Goal: Task Accomplishment & Management: Manage account settings

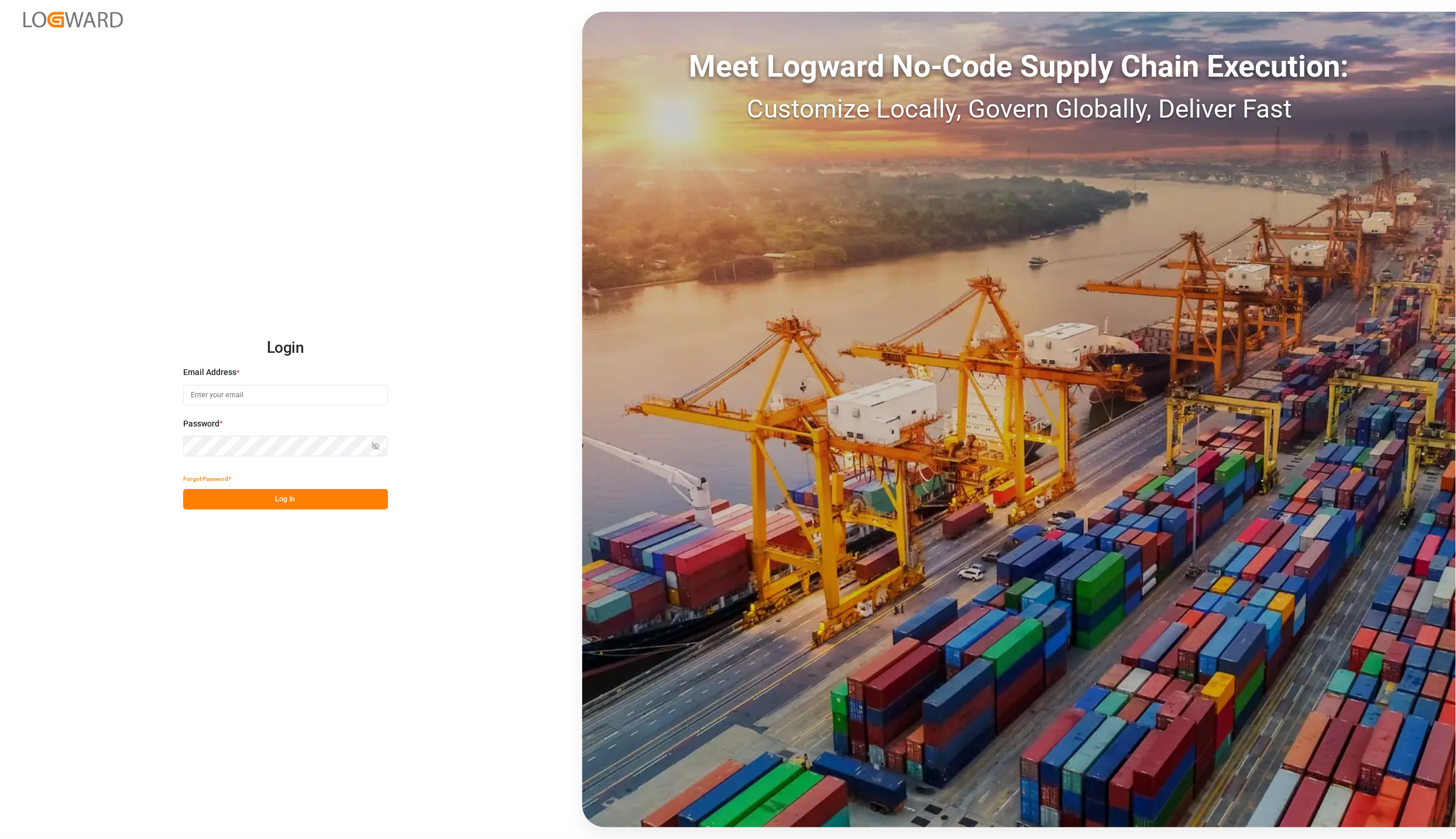
type input "karla.chavez@leschaco.com"
drag, startPoint x: 248, startPoint y: 492, endPoint x: 14, endPoint y: 300, distance: 302.7
click at [249, 492] on button "Log In" at bounding box center [286, 500] width 205 height 21
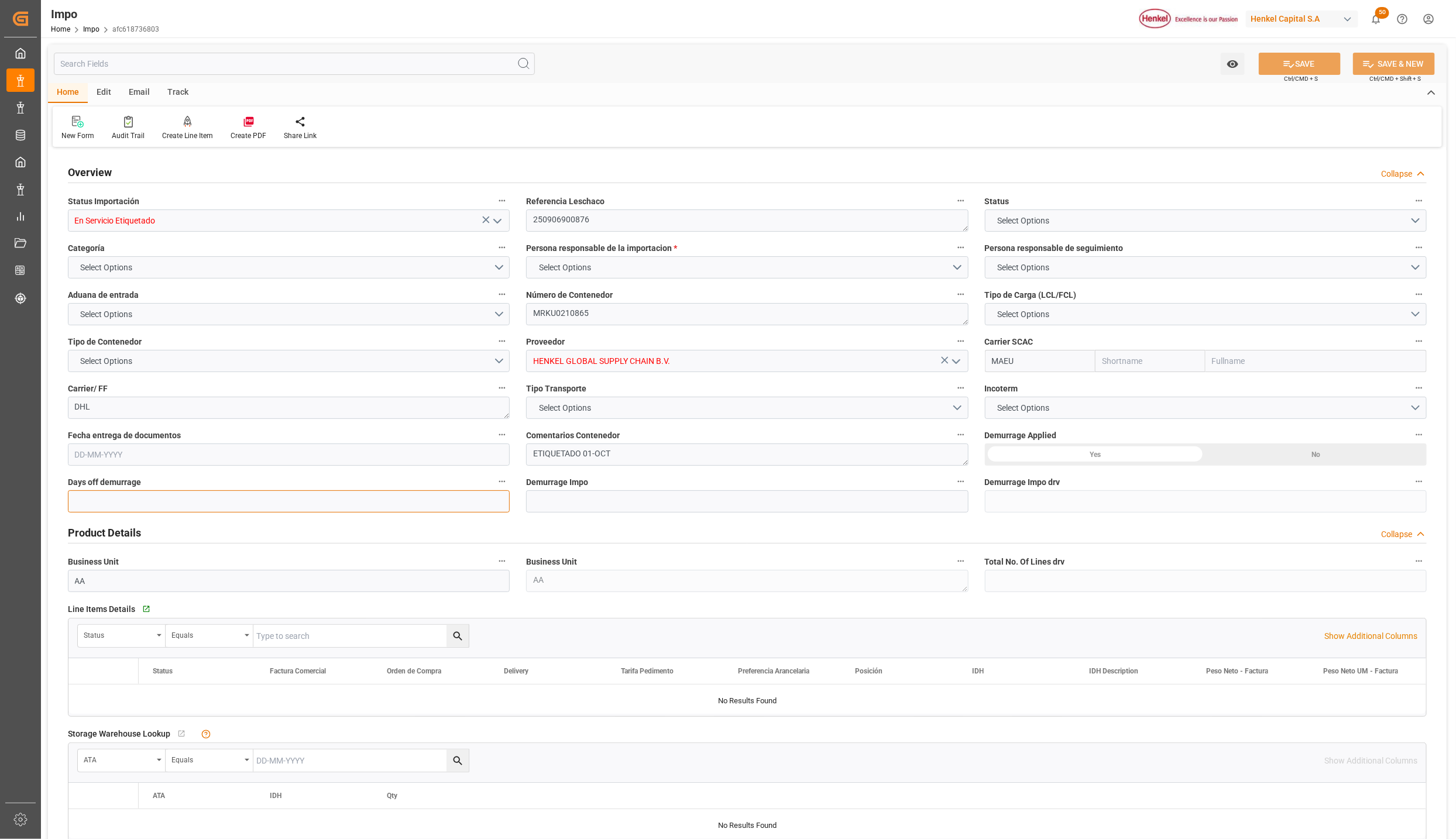
click at [341, 504] on input "text" at bounding box center [289, 501] width 442 height 22
type input "Maersk"
type input "Maersk Line AS"
type input "3"
type input "50"
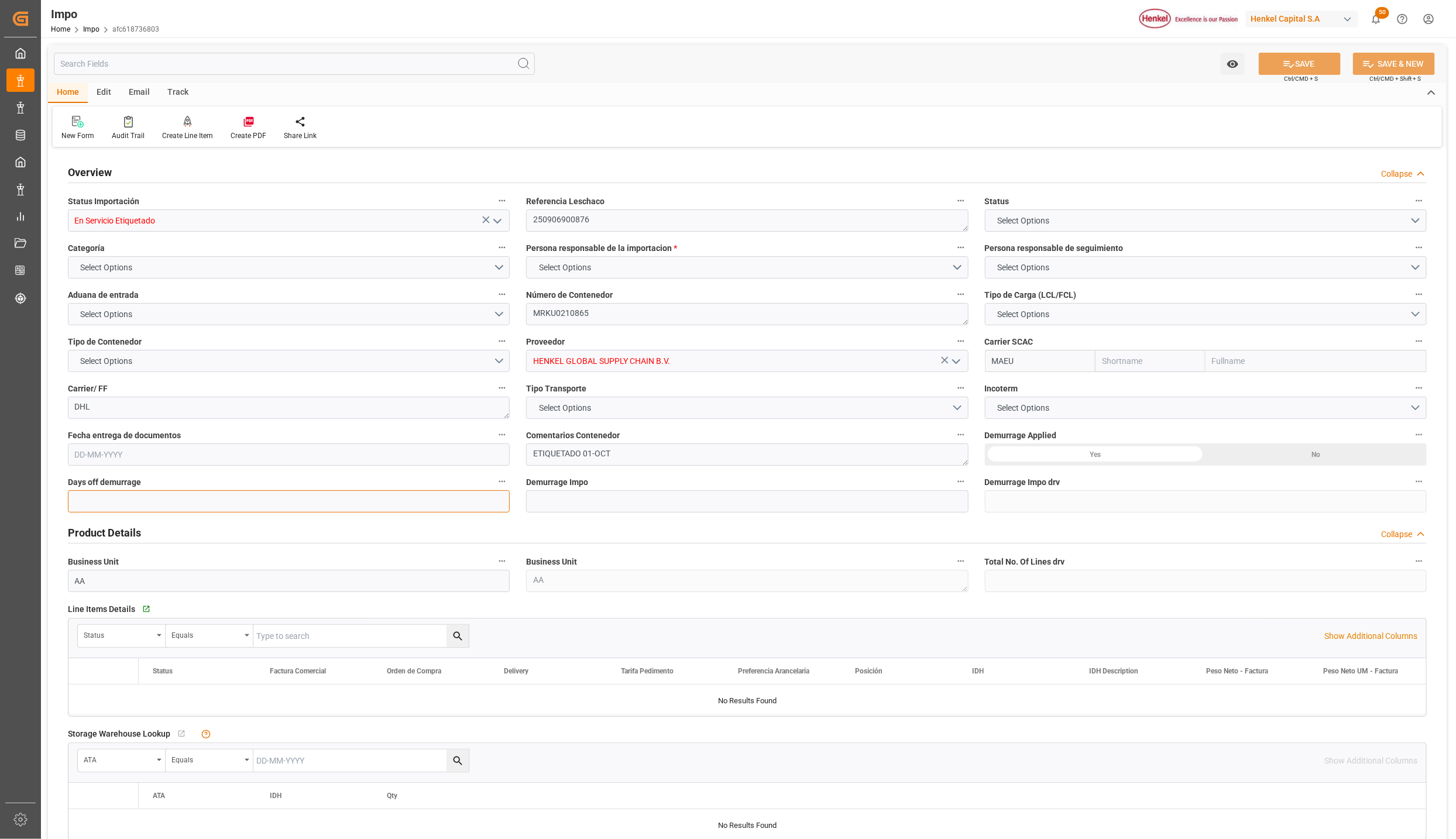
type input "24"
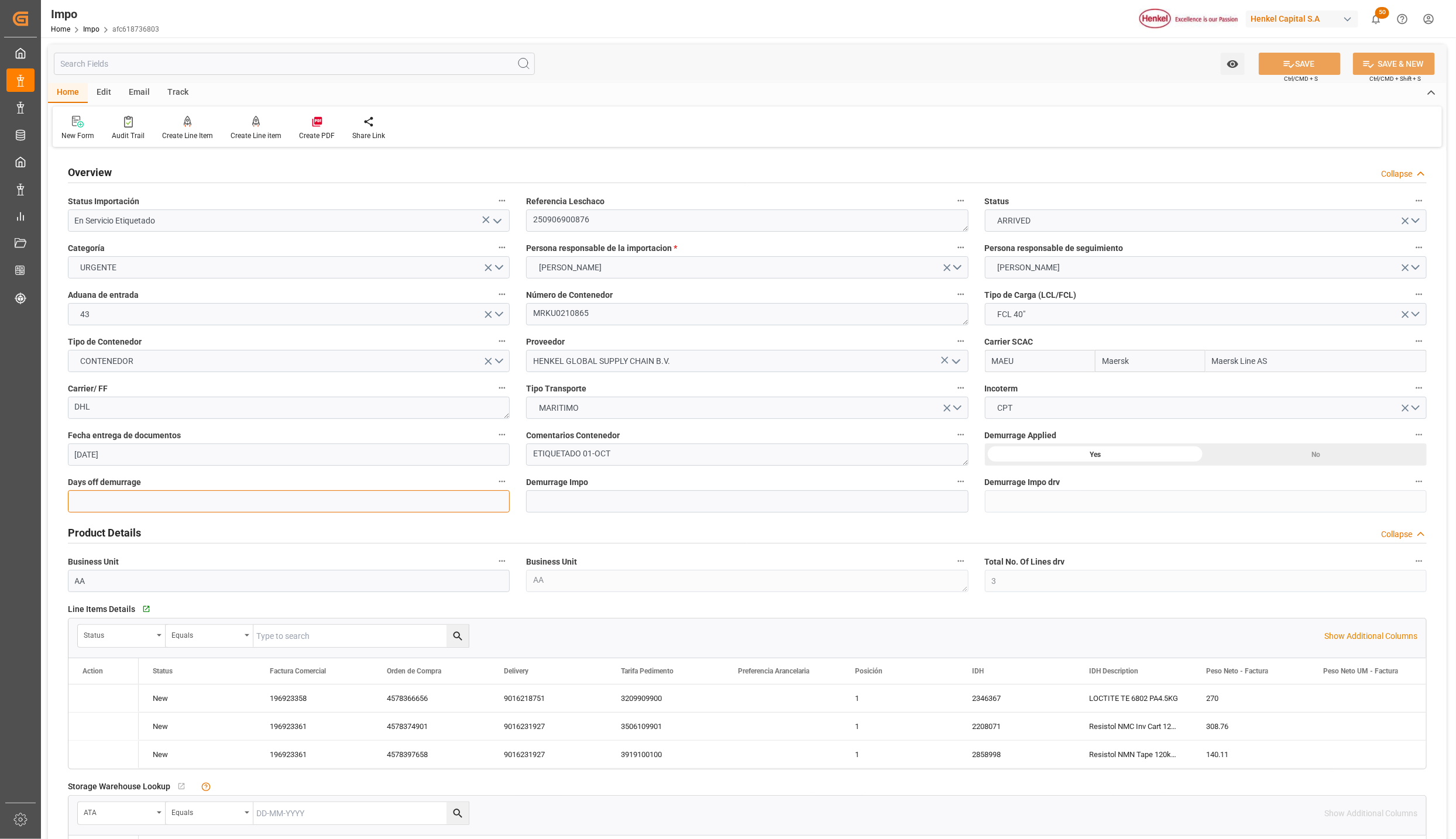
type input "[DATE]"
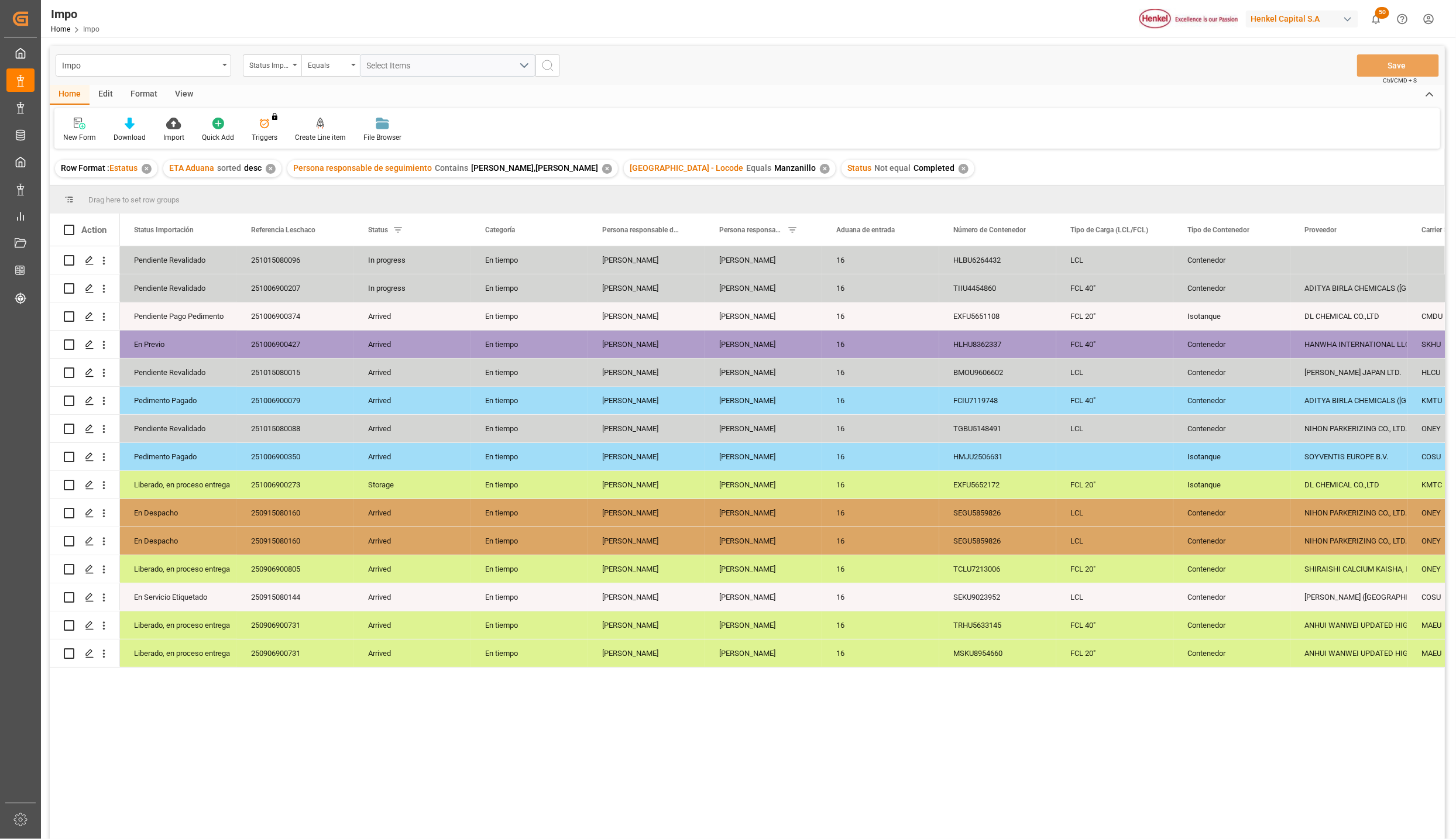
drag, startPoint x: 183, startPoint y: 95, endPoint x: 178, endPoint y: 99, distance: 6.4
click at [183, 95] on div "View" at bounding box center [184, 95] width 35 height 20
click at [143, 126] on div at bounding box center [133, 123] width 59 height 12
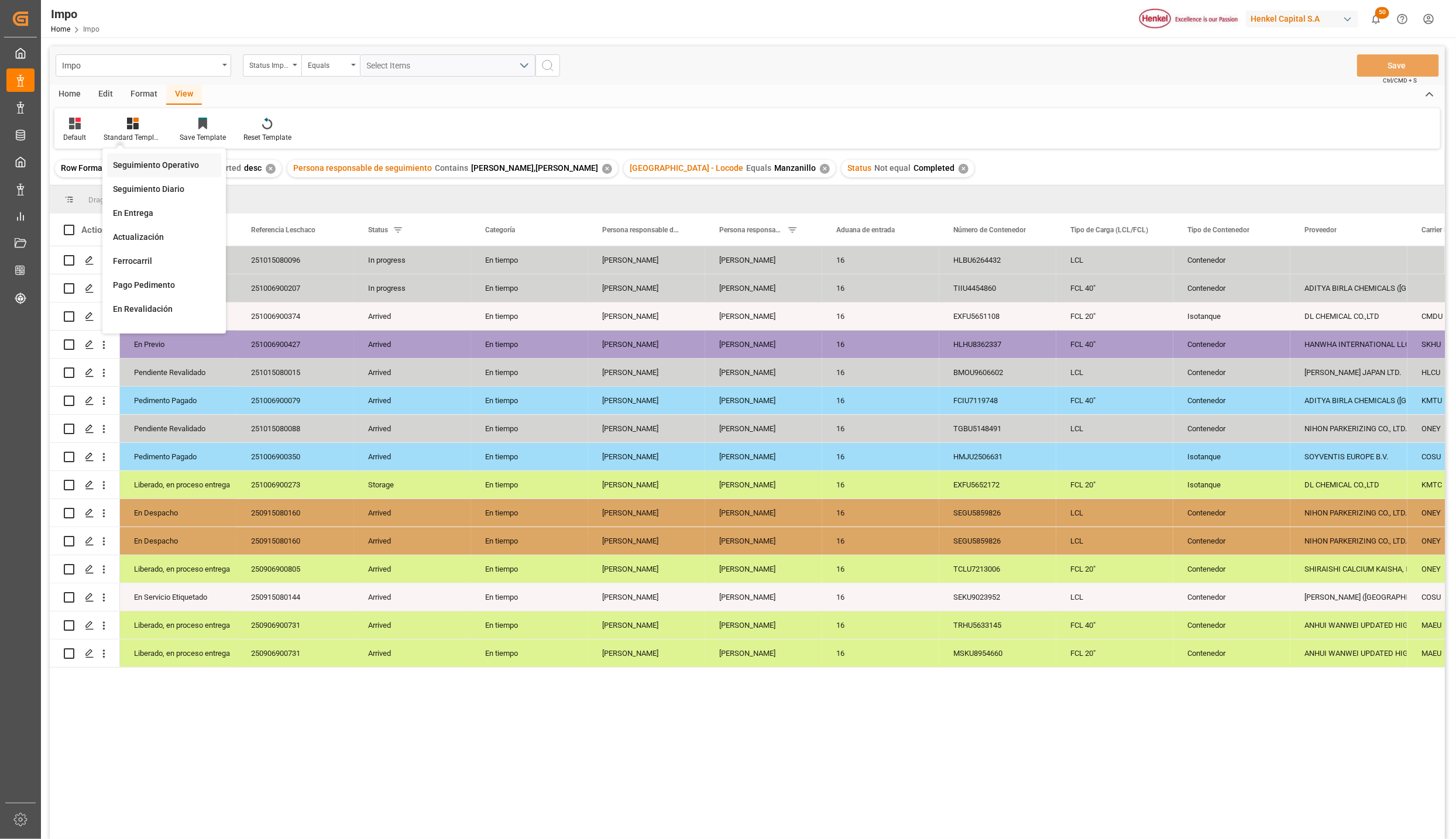
click at [148, 163] on div "Seguimiento Operativo" at bounding box center [164, 165] width 103 height 12
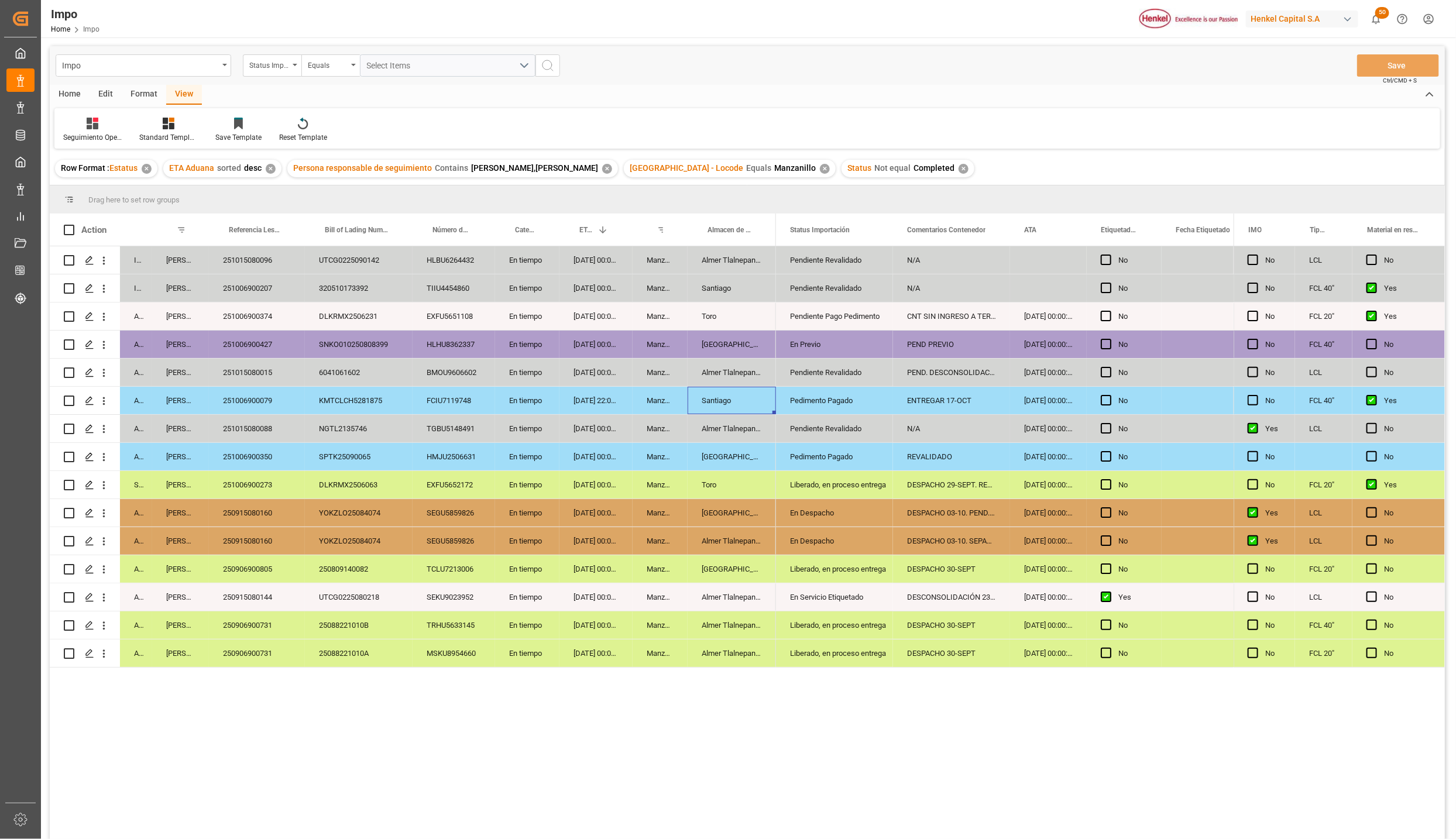
click at [750, 400] on div "Santiago" at bounding box center [732, 400] width 89 height 27
click at [816, 401] on div "Pedimento Pagado" at bounding box center [835, 401] width 89 height 27
click at [949, 404] on div "ENTREGAR 17-OCT" at bounding box center [952, 400] width 117 height 27
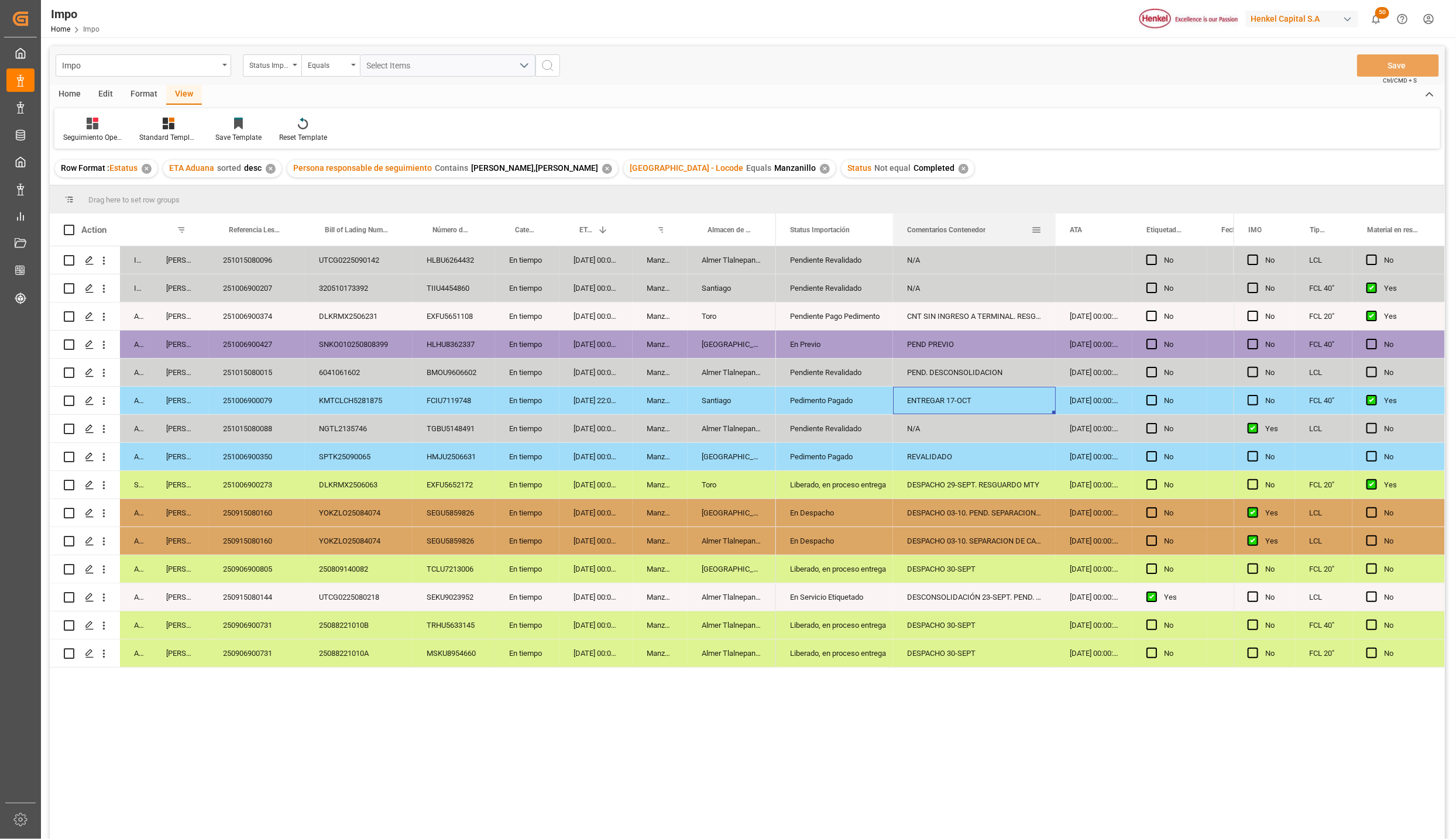
drag, startPoint x: 1008, startPoint y: 217, endPoint x: 1052, endPoint y: 225, distance: 44.7
click at [1054, 225] on div at bounding box center [1056, 229] width 5 height 32
click at [275, 394] on div "251006900079" at bounding box center [256, 400] width 96 height 27
click at [944, 395] on div "ENTREGAR 17-OCT" at bounding box center [974, 400] width 161 height 27
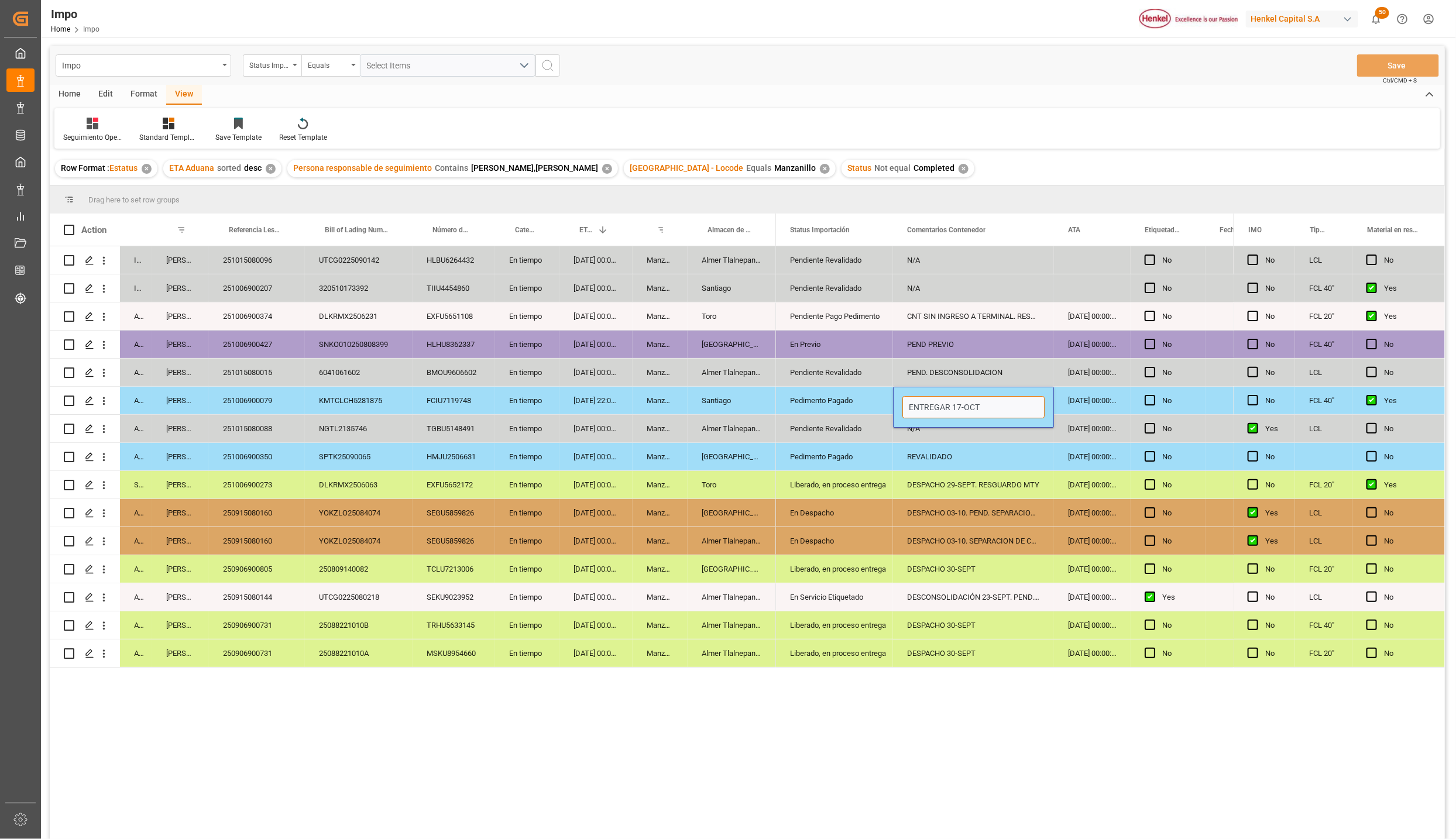
click at [907, 404] on input "ENTREGAR 17-OCT" at bounding box center [973, 407] width 142 height 22
type input "DESPACHO 03-OCT.ENTREGAR 17-OCT"
click at [804, 391] on div "Pedimento Pagado" at bounding box center [835, 401] width 89 height 27
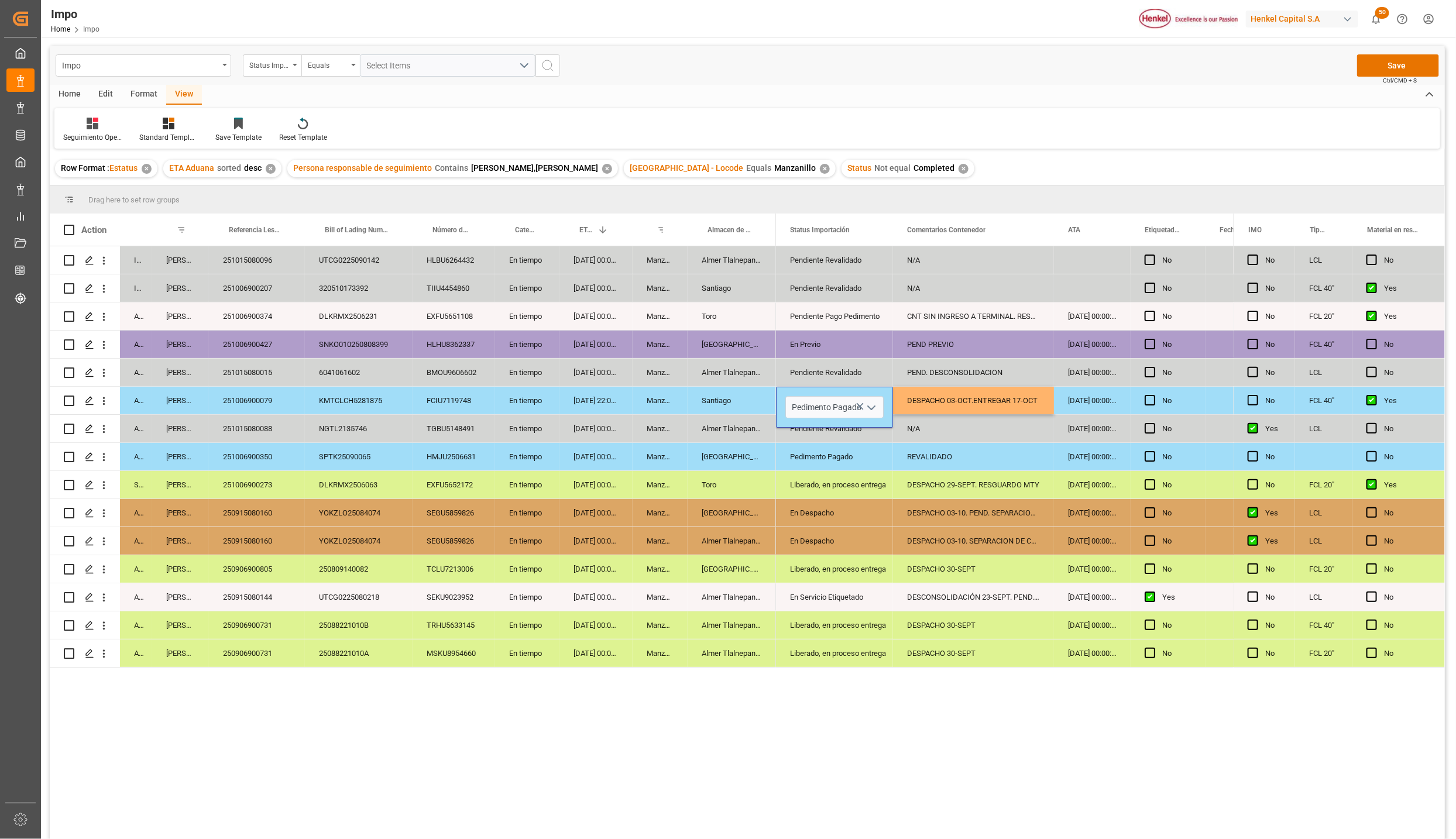
click at [866, 405] on icon "open menu" at bounding box center [871, 408] width 14 height 14
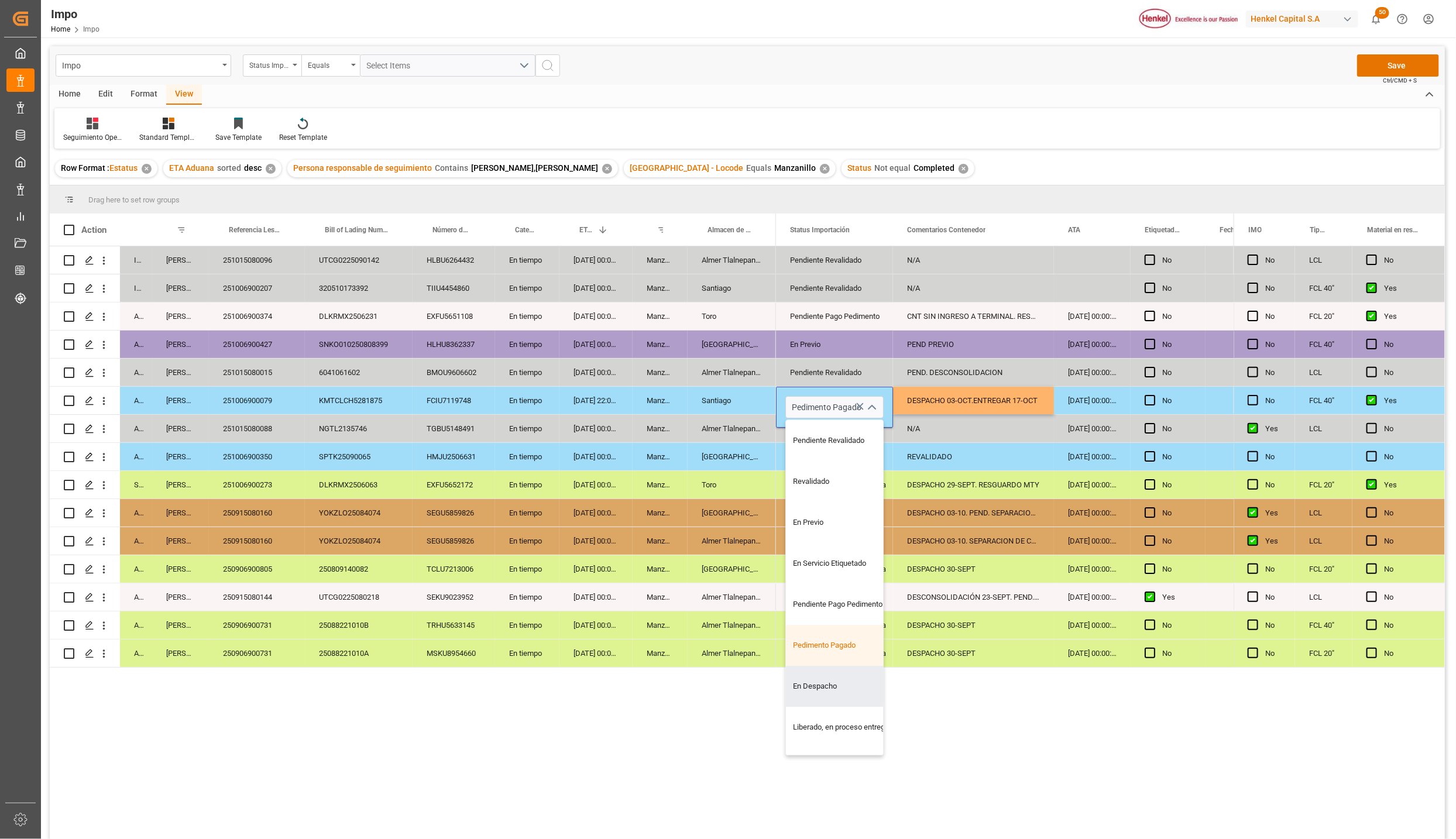
click at [834, 674] on div "En Despacho" at bounding box center [841, 686] width 110 height 41
type input "En Despacho"
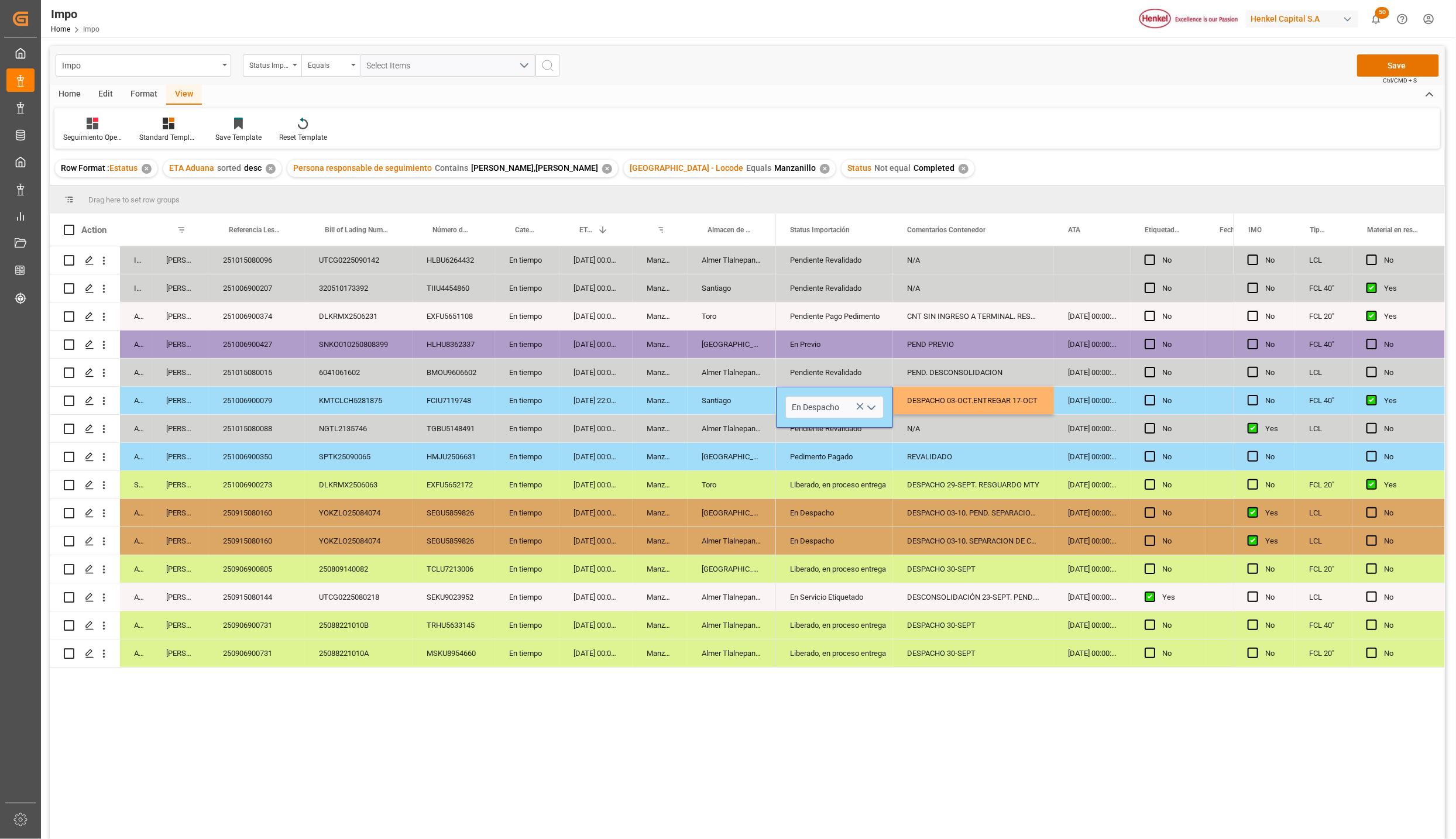
click at [926, 483] on div "DESPACHO 29-SEPT. RESGUARDO MTY" at bounding box center [974, 484] width 161 height 27
click at [1389, 65] on button "Save" at bounding box center [1398, 65] width 82 height 22
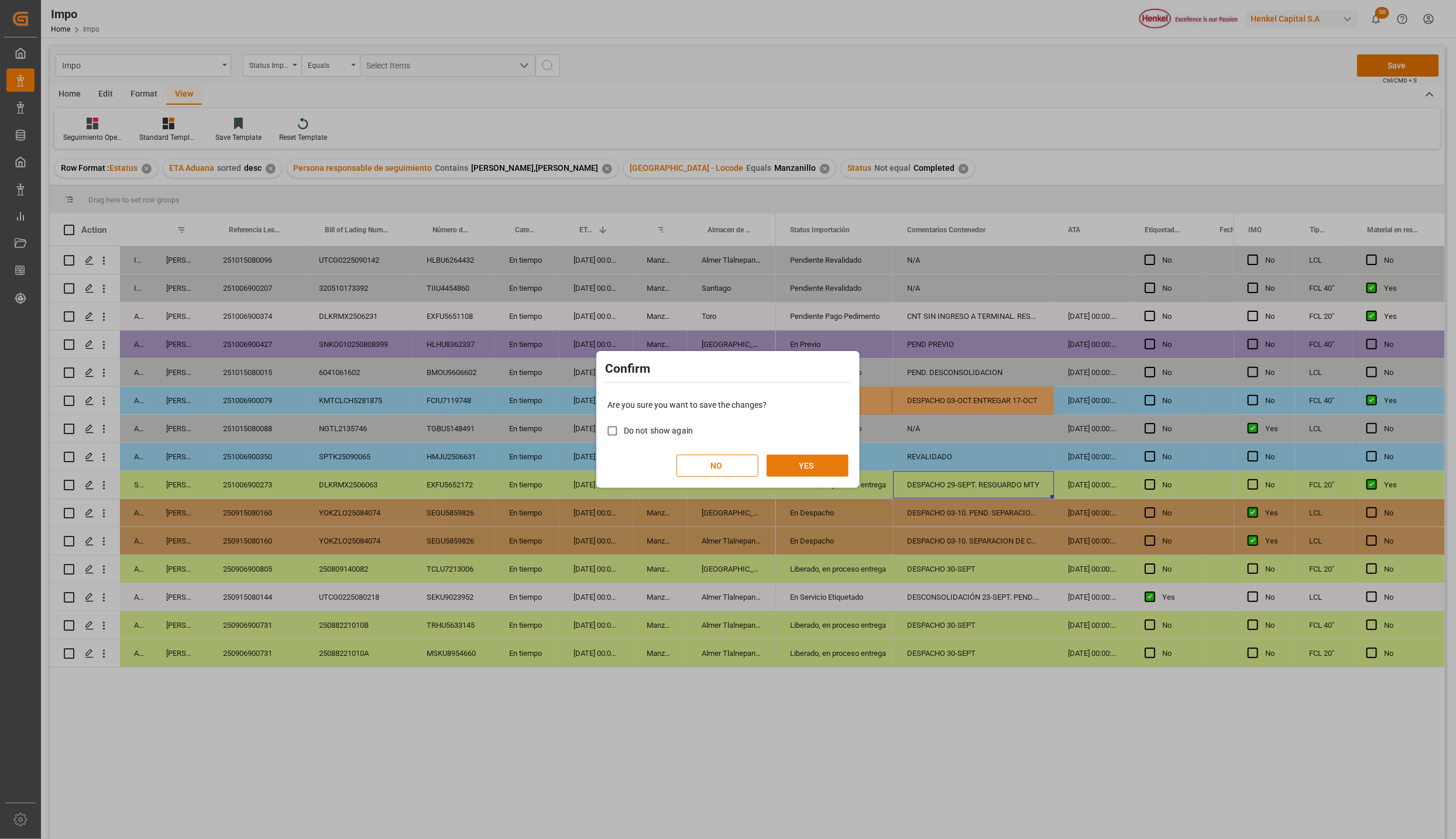
click at [799, 465] on button "YES" at bounding box center [808, 466] width 82 height 22
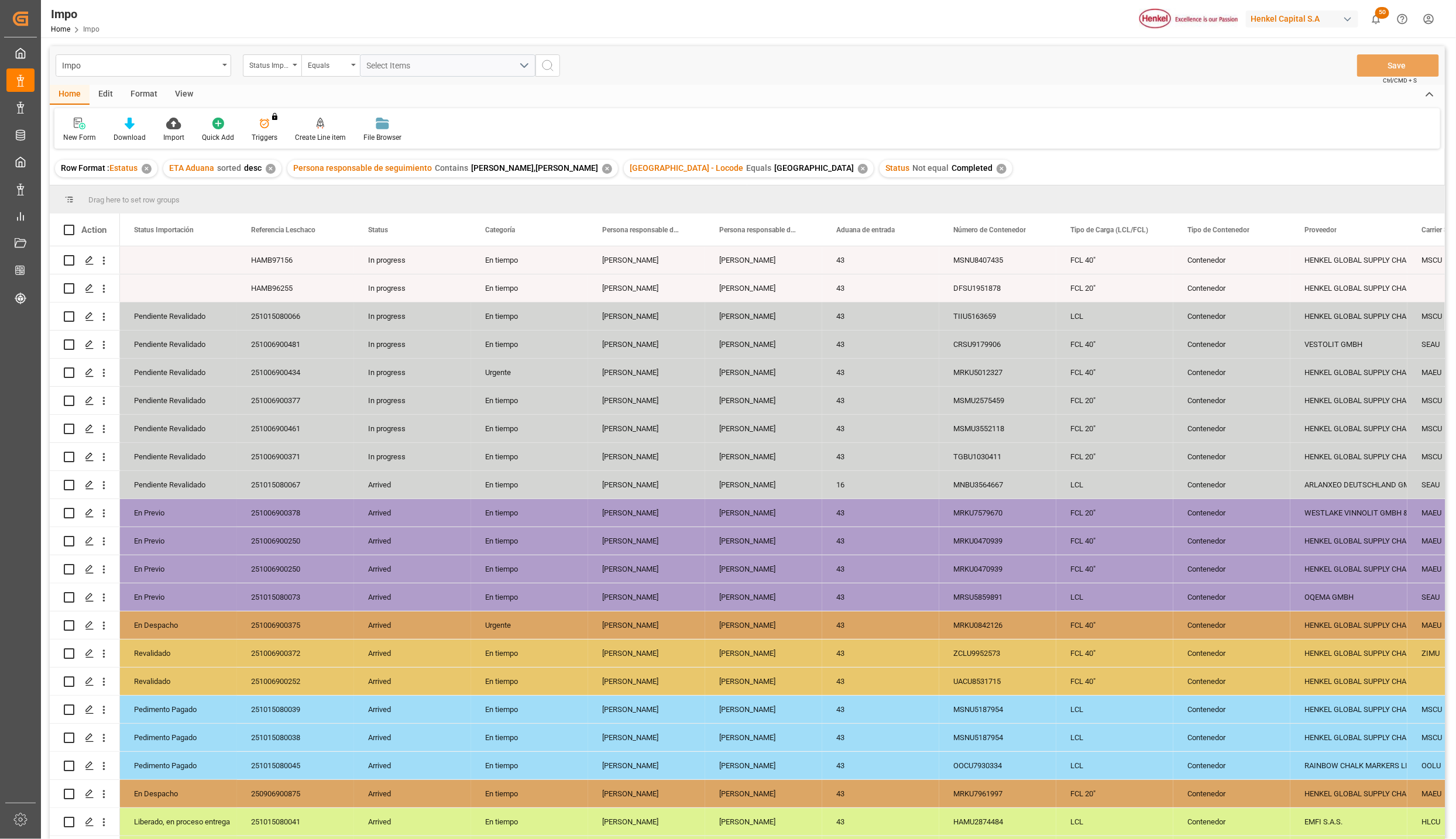
click at [188, 90] on div "View" at bounding box center [184, 95] width 35 height 20
click at [147, 129] on div at bounding box center [133, 123] width 59 height 12
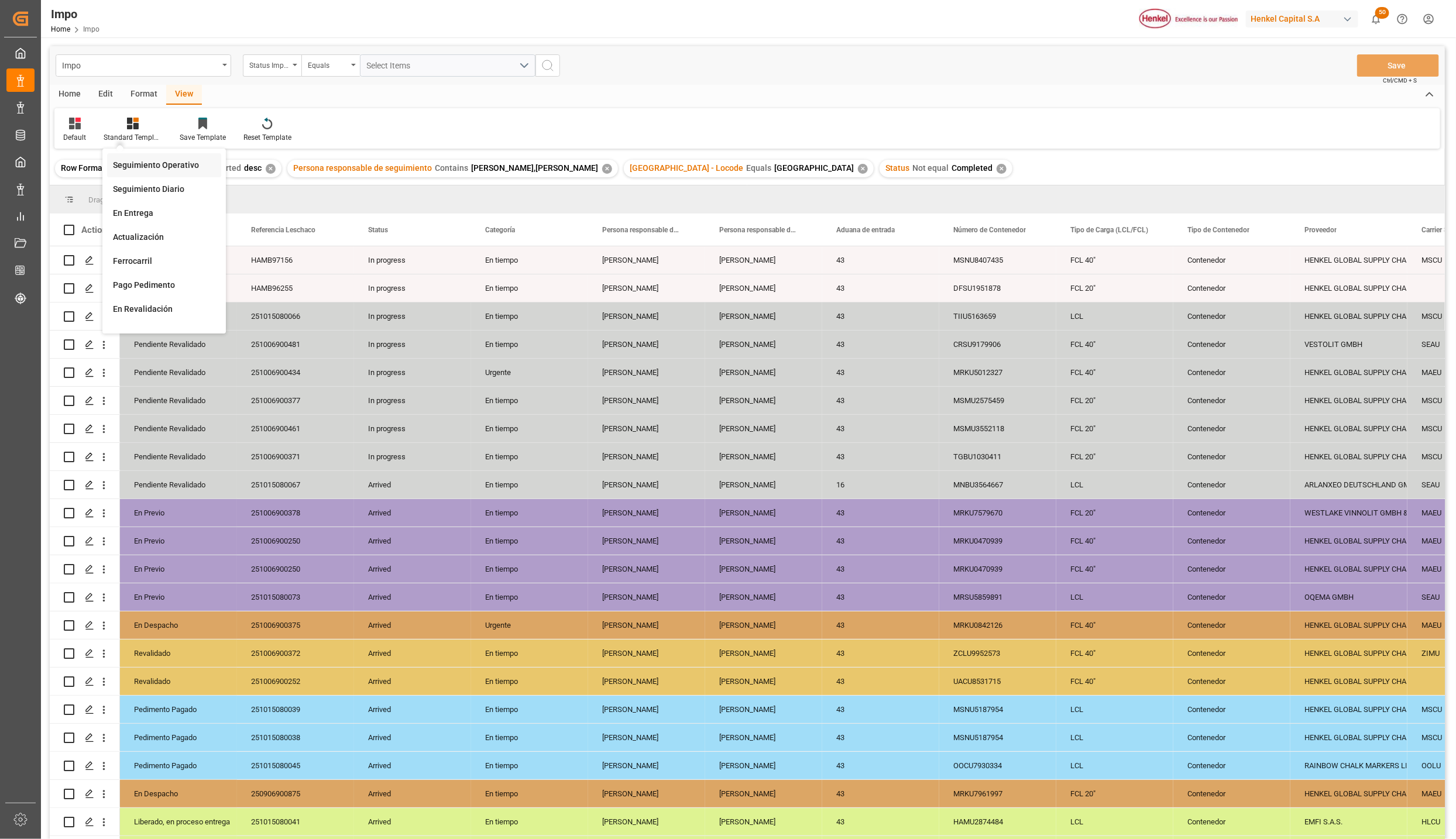
click at [161, 164] on div "Seguimiento Operativo" at bounding box center [164, 165] width 103 height 12
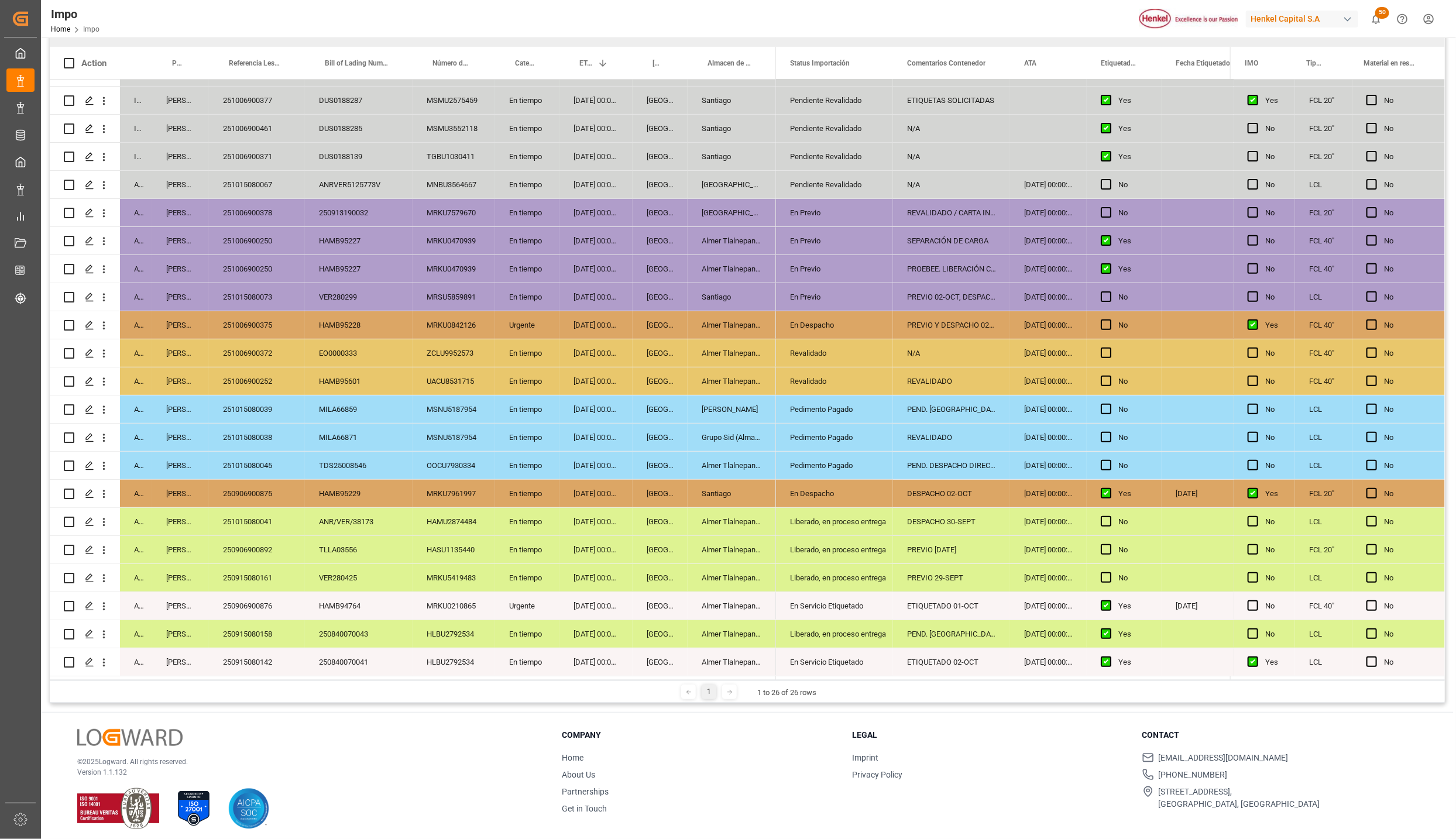
scroll to position [174, 0]
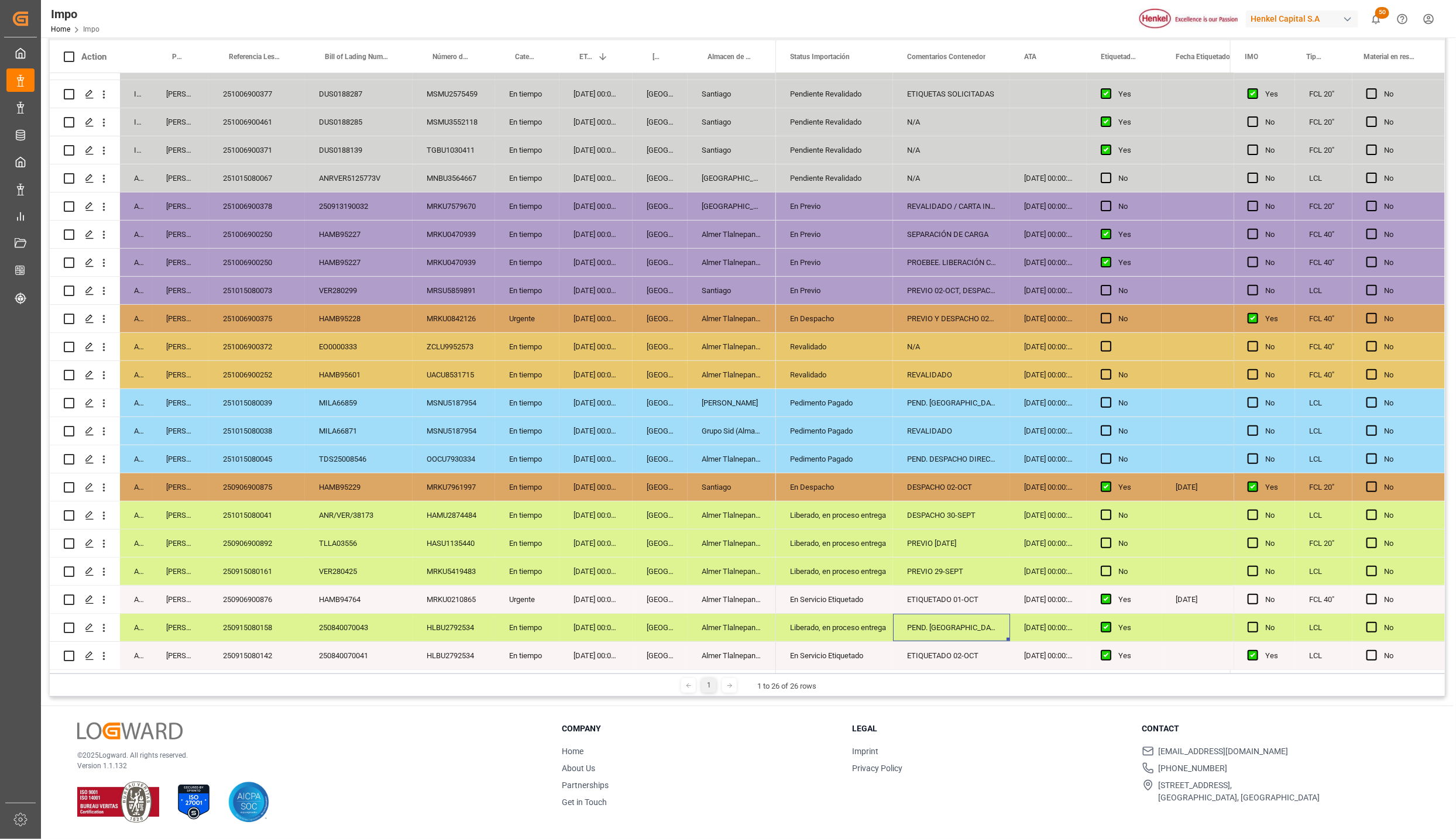
click at [936, 630] on div "PEND. DESPACHO" at bounding box center [952, 627] width 117 height 27
click at [918, 632] on div "PEND. DESPACHO" at bounding box center [952, 627] width 117 height 27
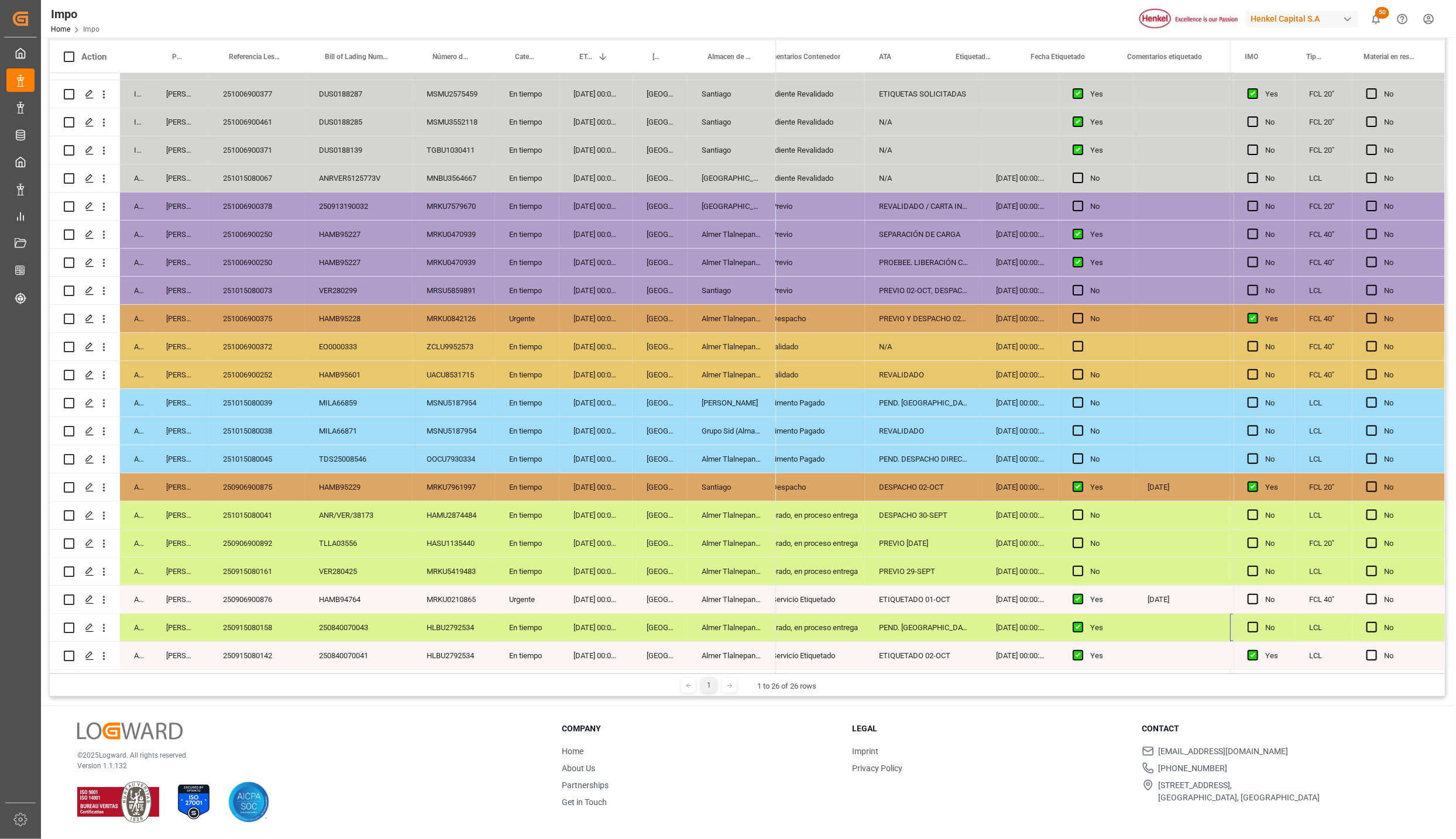
scroll to position [0, 145]
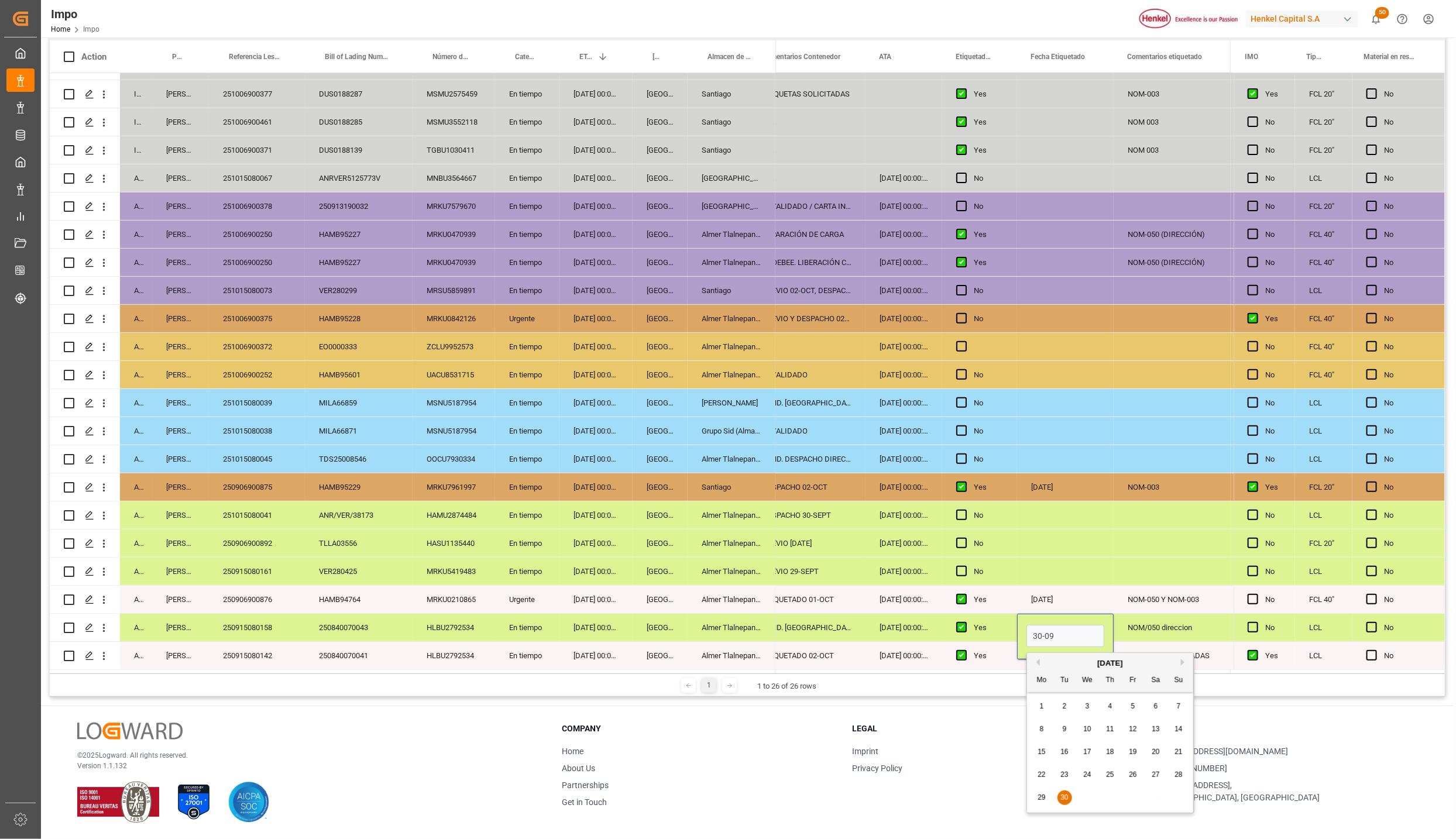
type input "[DATE]"
click at [1140, 631] on div "NOM/050 direccion" at bounding box center [1173, 627] width 117 height 27
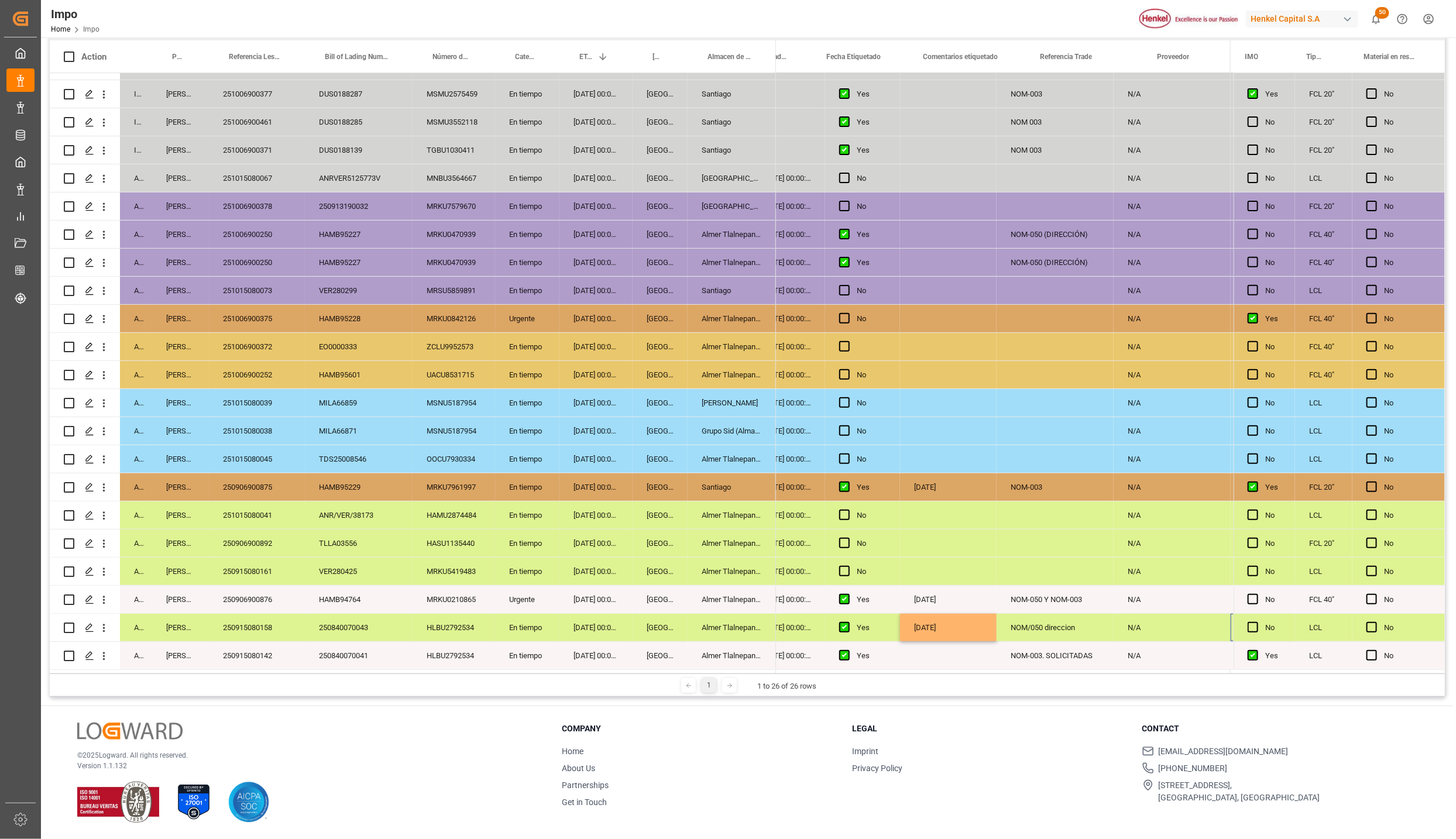
scroll to position [0, 349]
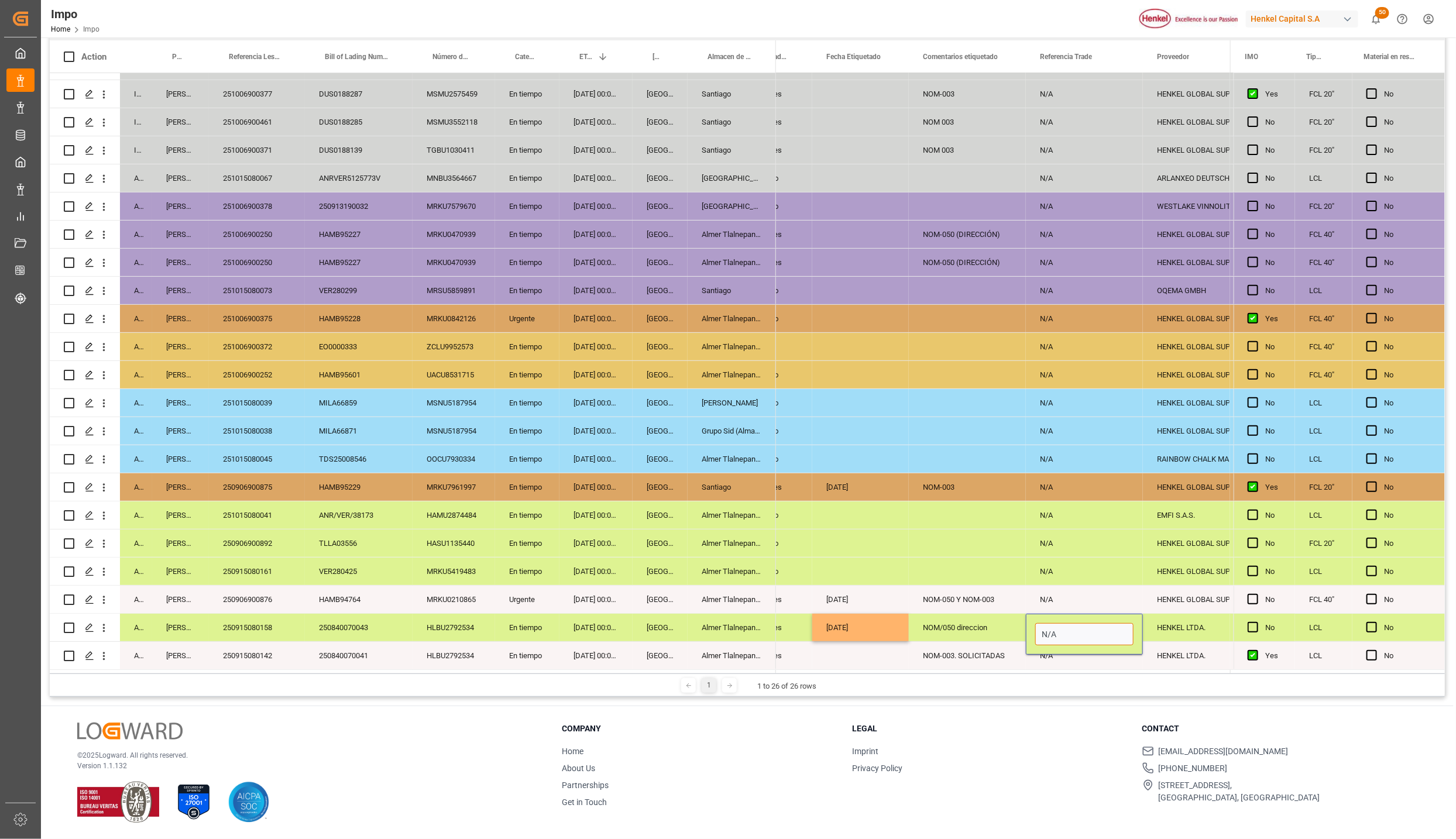
click at [1061, 639] on input "N/A" at bounding box center [1084, 634] width 98 height 22
paste input "250915010047"
type input "250915010047"
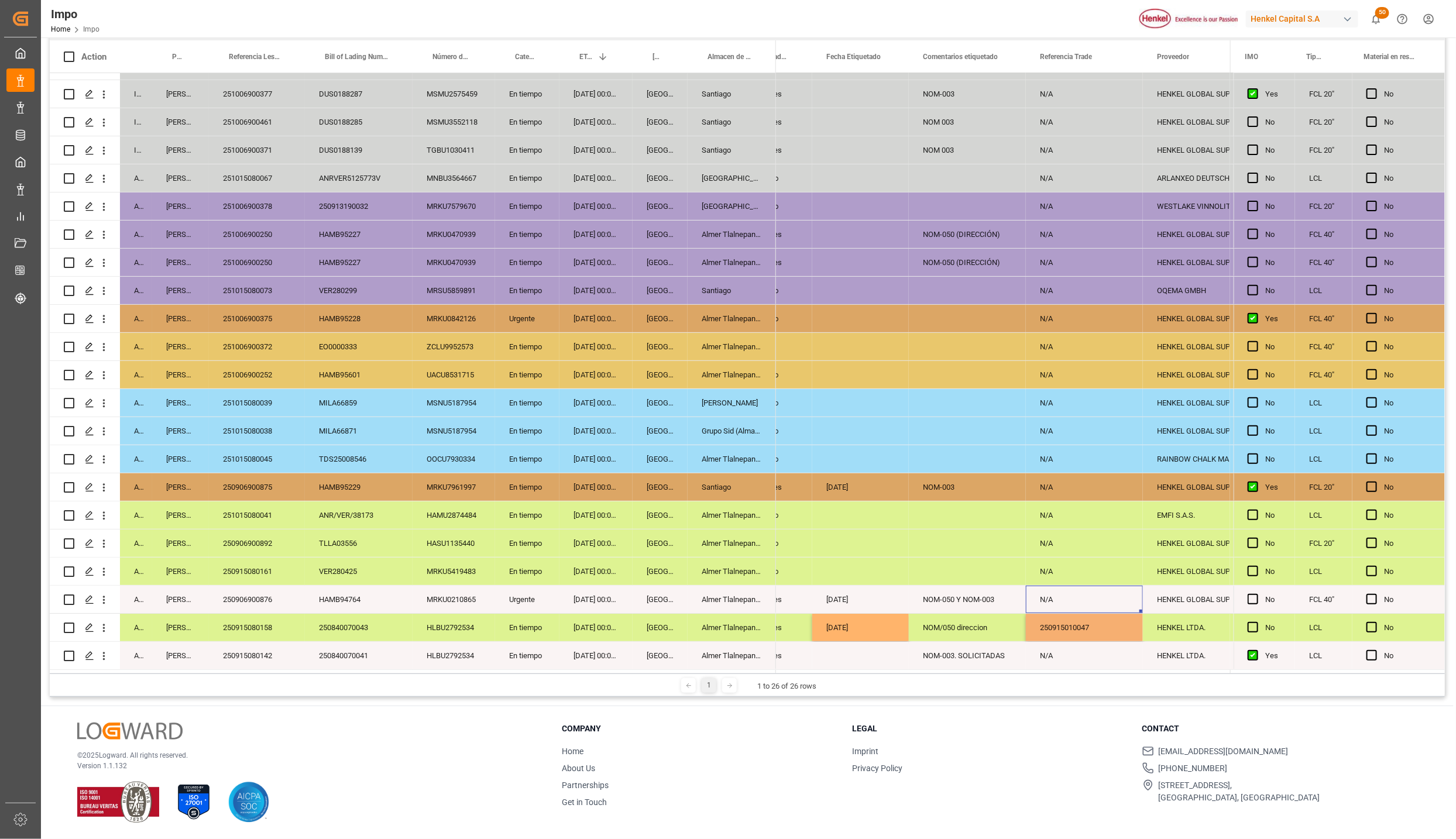
click at [1099, 597] on div "N/A" at bounding box center [1085, 599] width 117 height 27
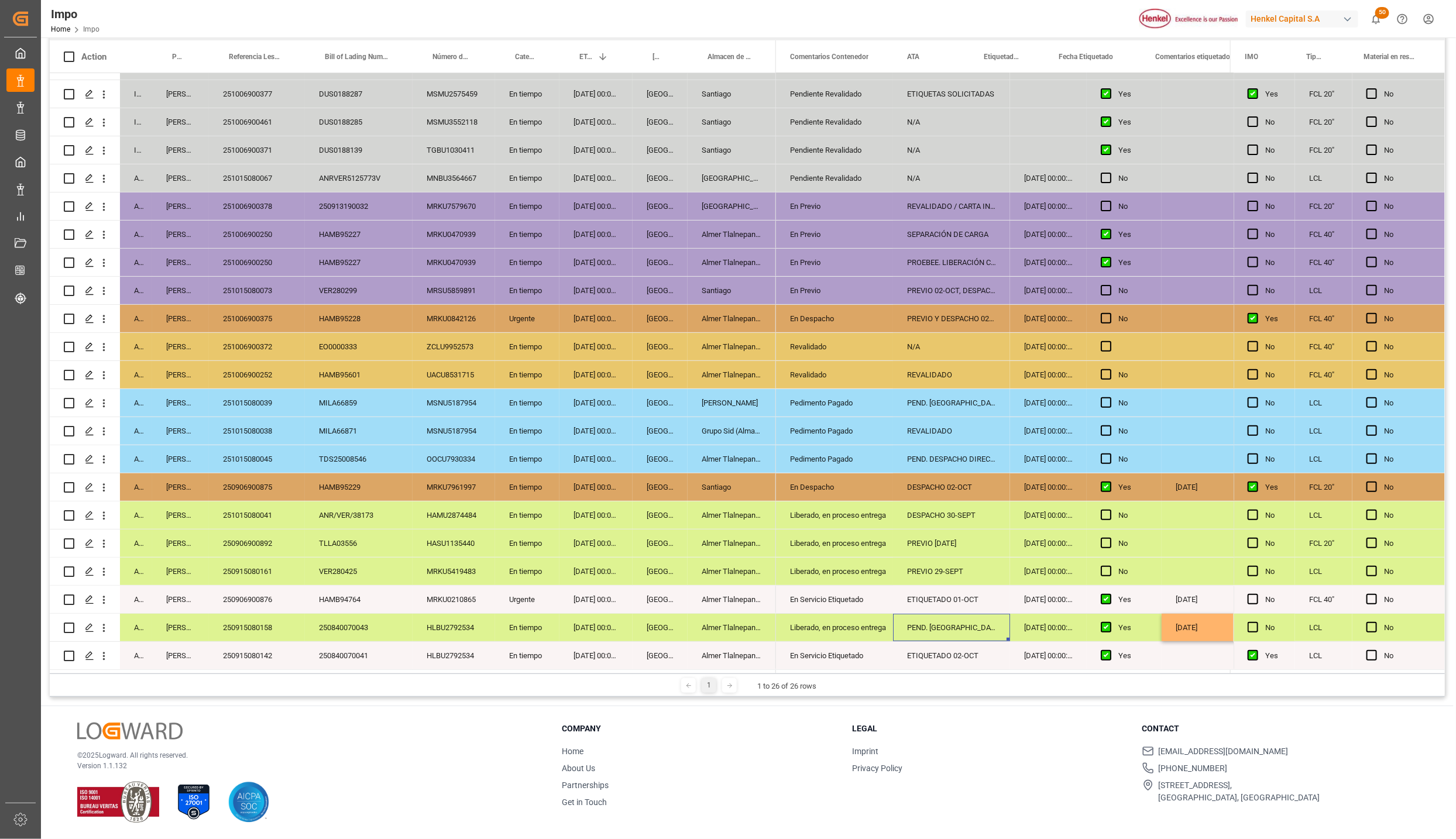
scroll to position [0, 0]
click at [966, 631] on div "PEND. DESPACHO" at bounding box center [952, 627] width 117 height 27
click at [966, 631] on input "PEND. DESPACHO" at bounding box center [951, 634] width 98 height 22
type input "DESPACHO 01-OCT"
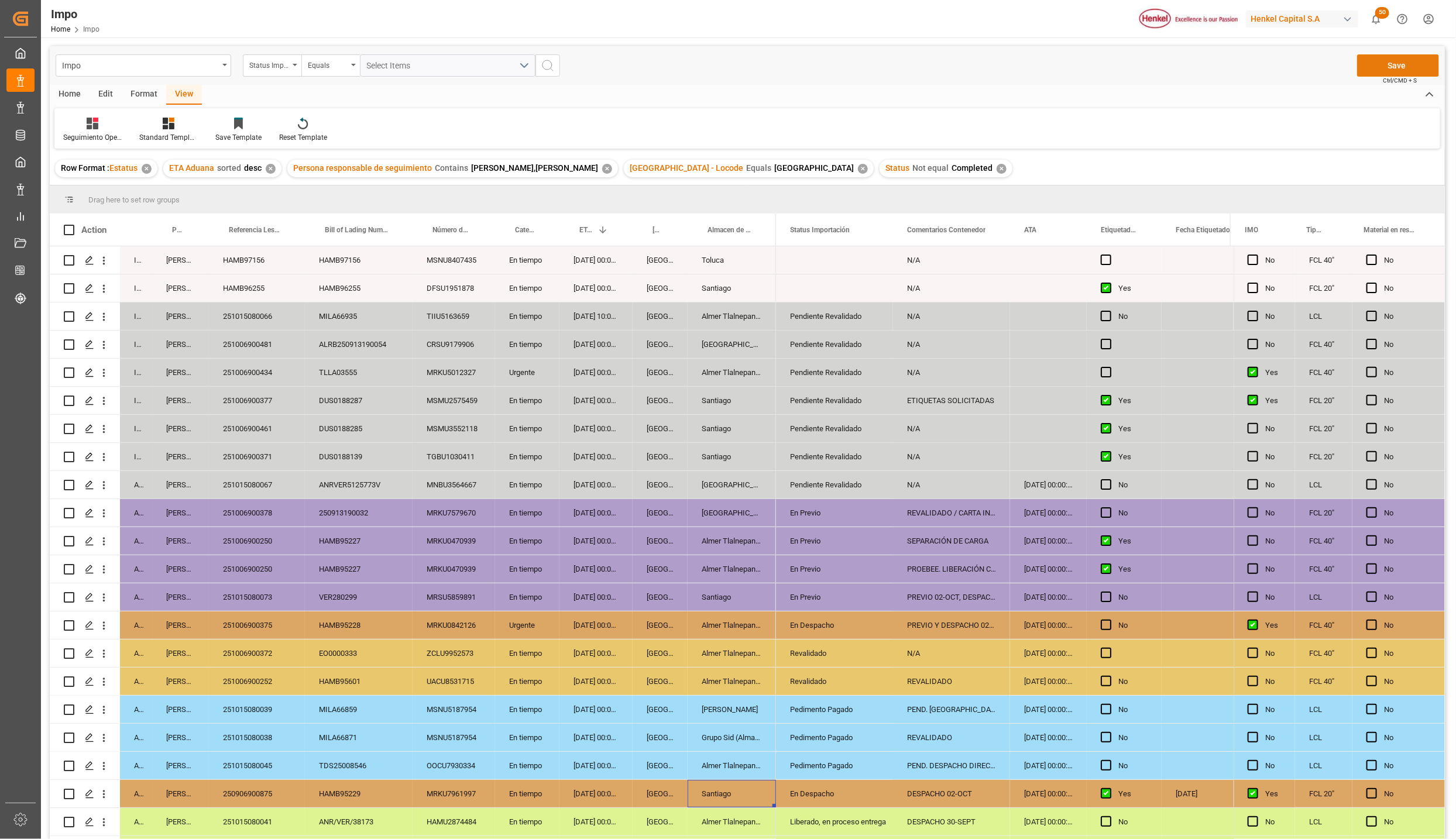
click at [1378, 65] on button "Save" at bounding box center [1398, 65] width 82 height 22
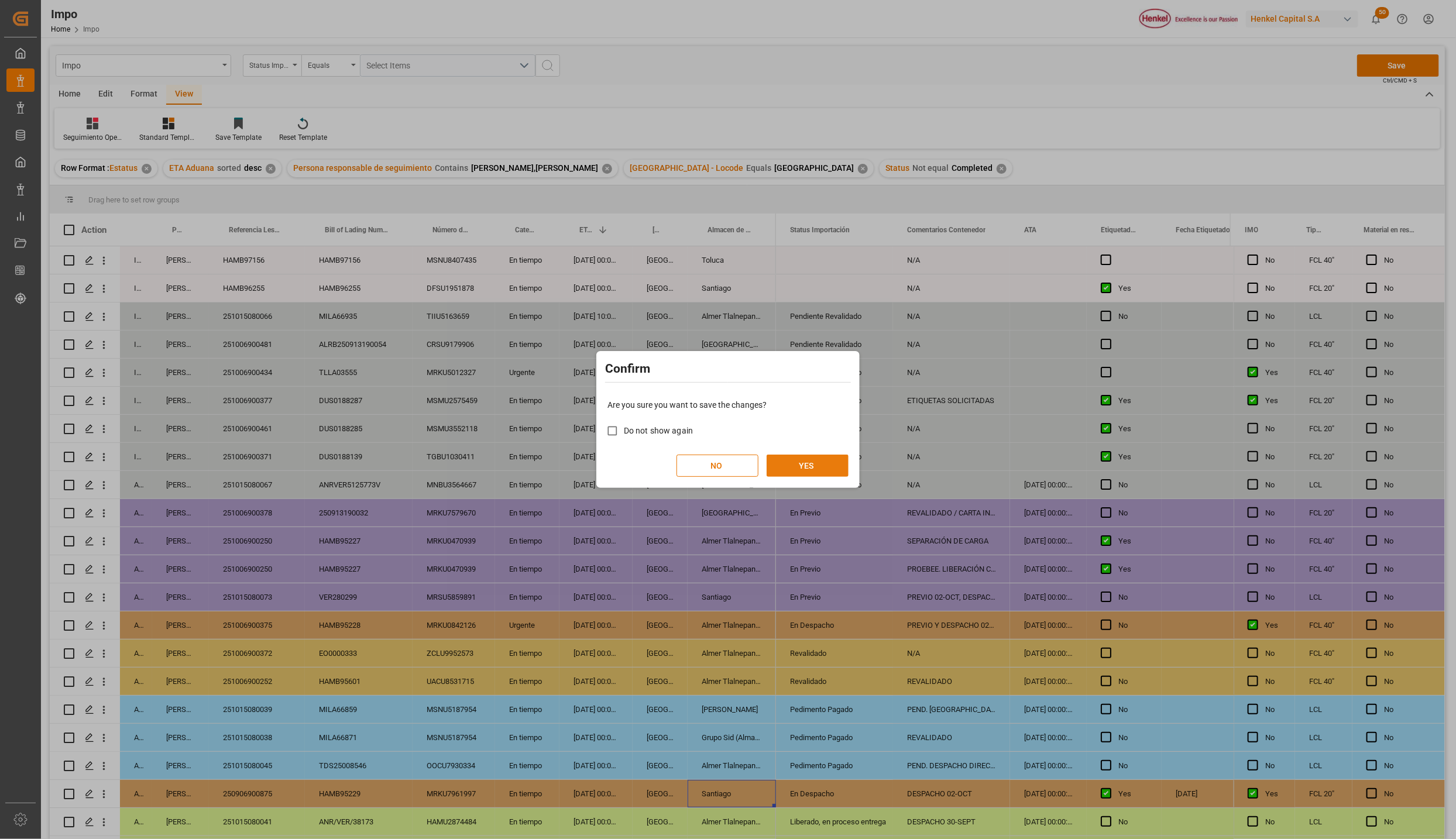
click at [816, 457] on button "YES" at bounding box center [808, 466] width 82 height 22
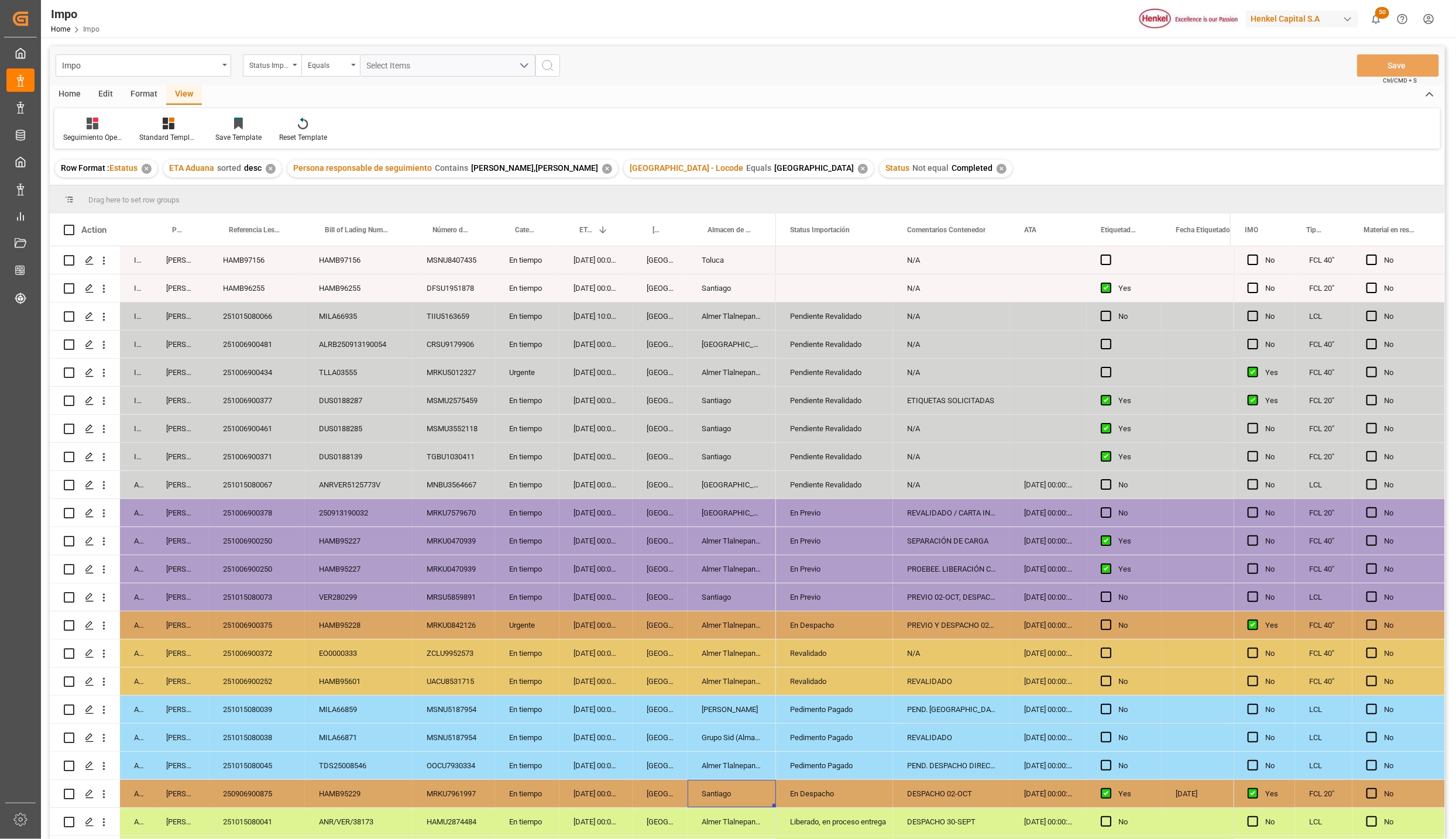
click at [399, 484] on div "ANRVER5125773V" at bounding box center [359, 484] width 107 height 27
click at [805, 768] on div "Pedimento Pagado" at bounding box center [835, 766] width 89 height 27
click at [868, 771] on icon "open menu" at bounding box center [871, 772] width 14 height 14
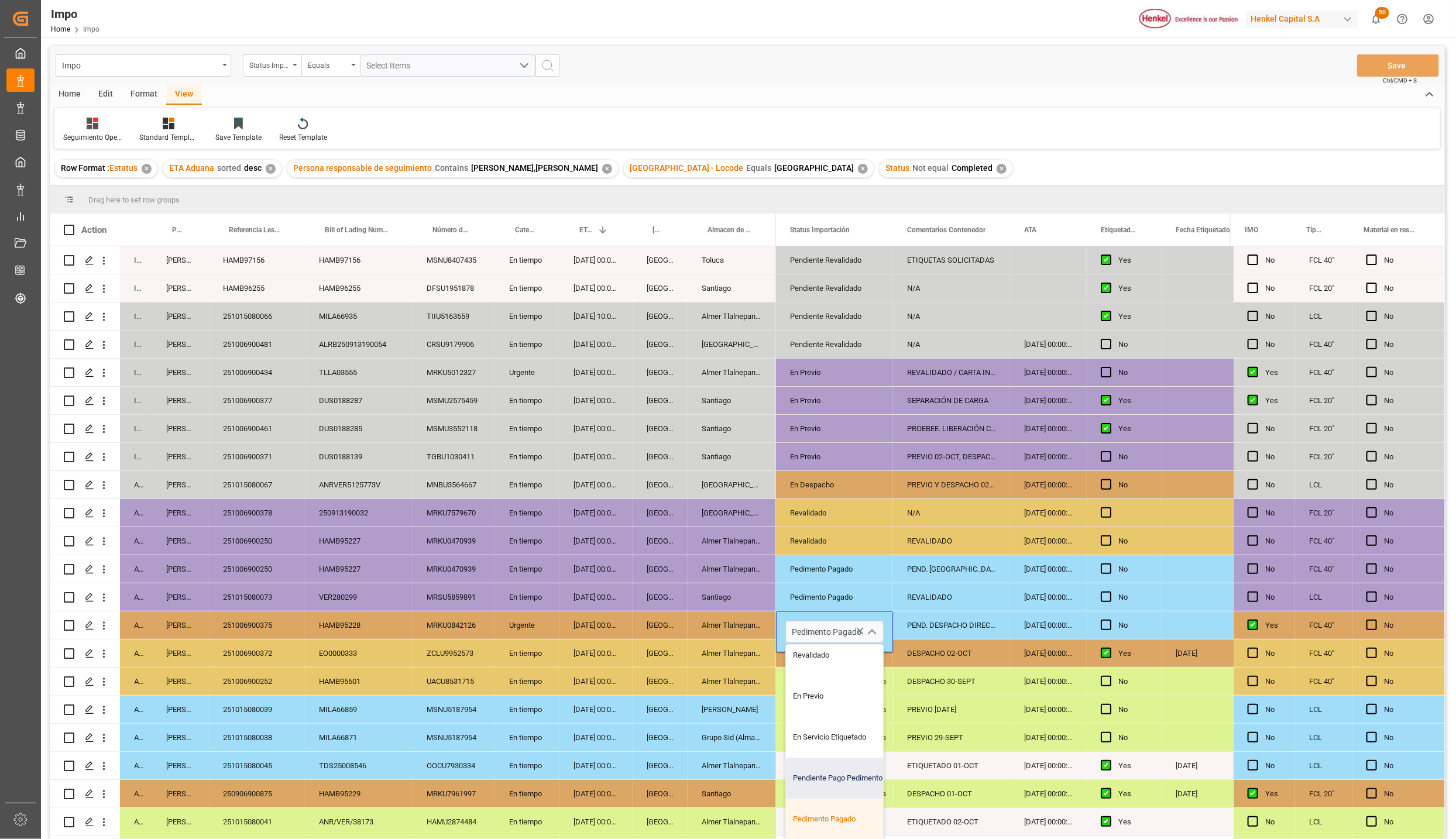
scroll to position [79, 0]
click at [822, 818] on div "En Despacho" at bounding box center [841, 836] width 110 height 41
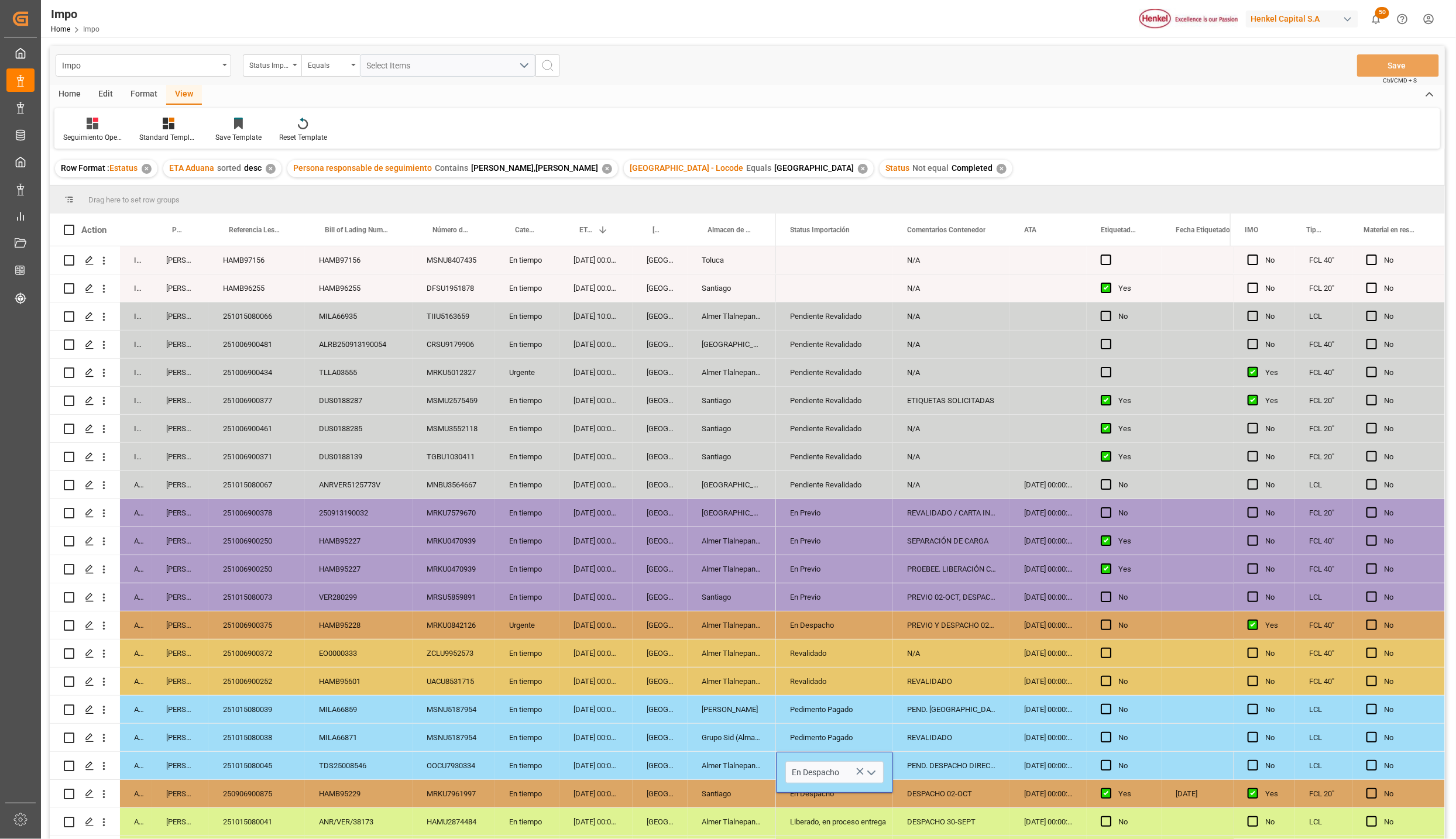
scroll to position [0, 0]
click at [870, 771] on icon "open menu" at bounding box center [871, 772] width 14 height 14
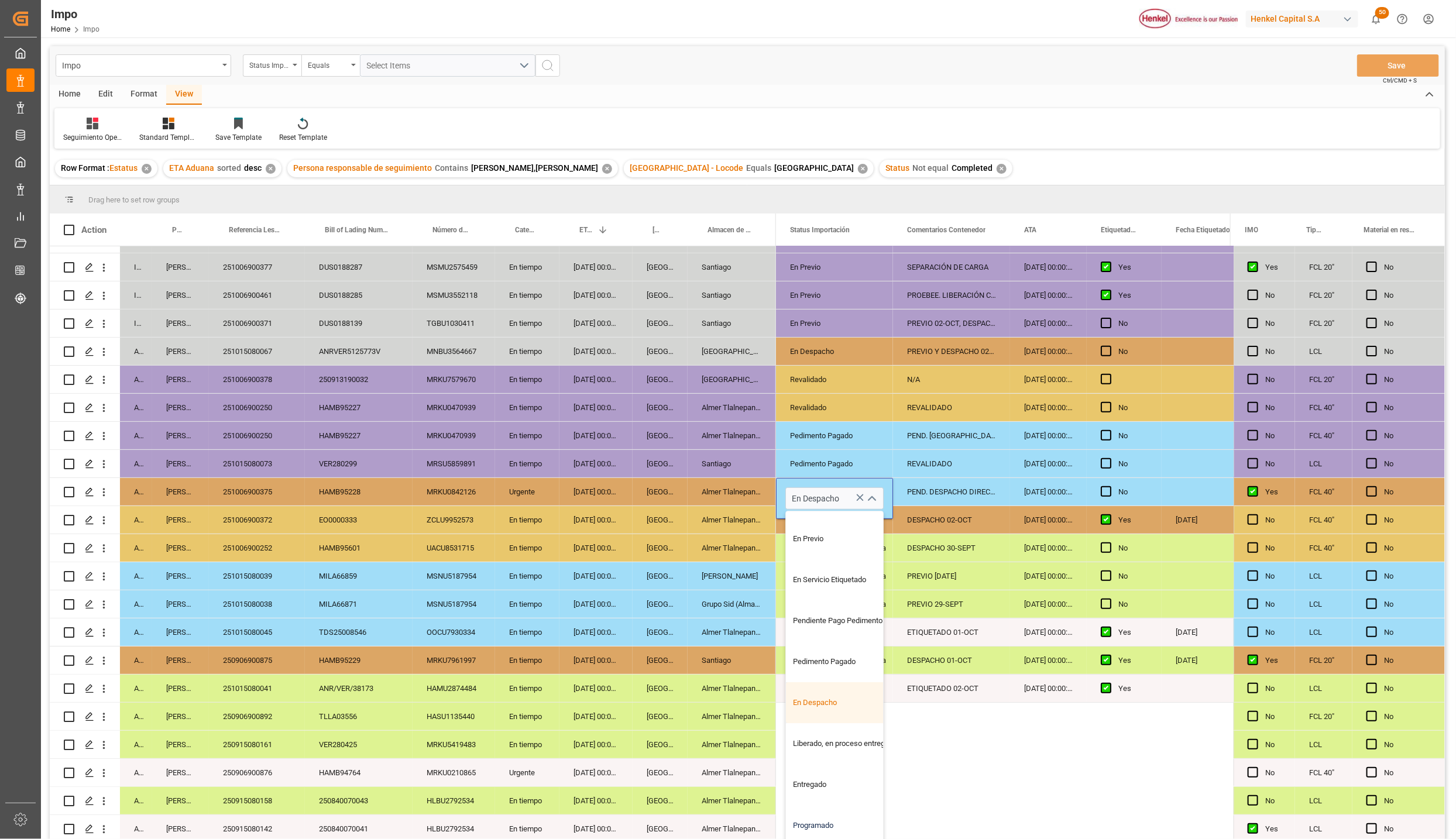
scroll to position [137, 0]
click at [822, 741] on div "Liberado, en proceso entrega" at bounding box center [841, 743] width 110 height 41
type input "Liberado, en proceso entrega"
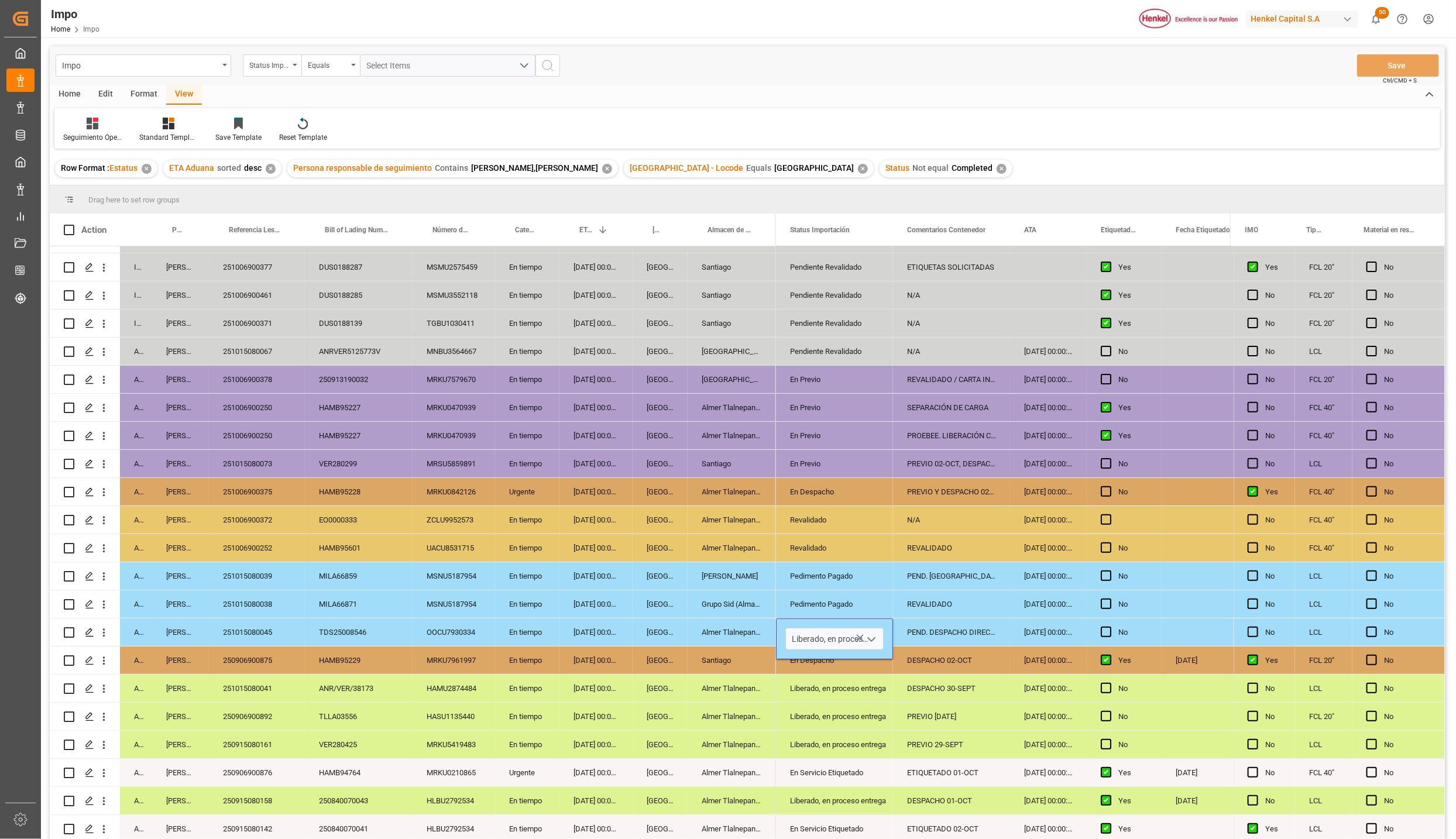
scroll to position [0, 0]
click at [891, 766] on div "En Servicio Etiquetado" at bounding box center [835, 772] width 117 height 27
click at [946, 631] on div "PEND. DESPACHO DIRECTA" at bounding box center [952, 632] width 117 height 27
click at [936, 637] on input "PEND. DESPACHO DIRECTA" at bounding box center [951, 639] width 98 height 22
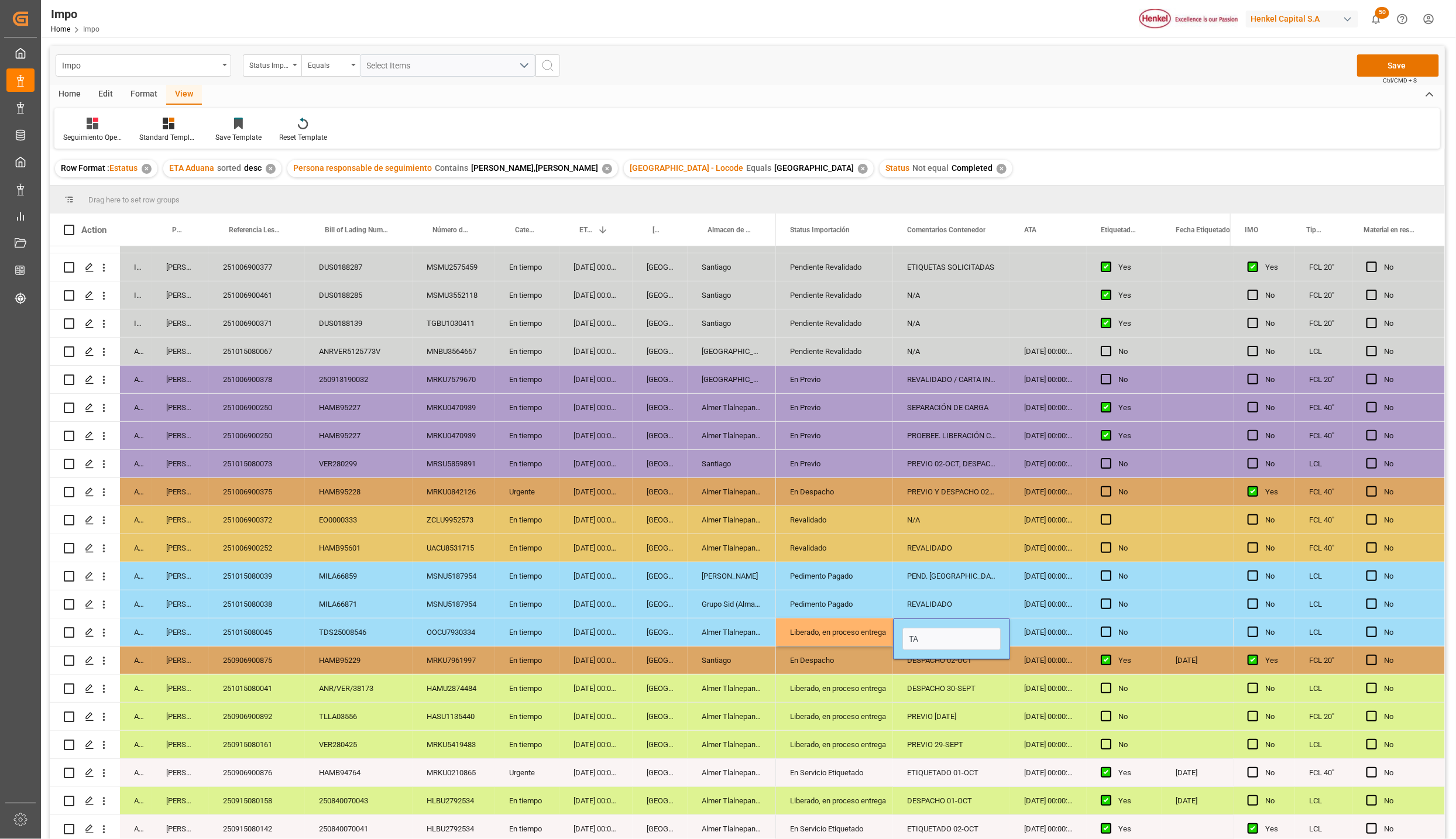
type input "A"
type input "DESPACHO 01-10"
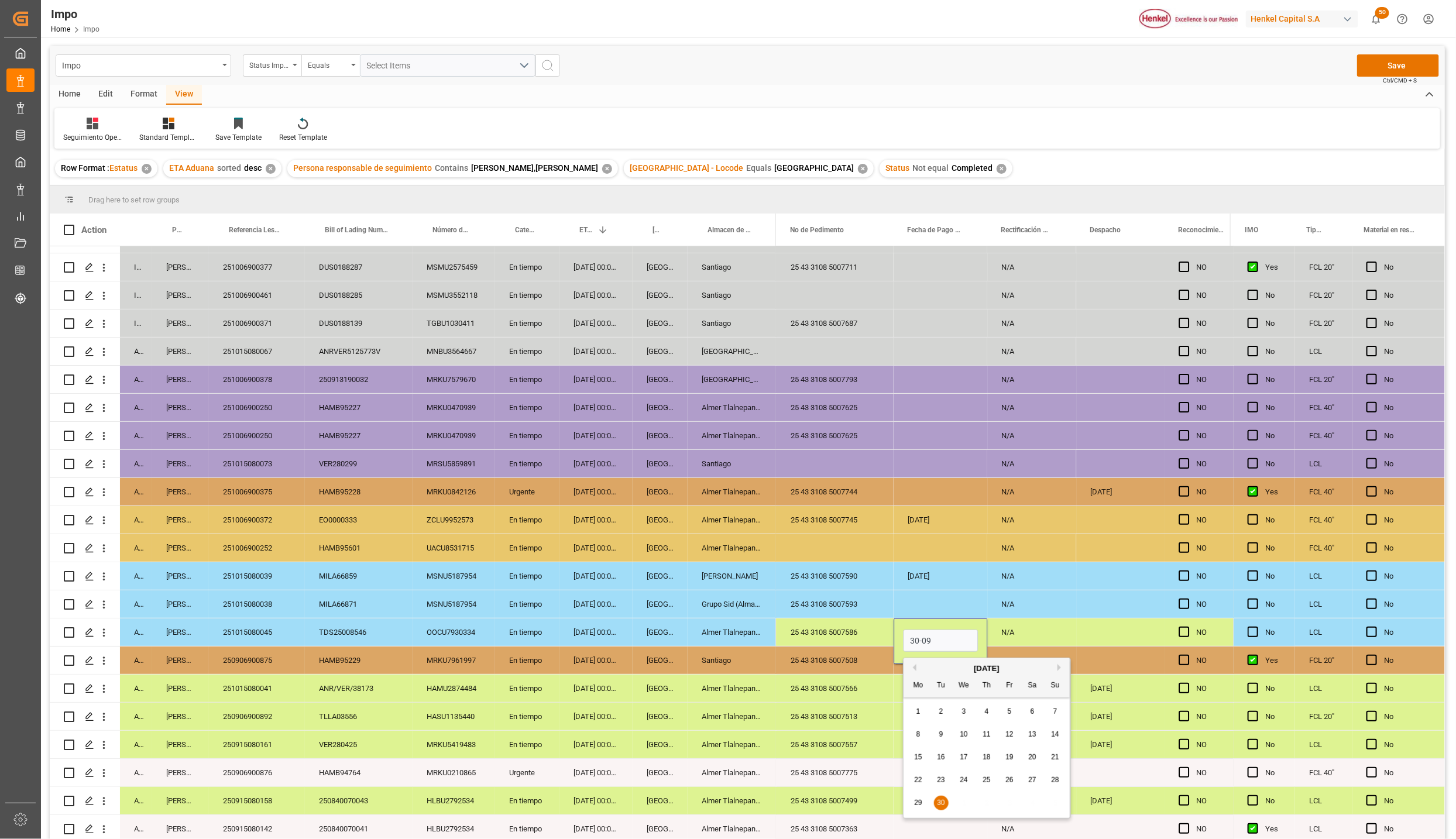
type input "[DATE]"
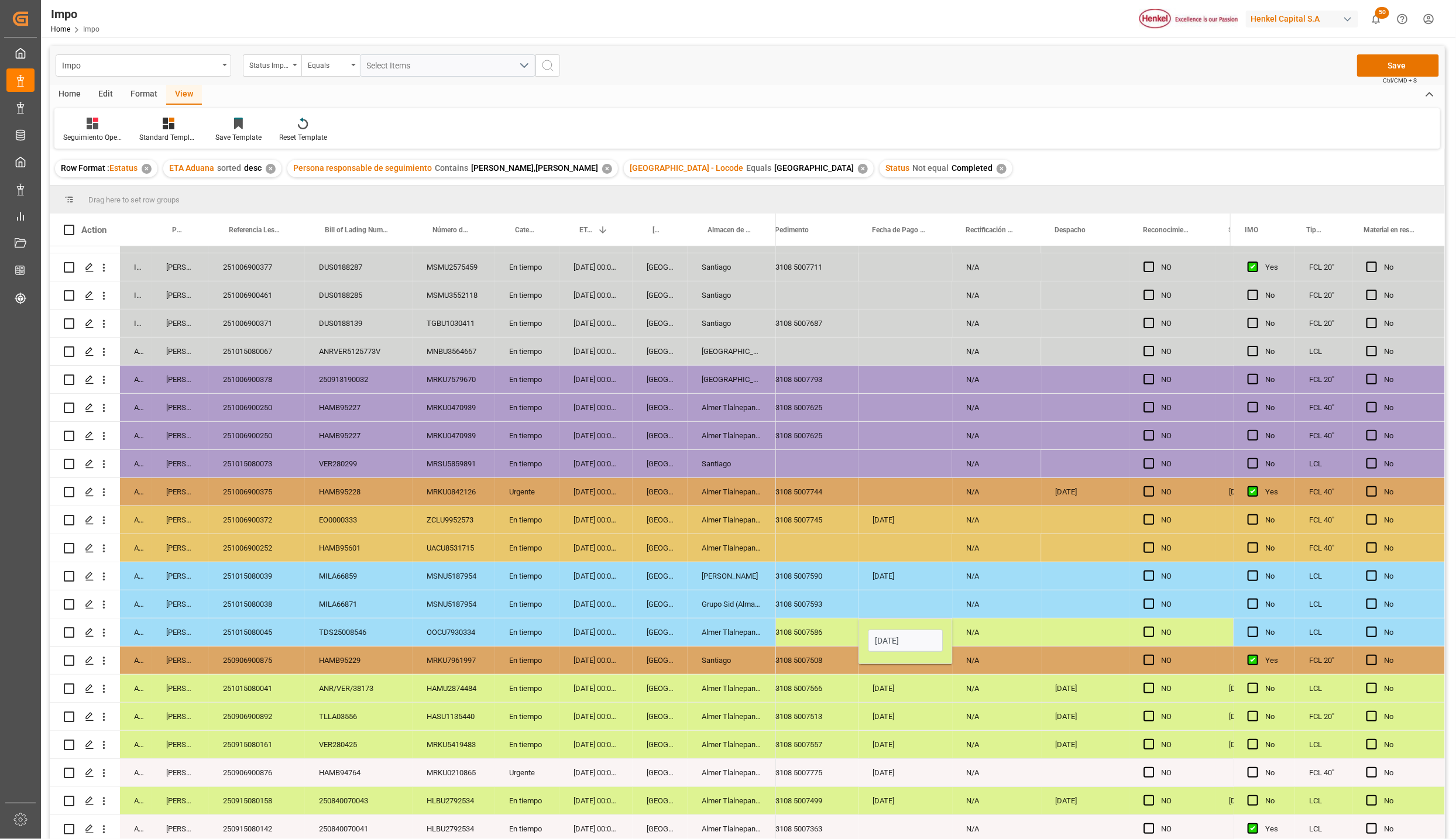
click at [1094, 621] on div "Press SPACE to select this row." at bounding box center [1085, 632] width 89 height 27
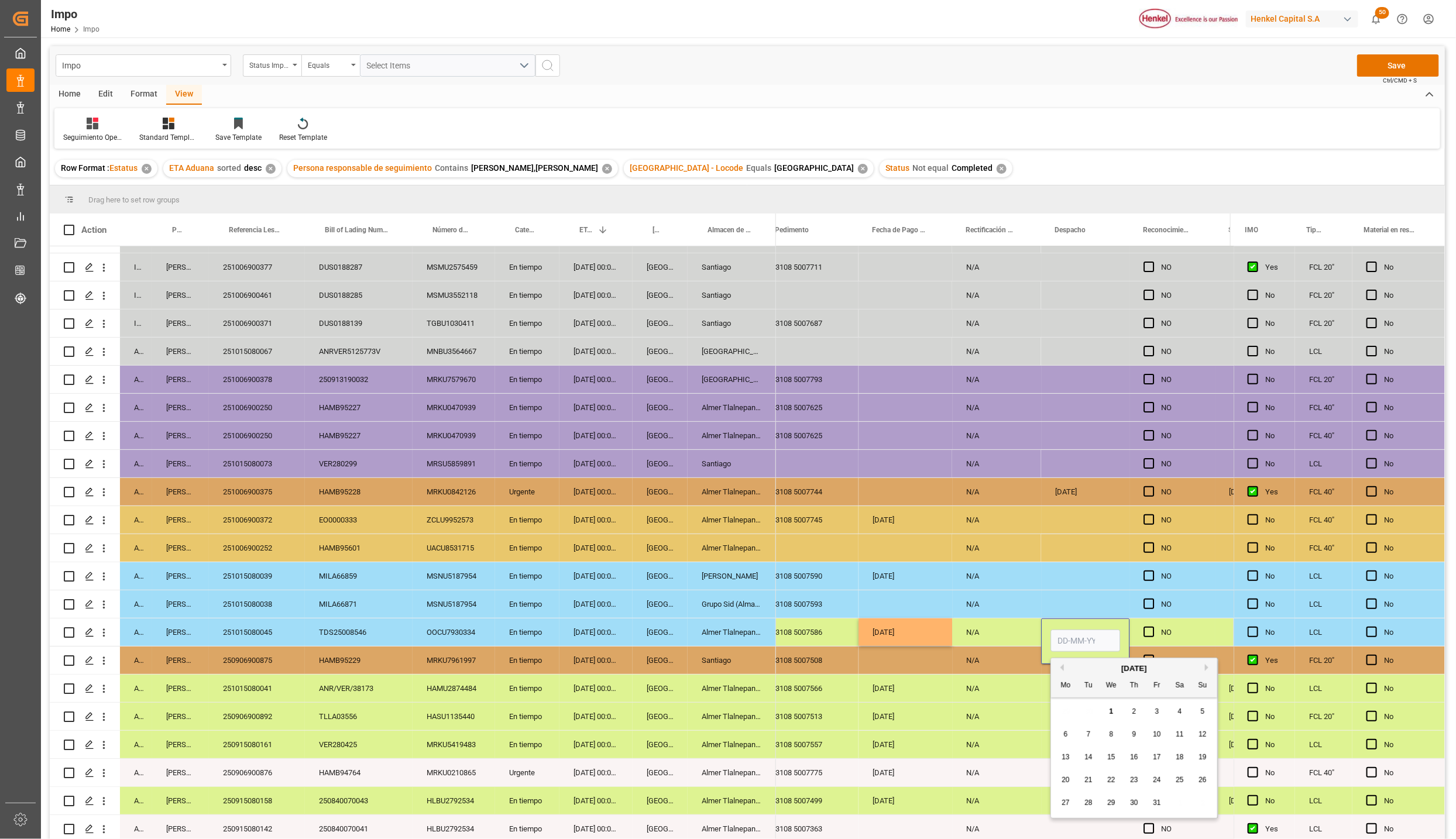
click at [1084, 633] on input "Press SPACE to select this row." at bounding box center [1085, 641] width 70 height 22
type input "01-01-2025"
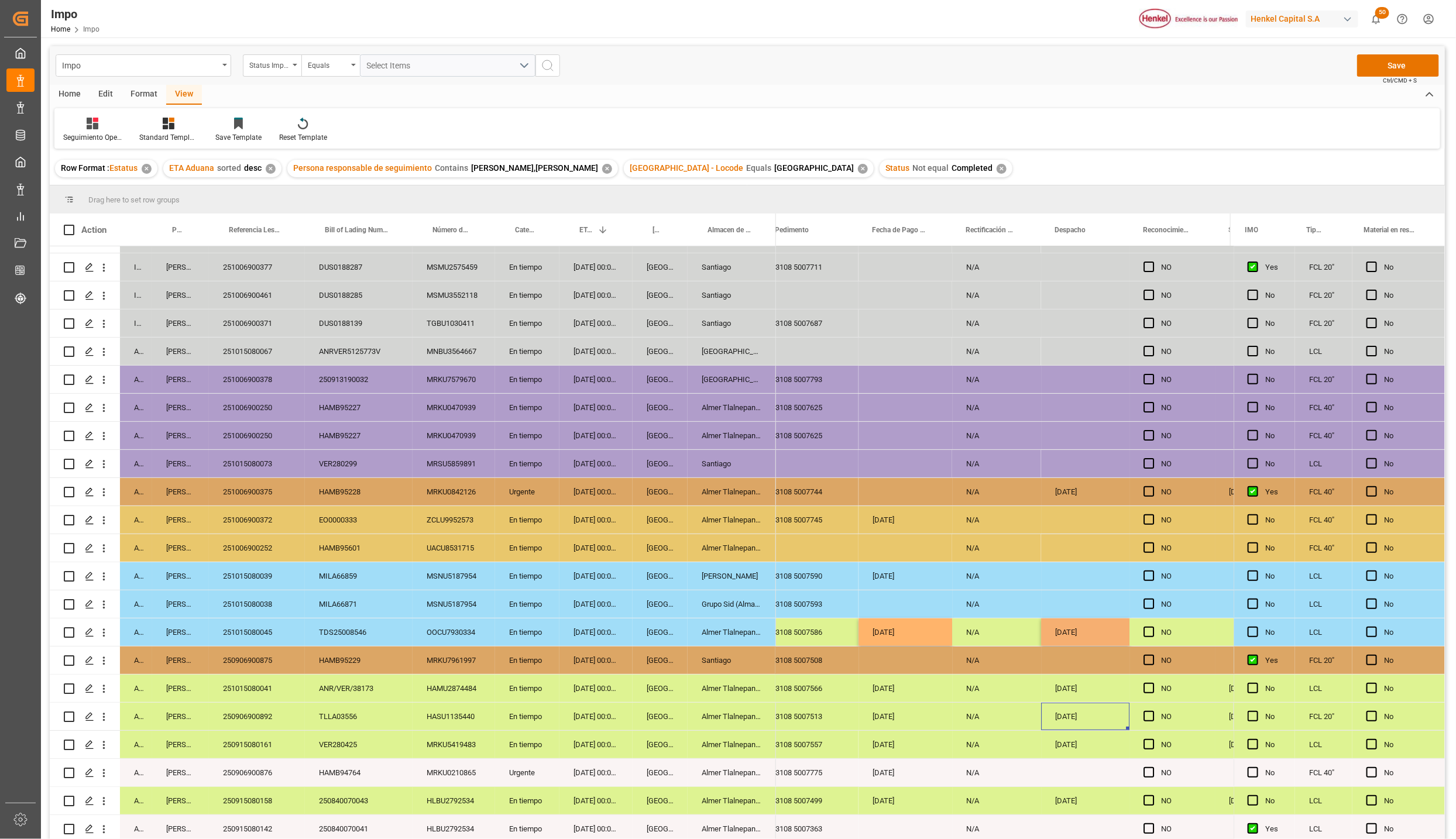
click at [1080, 709] on div "[DATE]" at bounding box center [1085, 716] width 89 height 27
click at [1080, 639] on input "01-01-2025" at bounding box center [1085, 641] width 70 height 22
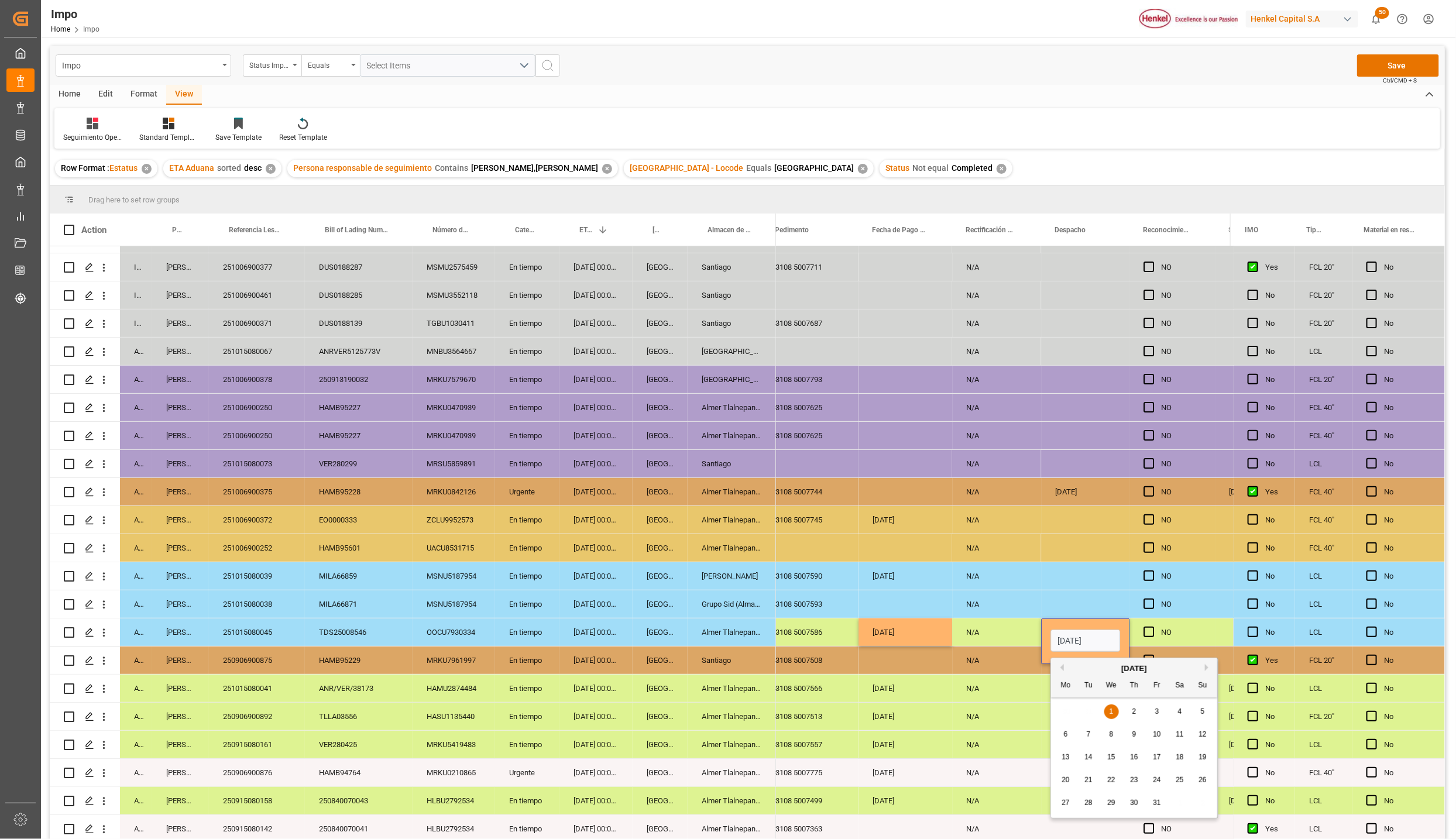
click at [1080, 639] on input "01-01-2025" at bounding box center [1085, 641] width 70 height 22
type input "1"
type input "01-10-2025"
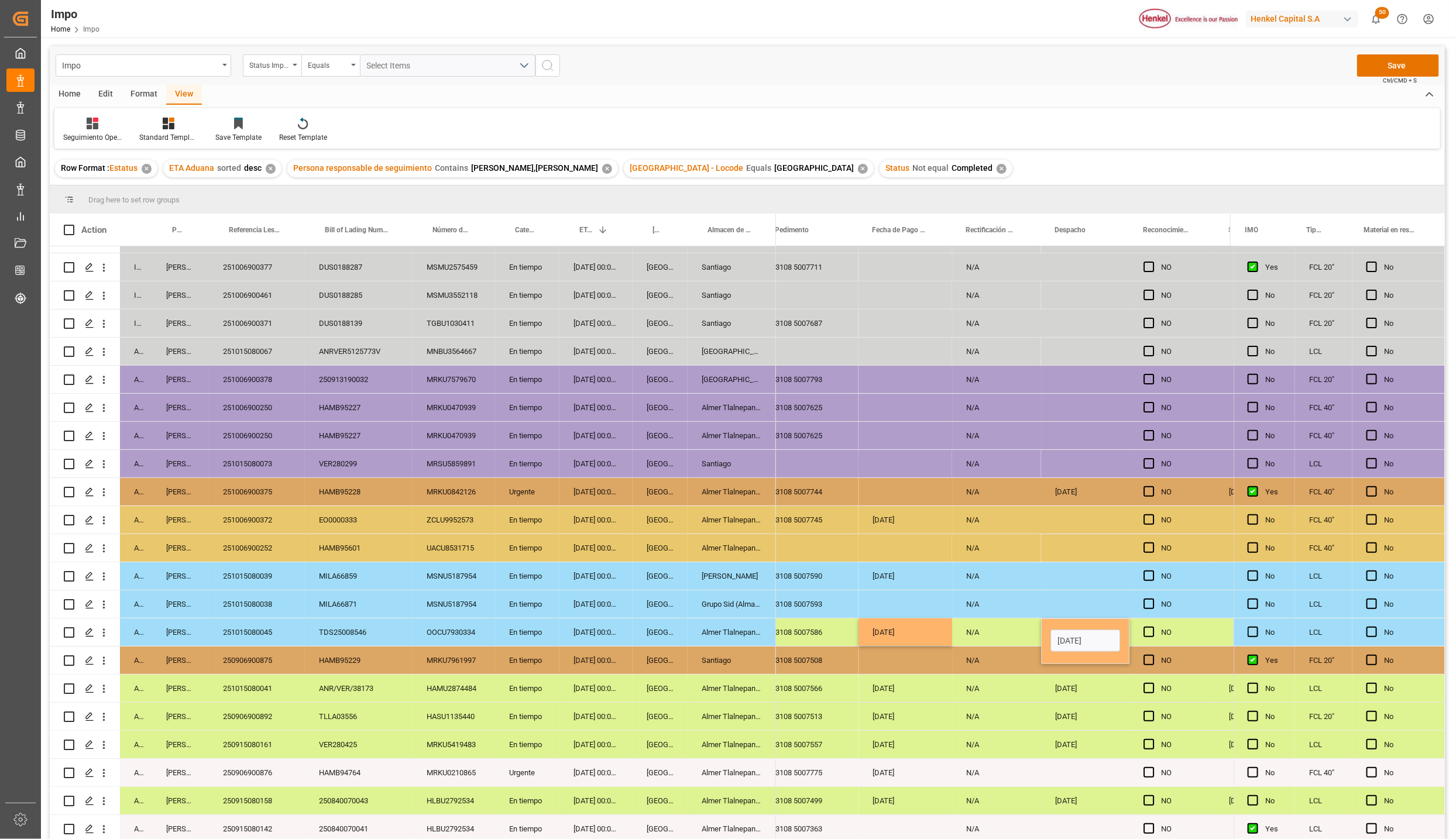
click at [1088, 702] on div "01-10-2025" at bounding box center [1085, 716] width 89 height 27
click at [1109, 635] on div "01-10-2025" at bounding box center [1085, 632] width 89 height 27
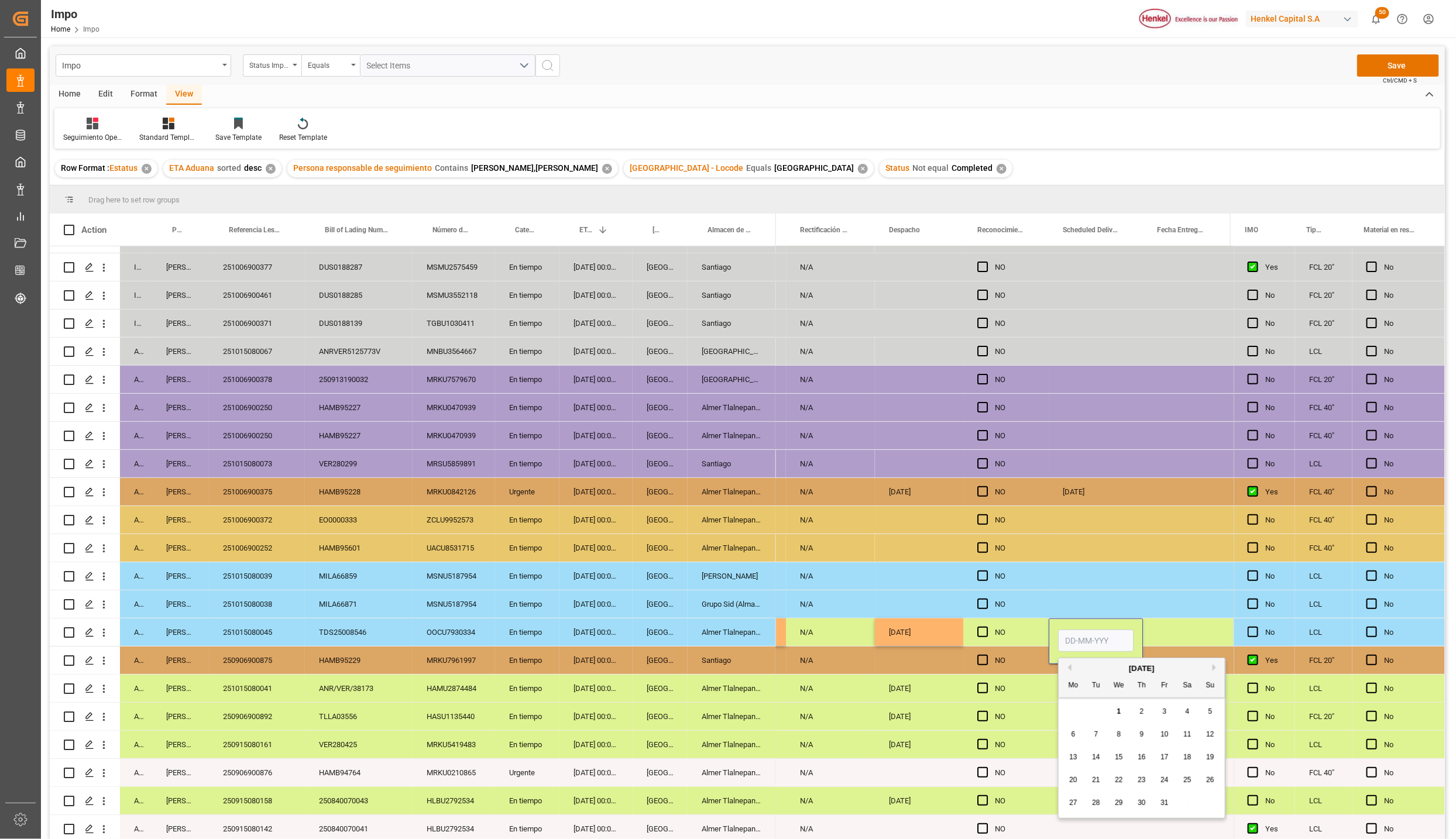
click at [1109, 635] on input "Press SPACE to select this row." at bounding box center [1096, 641] width 76 height 22
type input "02-10-2025"
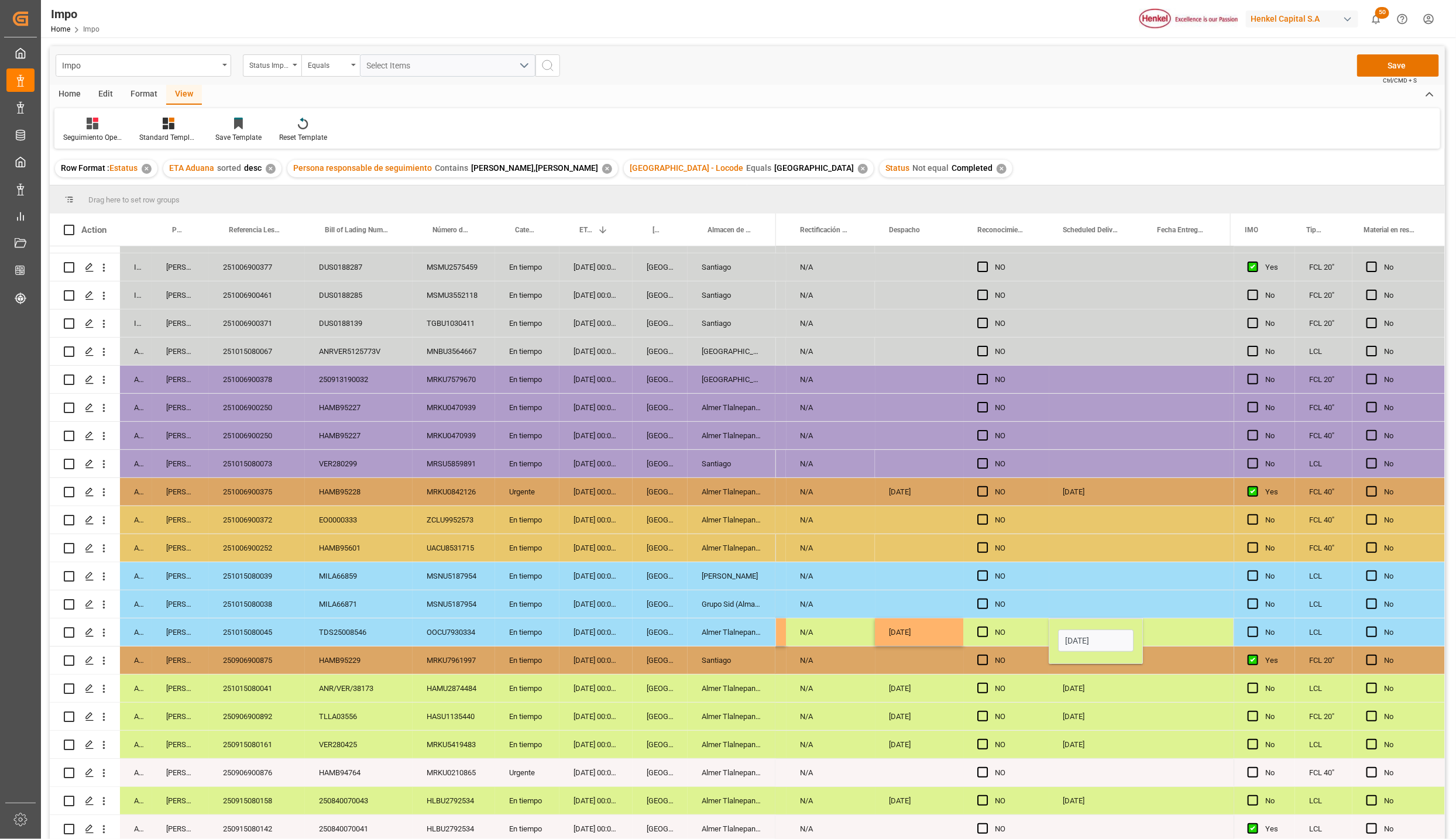
click at [1117, 709] on div "02-10-2025" at bounding box center [1096, 716] width 94 height 27
click at [1172, 621] on div "Press SPACE to select this row." at bounding box center [1186, 632] width 87 height 27
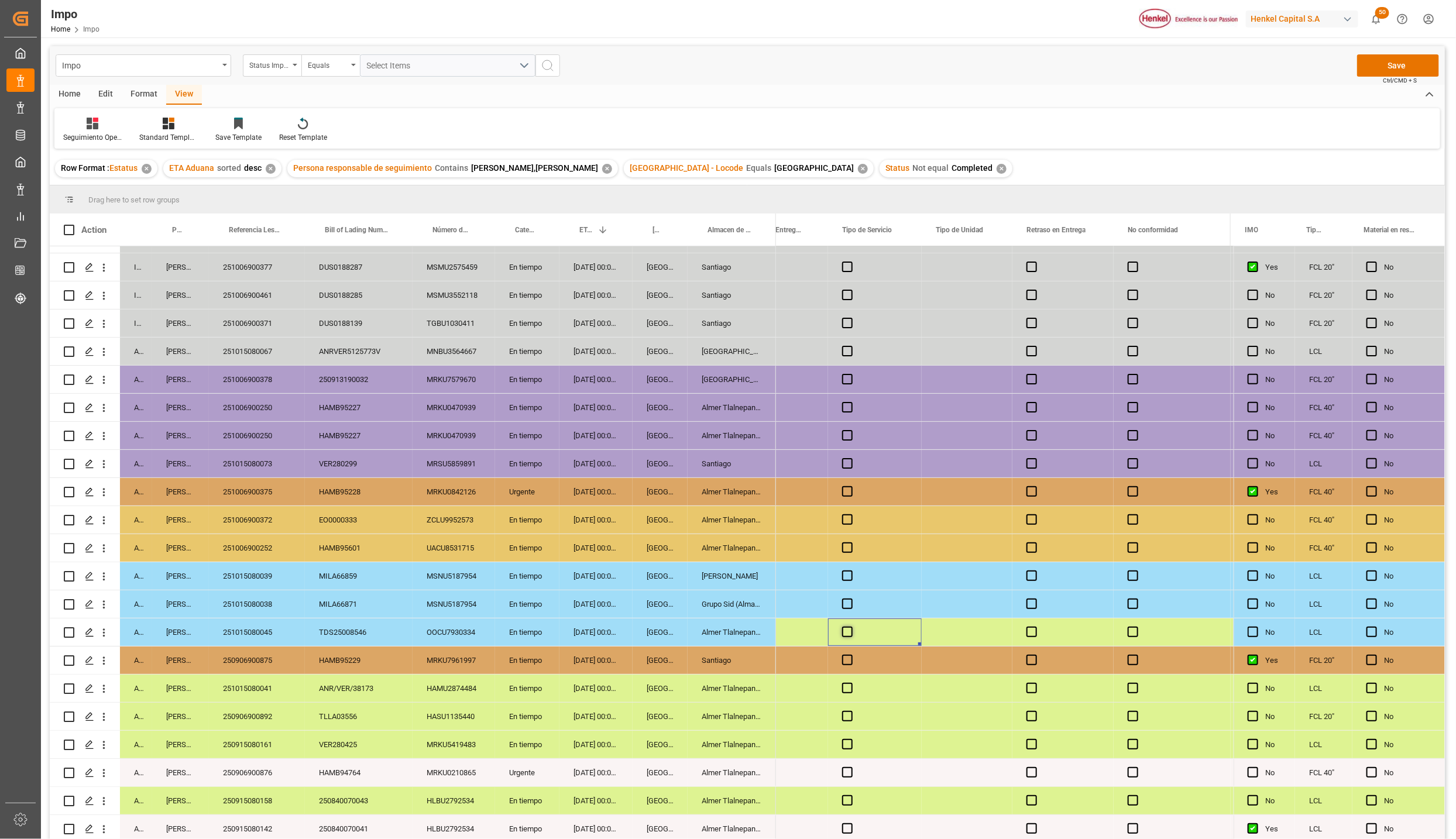
click at [844, 632] on span "Press SPACE to select this row." at bounding box center [847, 632] width 10 height 10
click at [851, 627] on input "Press SPACE to select this row." at bounding box center [851, 627] width 0 height 0
click at [948, 625] on div "Press SPACE to select this row." at bounding box center [967, 632] width 91 height 27
click at [948, 637] on input "Press SPACE to select this row." at bounding box center [967, 639] width 72 height 22
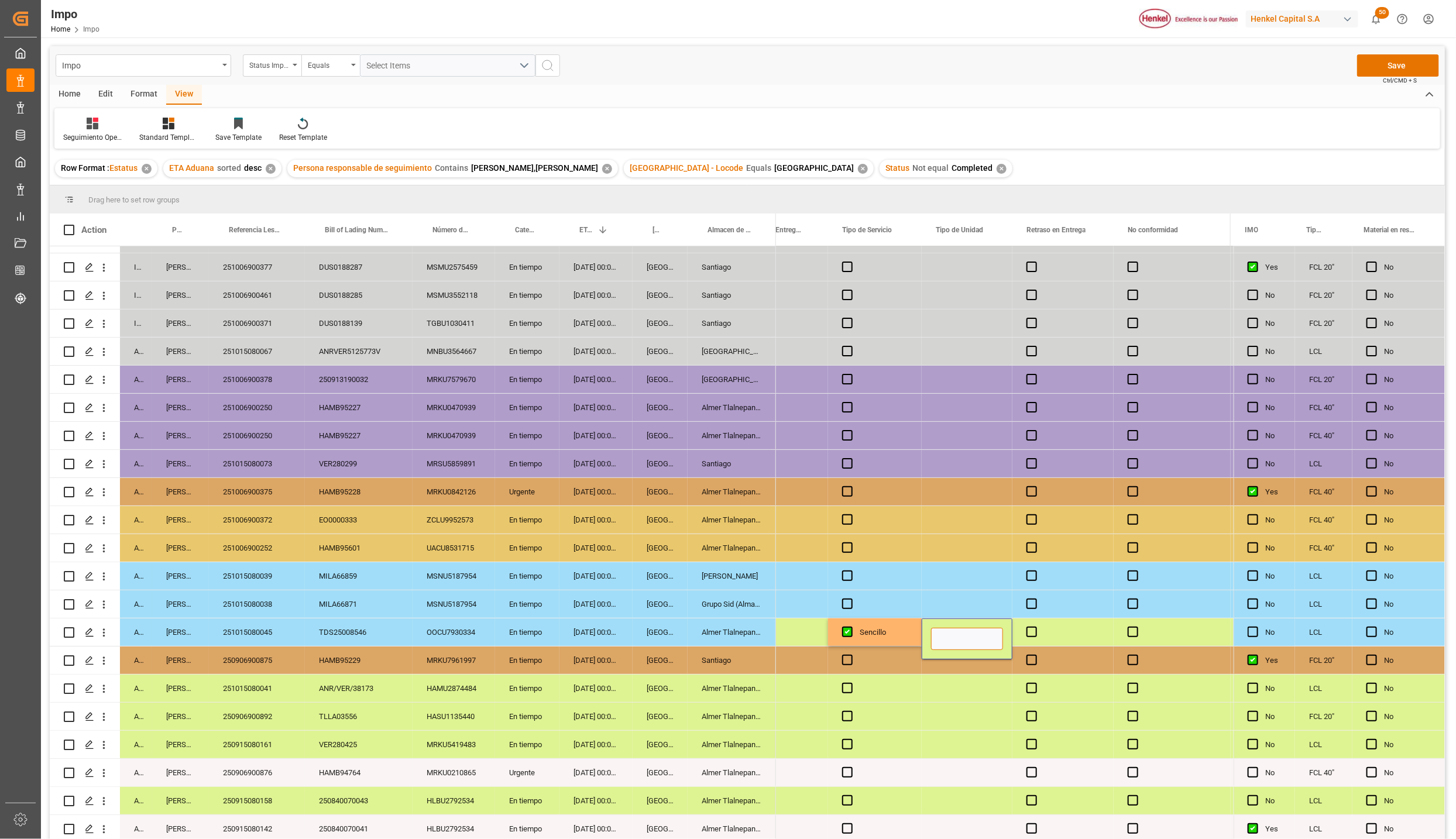
type input "D"
type input "CONSOLIDADO HENKEL"
click at [968, 713] on div "Press SPACE to select this row." at bounding box center [967, 716] width 91 height 27
click at [1387, 63] on button "Save" at bounding box center [1398, 65] width 82 height 22
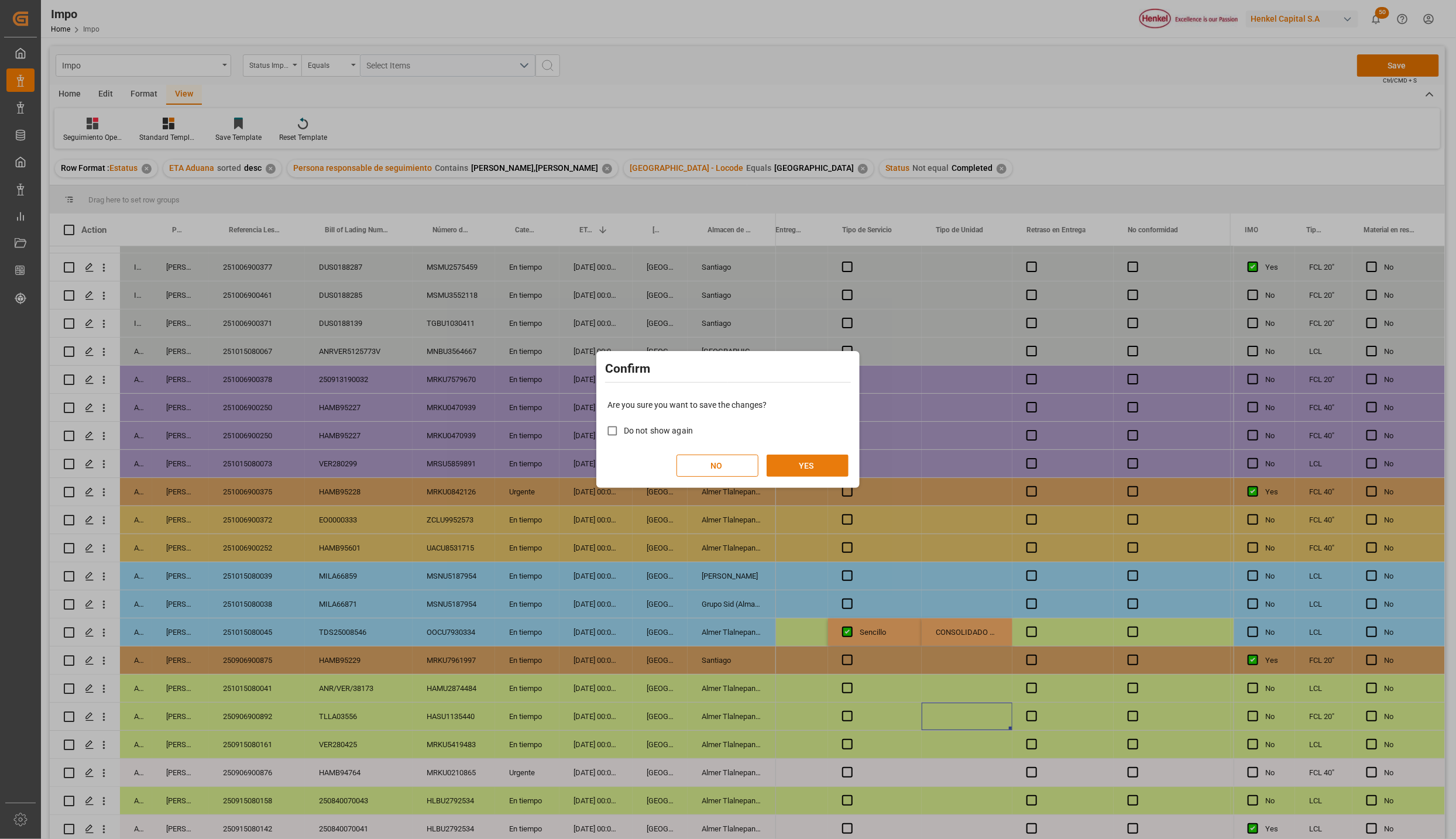
click at [800, 473] on button "YES" at bounding box center [808, 466] width 82 height 22
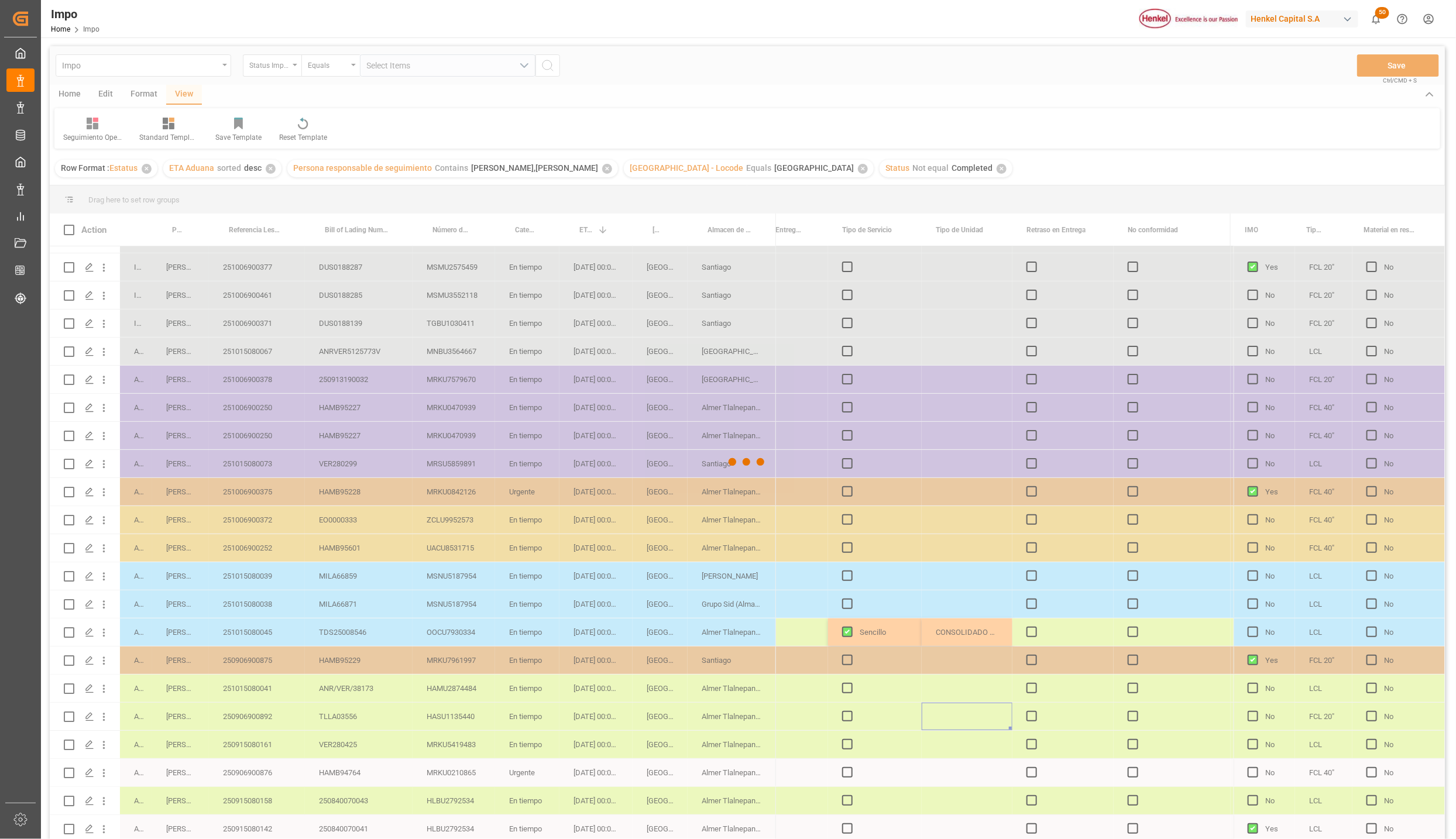
click at [499, 559] on div at bounding box center [747, 462] width 1396 height 832
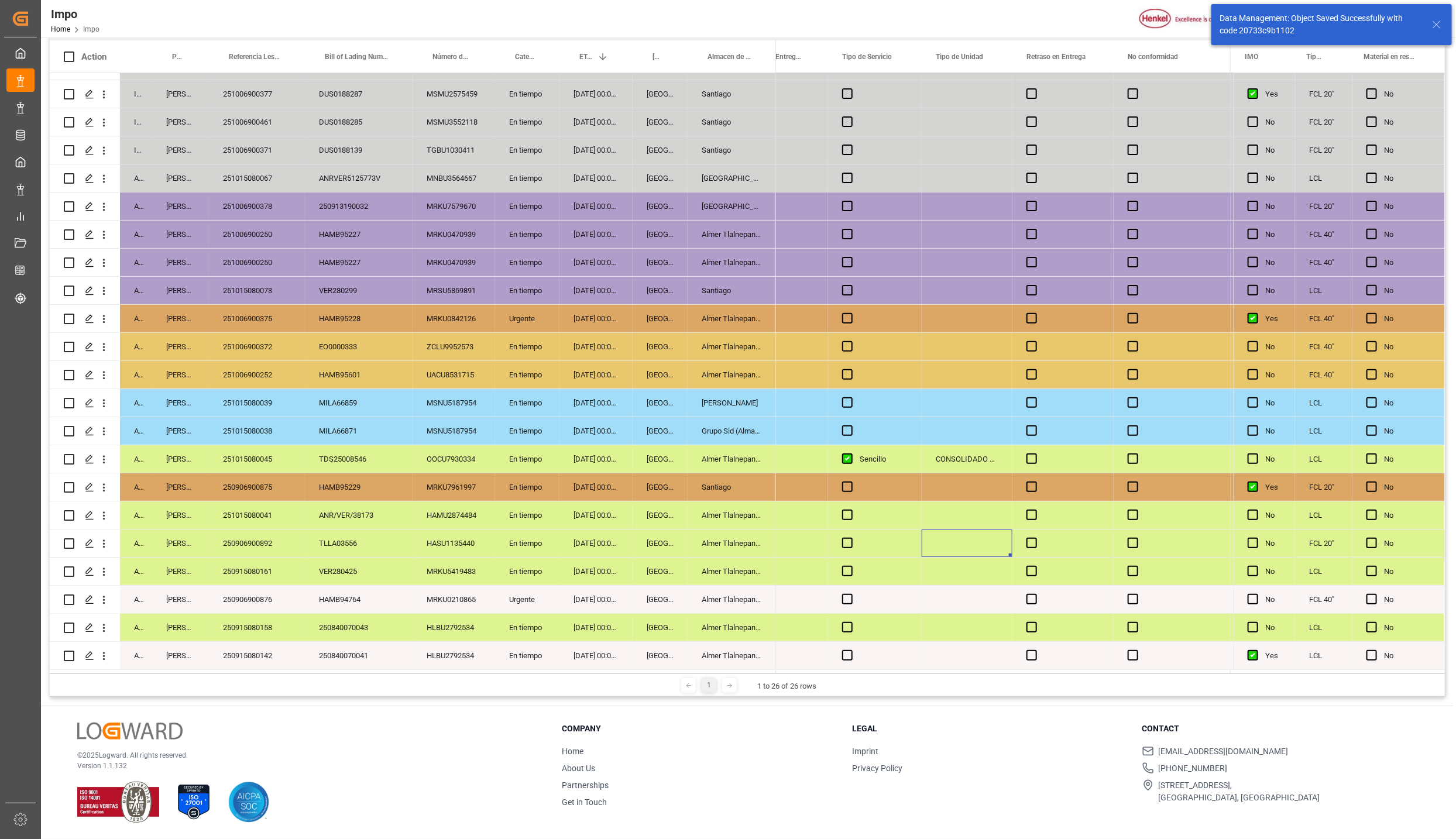
click at [517, 547] on div "En tiempo" at bounding box center [527, 543] width 64 height 27
click at [263, 447] on div "251015080045" at bounding box center [256, 459] width 96 height 27
click at [682, 477] on div "[GEOGRAPHIC_DATA]" at bounding box center [660, 487] width 55 height 27
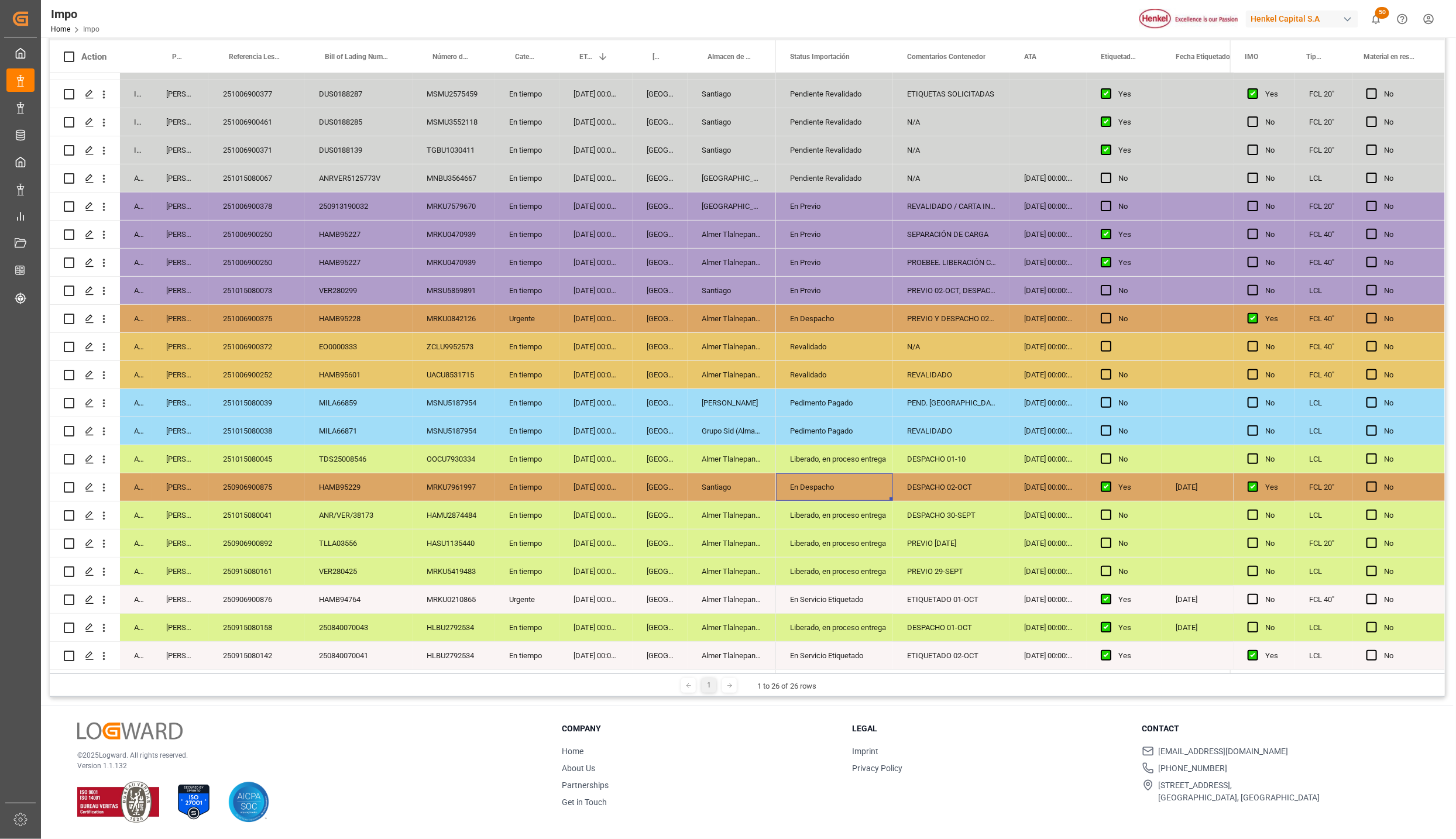
click at [509, 564] on div "En tiempo" at bounding box center [527, 571] width 64 height 27
click at [666, 534] on div "[GEOGRAPHIC_DATA]" at bounding box center [660, 543] width 55 height 27
click at [383, 549] on div "TLLA03556" at bounding box center [359, 543] width 107 height 27
click at [271, 622] on div "250915080158" at bounding box center [256, 627] width 96 height 27
click at [265, 562] on div "250915080161" at bounding box center [256, 571] width 96 height 27
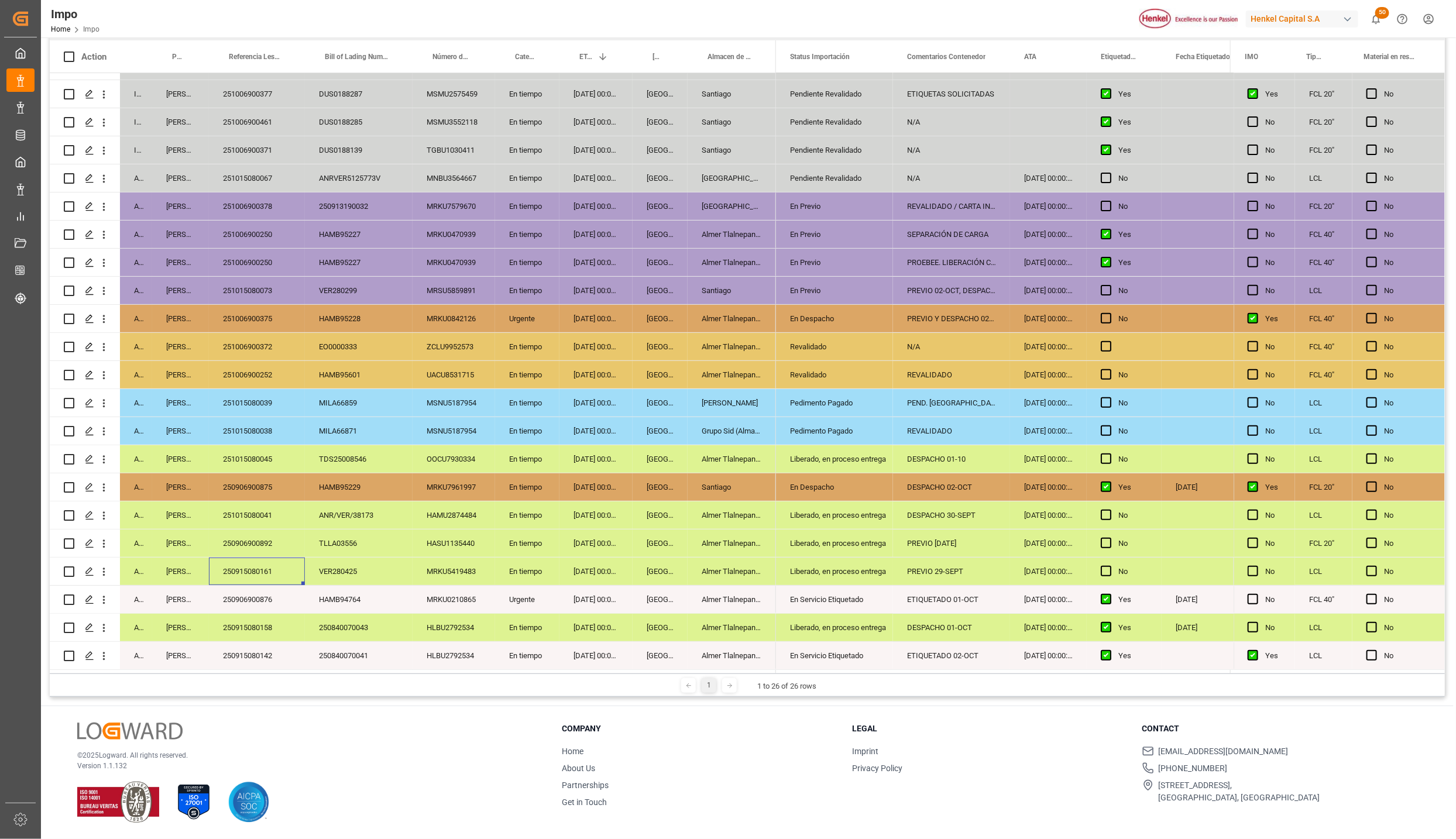
click at [264, 538] on div "250906900892" at bounding box center [256, 543] width 96 height 27
click at [808, 546] on div "Liberado, en proceso entrega" at bounding box center [835, 544] width 89 height 27
click at [940, 541] on div "PREVIO 30 SEP" at bounding box center [952, 543] width 117 height 27
click at [940, 541] on input "PREVIO 30 SEP" at bounding box center [951, 550] width 98 height 22
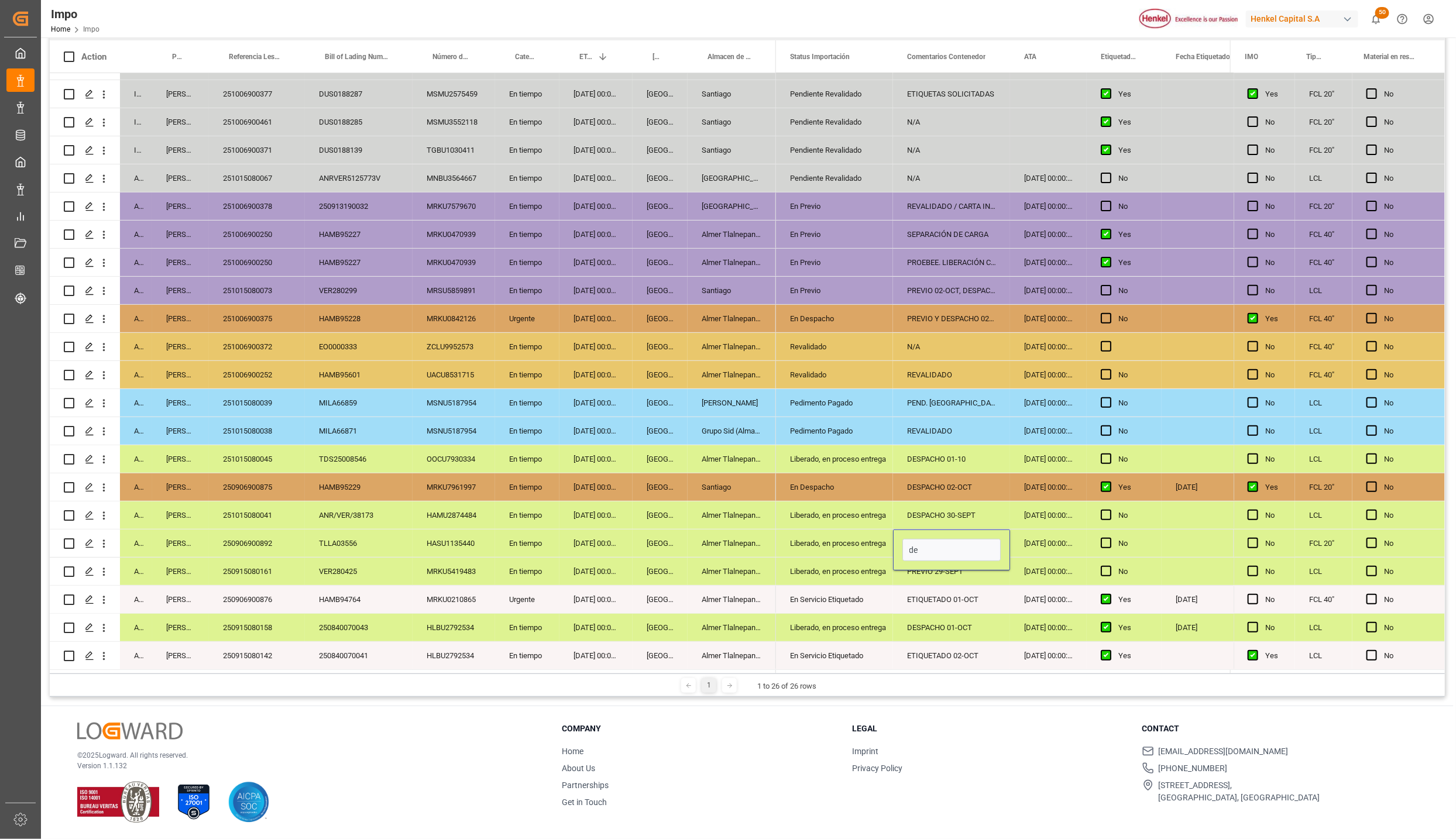
type input "d"
type input "DESPACHO 01-OCT"
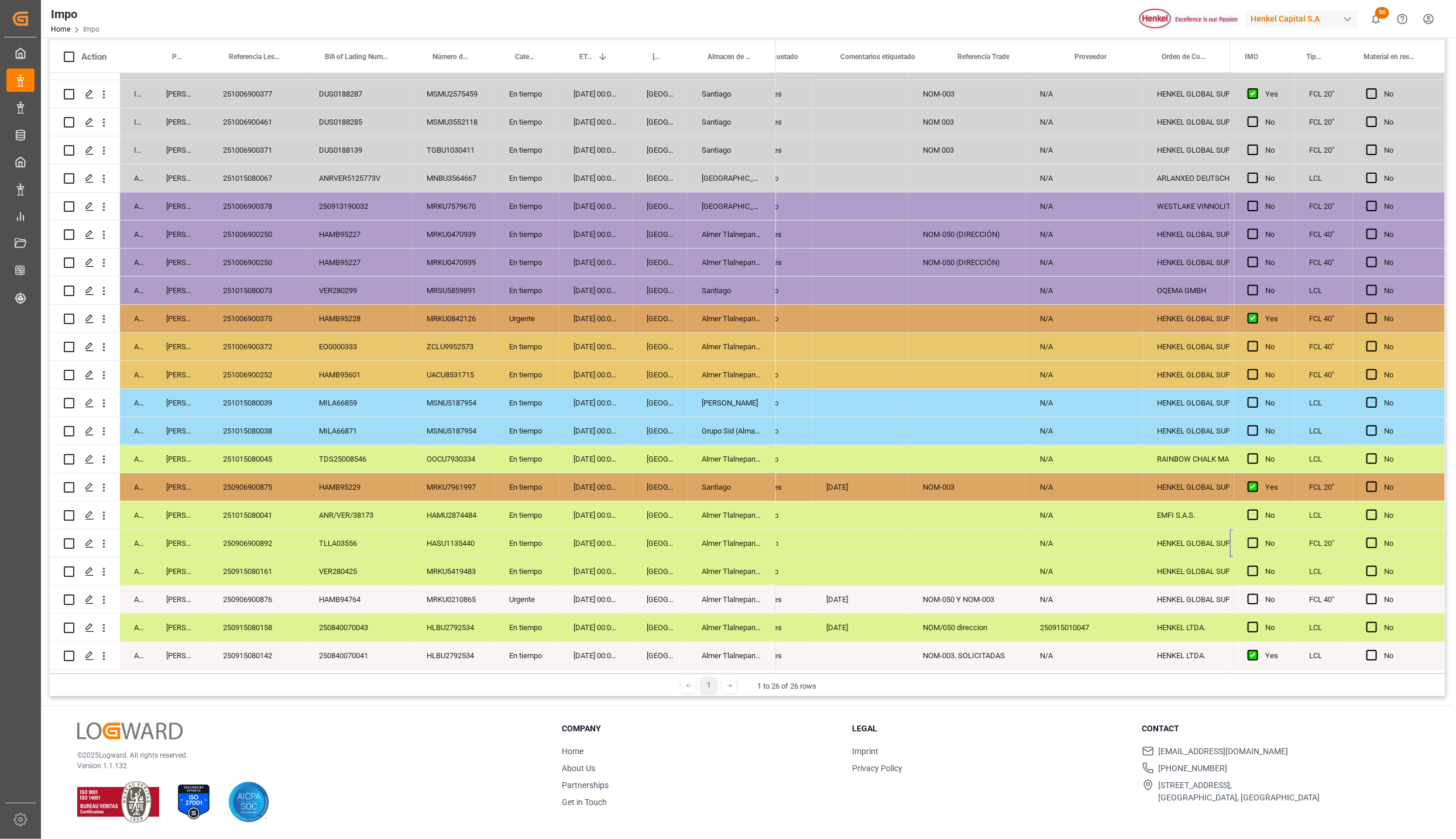
scroll to position [0, 432]
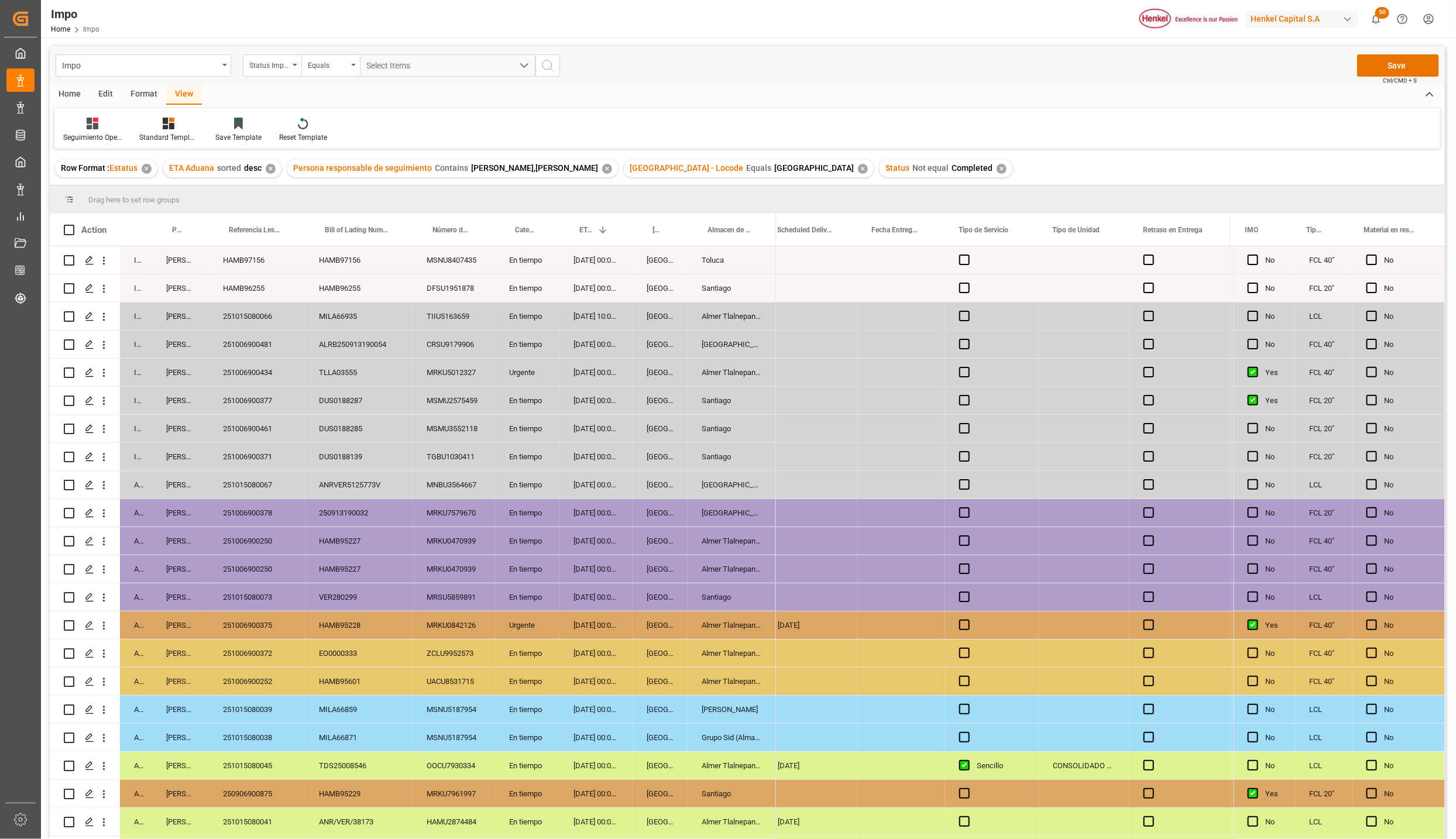
click at [1394, 51] on div "Impo Status Importación Equals Select Items Save Ctrl/CMD + S" at bounding box center [747, 65] width 1396 height 38
click at [1393, 65] on button "Save" at bounding box center [1398, 65] width 82 height 22
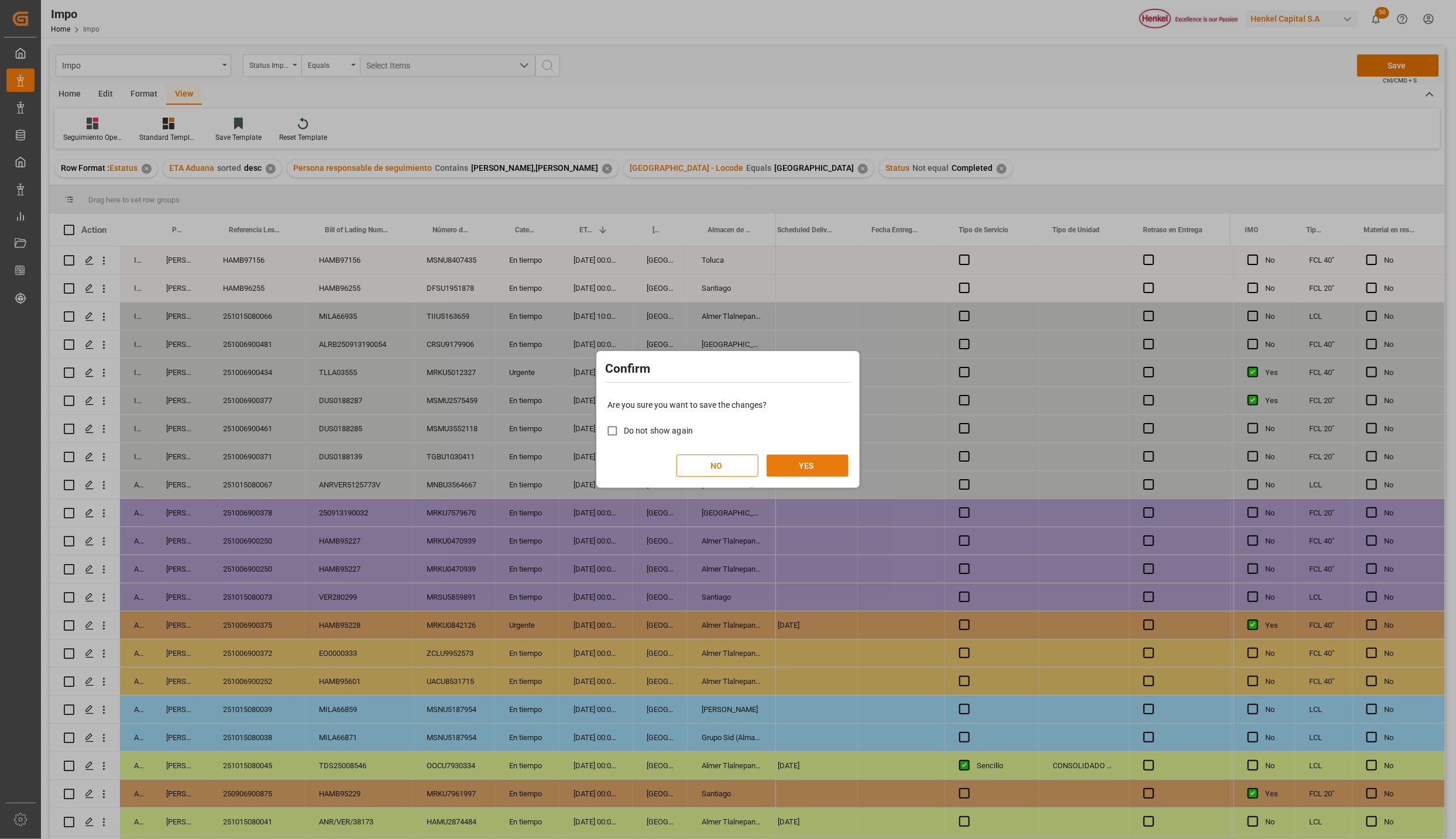
click at [828, 459] on button "YES" at bounding box center [808, 466] width 82 height 22
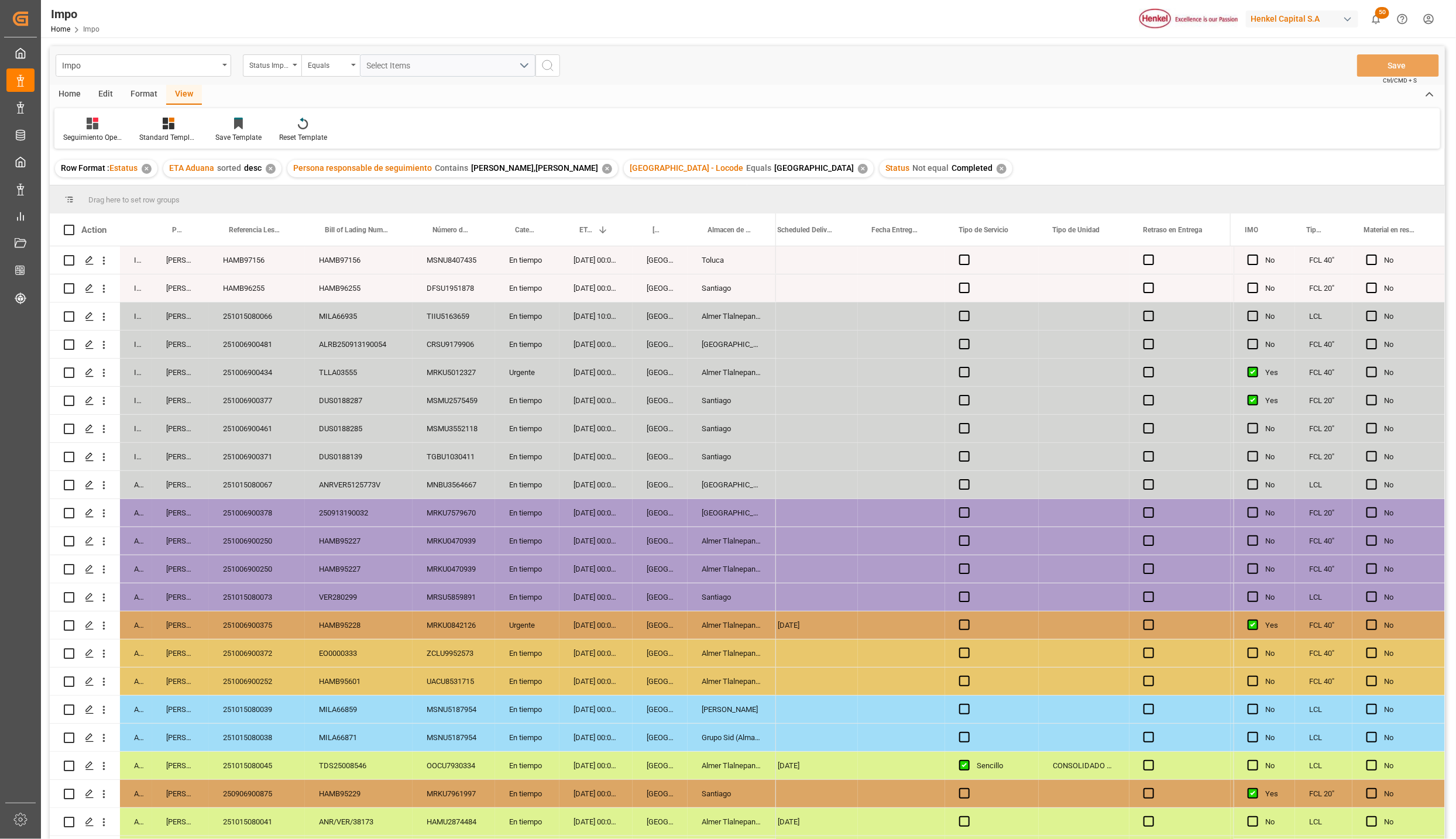
click at [724, 358] on div "[GEOGRAPHIC_DATA]" at bounding box center [732, 344] width 89 height 27
click at [720, 369] on div "Almer Tlalnepantla" at bounding box center [732, 372] width 89 height 27
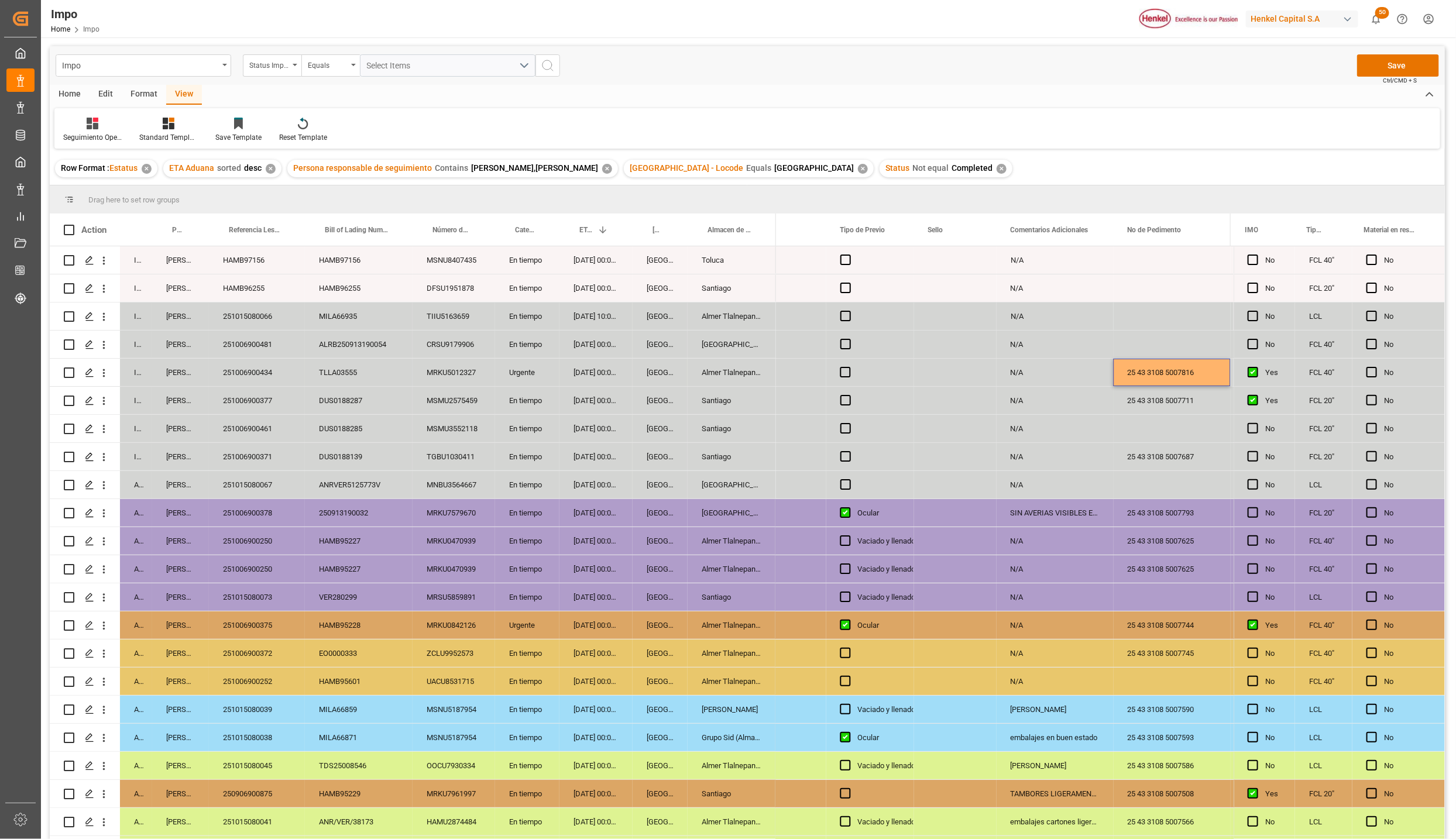
click at [1156, 419] on div "Press SPACE to select this row." at bounding box center [1173, 428] width 117 height 27
click at [1405, 70] on button "Save" at bounding box center [1398, 65] width 82 height 22
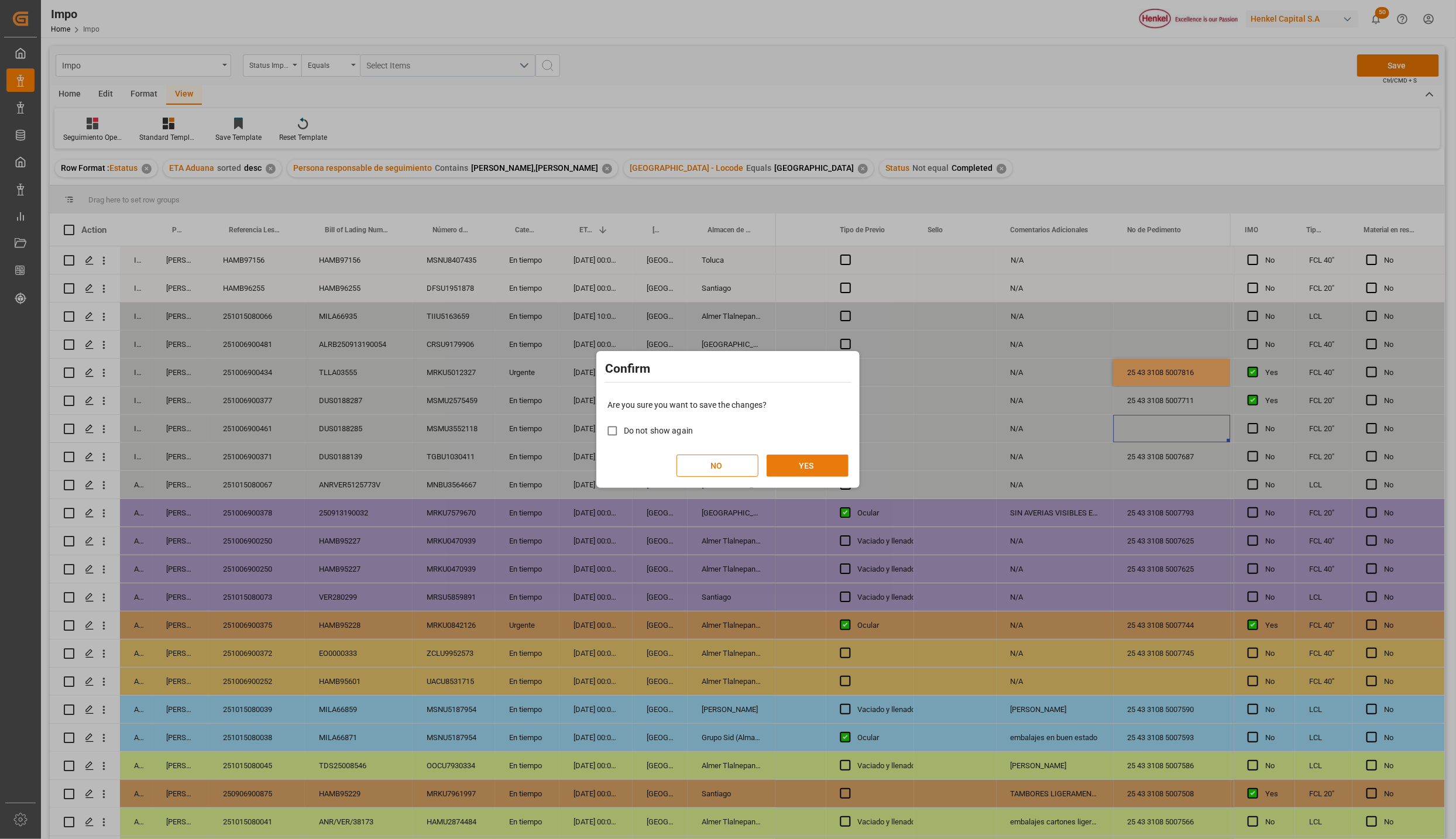
click at [835, 455] on button "YES" at bounding box center [808, 466] width 82 height 22
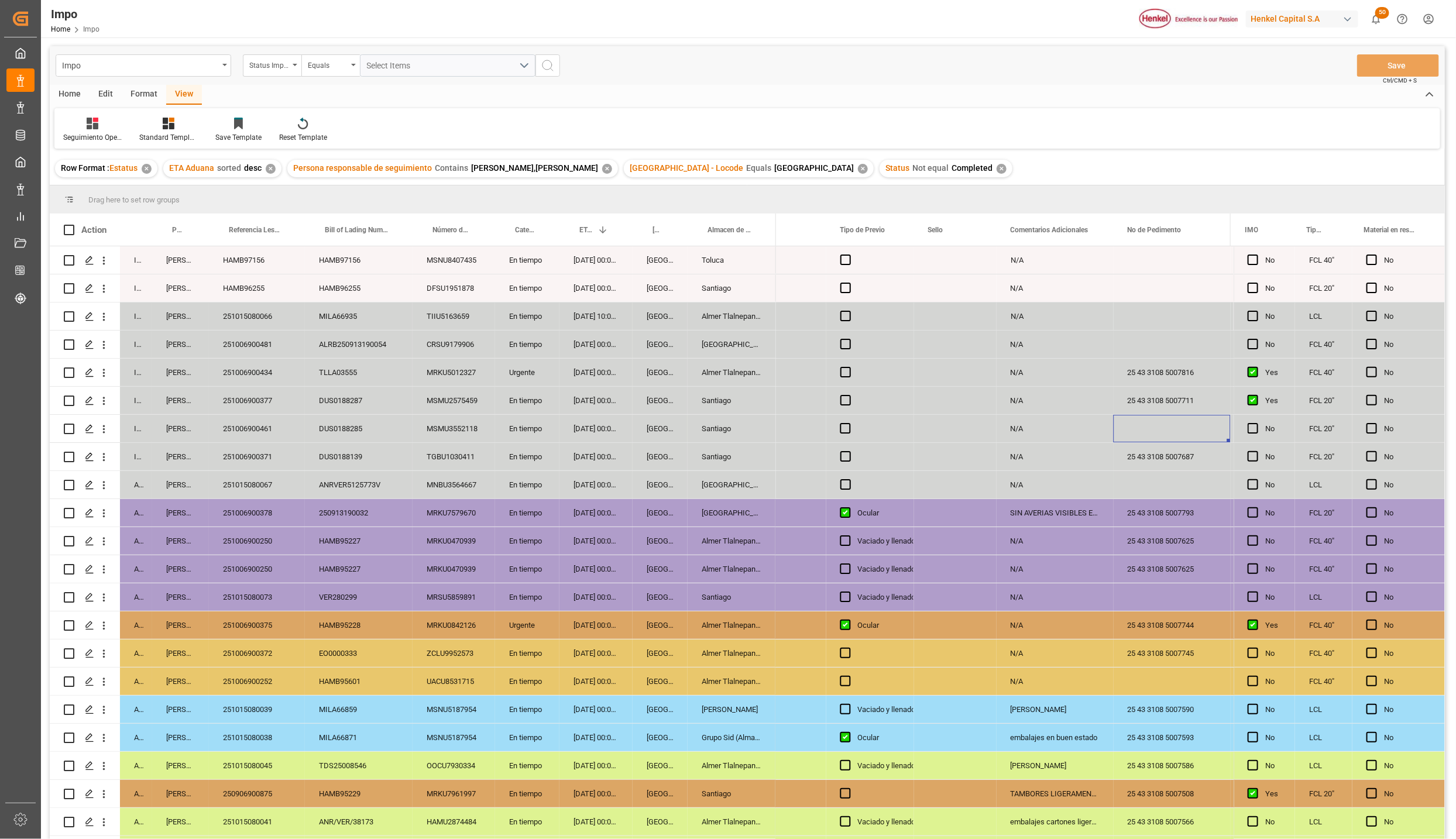
click at [375, 492] on div "ANRVER5125773V" at bounding box center [359, 484] width 107 height 27
click at [720, 364] on div "Almer Tlalnepantla" at bounding box center [732, 372] width 89 height 27
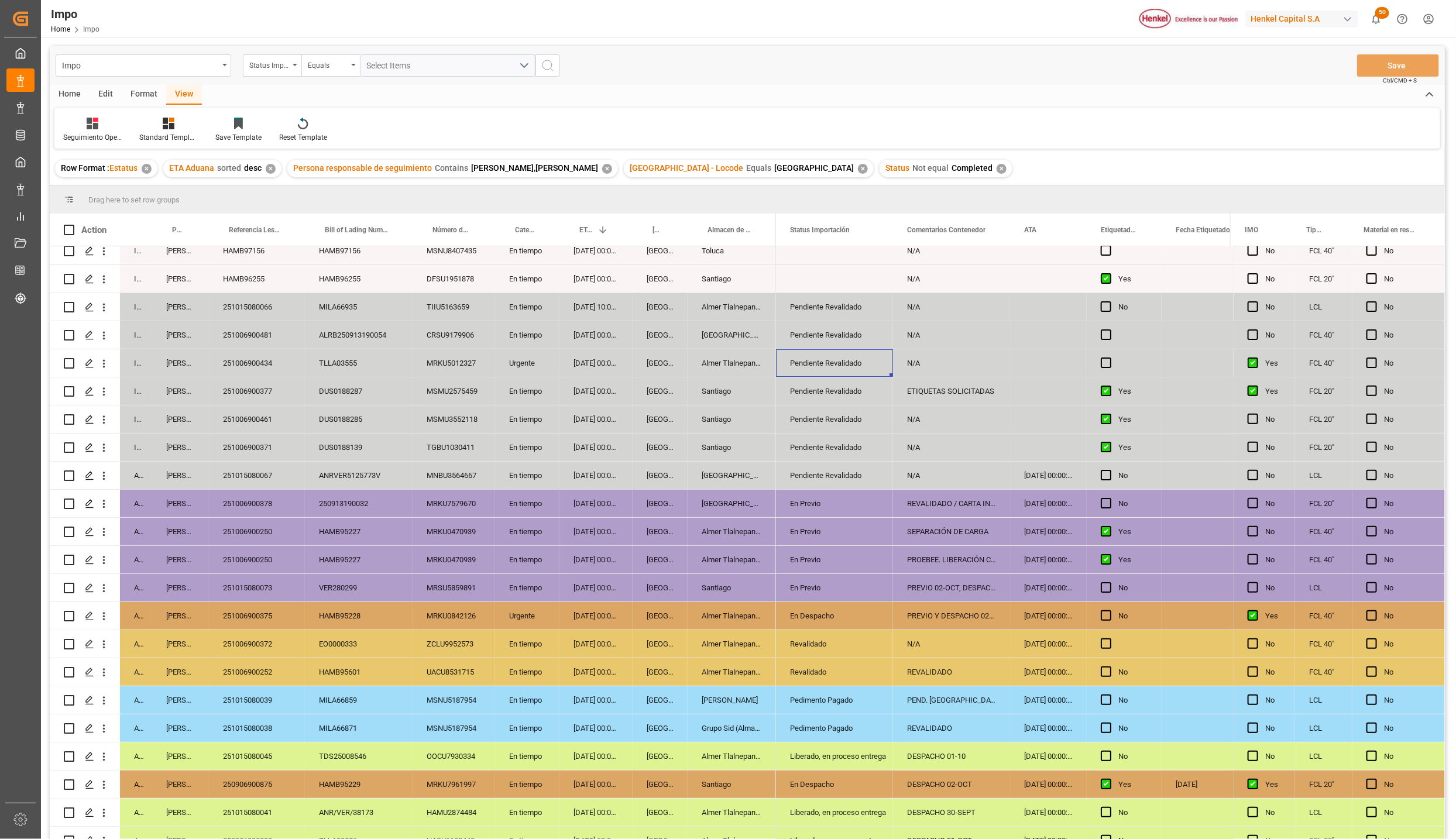
scroll to position [0, 0]
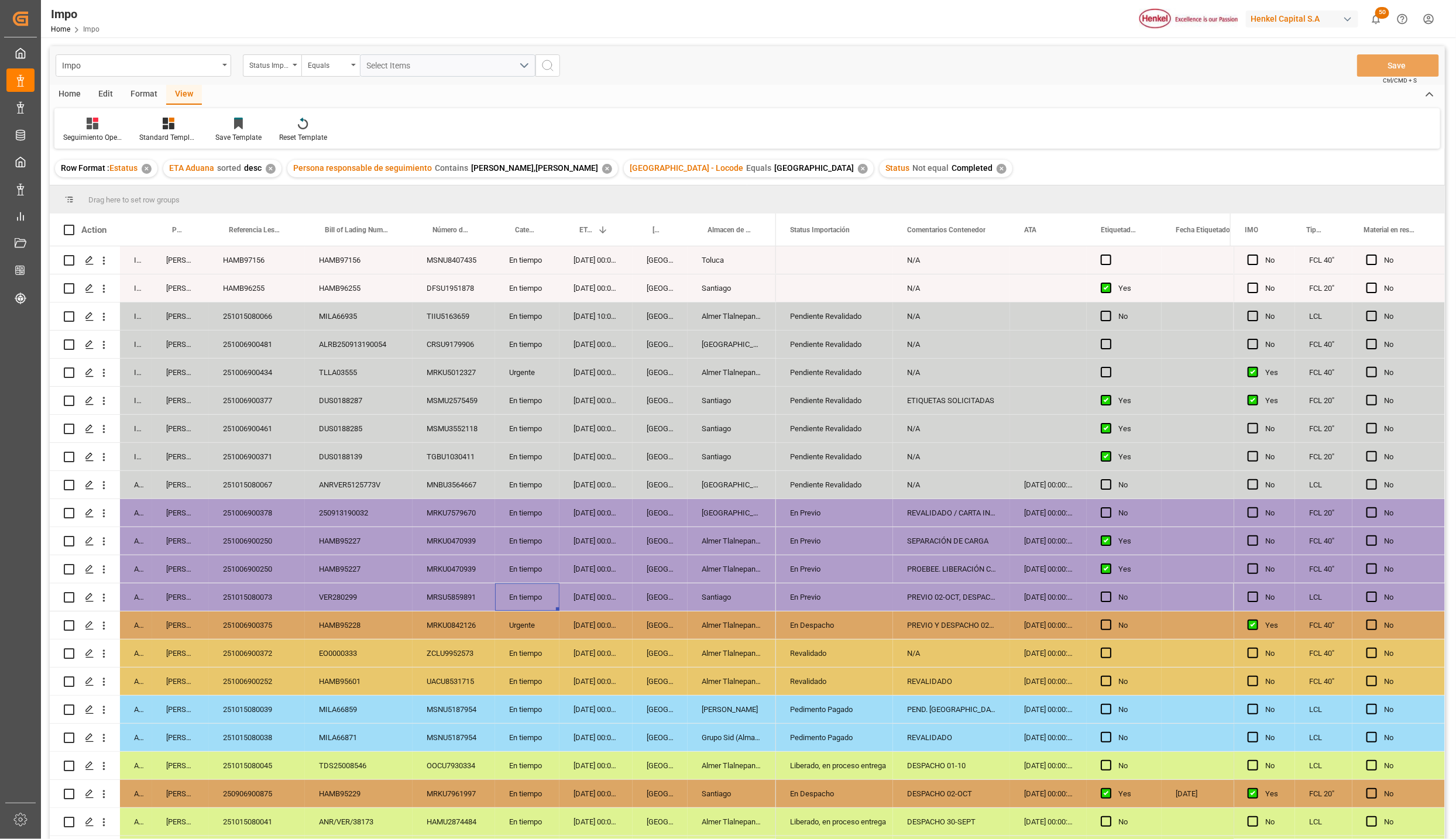
click at [521, 600] on div "En tiempo" at bounding box center [527, 597] width 64 height 27
click at [747, 461] on div "Santiago" at bounding box center [732, 456] width 89 height 27
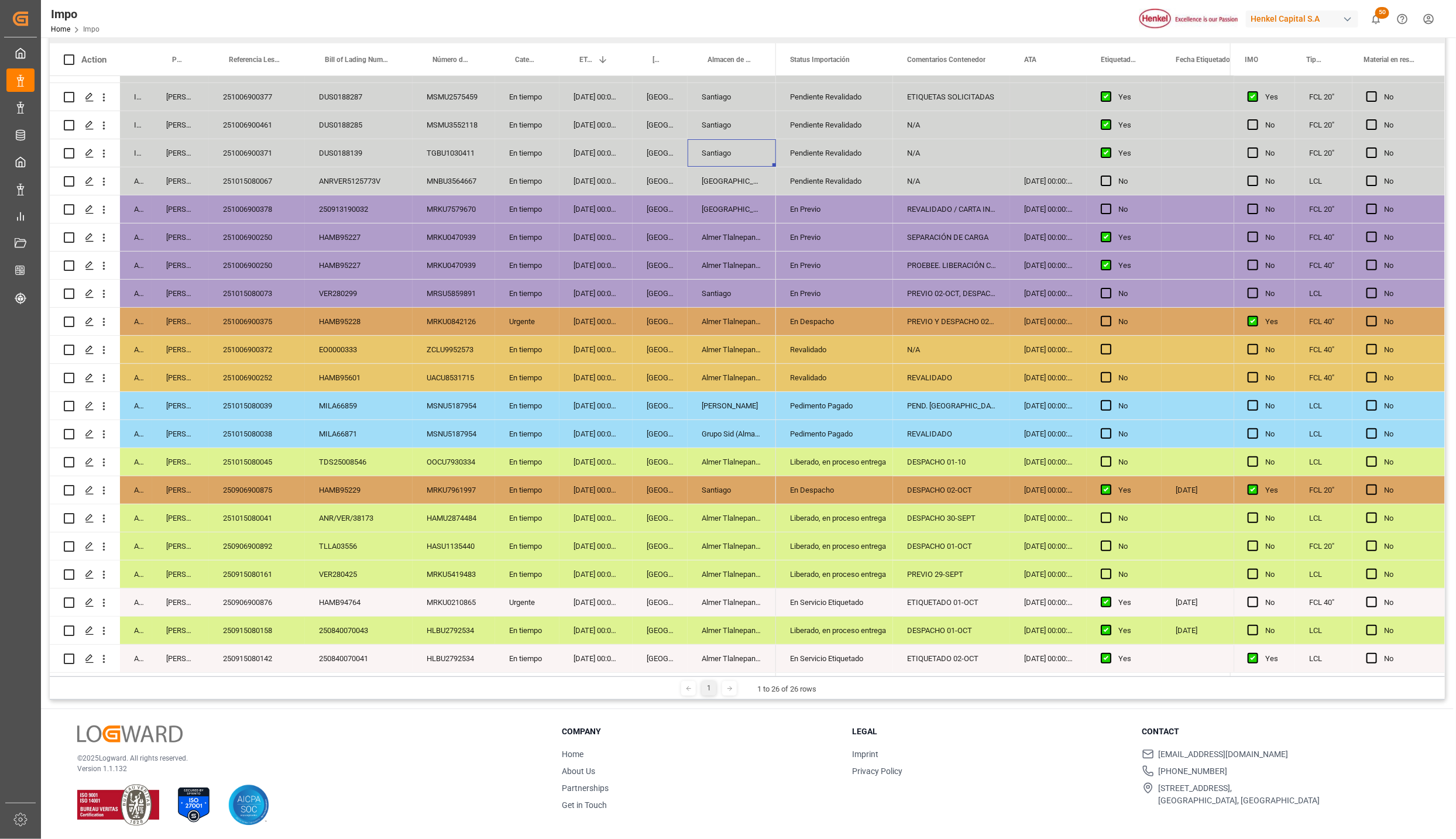
scroll to position [174, 0]
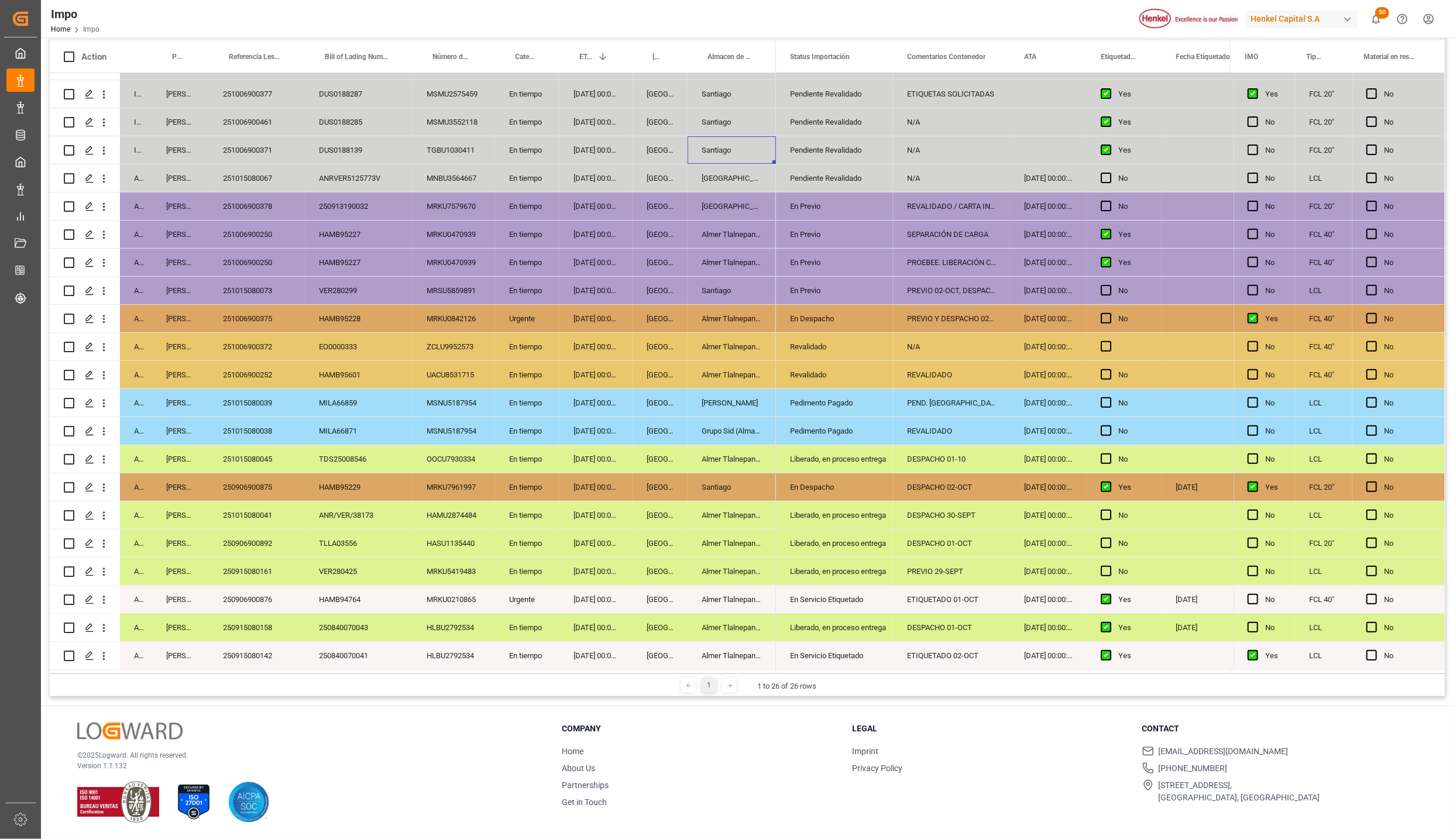
click at [784, 515] on div "Liberado, en proceso entrega" at bounding box center [835, 515] width 117 height 27
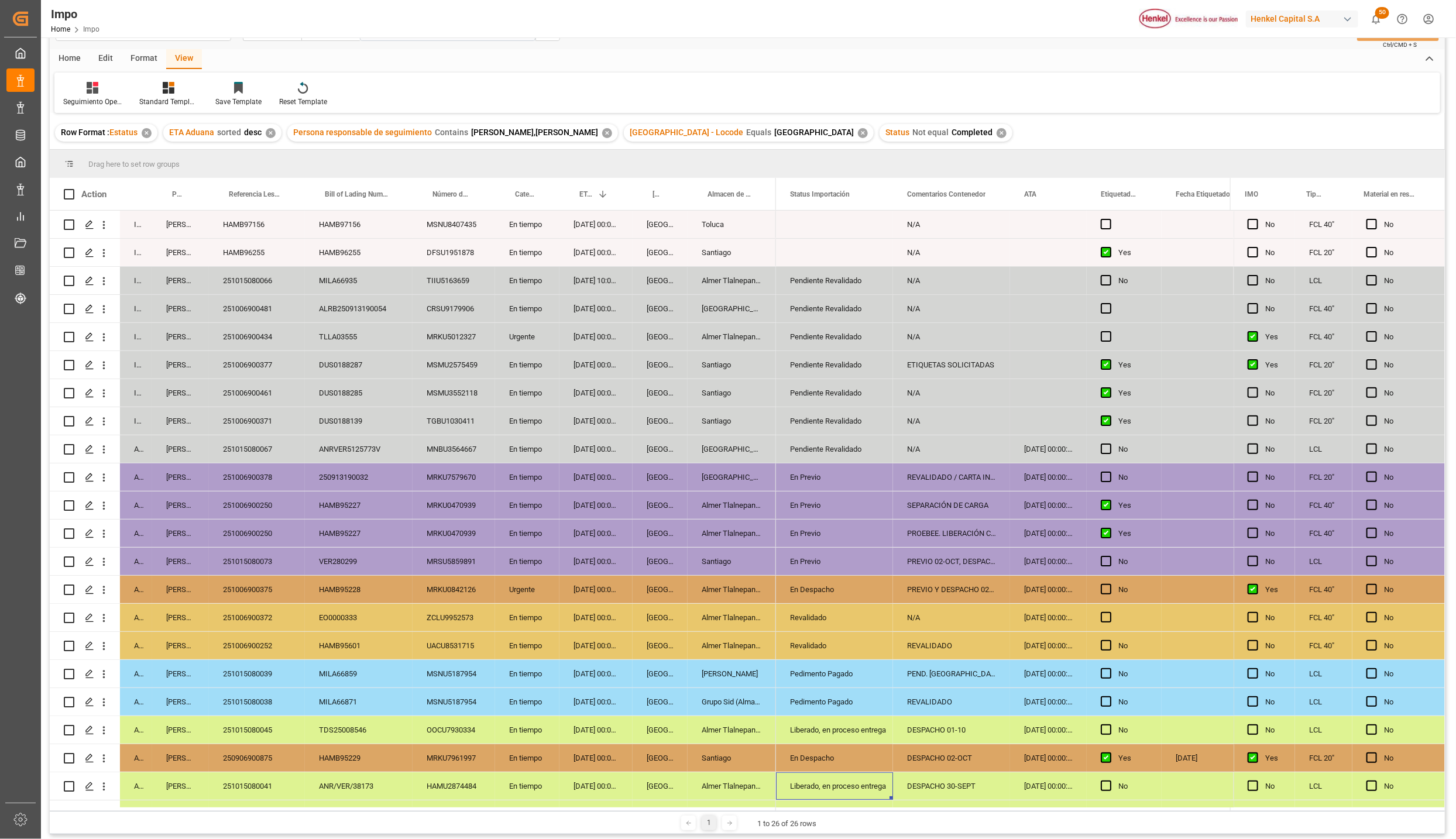
scroll to position [0, 0]
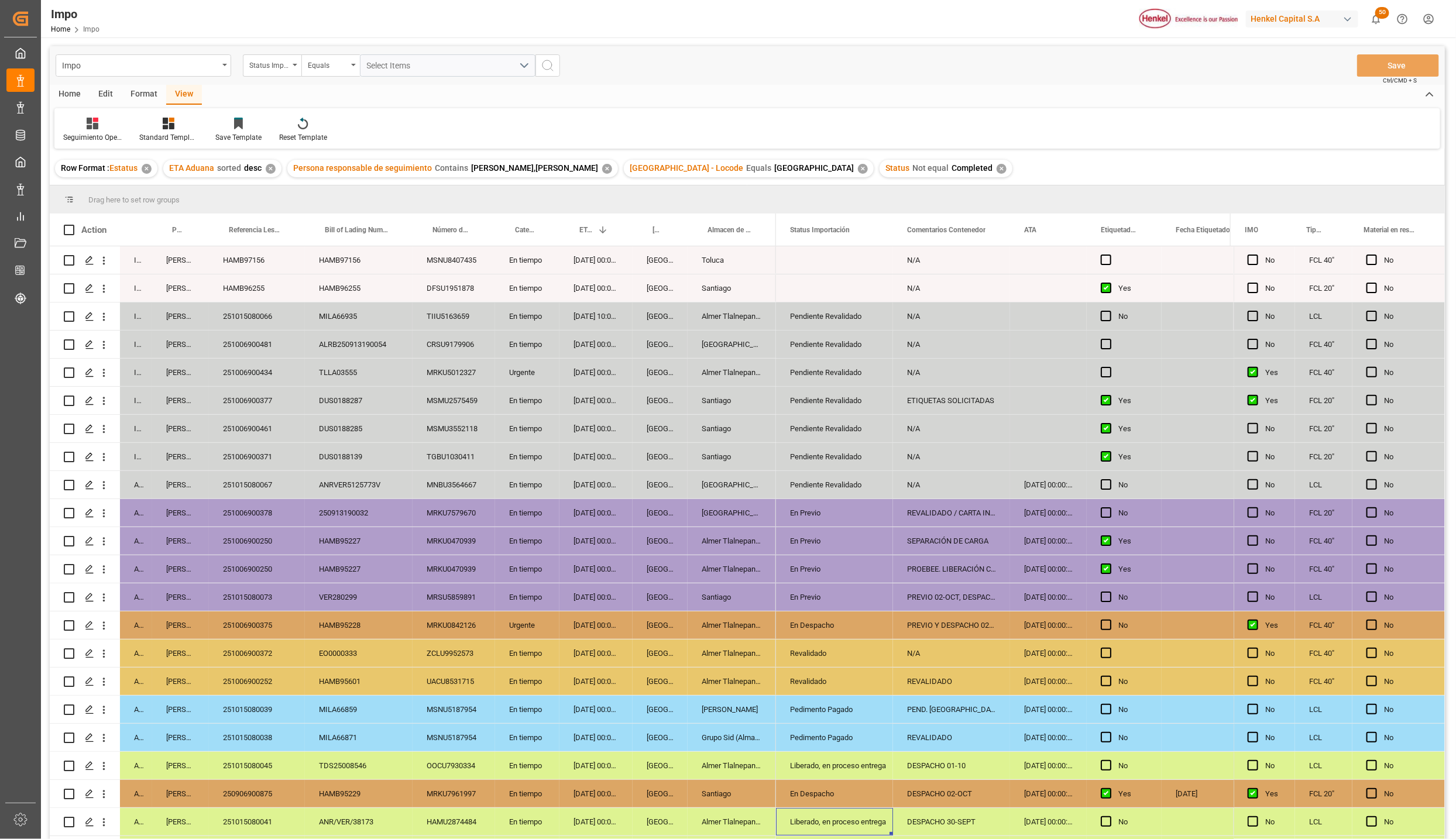
click at [717, 422] on div "Santiago" at bounding box center [732, 428] width 89 height 27
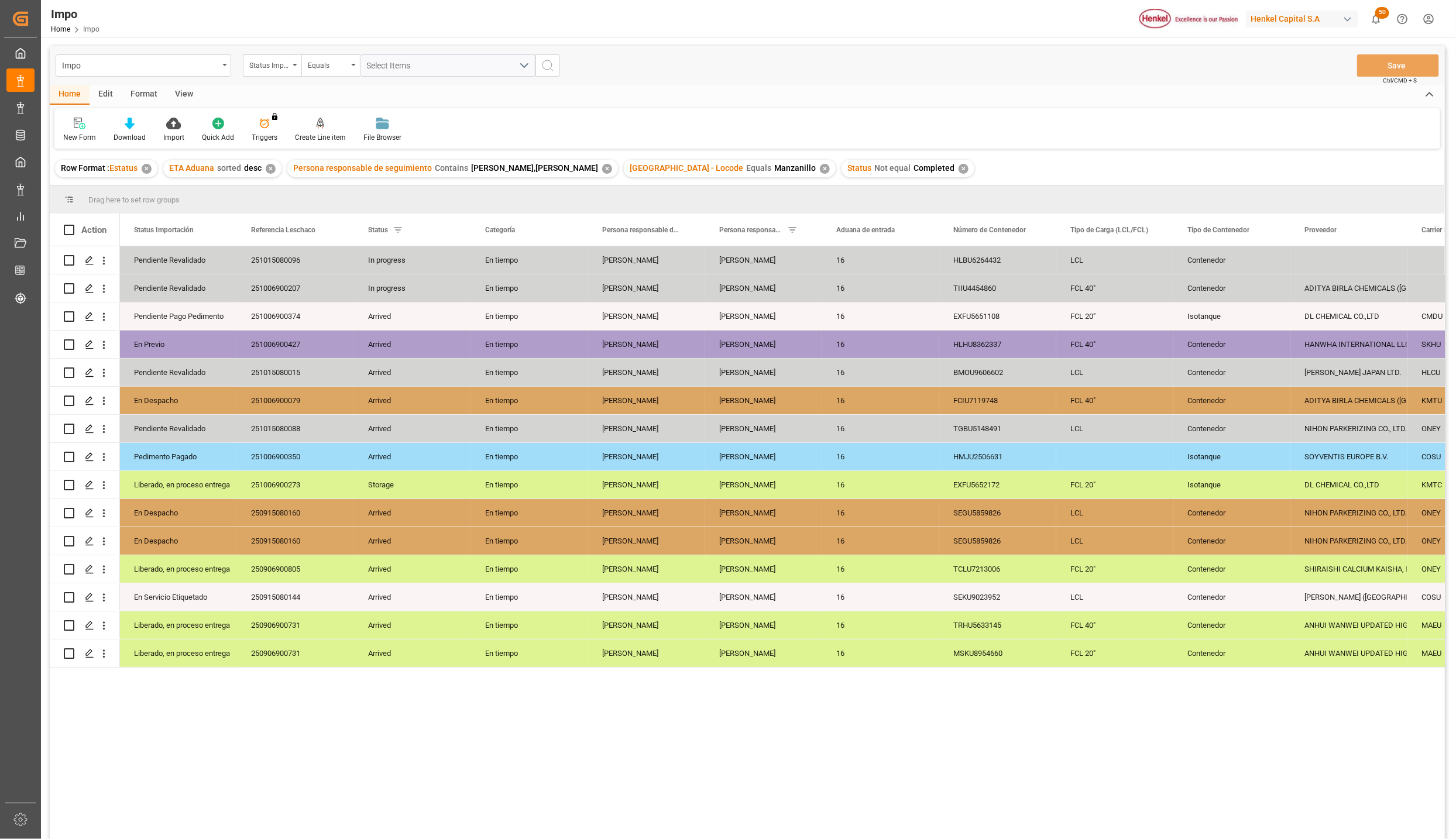
click at [187, 88] on div "View" at bounding box center [184, 95] width 35 height 20
click at [135, 123] on icon at bounding box center [132, 123] width 12 height 12
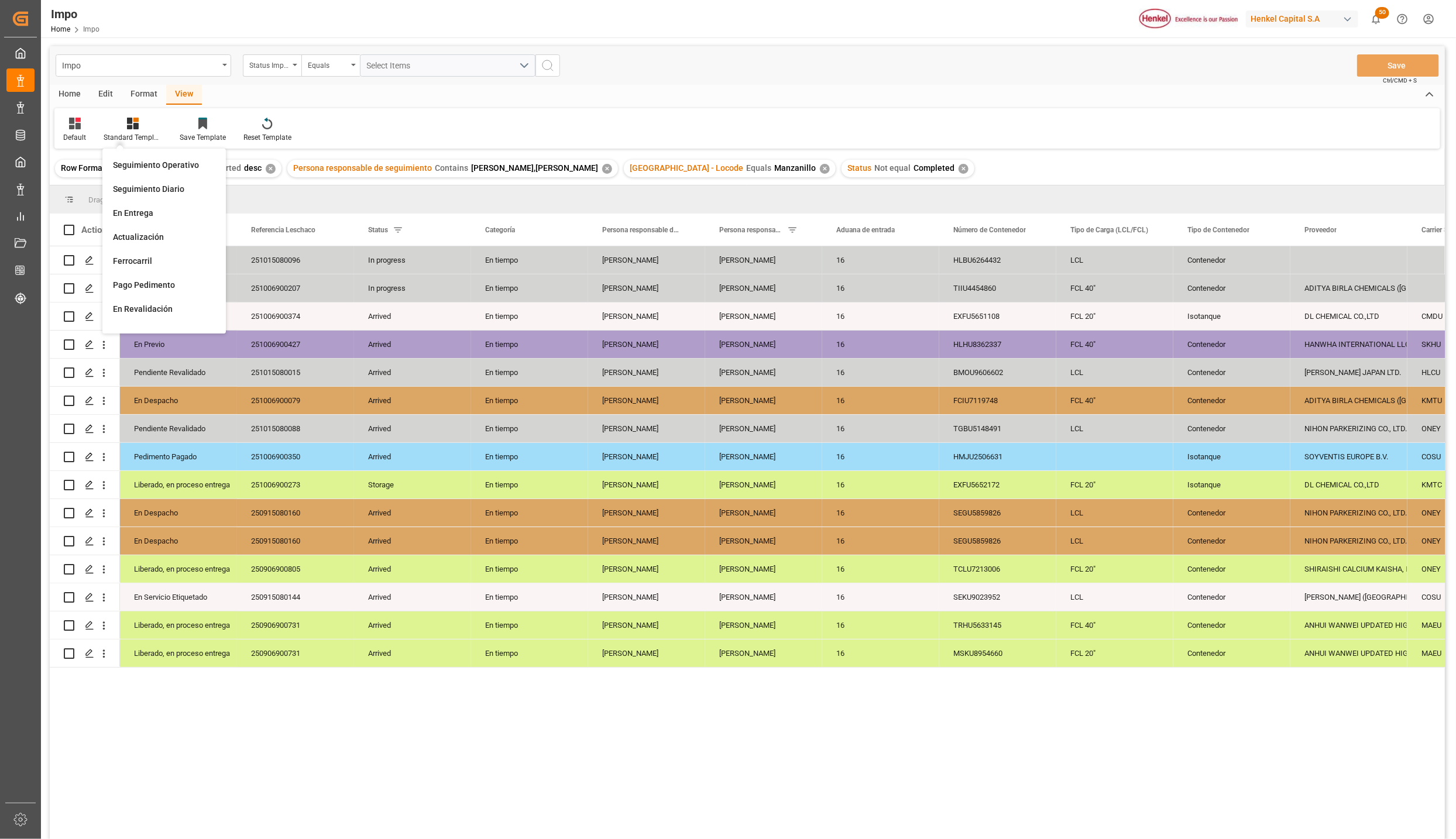
click at [156, 162] on div "Seguimiento Operativo" at bounding box center [164, 165] width 103 height 12
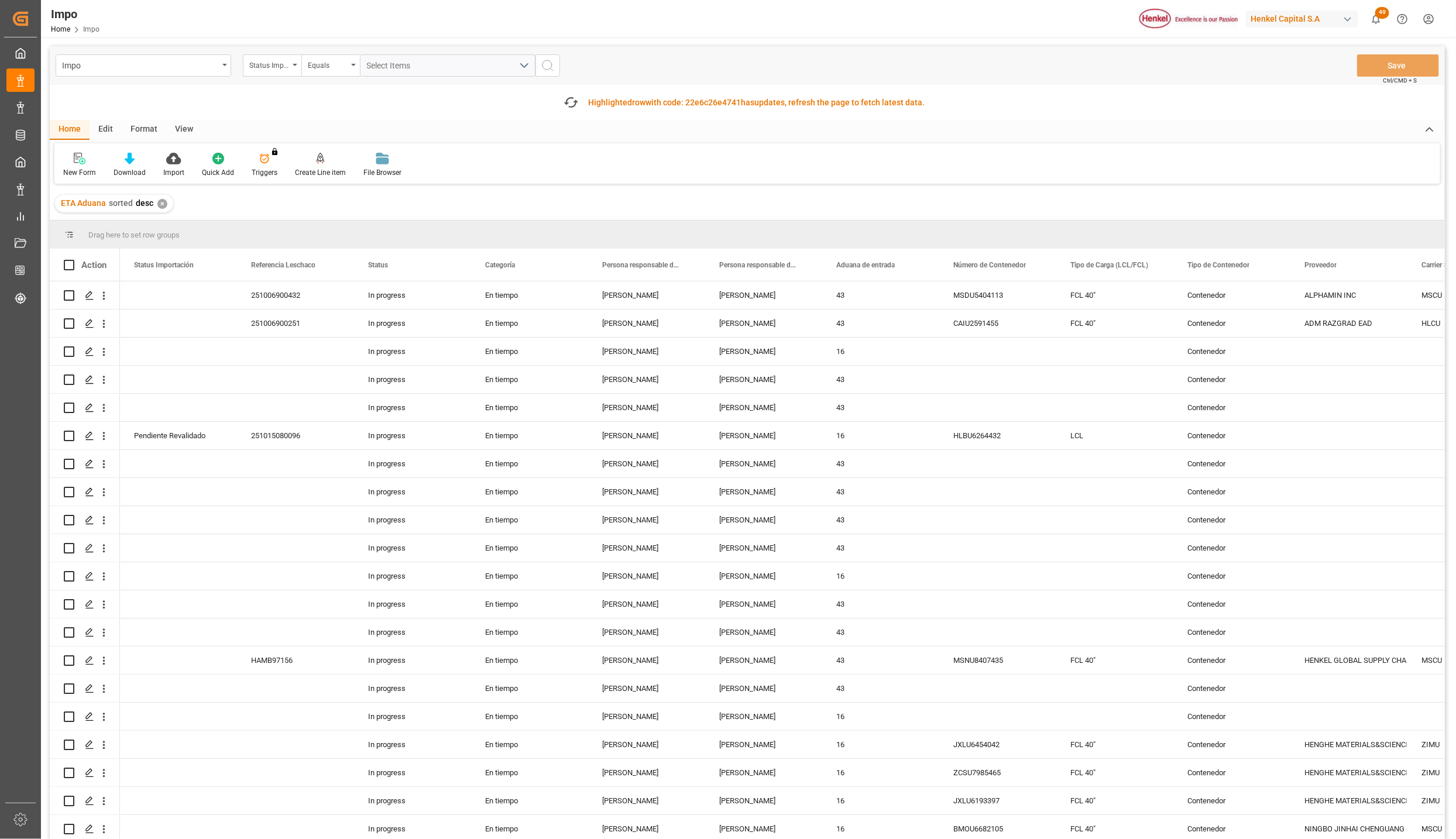
click at [140, 130] on div "Format" at bounding box center [143, 130] width 45 height 20
click at [93, 165] on div "Filter Rows" at bounding box center [80, 165] width 52 height 26
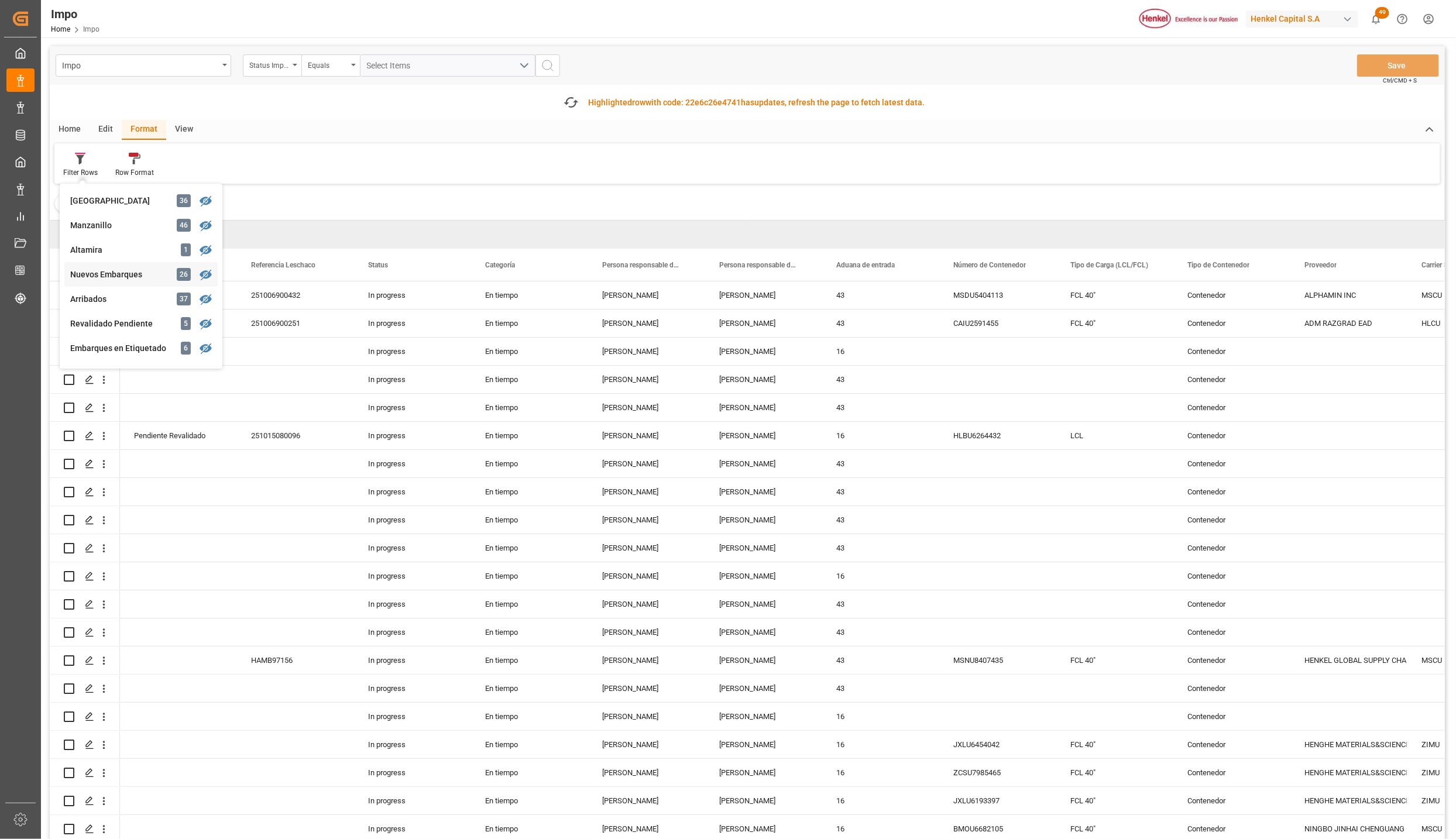
click at [107, 273] on div "Nuevos Embarques" at bounding box center [121, 275] width 103 height 12
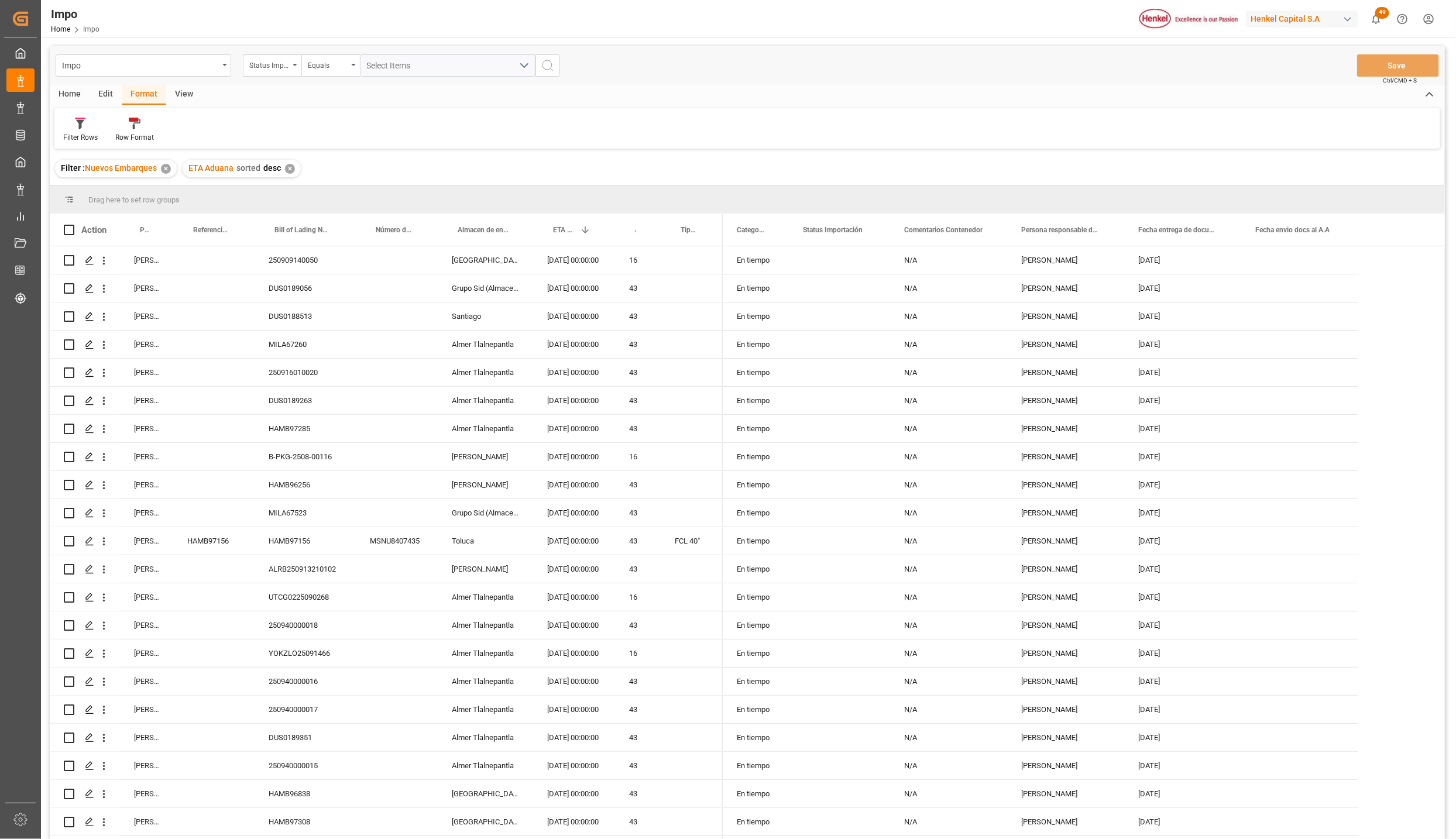
click at [187, 93] on div "View" at bounding box center [184, 95] width 35 height 20
click at [150, 125] on div at bounding box center [168, 123] width 59 height 12
click at [162, 157] on div "Seguimiento Operativo" at bounding box center [200, 165] width 114 height 24
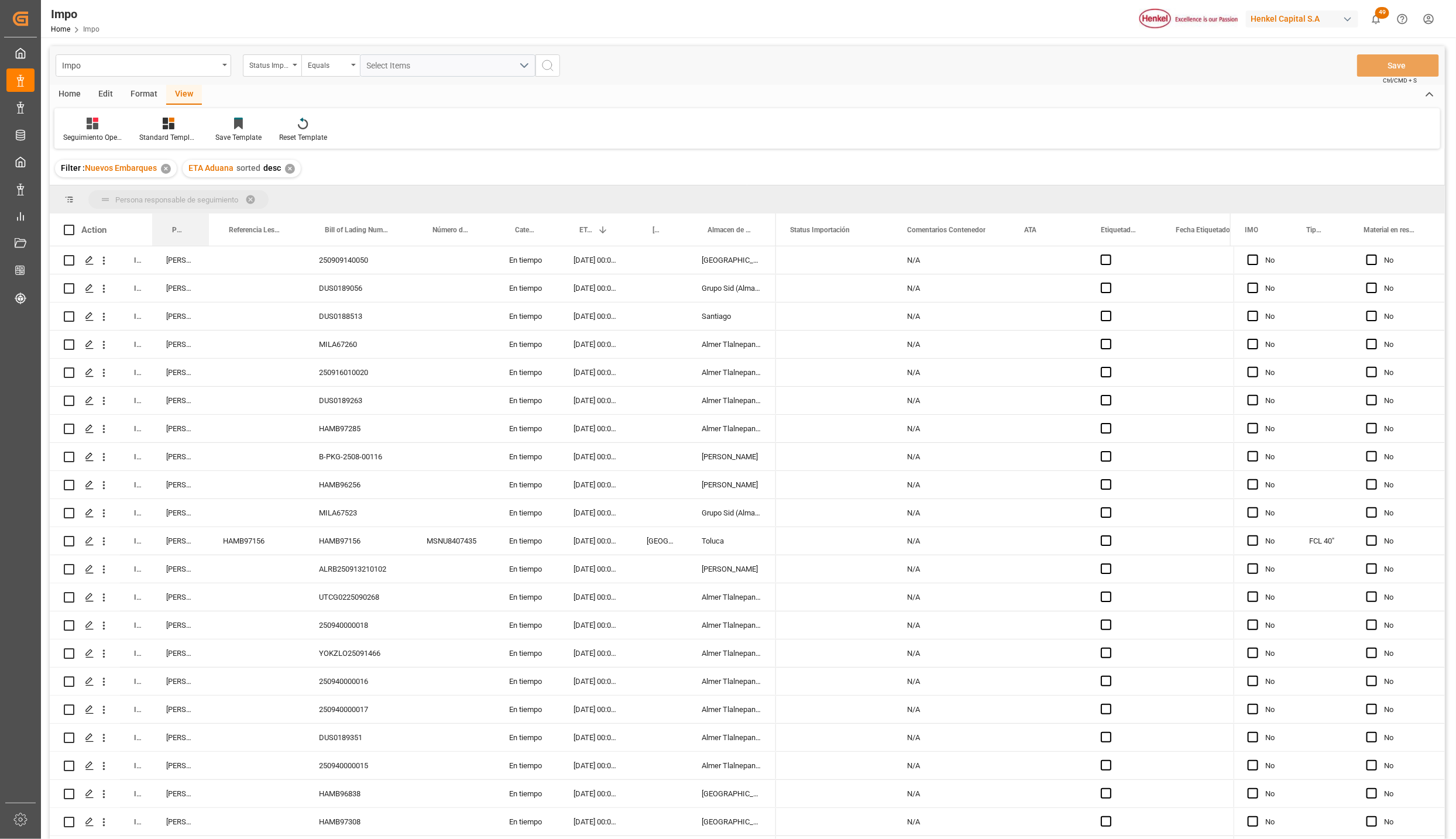
drag, startPoint x: 178, startPoint y: 225, endPoint x: 178, endPoint y: 211, distance: 14.0
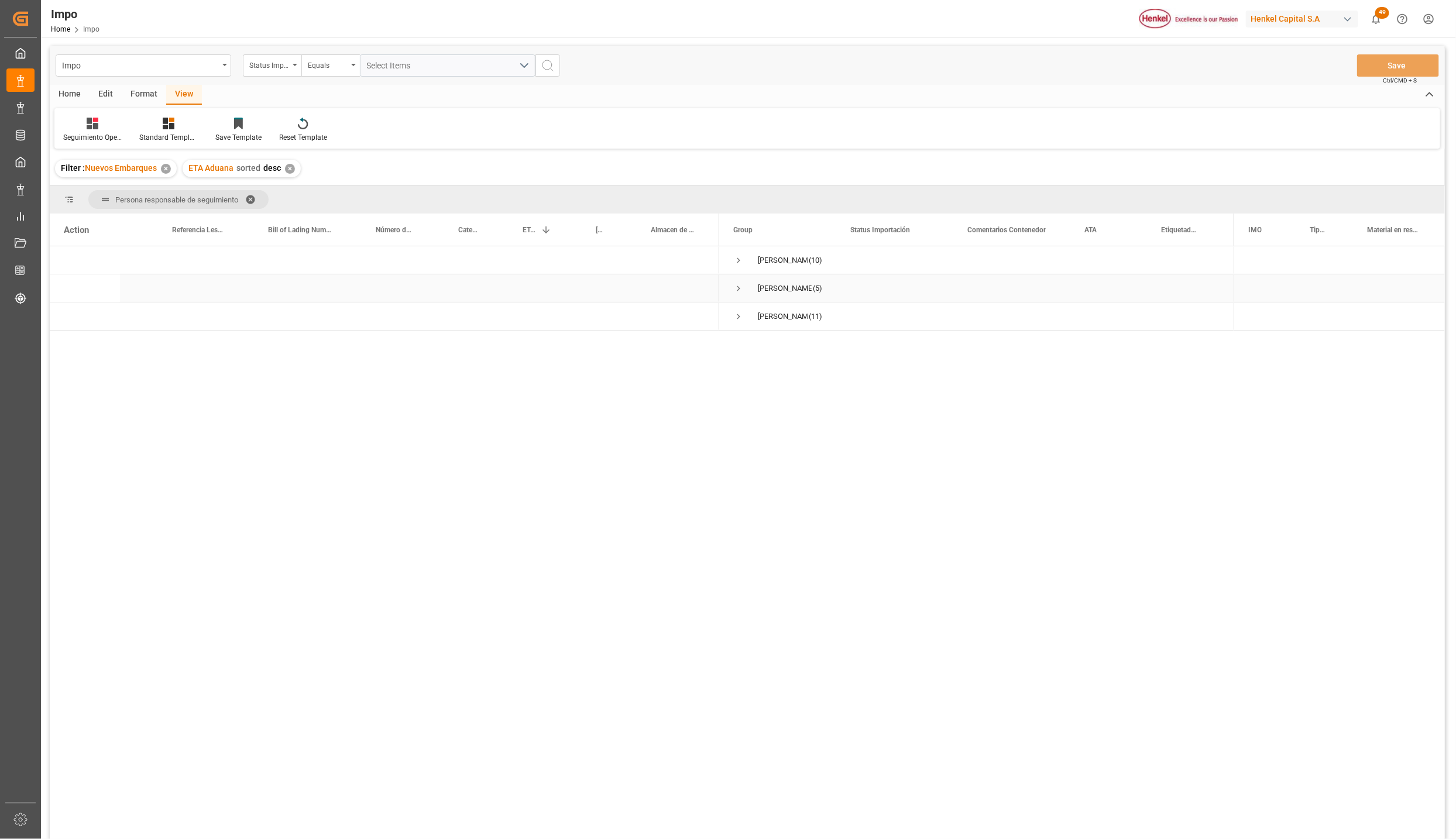
click at [738, 287] on span "Press SPACE to select this row." at bounding box center [738, 288] width 10 height 10
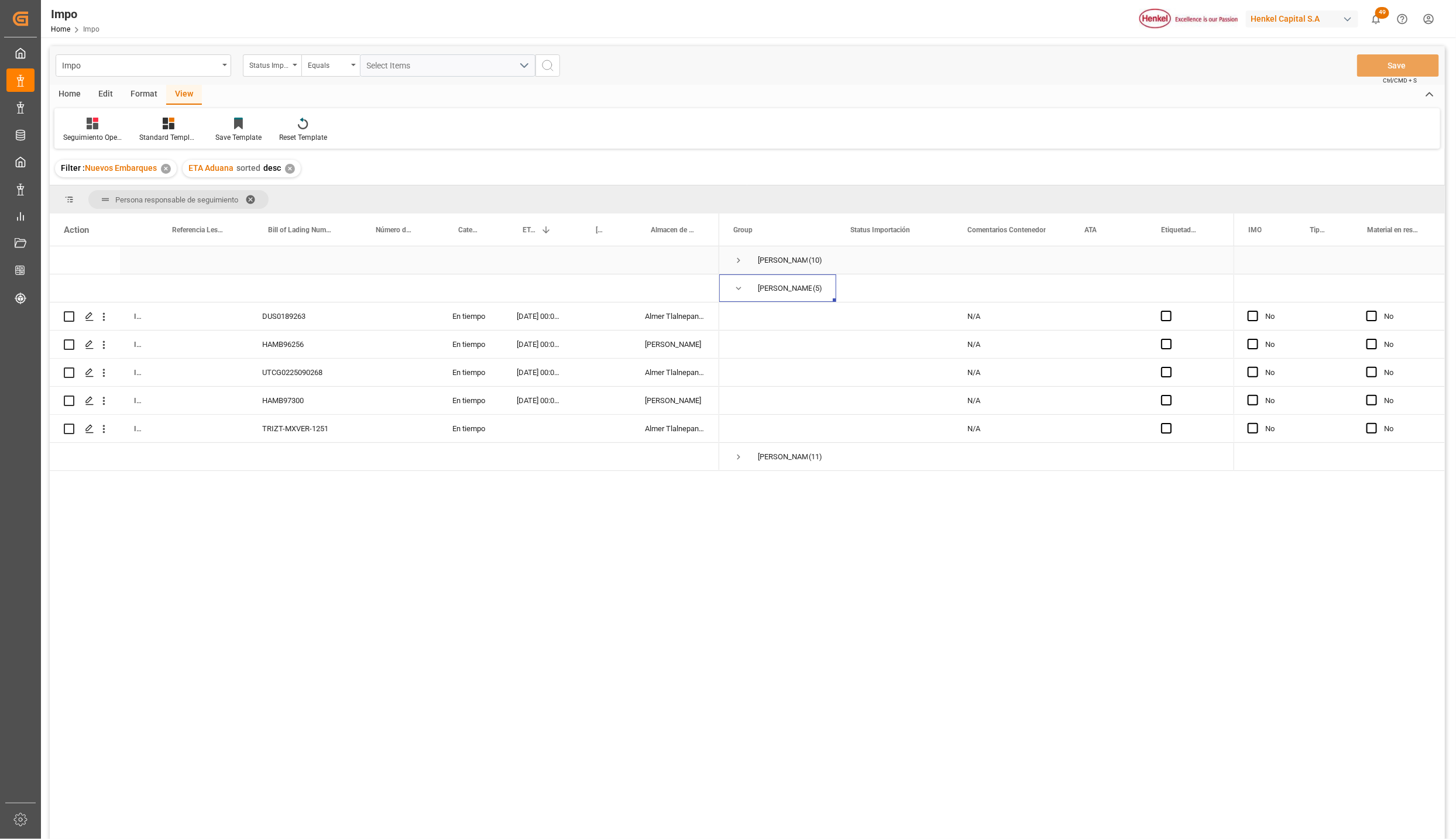
click at [737, 260] on span "Press SPACE to select this row." at bounding box center [738, 260] width 10 height 10
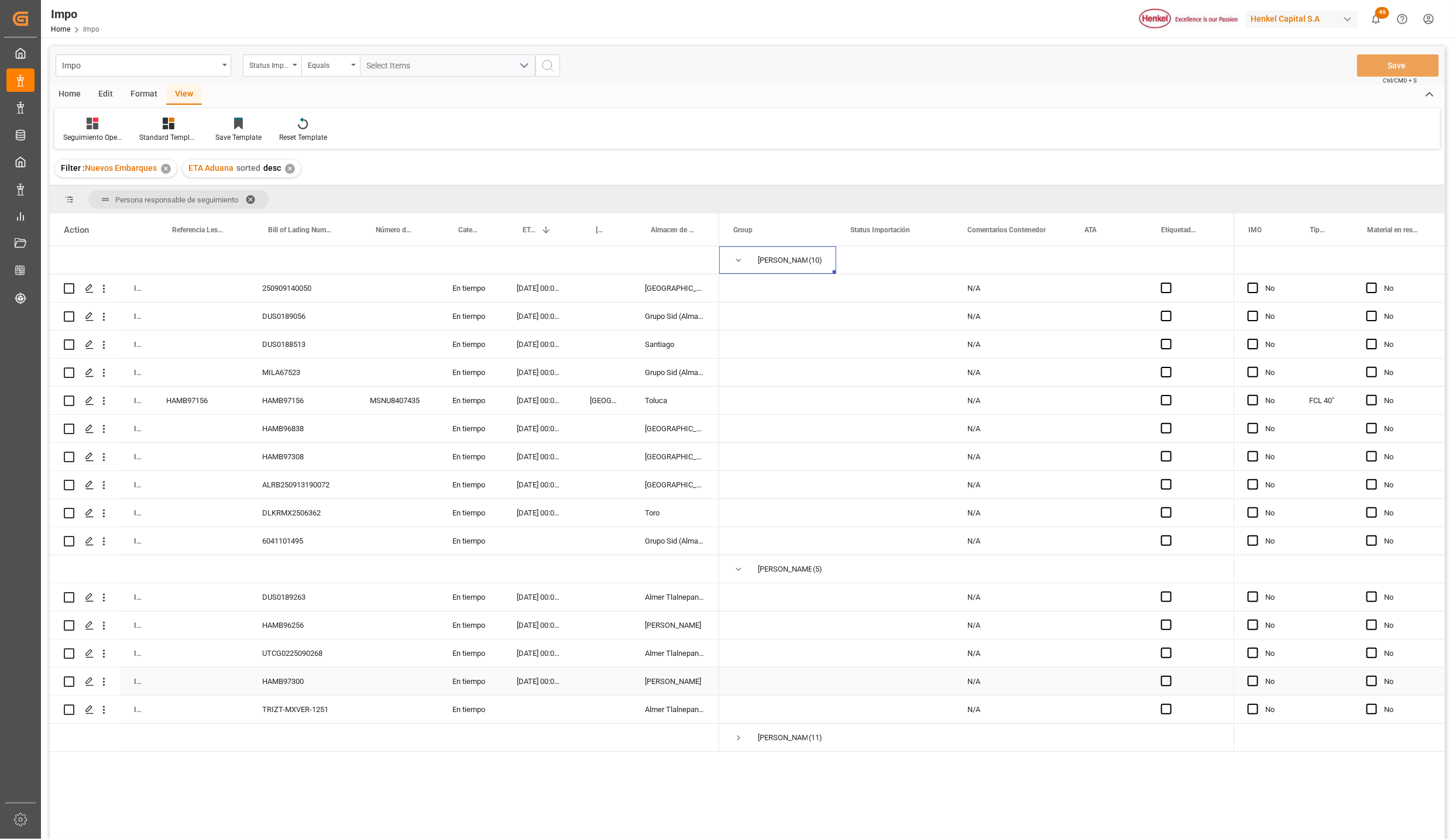
click at [306, 678] on div "HAMB97300" at bounding box center [302, 681] width 107 height 27
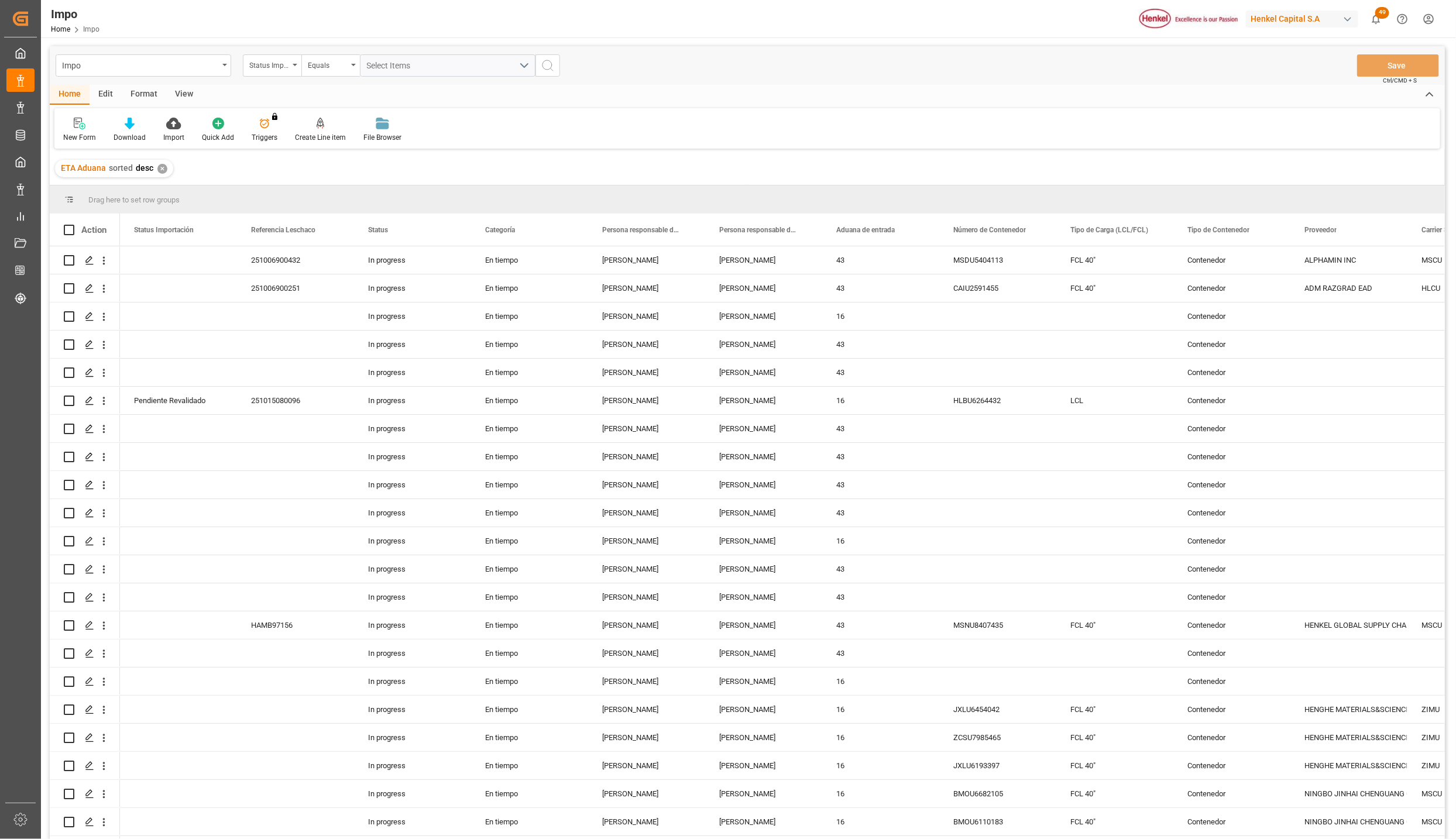
click at [146, 93] on div "Format" at bounding box center [143, 95] width 45 height 20
click at [78, 123] on icon at bounding box center [80, 123] width 10 height 12
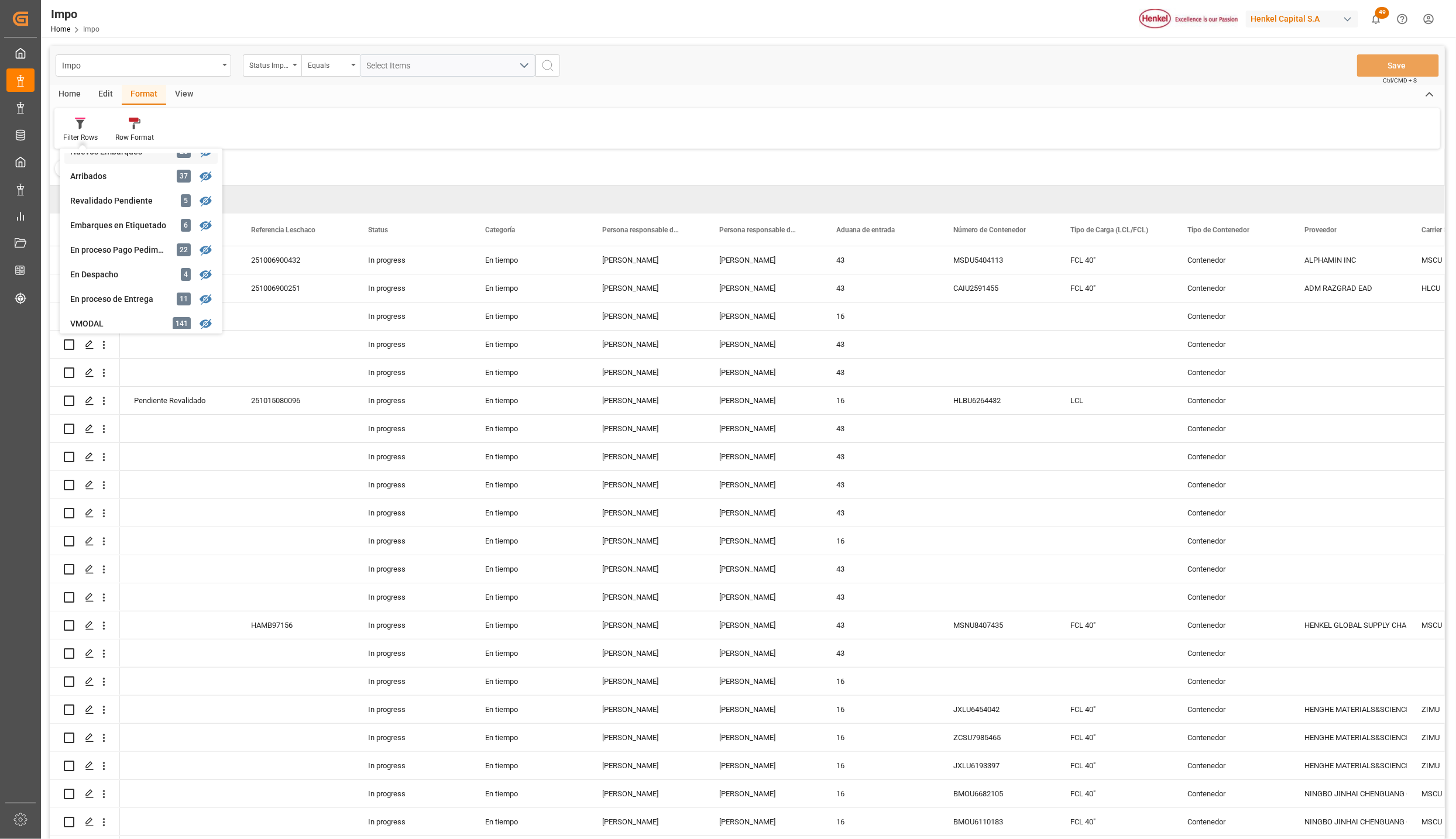
scroll to position [176, 0]
click at [123, 211] on div "En proceso de Entrega" at bounding box center [121, 212] width 103 height 12
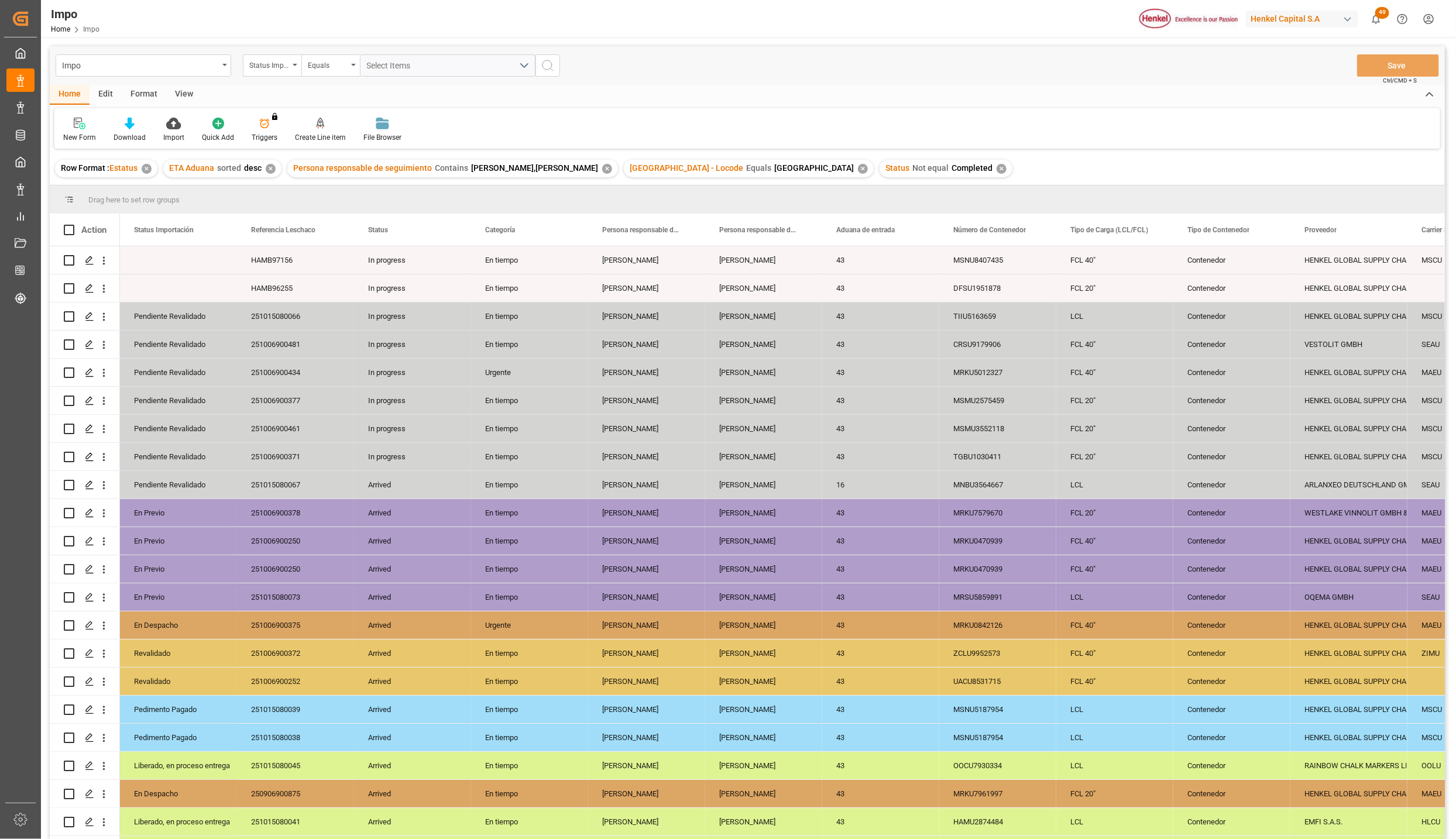
click at [174, 95] on div "View" at bounding box center [184, 95] width 35 height 20
click at [153, 120] on div at bounding box center [133, 123] width 59 height 12
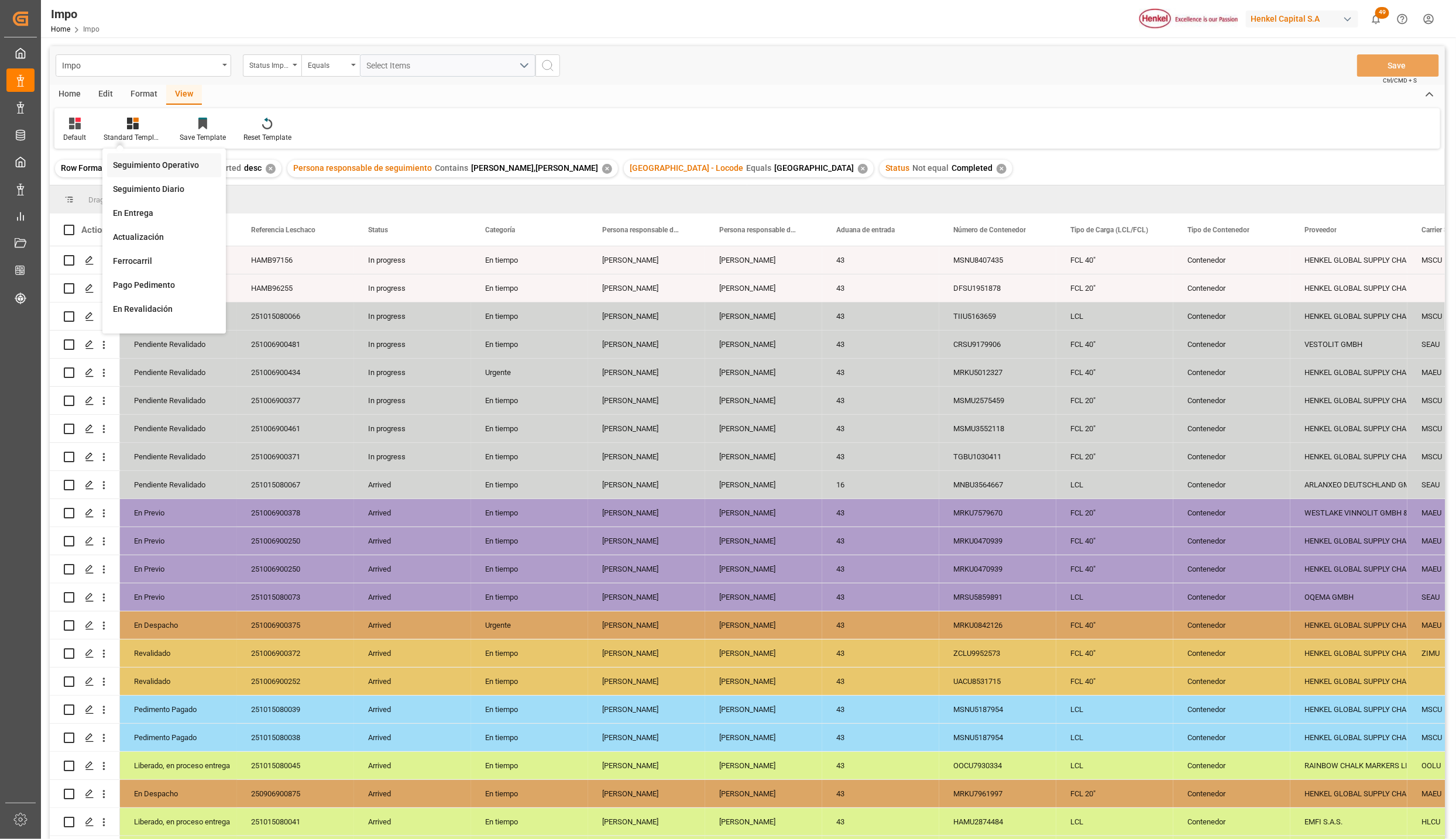
click at [142, 155] on div "Seguimiento Operativo" at bounding box center [164, 165] width 114 height 24
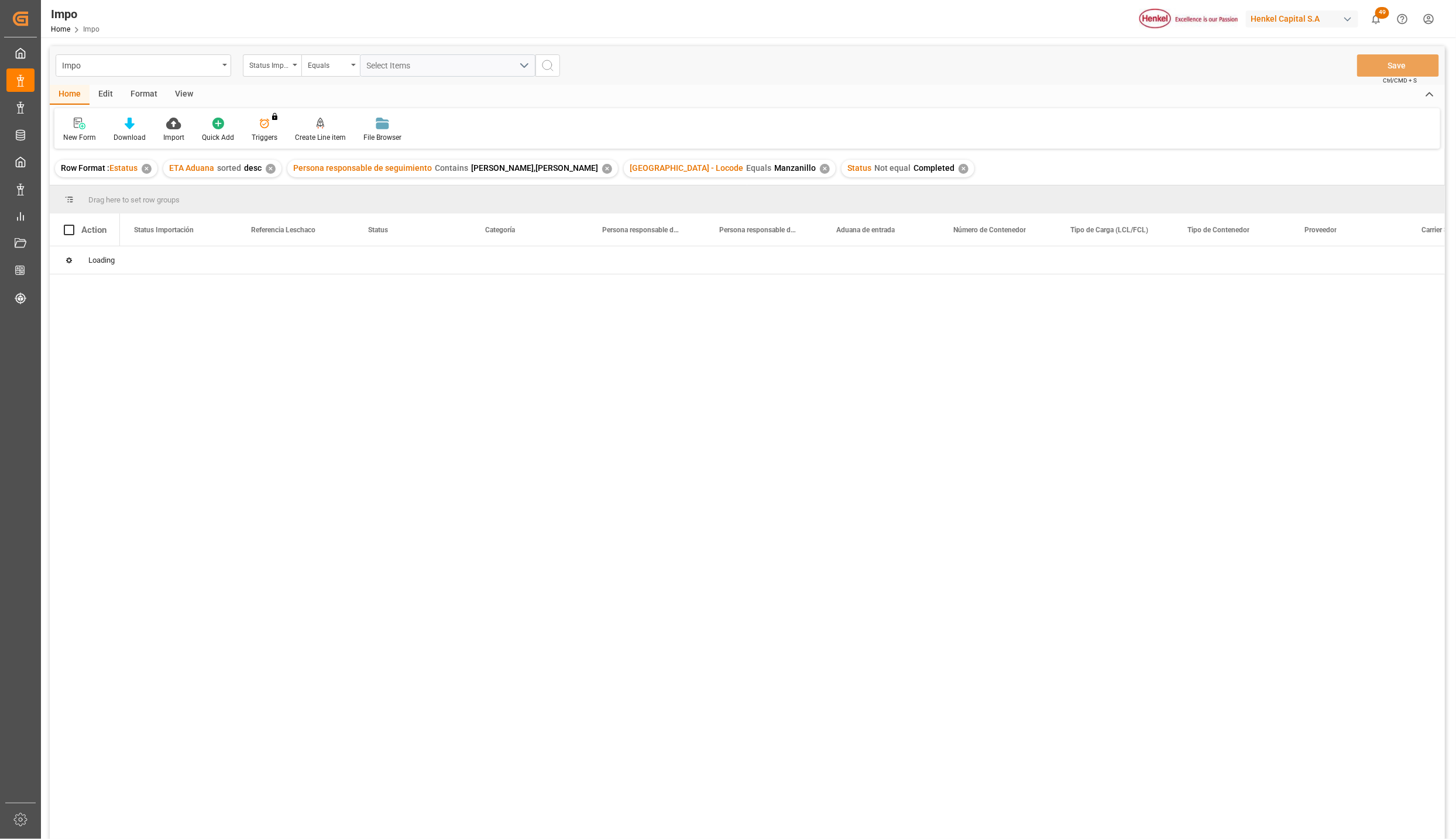
click at [176, 95] on div "View" at bounding box center [184, 95] width 35 height 20
click at [148, 132] on div "Standard Templates" at bounding box center [133, 137] width 59 height 10
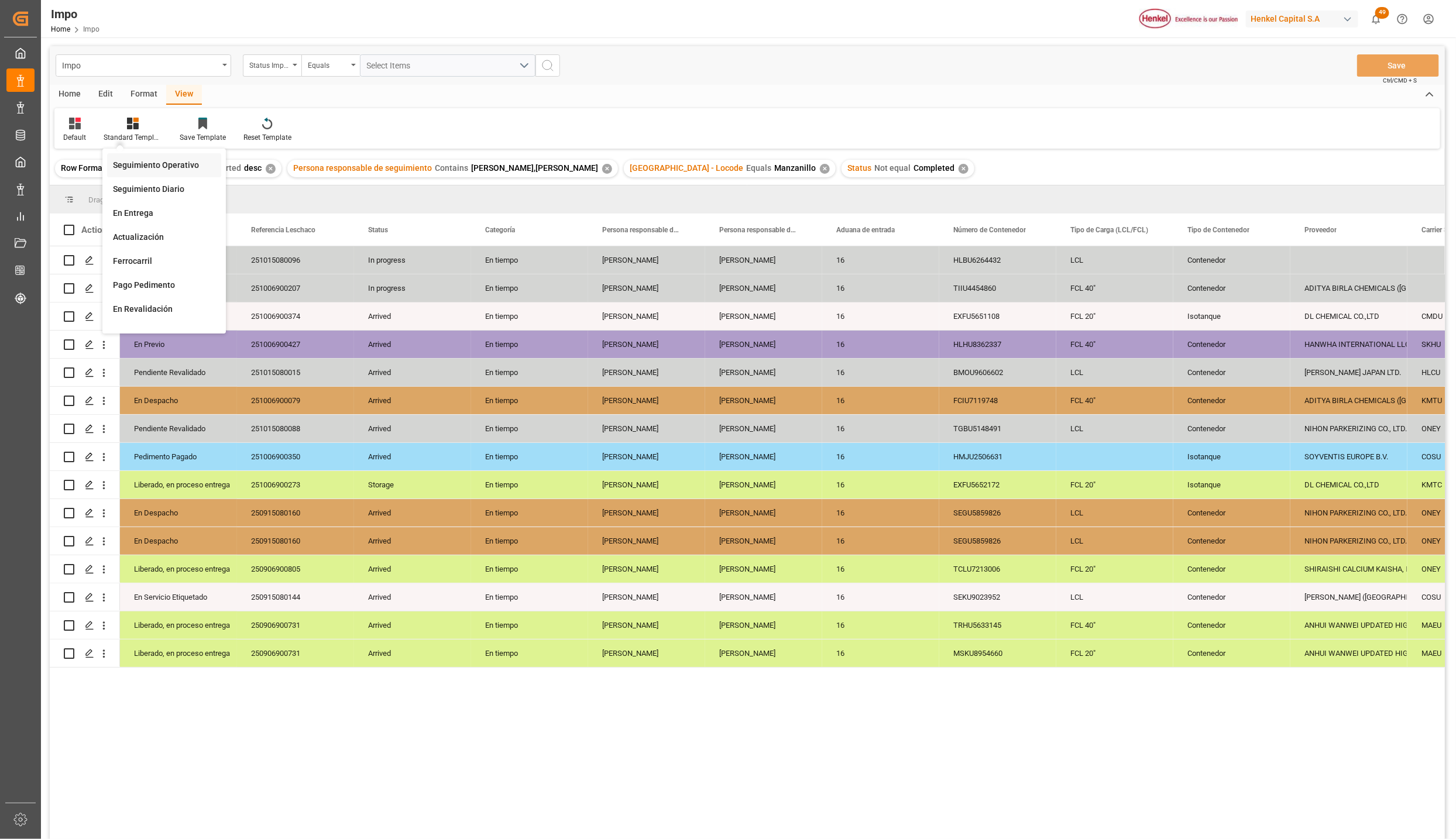
click at [148, 163] on div "Seguimiento Operativo" at bounding box center [164, 165] width 103 height 12
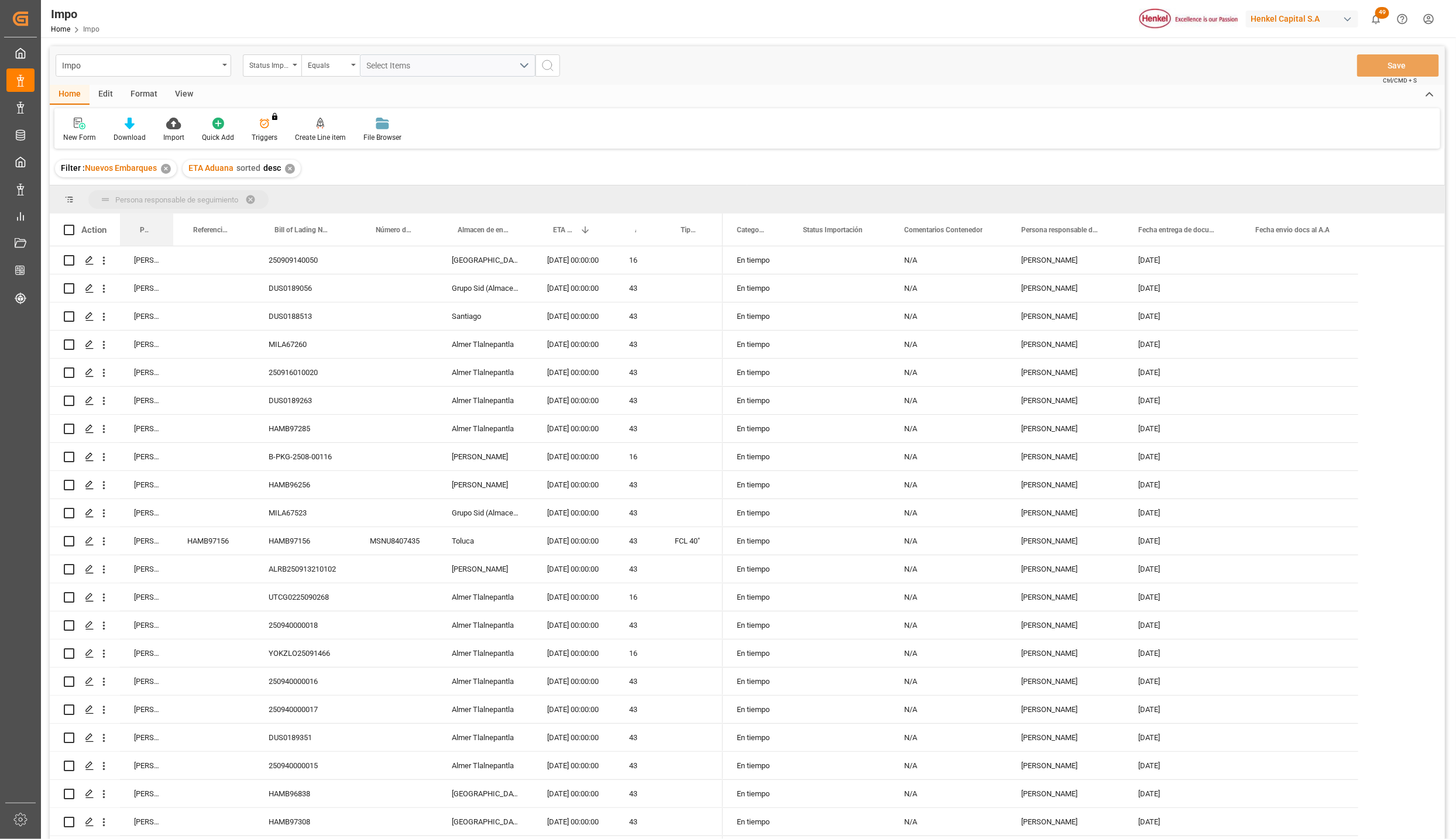
drag, startPoint x: 153, startPoint y: 225, endPoint x: 151, endPoint y: 207, distance: 18.1
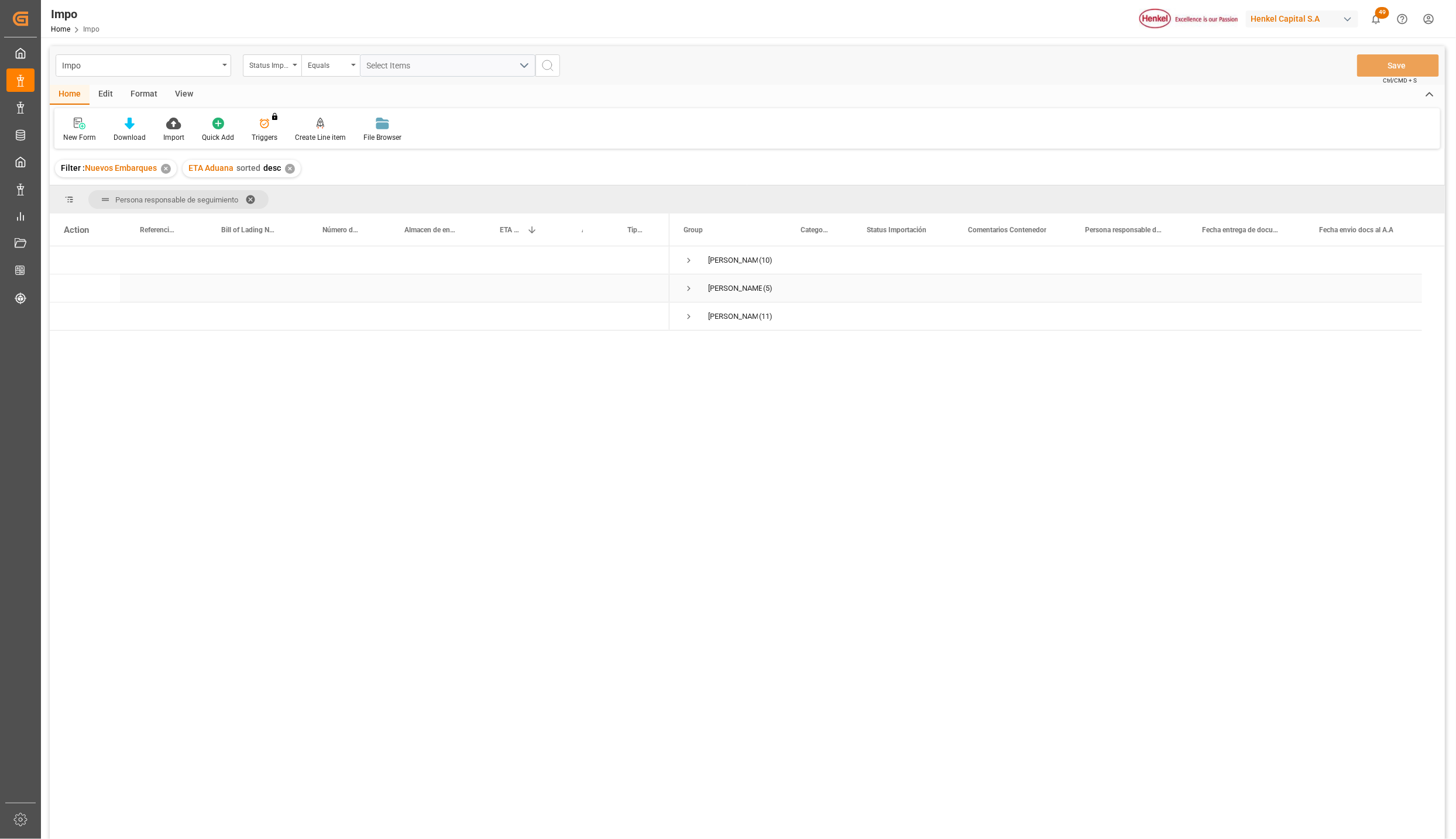
click at [692, 292] on span "Press SPACE to select this row." at bounding box center [689, 288] width 10 height 10
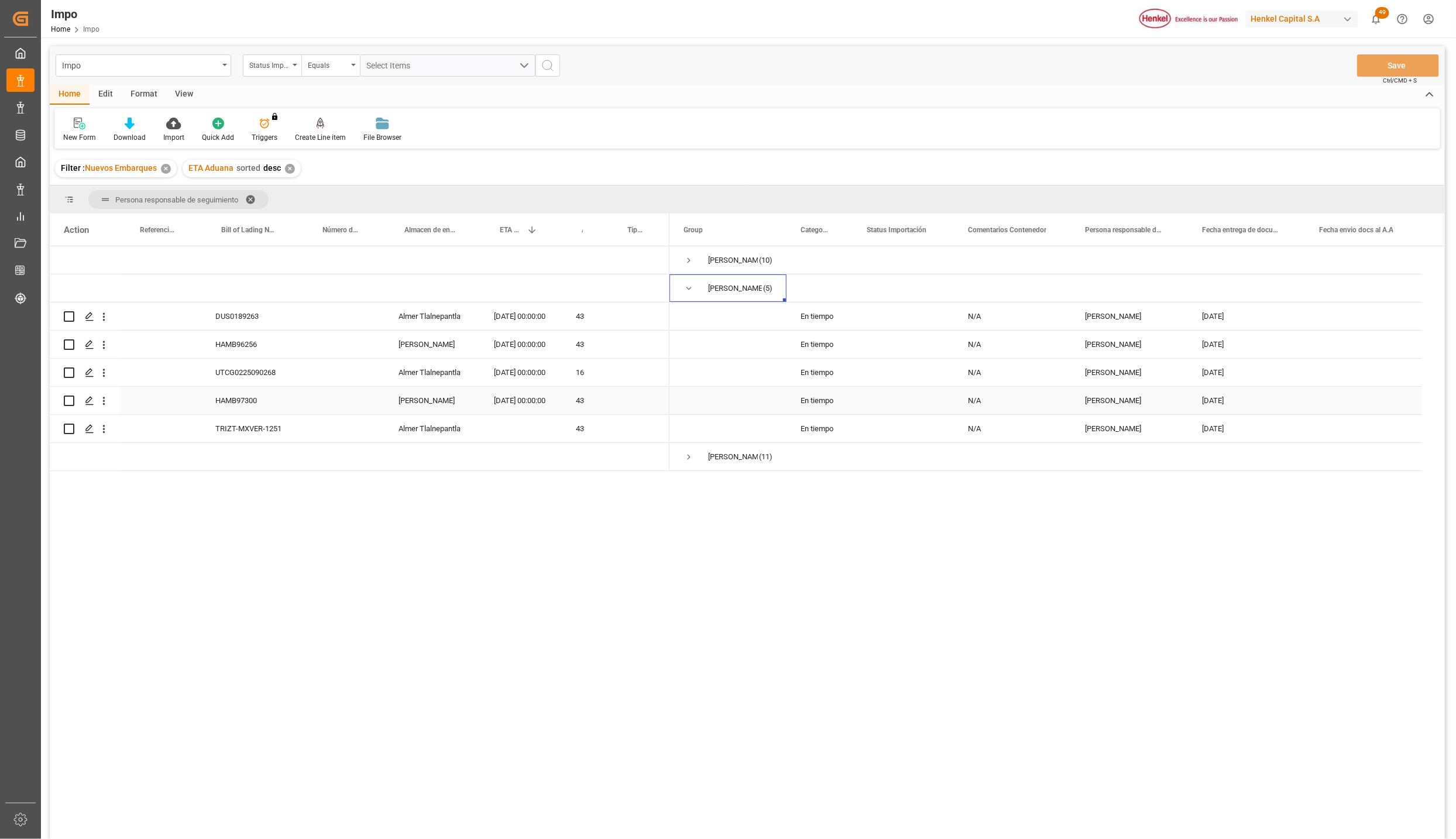
click at [423, 403] on div "[PERSON_NAME]" at bounding box center [432, 400] width 95 height 27
click at [264, 403] on div "HAMB97300" at bounding box center [252, 400] width 101 height 27
click at [689, 289] on span "Press SPACE to select this row." at bounding box center [689, 288] width 10 height 10
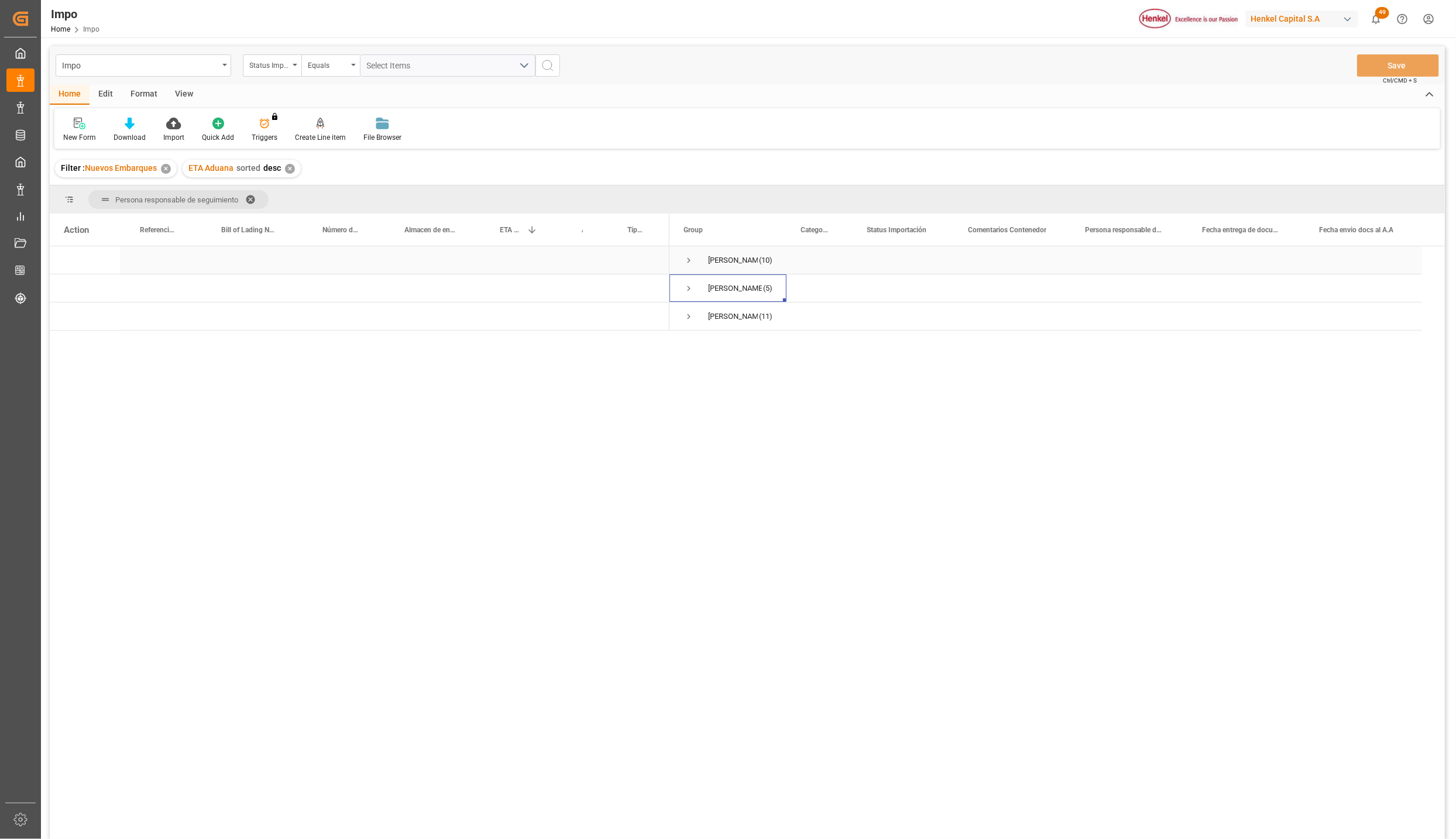
click at [687, 263] on span "Press SPACE to select this row." at bounding box center [689, 260] width 10 height 10
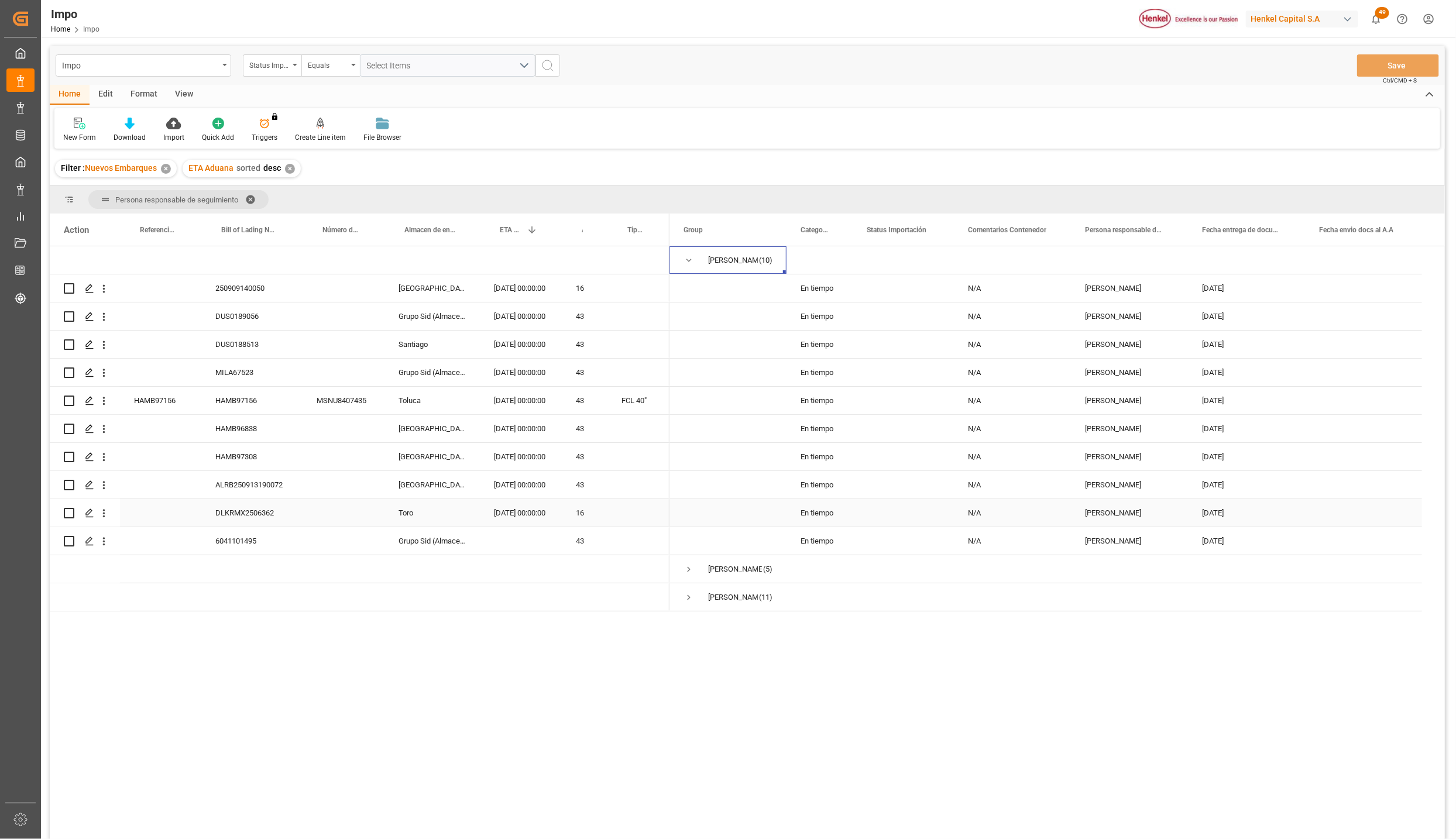
click at [265, 513] on div "DLKRMX2506362" at bounding box center [252, 513] width 101 height 27
click at [690, 567] on span "Press SPACE to select this row." at bounding box center [689, 569] width 10 height 10
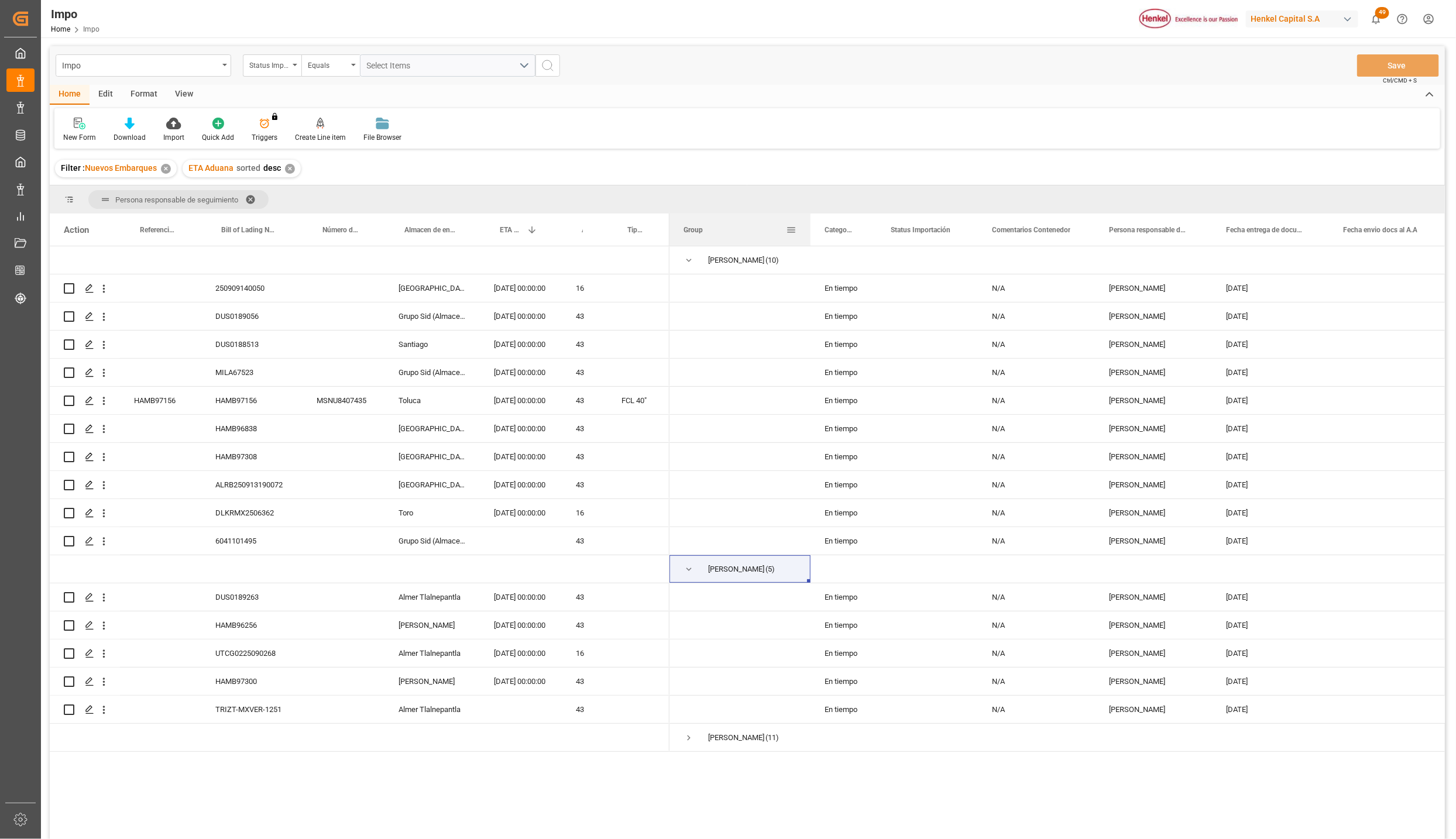
drag, startPoint x: 784, startPoint y: 217, endPoint x: 808, endPoint y: 221, distance: 24.3
click at [808, 221] on div at bounding box center [811, 229] width 5 height 32
click at [255, 483] on div "ALRB250913190072" at bounding box center [252, 484] width 101 height 27
click at [230, 457] on div "HAMB97308" at bounding box center [252, 456] width 101 height 27
click at [244, 423] on div "HAMB96838" at bounding box center [252, 428] width 101 height 27
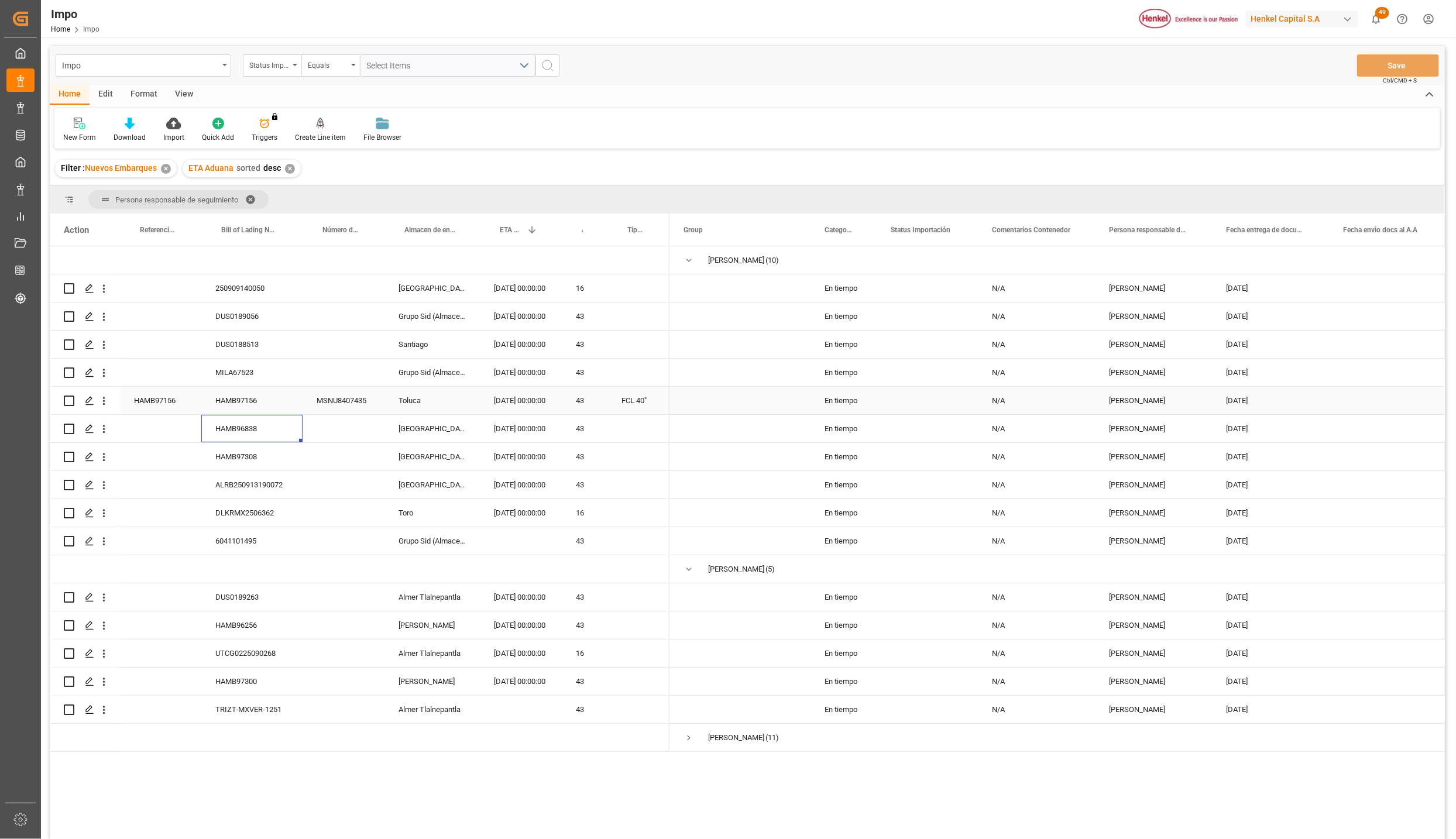
click at [245, 402] on div "HAMB97156" at bounding box center [252, 400] width 101 height 27
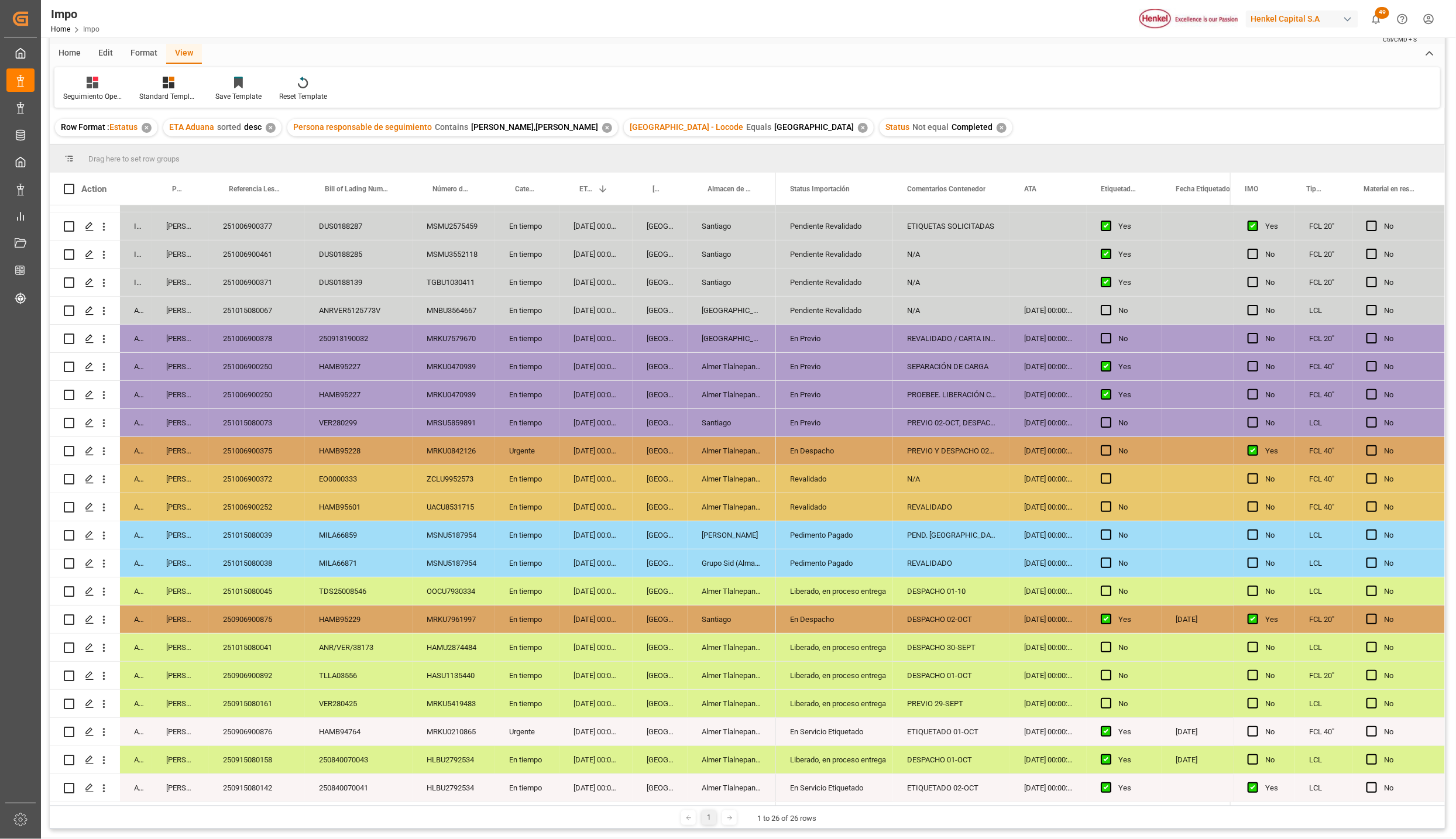
scroll to position [174, 0]
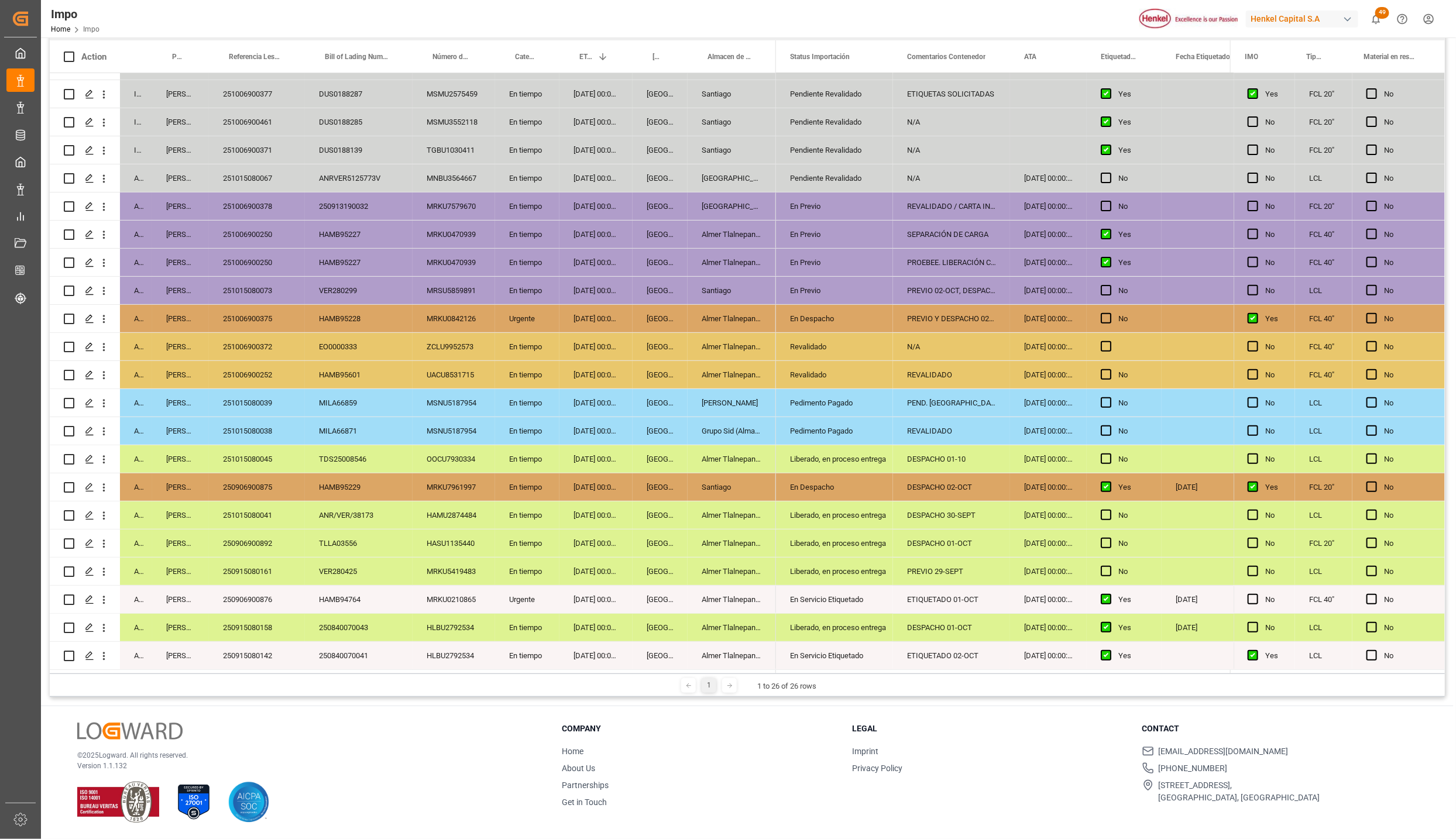
click at [252, 545] on div "250906900892" at bounding box center [256, 543] width 96 height 27
click at [259, 506] on div "251015080041" at bounding box center [256, 515] width 96 height 27
click at [260, 487] on div "250906900875" at bounding box center [256, 487] width 96 height 27
click at [304, 541] on div "250906900892" at bounding box center [256, 543] width 96 height 27
click at [269, 479] on div "250906900875" at bounding box center [256, 487] width 96 height 27
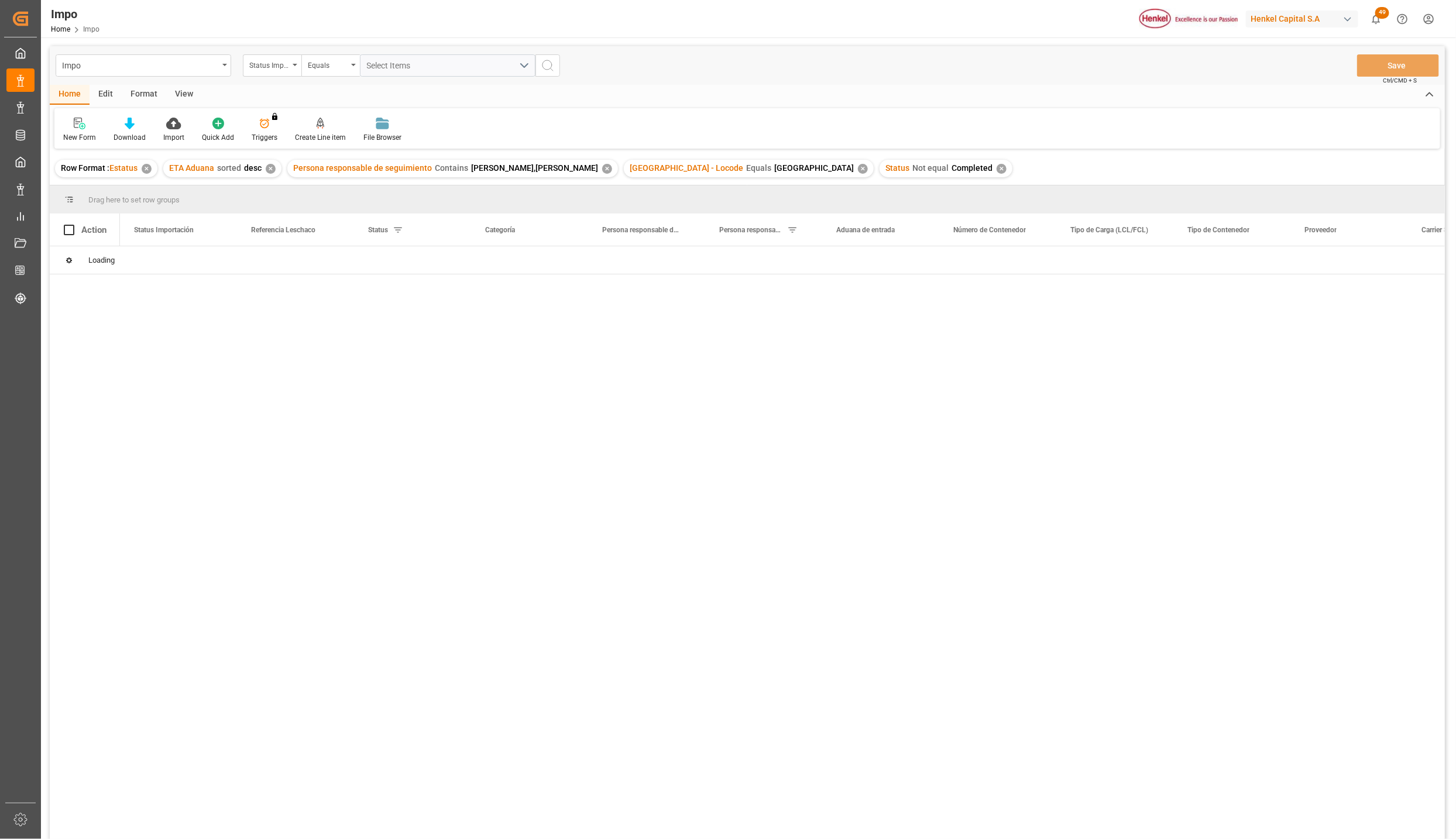
click at [186, 92] on div "View" at bounding box center [184, 95] width 35 height 20
click at [151, 126] on div at bounding box center [133, 123] width 59 height 12
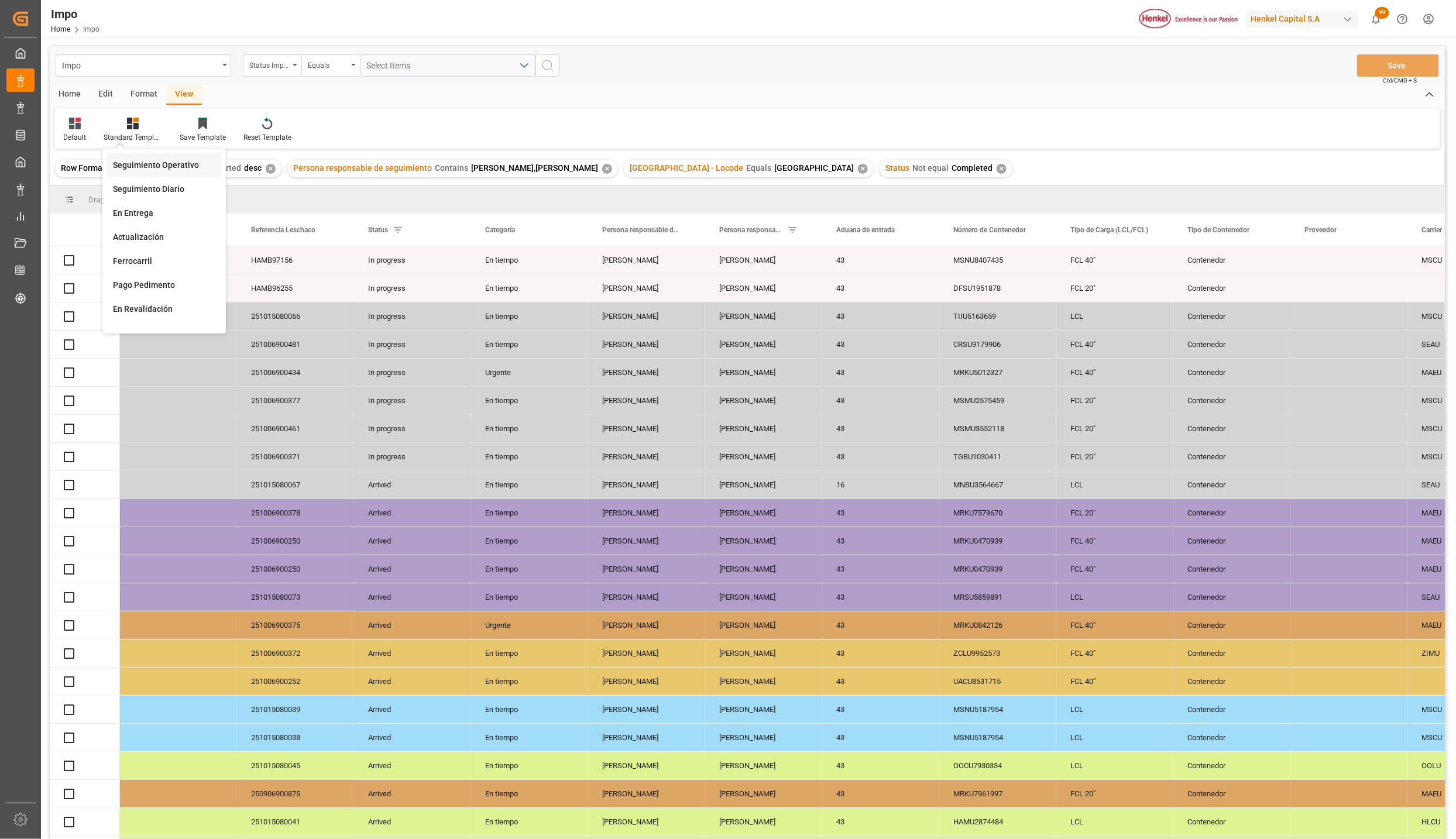
click at [159, 160] on div "Seguimiento Operativo" at bounding box center [164, 165] width 103 height 12
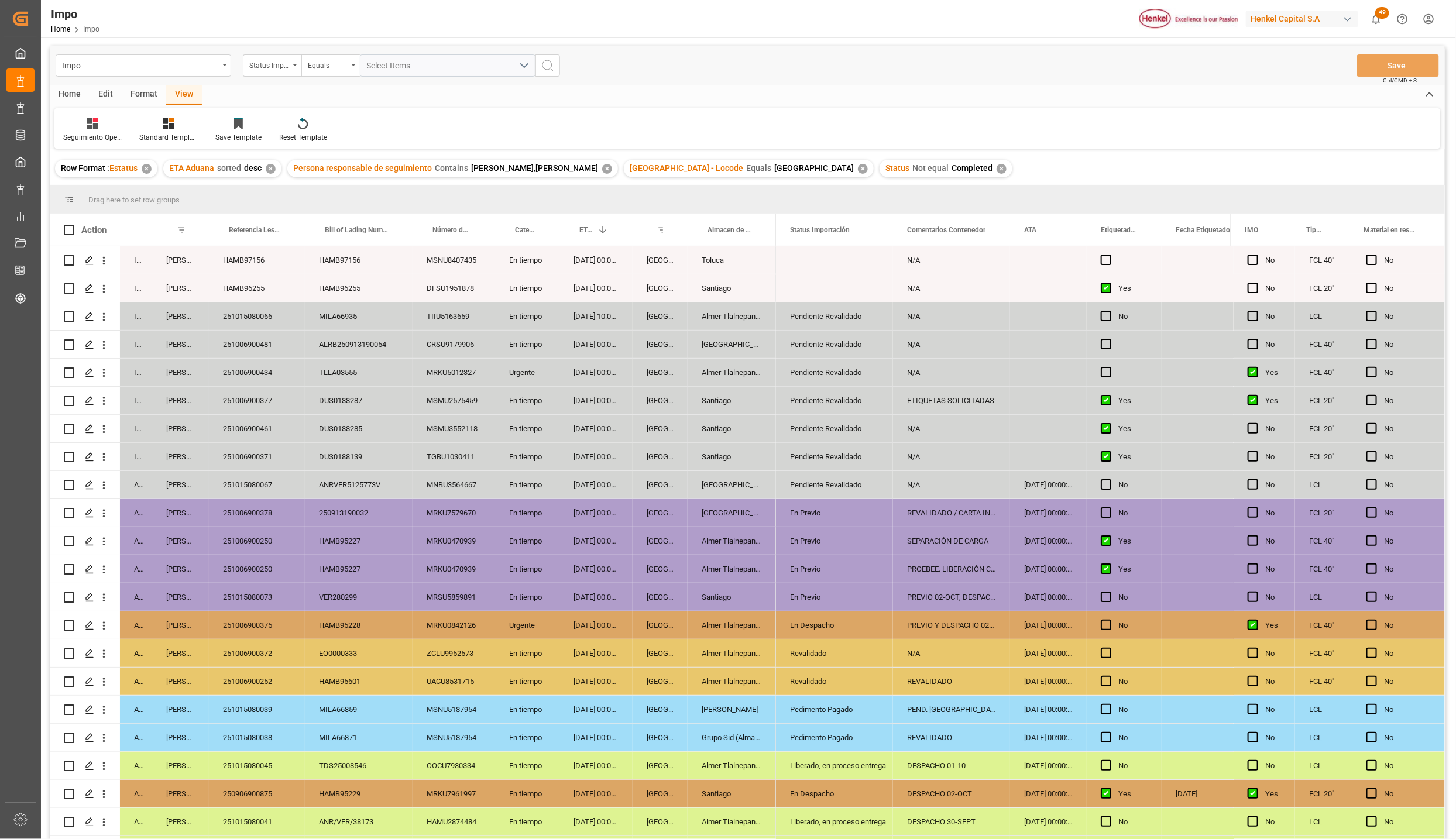
click at [740, 801] on div "Santiago" at bounding box center [732, 793] width 89 height 27
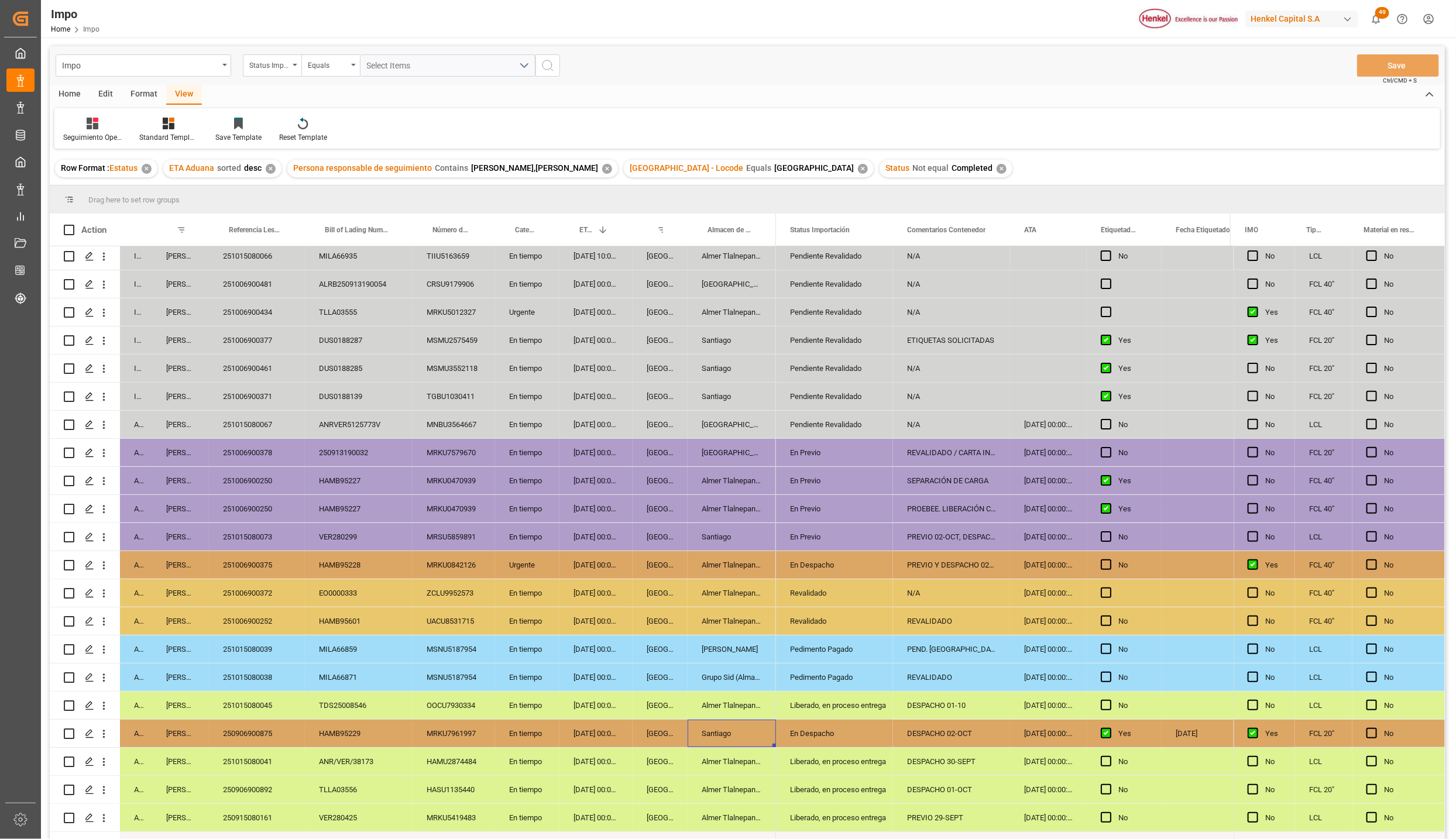
scroll to position [88, 0]
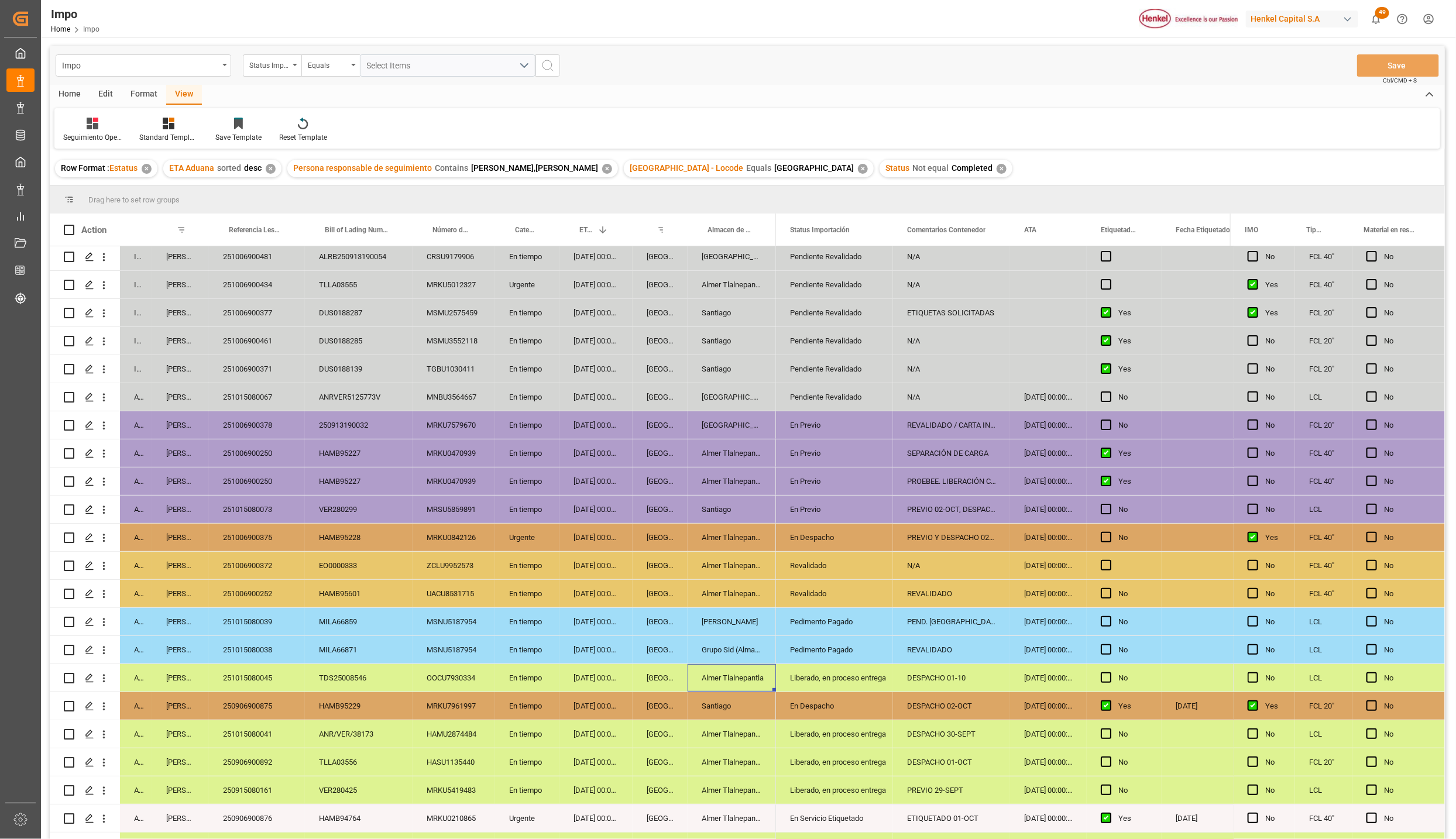
click at [723, 671] on div "Almer Tlalnepantla" at bounding box center [732, 677] width 89 height 27
click at [257, 674] on div "251015080045" at bounding box center [256, 677] width 96 height 27
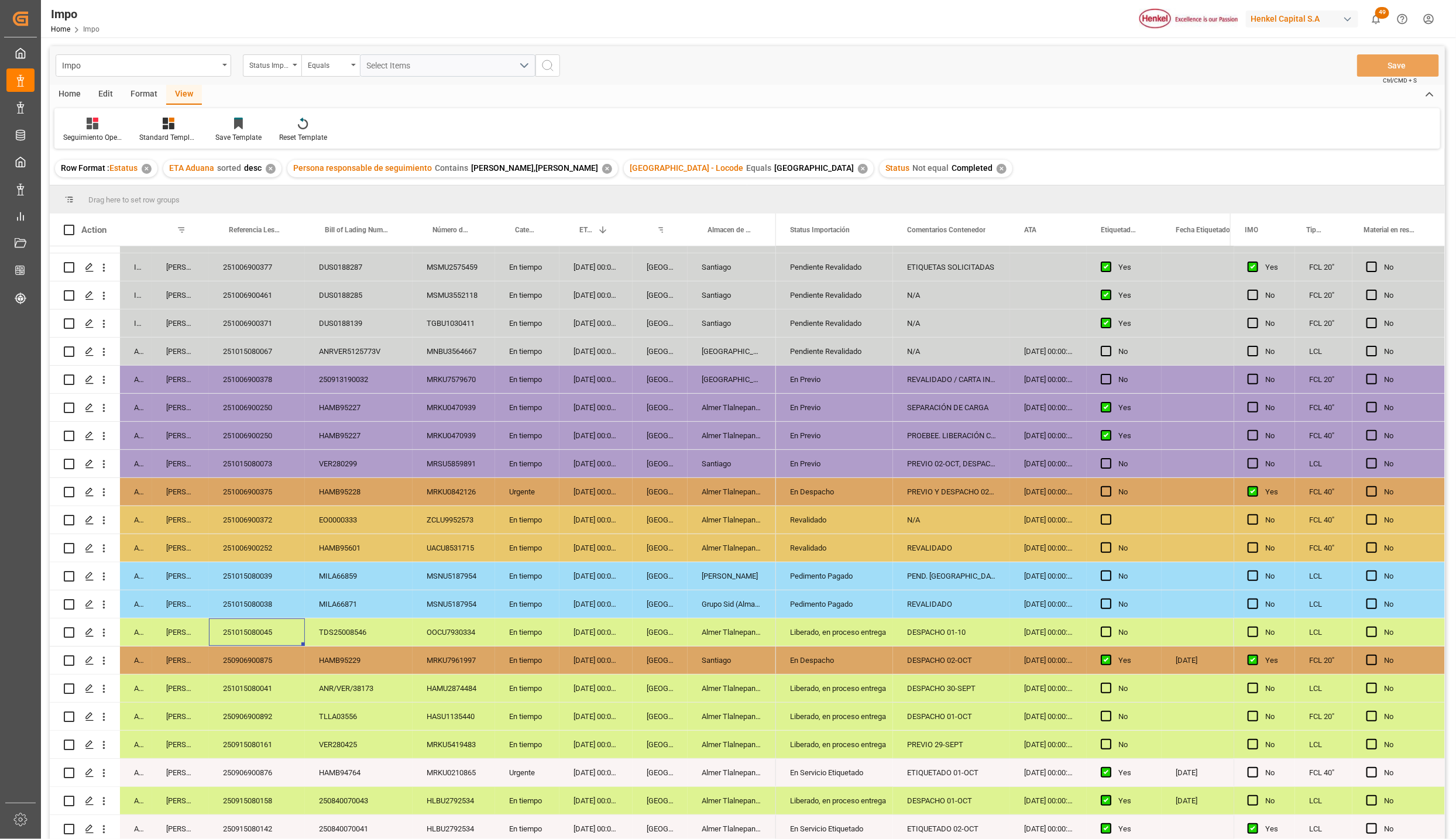
click at [255, 650] on div "250906900875" at bounding box center [256, 660] width 96 height 27
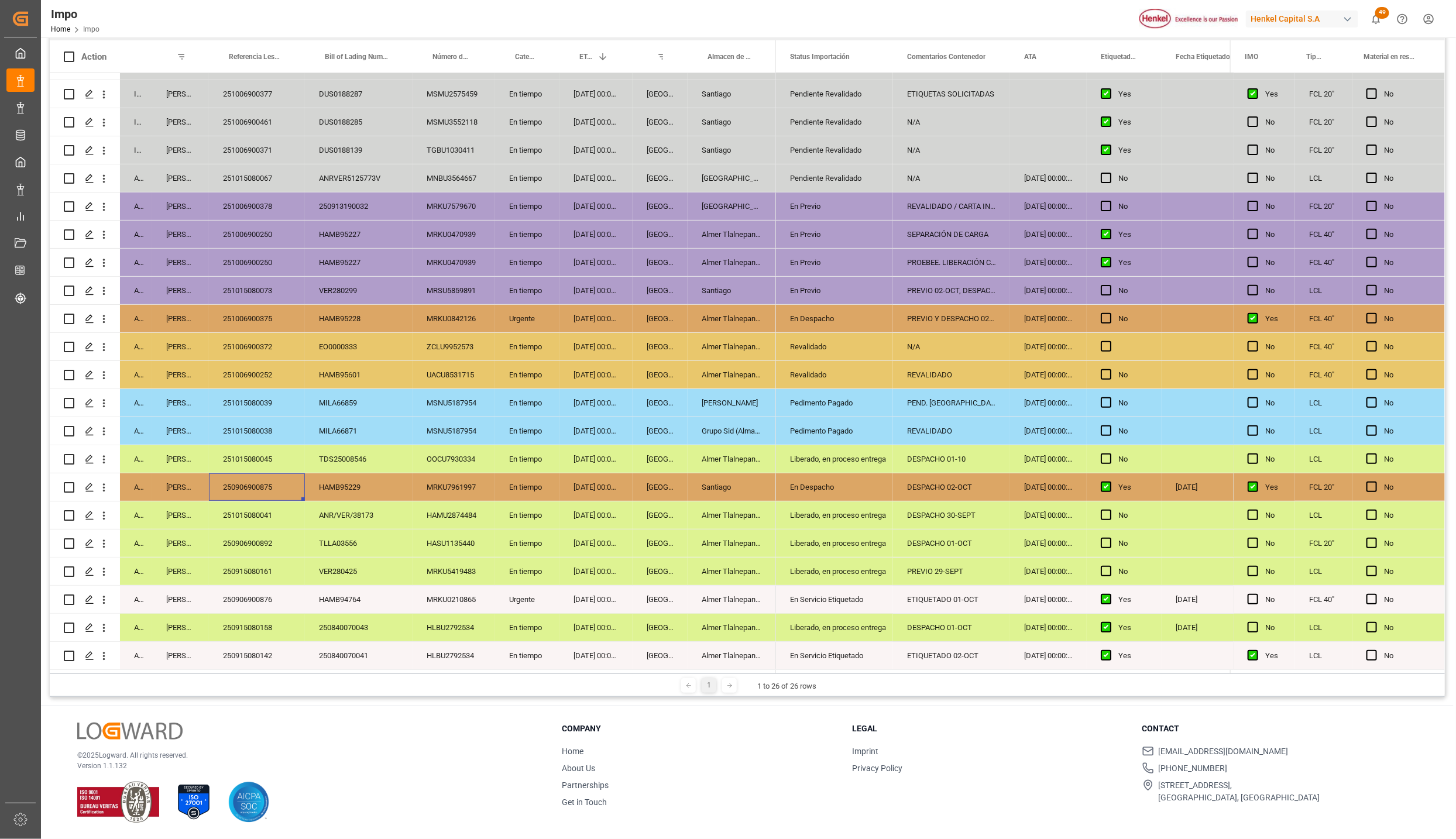
click at [269, 460] on div "251015080045" at bounding box center [256, 459] width 96 height 27
click at [252, 423] on div "251015080038" at bounding box center [256, 431] width 96 height 27
click at [252, 398] on div "251015080039" at bounding box center [256, 403] width 96 height 27
click at [247, 378] on div "251006900252" at bounding box center [256, 375] width 96 height 27
click at [241, 333] on div "251006900372" at bounding box center [256, 347] width 96 height 27
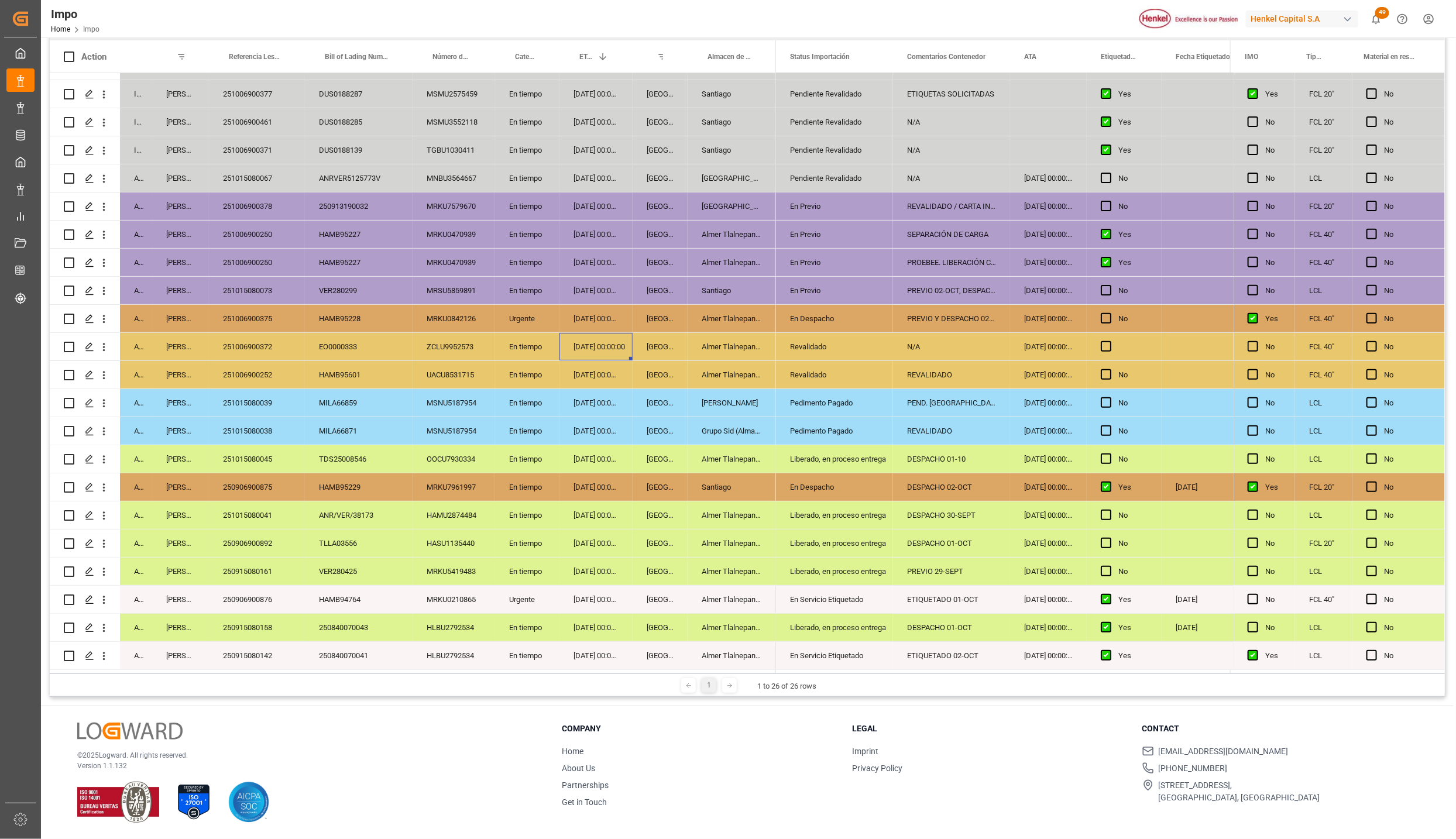
click at [598, 333] on div "26-09-2025 00:00:00" at bounding box center [596, 347] width 73 height 27
click at [796, 347] on div "Revalidado" at bounding box center [835, 347] width 89 height 27
click at [871, 353] on icon "open menu" at bounding box center [871, 354] width 14 height 14
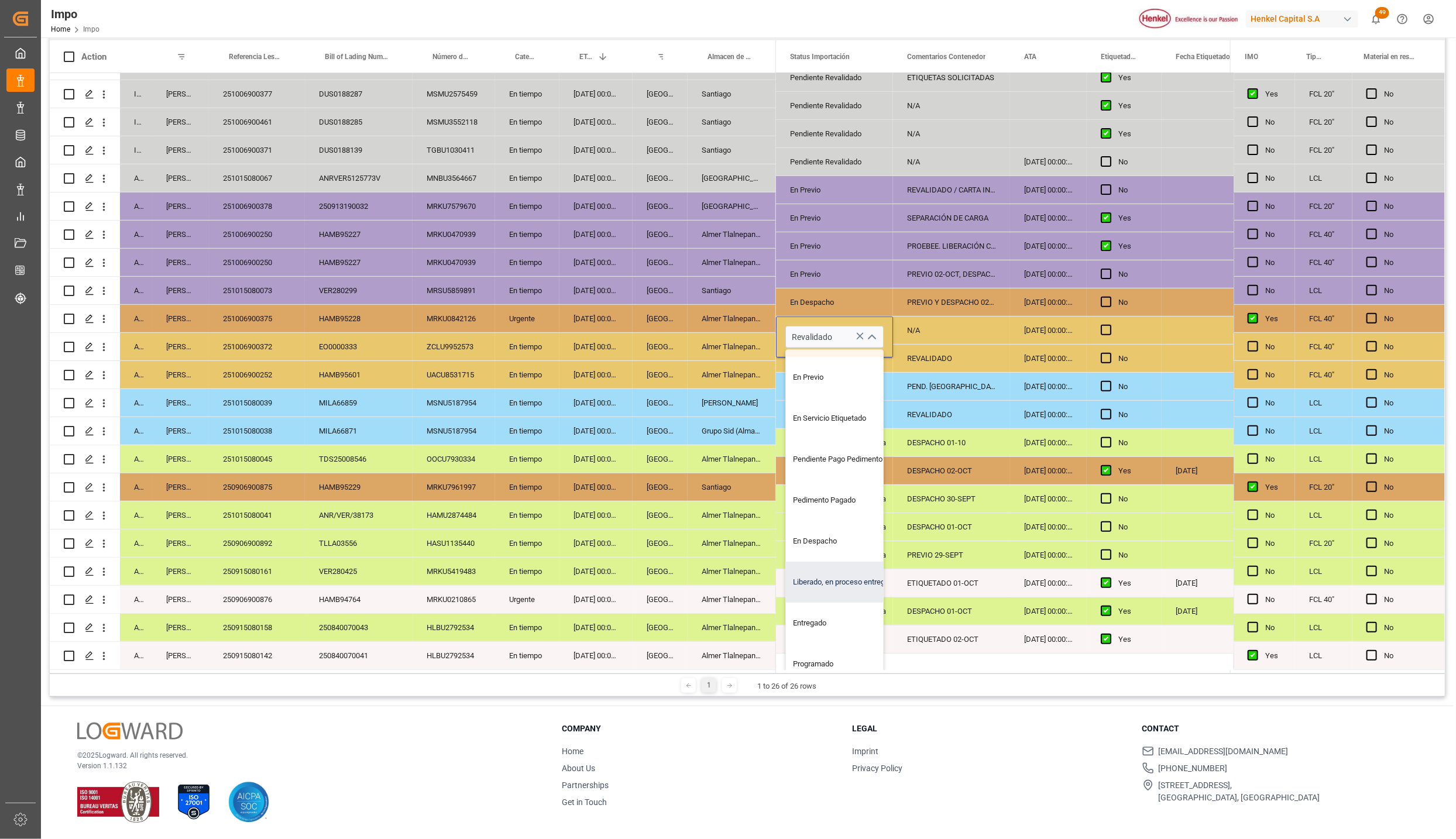
scroll to position [32, 0]
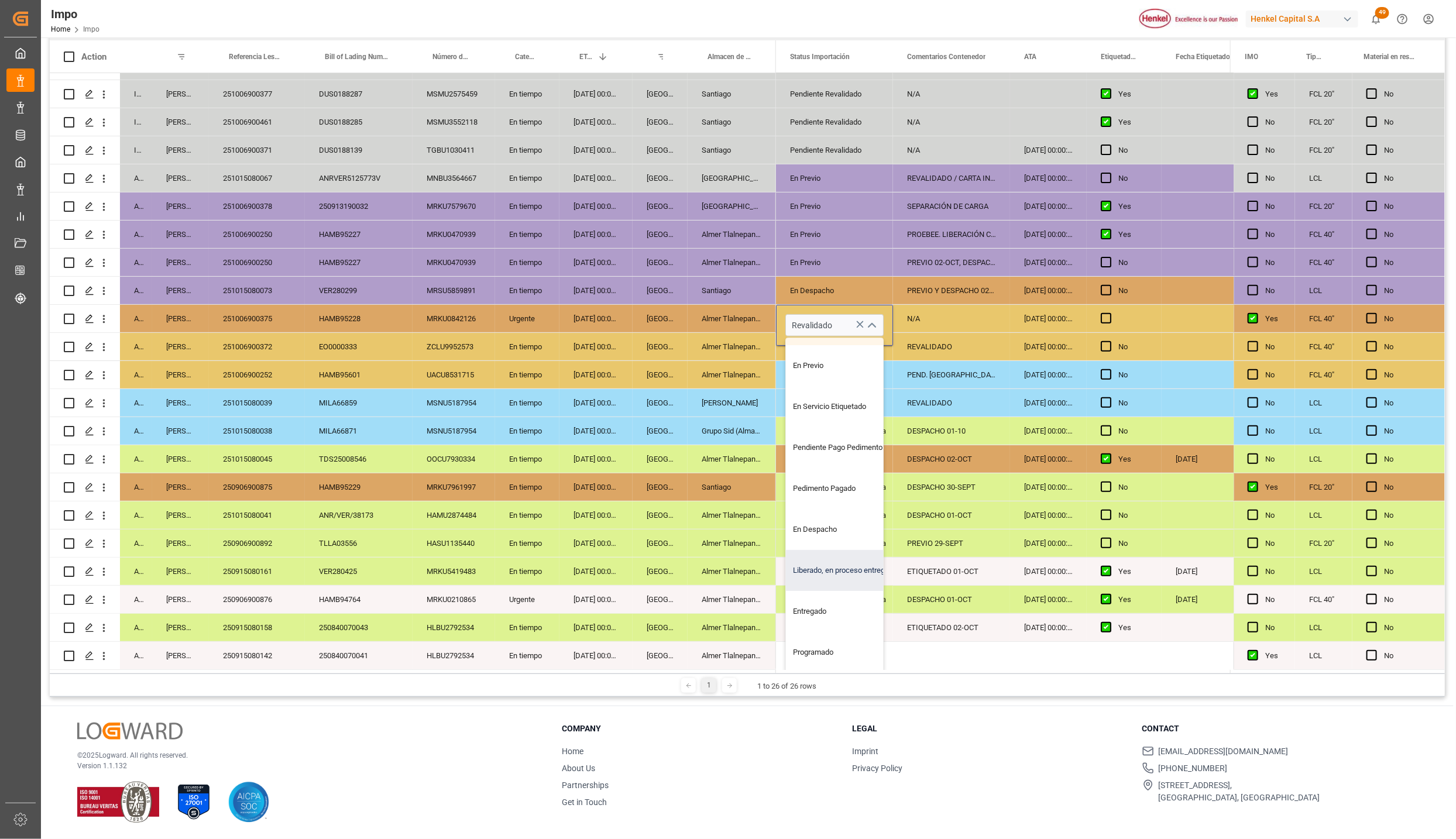
click at [811, 565] on div "Liberado, en proceso entrega" at bounding box center [841, 570] width 110 height 41
type input "Liberado, en proceso entrega"
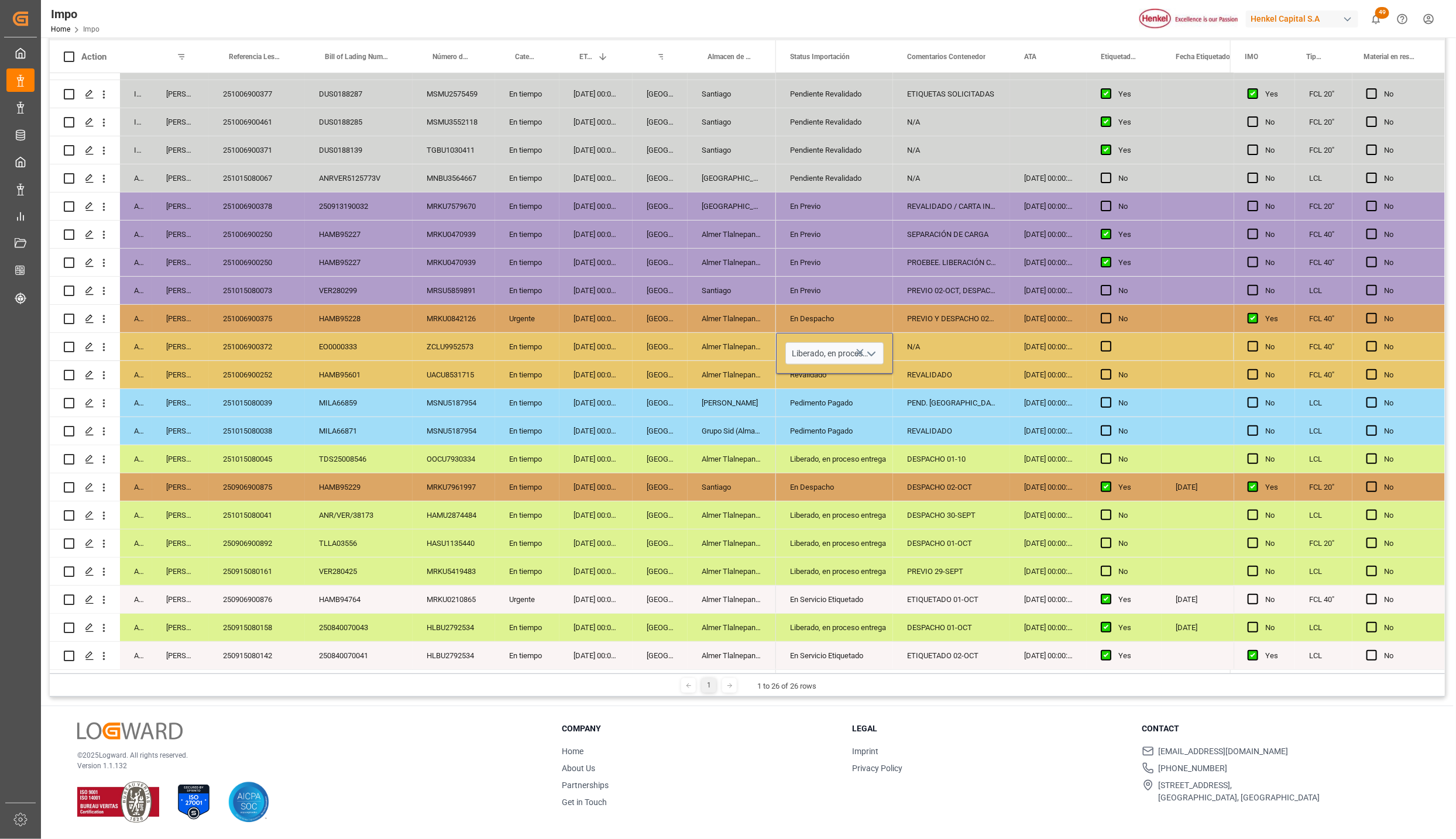
click at [987, 580] on div "PREVIO 29-SEPT" at bounding box center [952, 571] width 117 height 27
click at [914, 339] on div "N/A" at bounding box center [952, 347] width 117 height 27
click at [914, 342] on input "N/A" at bounding box center [951, 353] width 98 height 22
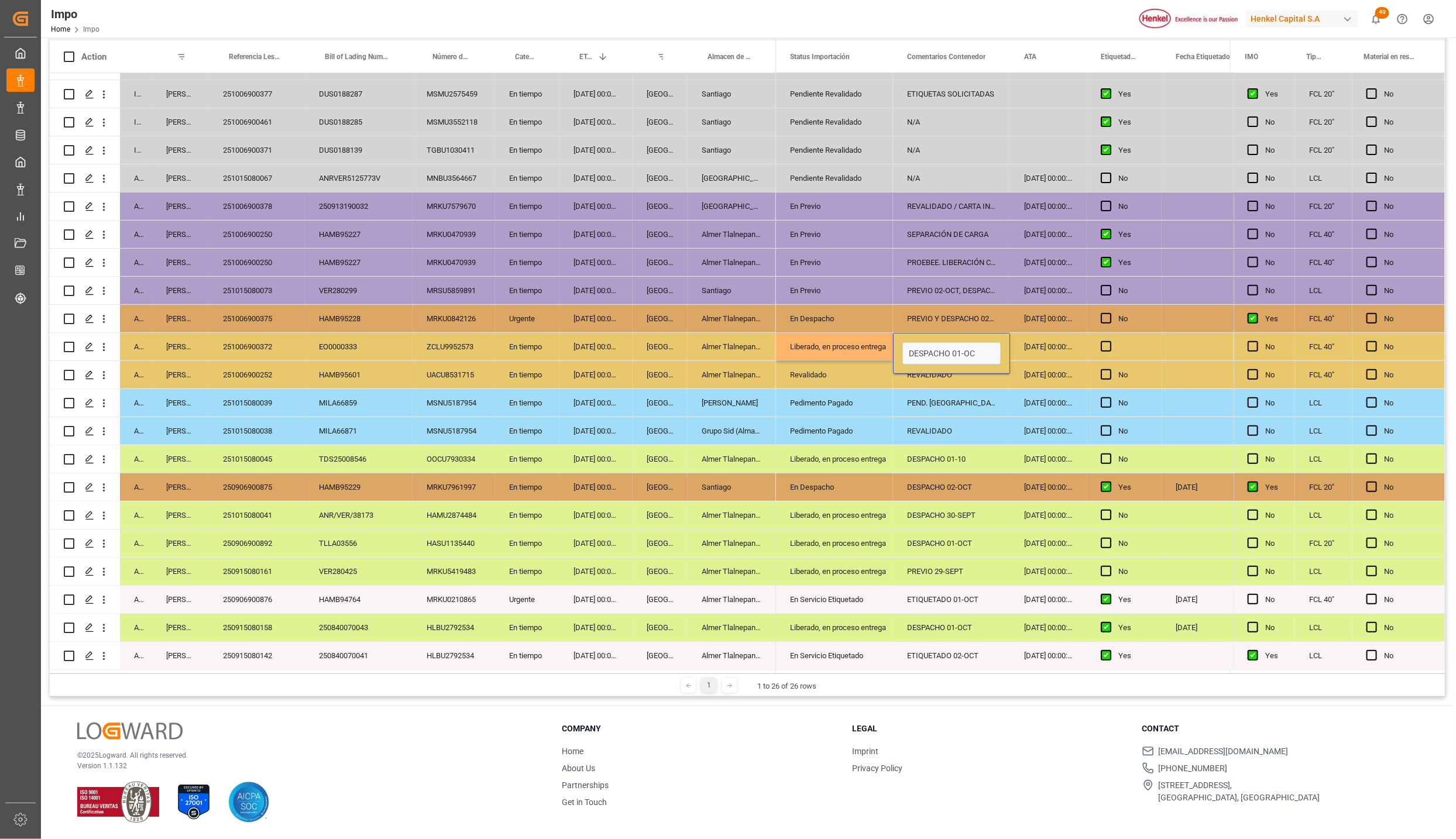
type input "DESPACHO 01-OCT"
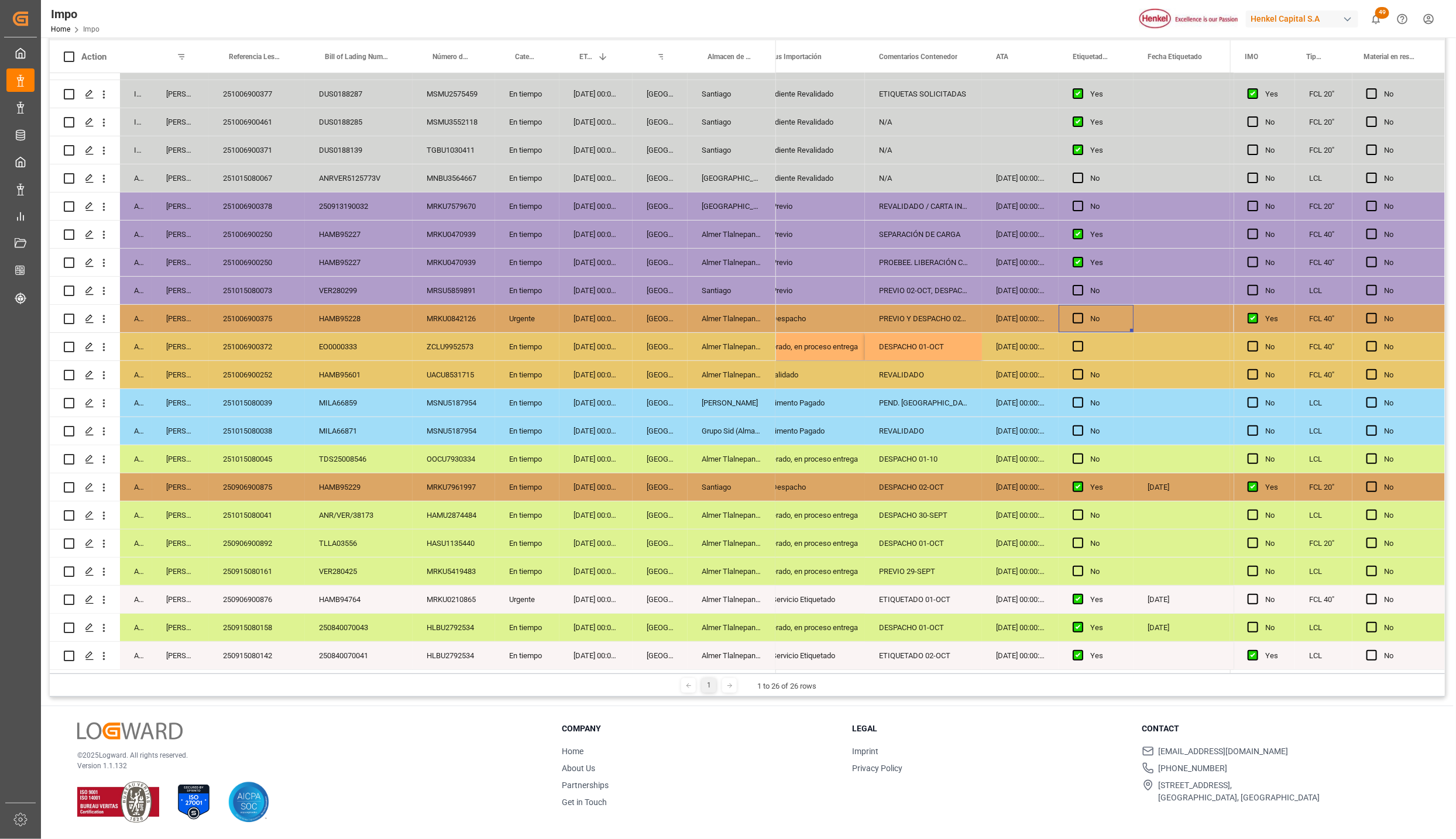
click at [1085, 318] on div "Press SPACE to select this row." at bounding box center [1081, 319] width 18 height 27
click at [1087, 337] on div "Press SPACE to select this row." at bounding box center [1096, 347] width 75 height 27
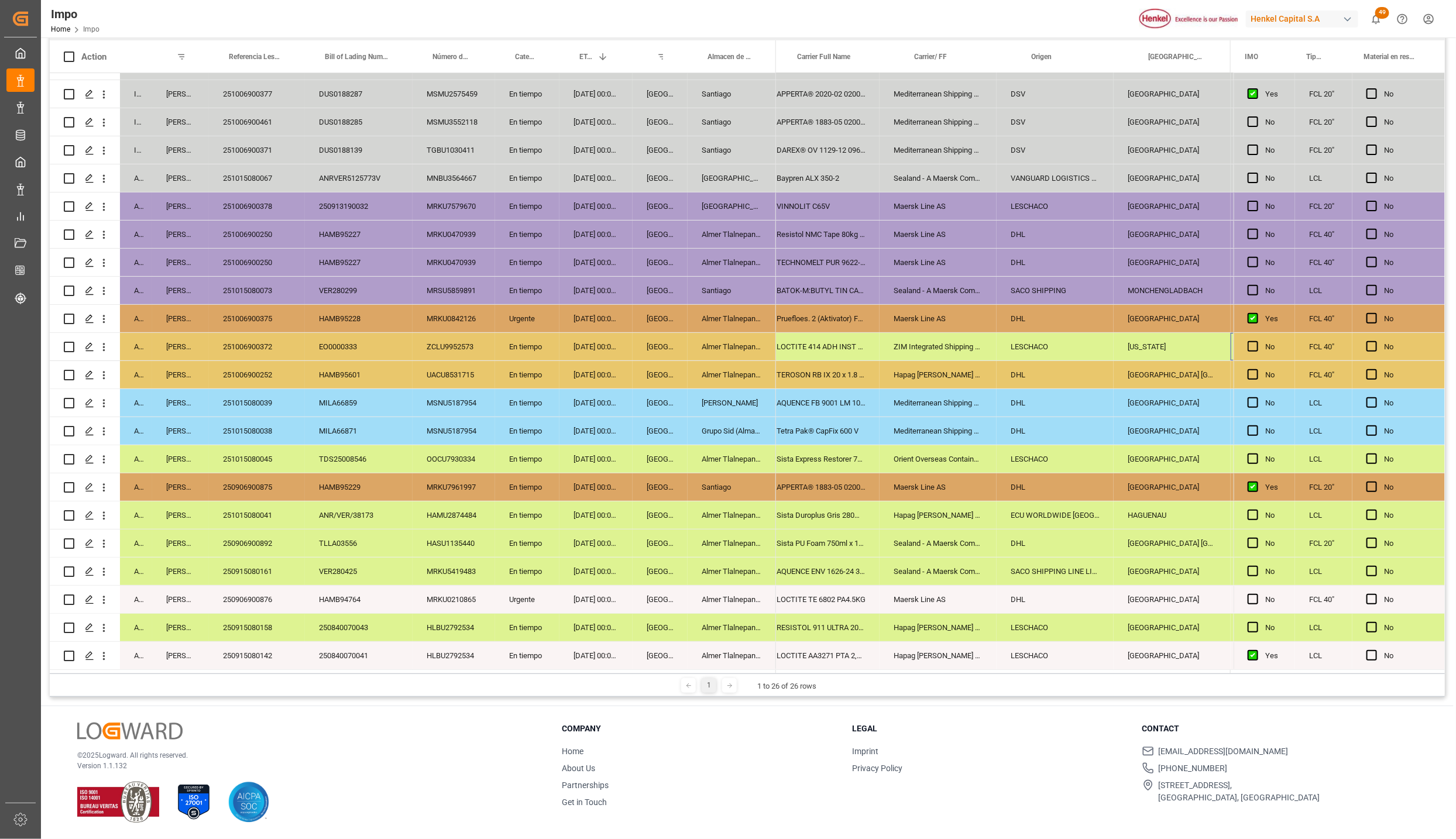
scroll to position [0, 0]
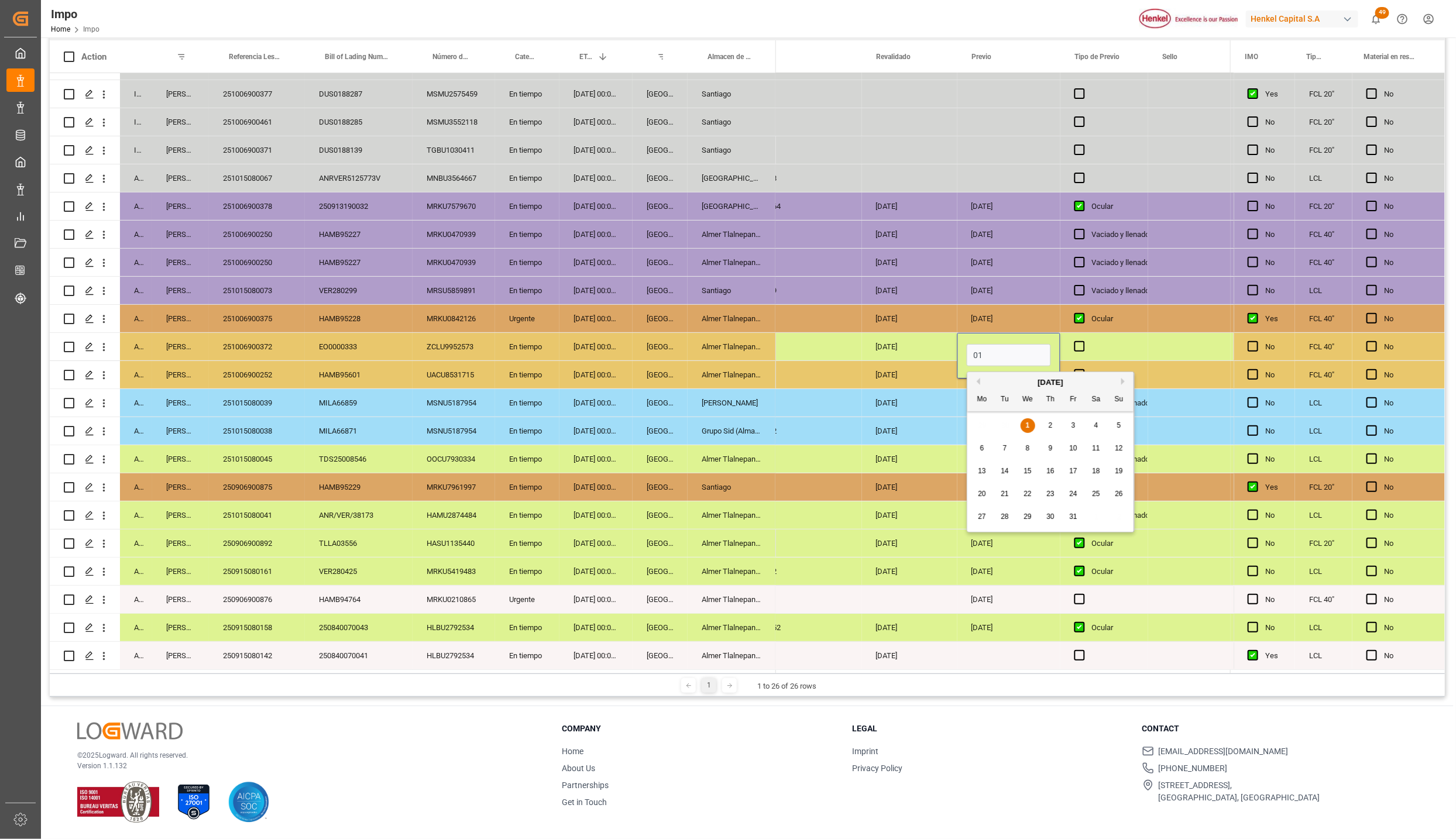
type input "0"
type input "[DATE]"
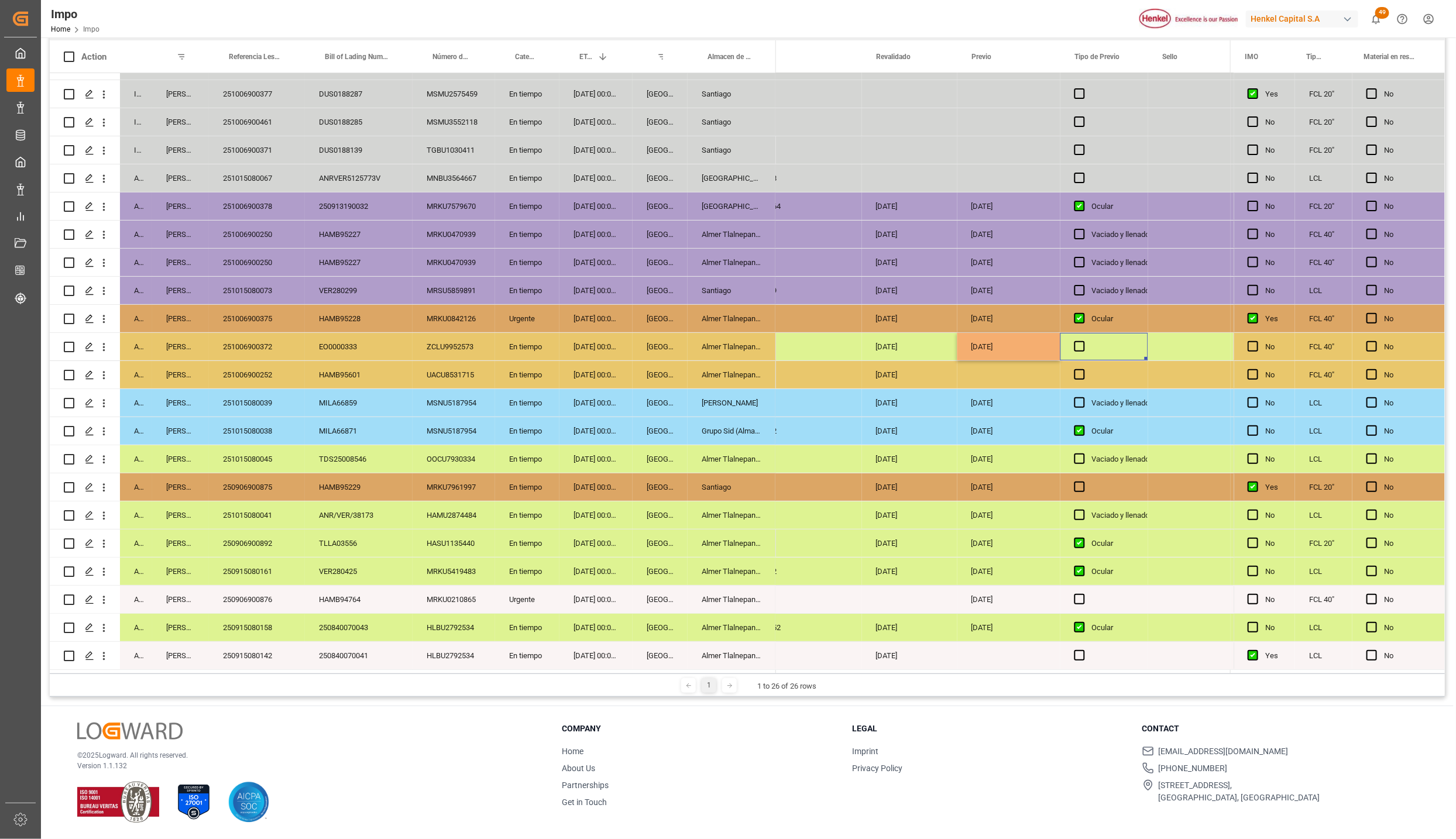
click at [1096, 339] on div "Press SPACE to select this row." at bounding box center [1104, 347] width 88 height 27
click at [1077, 342] on span "Press SPACE to select this row." at bounding box center [1079, 346] width 10 height 10
click at [1084, 341] on input "Press SPACE to select this row." at bounding box center [1084, 341] width 0 height 0
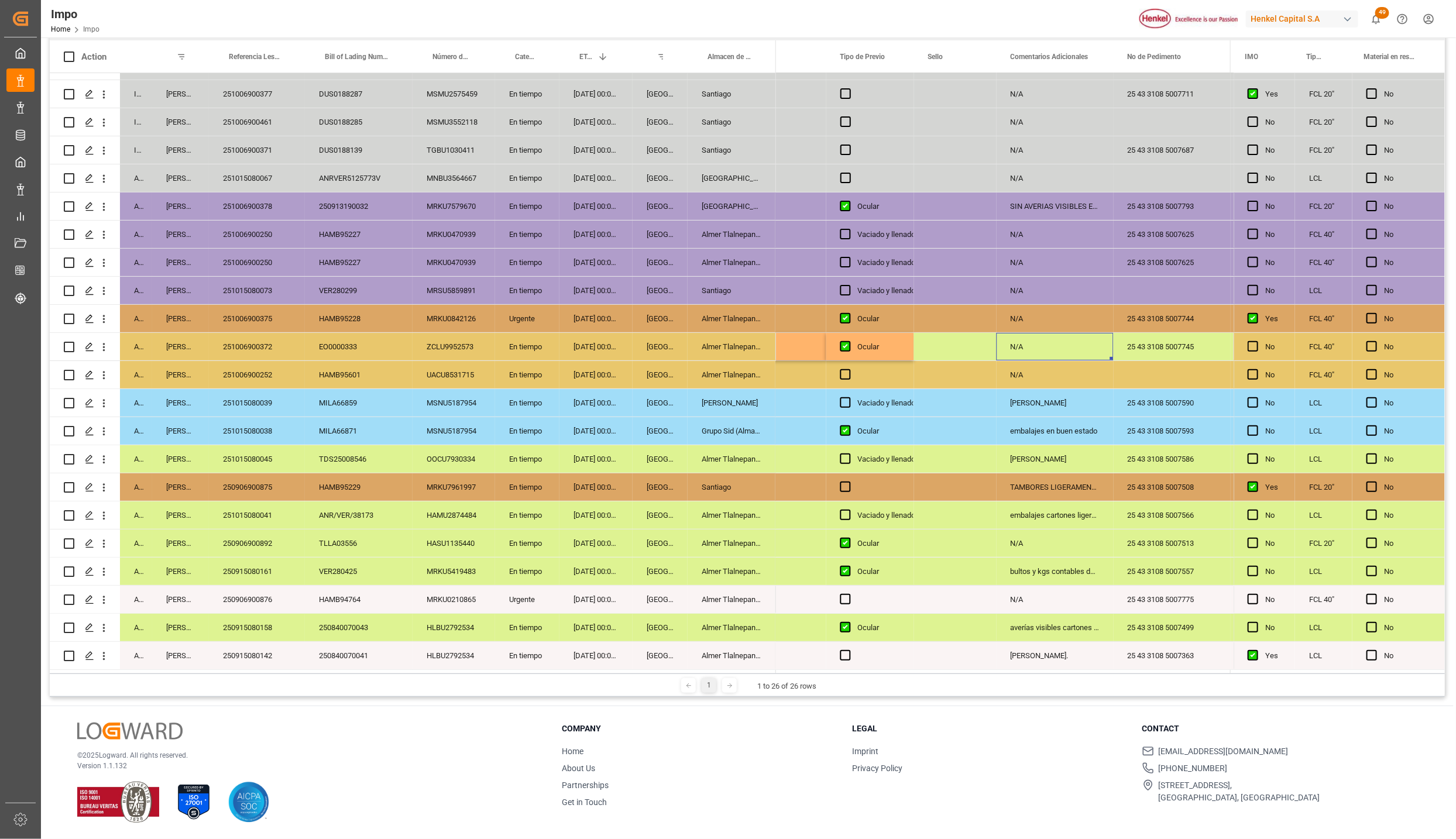
click at [1126, 342] on div "25 43 3108 5007745" at bounding box center [1173, 347] width 117 height 27
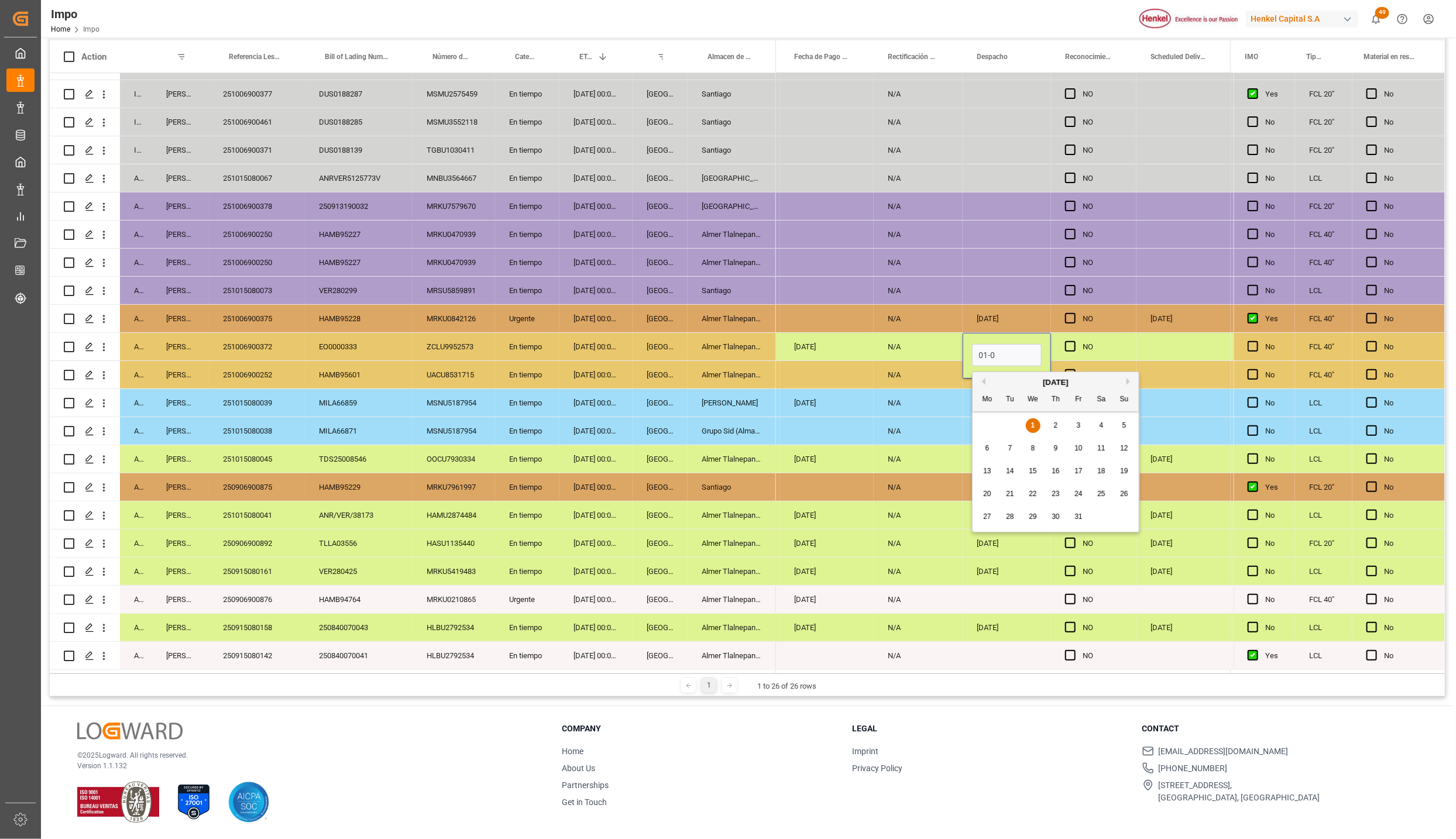
type input "01-10-2025"
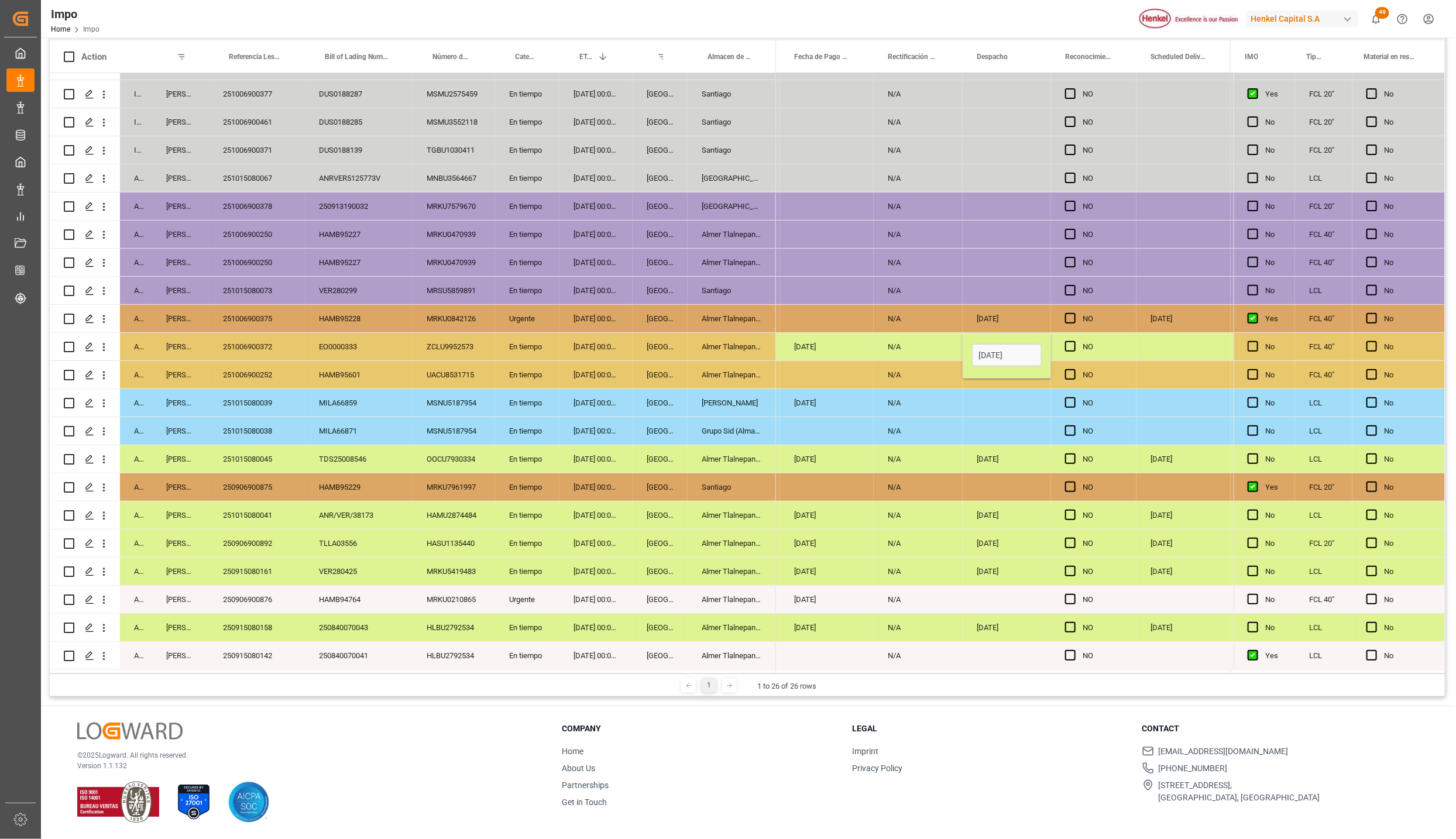
click at [1016, 353] on input "01-10-2025" at bounding box center [1007, 355] width 70 height 22
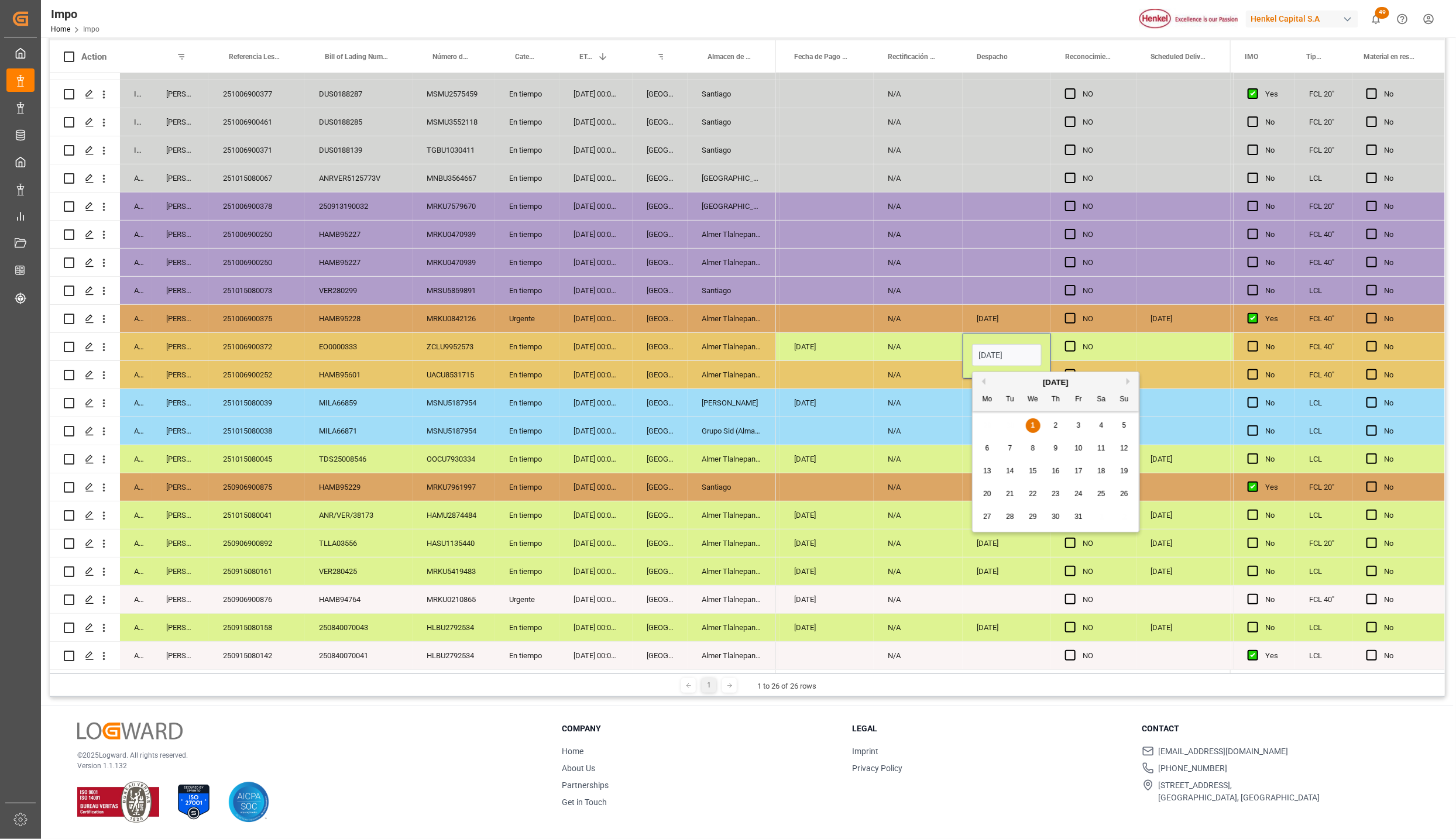
click at [1016, 353] on input "01-10-2025" at bounding box center [1007, 355] width 70 height 22
click at [920, 394] on div "N/A" at bounding box center [918, 403] width 89 height 27
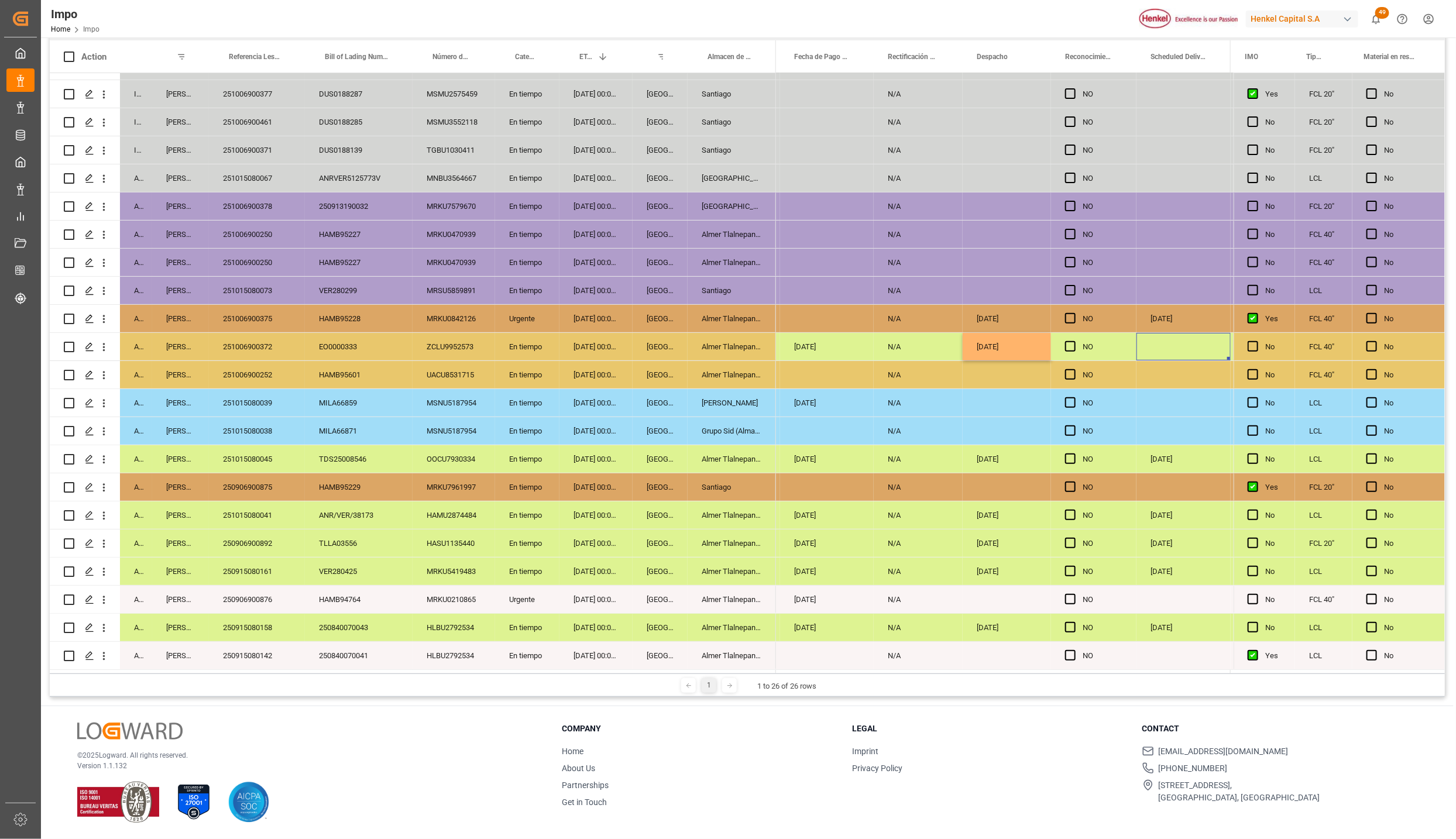
click at [1192, 344] on div "Press SPACE to select this row." at bounding box center [1184, 347] width 94 height 27
click at [1173, 345] on div "Press SPACE to select this row." at bounding box center [1184, 347] width 94 height 27
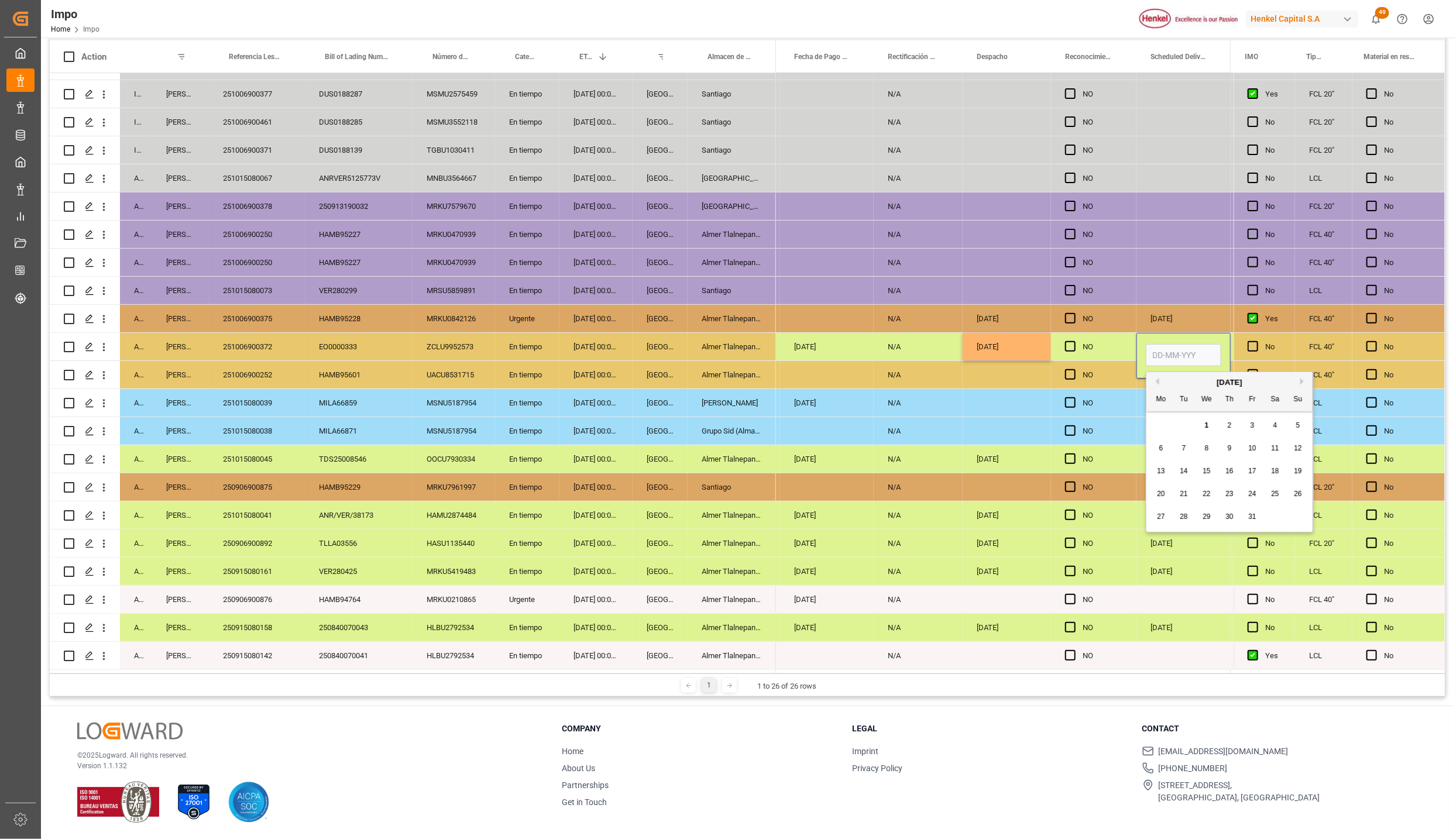
click at [1172, 351] on input "Press SPACE to select this row." at bounding box center [1184, 355] width 76 height 22
type input "02-10-2025"
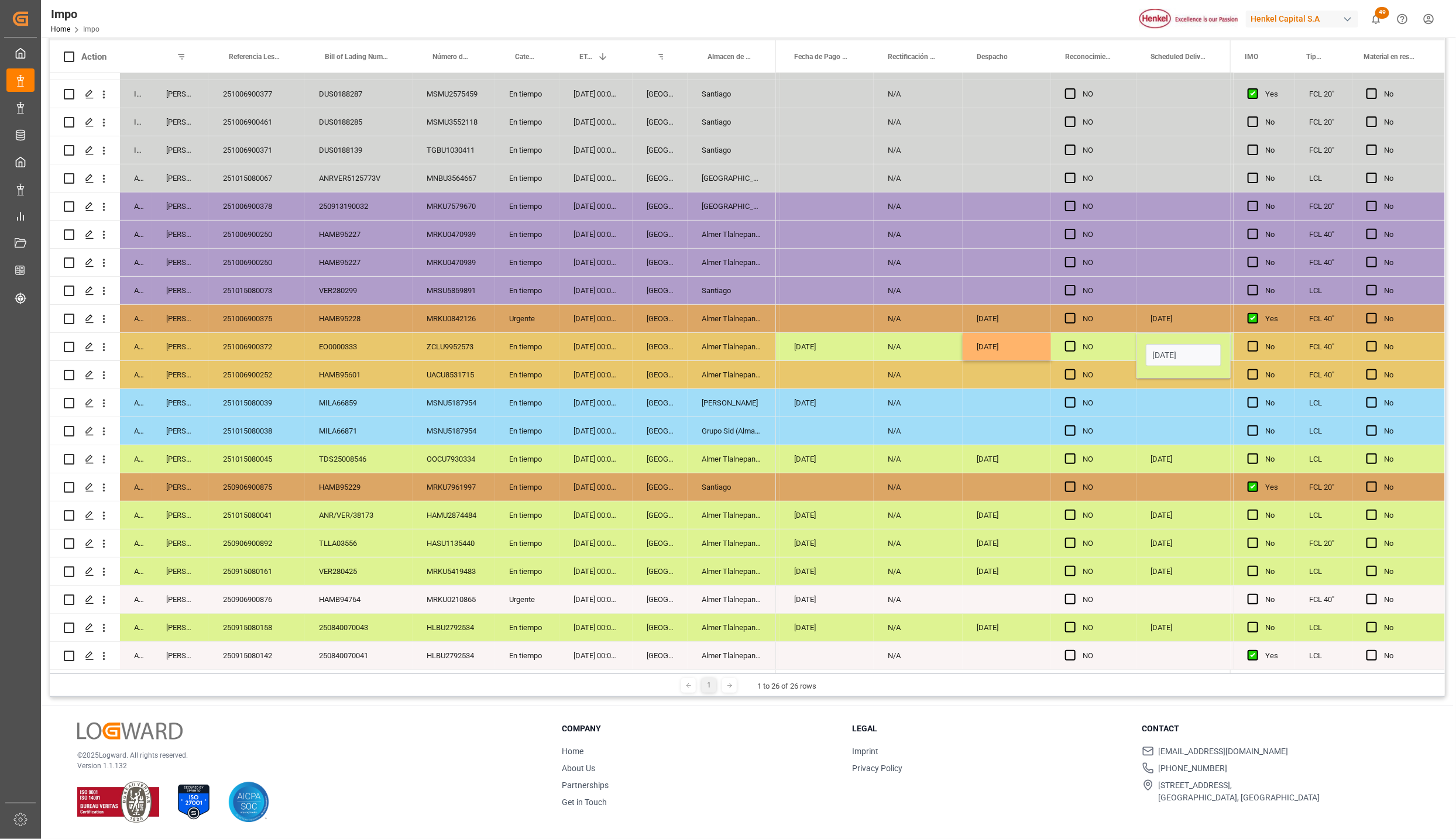
click at [1157, 379] on div "Press SPACE to select this row." at bounding box center [1184, 375] width 94 height 27
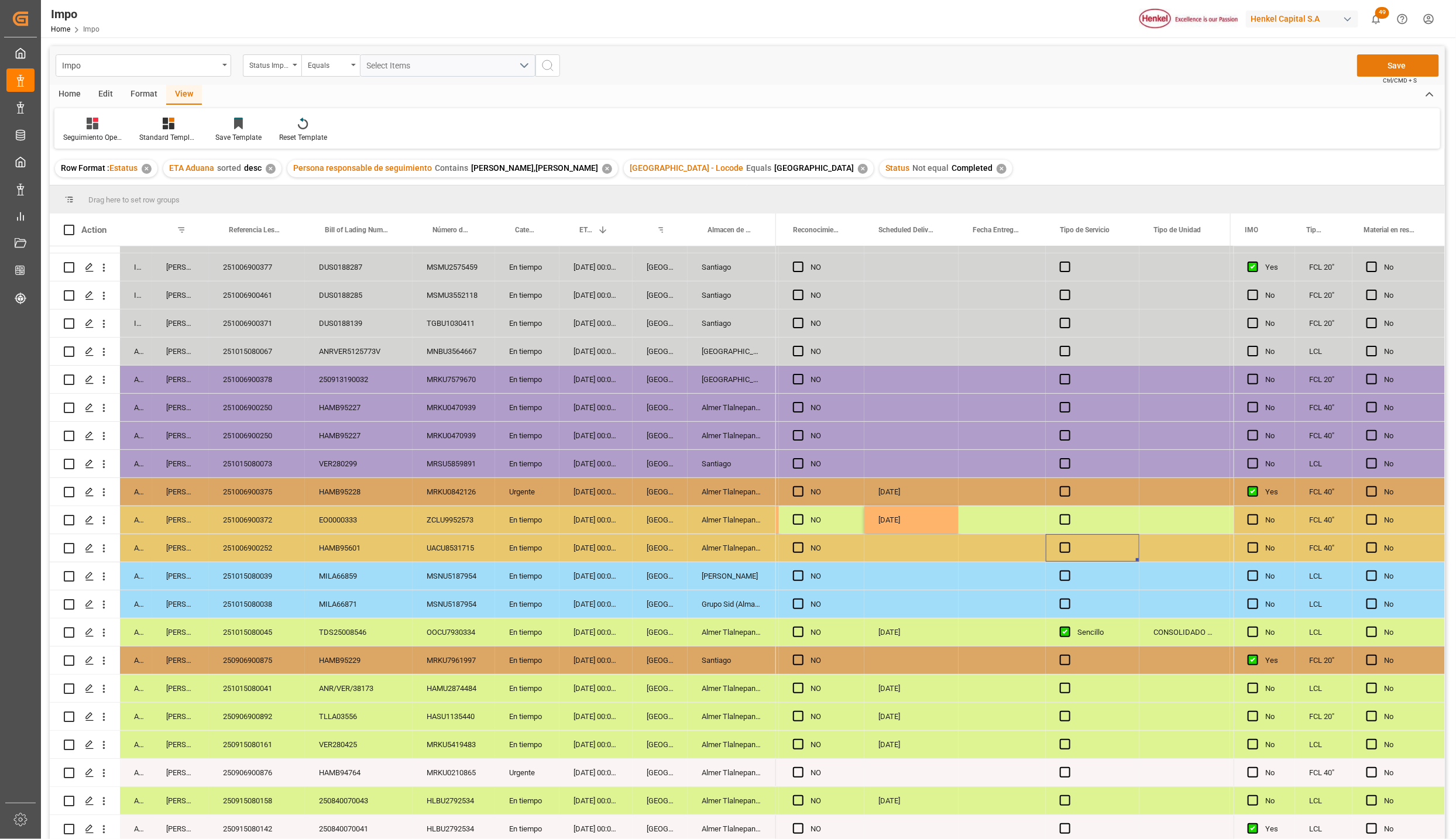
click at [1371, 71] on button "Save" at bounding box center [1398, 65] width 82 height 22
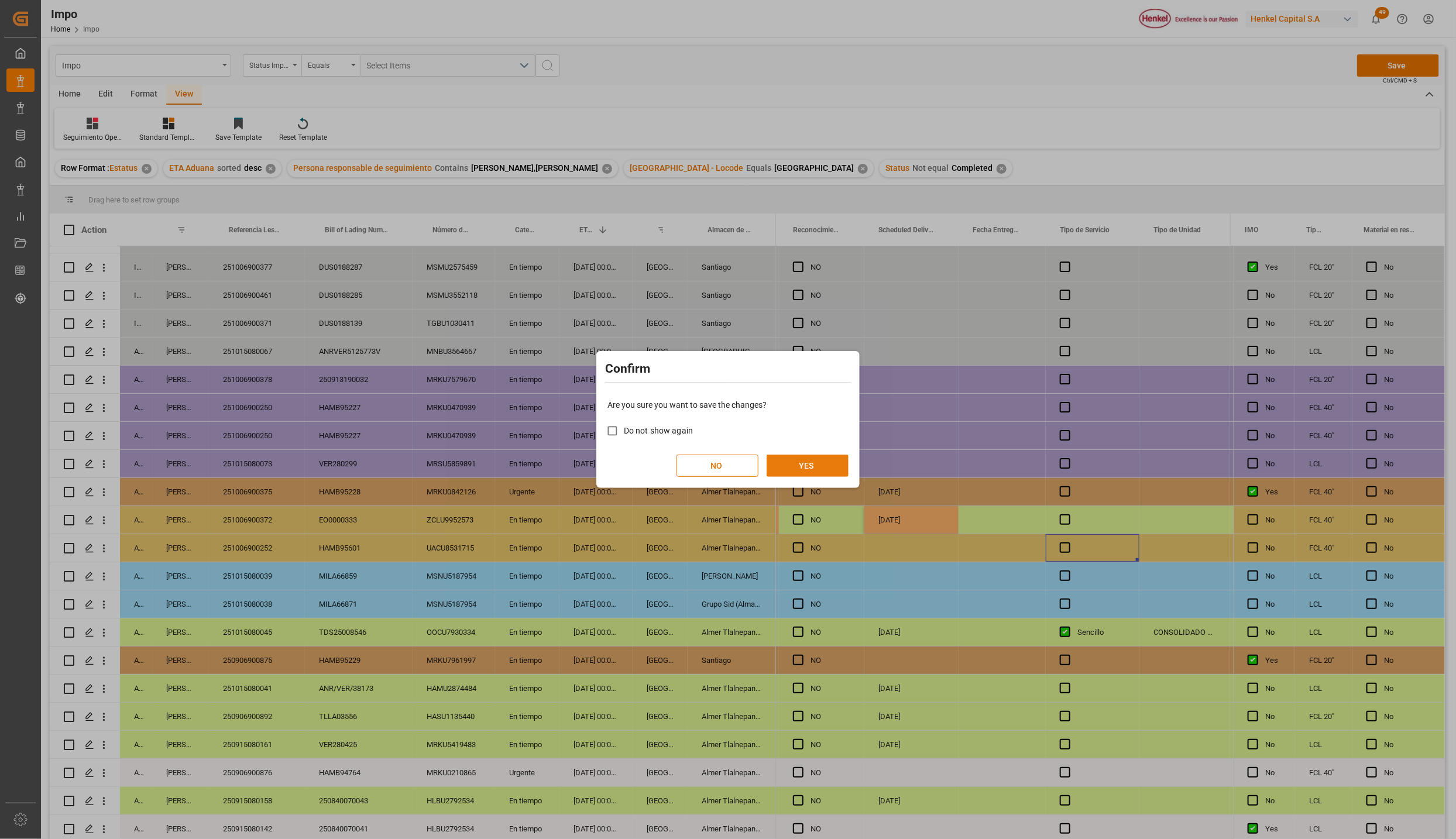
click at [824, 473] on button "YES" at bounding box center [808, 466] width 82 height 22
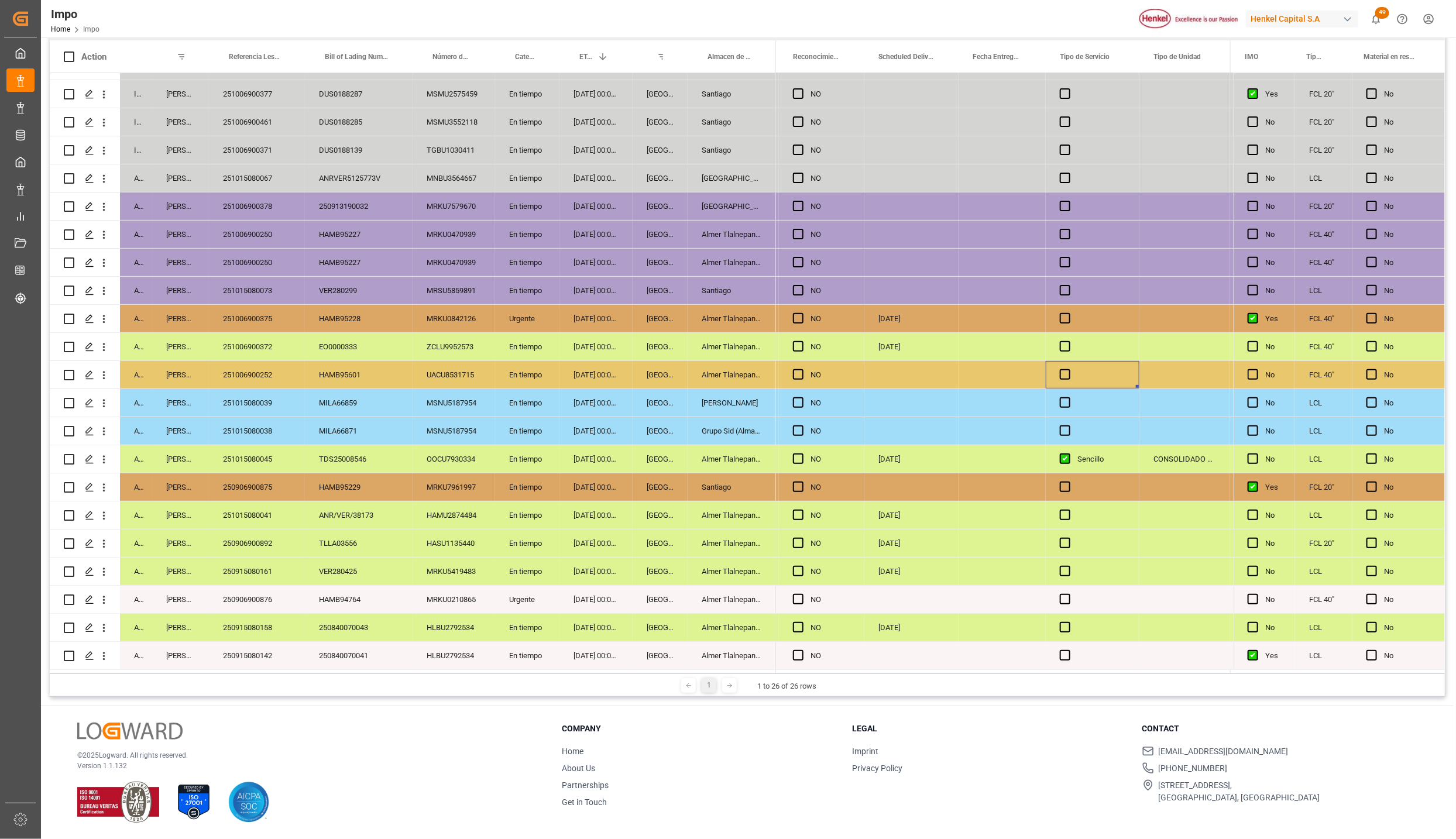
click at [267, 319] on div "251006900375" at bounding box center [256, 319] width 96 height 27
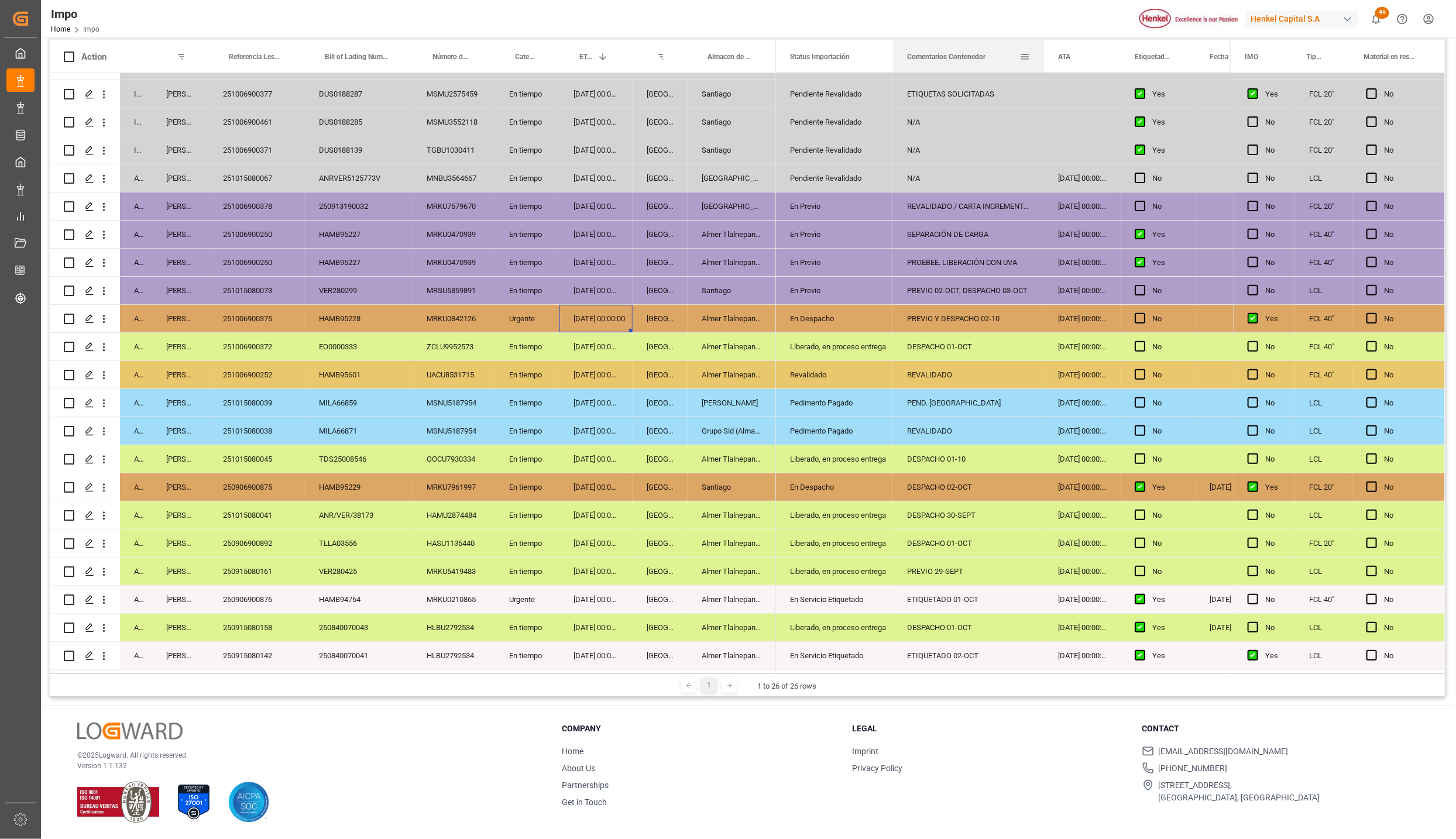
drag, startPoint x: 1010, startPoint y: 48, endPoint x: 1044, endPoint y: 55, distance: 34.7
click at [1044, 55] on div at bounding box center [1045, 56] width 5 height 32
click at [244, 305] on div "251006900375" at bounding box center [256, 319] width 96 height 27
click at [262, 315] on div "251006900375" at bounding box center [256, 319] width 96 height 27
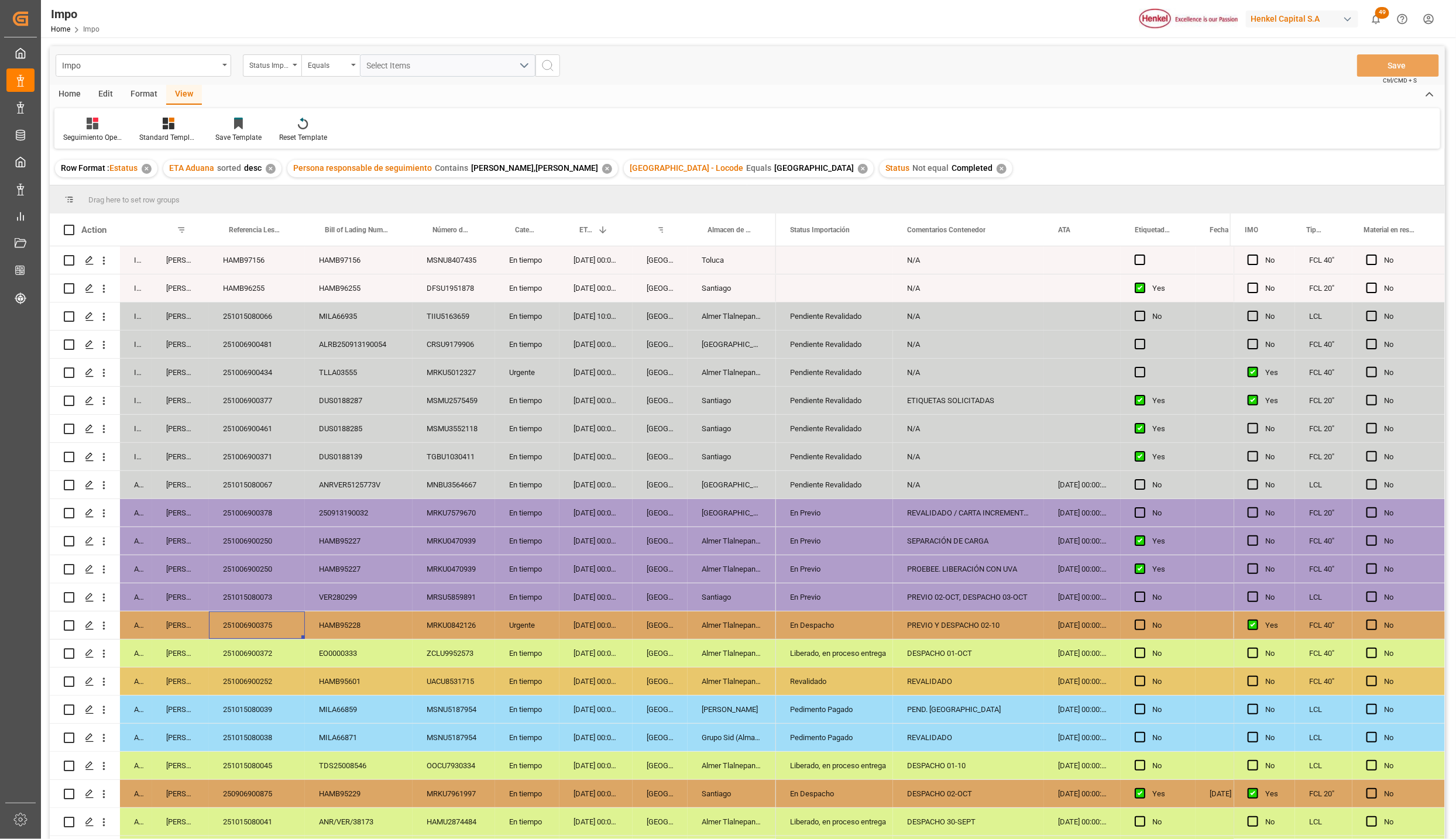
click at [239, 589] on div "251015080073" at bounding box center [256, 597] width 96 height 27
click at [265, 536] on div "251006900250" at bounding box center [256, 541] width 96 height 27
click at [267, 567] on div "251006900250" at bounding box center [256, 569] width 96 height 27
click at [820, 569] on div "En Previo" at bounding box center [835, 569] width 89 height 27
click at [822, 569] on div "En Previo" at bounding box center [835, 569] width 89 height 27
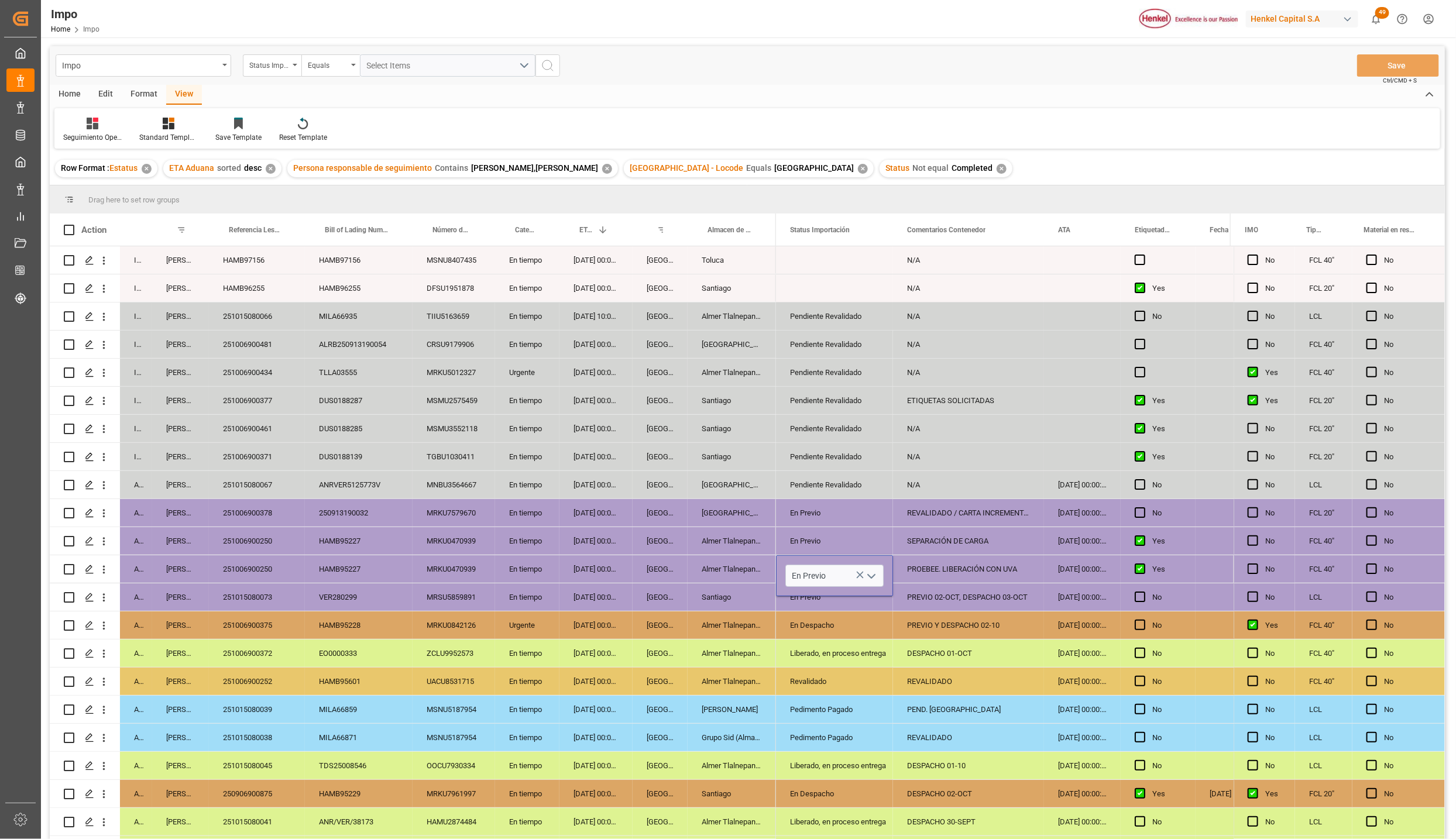
click at [870, 580] on icon "open menu" at bounding box center [871, 576] width 14 height 14
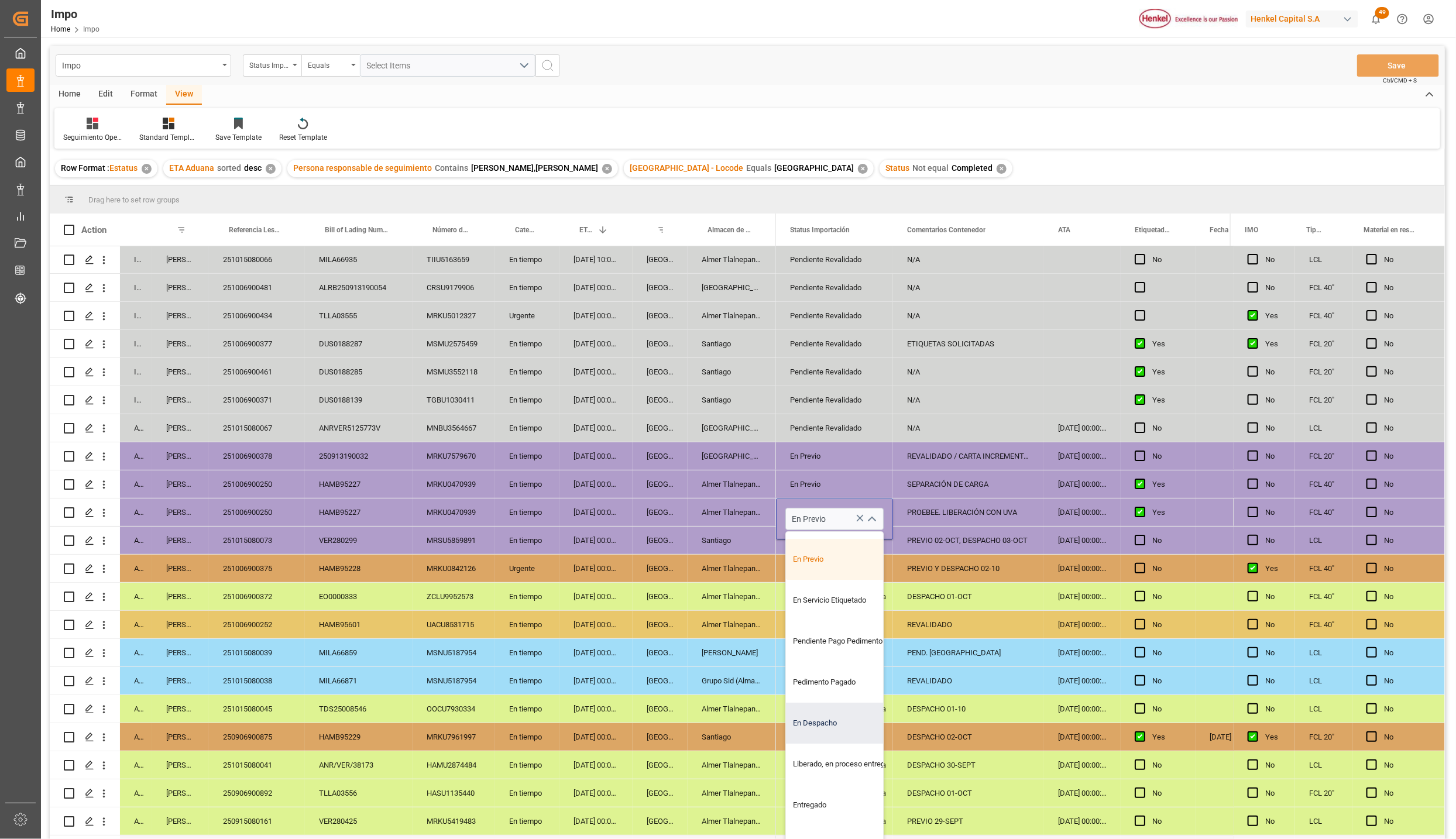
scroll to position [88, 0]
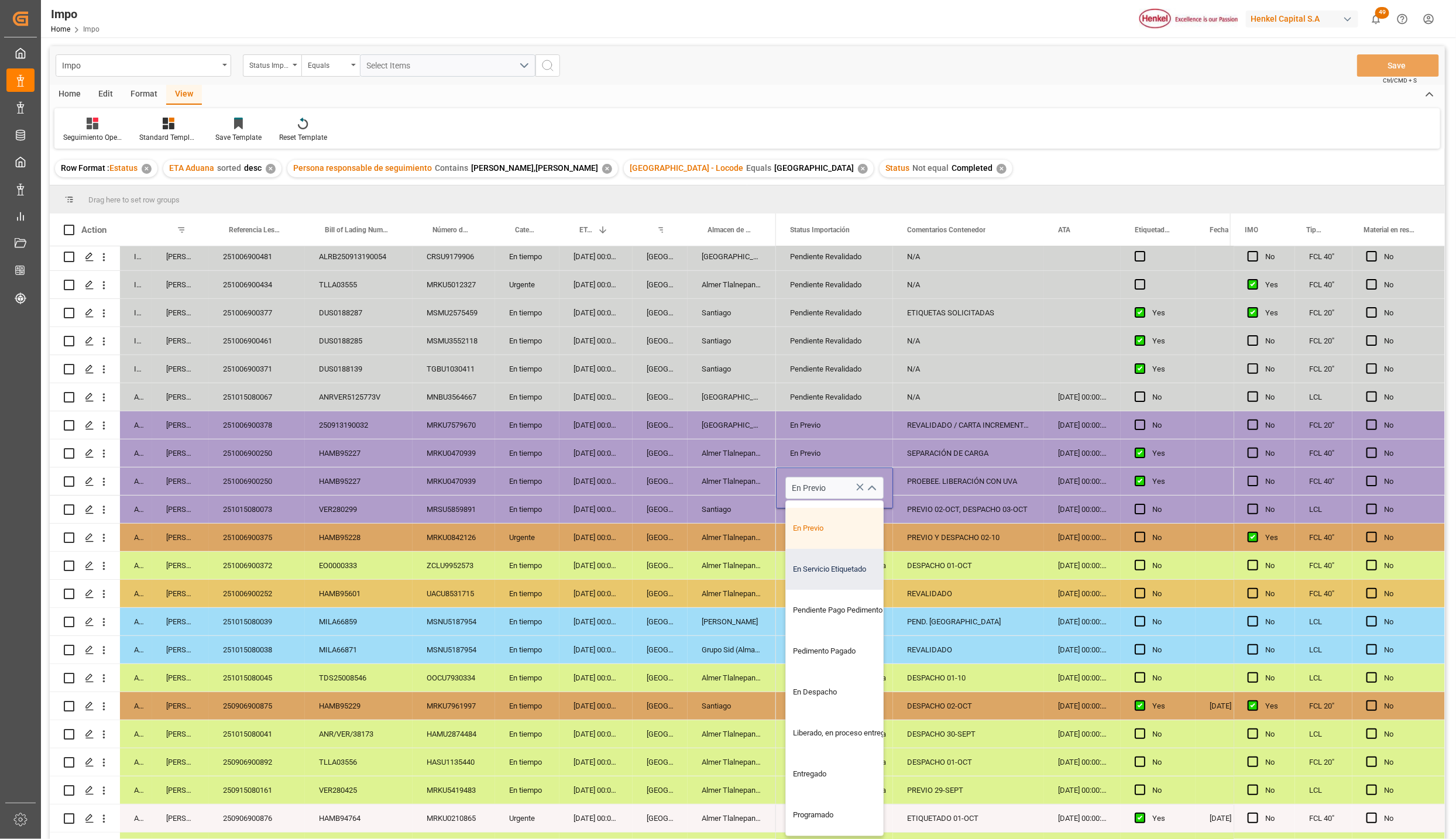
click at [817, 569] on div "En Servicio Etiquetado" at bounding box center [841, 569] width 110 height 41
type input "En Servicio Etiquetado"
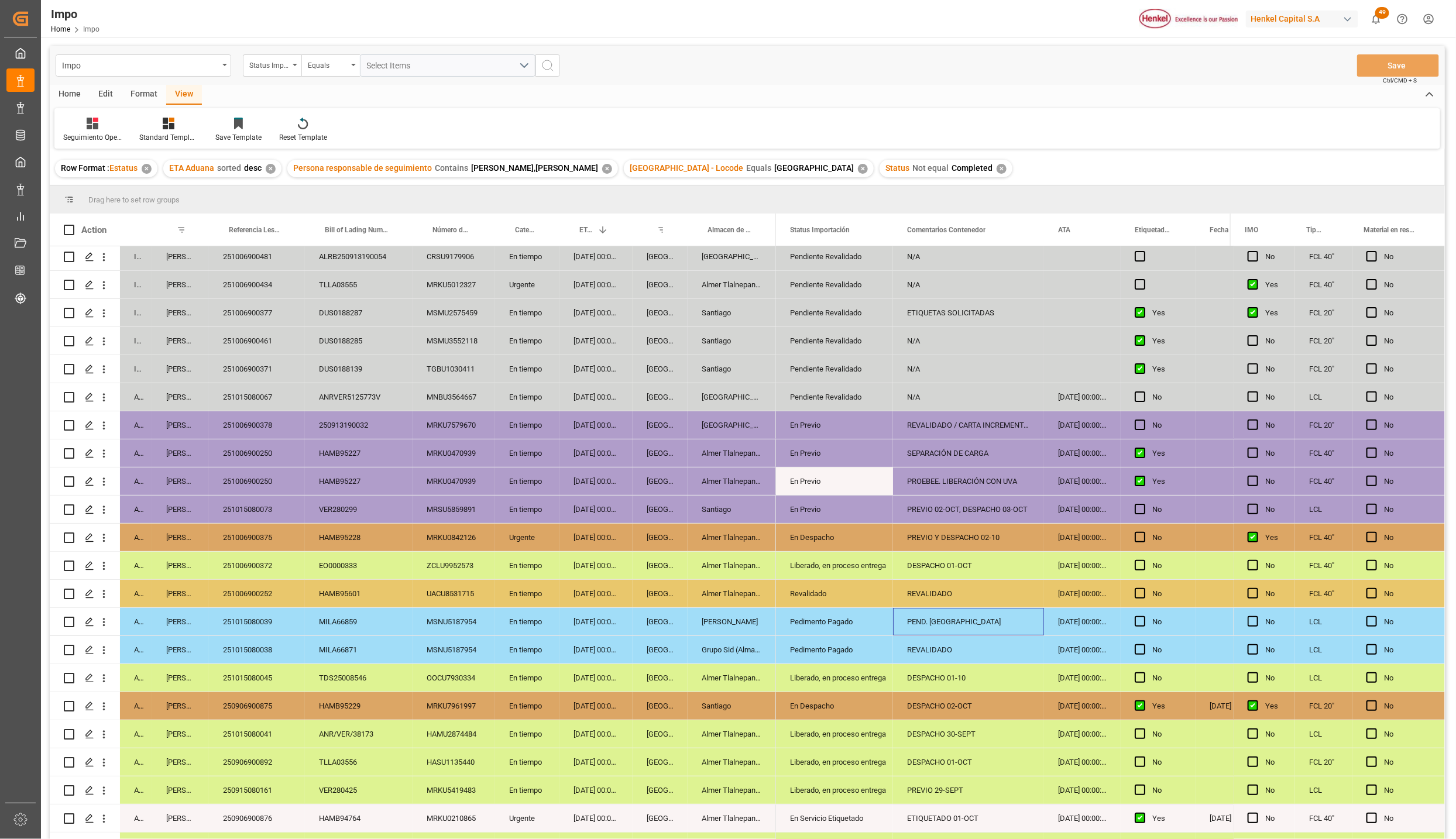
click at [962, 613] on div "PEND. DESPACHO" at bounding box center [968, 621] width 151 height 27
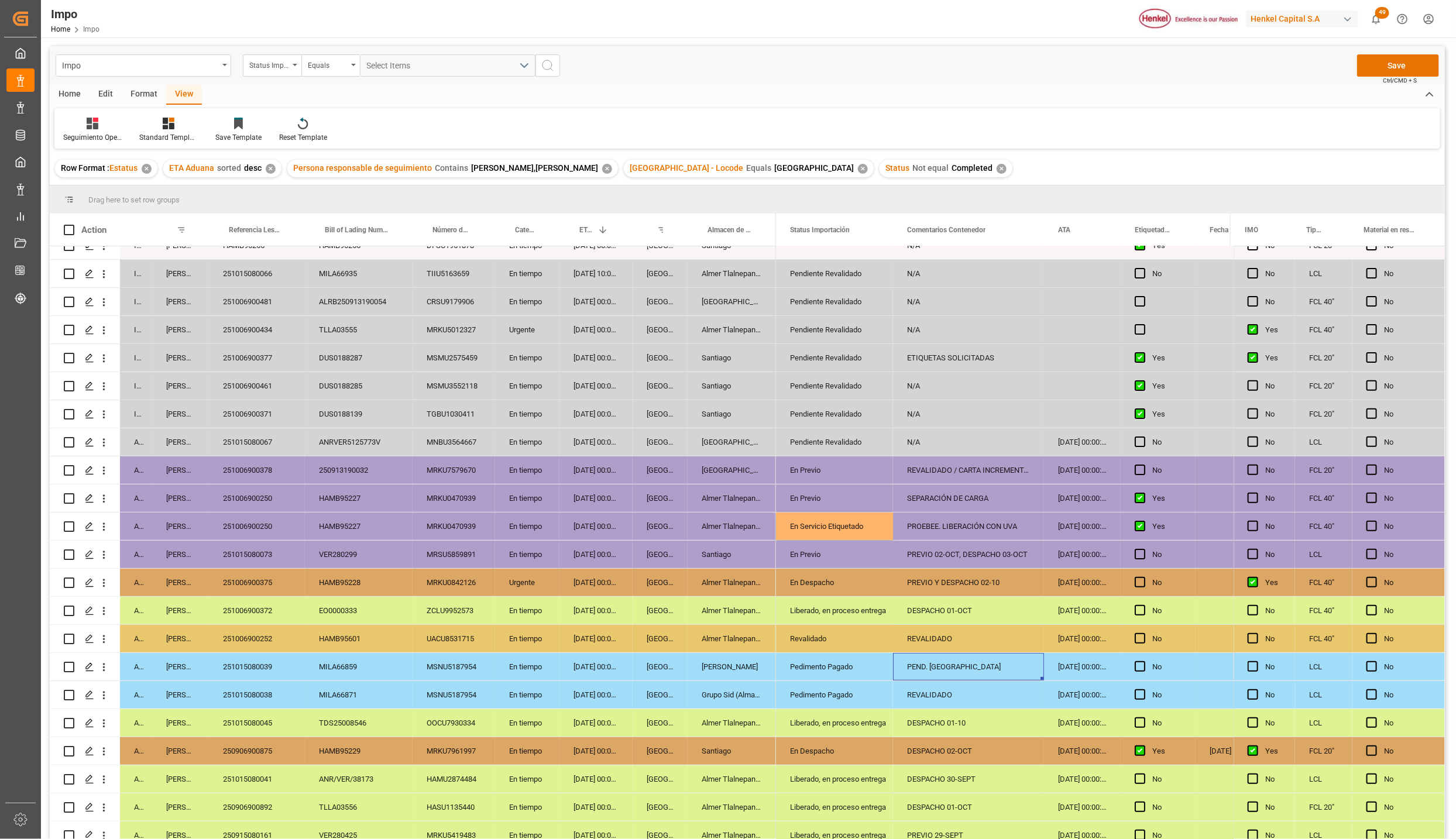
scroll to position [0, 0]
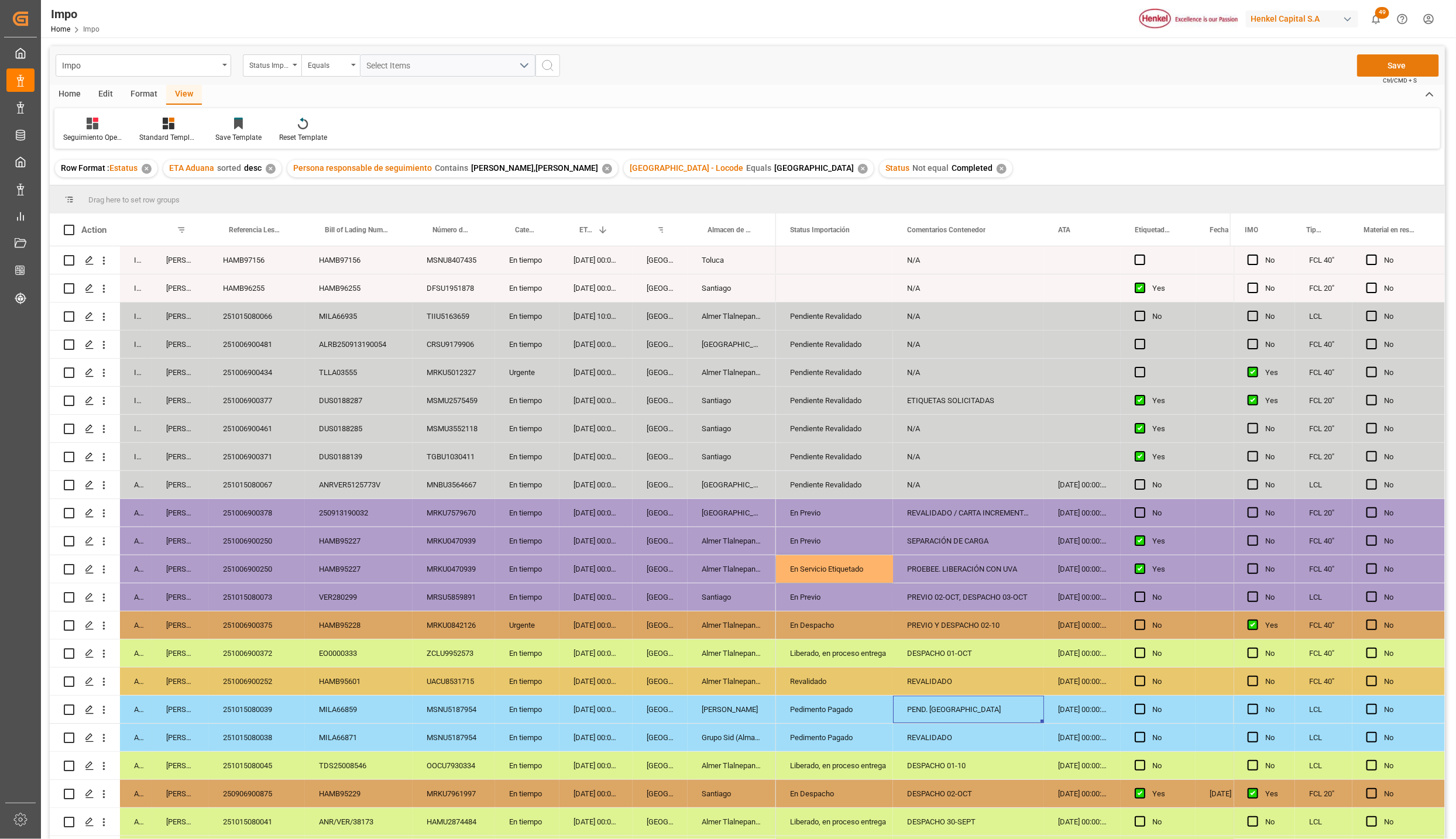
click at [1384, 62] on button "Save" at bounding box center [1398, 65] width 82 height 22
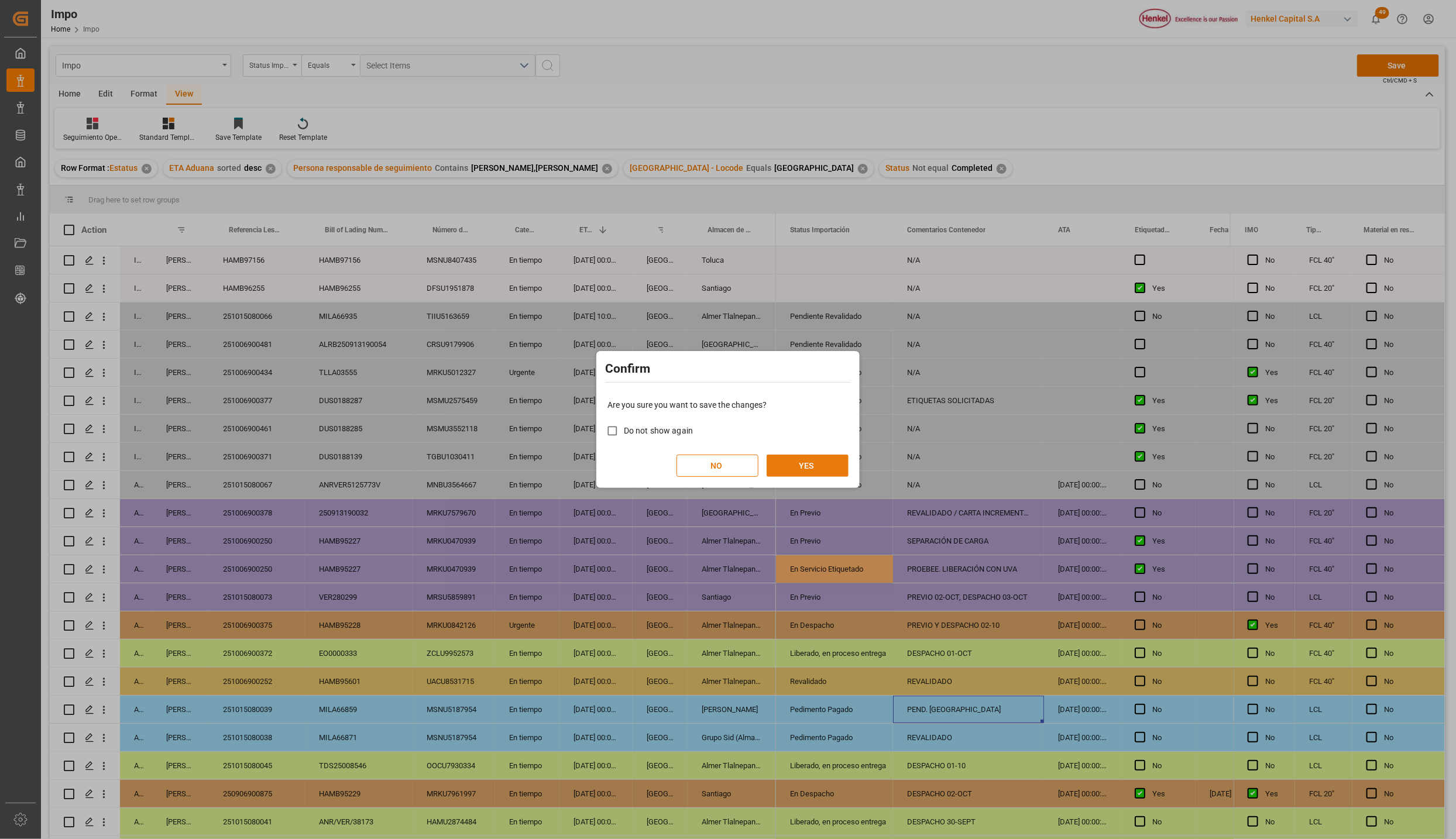
click at [824, 467] on button "YES" at bounding box center [808, 466] width 82 height 22
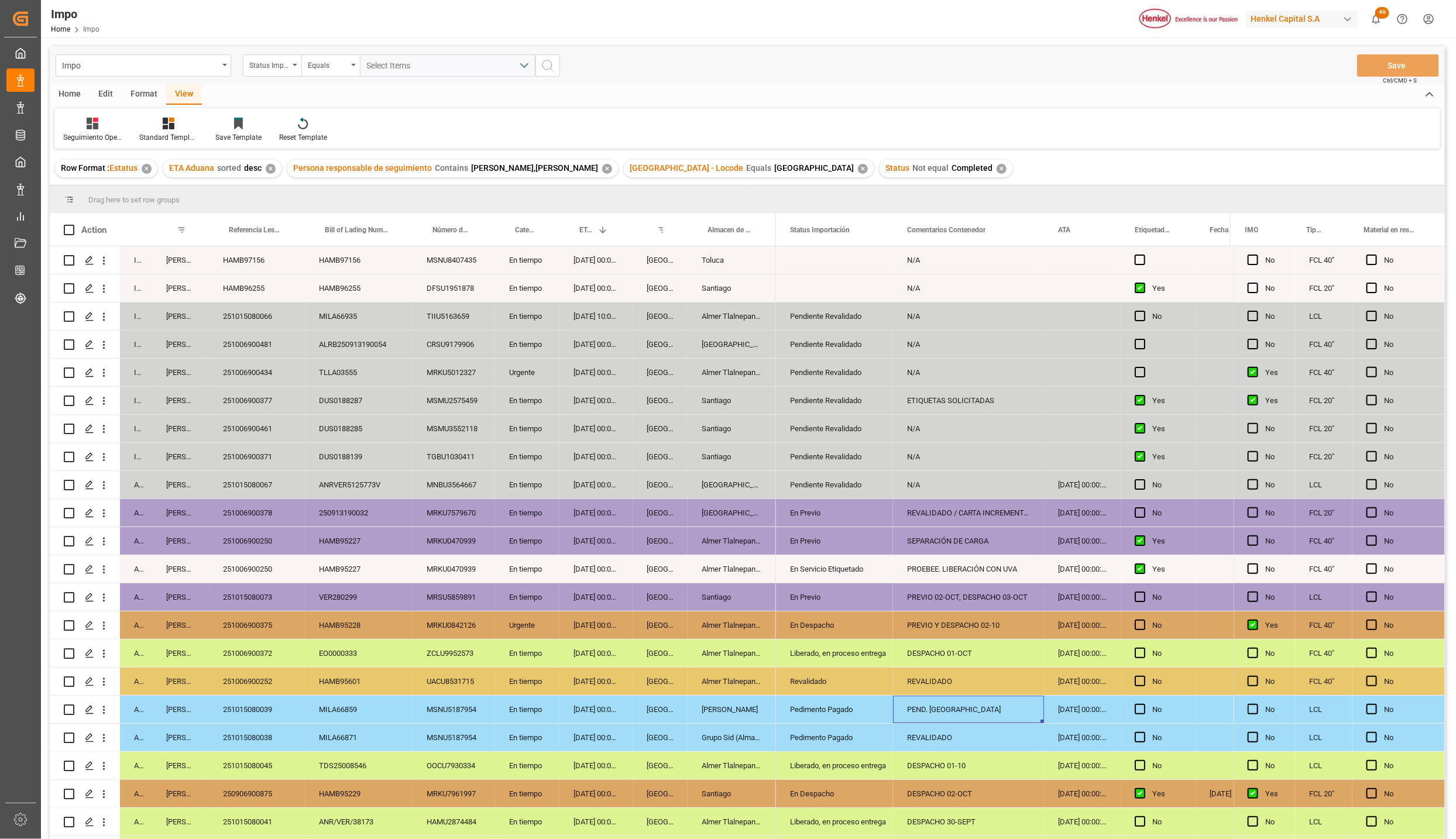
click at [382, 555] on div "HAMB95227" at bounding box center [359, 569] width 107 height 27
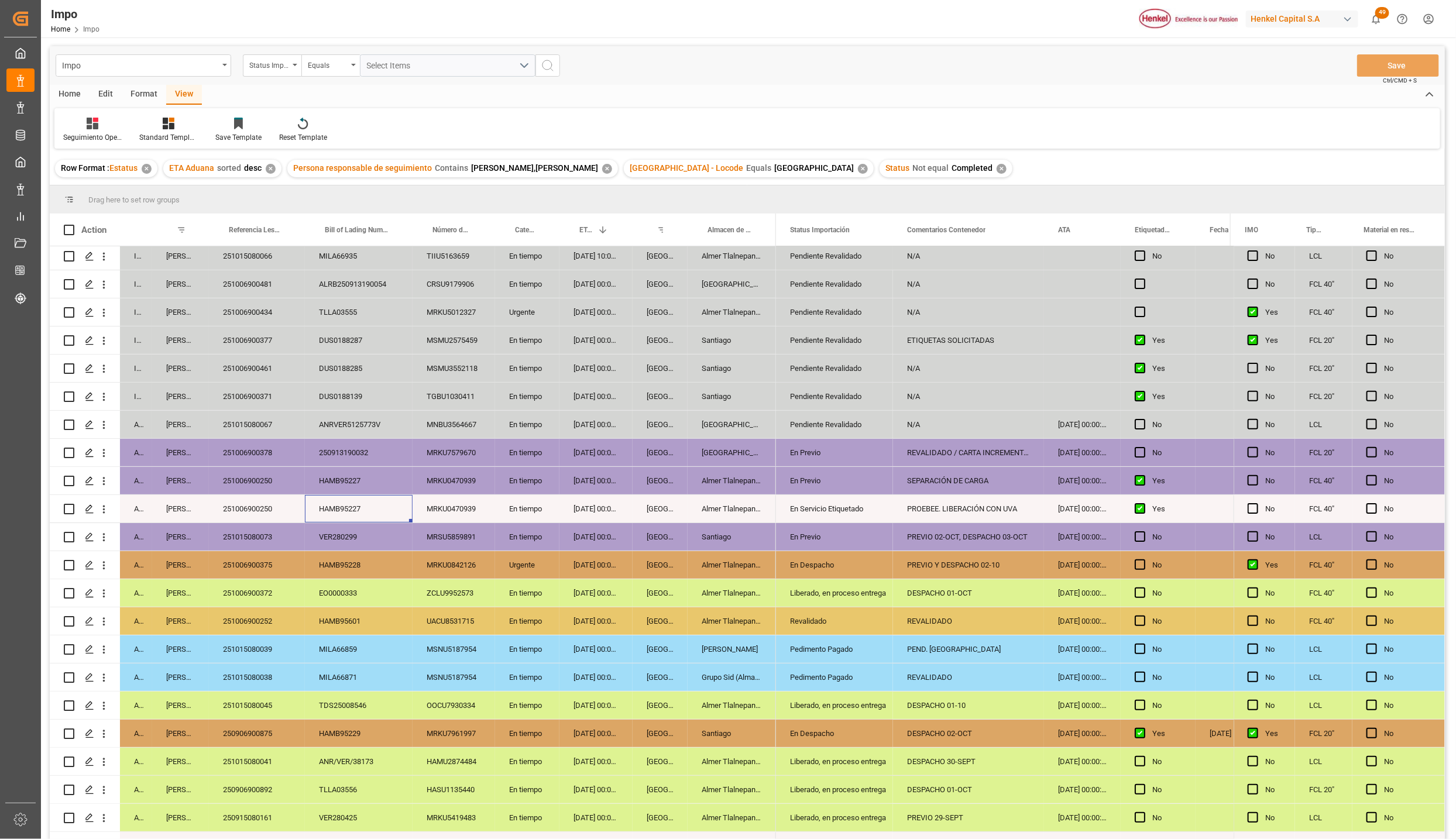
scroll to position [88, 0]
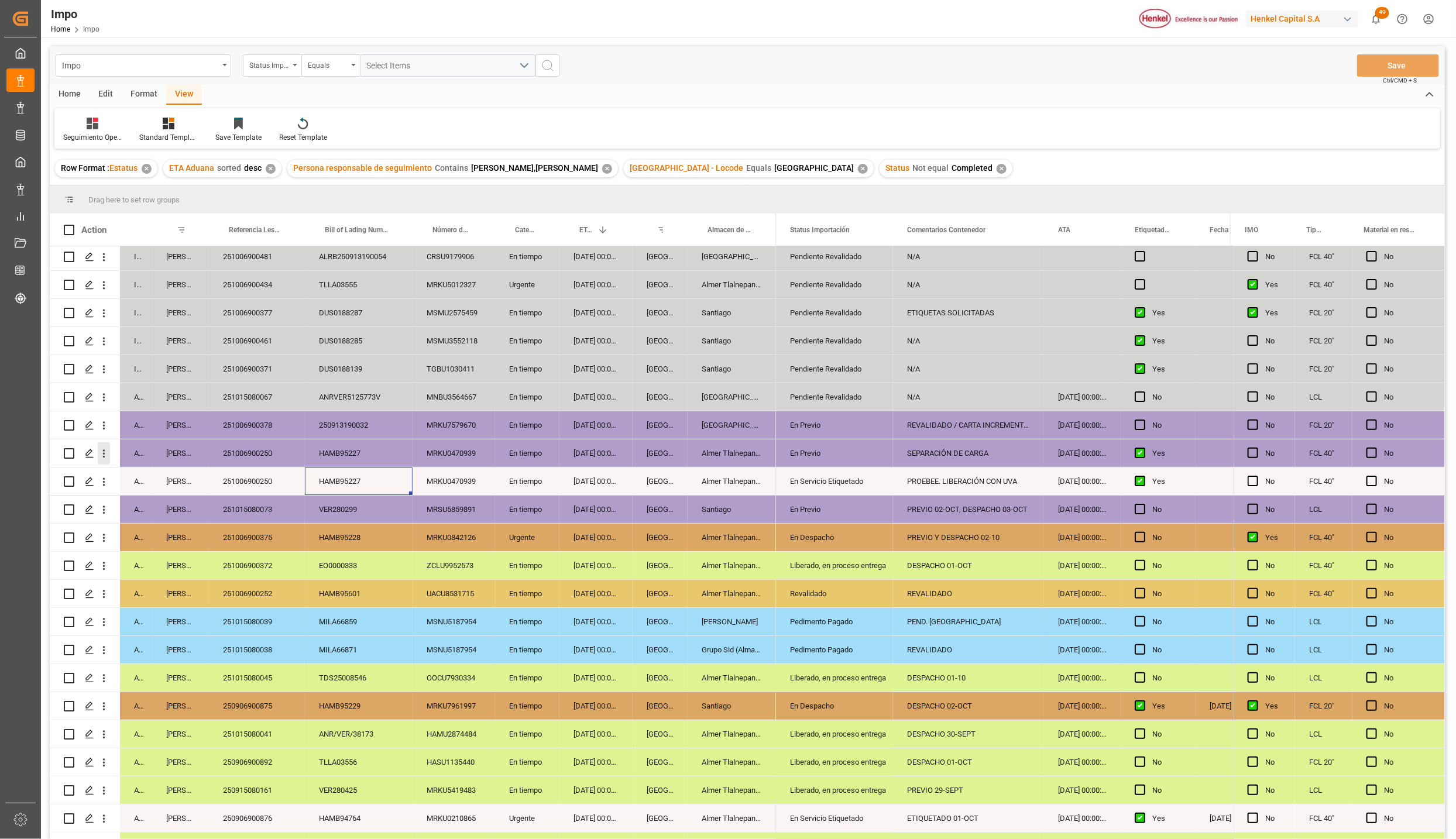
click at [107, 453] on icon "open menu" at bounding box center [104, 453] width 12 height 12
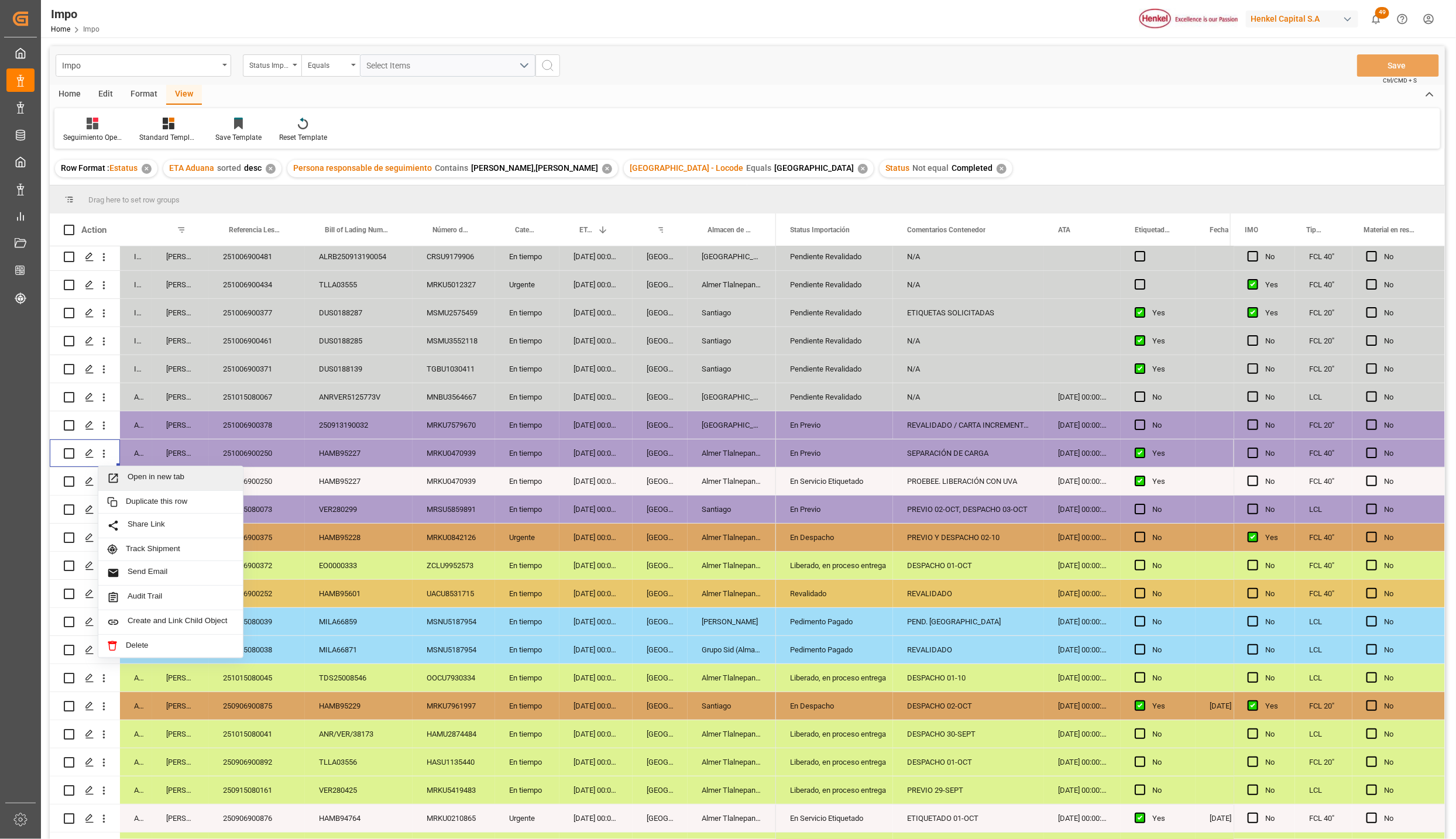
click at [126, 475] on span "Press SPACE to select this row." at bounding box center [117, 478] width 21 height 12
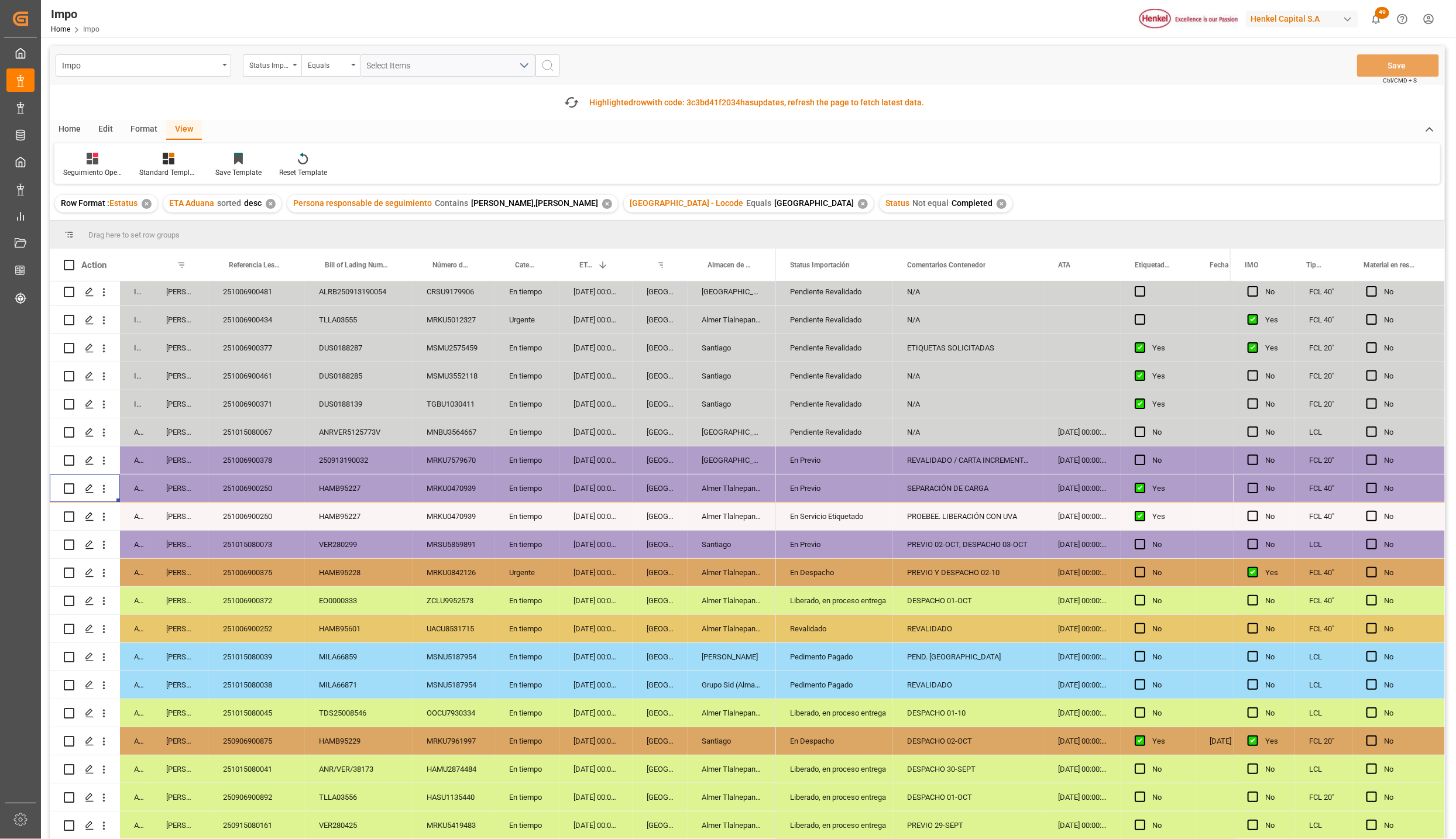
scroll to position [0, 0]
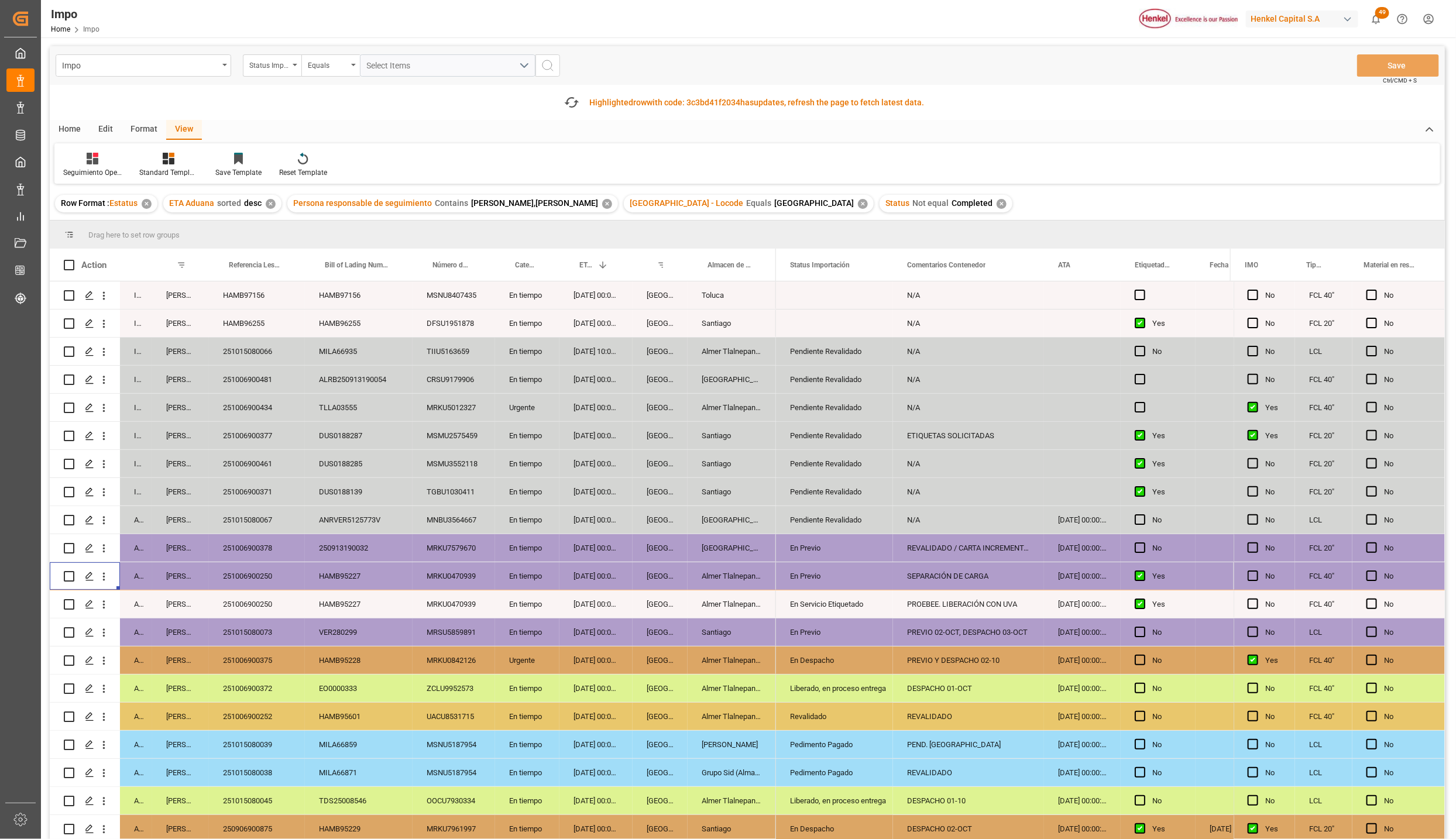
drag, startPoint x: 267, startPoint y: 573, endPoint x: 338, endPoint y: 623, distance: 86.8
click at [267, 573] on div "251006900250" at bounding box center [256, 575] width 96 height 27
click at [775, 574] on div "Almer Tlalnepantla" at bounding box center [732, 575] width 89 height 27
click at [852, 604] on div "En Servicio Etiquetado" at bounding box center [835, 604] width 89 height 27
click at [857, 605] on div "En Servicio Etiquetado" at bounding box center [835, 604] width 89 height 27
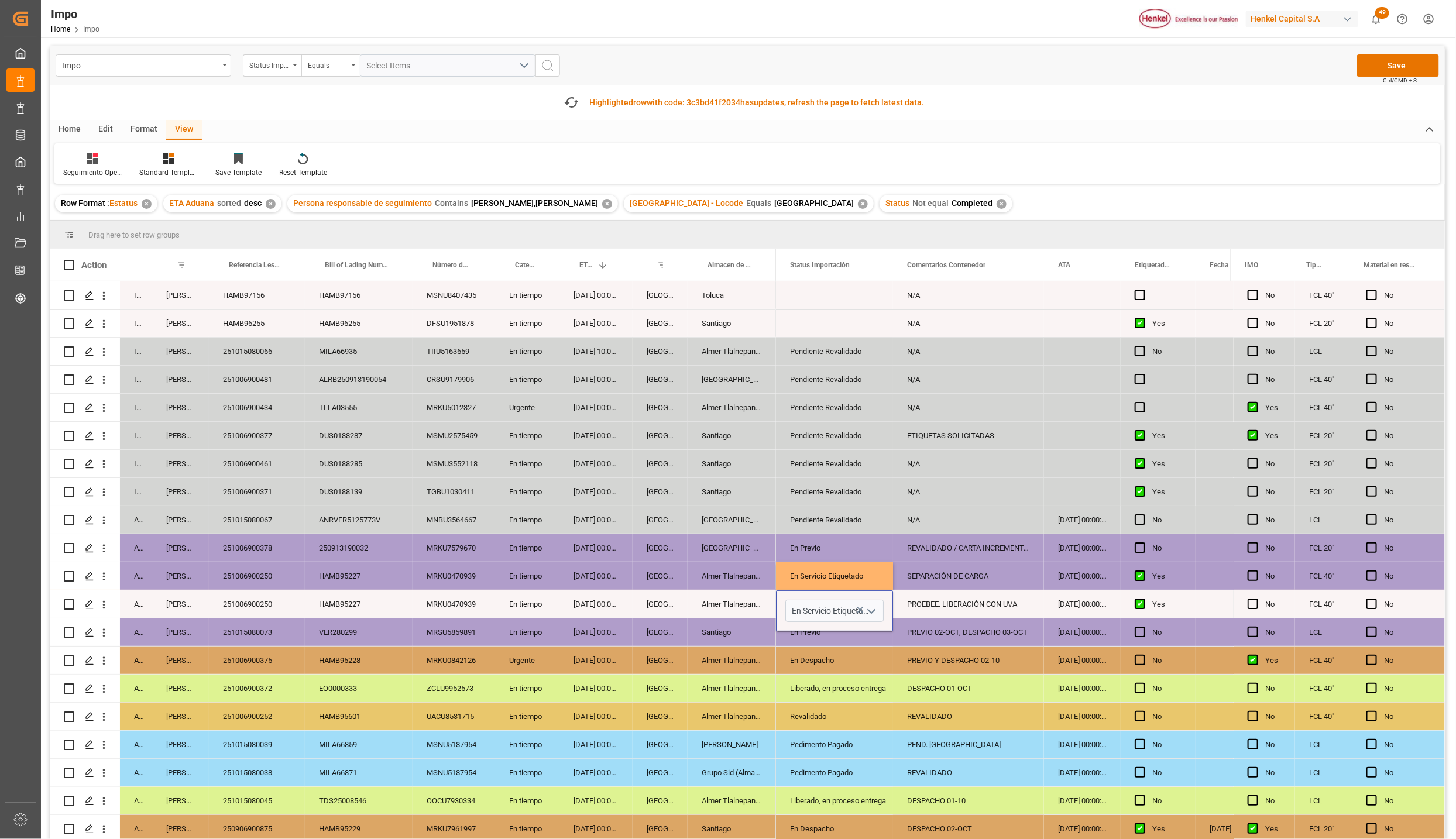
click at [873, 610] on icon "open menu" at bounding box center [871, 611] width 14 height 14
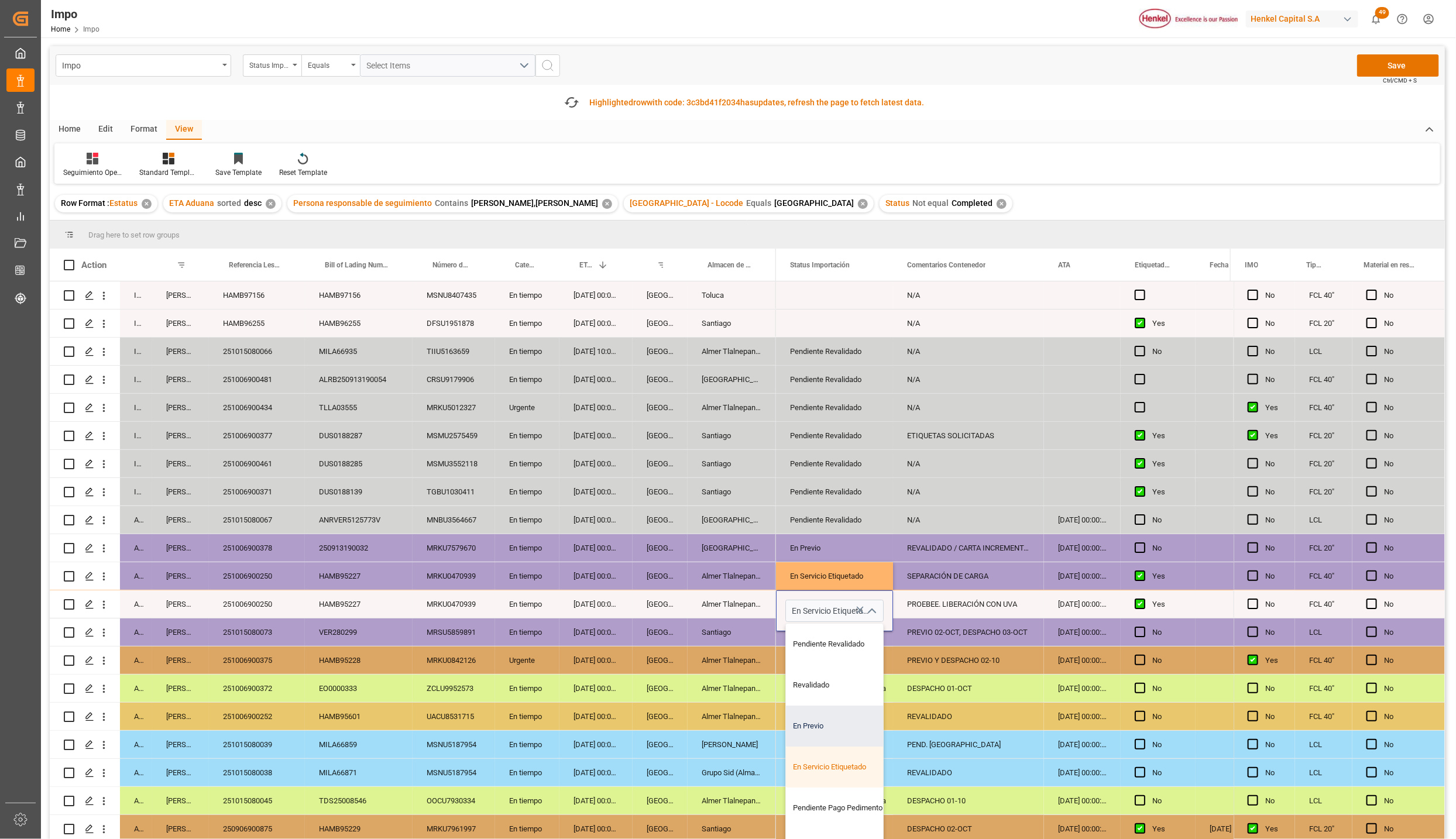
click at [841, 729] on div "En Previo" at bounding box center [841, 726] width 110 height 41
type input "En Previo"
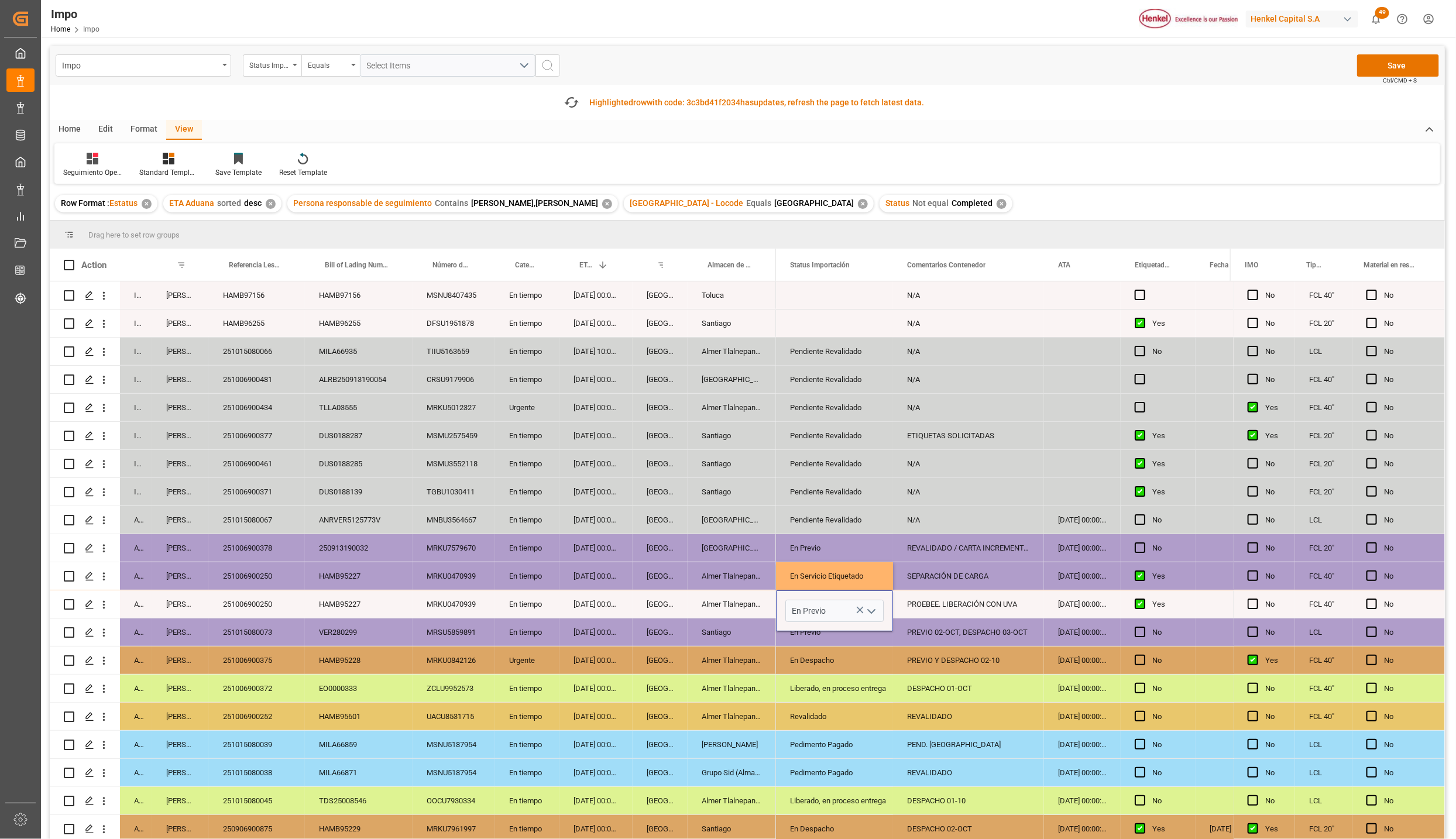
click at [866, 731] on div "Pedimento Pagado" at bounding box center [835, 744] width 117 height 27
click at [987, 578] on div "SEPARACIÓN DE CARGA" at bounding box center [968, 575] width 151 height 27
click at [1004, 587] on input "SEPARACIÓN DE CARGA" at bounding box center [968, 583] width 132 height 22
type input "S"
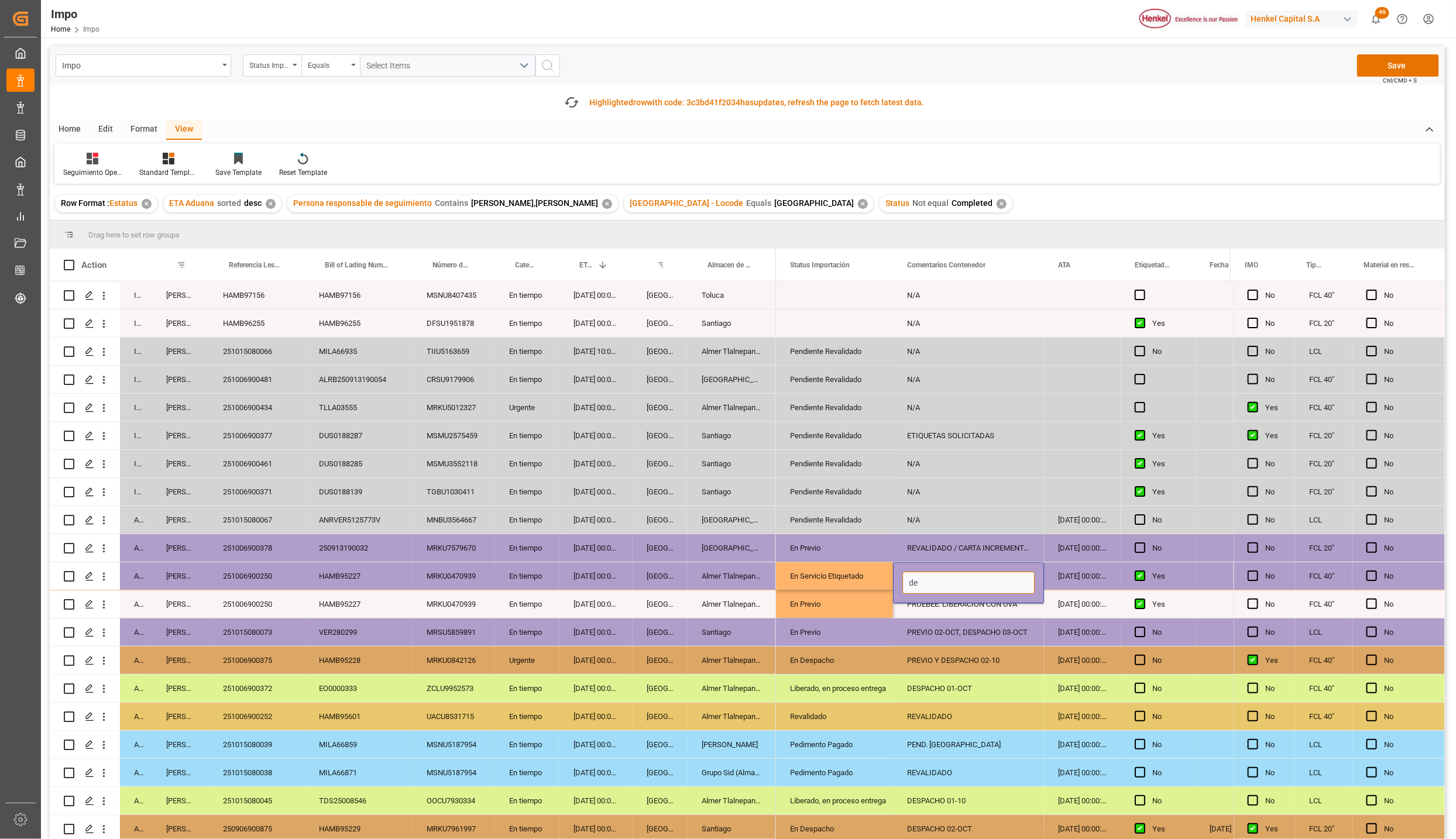
type input "d"
type input "DESPACHO CON UVA"
click at [1399, 64] on button "Save" at bounding box center [1398, 65] width 82 height 22
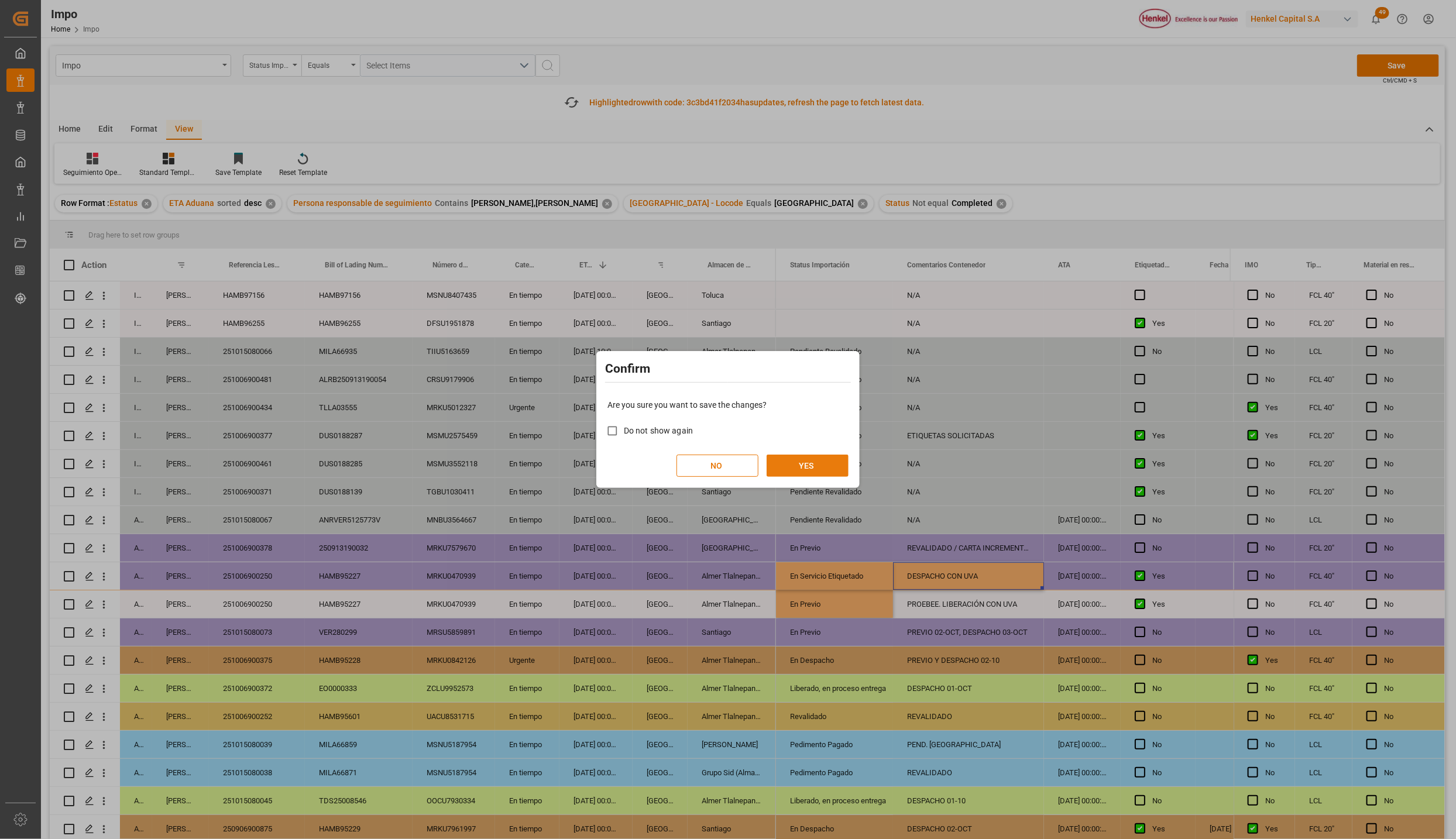
click at [816, 466] on button "YES" at bounding box center [808, 466] width 82 height 22
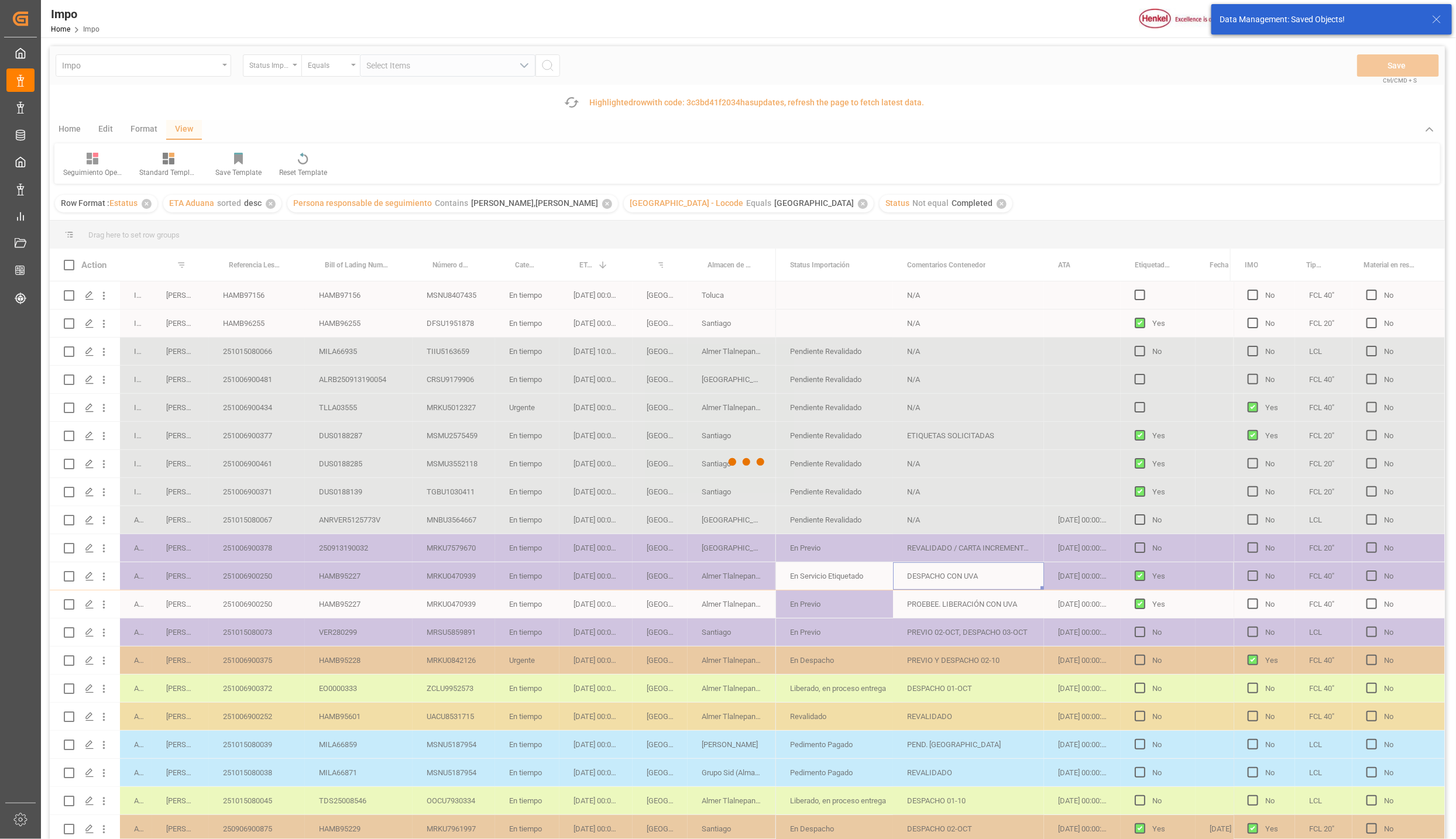
click at [982, 587] on div at bounding box center [747, 462] width 1396 height 832
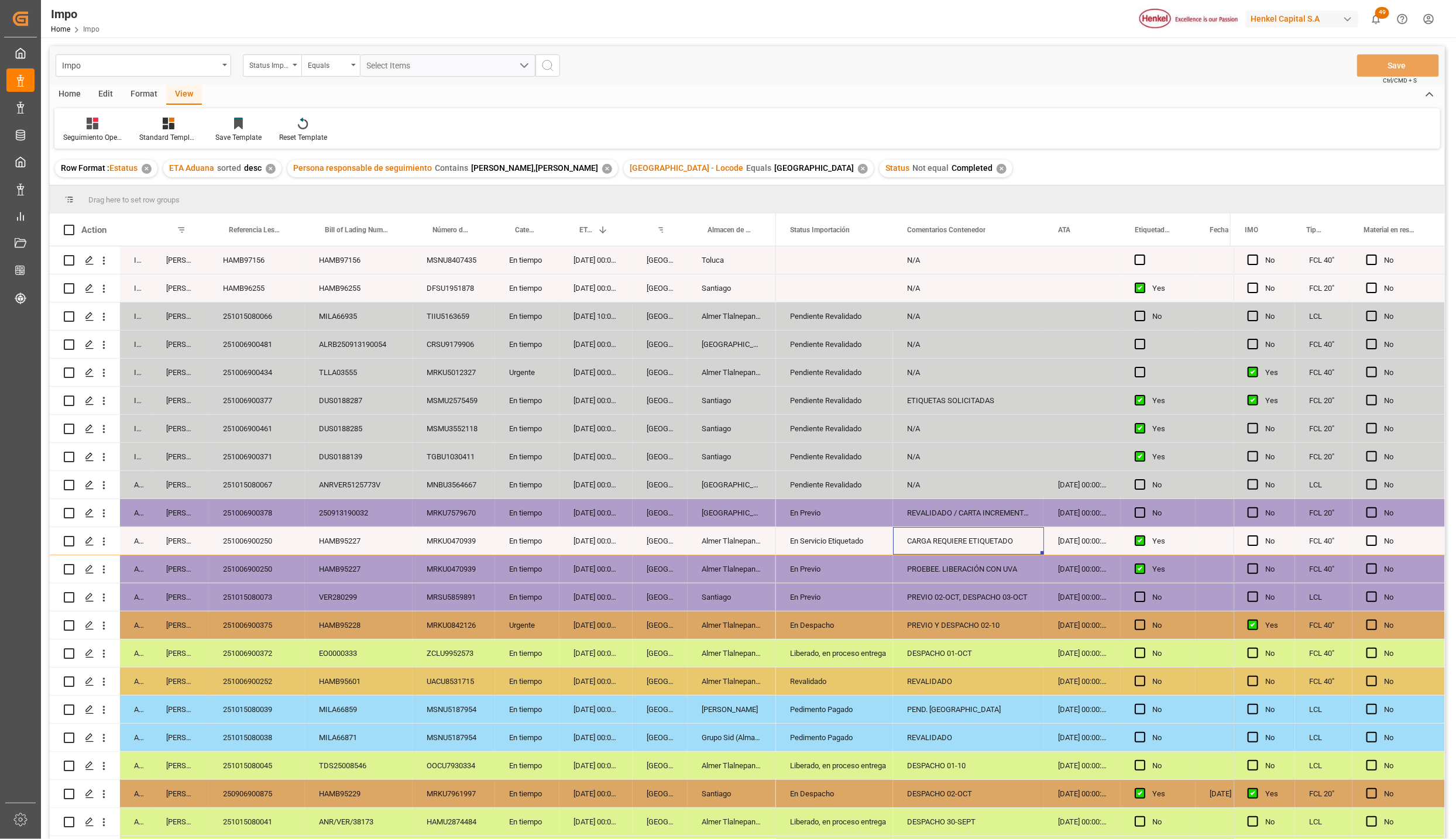
click at [932, 565] on div "PROEBEE. LIBERACIÓN CON UVA" at bounding box center [968, 569] width 151 height 27
click at [966, 569] on div "PROEBEE. LIBERACIÓN CON UVA" at bounding box center [968, 569] width 151 height 27
click at [966, 539] on div "CARGA REQUIERE ETIQUETADO" at bounding box center [968, 541] width 151 height 27
click at [270, 514] on div "251006900378" at bounding box center [256, 513] width 96 height 27
click at [263, 484] on div "251015080067" at bounding box center [256, 484] width 96 height 27
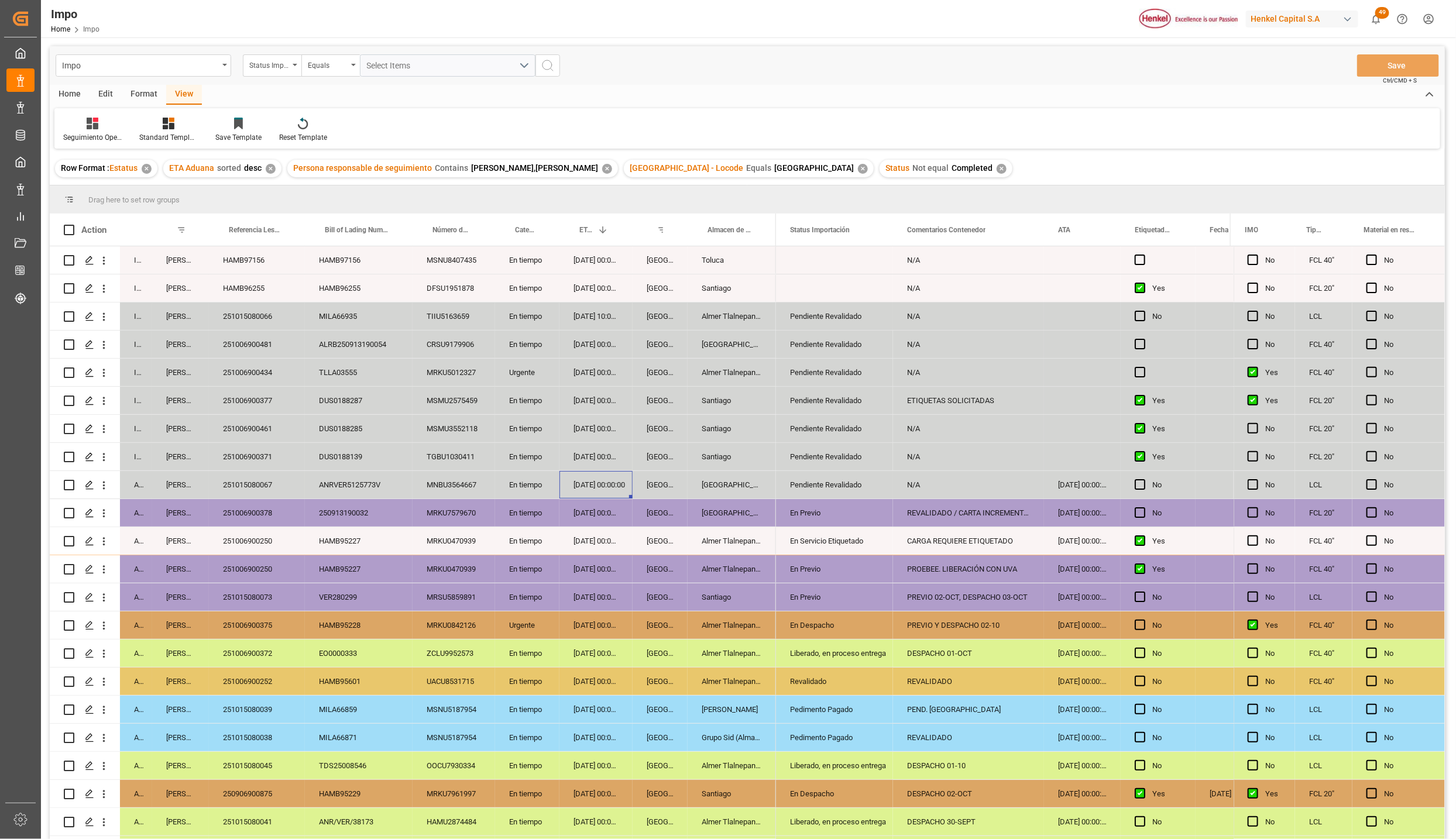
click at [590, 486] on div "29-09-2025 00:00:00" at bounding box center [596, 484] width 73 height 27
click at [578, 455] on div "02-10-2025 00:00:00" at bounding box center [596, 456] width 73 height 27
click at [266, 453] on div "251006900371" at bounding box center [256, 456] width 96 height 27
click at [593, 461] on div "02-10-2025 00:00:00" at bounding box center [596, 456] width 73 height 27
click at [233, 431] on div "251006900461" at bounding box center [256, 428] width 96 height 27
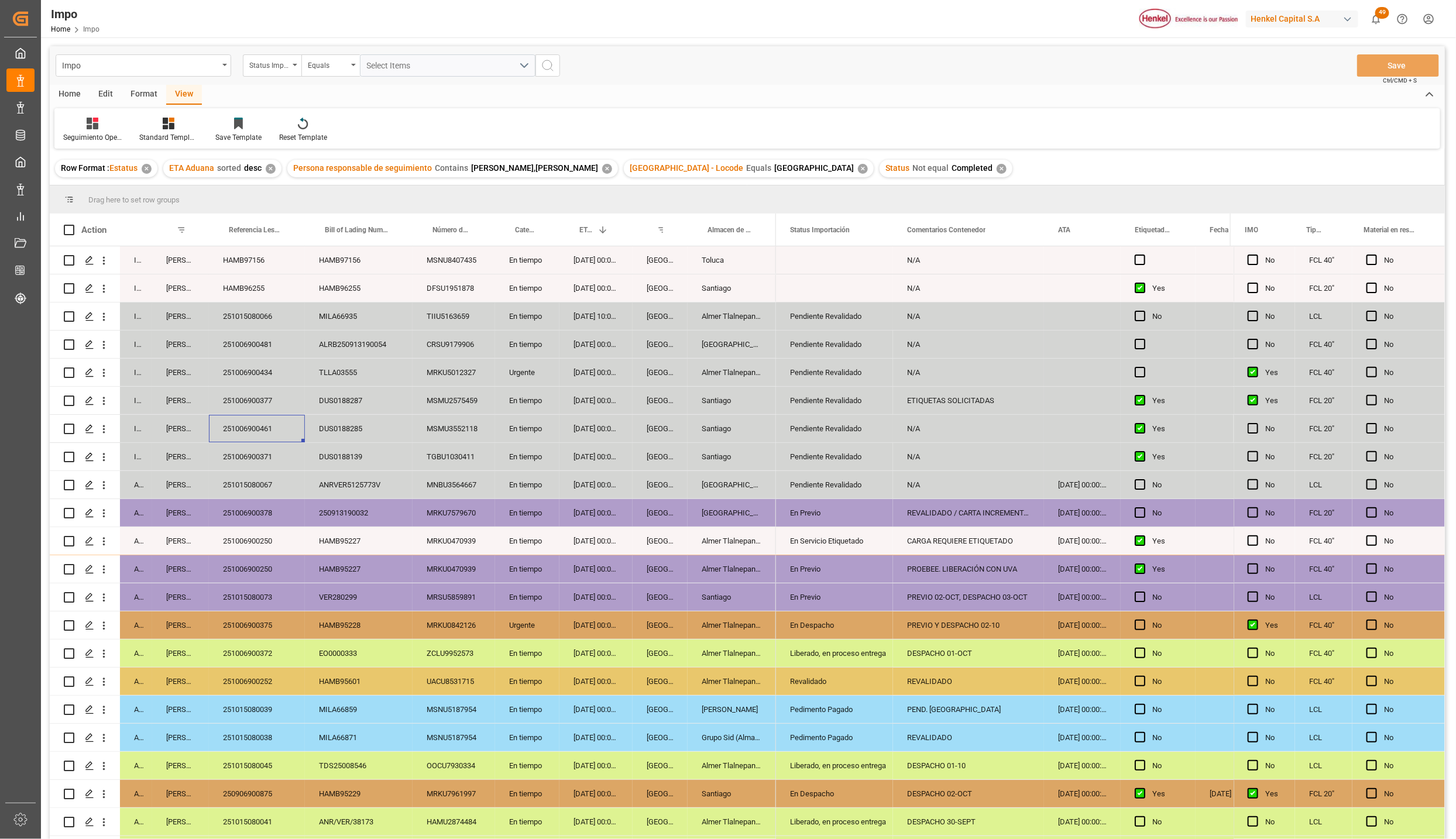
click at [263, 405] on div "251006900377" at bounding box center [256, 400] width 96 height 27
click at [587, 406] on div "03-10-2025 00:00:00" at bounding box center [596, 400] width 73 height 27
click at [580, 375] on div "04-10-2025 00:00:00" at bounding box center [596, 372] width 73 height 27
click at [248, 370] on div "251006900434" at bounding box center [256, 372] width 96 height 27
click at [276, 336] on div "251006900481" at bounding box center [256, 344] width 96 height 27
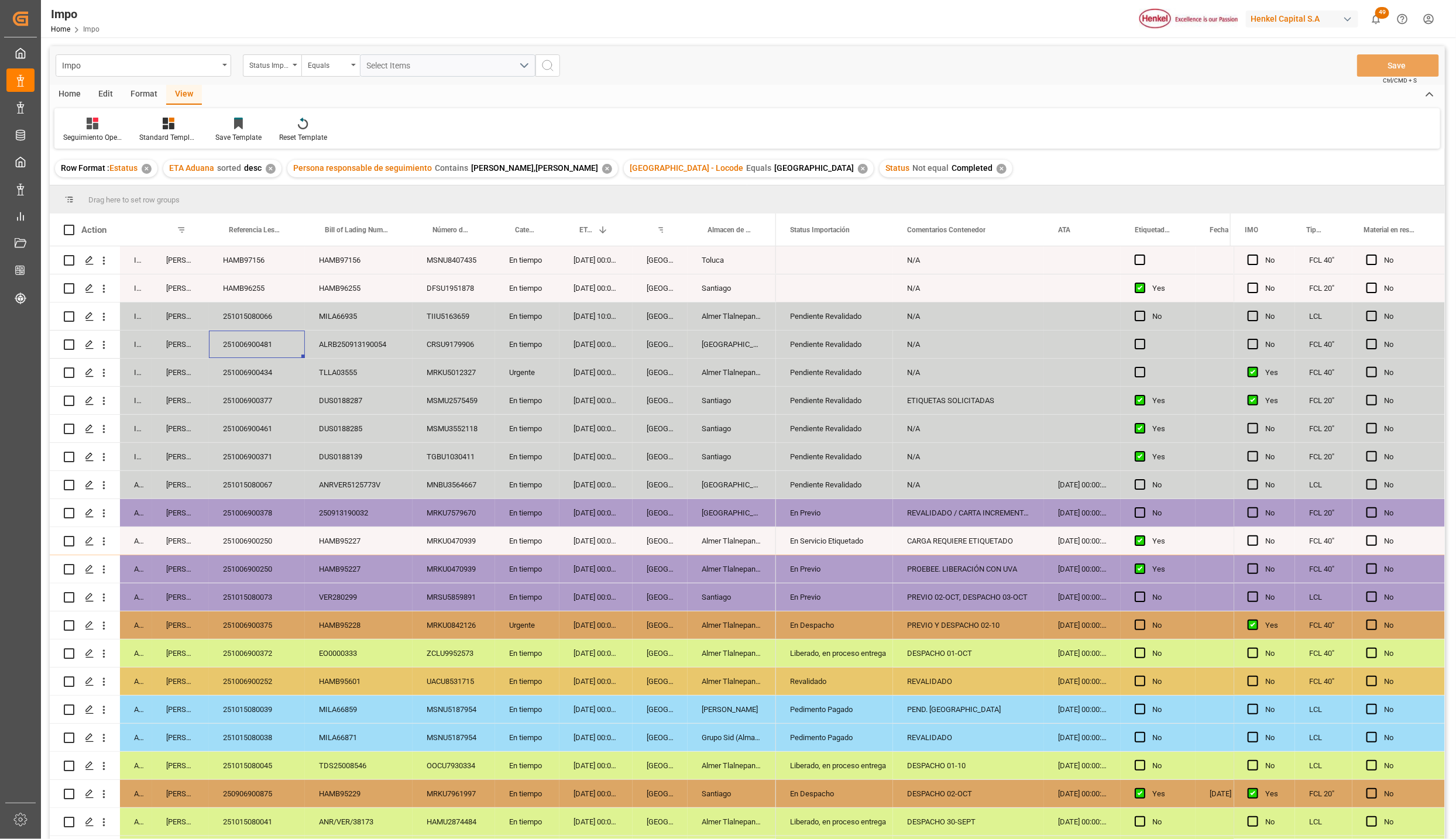
click at [252, 320] on div "251015080066" at bounding box center [256, 316] width 96 height 27
click at [731, 364] on div "Almer Tlalnepantla" at bounding box center [732, 372] width 89 height 27
click at [717, 339] on div "Salamanca" at bounding box center [732, 344] width 89 height 27
click at [692, 322] on div "Almer Tlalnepantla" at bounding box center [732, 316] width 89 height 27
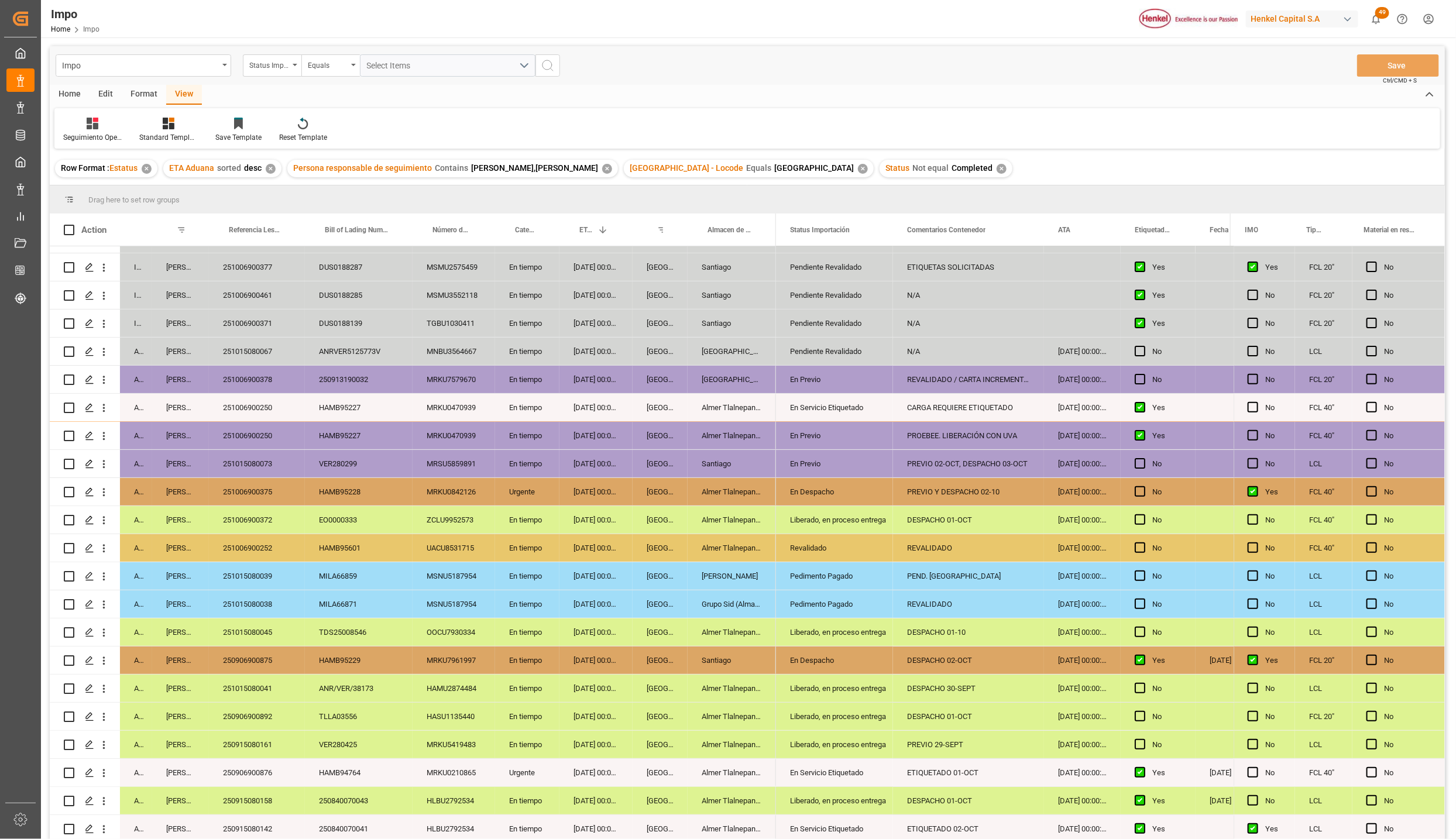
scroll to position [137, 0]
click at [258, 405] on div "251006900250" at bounding box center [256, 407] width 96 height 27
click at [363, 507] on div "EO0000333" at bounding box center [359, 519] width 107 height 27
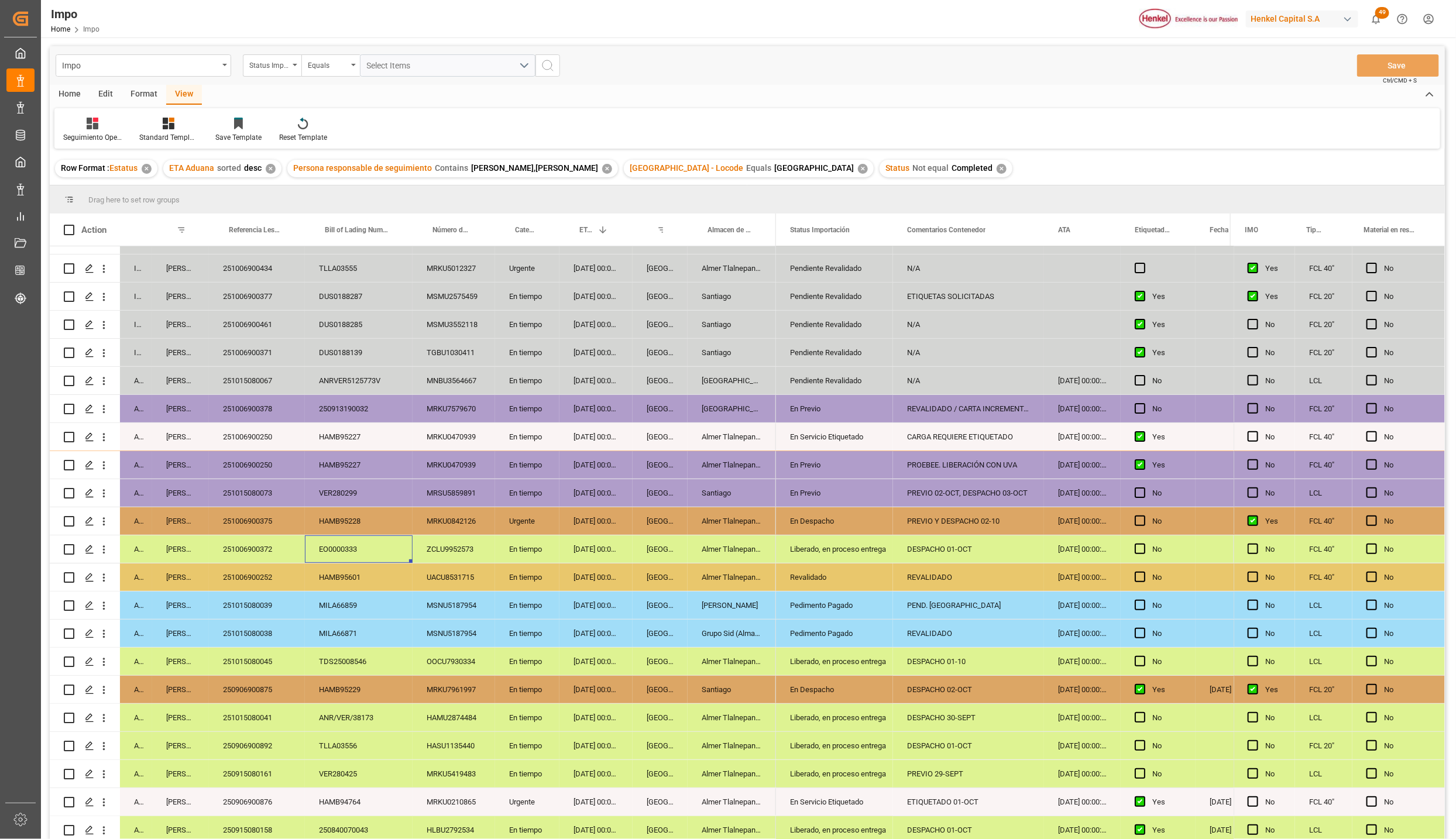
scroll to position [102, 0]
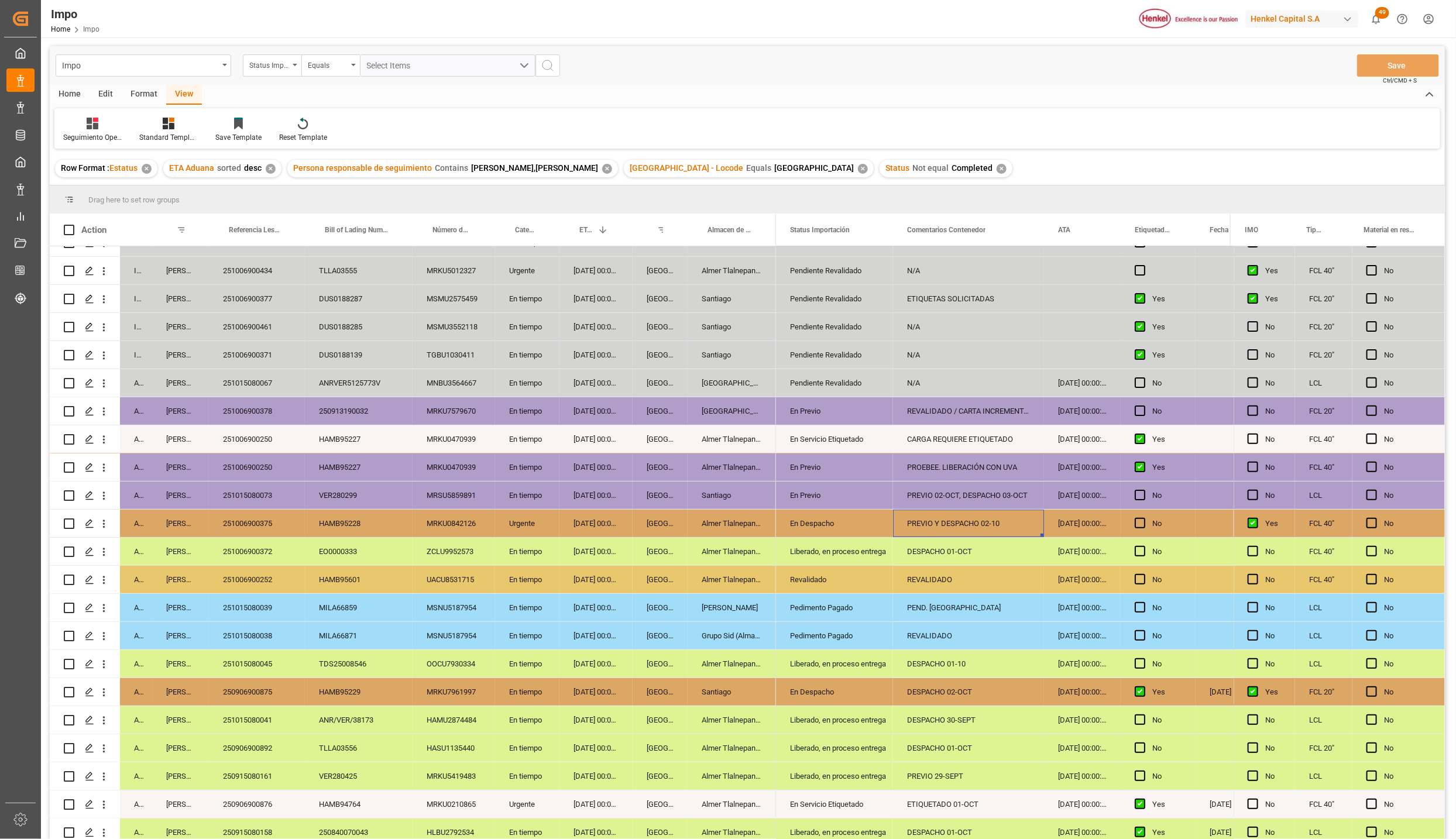
click at [706, 406] on div "Salamanca" at bounding box center [732, 411] width 89 height 27
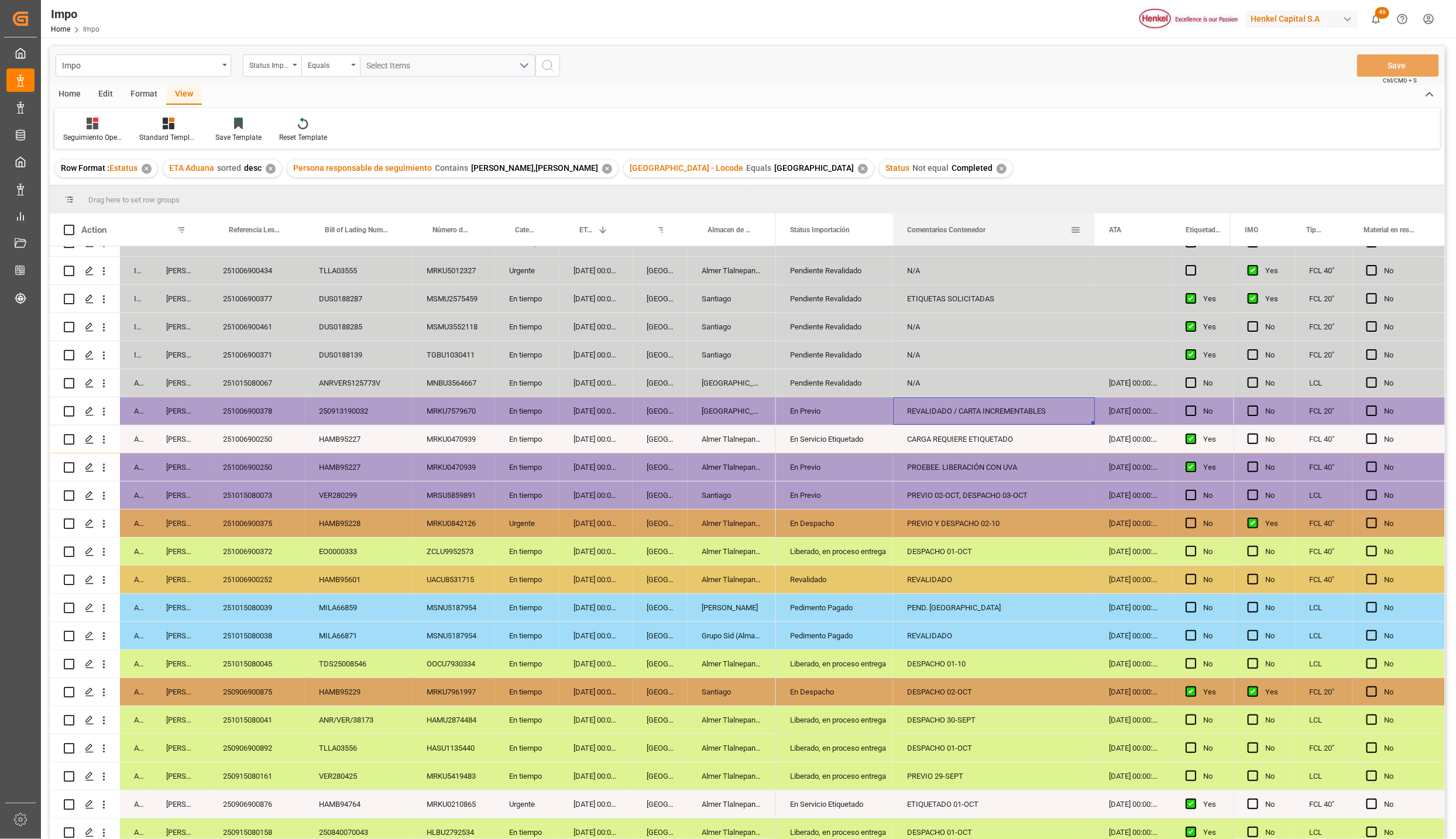
drag, startPoint x: 1042, startPoint y: 218, endPoint x: 1093, endPoint y: 229, distance: 52.2
click at [1093, 229] on div at bounding box center [1095, 229] width 5 height 32
click at [850, 611] on div "Pedimento Pagado" at bounding box center [835, 608] width 89 height 27
click at [869, 609] on icon "open menu" at bounding box center [871, 614] width 14 height 14
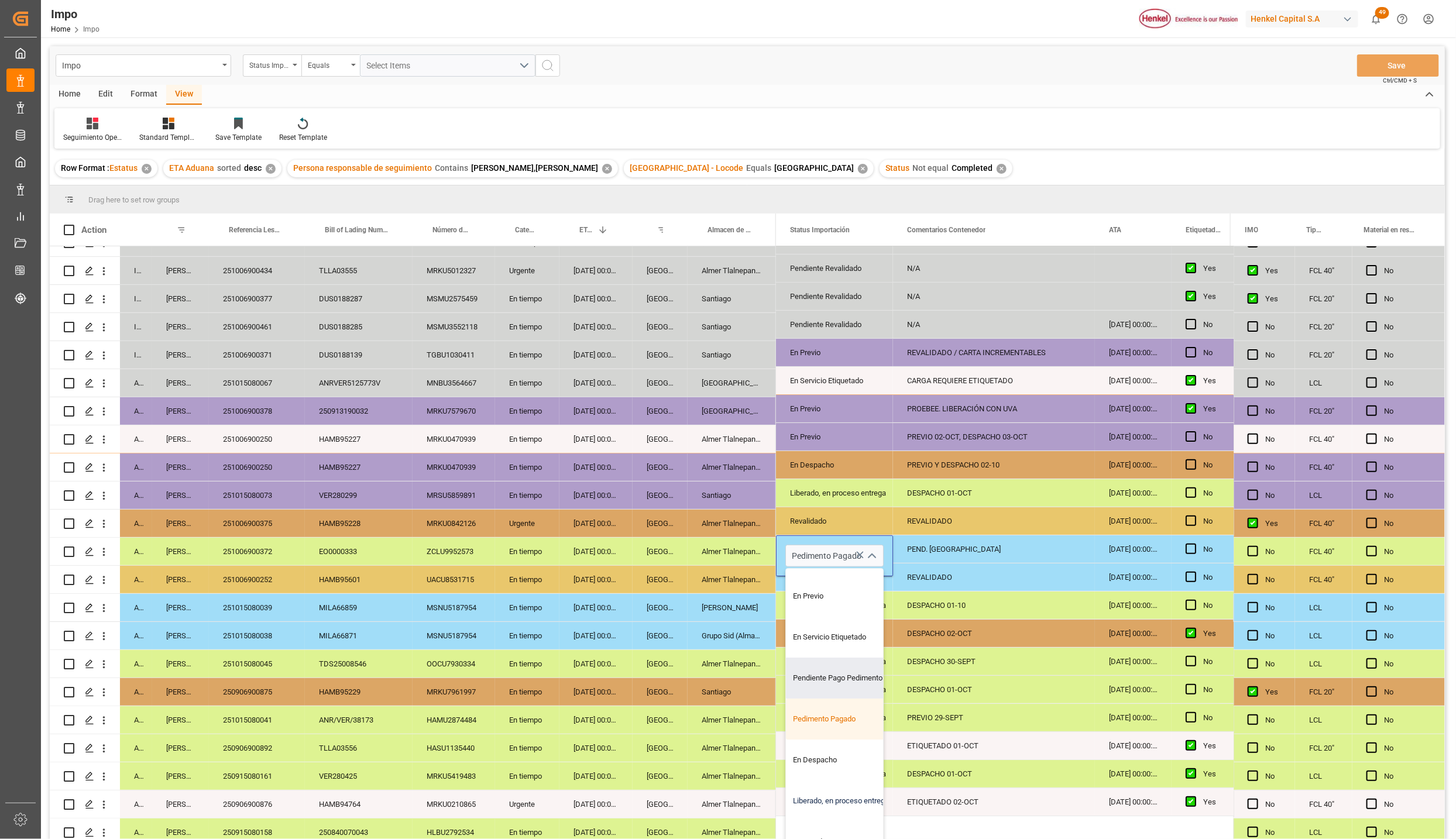
scroll to position [88, 0]
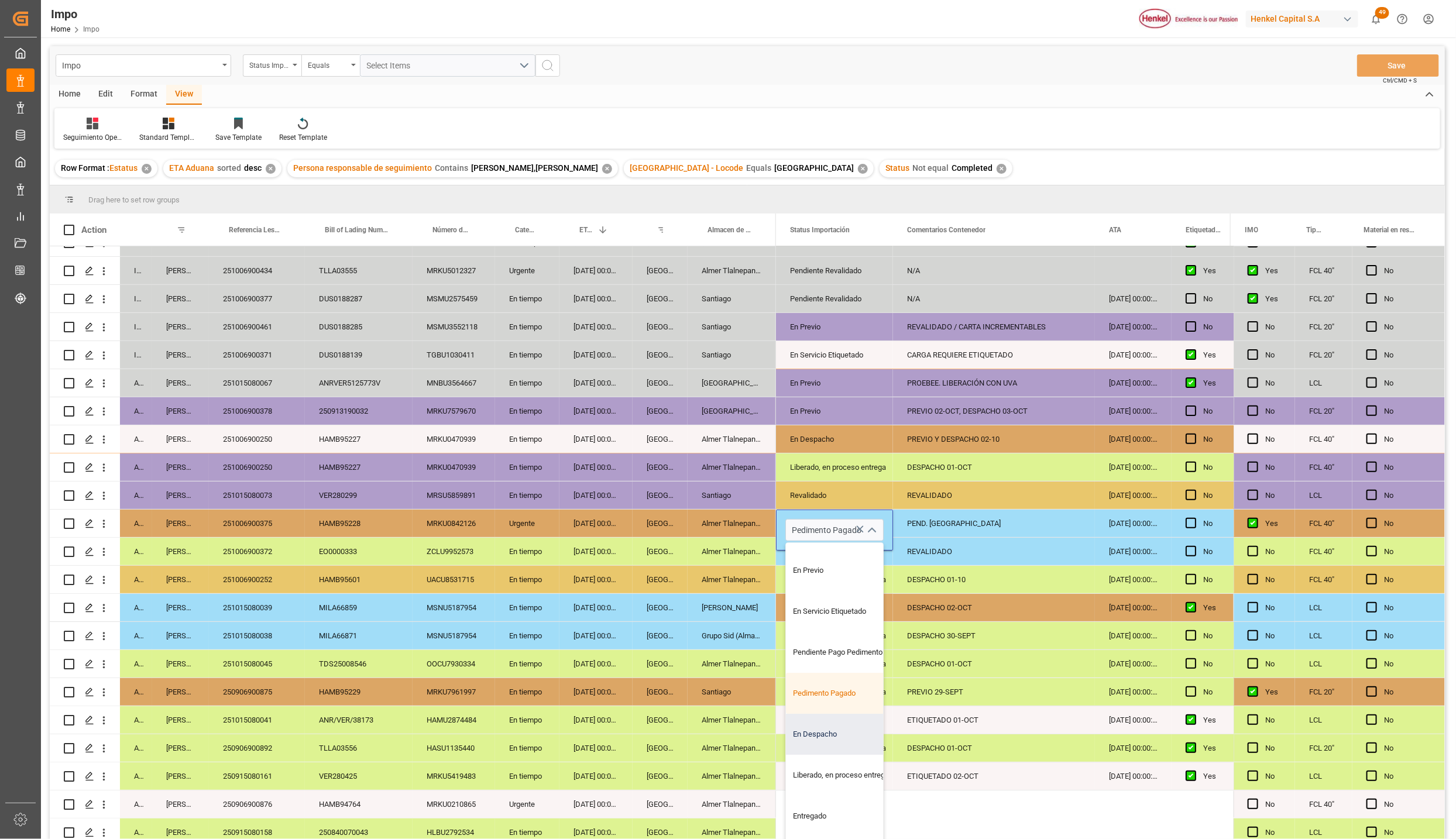
click at [834, 732] on div "En Despacho" at bounding box center [841, 734] width 110 height 41
type input "En Despacho"
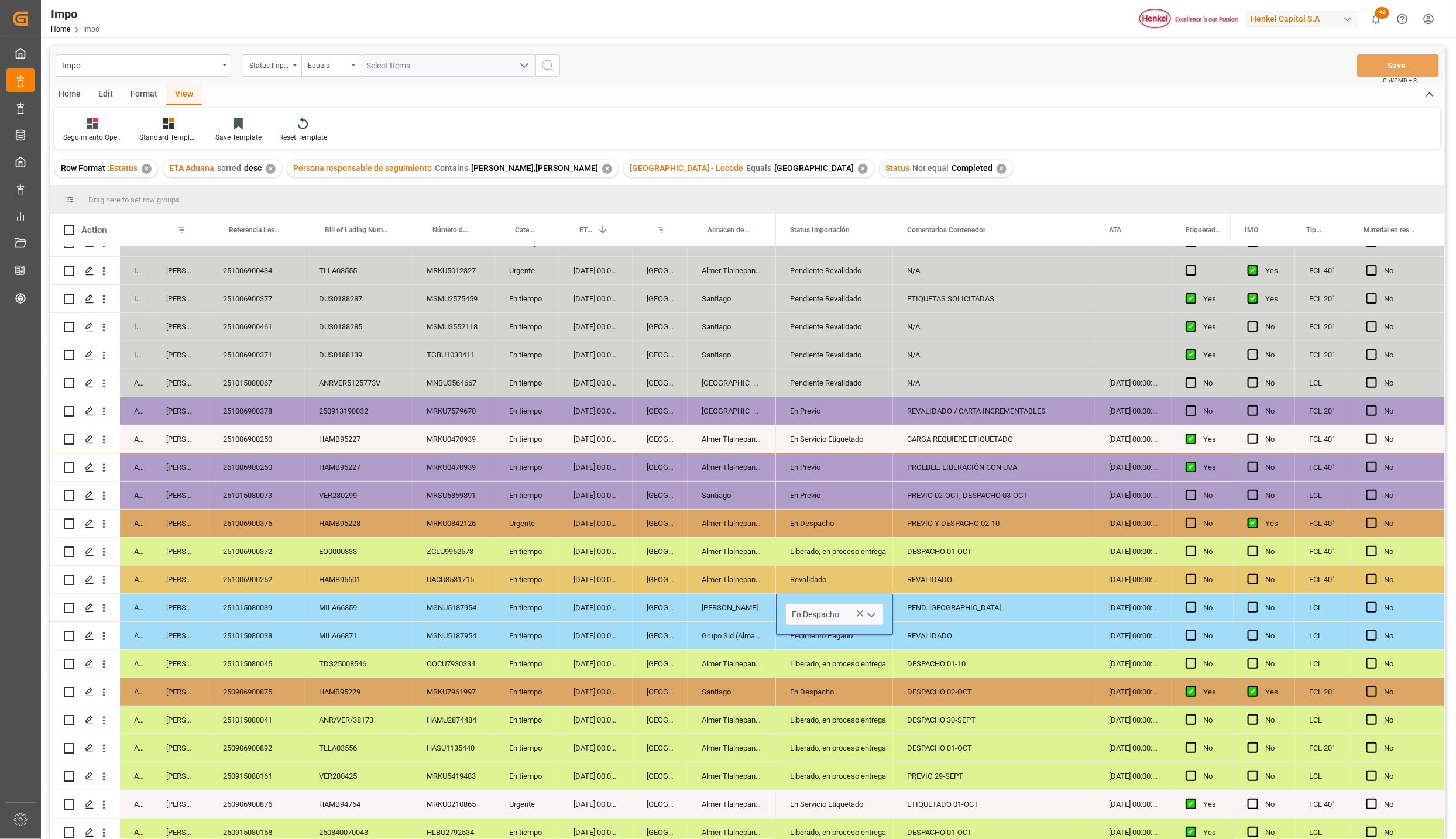
click at [879, 752] on div "Liberado, en proceso entrega" at bounding box center [835, 748] width 89 height 27
click at [931, 616] on div "PEND. DESPACHO" at bounding box center [994, 607] width 202 height 27
click at [931, 616] on input "PEND. DESPACHO" at bounding box center [994, 614] width 183 height 22
type input "DESPACHO 02-PCT"
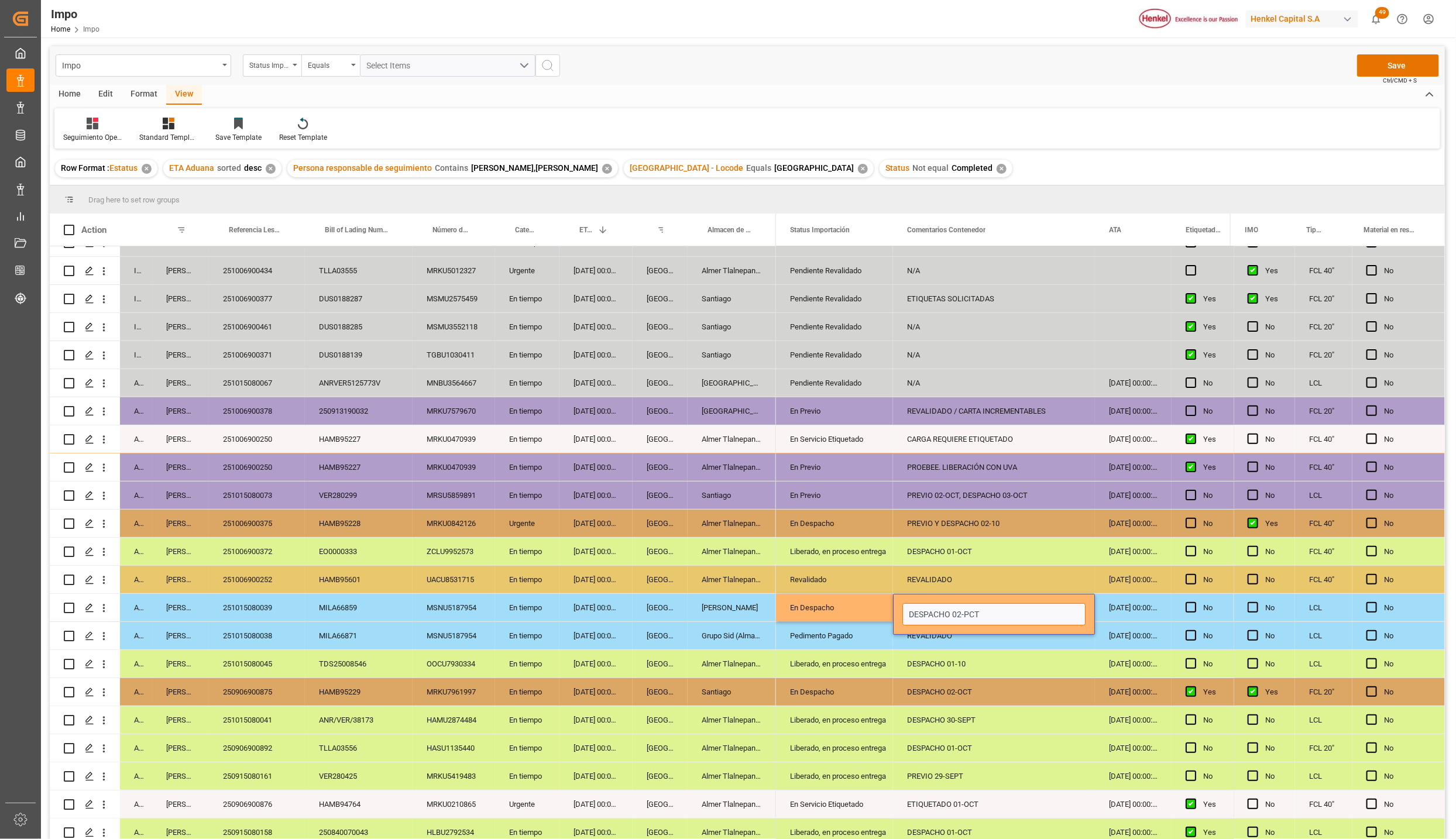
click at [973, 618] on input "DESPACHO 02-PCT" at bounding box center [994, 614] width 183 height 22
type input "DESPACHO 02-OCT"
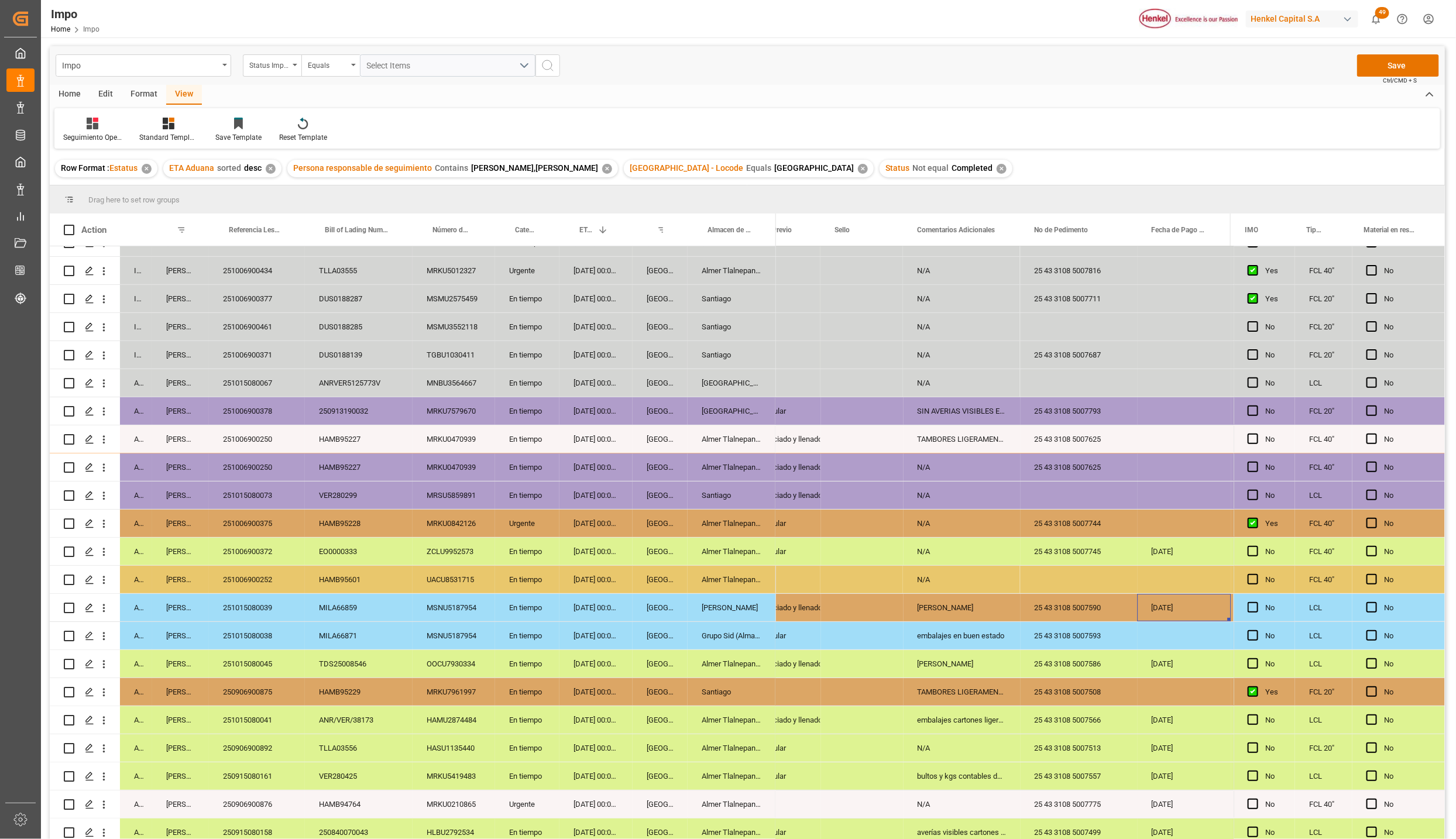
scroll to position [0, 2278]
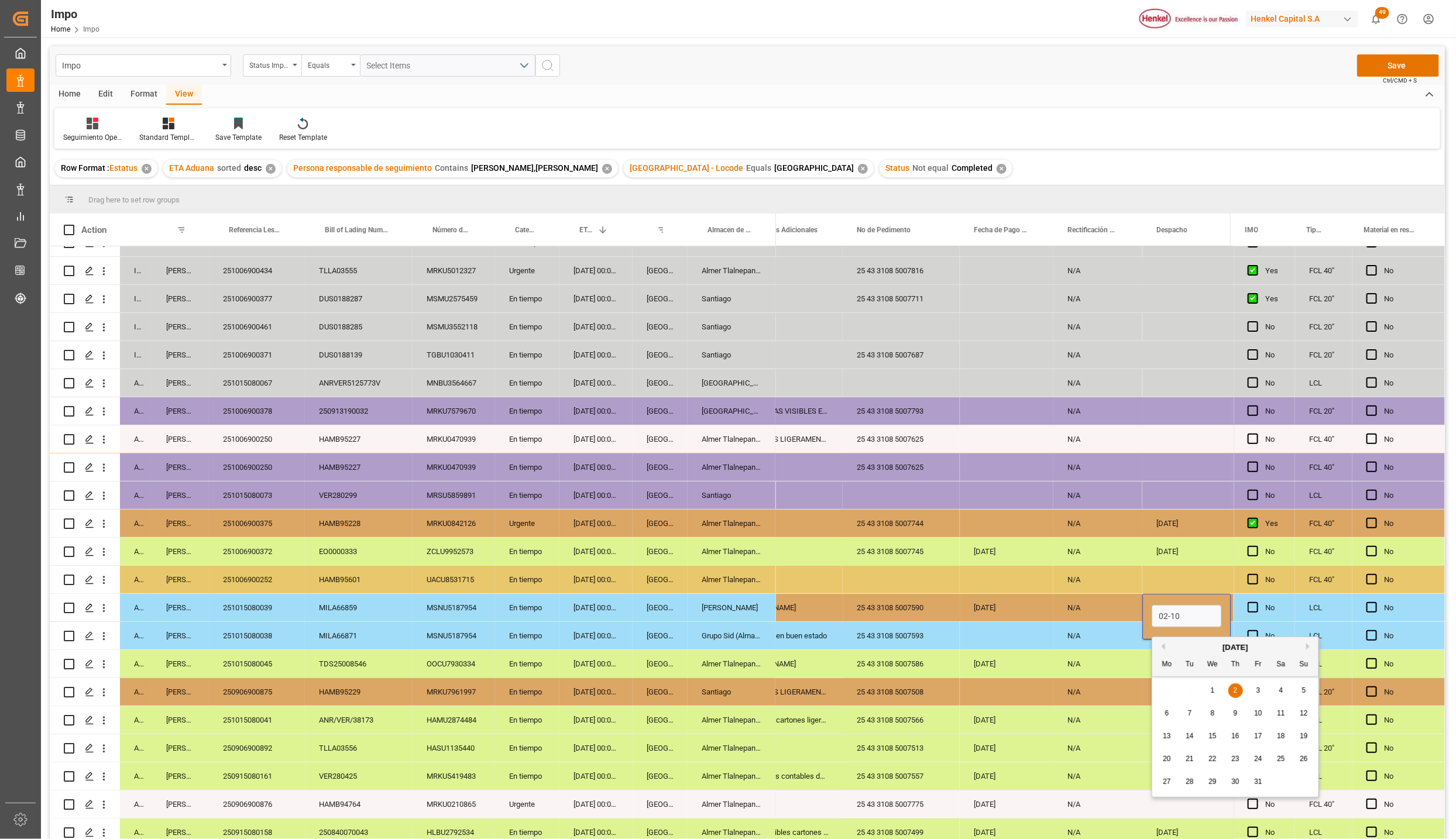
type input "02-10-2025"
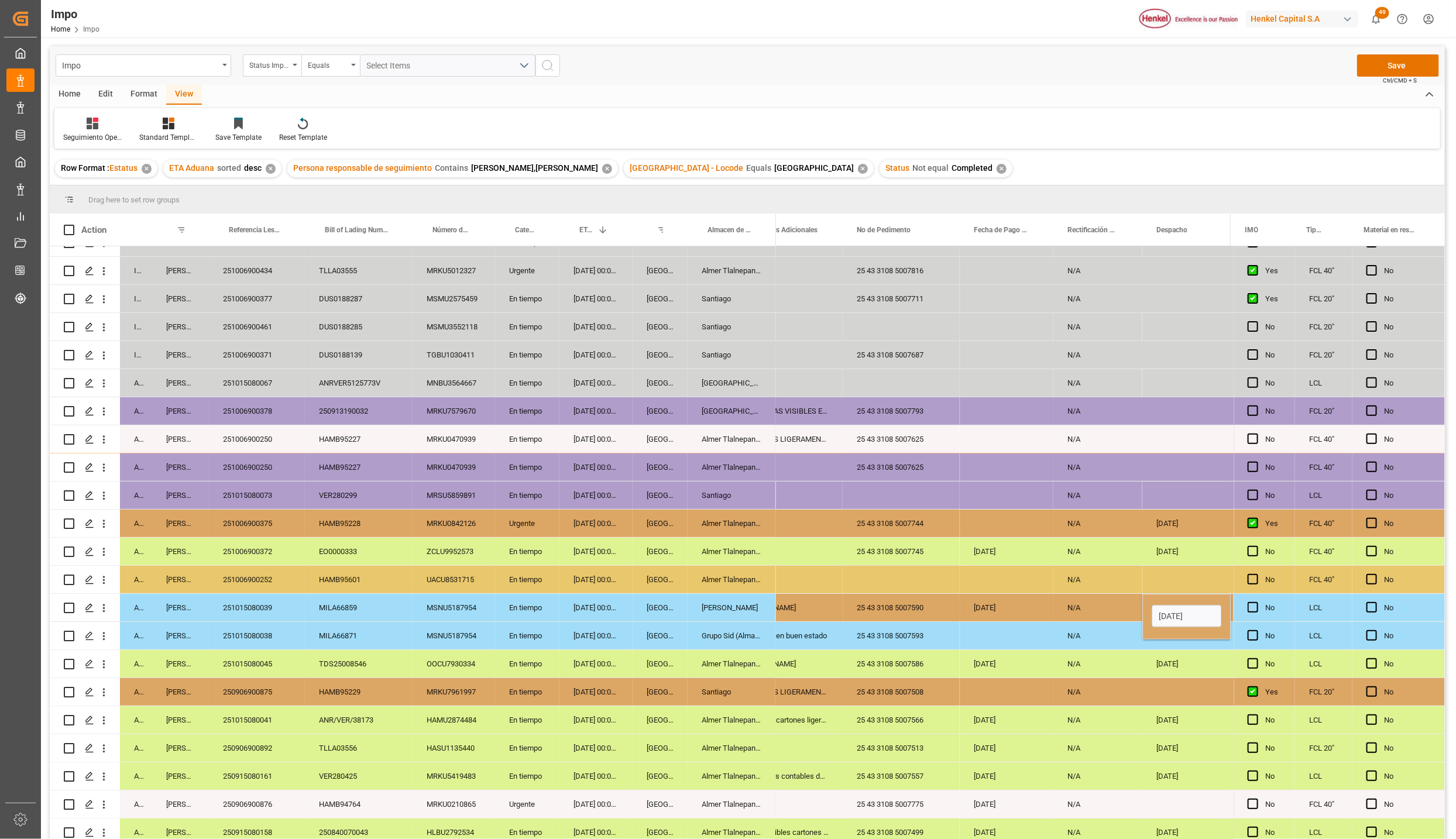
click at [1030, 651] on div "30-09-2025" at bounding box center [1006, 663] width 93 height 27
click at [1180, 597] on div "02-10-2025" at bounding box center [1187, 607] width 89 height 27
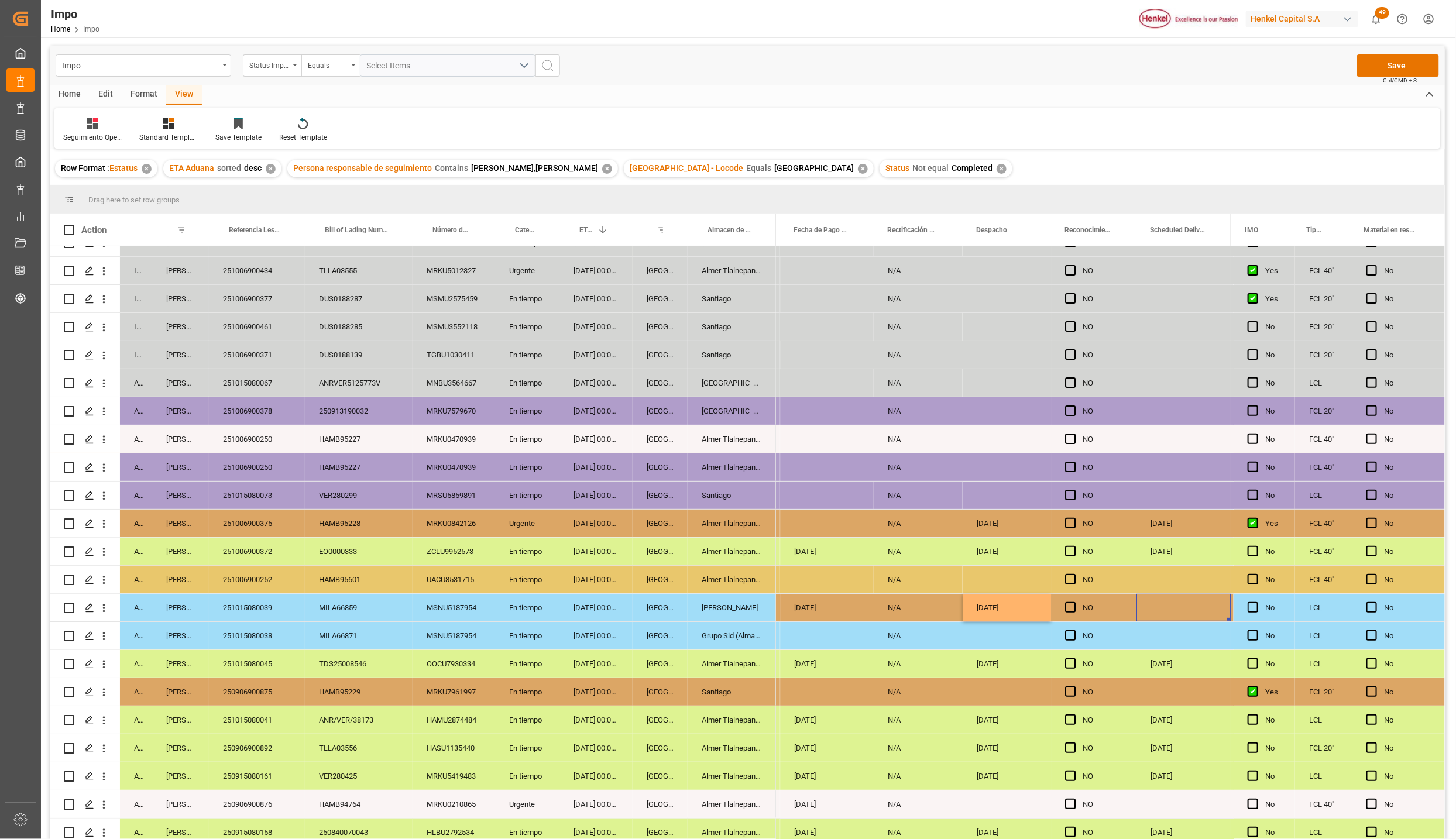
click at [1161, 601] on div "Press SPACE to select this row." at bounding box center [1184, 607] width 94 height 27
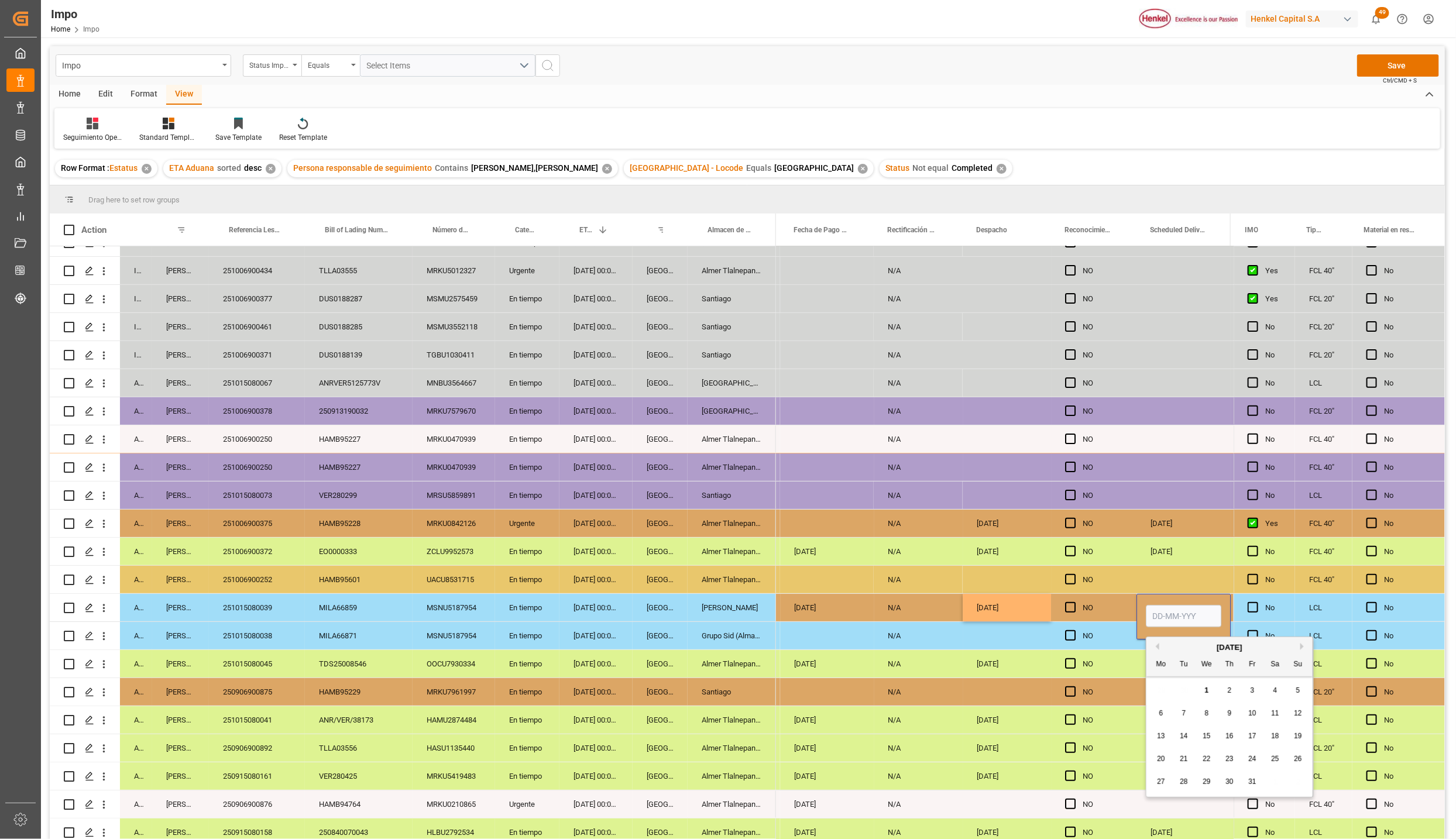
click at [1165, 613] on input "Press SPACE to select this row." at bounding box center [1184, 616] width 76 height 22
type input "09-10-2025"
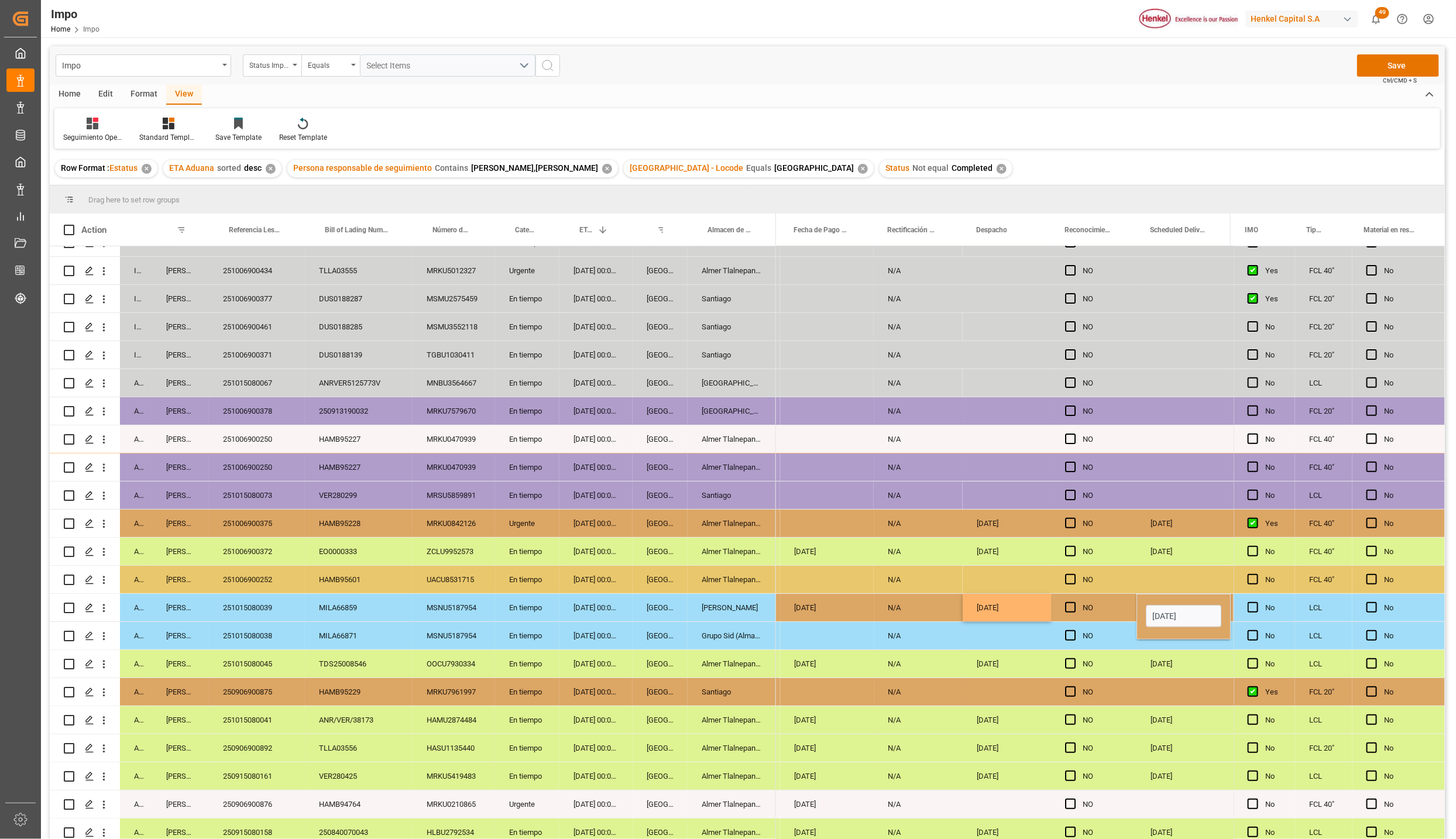
click at [1099, 683] on div "NO" at bounding box center [1103, 692] width 40 height 27
click at [249, 615] on div "251015080039" at bounding box center [256, 607] width 96 height 27
click at [1400, 60] on button "Save" at bounding box center [1398, 65] width 82 height 22
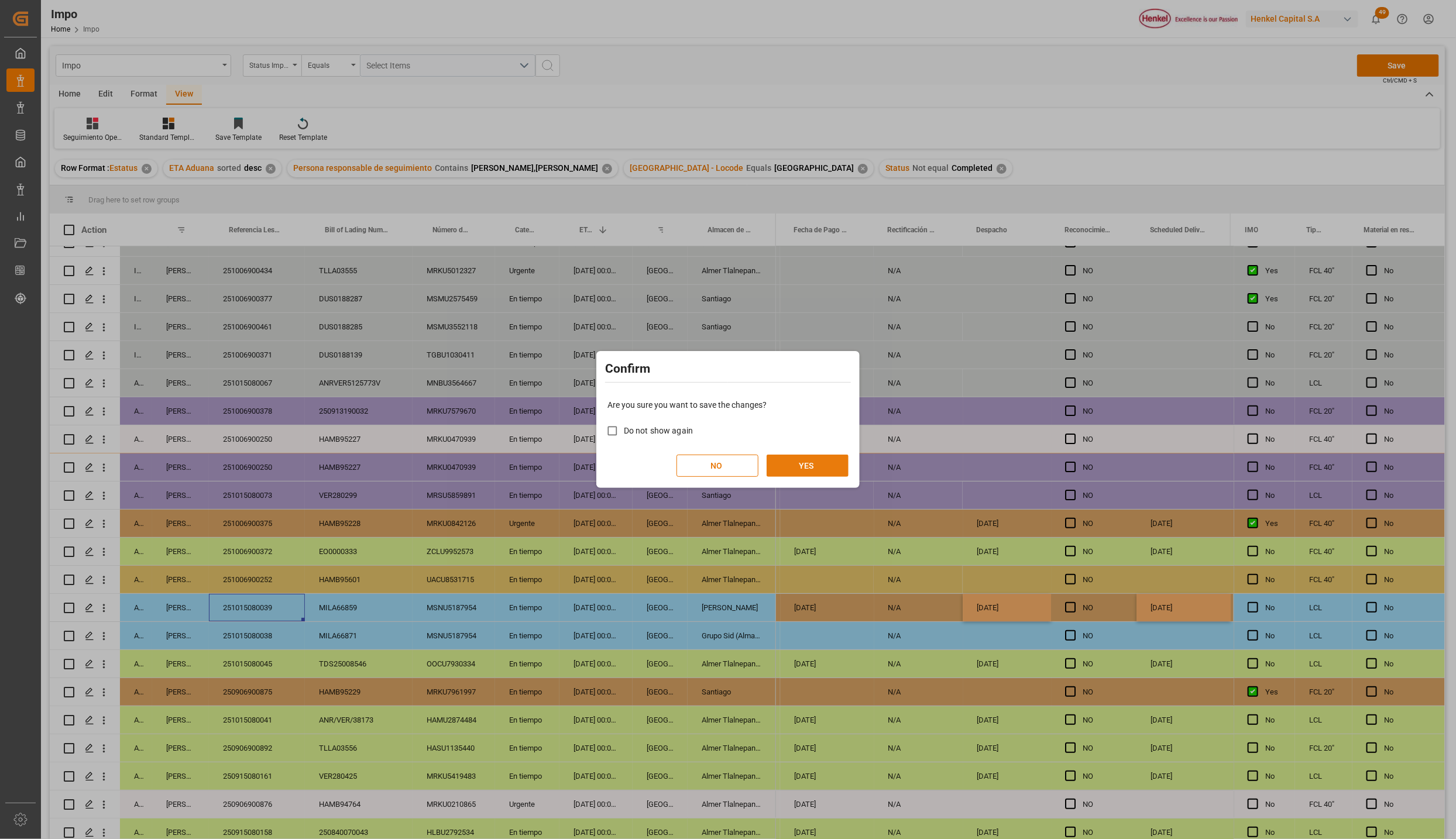
click at [806, 465] on button "YES" at bounding box center [808, 466] width 82 height 22
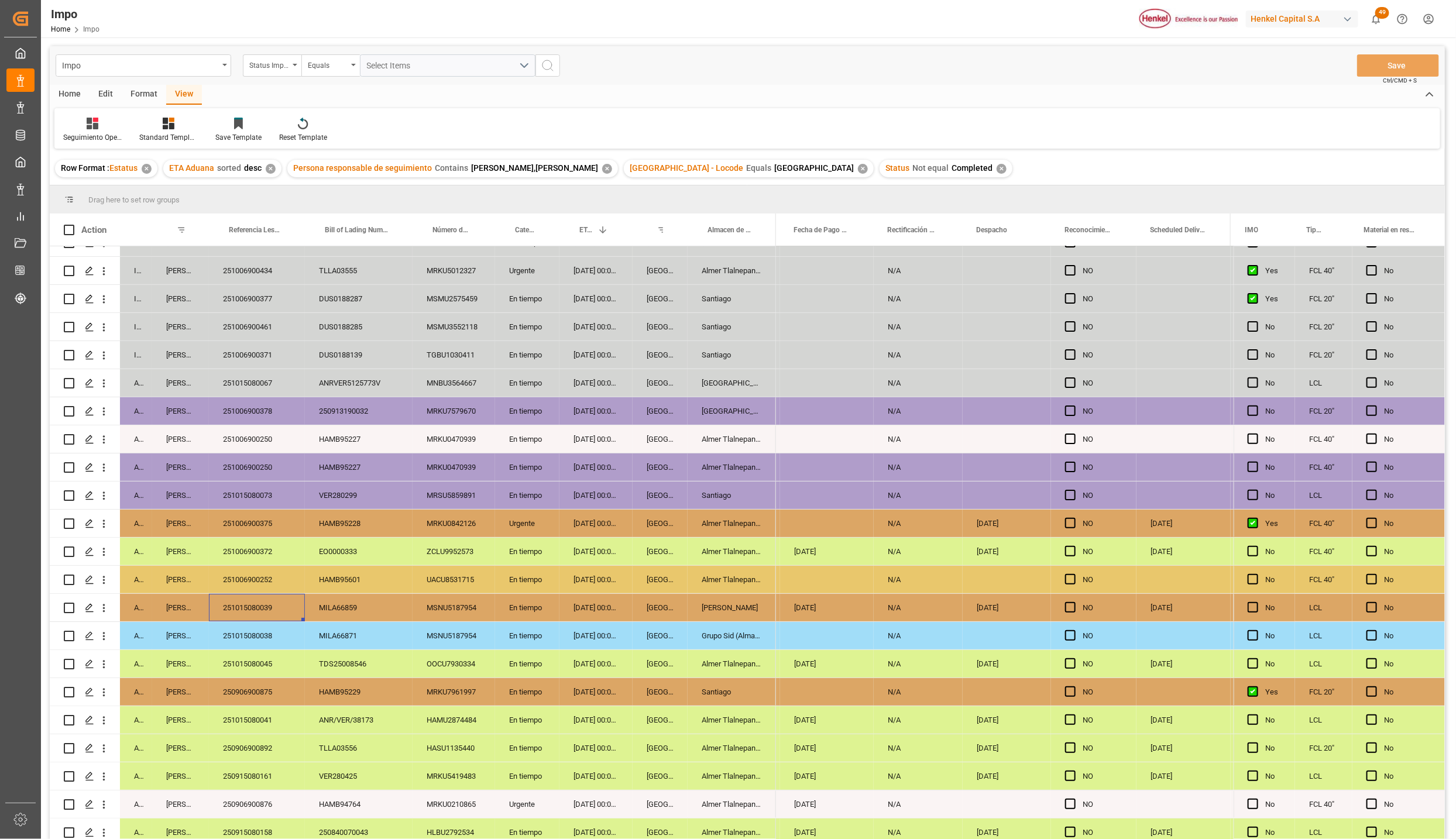
click at [405, 447] on div "HAMB95227" at bounding box center [359, 439] width 107 height 27
click at [715, 629] on div "Grupo Sid (Almacenaje y Distribucion AVIOR)" at bounding box center [732, 635] width 89 height 27
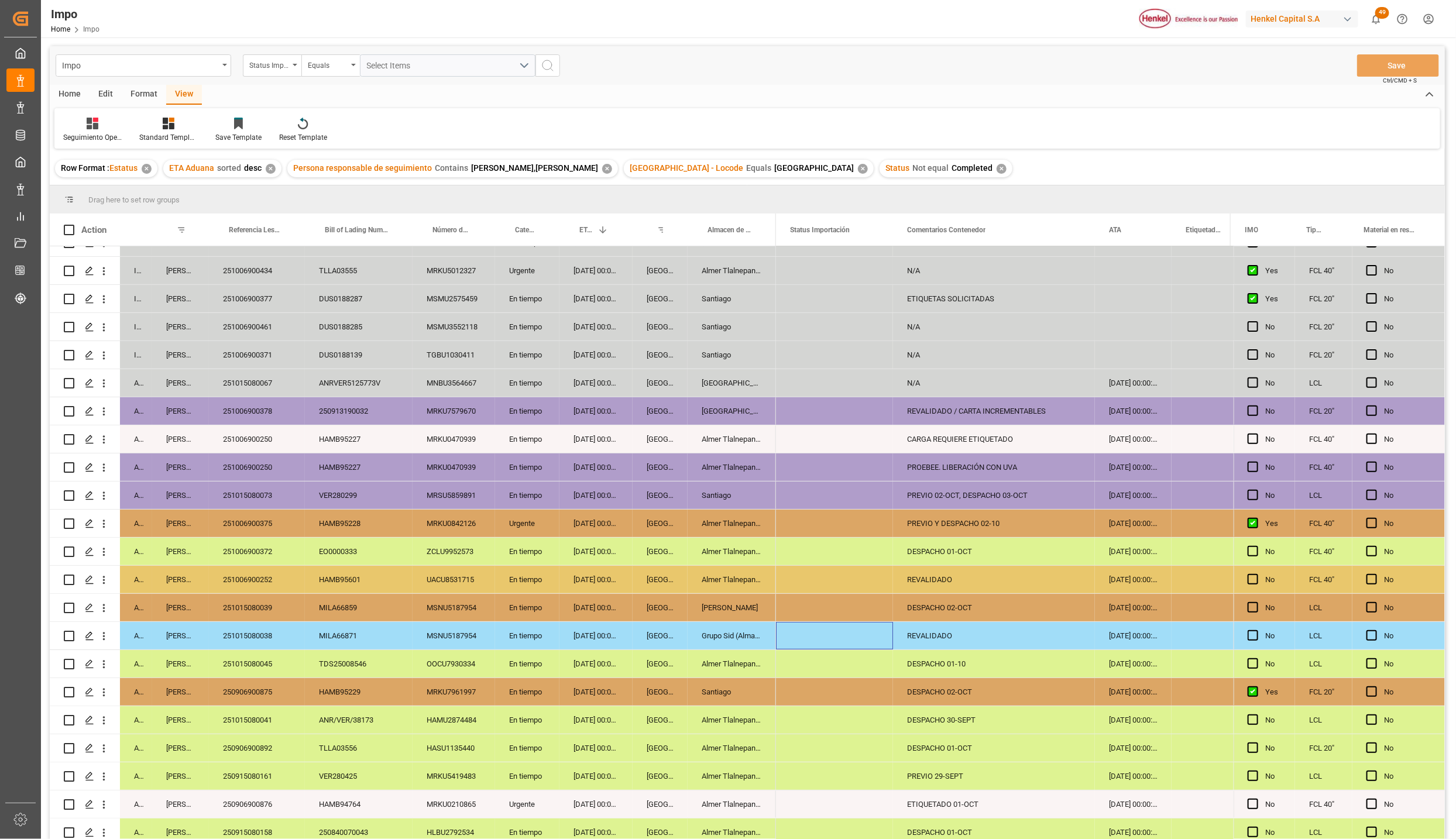
scroll to position [0, 0]
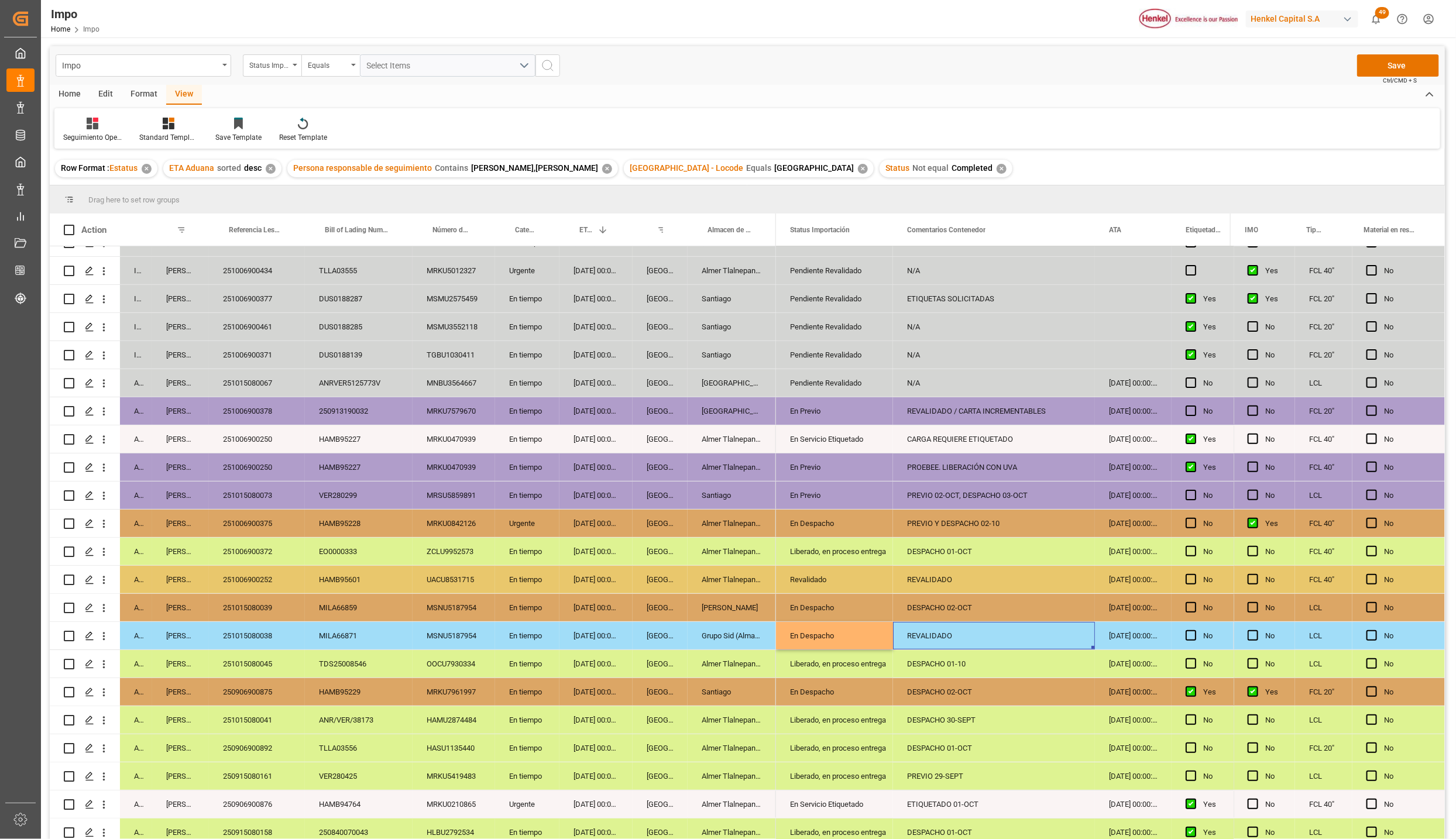
click at [948, 630] on div "REVALIDADO" at bounding box center [994, 635] width 202 height 27
click at [948, 630] on div "REVALIDADO" at bounding box center [994, 642] width 202 height 41
click at [947, 643] on input "REVALIDADO" at bounding box center [994, 643] width 183 height 22
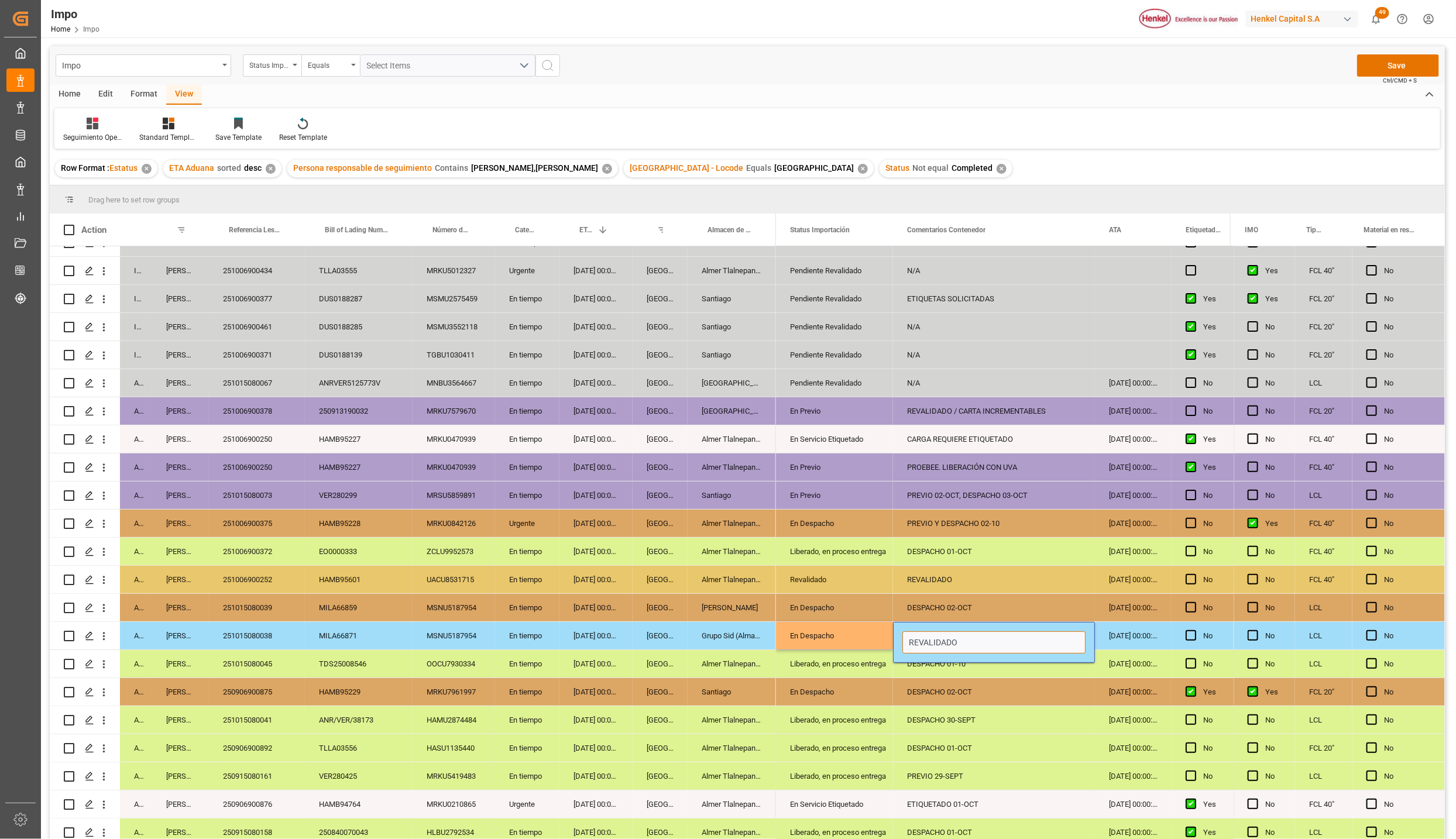
click at [947, 643] on input "REVALIDADO" at bounding box center [994, 643] width 183 height 22
type input "DESPACHO"
click at [947, 643] on div "DESPACHO" at bounding box center [994, 635] width 202 height 27
click at [954, 641] on input "DESPACHO" at bounding box center [994, 643] width 183 height 22
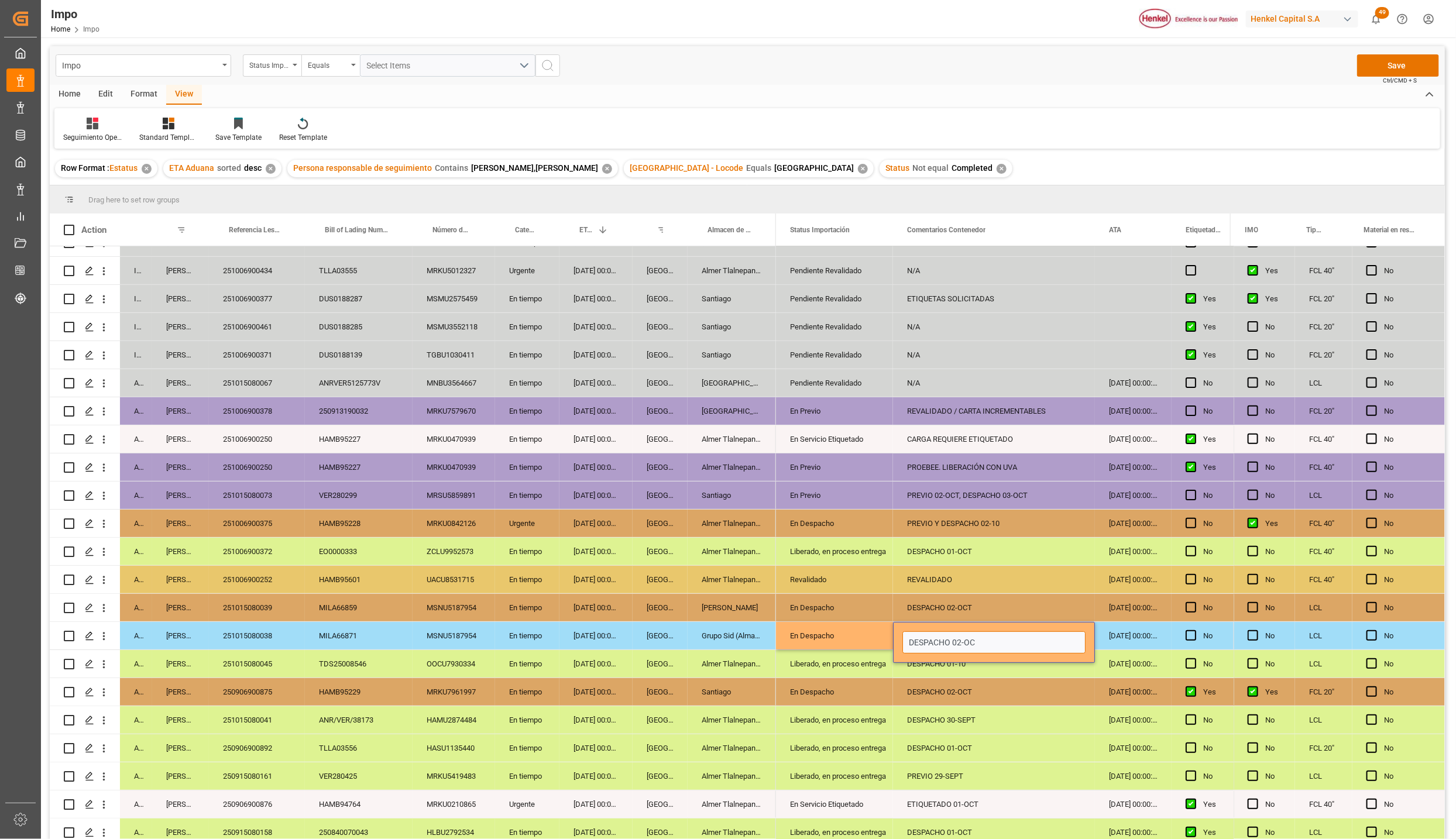
type input "DESPACHO 02-OCT"
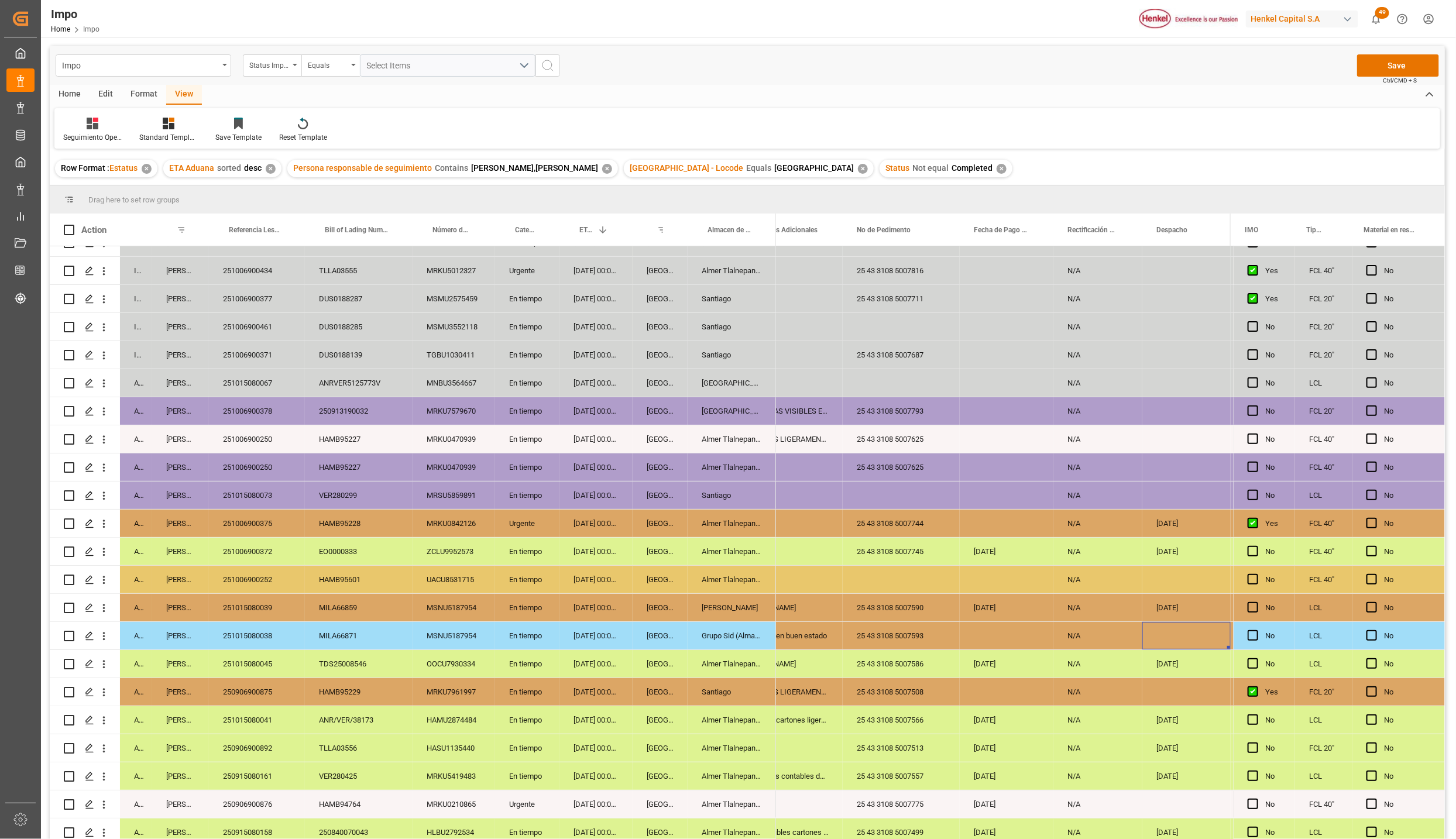
scroll to position [0, 2451]
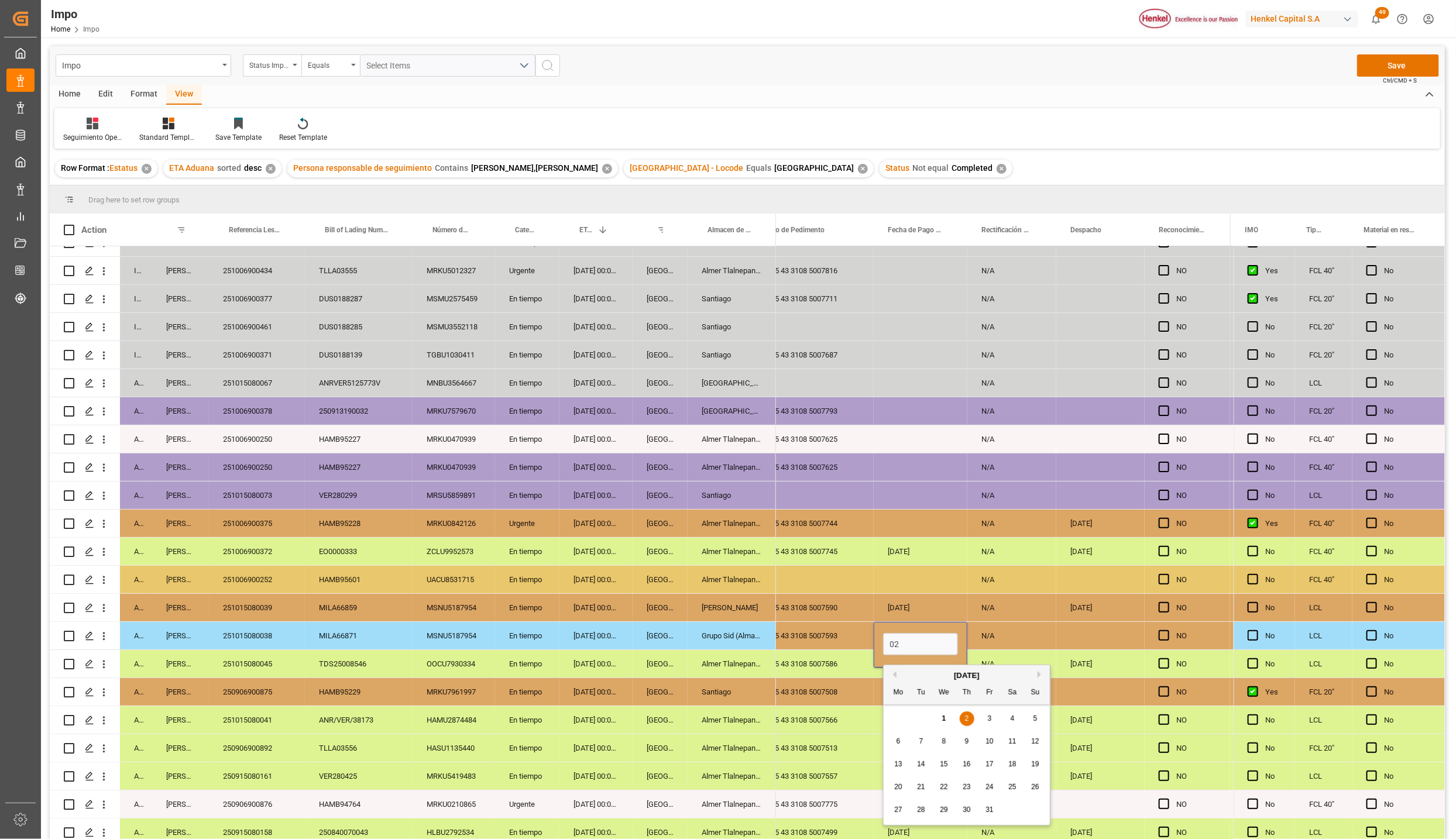
type input "0"
type input "01-10-2025"
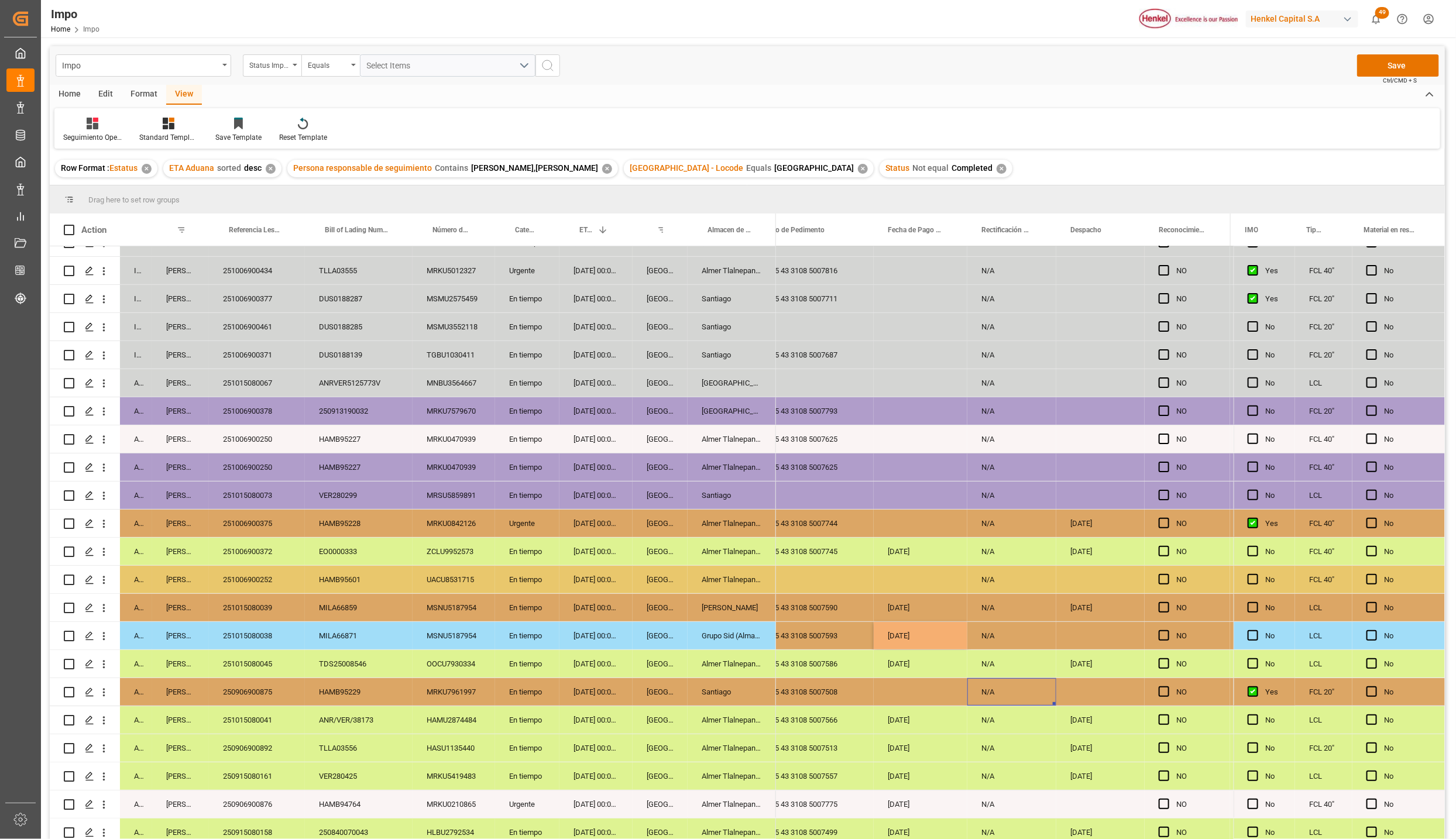
drag, startPoint x: 987, startPoint y: 697, endPoint x: 1065, endPoint y: 665, distance: 84.3
click at [992, 696] on div "N/A" at bounding box center [1012, 691] width 89 height 27
click at [1085, 645] on div "Press SPACE to select this row." at bounding box center [1101, 635] width 89 height 27
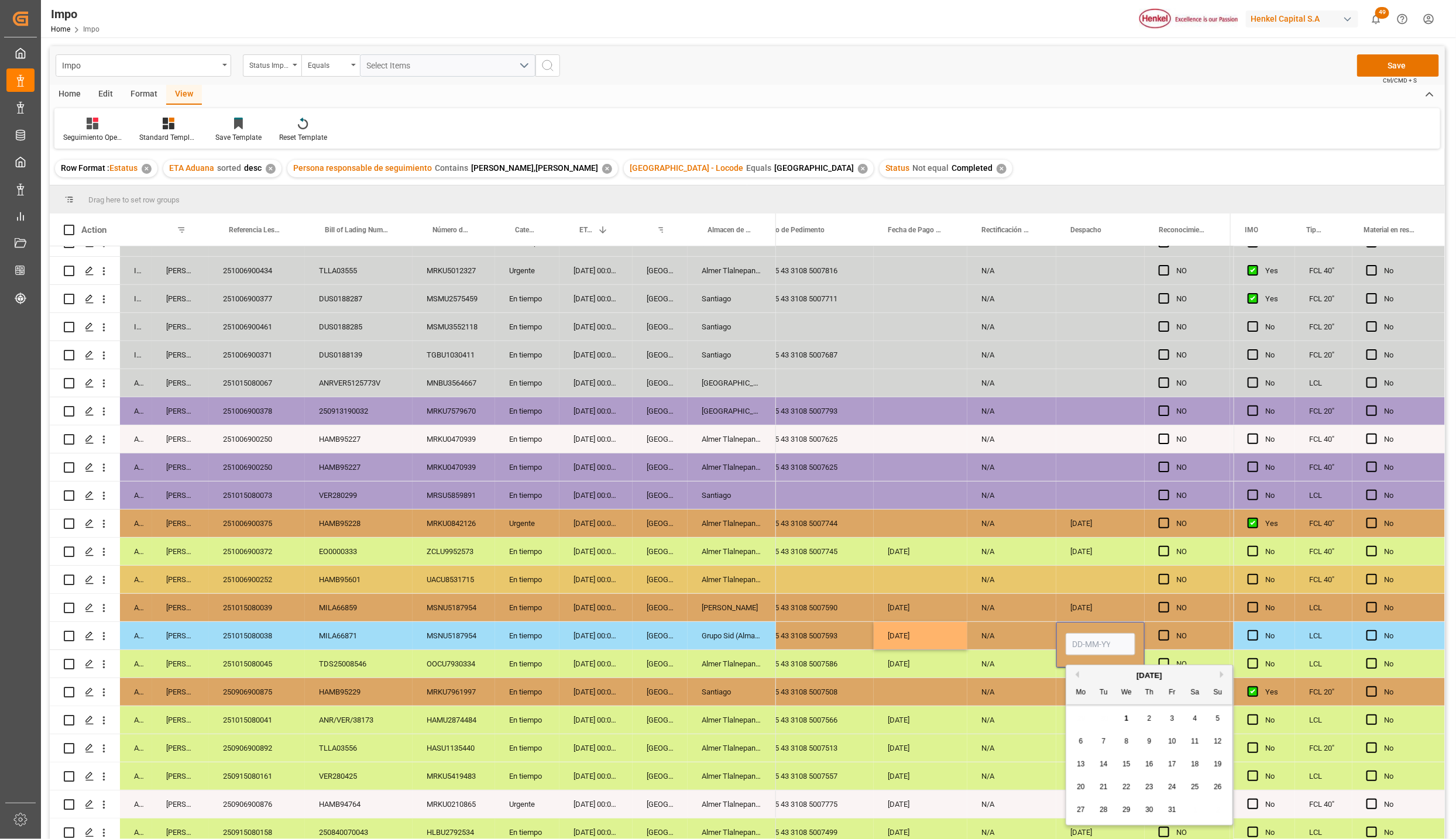
click at [1085, 645] on input "Press SPACE to select this row." at bounding box center [1101, 644] width 70 height 22
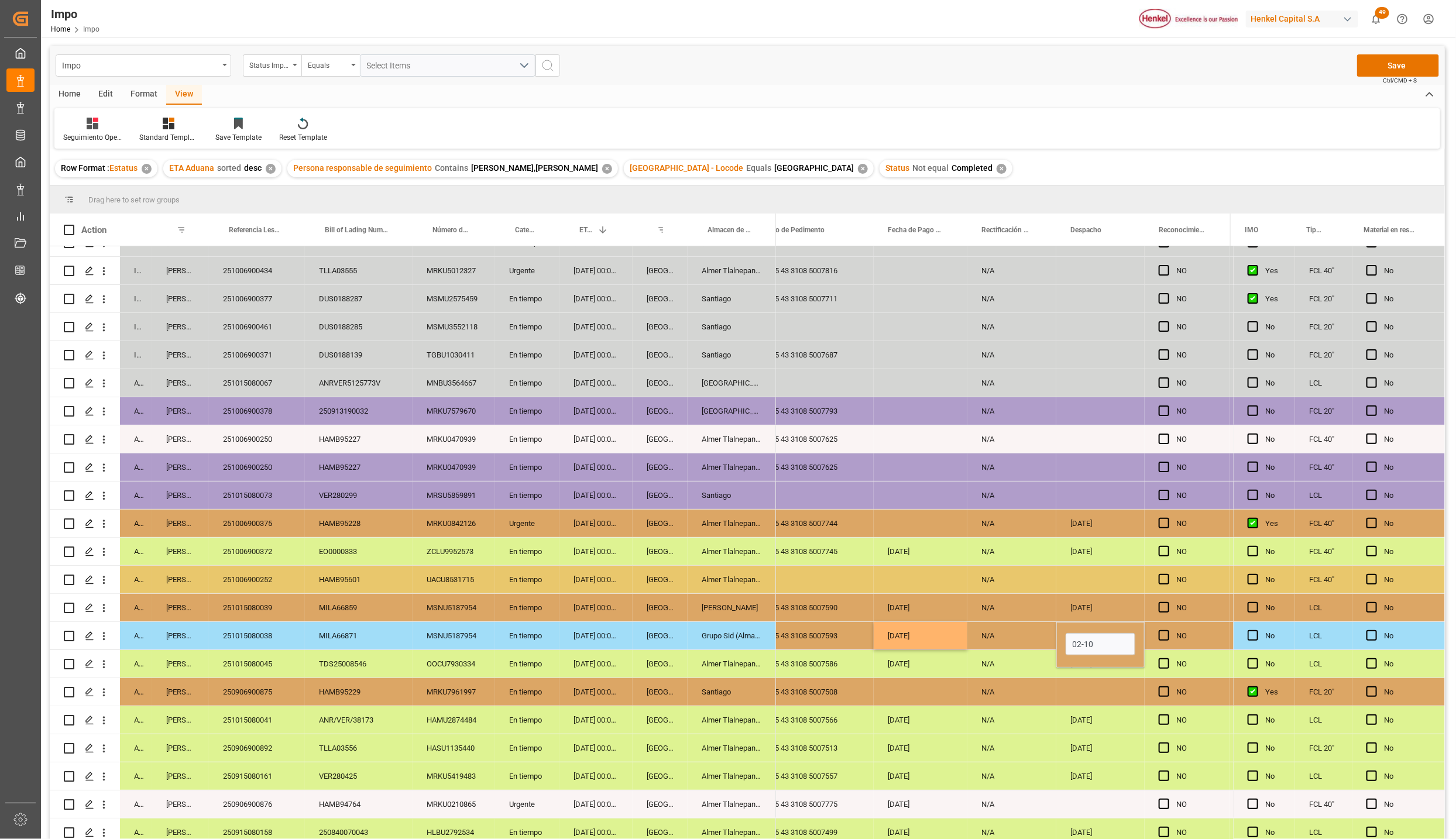
type input "02-10-2025"
click at [950, 748] on div "30-09-2025" at bounding box center [920, 747] width 93 height 27
click at [1012, 636] on div "N/A" at bounding box center [1012, 635] width 89 height 27
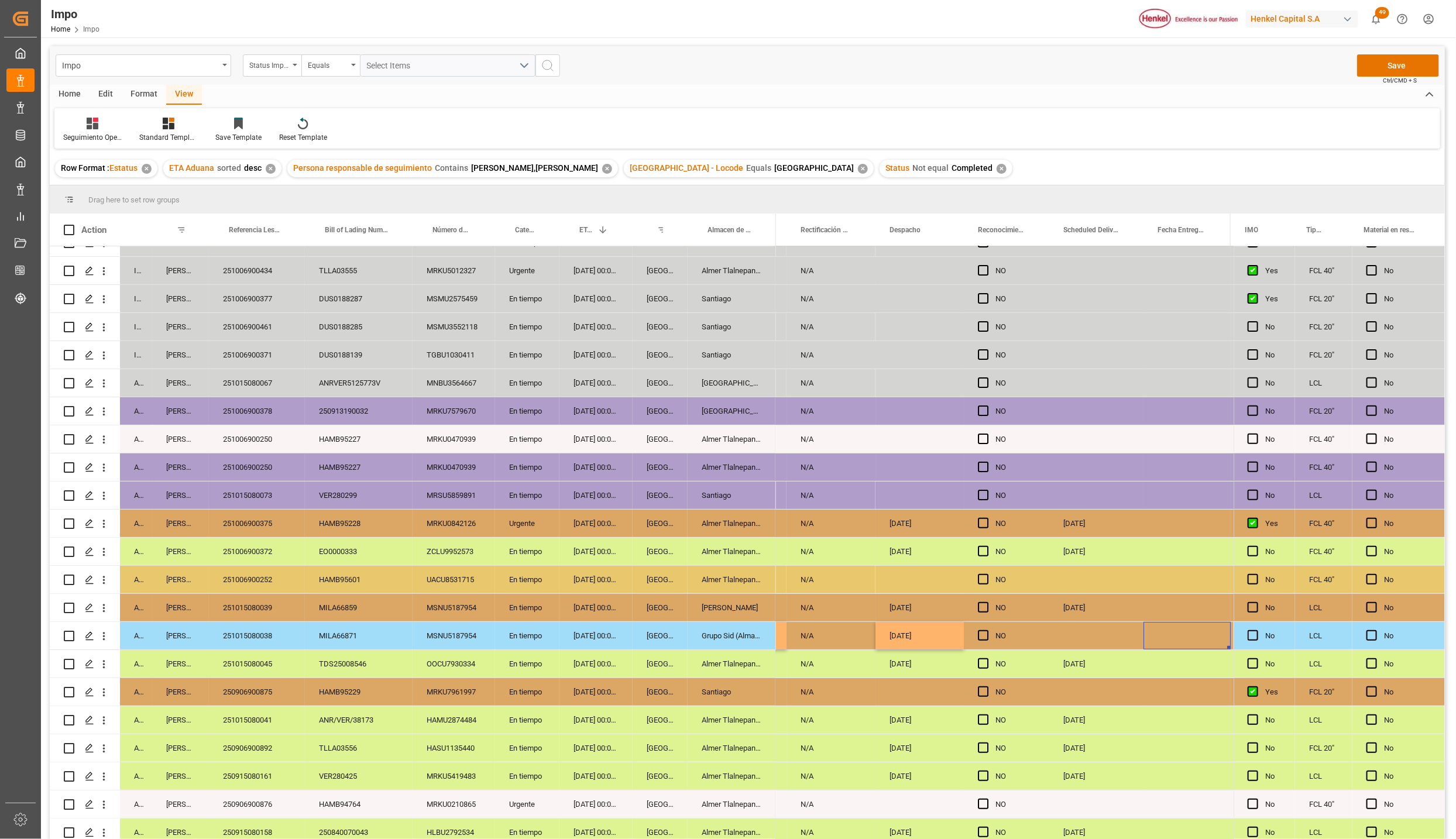
scroll to position [0, 2726]
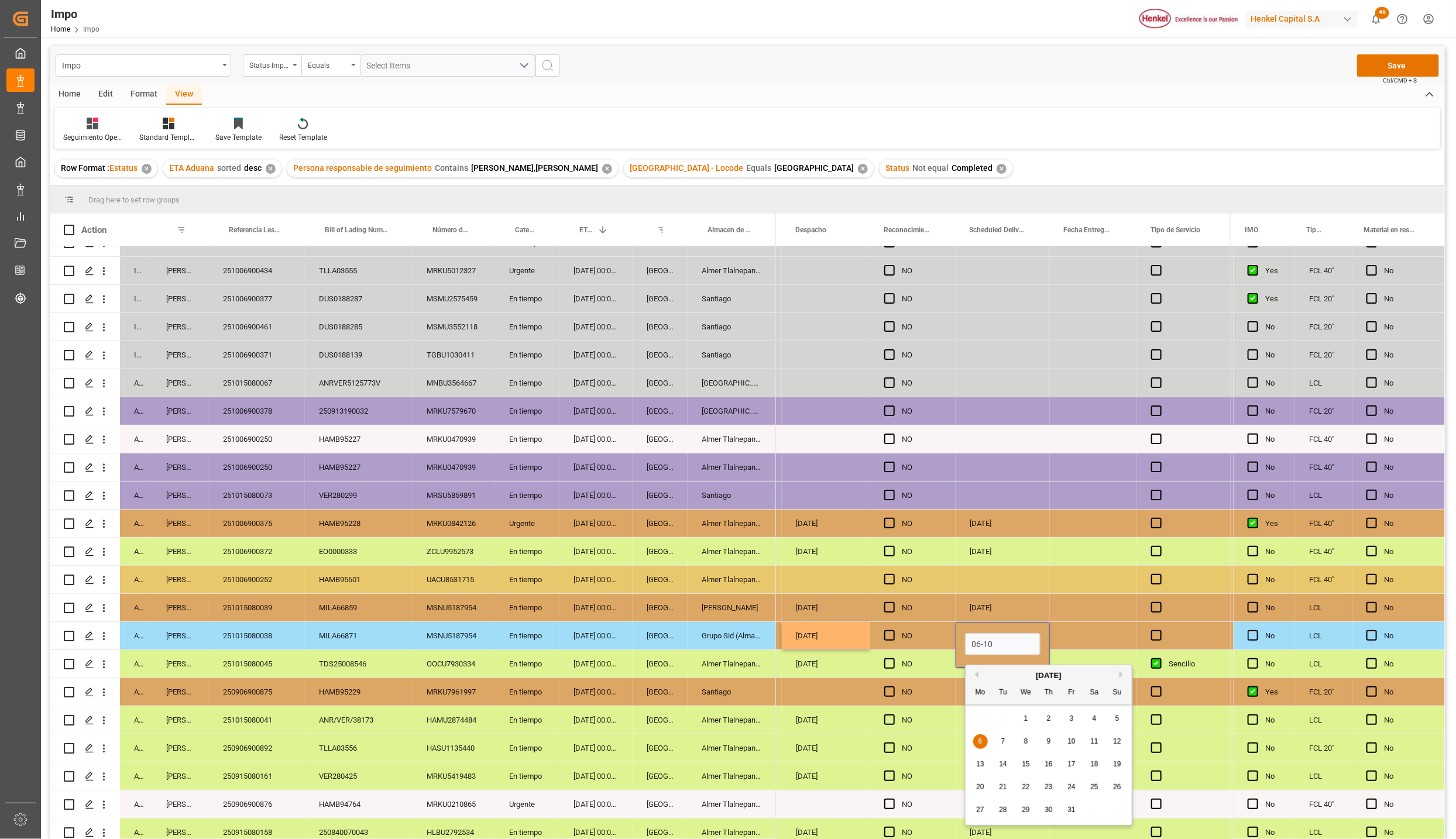
type input "06-10-2025"
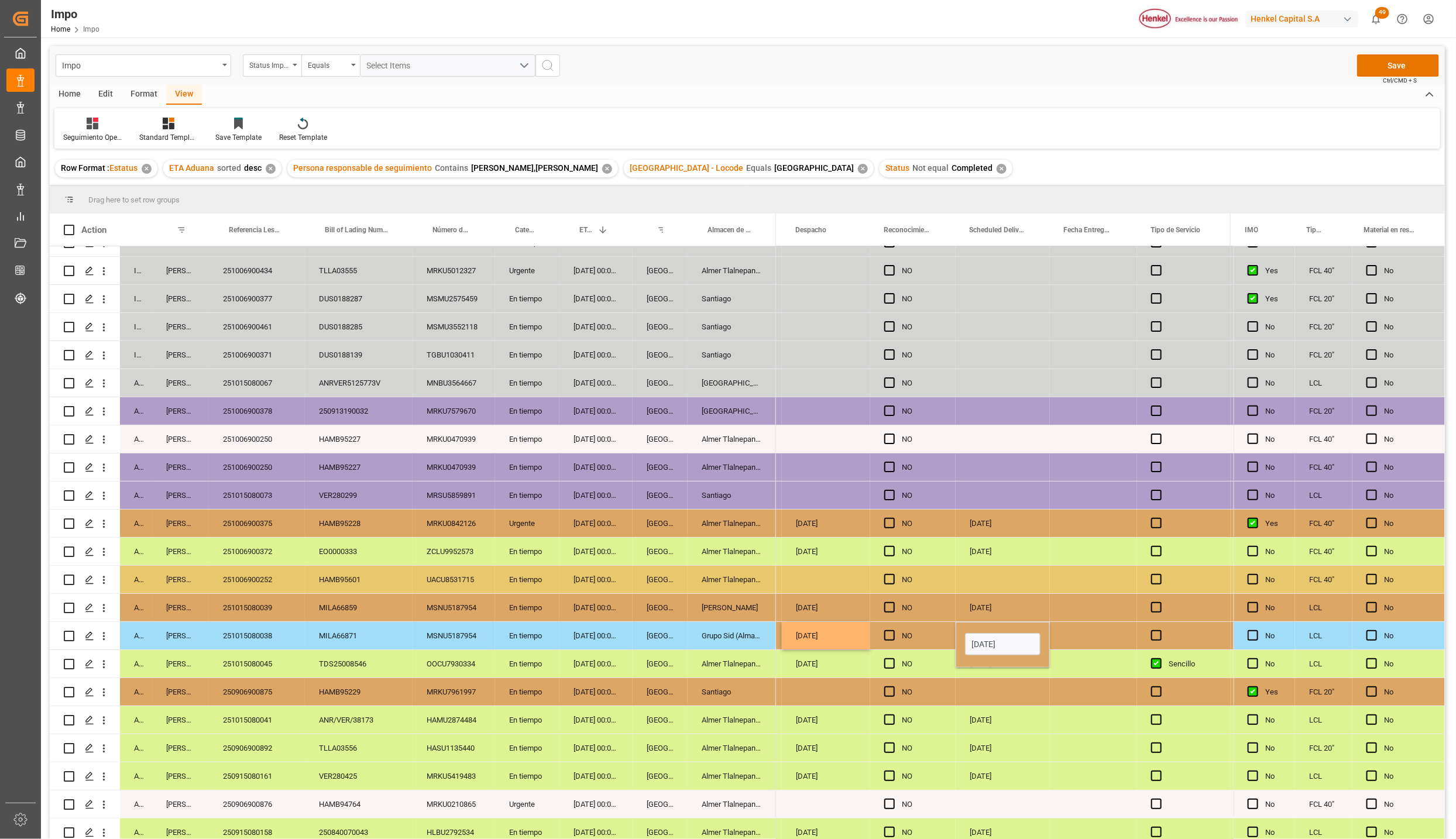
click at [1015, 711] on div "02-10-2025" at bounding box center [1003, 719] width 94 height 27
click at [1399, 64] on button "Save" at bounding box center [1398, 65] width 82 height 22
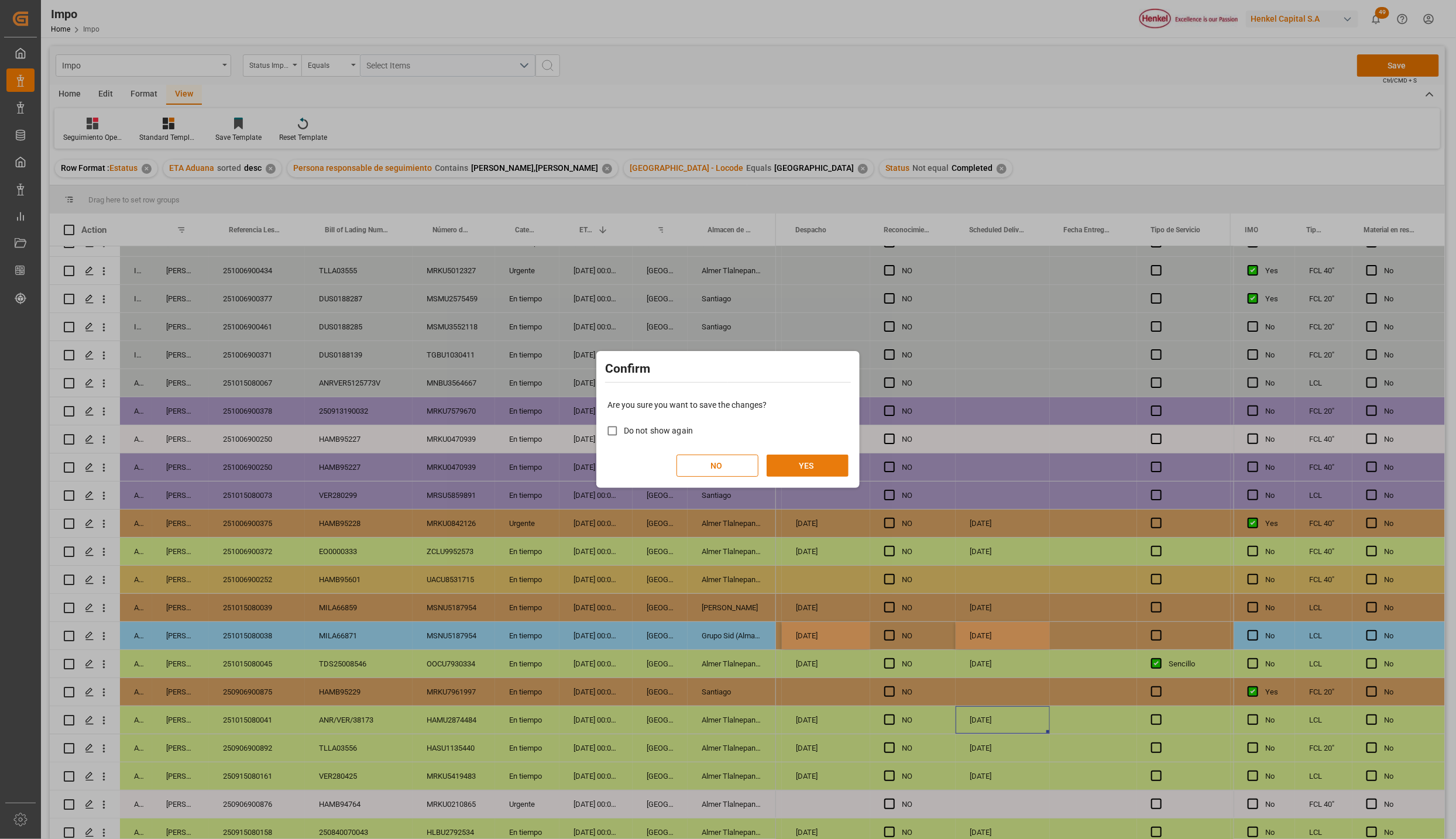
click at [794, 471] on button "YES" at bounding box center [808, 466] width 82 height 22
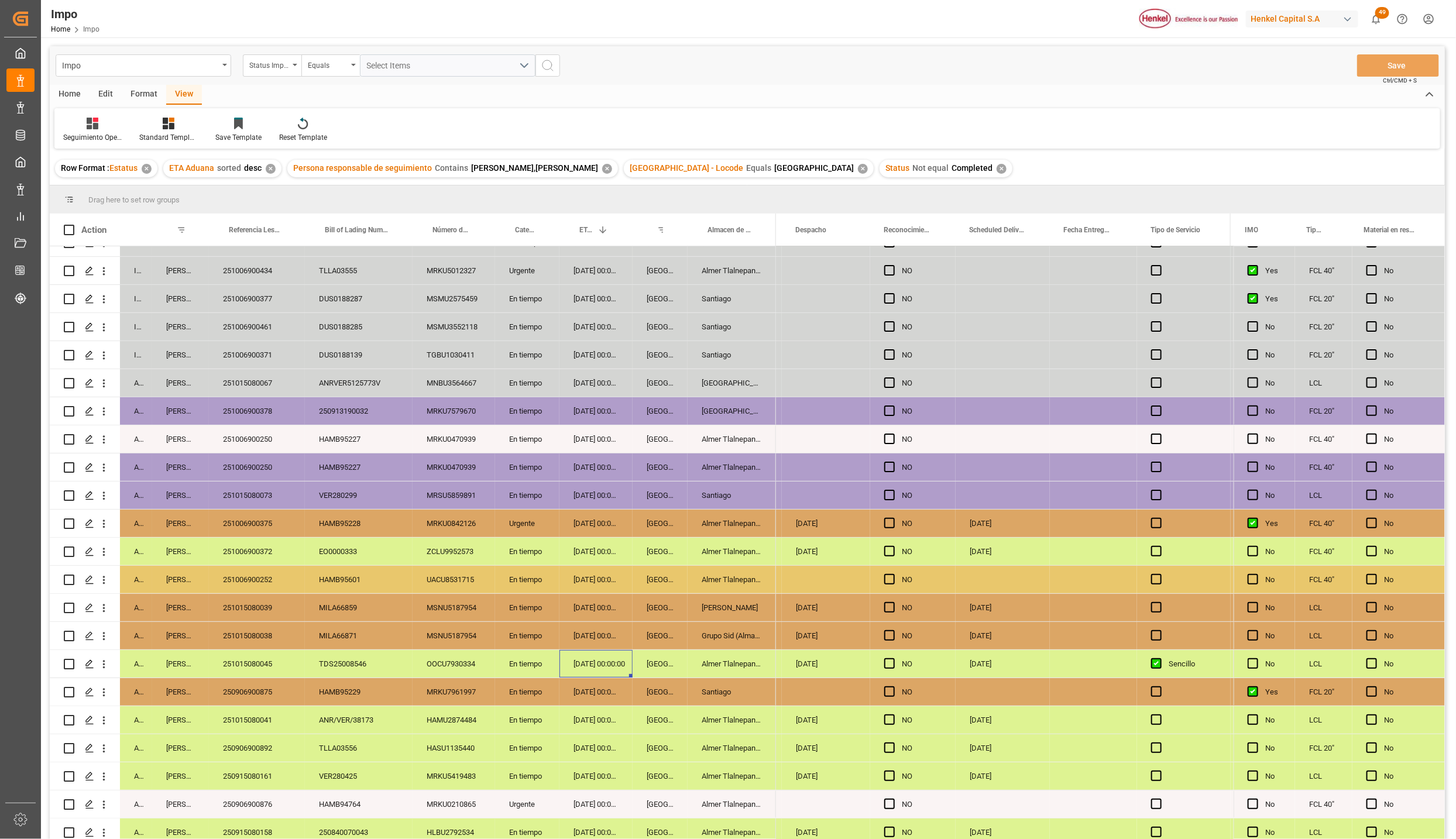
click at [598, 661] on div "23-09-2025 00:00:00" at bounding box center [596, 663] width 73 height 27
click at [541, 472] on div "En tiempo" at bounding box center [527, 467] width 64 height 27
click at [996, 643] on div "06-10-2025" at bounding box center [1003, 635] width 94 height 27
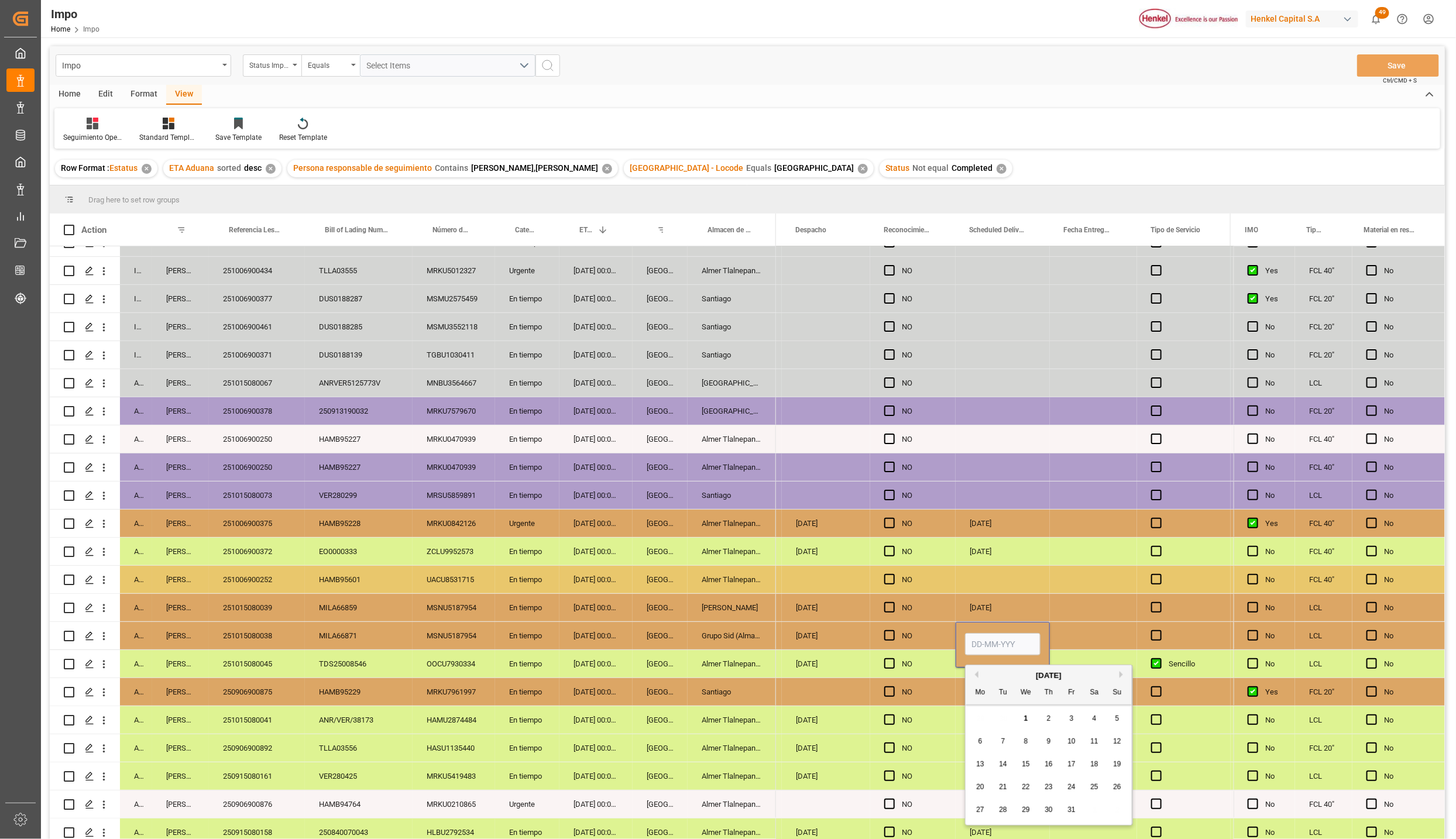
click at [996, 643] on input "Press SPACE to select this row." at bounding box center [1003, 644] width 76 height 22
click at [996, 643] on input "06-10-2025" at bounding box center [1003, 644] width 76 height 22
type input "07-10-2025"
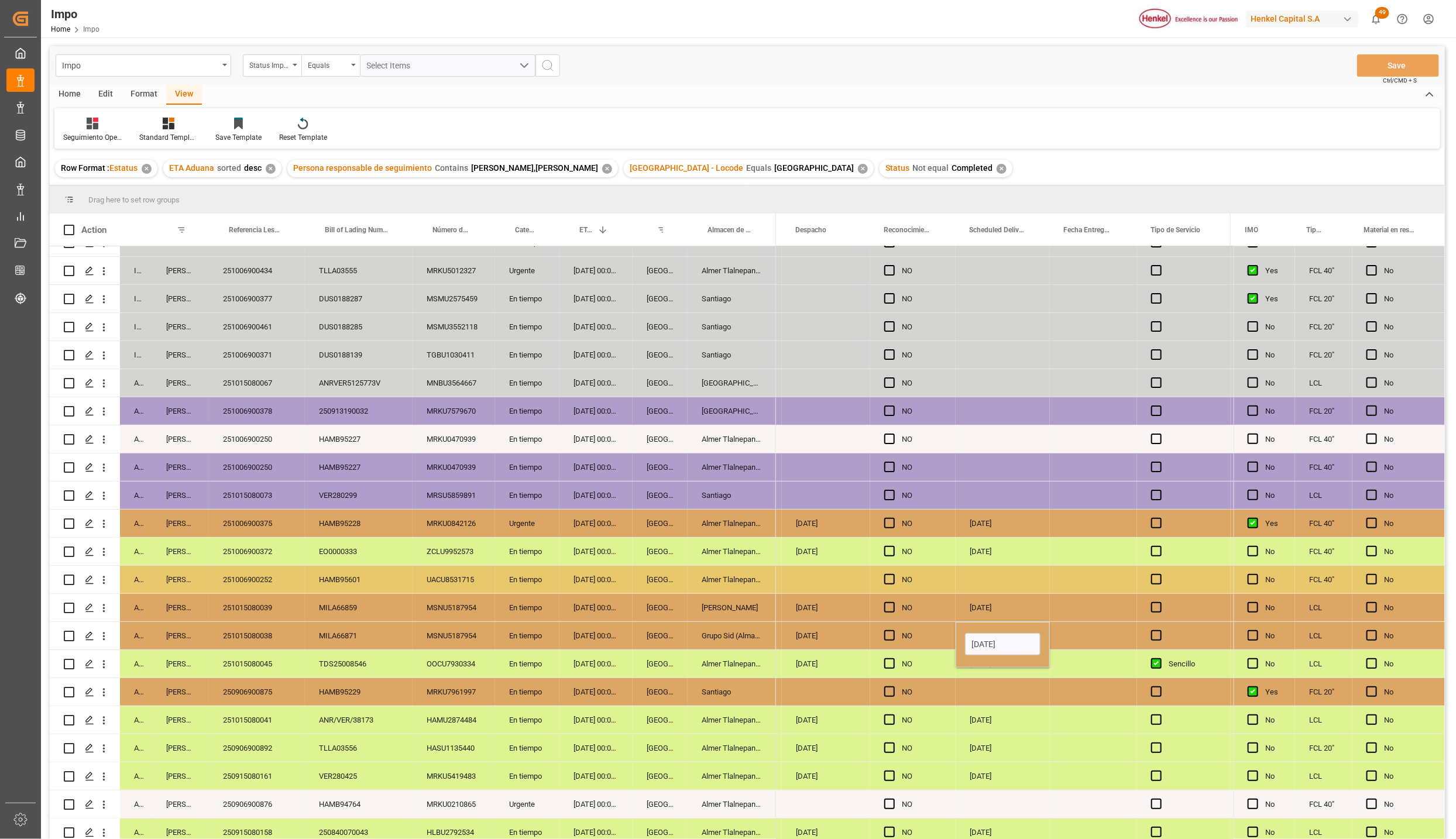
click at [1060, 699] on div "Press SPACE to select this row." at bounding box center [1093, 691] width 87 height 27
click at [1405, 79] on span "Ctrl/CMD + S" at bounding box center [1400, 81] width 34 height 9
click at [1399, 72] on button "Save" at bounding box center [1398, 65] width 82 height 22
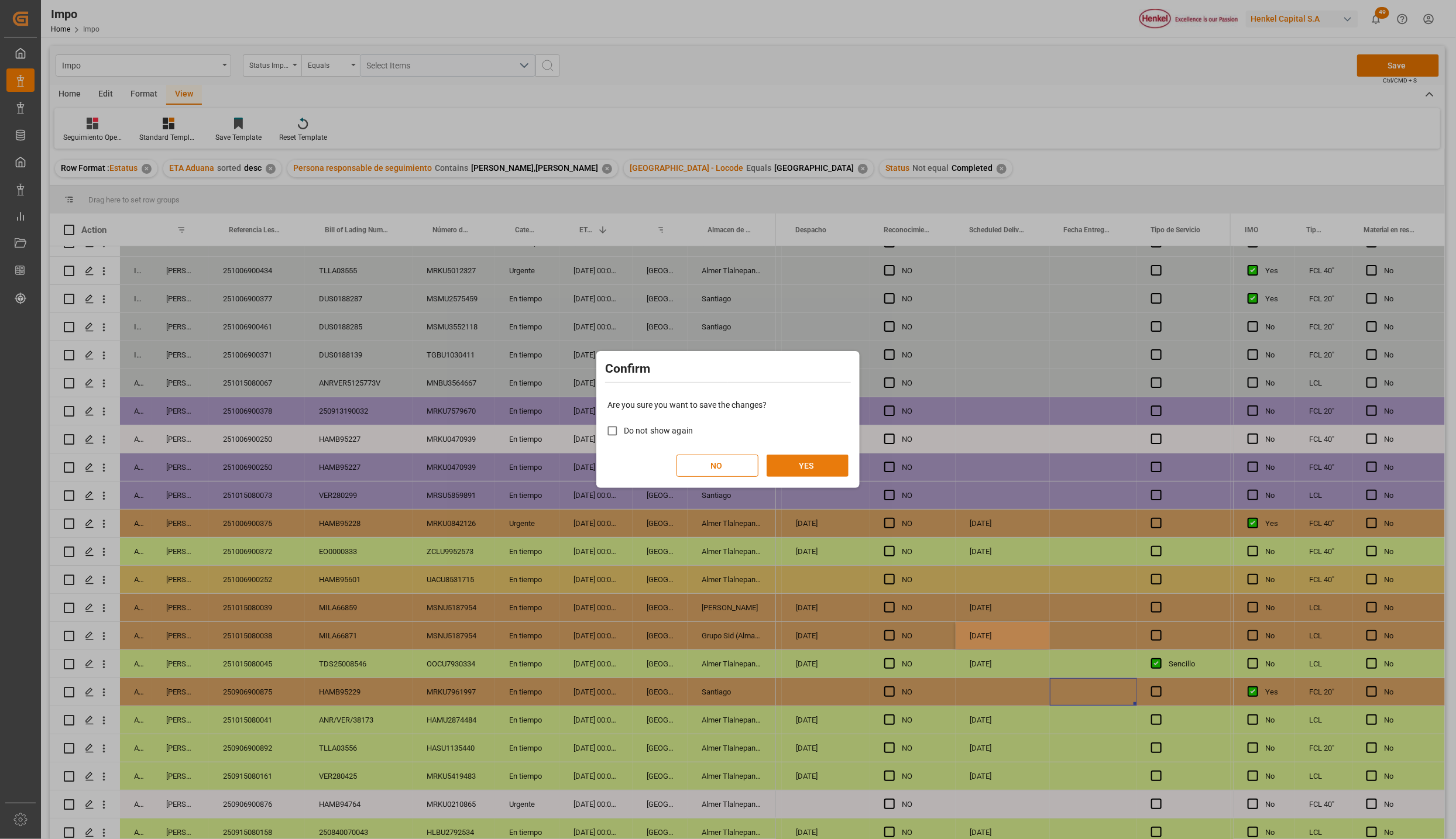
click at [781, 459] on button "YES" at bounding box center [808, 466] width 82 height 22
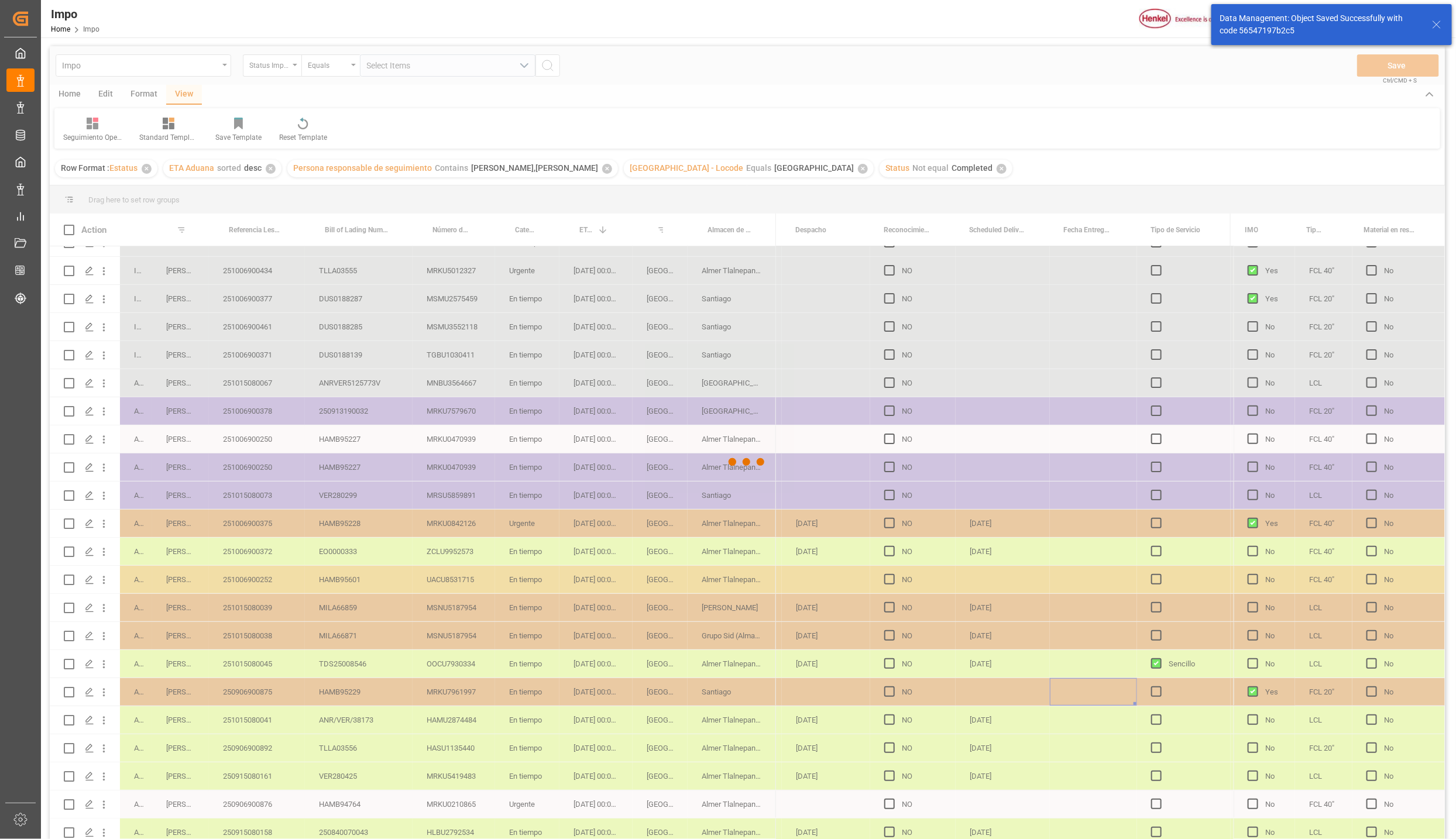
click at [479, 446] on div at bounding box center [747, 462] width 1396 height 832
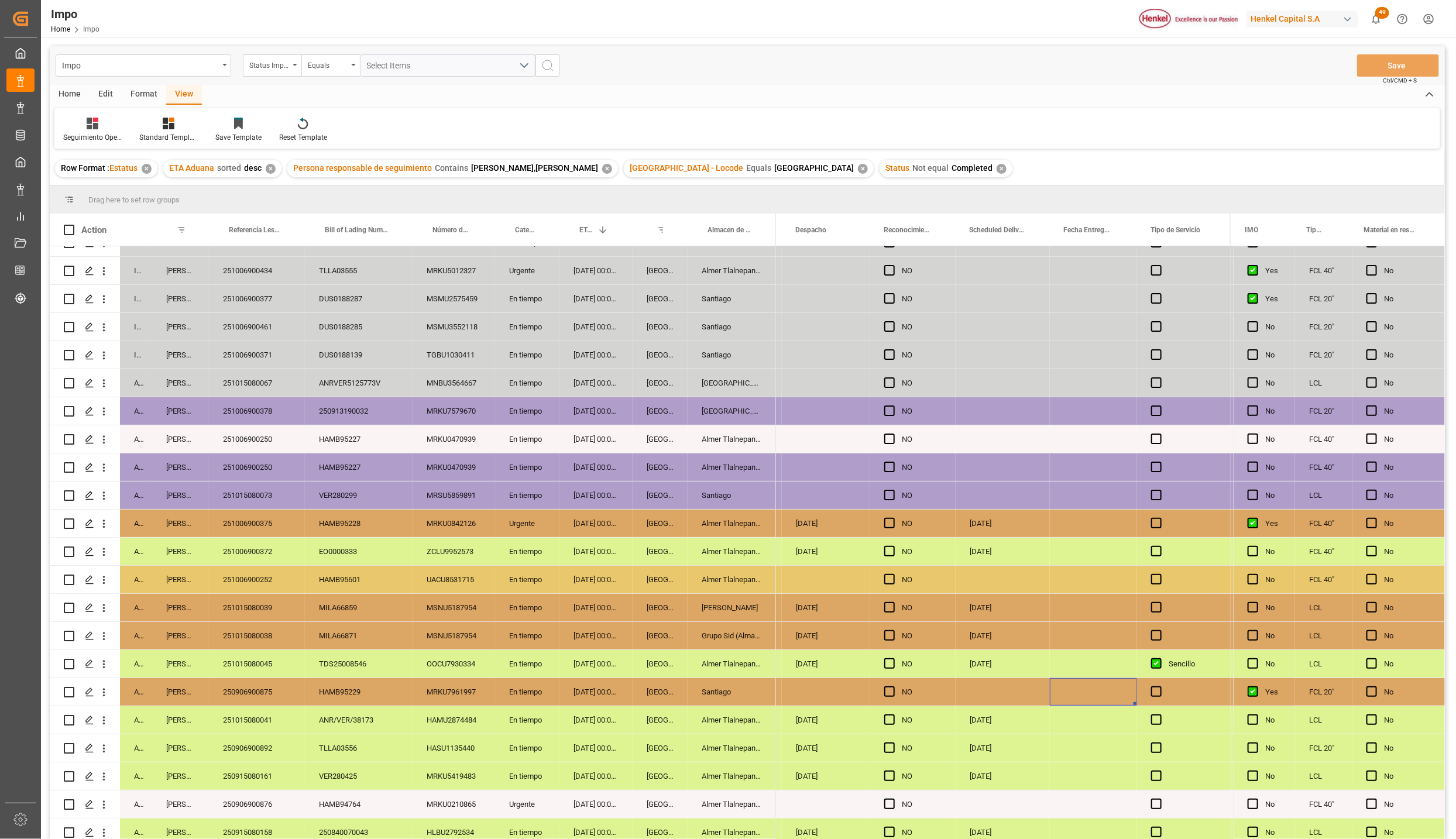
click at [730, 500] on div "Santiago" at bounding box center [732, 495] width 89 height 27
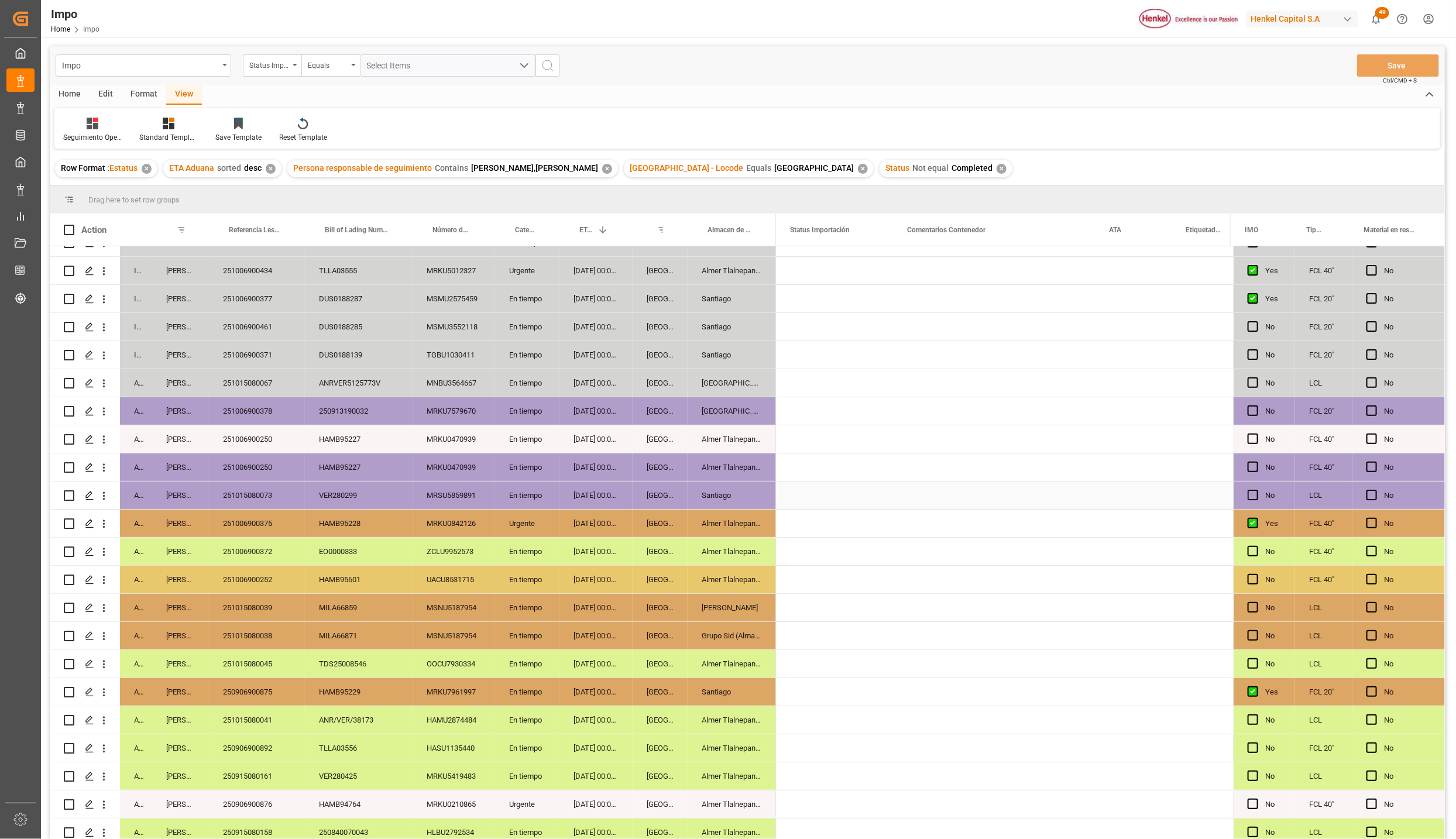
scroll to position [0, 0]
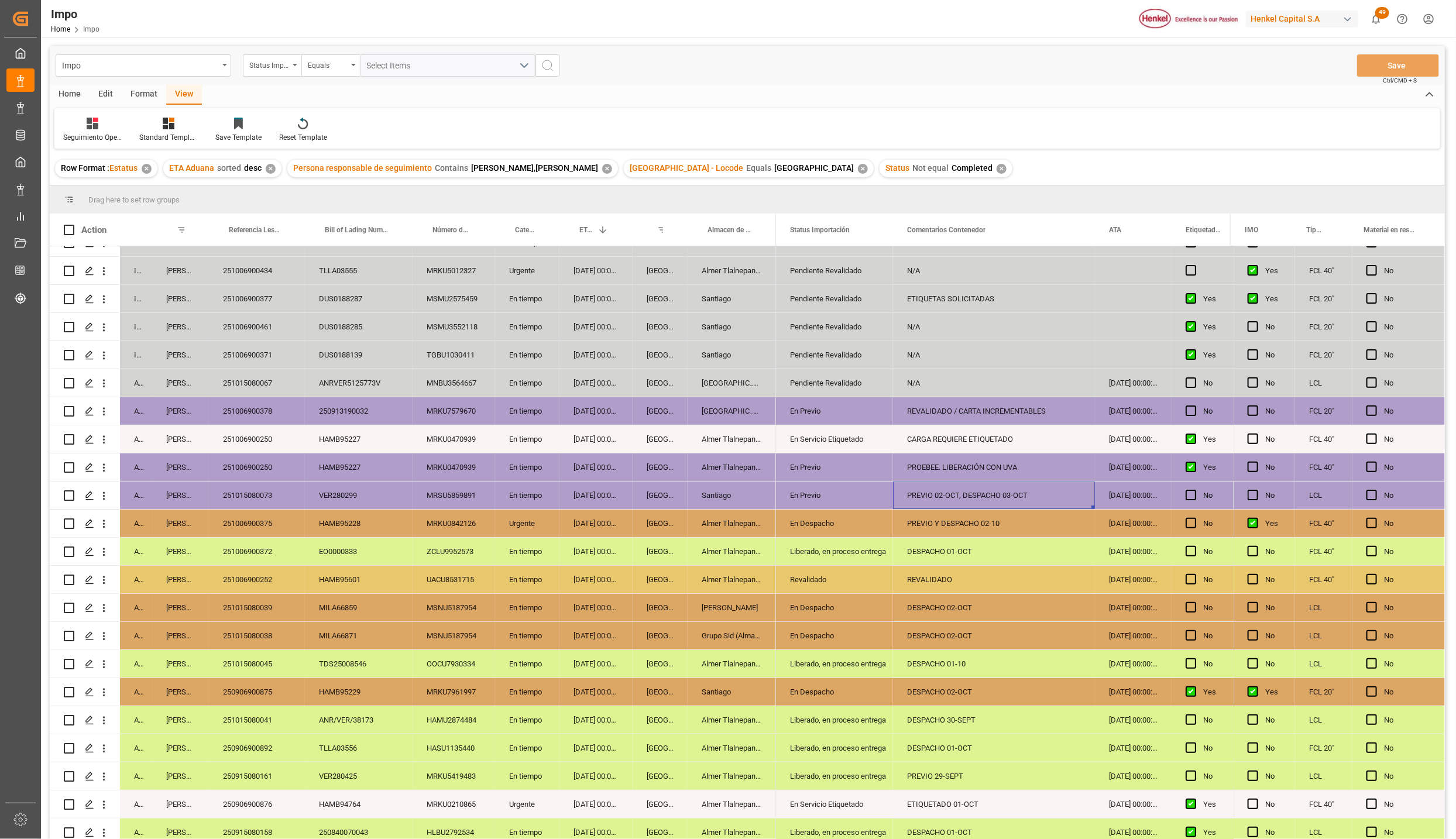
click at [778, 525] on div "En Despacho" at bounding box center [835, 523] width 117 height 27
click at [990, 524] on div "PREVIO Y DESPACHO 02-10" at bounding box center [994, 523] width 202 height 27
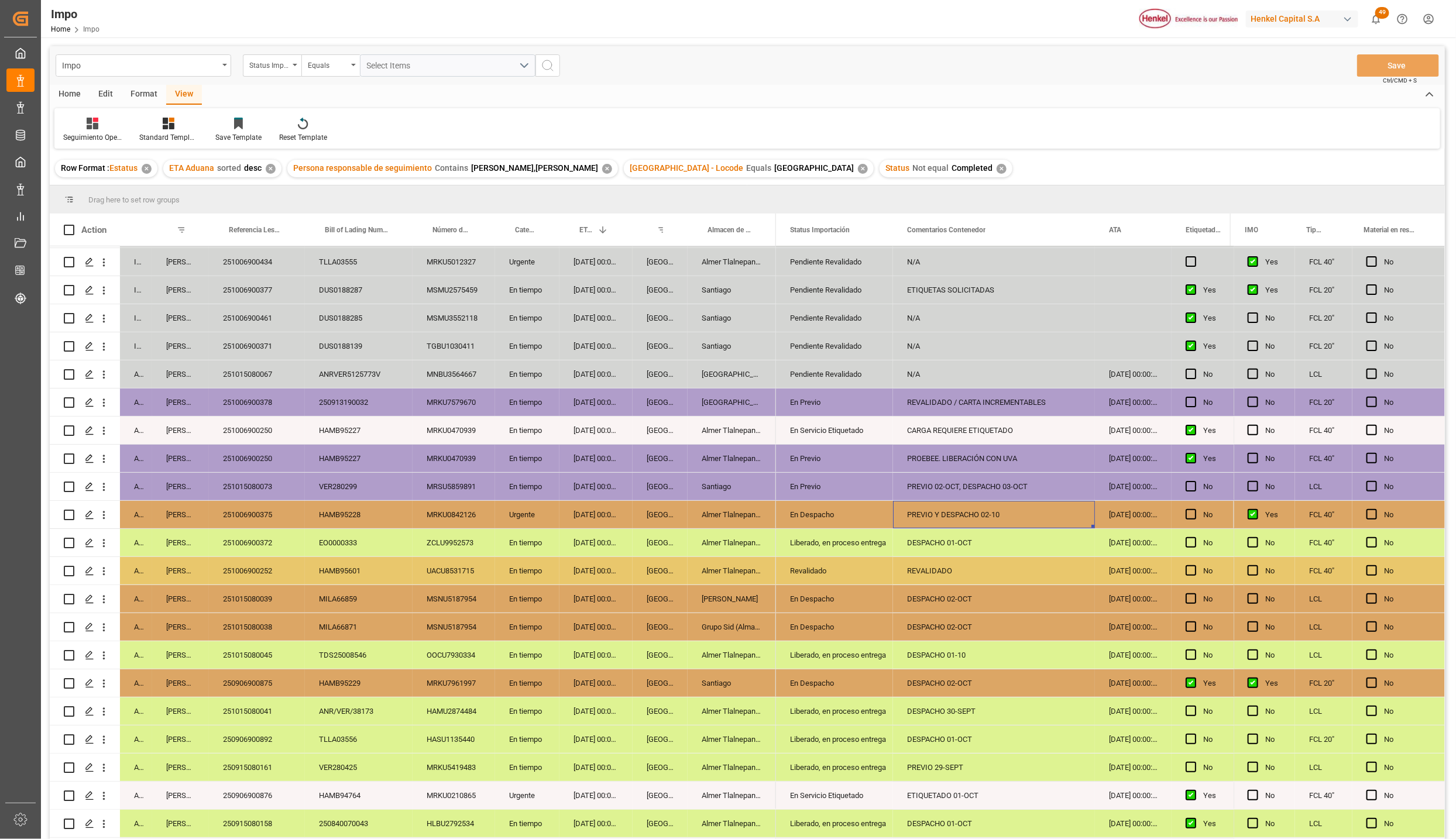
scroll to position [137, 0]
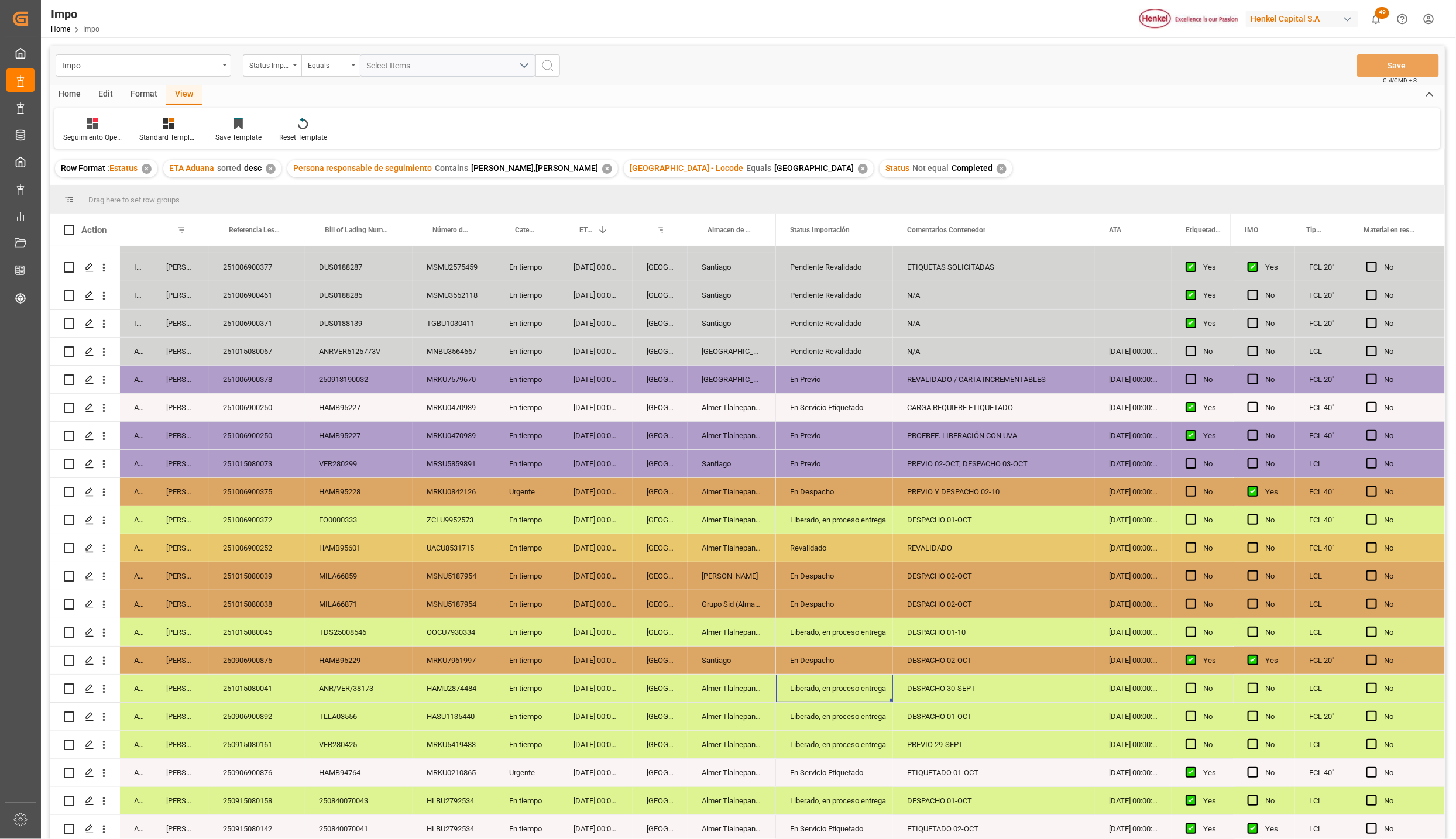
click at [776, 697] on div "Liberado, en proceso entrega" at bounding box center [835, 688] width 117 height 27
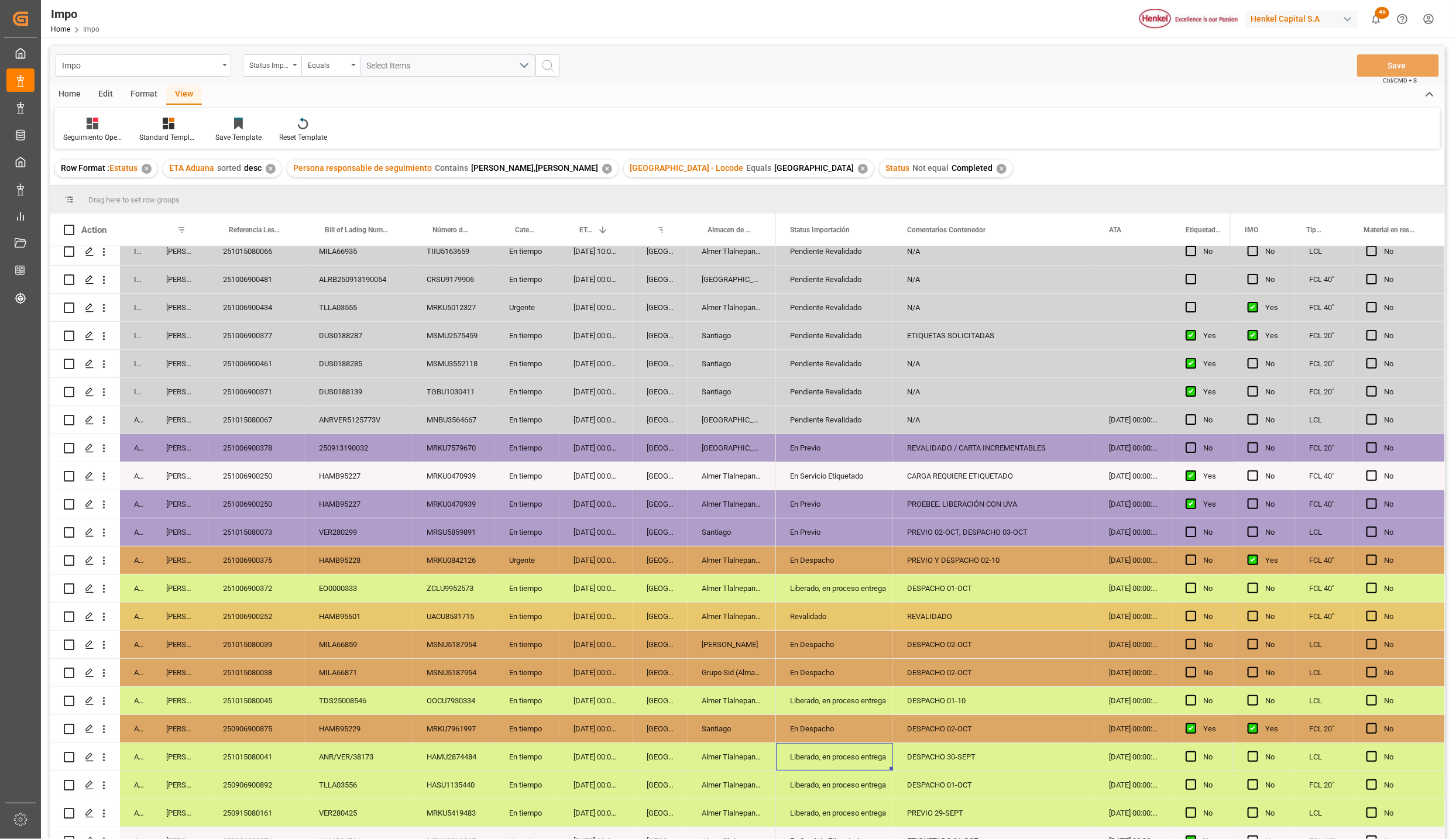
scroll to position [0, 0]
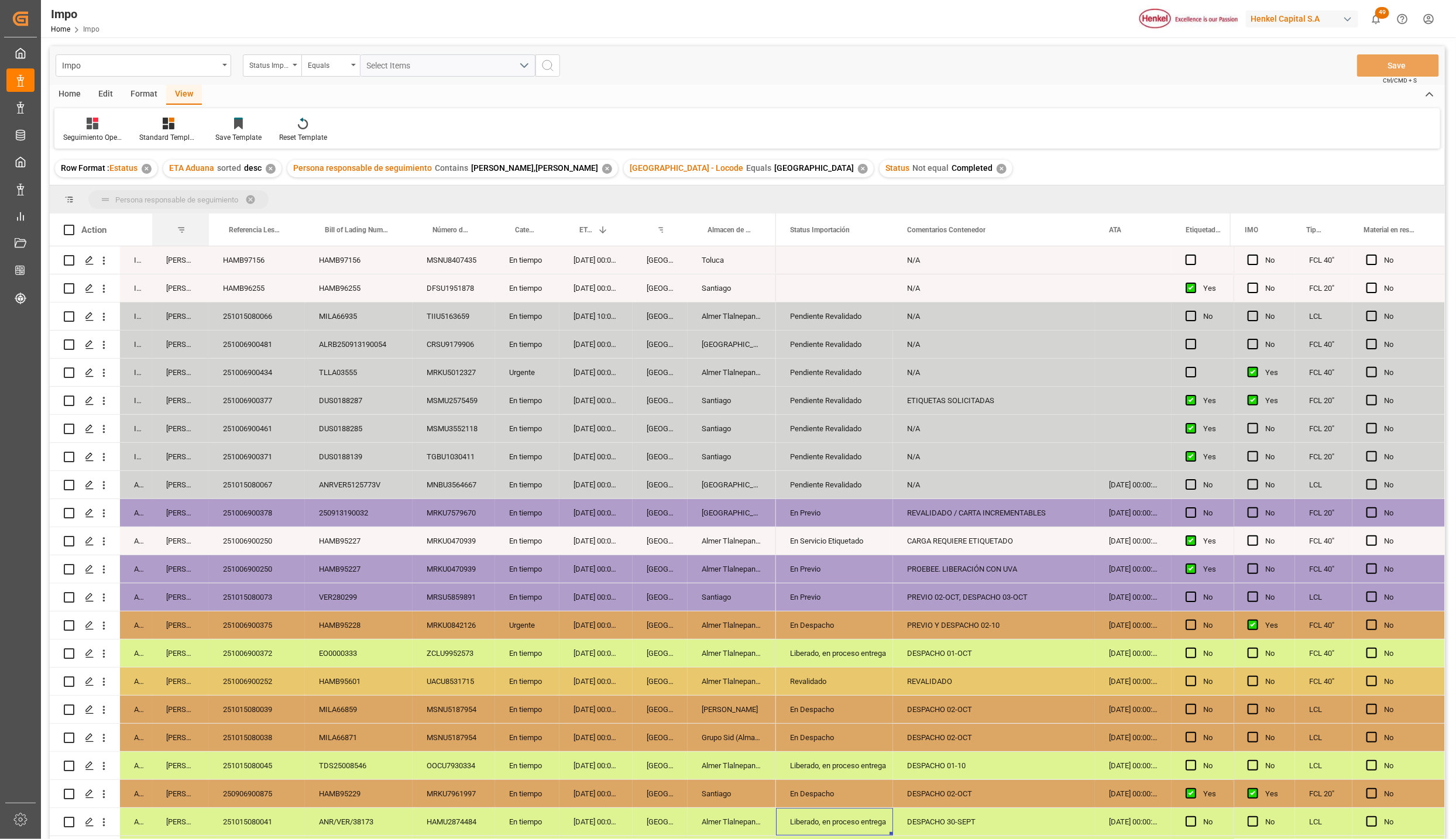
drag, startPoint x: 179, startPoint y: 226, endPoint x: 183, endPoint y: 203, distance: 23.3
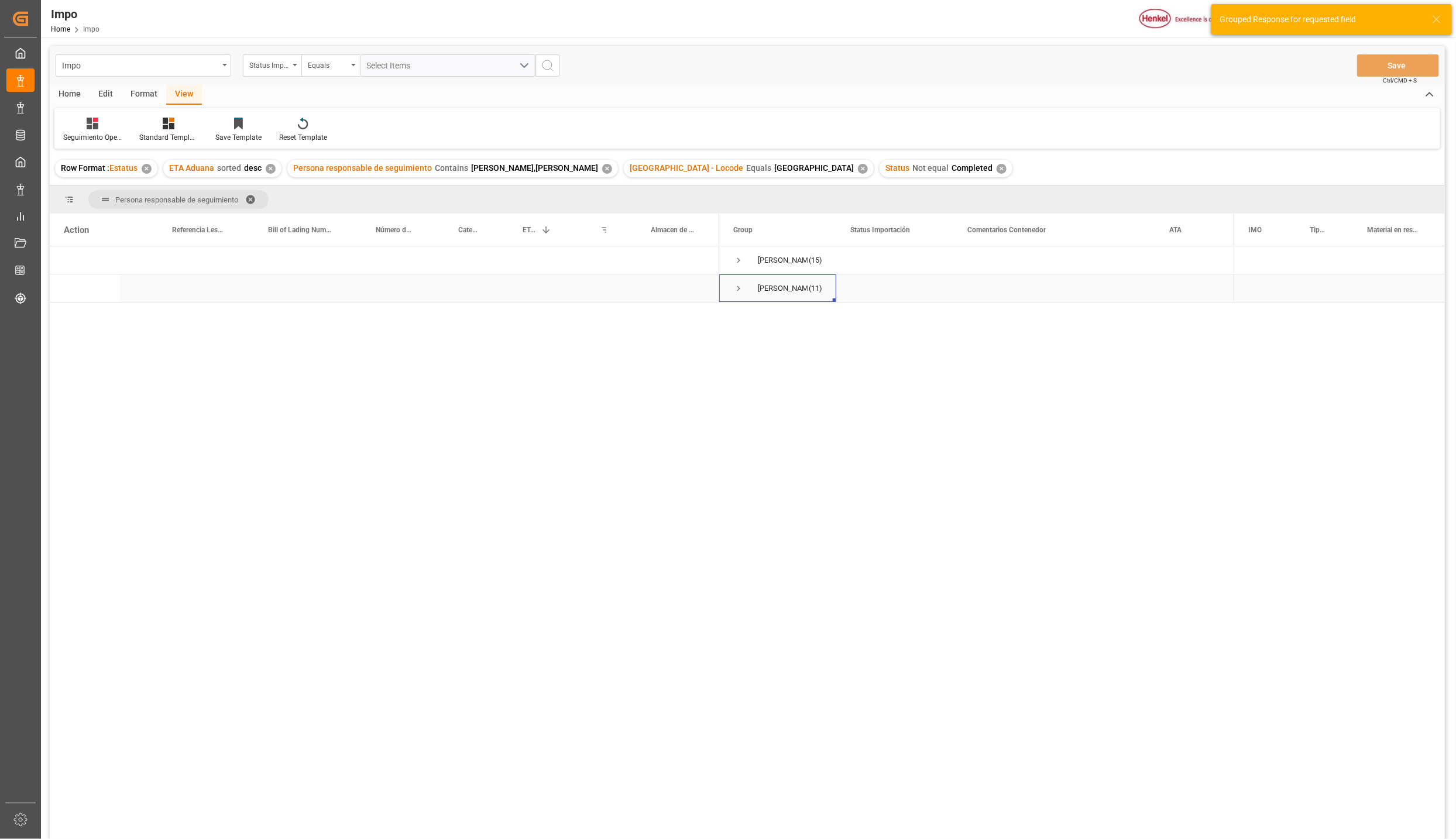
click at [739, 283] on span "Press SPACE to select this row." at bounding box center [738, 288] width 10 height 10
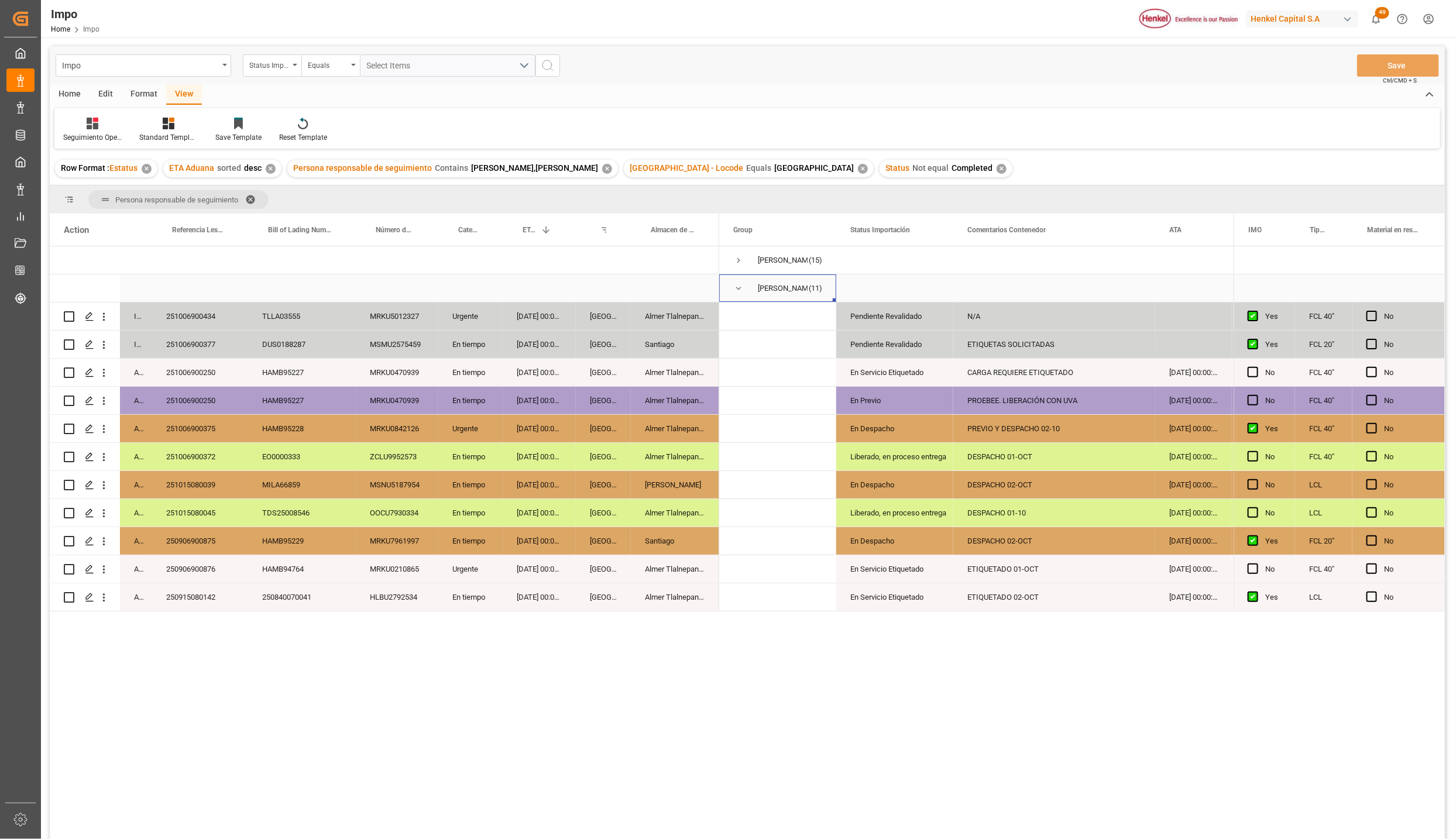
click at [734, 284] on span "Press SPACE to select this row." at bounding box center [738, 288] width 10 height 10
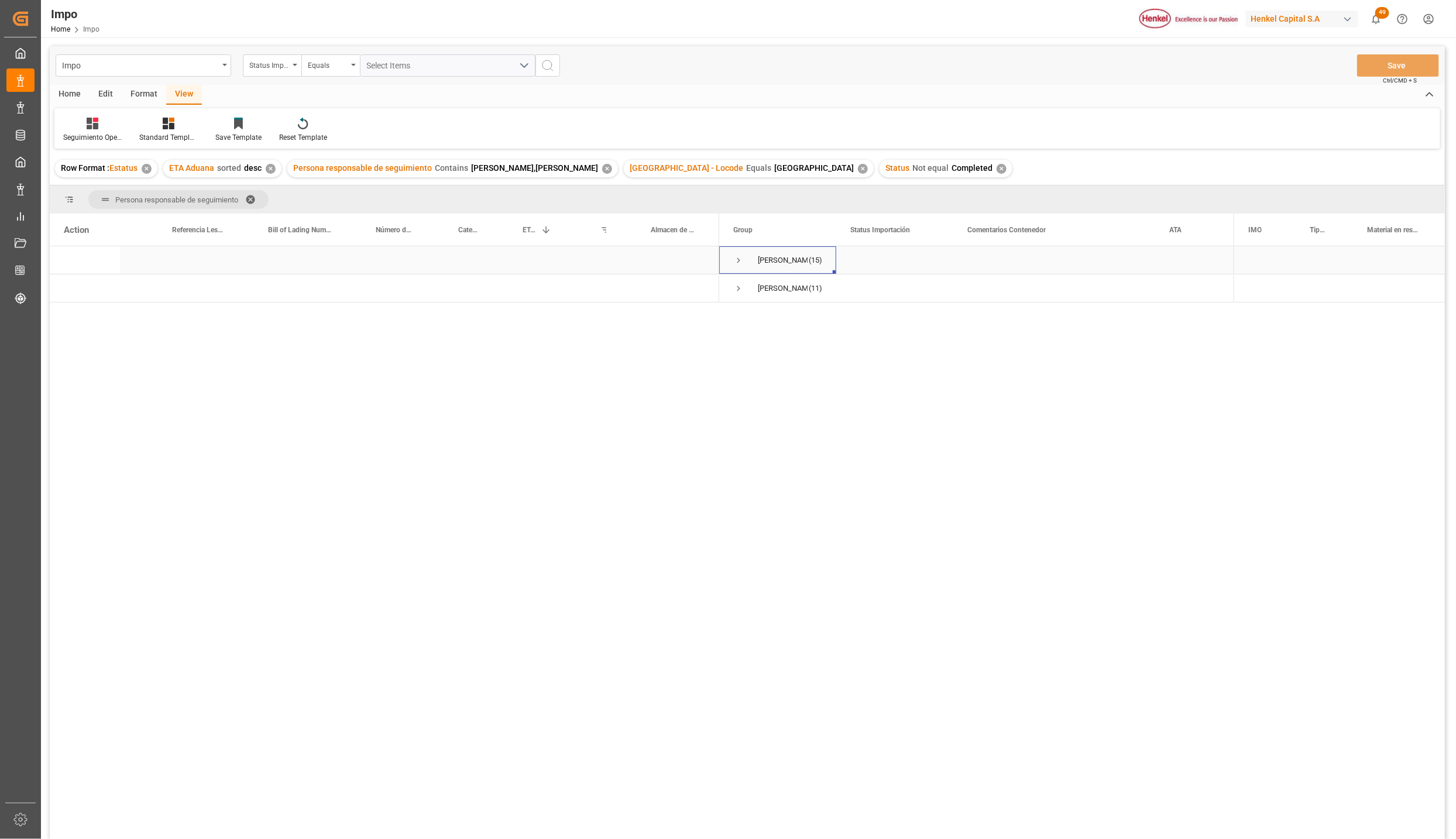
click at [734, 256] on span "Press SPACE to select this row." at bounding box center [738, 260] width 10 height 10
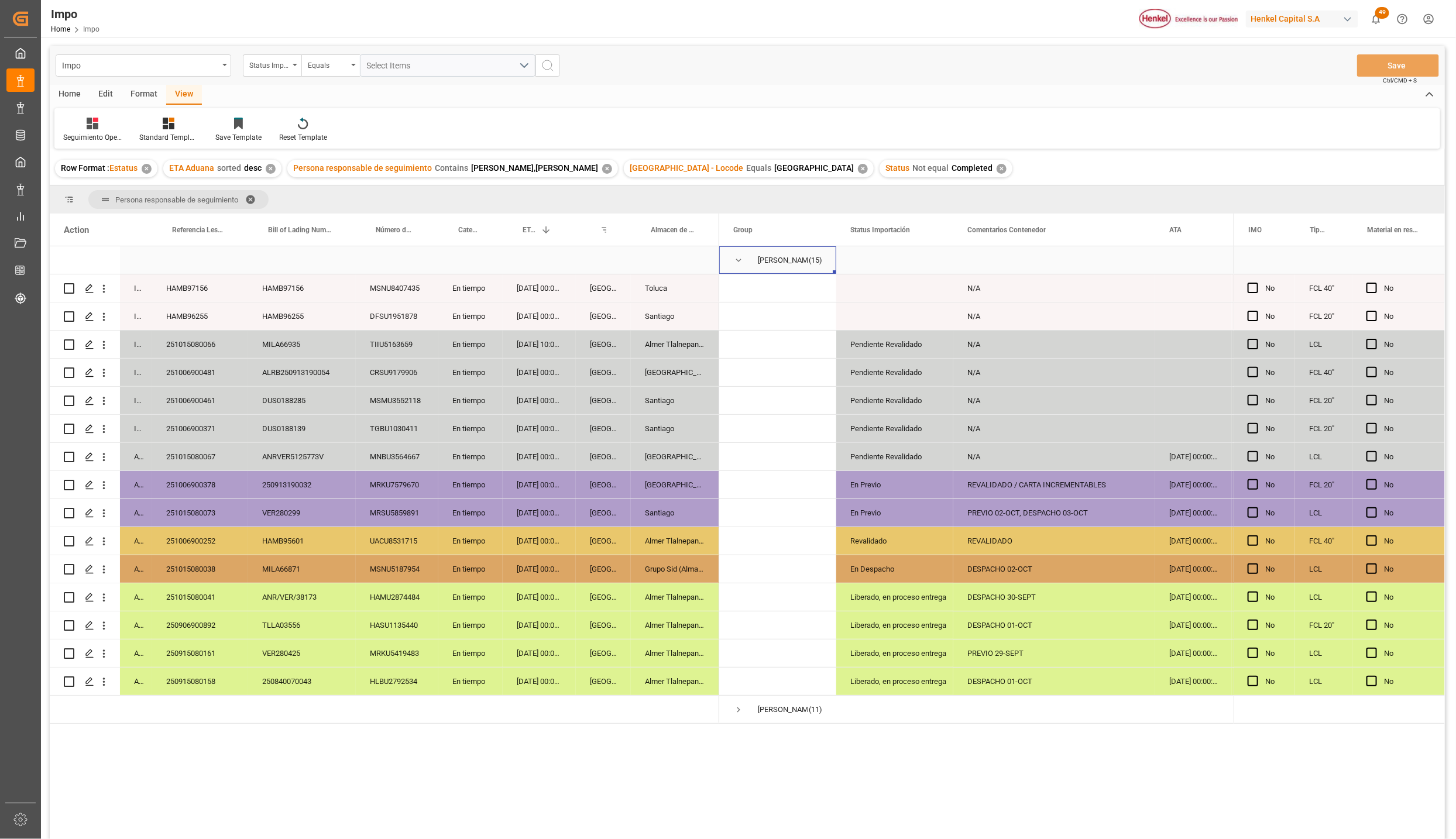
click at [733, 261] on span "Press SPACE to select this row." at bounding box center [738, 260] width 10 height 10
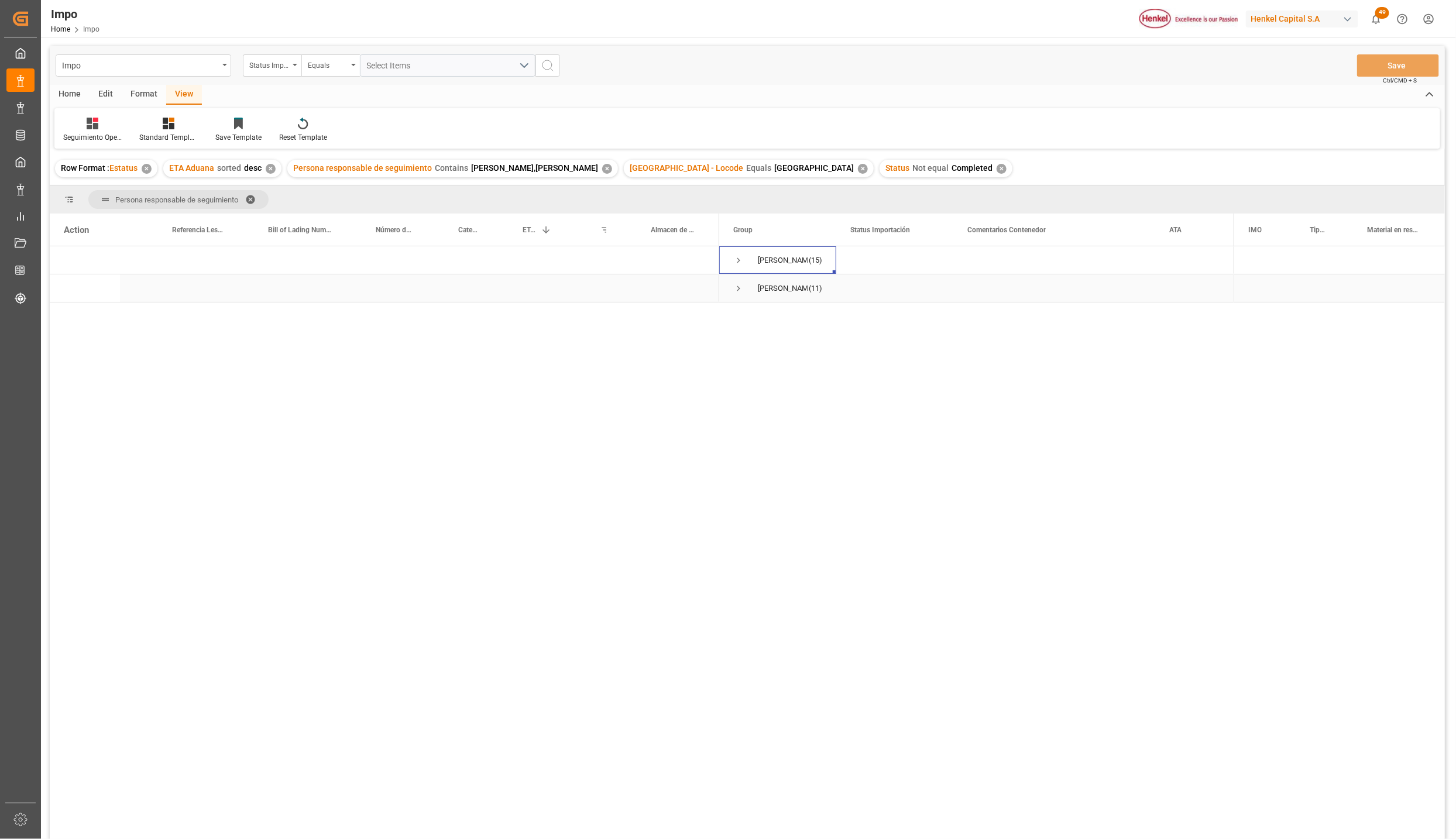
click at [734, 284] on div "Karla Chavez (11)" at bounding box center [778, 288] width 117 height 27
click at [734, 285] on span "Press SPACE to select this row." at bounding box center [738, 288] width 10 height 10
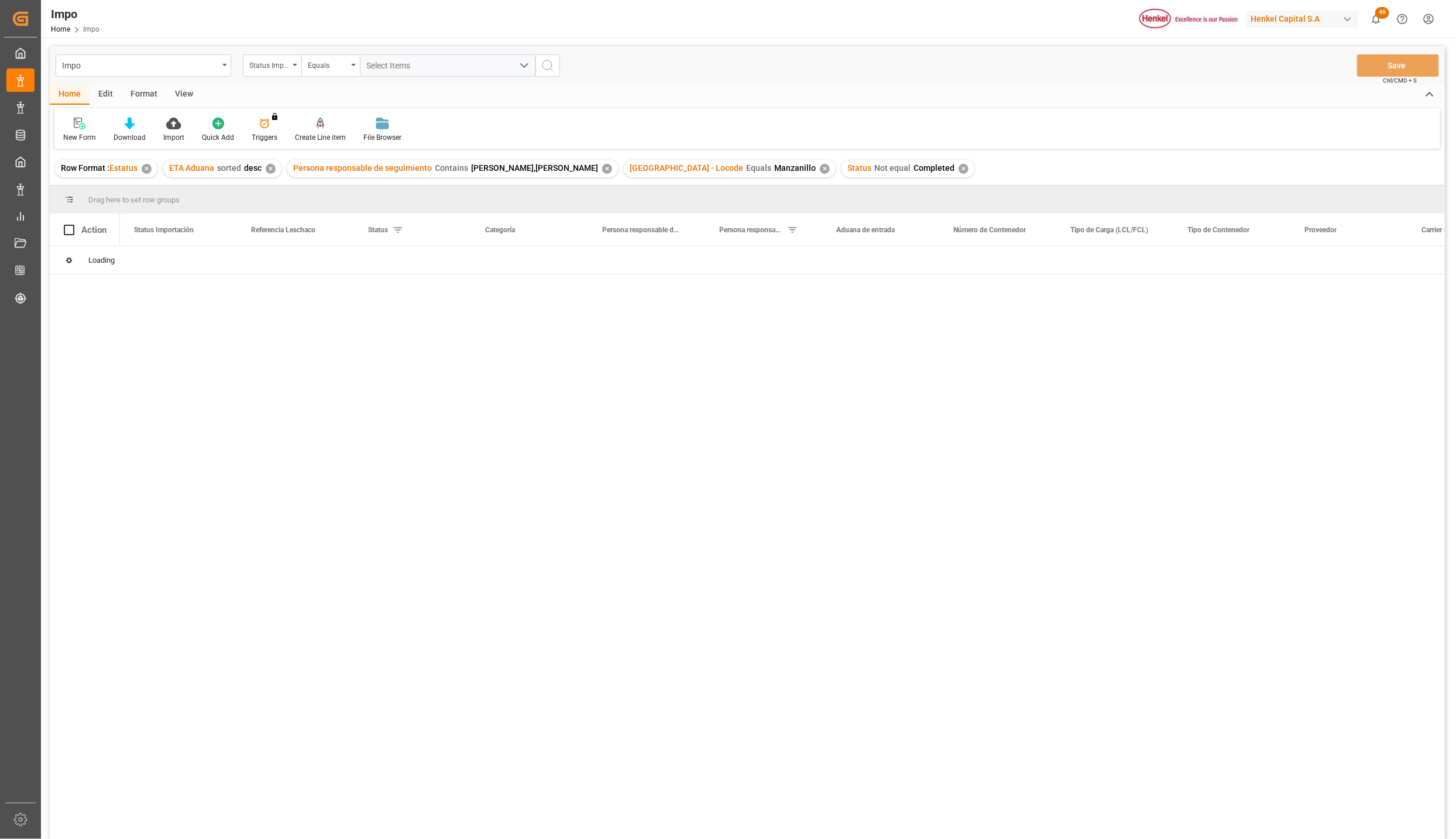
click at [185, 83] on div "Impo Status Importación Equals Select Items Save Ctrl/CMD + S" at bounding box center [747, 65] width 1396 height 38
click at [181, 93] on div "View" at bounding box center [184, 95] width 35 height 20
click at [136, 128] on icon at bounding box center [132, 123] width 12 height 12
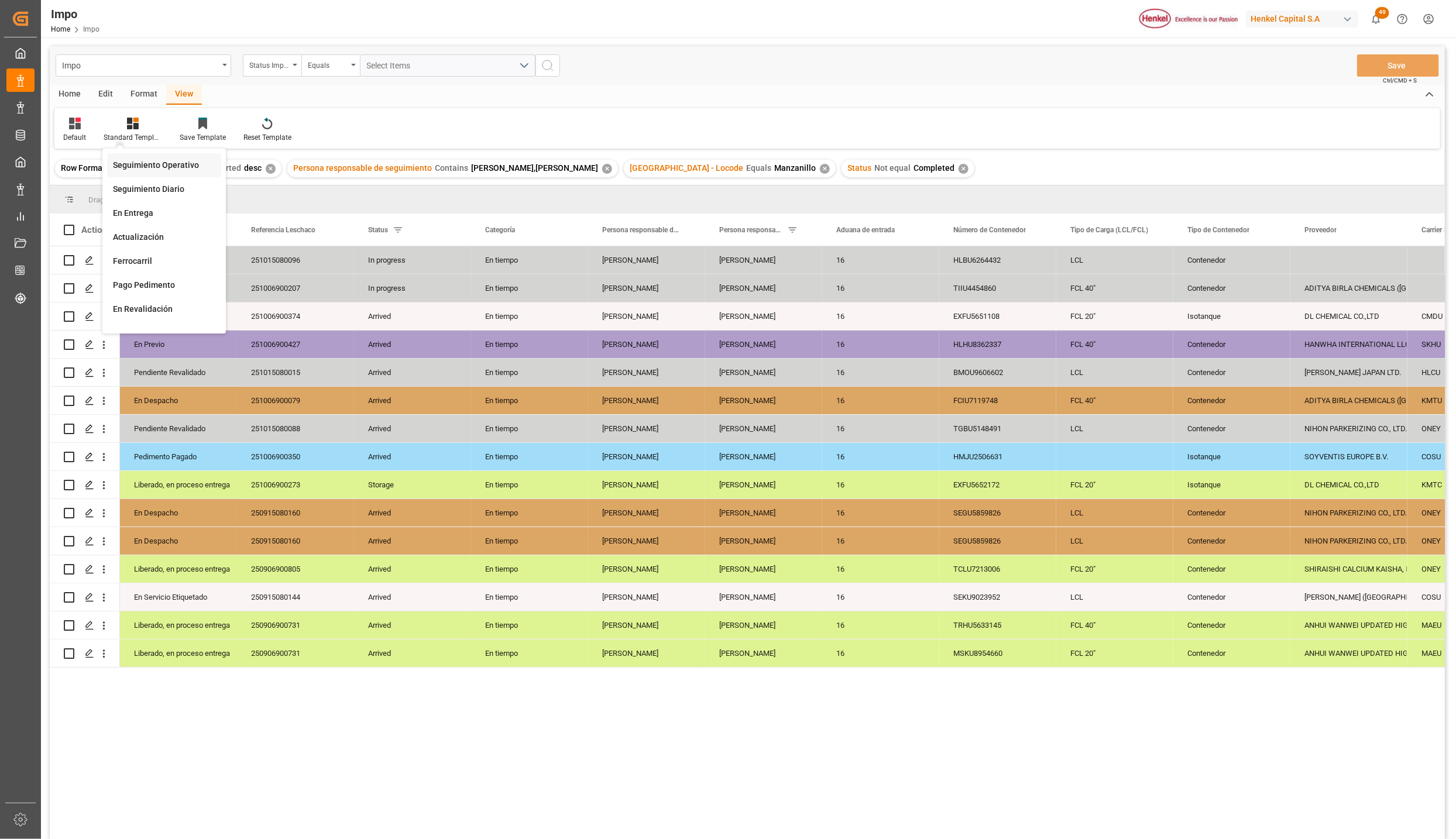
click at [141, 158] on div "Seguimiento Operativo" at bounding box center [164, 165] width 114 height 24
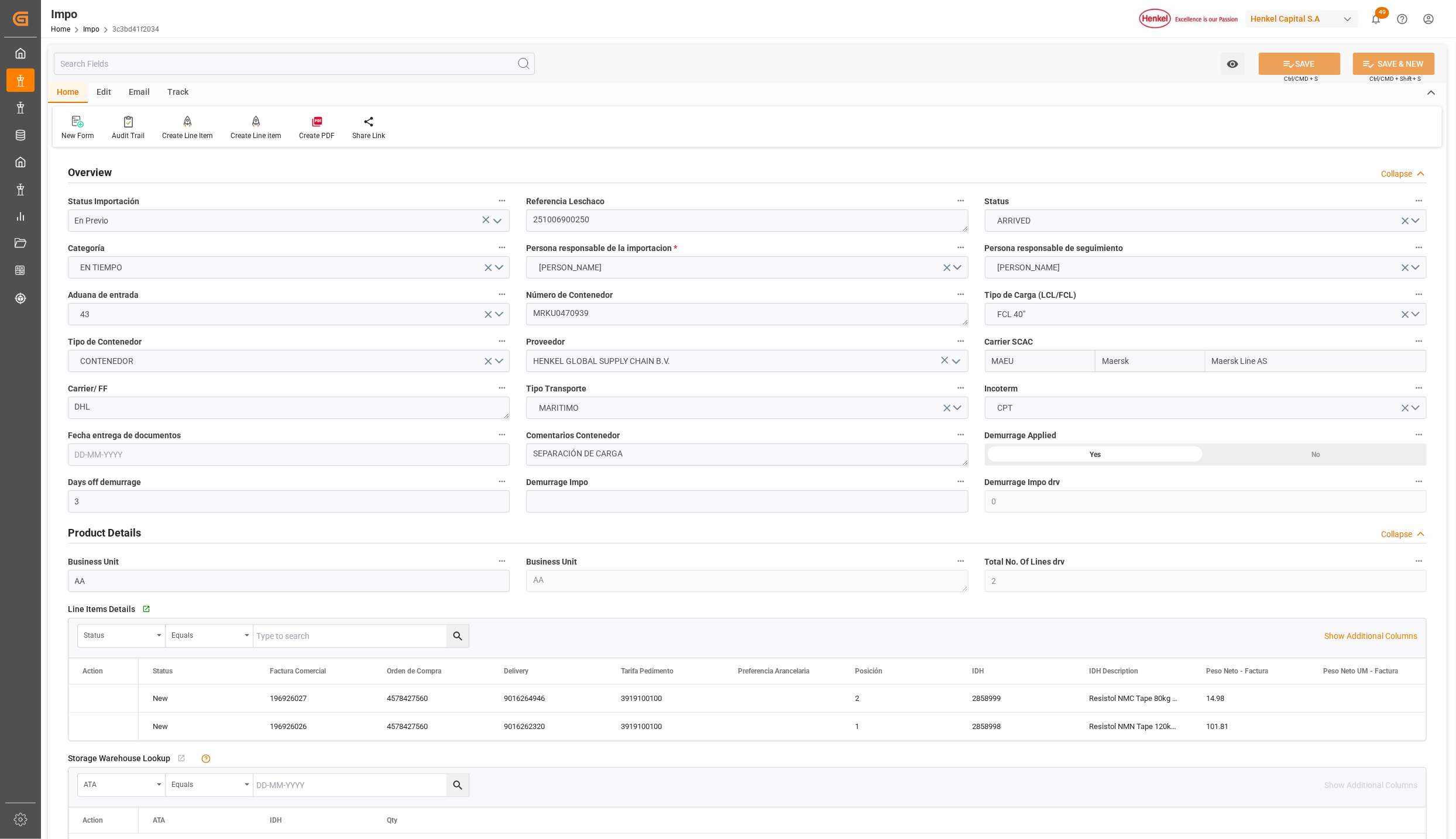
type input "Maersk"
type input "Maersk Line AS"
type input "3"
type input "0"
type input "2"
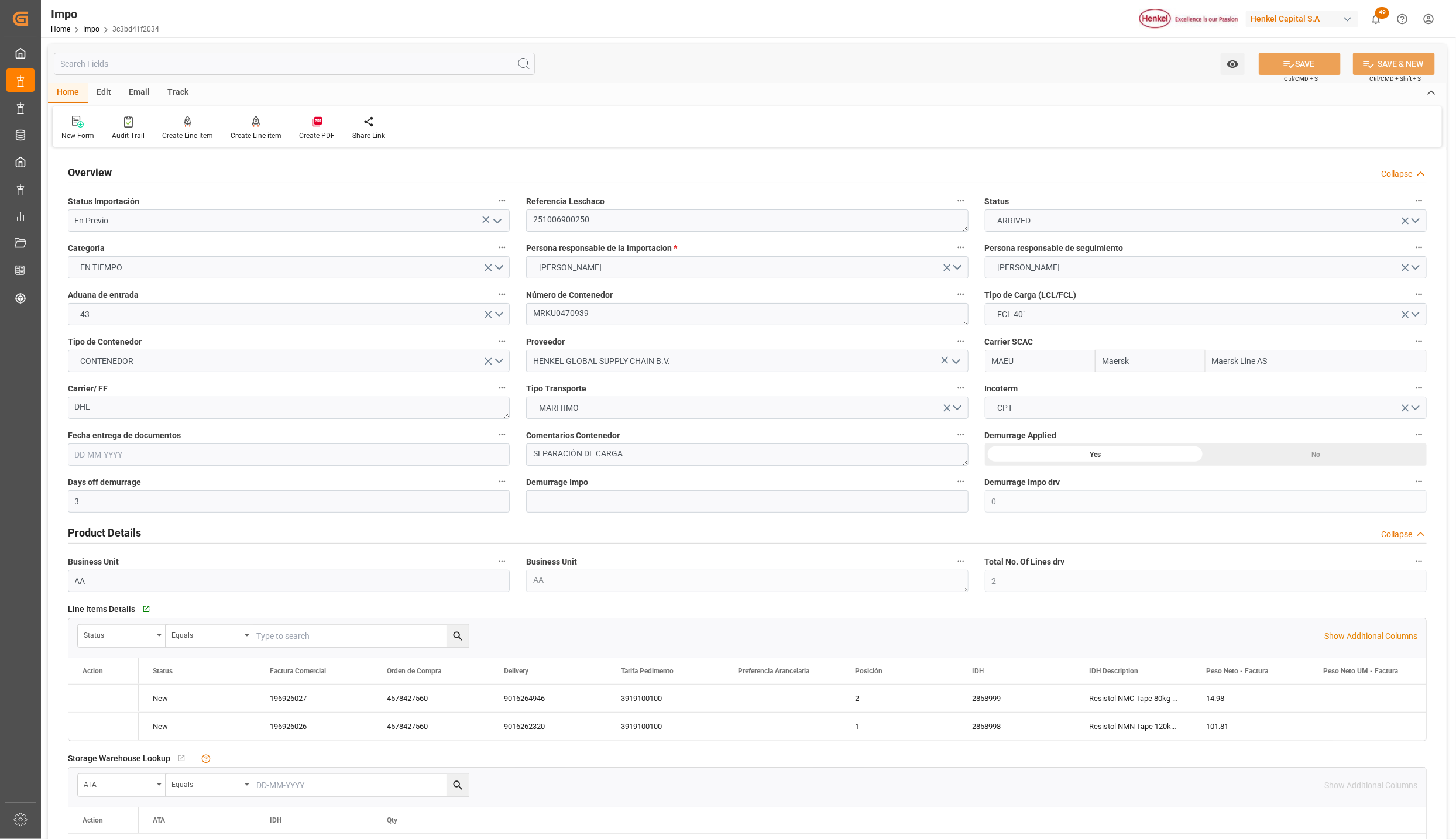
type input "50"
type input "17"
type input "12-09-2025"
click at [502, 220] on icon "open menu" at bounding box center [497, 221] width 14 height 14
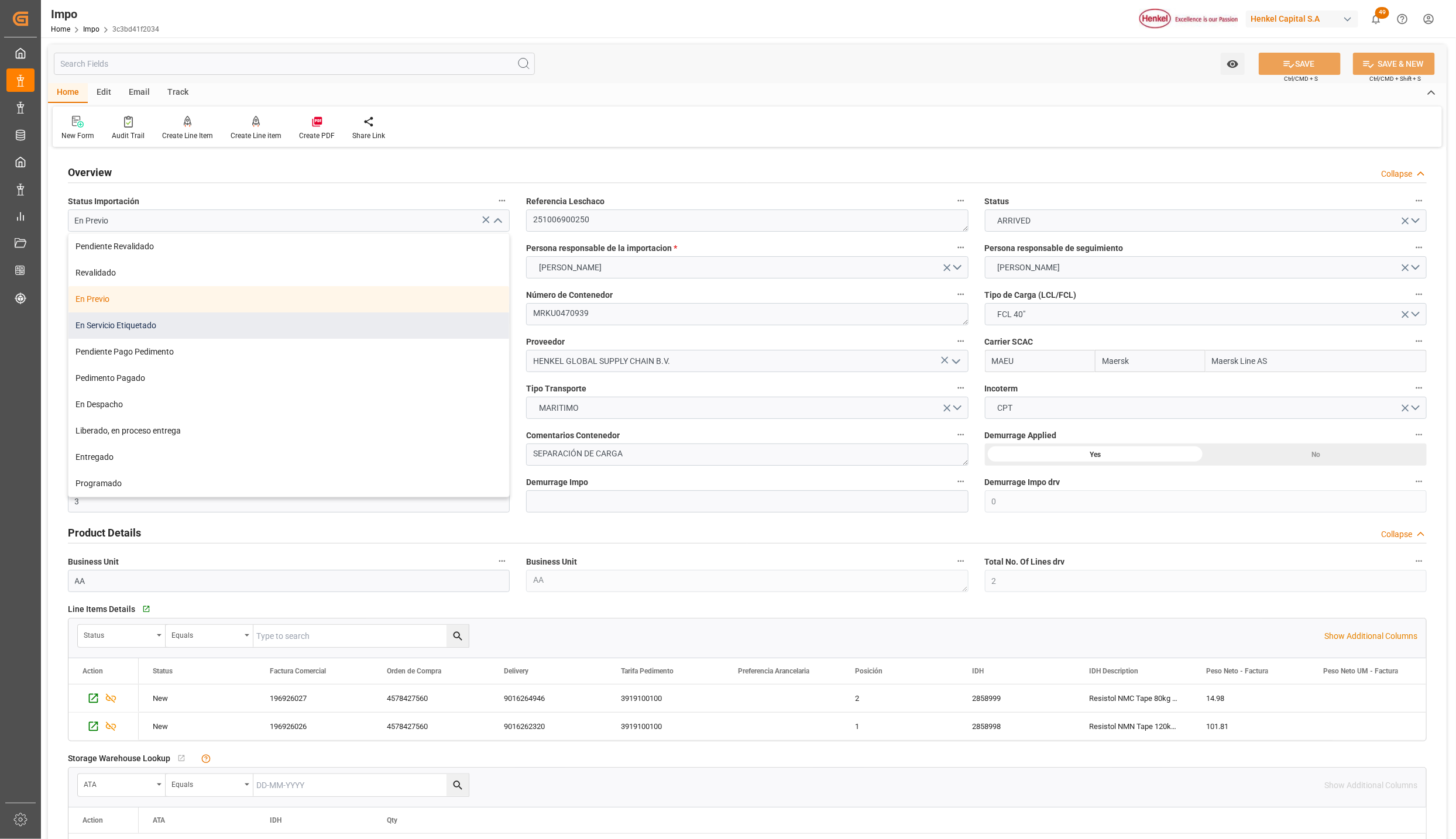
click at [194, 323] on div "En Servicio Etiquetado" at bounding box center [289, 325] width 441 height 26
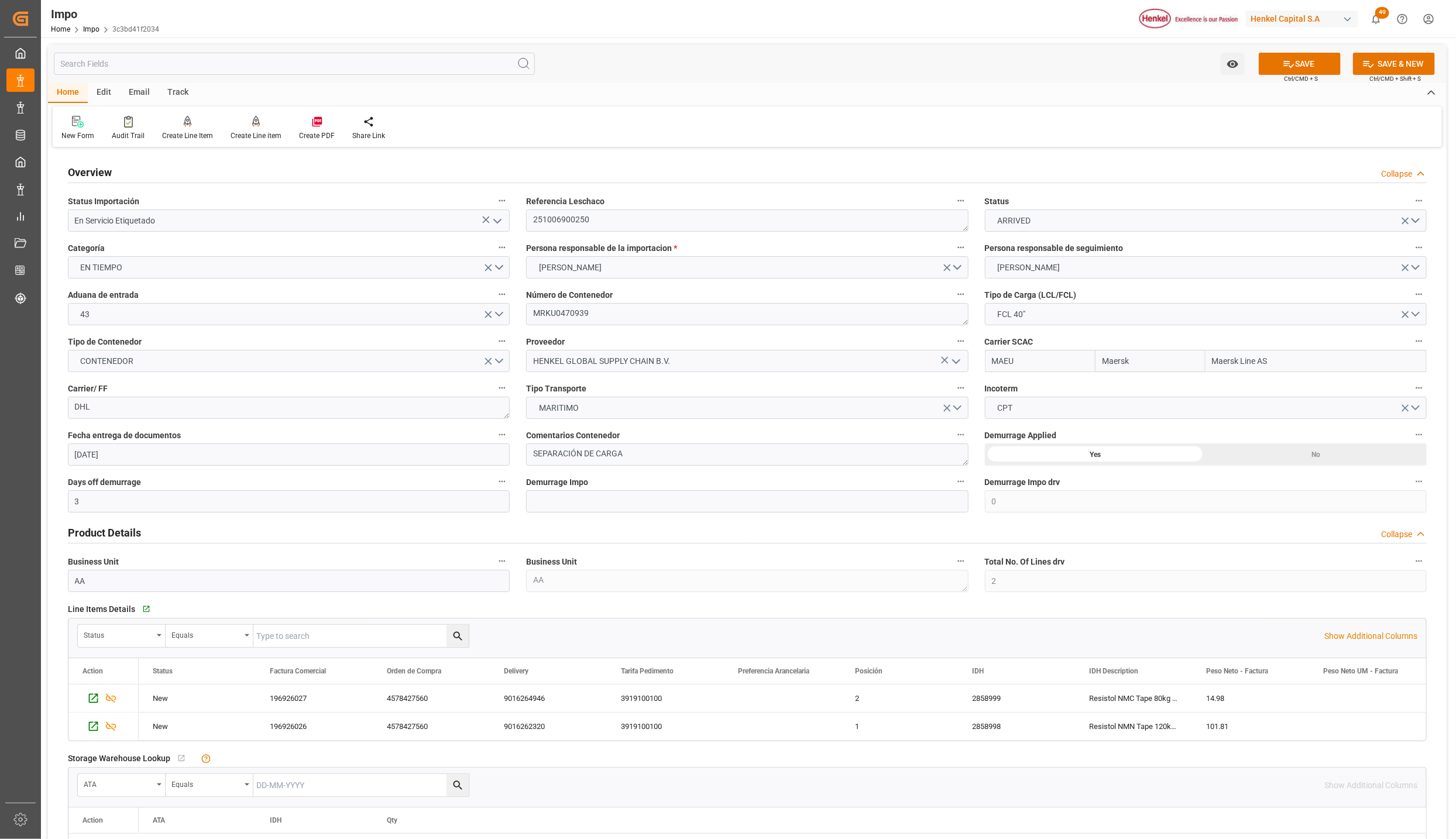
type input "En Servicio Etiquetado"
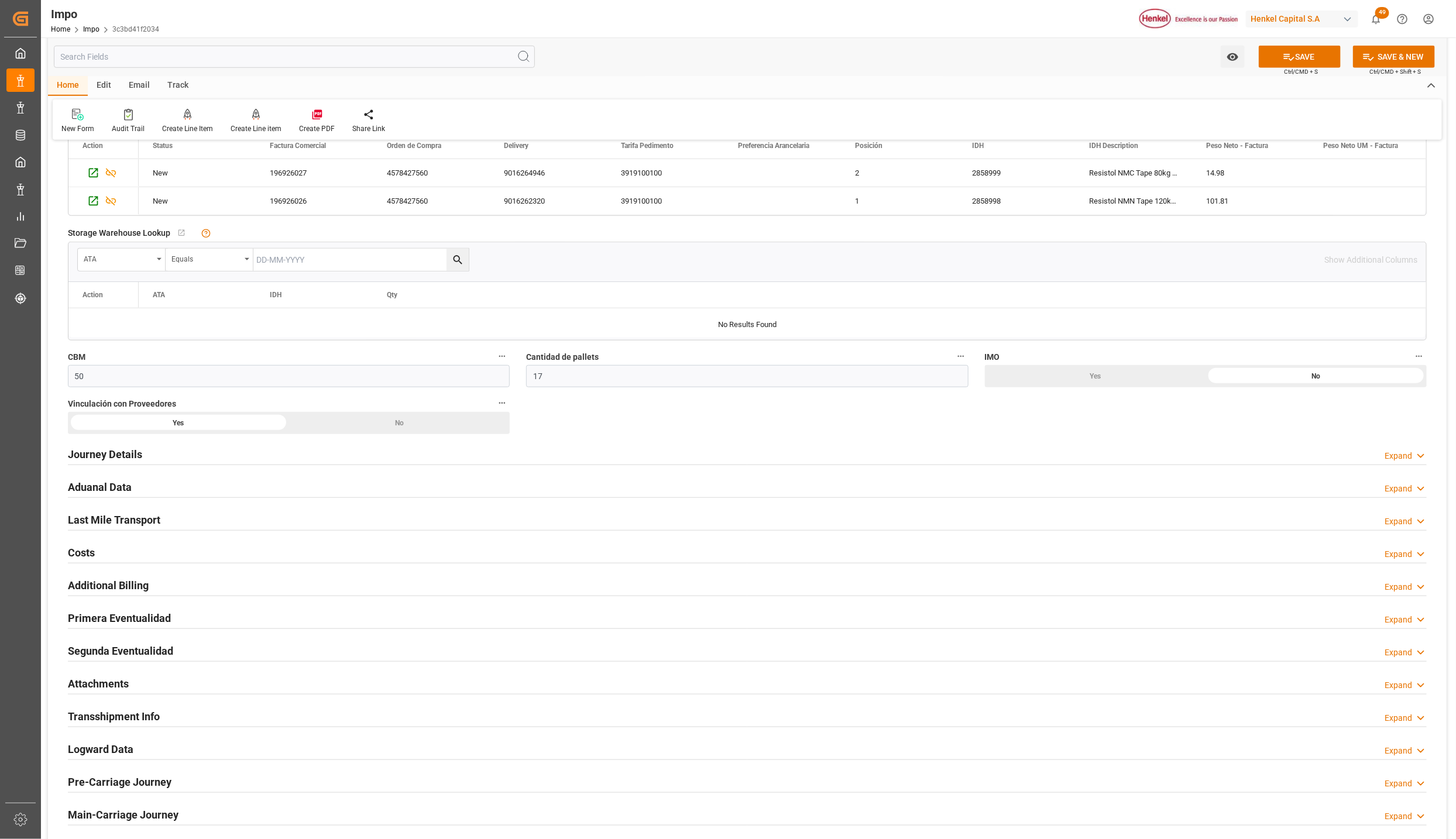
scroll to position [527, 0]
click at [123, 614] on h2 "Primera Eventualidad" at bounding box center [119, 617] width 103 height 16
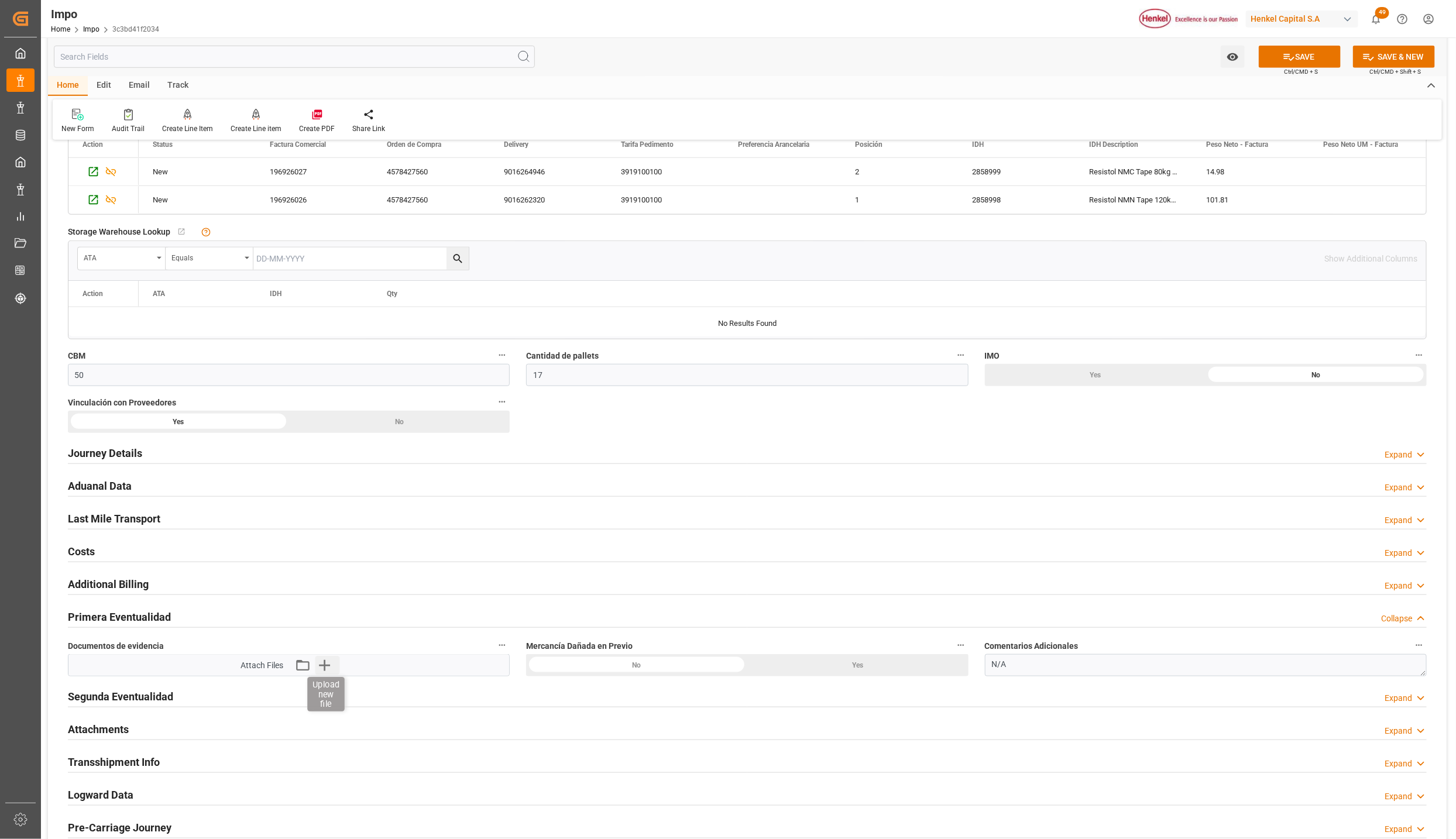
click at [331, 672] on icon "button" at bounding box center [324, 665] width 19 height 19
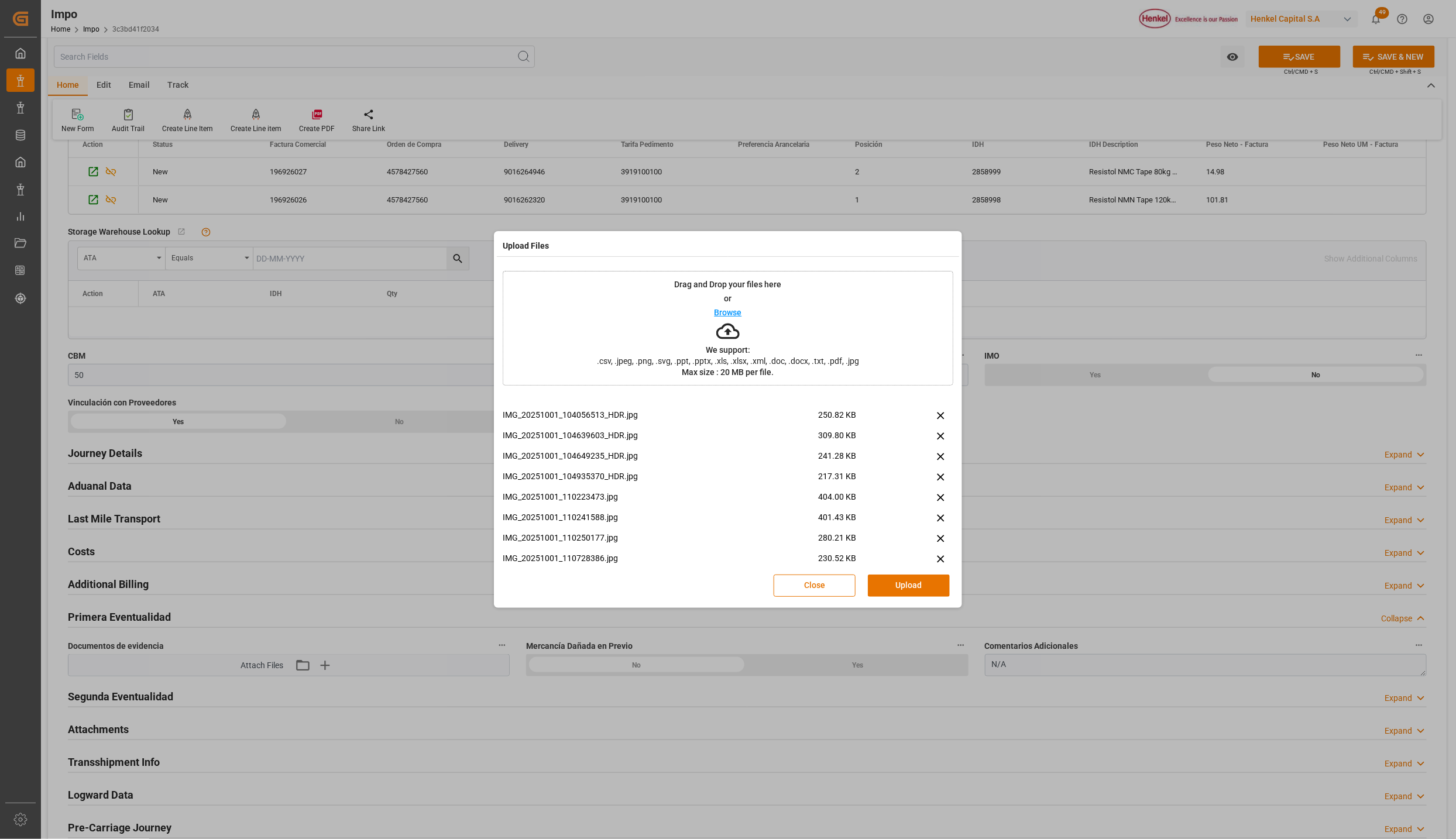
scroll to position [1198, 0]
click at [819, 588] on button "Close" at bounding box center [815, 586] width 82 height 22
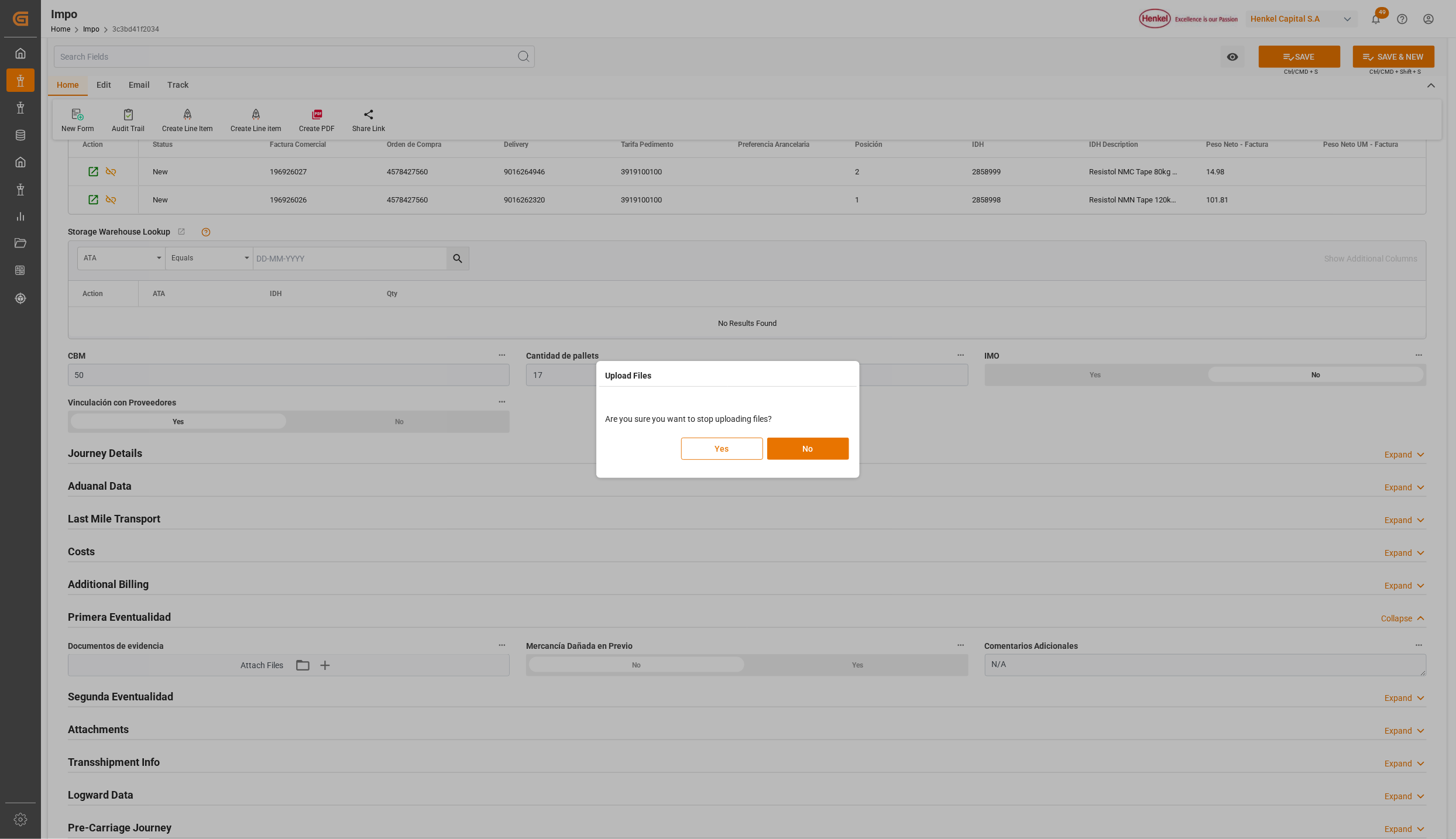
click at [724, 447] on button "Yes" at bounding box center [722, 448] width 82 height 22
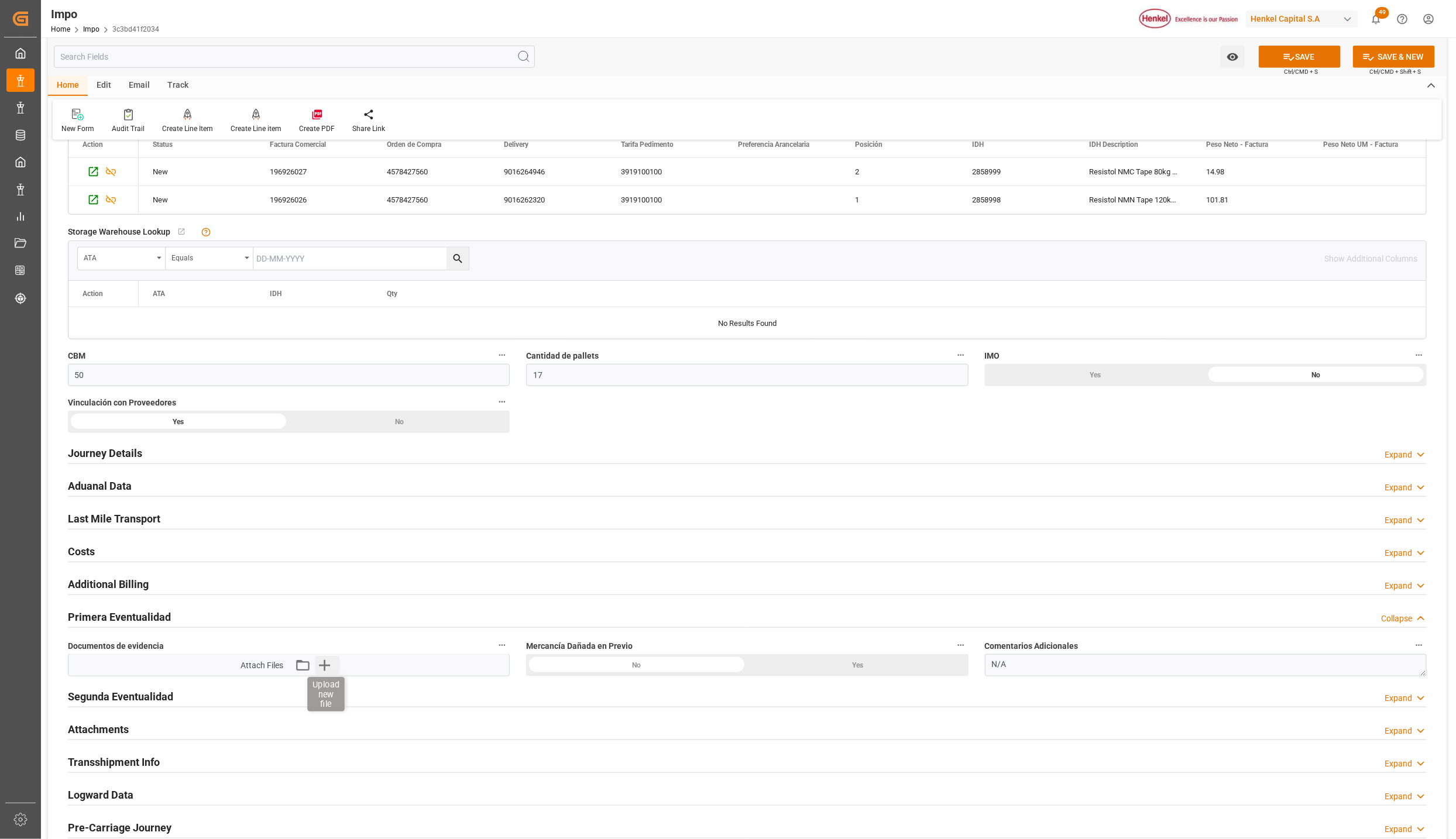
click at [325, 669] on icon "button" at bounding box center [325, 666] width 11 height 11
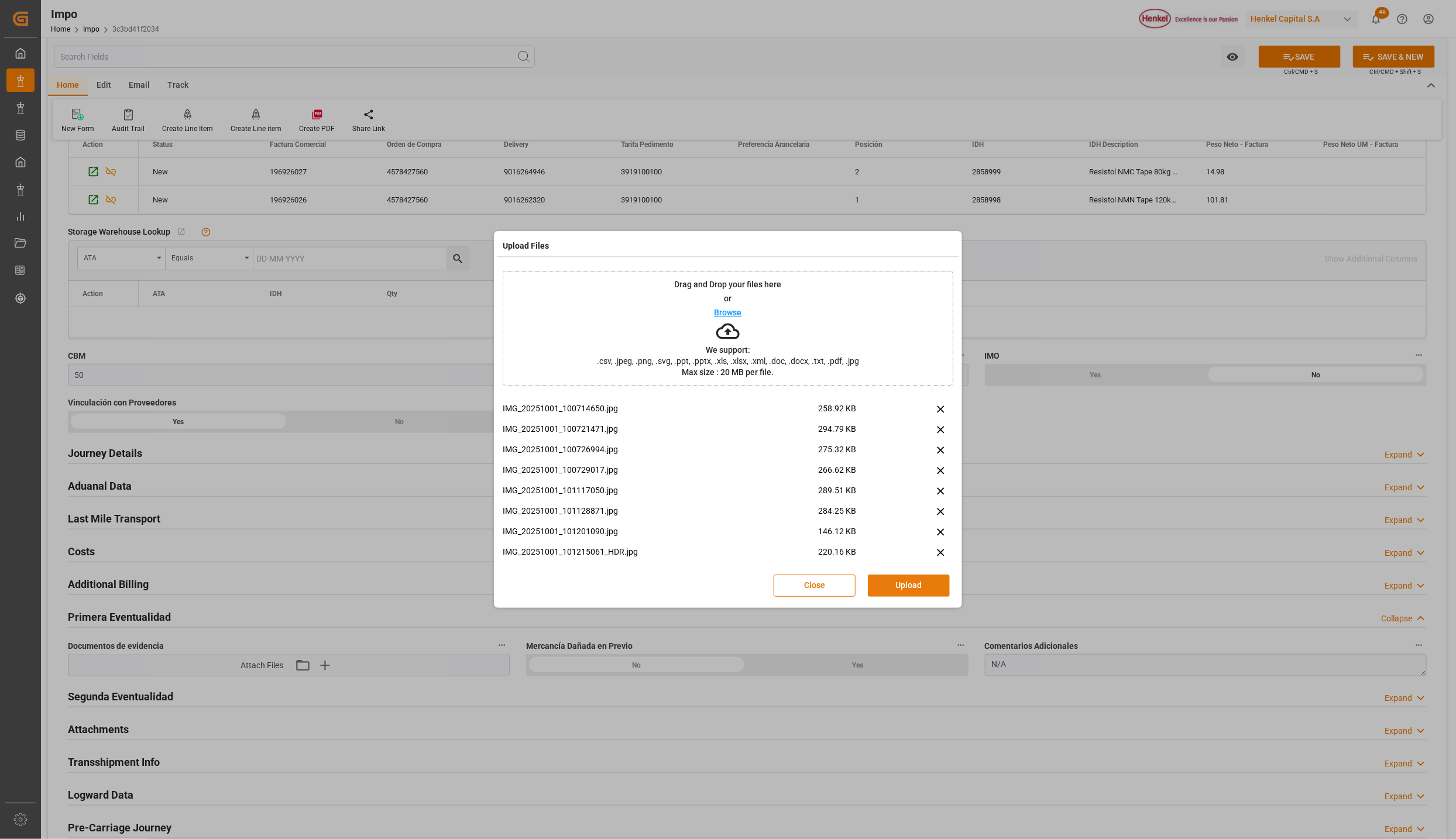
click at [915, 586] on button "Upload" at bounding box center [909, 586] width 82 height 22
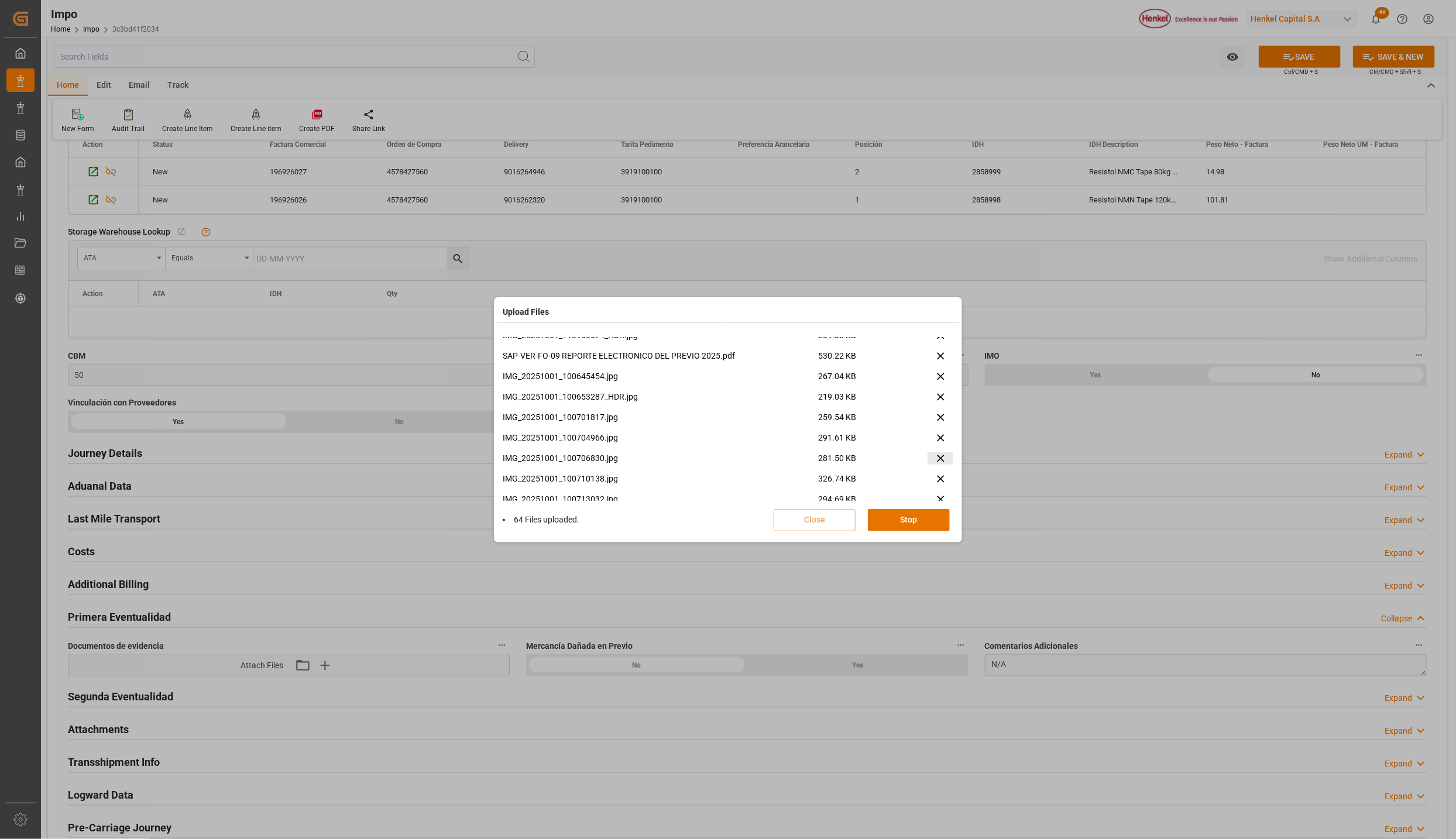
scroll to position [1501, 0]
click at [929, 513] on button "Done" at bounding box center [909, 520] width 82 height 22
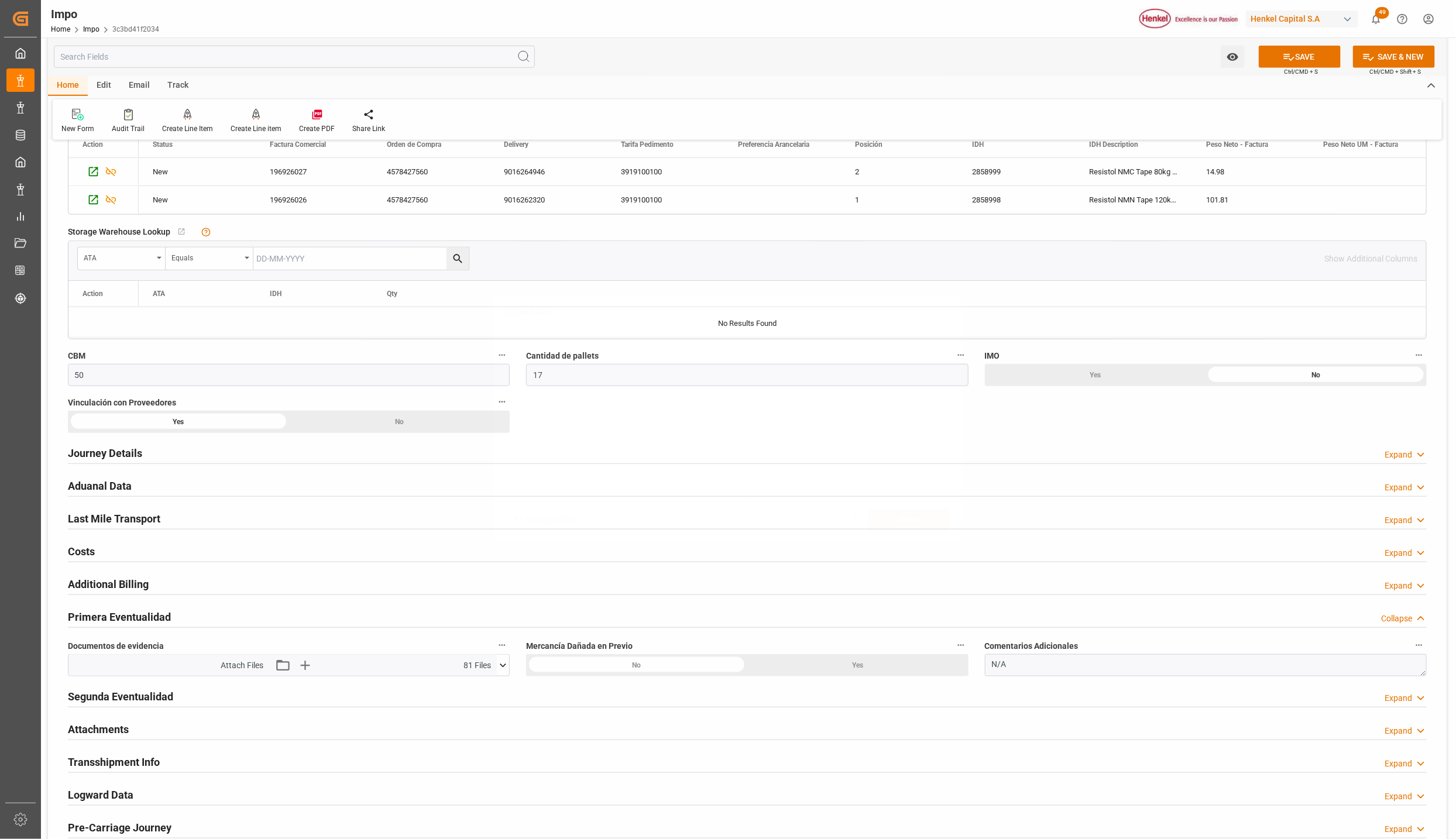
scroll to position [0, 0]
click at [1266, 59] on button "SAVE" at bounding box center [1300, 57] width 82 height 22
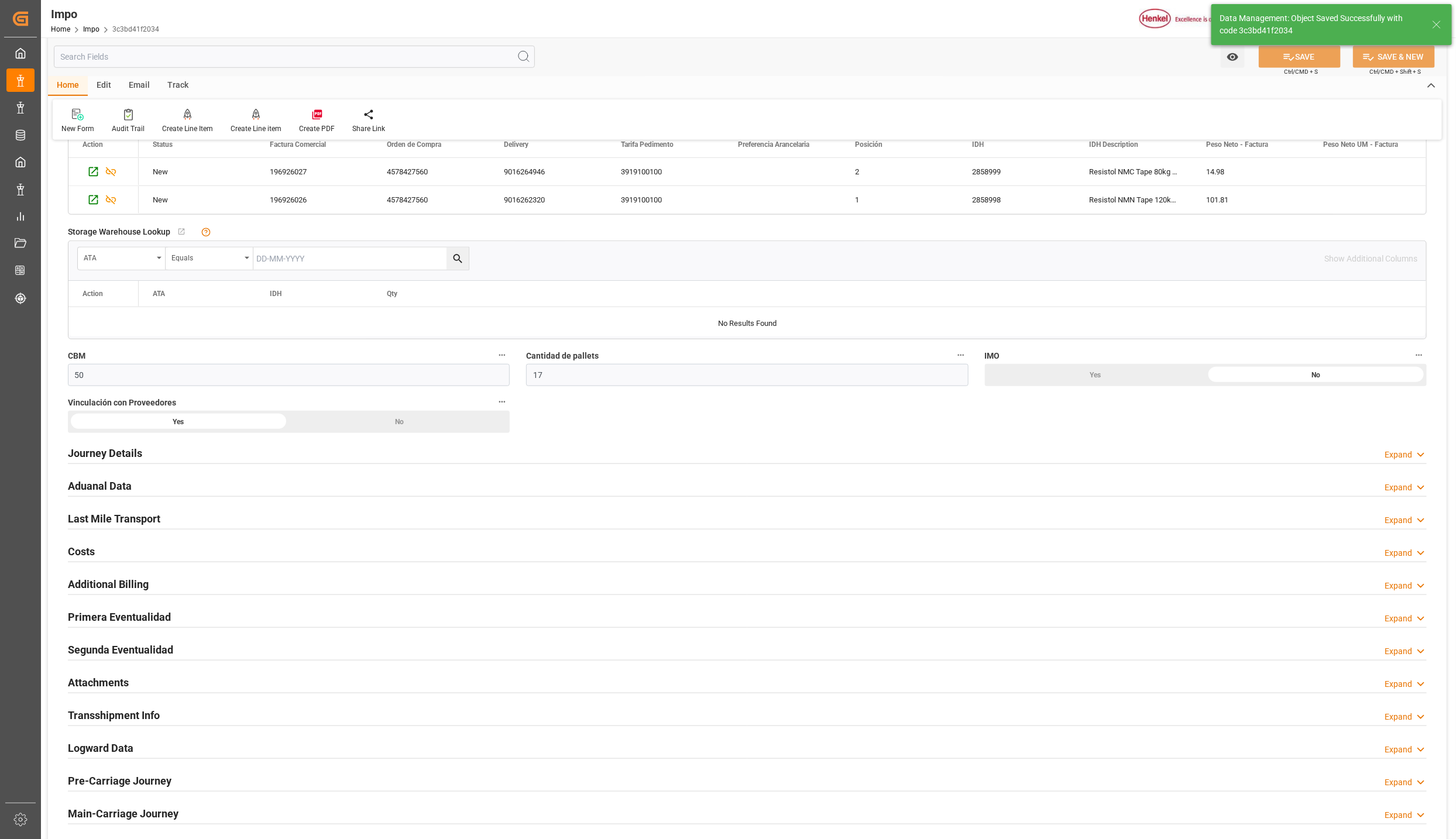
drag, startPoint x: 163, startPoint y: 619, endPoint x: 1172, endPoint y: 790, distance: 1023.4
click at [163, 619] on h2 "Primera Eventualidad" at bounding box center [119, 617] width 103 height 16
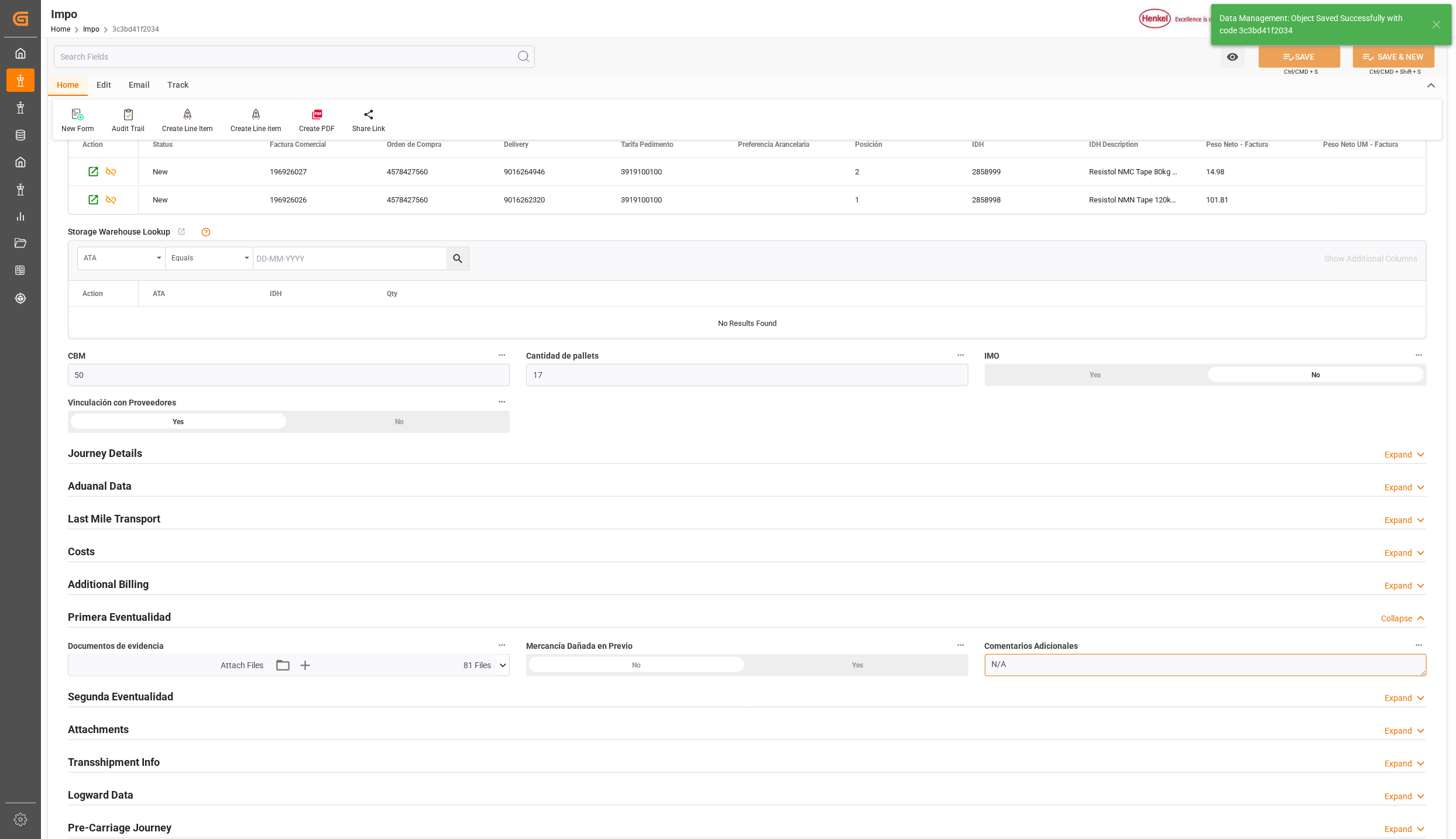
drag, startPoint x: 1038, startPoint y: 669, endPoint x: 984, endPoint y: 668, distance: 54.0
click at [985, 668] on textarea "N/A" at bounding box center [1206, 665] width 442 height 22
paste textarea "TAMBORES LIGERAMENTE RASPADOS"
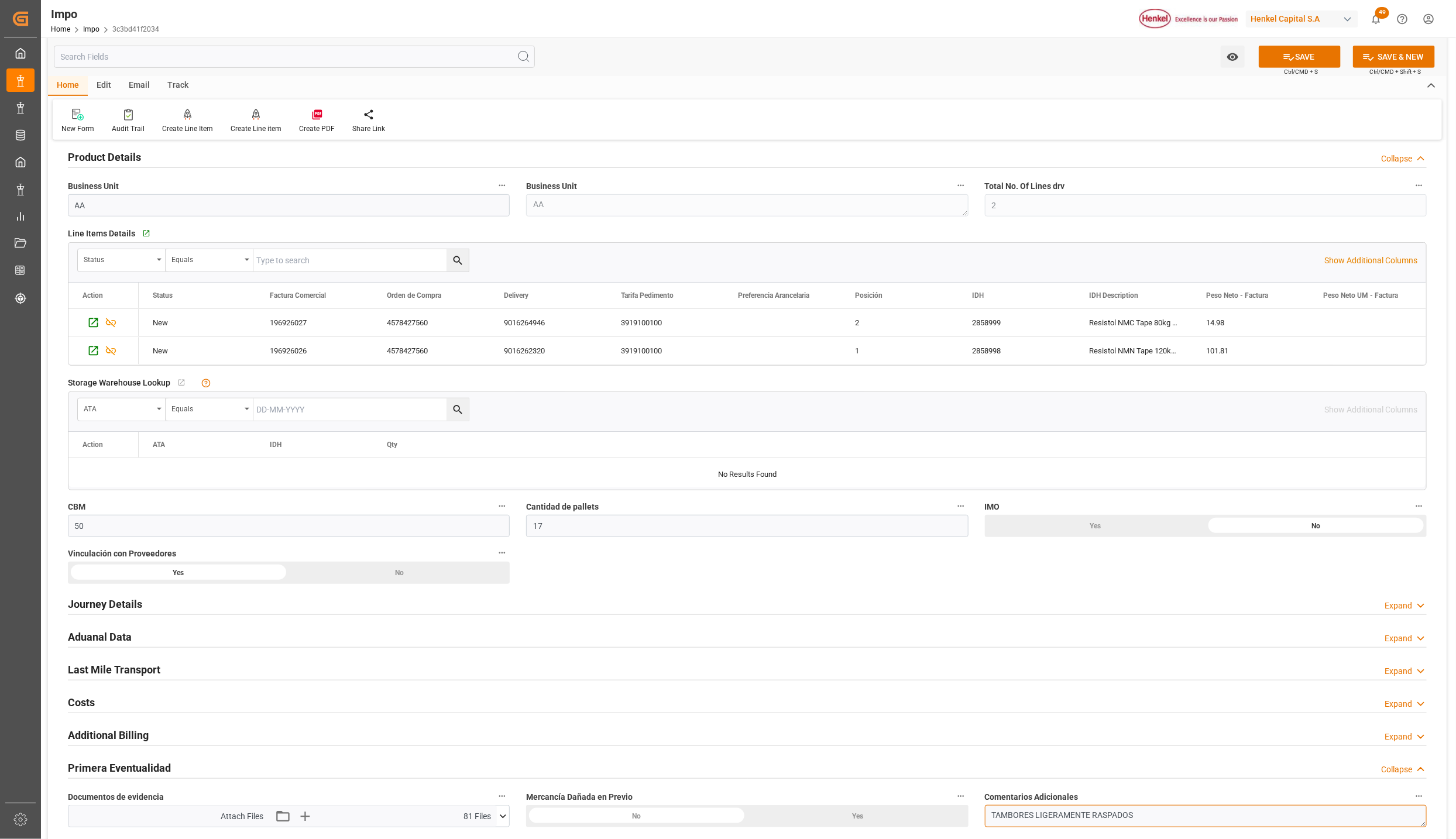
scroll to position [351, 0]
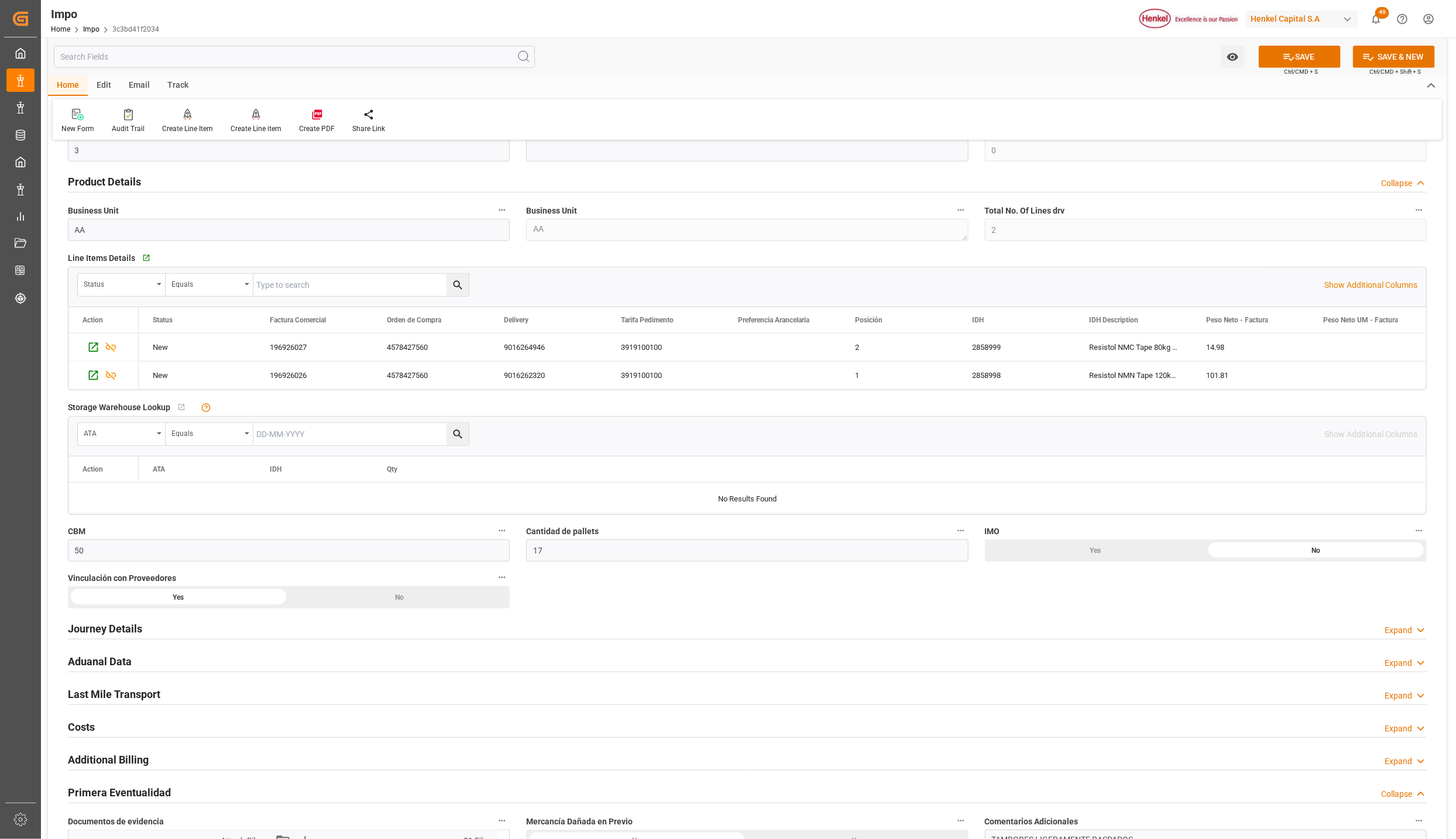
click at [92, 657] on h2 "Aduanal Data" at bounding box center [100, 661] width 64 height 16
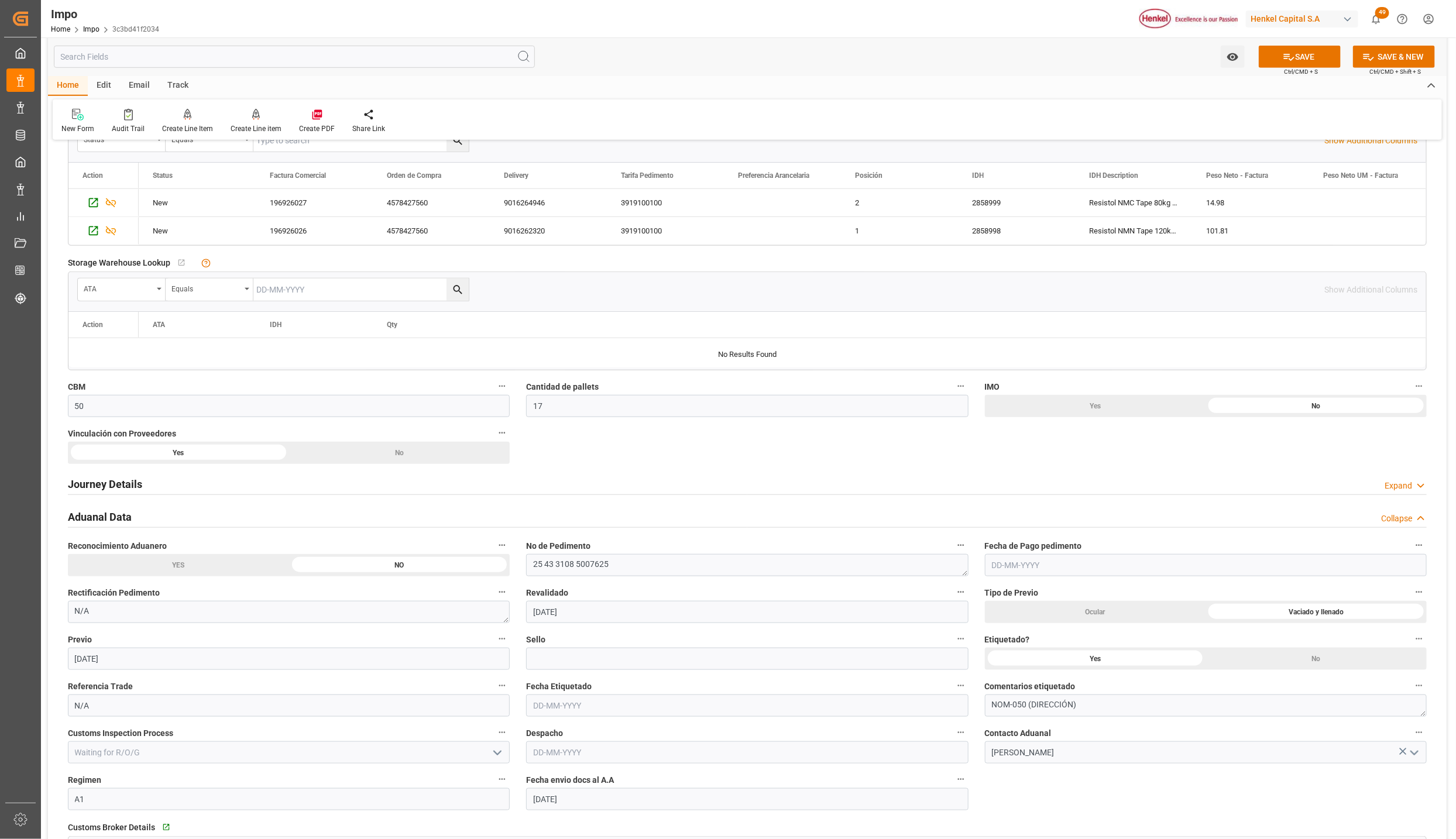
scroll to position [527, 0]
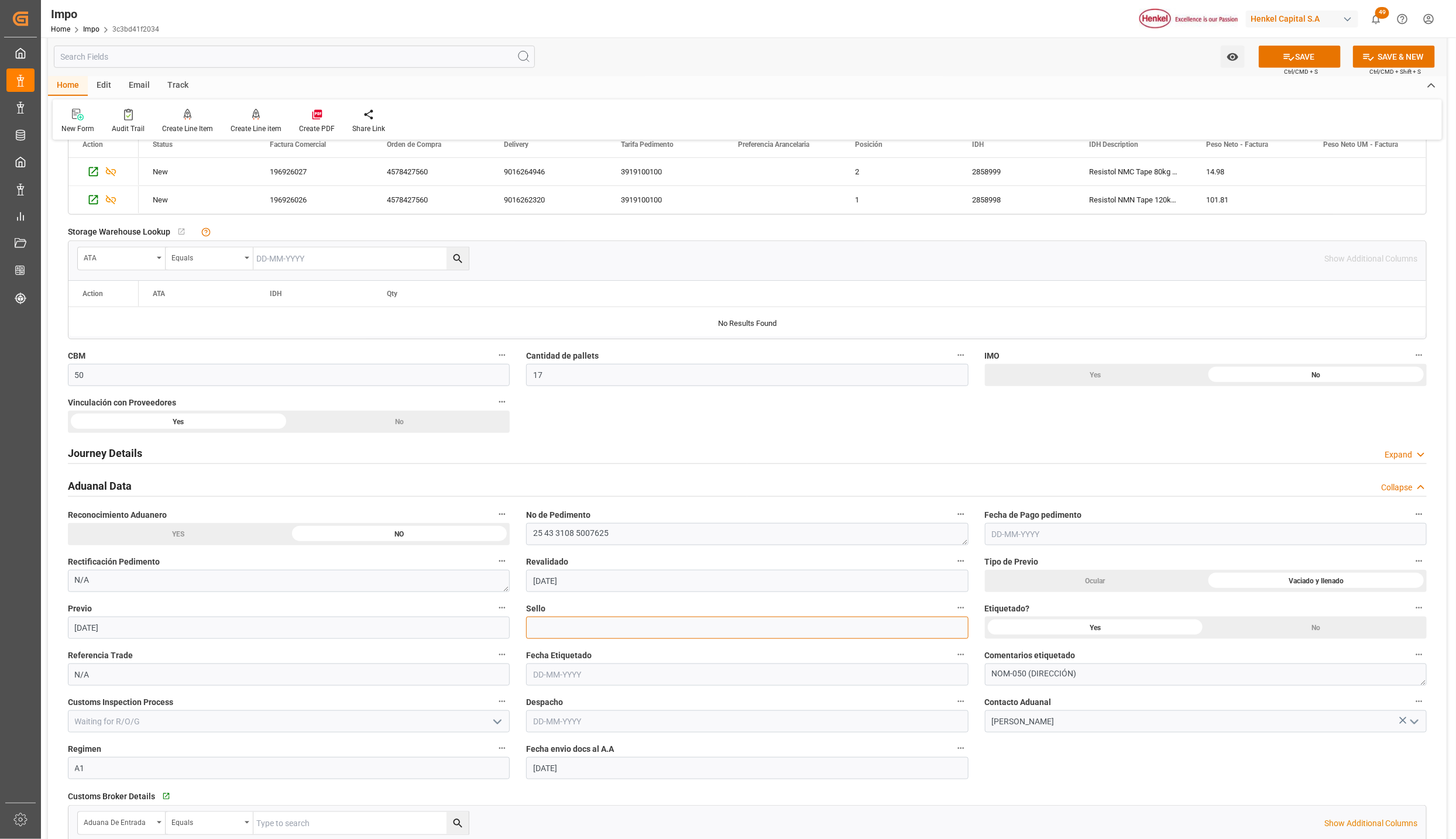
click at [631, 634] on input at bounding box center [747, 628] width 442 height 22
click at [1309, 53] on button "SAVE" at bounding box center [1300, 57] width 82 height 22
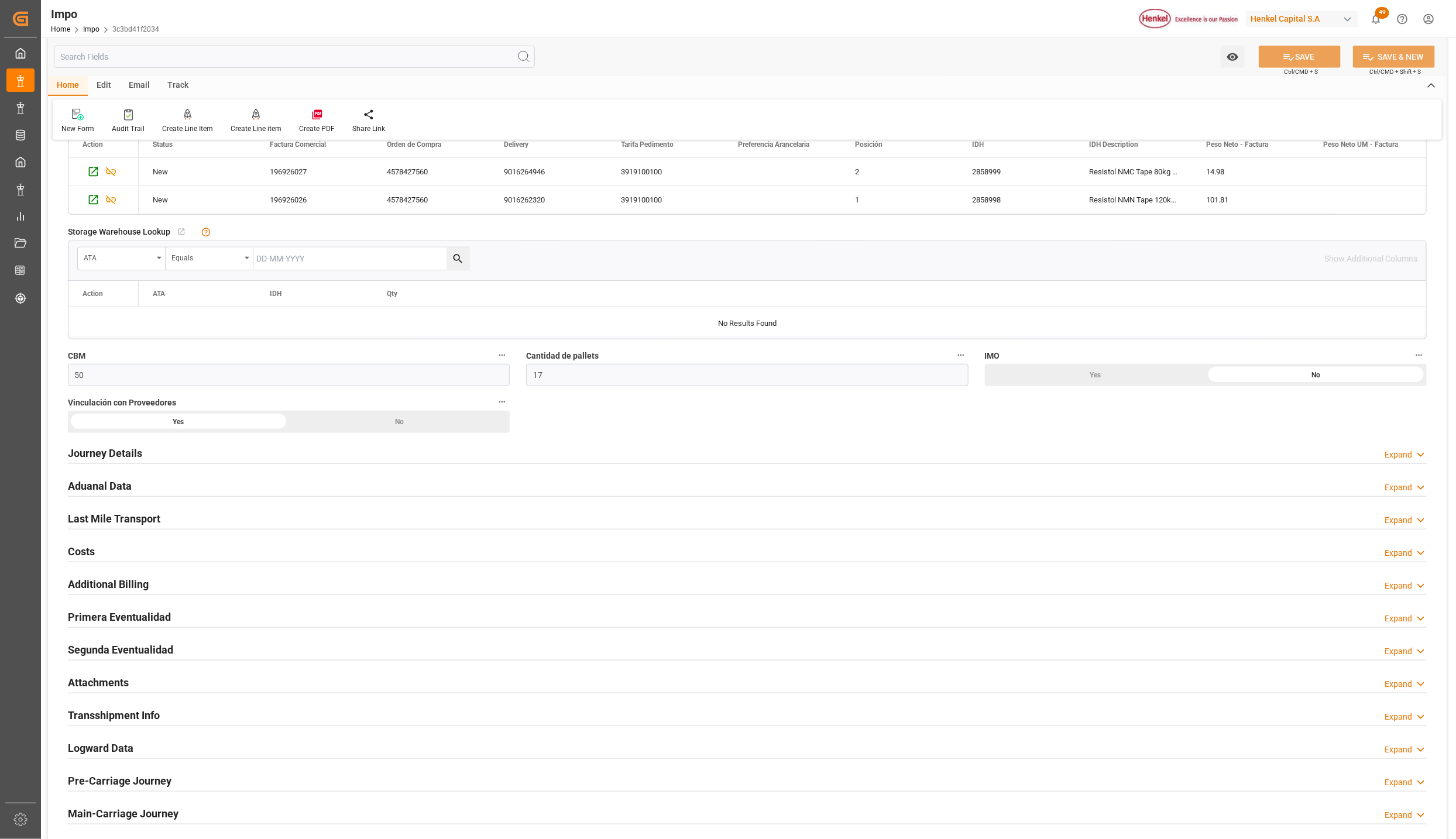
click at [82, 621] on h2 "Primera Eventualidad" at bounding box center [119, 617] width 103 height 16
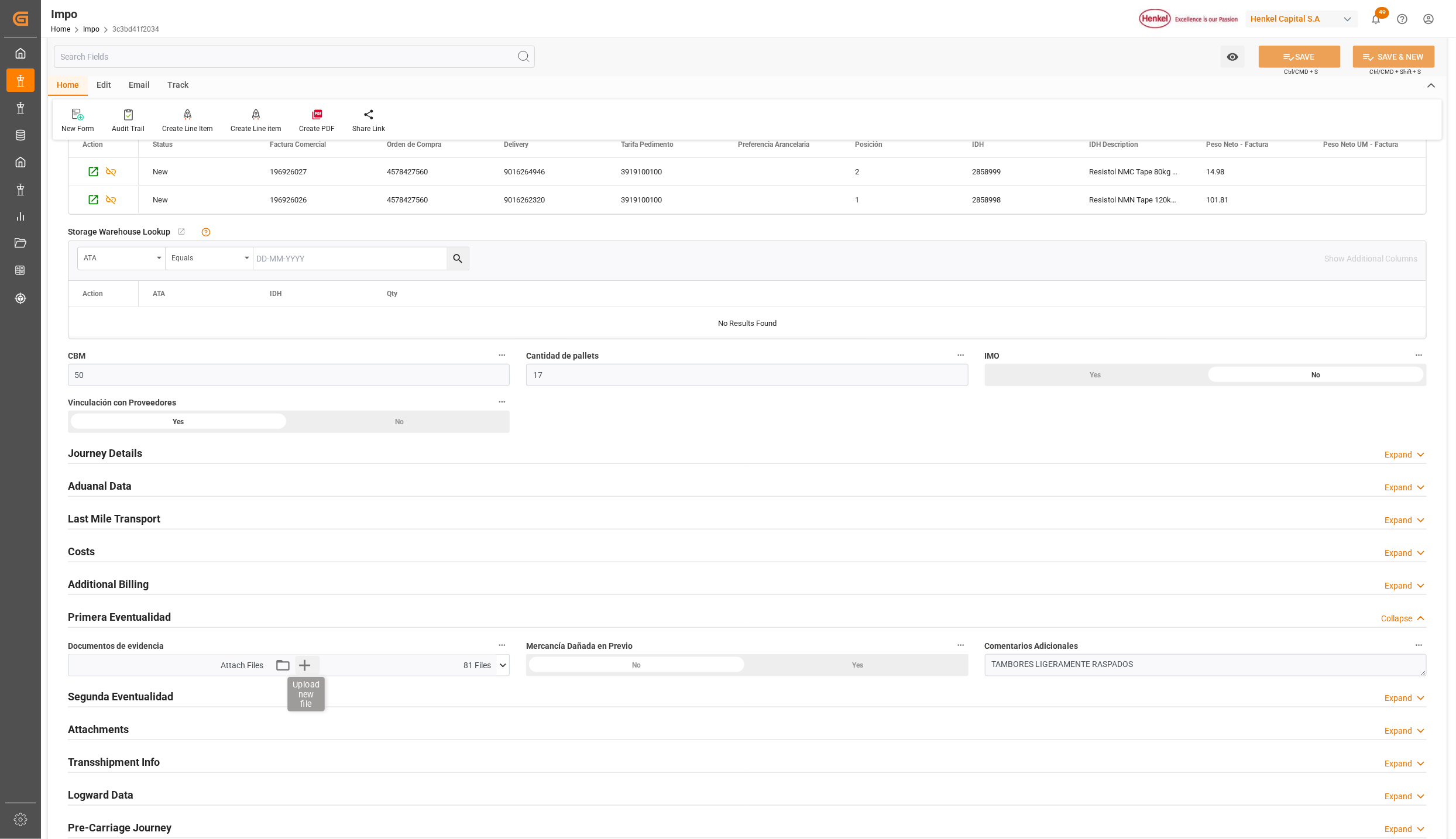
click at [305, 672] on icon "button" at bounding box center [304, 665] width 19 height 19
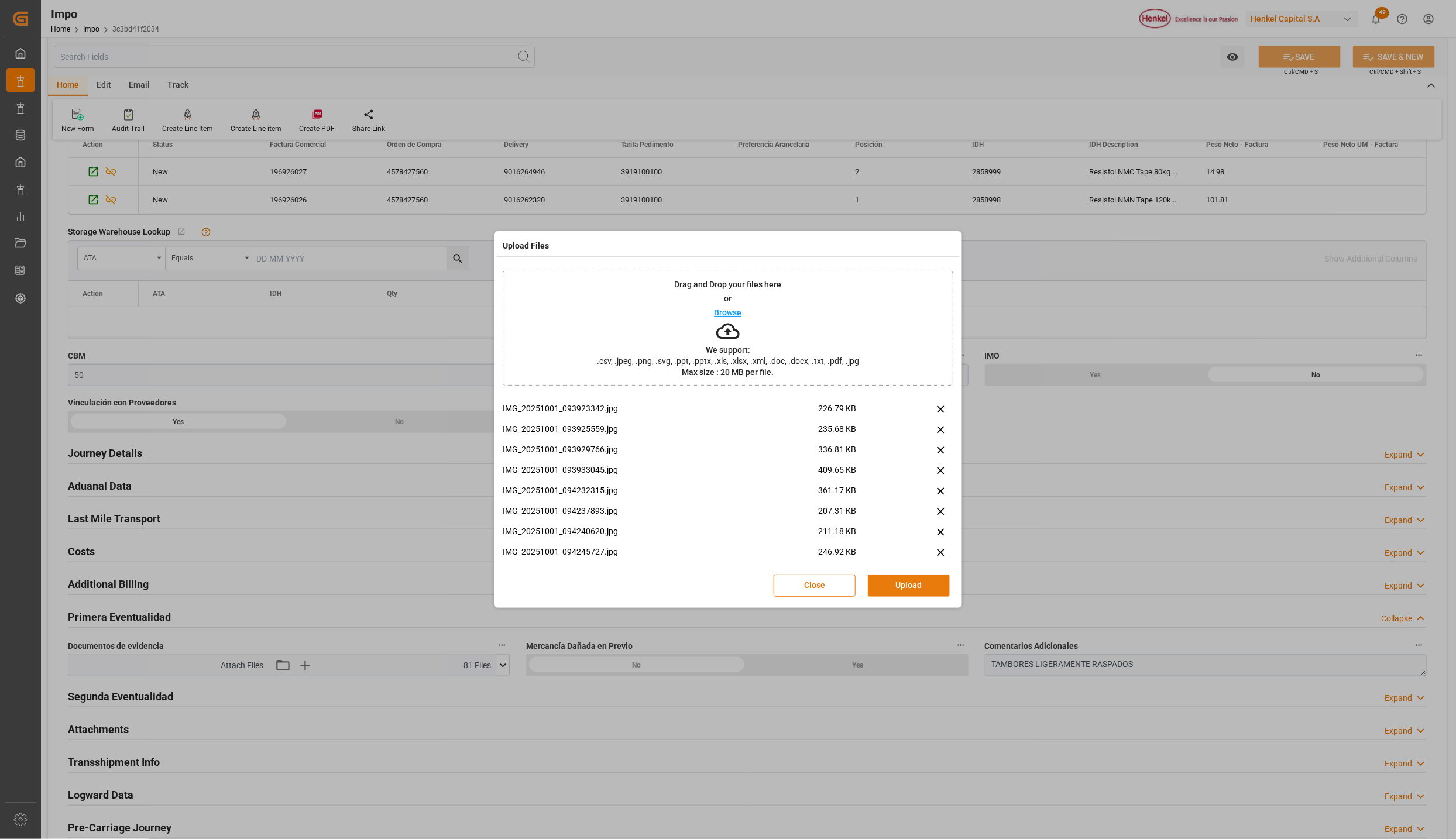
click at [894, 575] on button "Upload" at bounding box center [909, 586] width 82 height 22
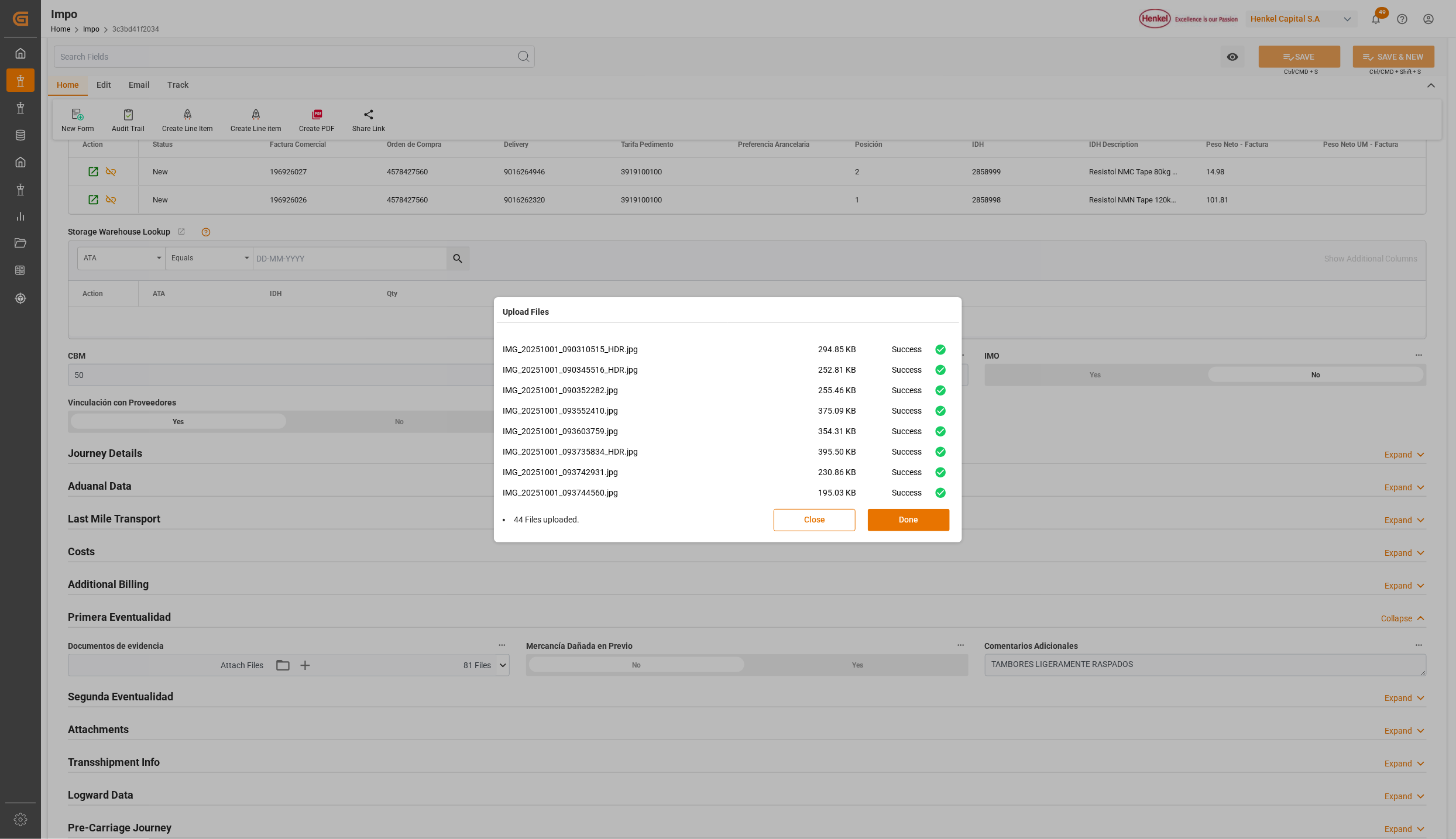
scroll to position [744, 0]
click at [926, 516] on button "Done" at bounding box center [909, 520] width 82 height 22
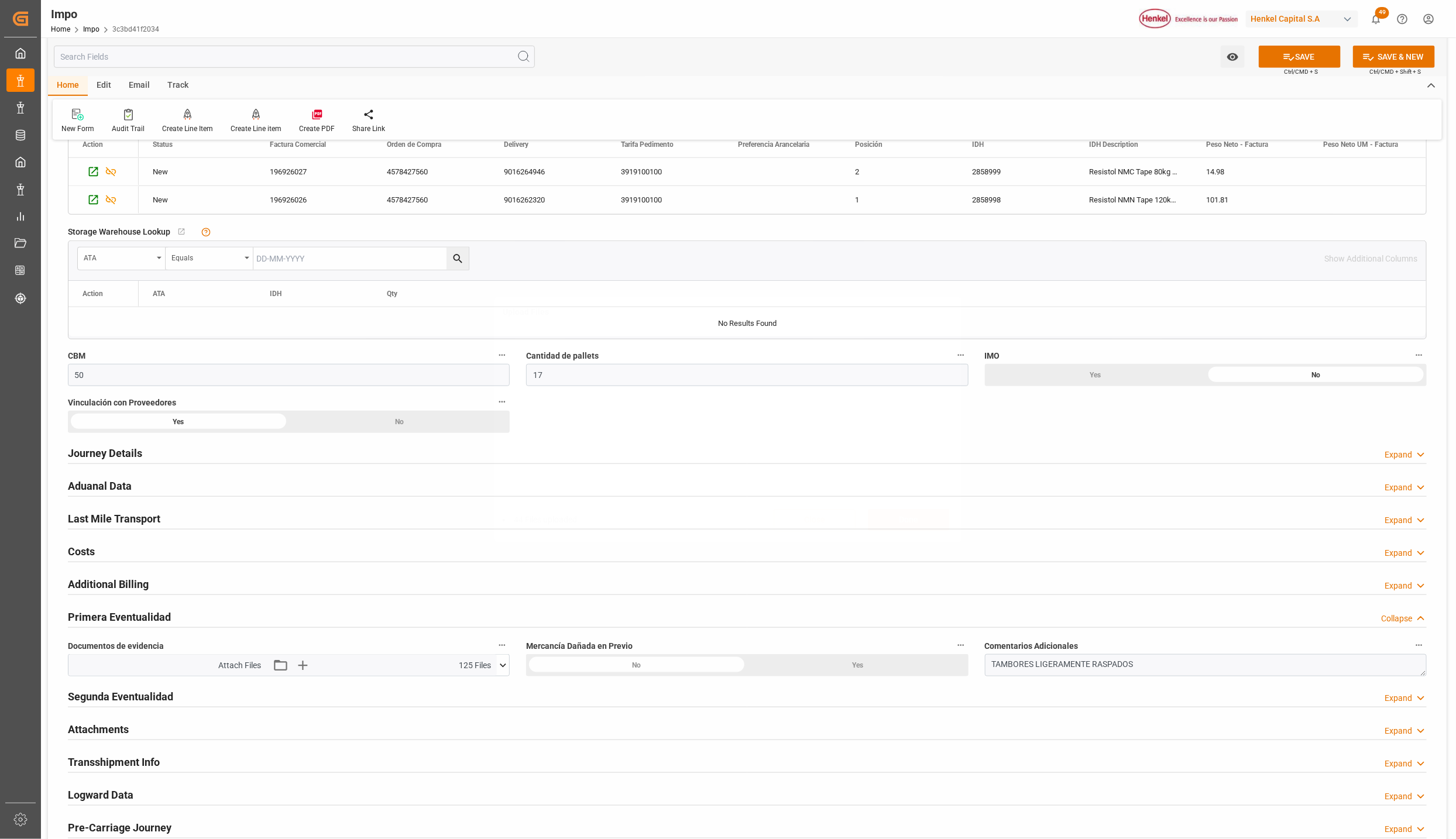
scroll to position [0, 0]
click at [1292, 59] on button "SAVE" at bounding box center [1300, 57] width 82 height 22
click at [770, 676] on div "Yes" at bounding box center [858, 665] width 221 height 22
click at [824, 671] on div "Yes" at bounding box center [858, 665] width 221 height 22
click at [1152, 671] on textarea "TAMBORES LIGERAMENTE RASPADOS" at bounding box center [1206, 665] width 442 height 22
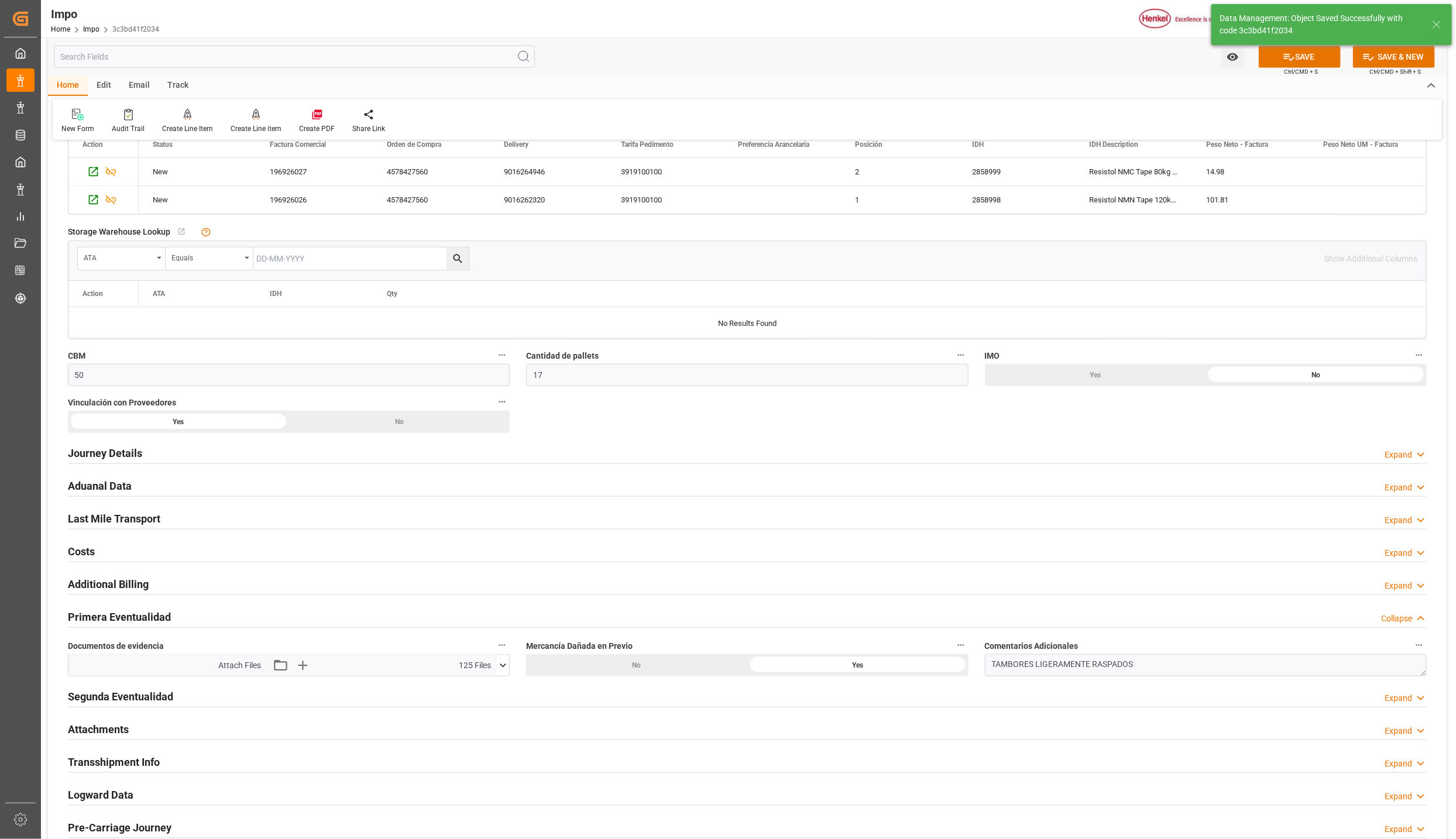
click at [1147, 680] on div "Segunda Eventualidad Expand" at bounding box center [747, 697] width 1375 height 33
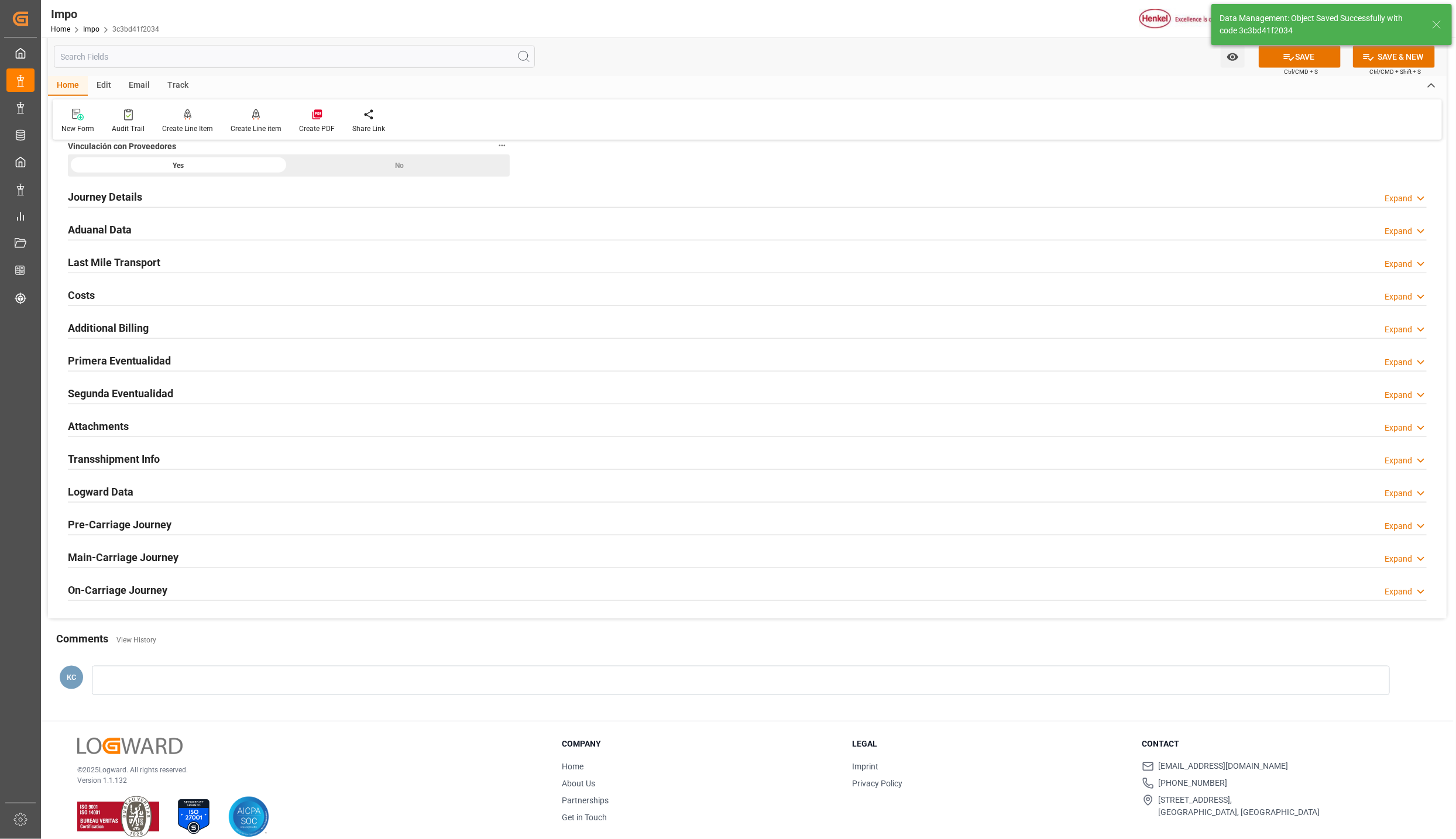
scroll to position [804, 0]
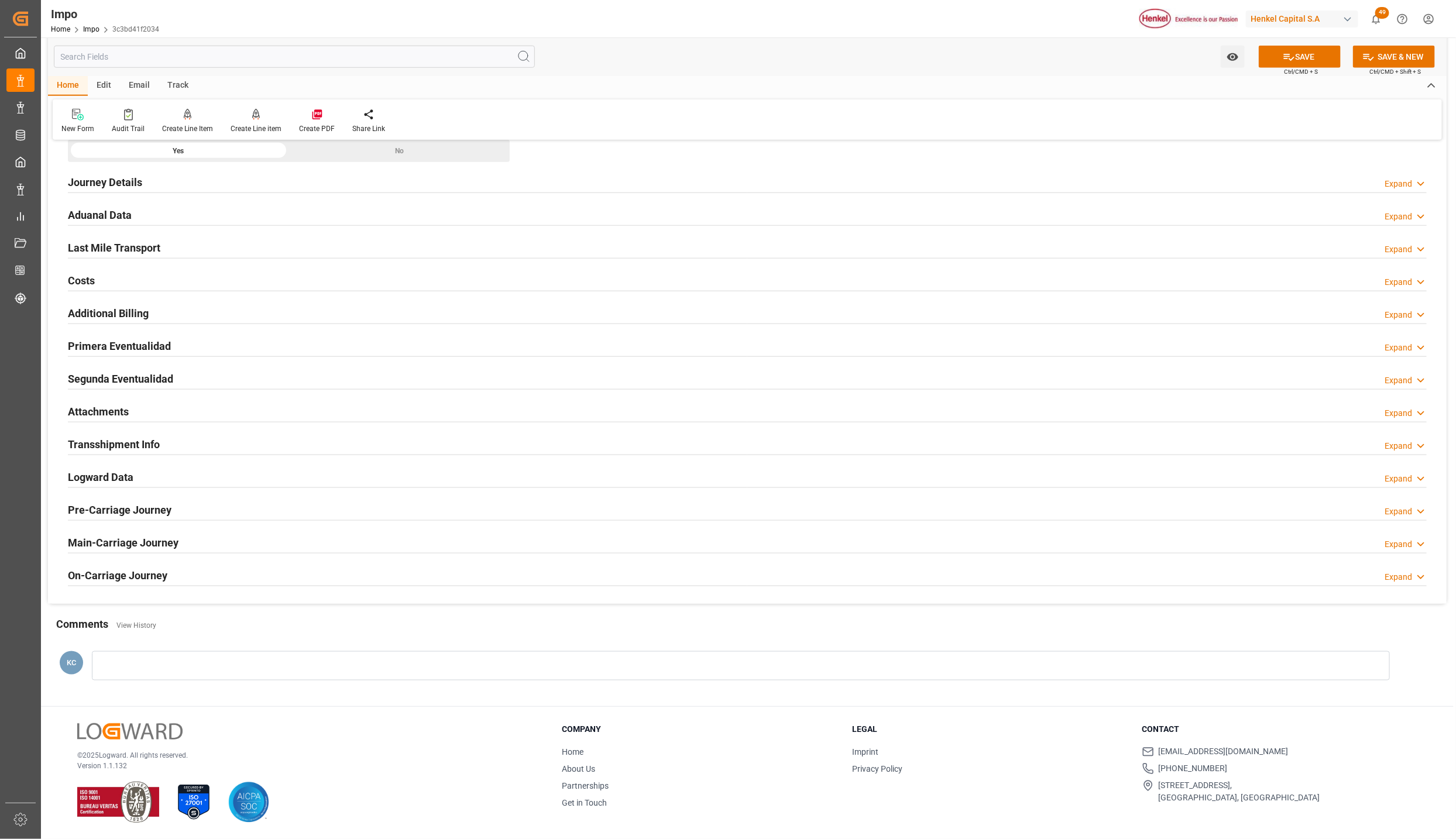
click at [106, 330] on div "Primera Eventualidad Expand" at bounding box center [747, 347] width 1375 height 33
click at [104, 338] on h2 "Primera Eventualidad" at bounding box center [119, 346] width 103 height 16
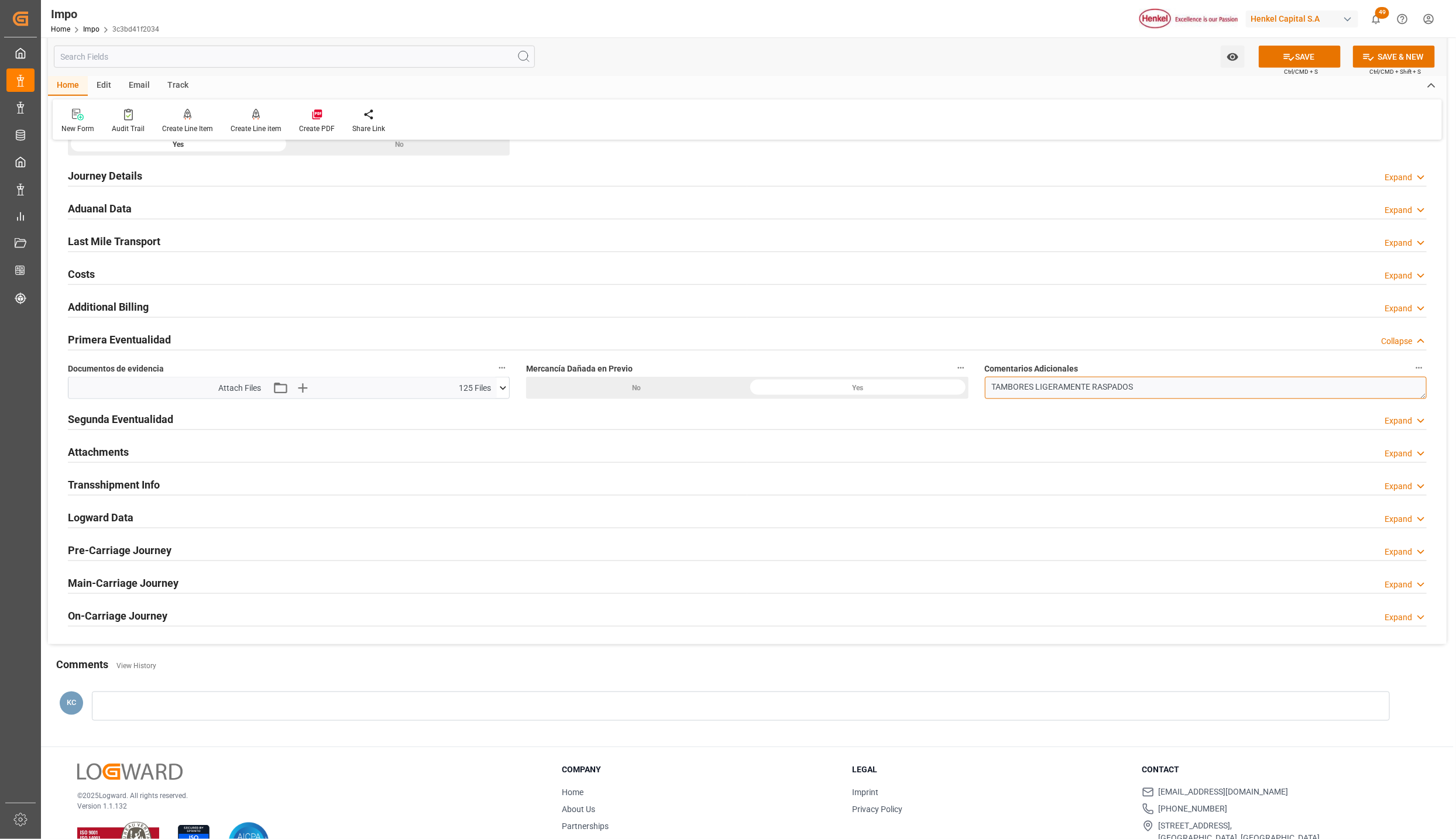
click at [1163, 399] on textarea "TAMBORES LIGERAMENTE RASPADOS" at bounding box center [1206, 387] width 442 height 22
type textarea "TAMBORES LIGERAMENTE RASPADOS. IDH 176884 Y 897060"
click at [1321, 54] on button "SAVE" at bounding box center [1300, 57] width 82 height 22
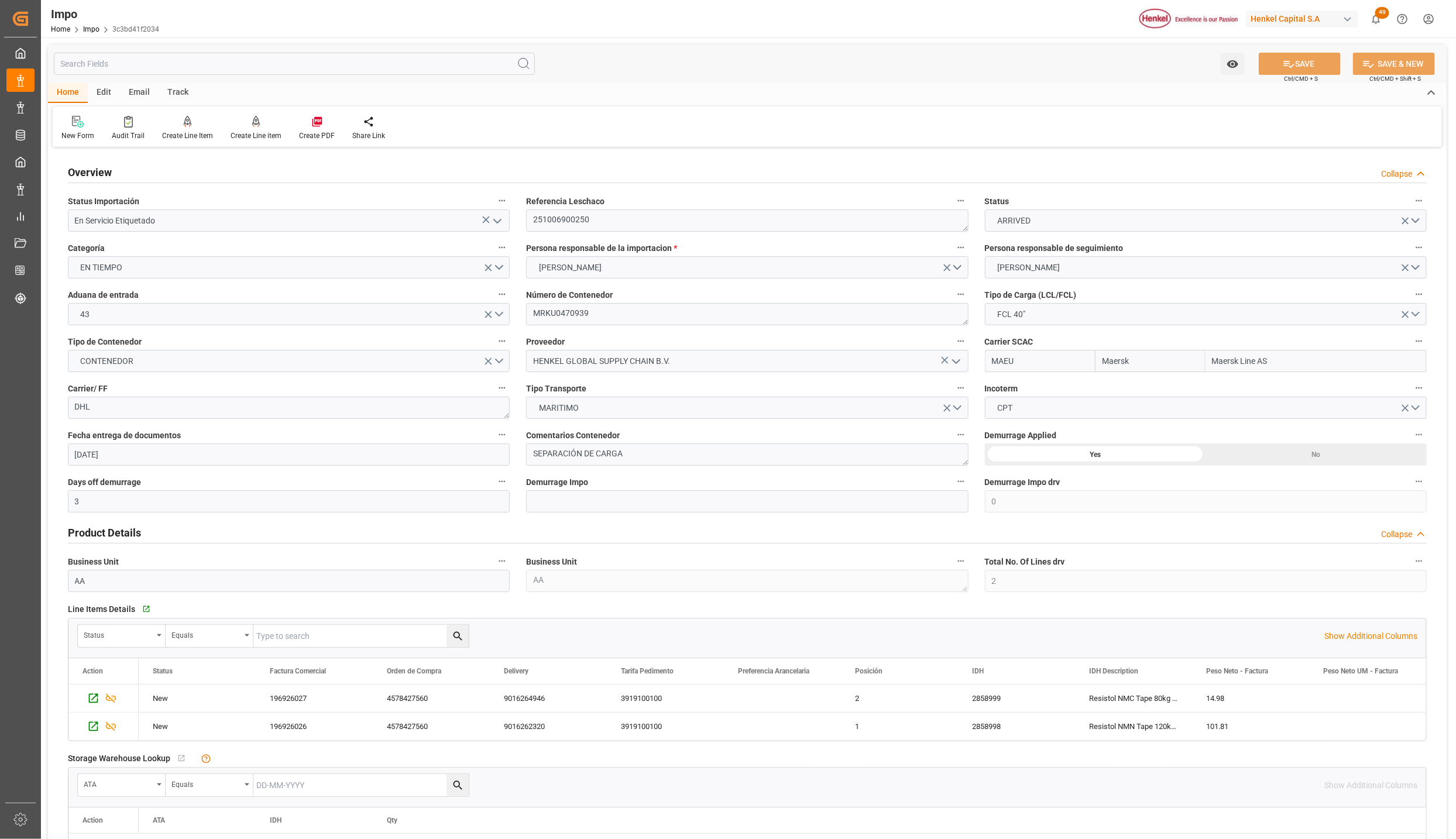
scroll to position [88, 0]
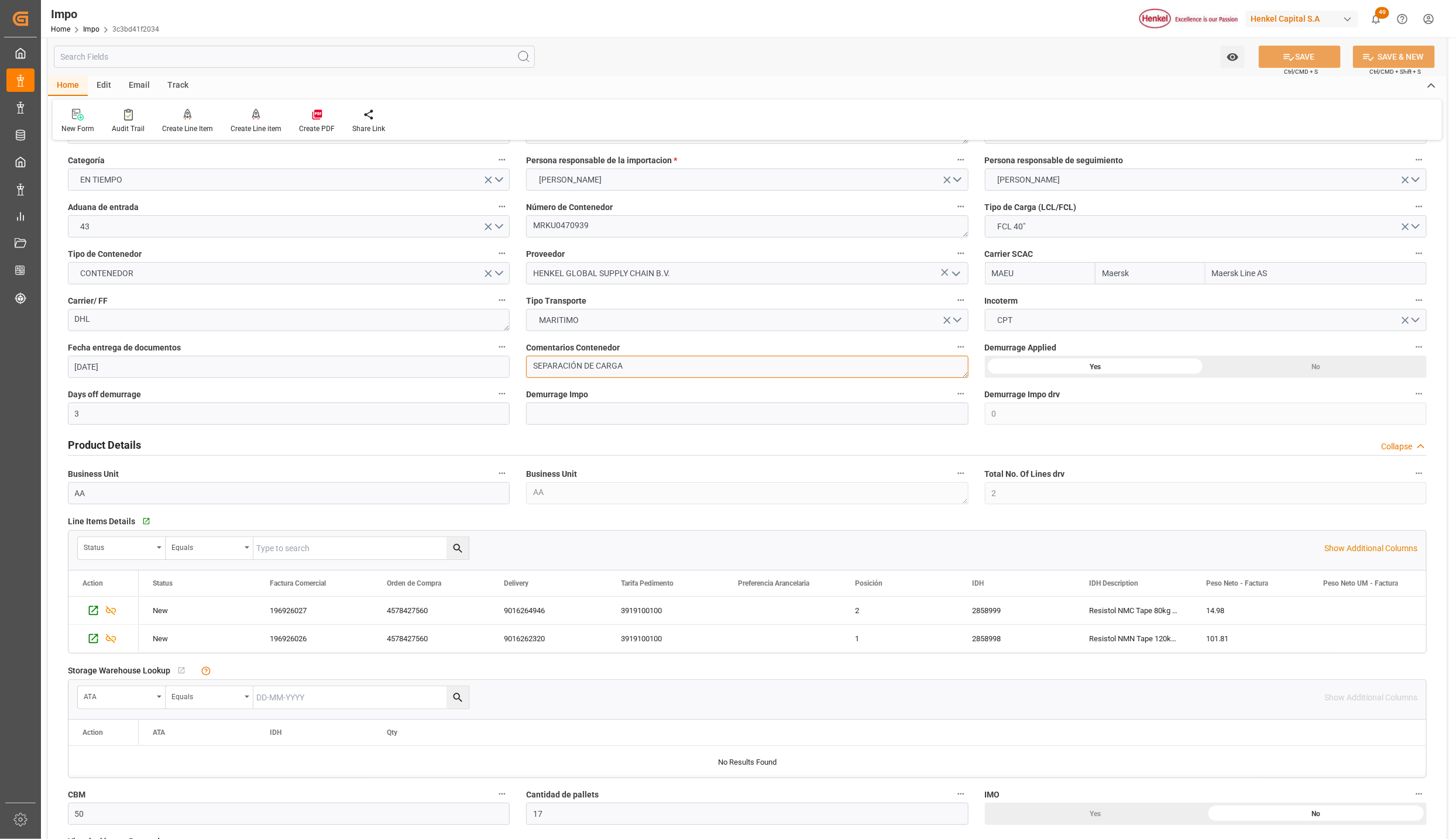
click at [641, 365] on textarea "SEPARACIÓN DE CARGA" at bounding box center [747, 367] width 442 height 22
drag, startPoint x: 634, startPoint y: 365, endPoint x: 524, endPoint y: 355, distance: 110.5
click at [524, 355] on div "Comentarios Contenedor SEPARACIÓN DE CARGA" at bounding box center [747, 358] width 458 height 47
type textarea "CARGA REQUIERE ETIQUETADO"
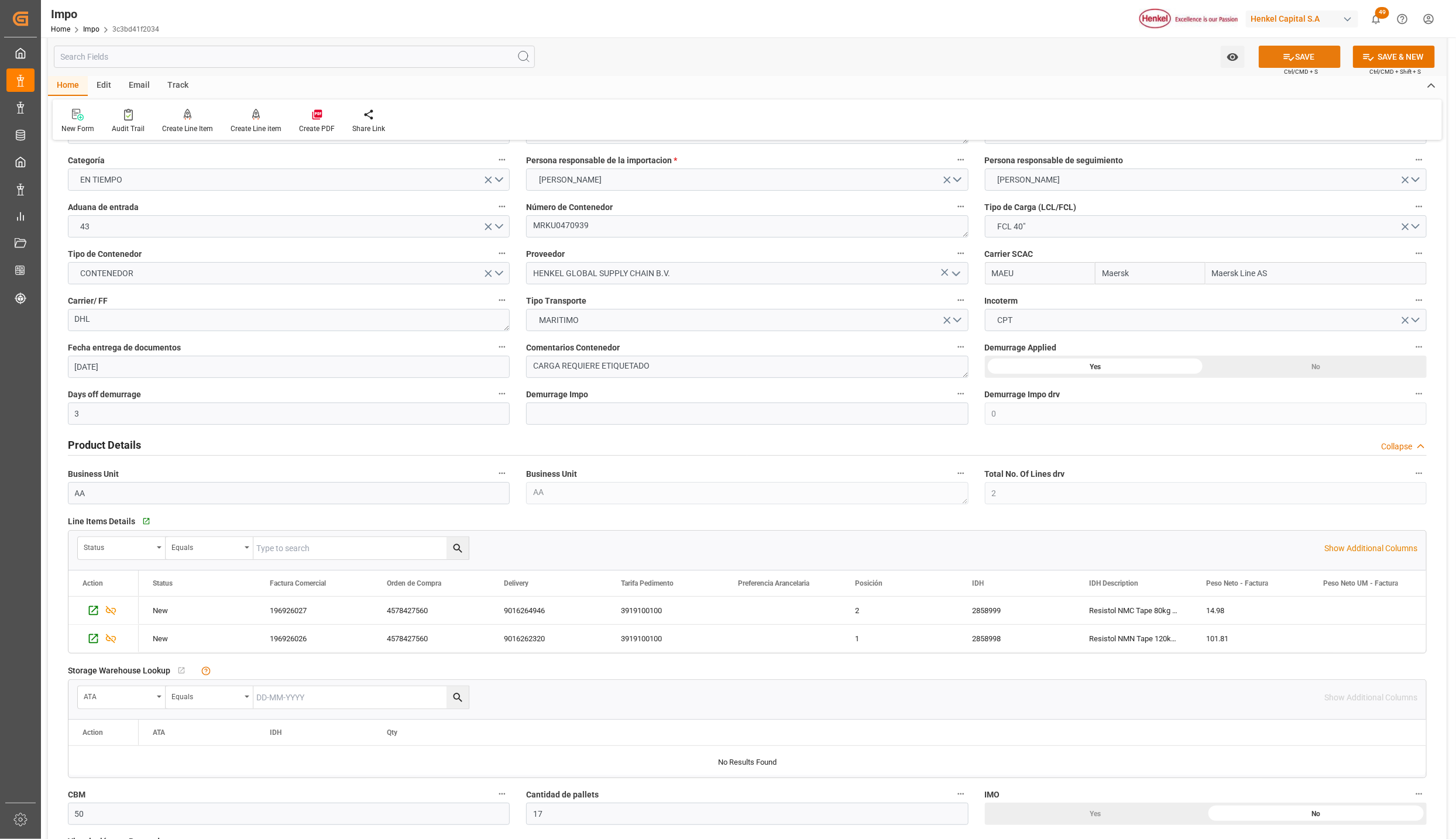
click at [1294, 60] on button "SAVE" at bounding box center [1300, 57] width 82 height 22
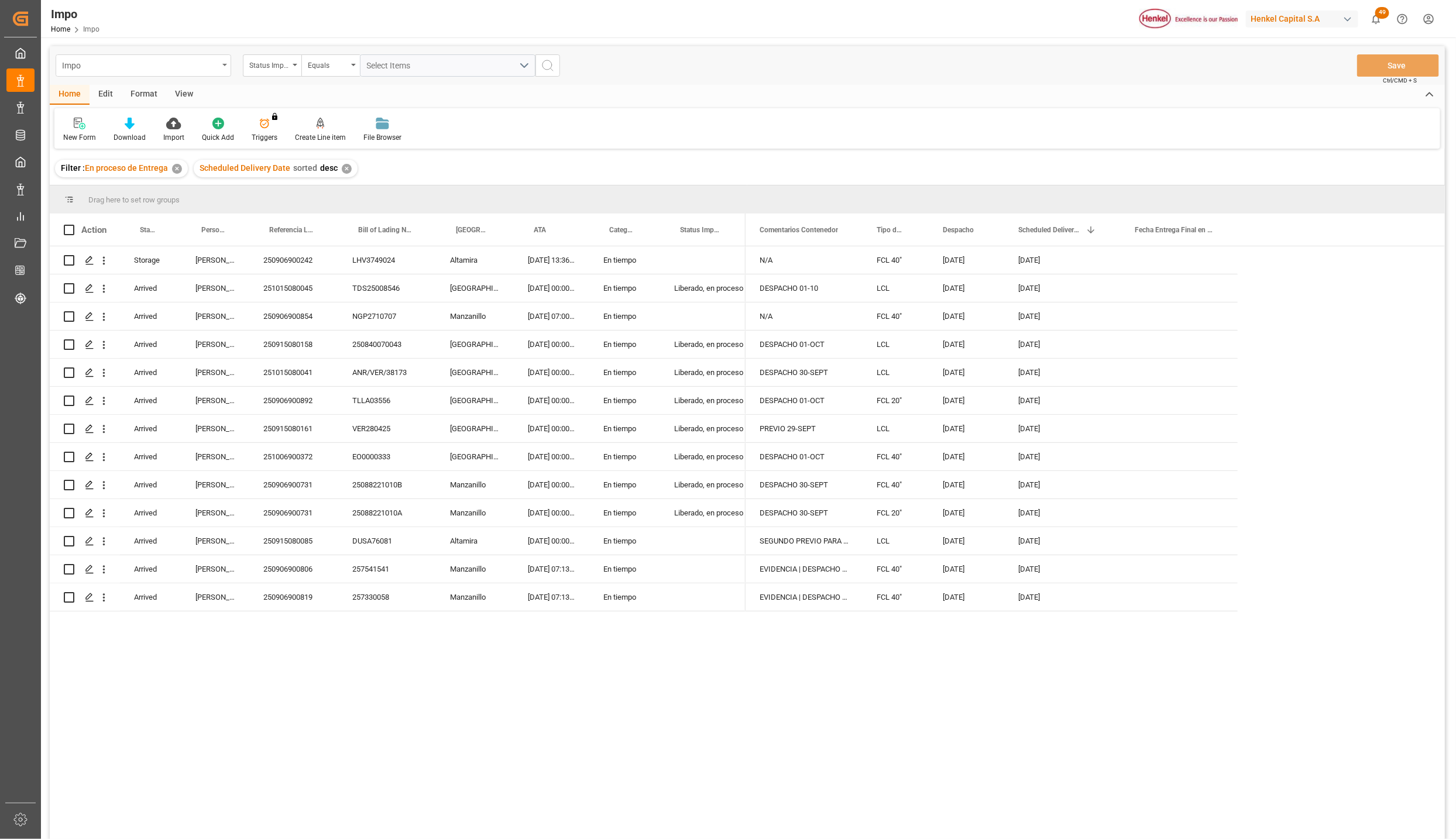
click at [219, 65] on div "Impo" at bounding box center [143, 65] width 176 height 22
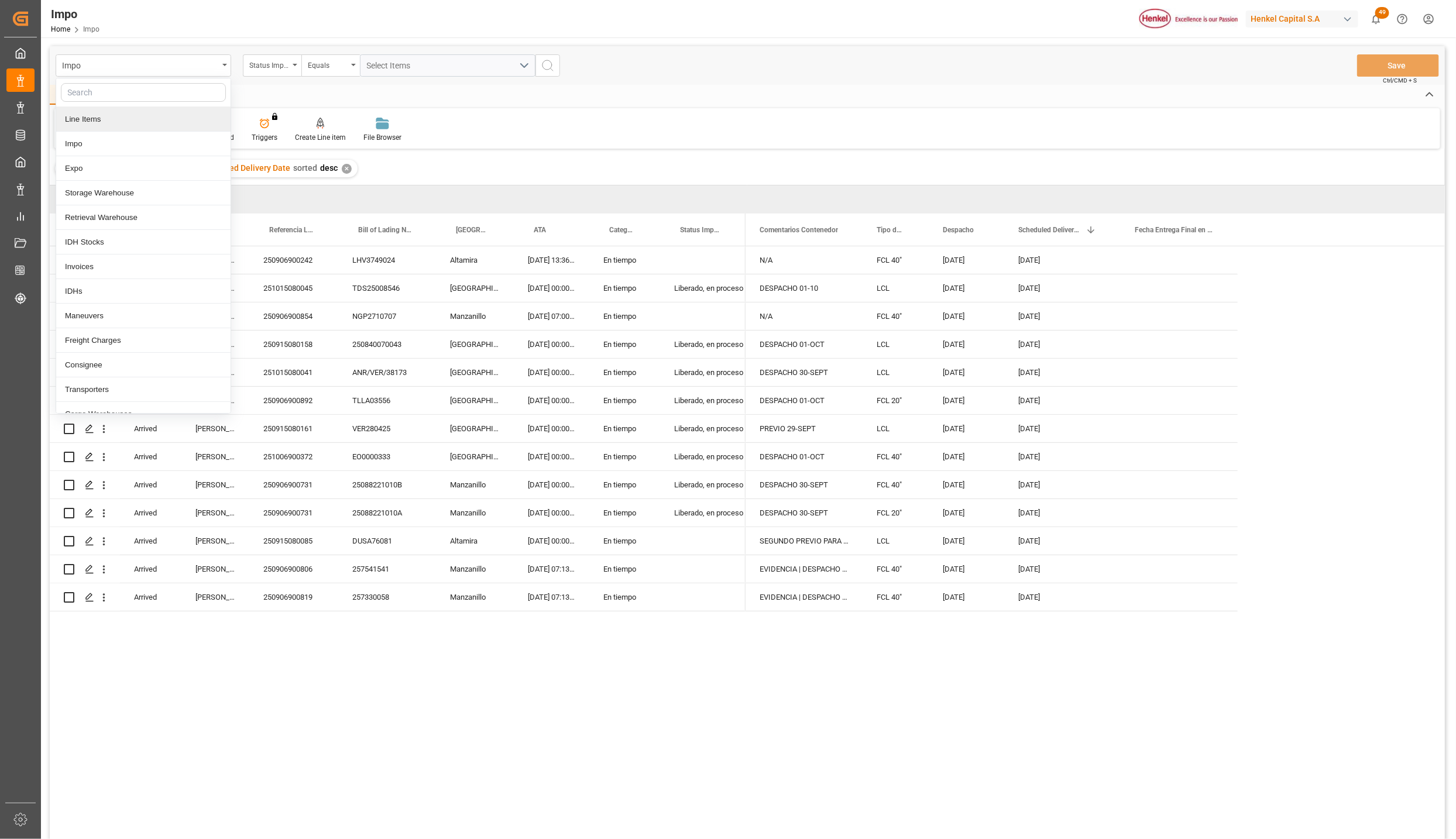
click at [85, 127] on div "Line Items" at bounding box center [143, 119] width 175 height 24
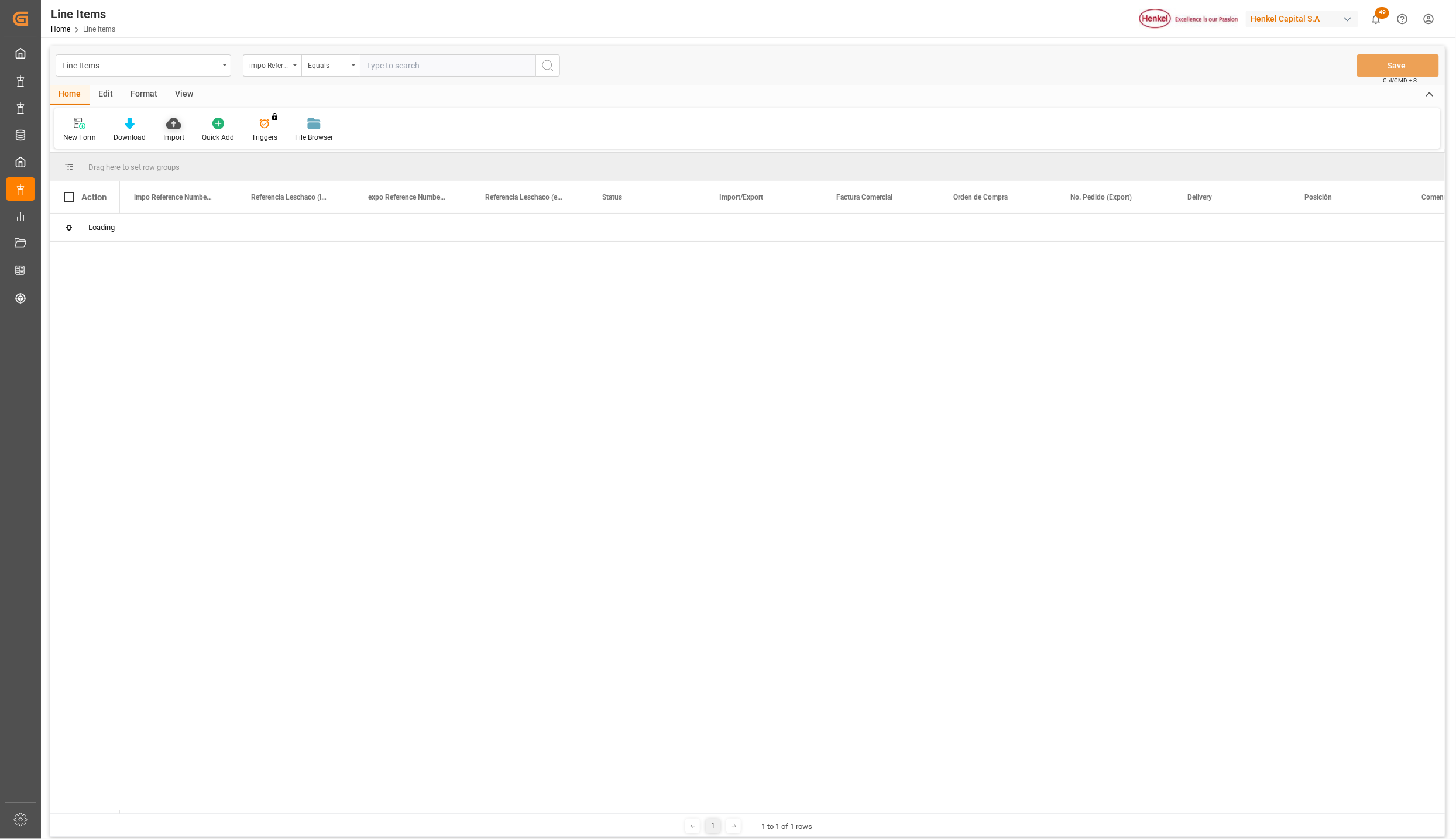
click at [176, 126] on icon at bounding box center [173, 123] width 15 height 12
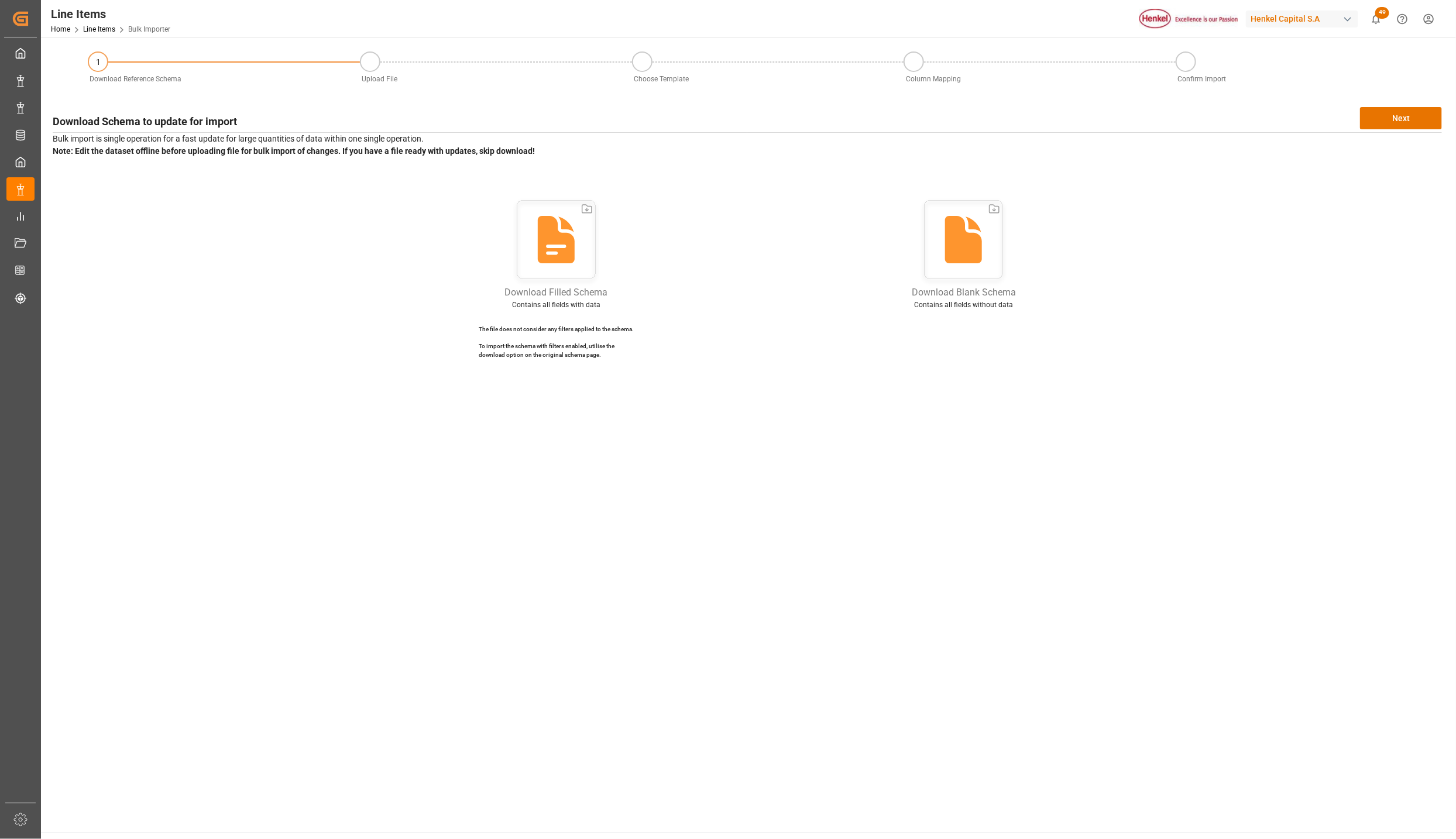
click at [991, 251] on icon at bounding box center [963, 242] width 87 height 87
drag, startPoint x: 1286, startPoint y: 272, endPoint x: 1278, endPoint y: 281, distance: 12.0
click at [1286, 272] on div "Download Filled Schema Contains all fields with data The file does not consider…" at bounding box center [747, 283] width 1389 height 169
click at [1412, 117] on button "Next" at bounding box center [1401, 118] width 82 height 22
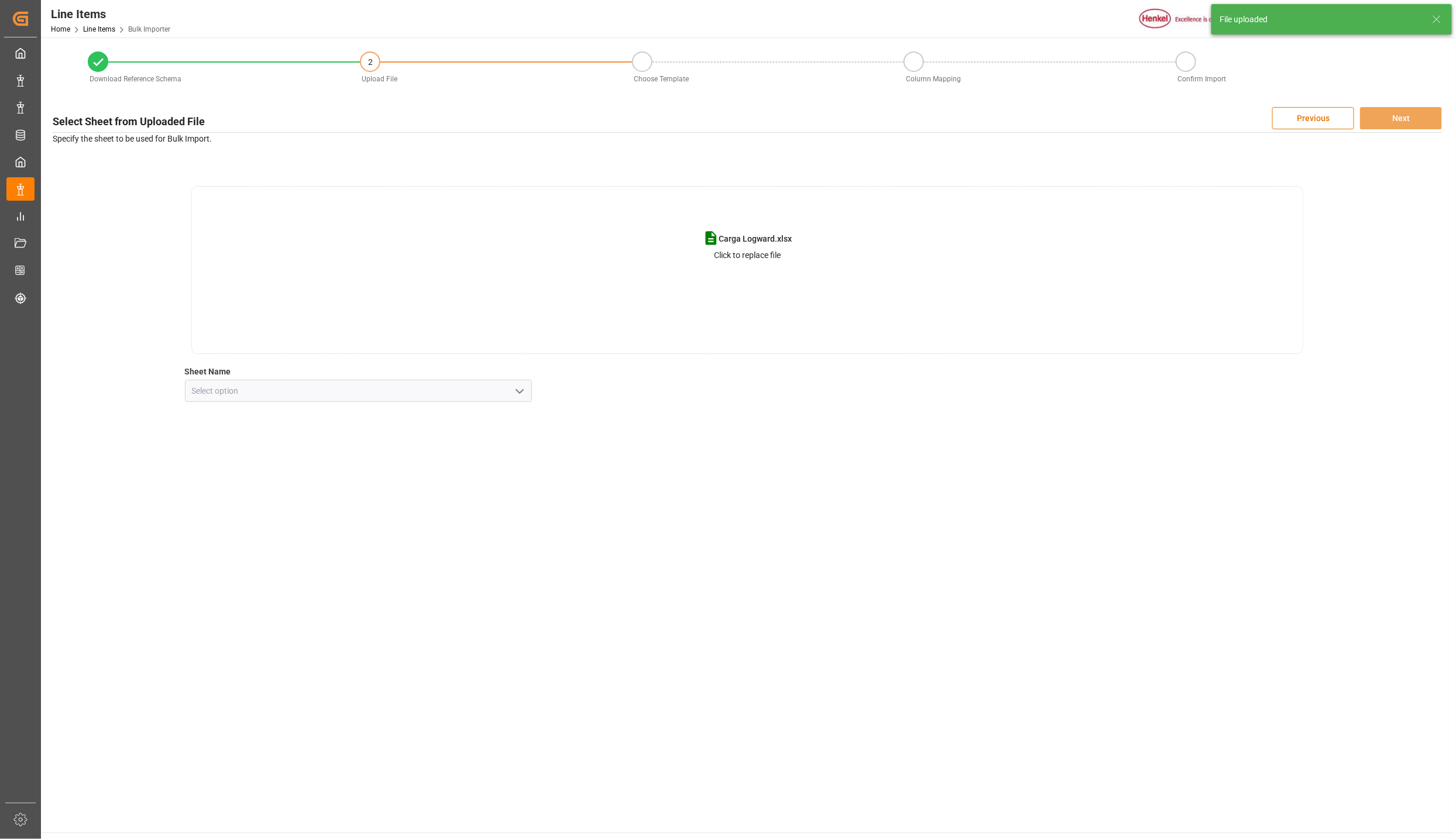
click at [515, 390] on icon "open menu" at bounding box center [520, 391] width 14 height 14
click at [258, 443] on div "Line Item" at bounding box center [359, 443] width 347 height 26
type input "Line Item"
click at [1412, 116] on button "Next" at bounding box center [1401, 118] width 82 height 22
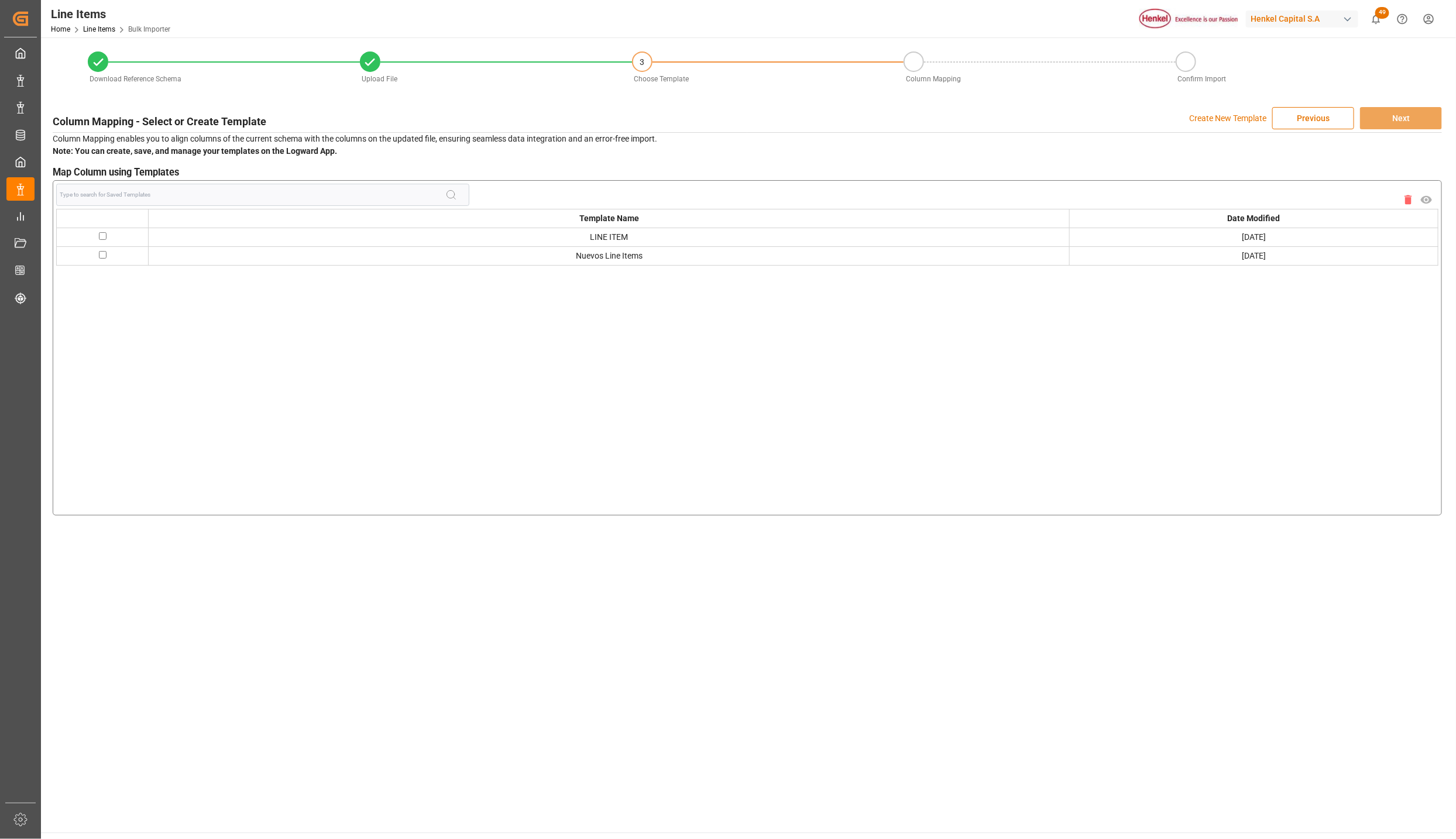
click at [101, 257] on input "checkbox" at bounding box center [103, 254] width 7 height 7
checkbox input "true"
click at [1399, 115] on button "Next" at bounding box center [1401, 118] width 82 height 22
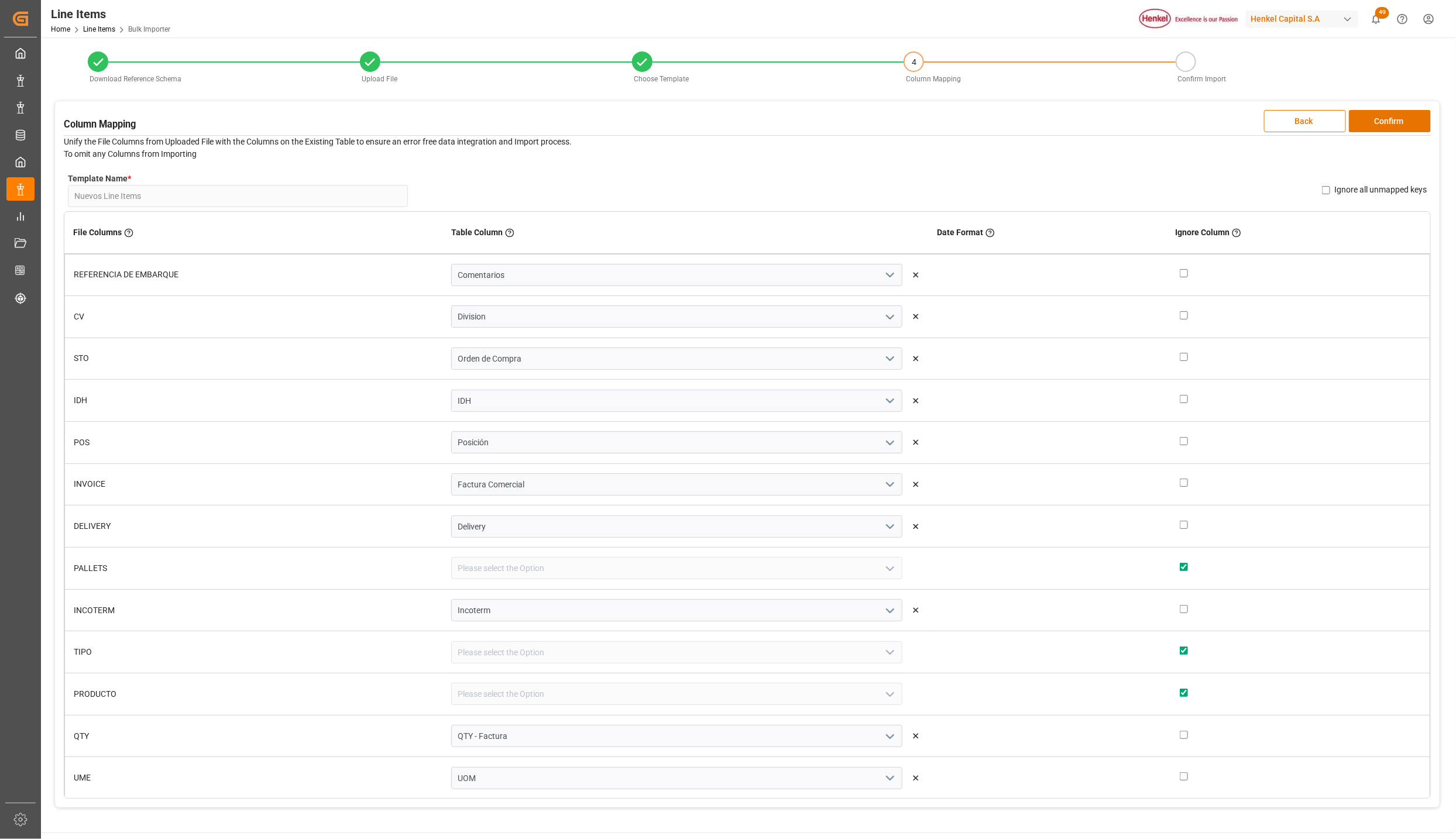
click at [1399, 115] on button "Confirm" at bounding box center [1390, 121] width 82 height 22
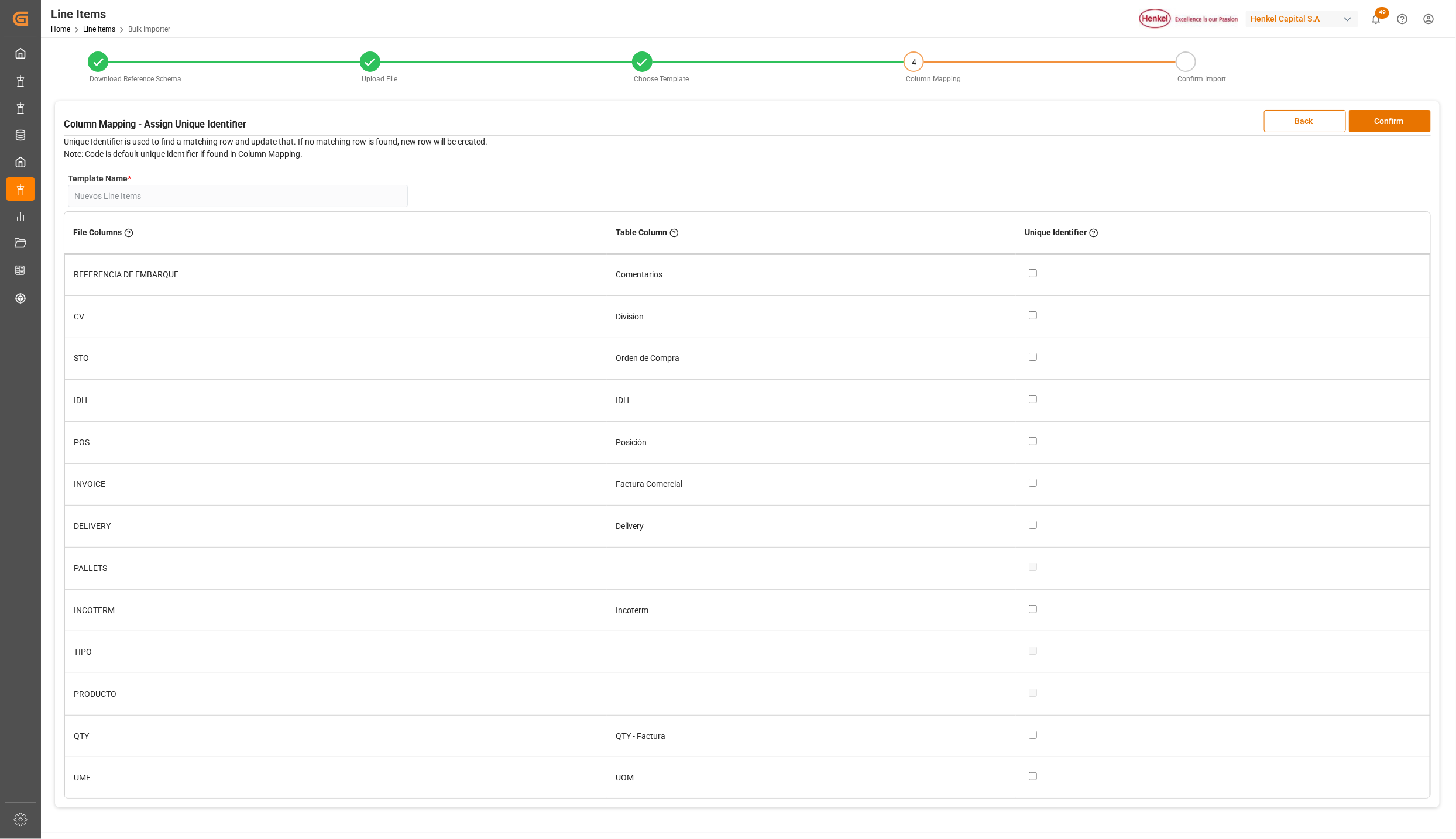
click at [1399, 115] on button "Confirm" at bounding box center [1390, 121] width 82 height 22
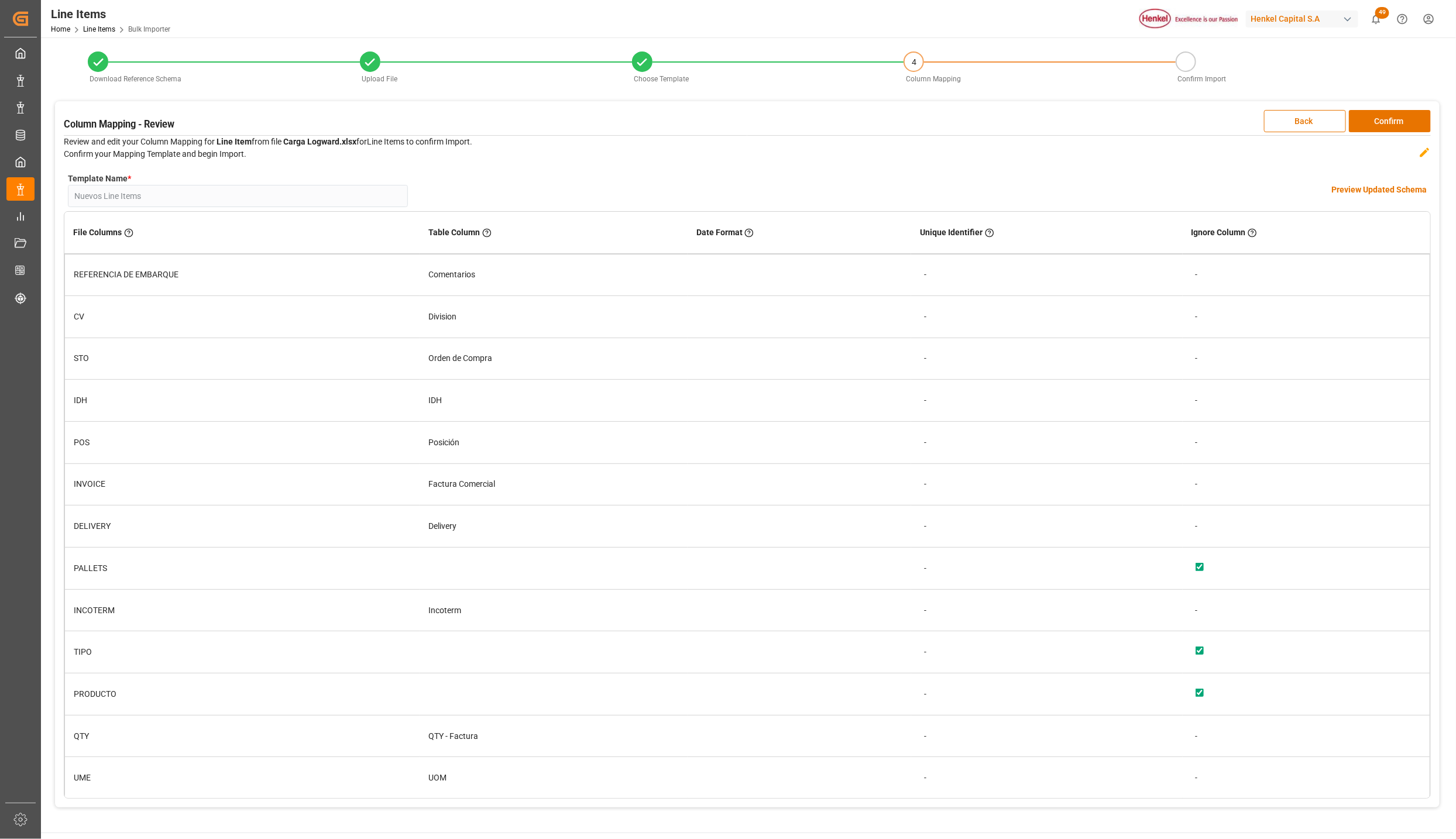
click at [1399, 115] on button "Confirm" at bounding box center [1390, 121] width 82 height 22
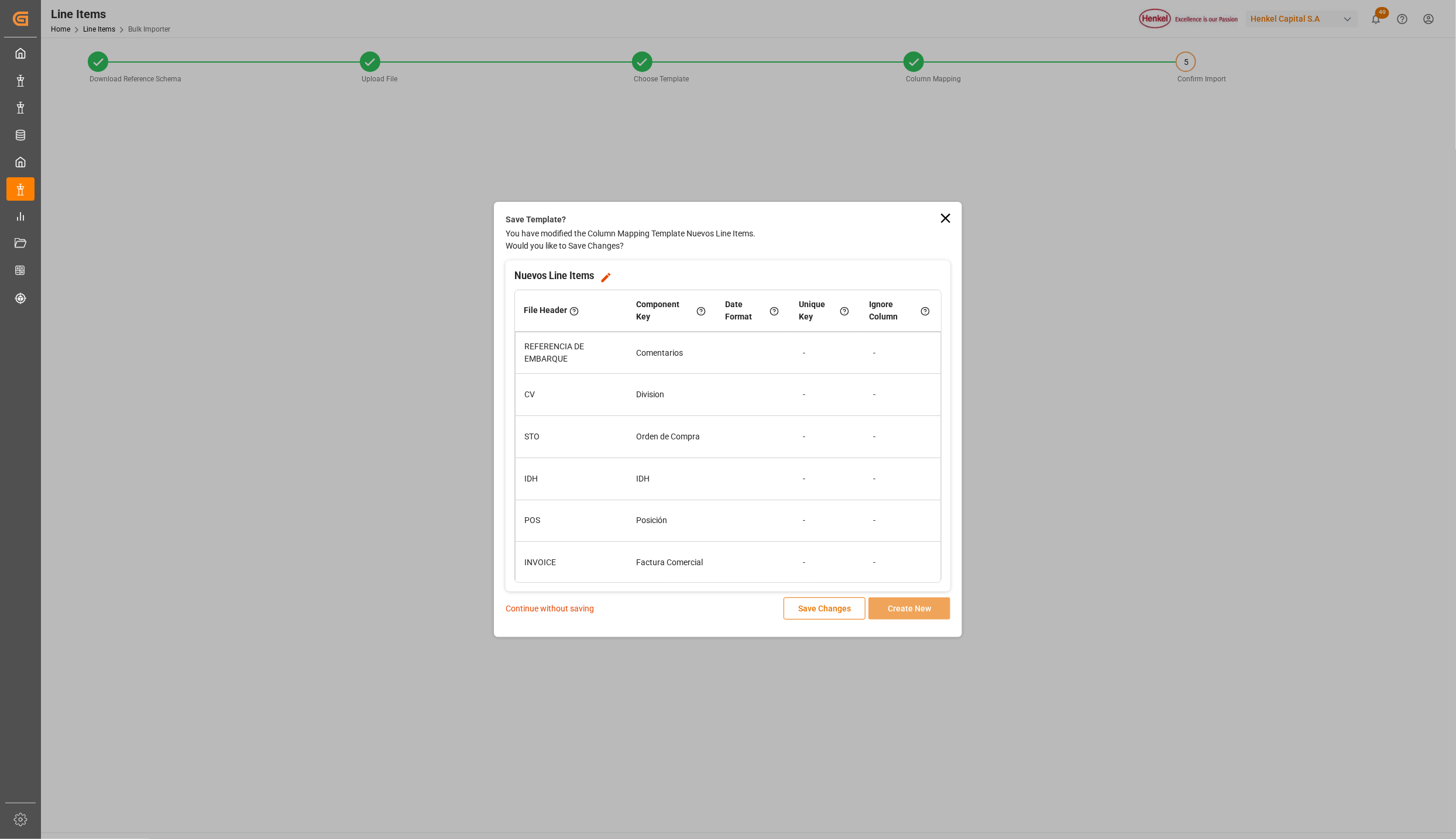
click at [549, 605] on p "Continue without saving" at bounding box center [549, 609] width 89 height 12
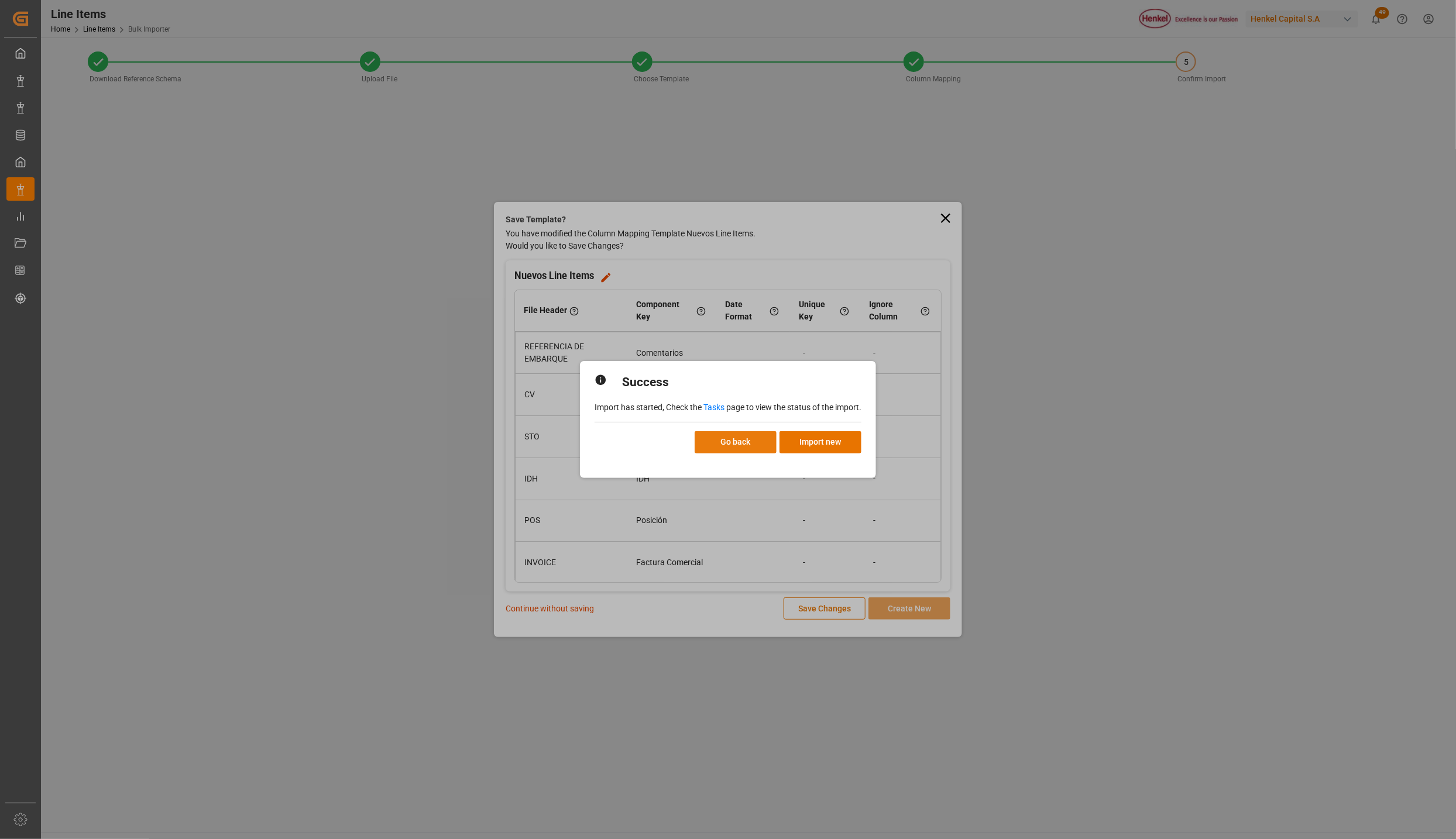
click at [747, 439] on button "Go back" at bounding box center [736, 442] width 82 height 22
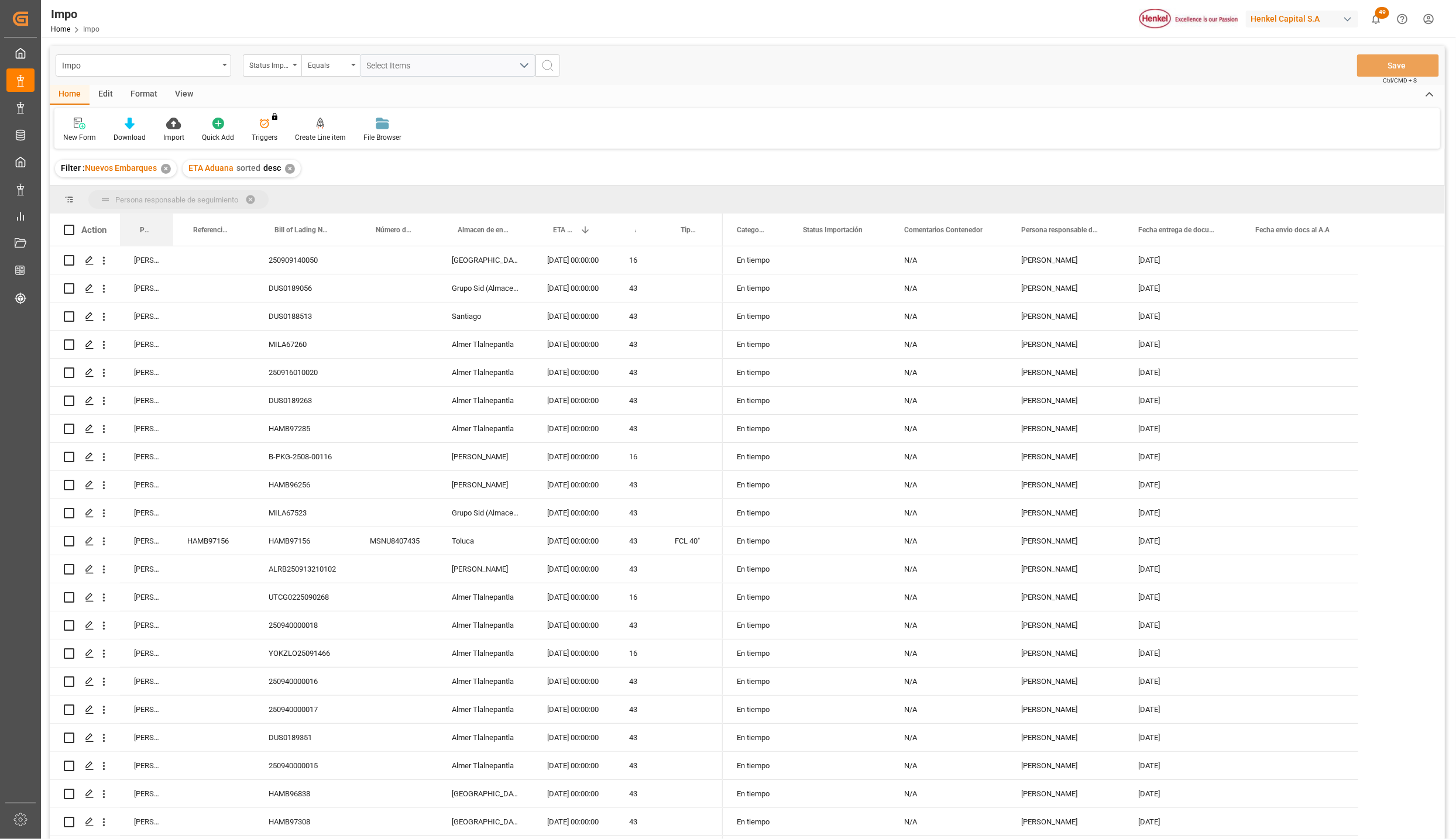
drag, startPoint x: 143, startPoint y: 232, endPoint x: 148, endPoint y: 212, distance: 20.6
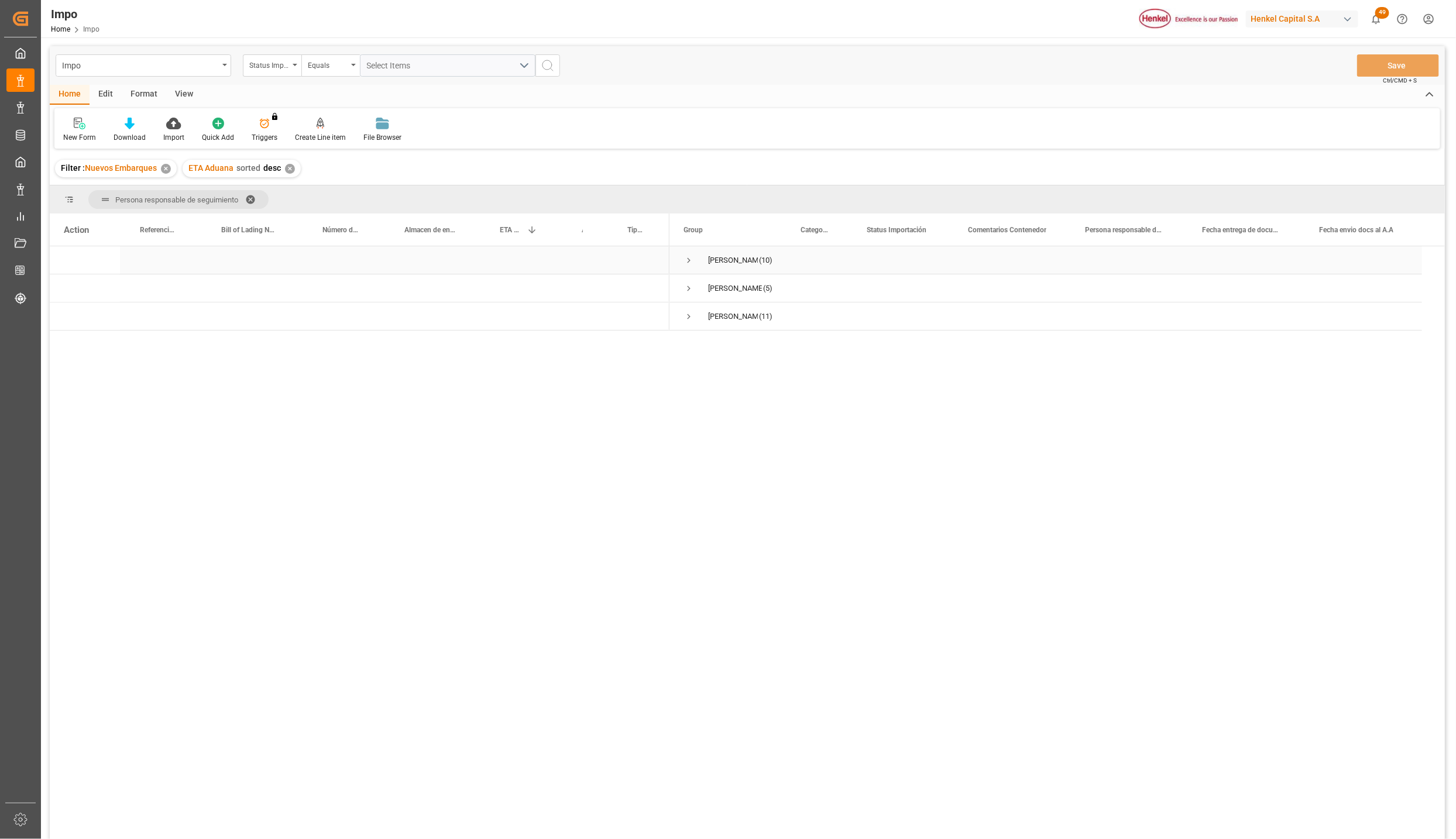
click at [687, 265] on span "Press SPACE to select this row." at bounding box center [689, 260] width 10 height 10
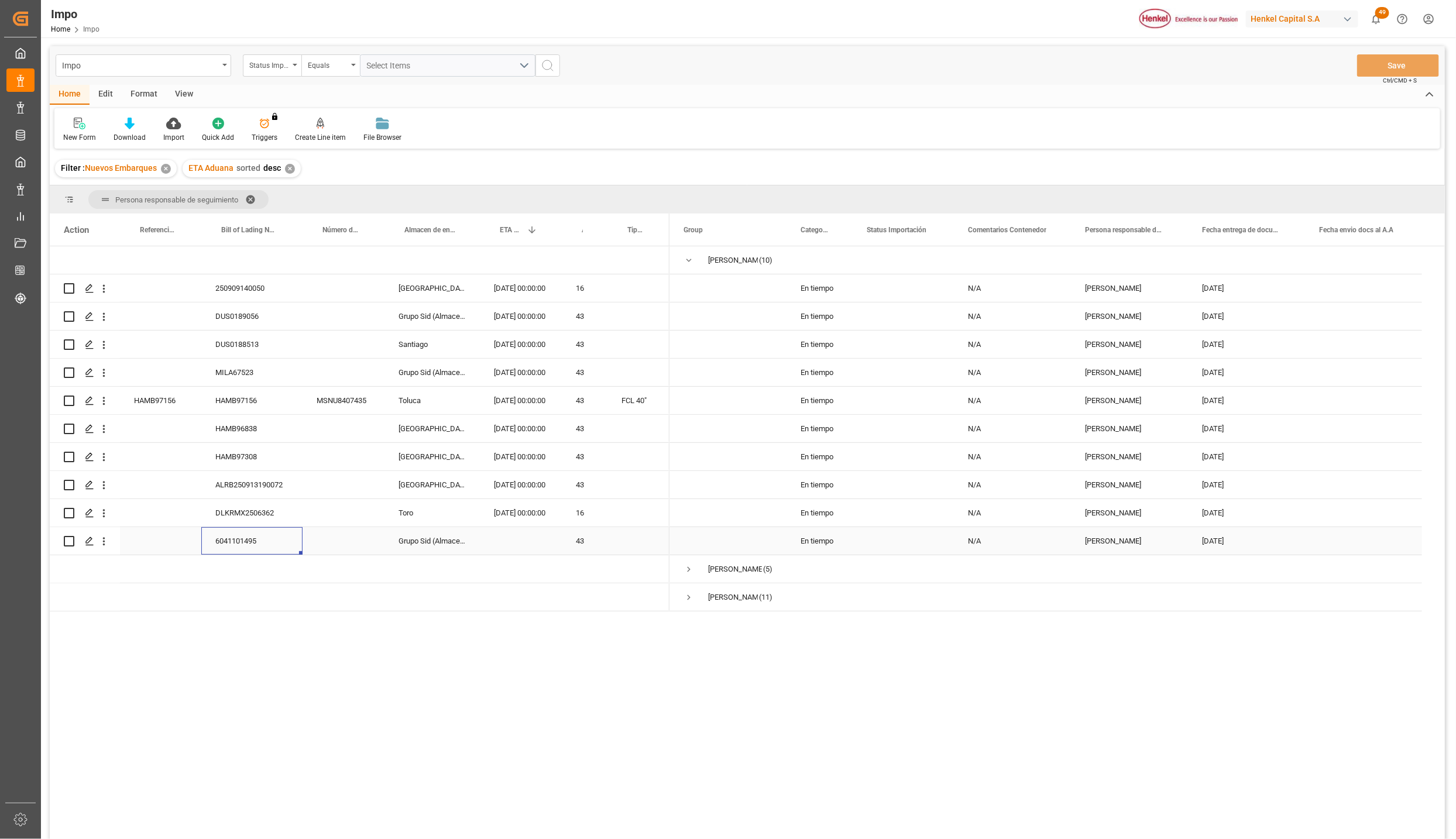
click at [234, 539] on div "6041101495" at bounding box center [252, 541] width 101 height 27
click at [371, 539] on div "Press SPACE to select this row." at bounding box center [344, 541] width 82 height 27
click at [237, 539] on div "6041101495" at bounding box center [252, 541] width 101 height 27
click at [237, 514] on div "DLKRMX2506362" at bounding box center [252, 513] width 101 height 27
click at [274, 483] on div "ALRB250913190072" at bounding box center [252, 484] width 101 height 27
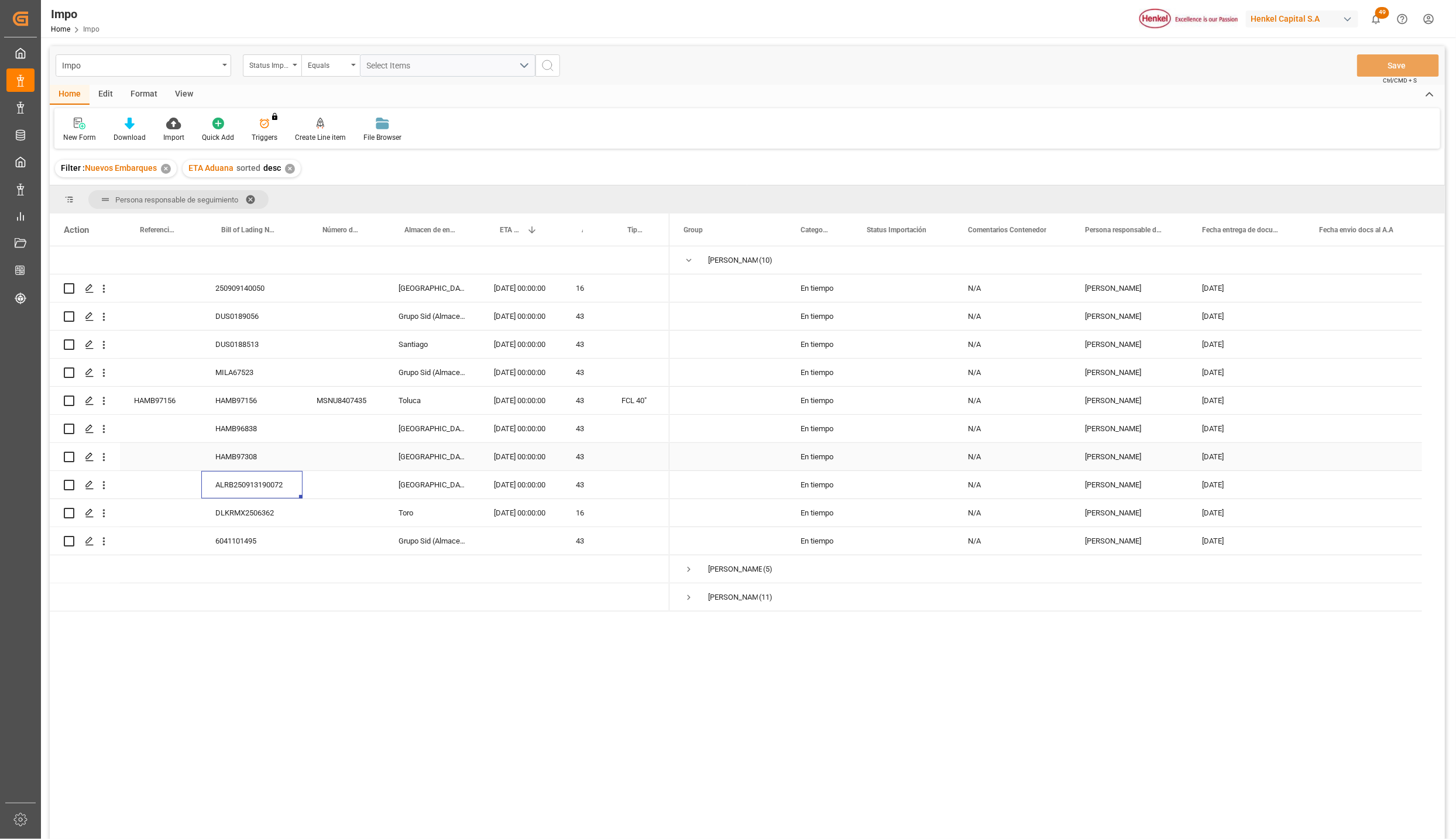
click at [276, 450] on div "HAMB97308" at bounding box center [252, 456] width 101 height 27
click at [242, 431] on div "HAMB96838" at bounding box center [252, 428] width 101 height 27
click at [253, 391] on div "HAMB97156" at bounding box center [252, 400] width 101 height 27
click at [250, 367] on div "MILA67523" at bounding box center [252, 372] width 101 height 27
click at [256, 344] on div "DUS0188513" at bounding box center [252, 344] width 101 height 27
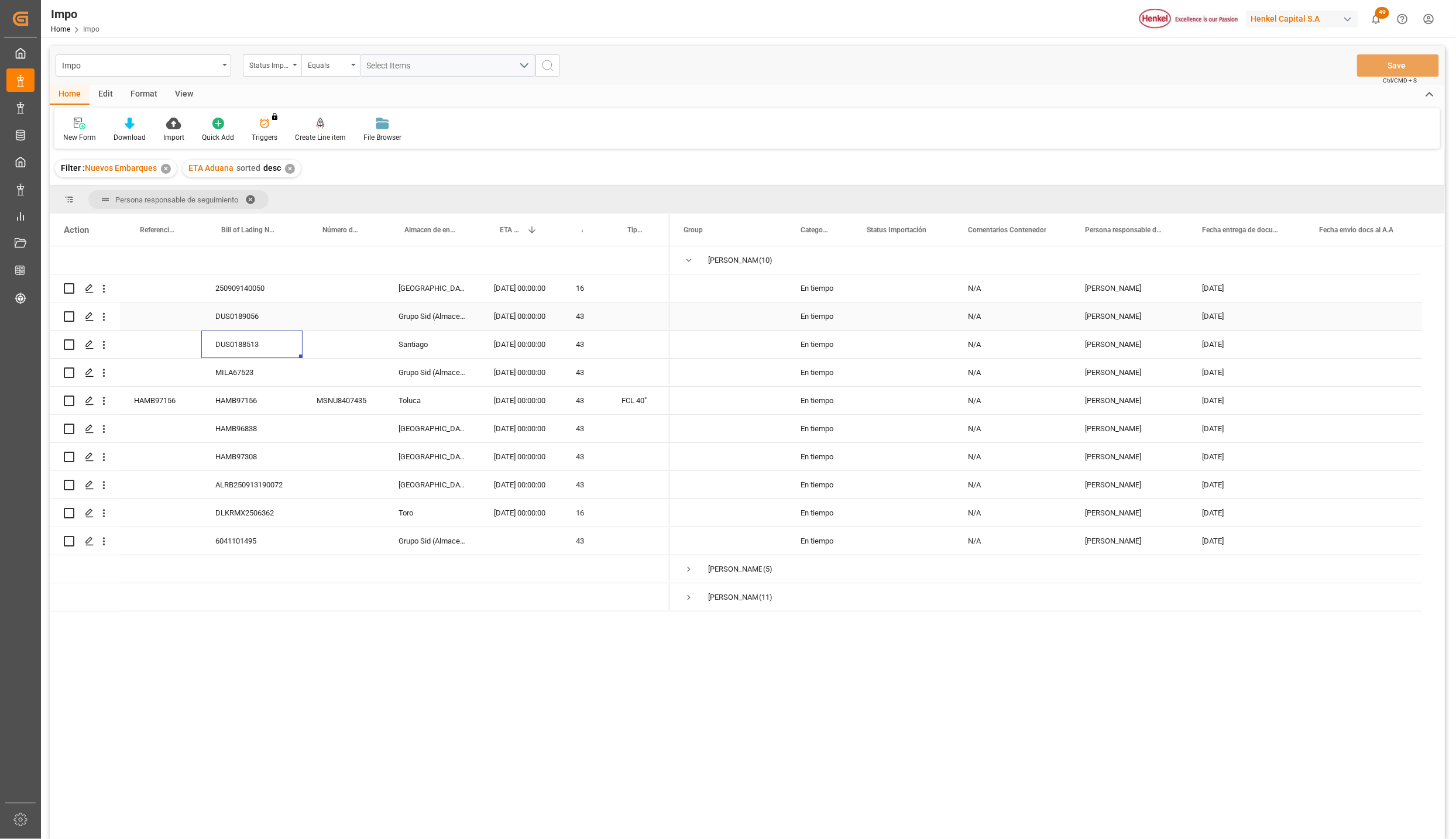
click at [234, 321] on div "DUS0189056" at bounding box center [252, 316] width 101 height 27
click at [244, 290] on div "250909140050" at bounding box center [252, 288] width 101 height 27
click at [690, 565] on span "Press SPACE to select this row." at bounding box center [689, 569] width 10 height 10
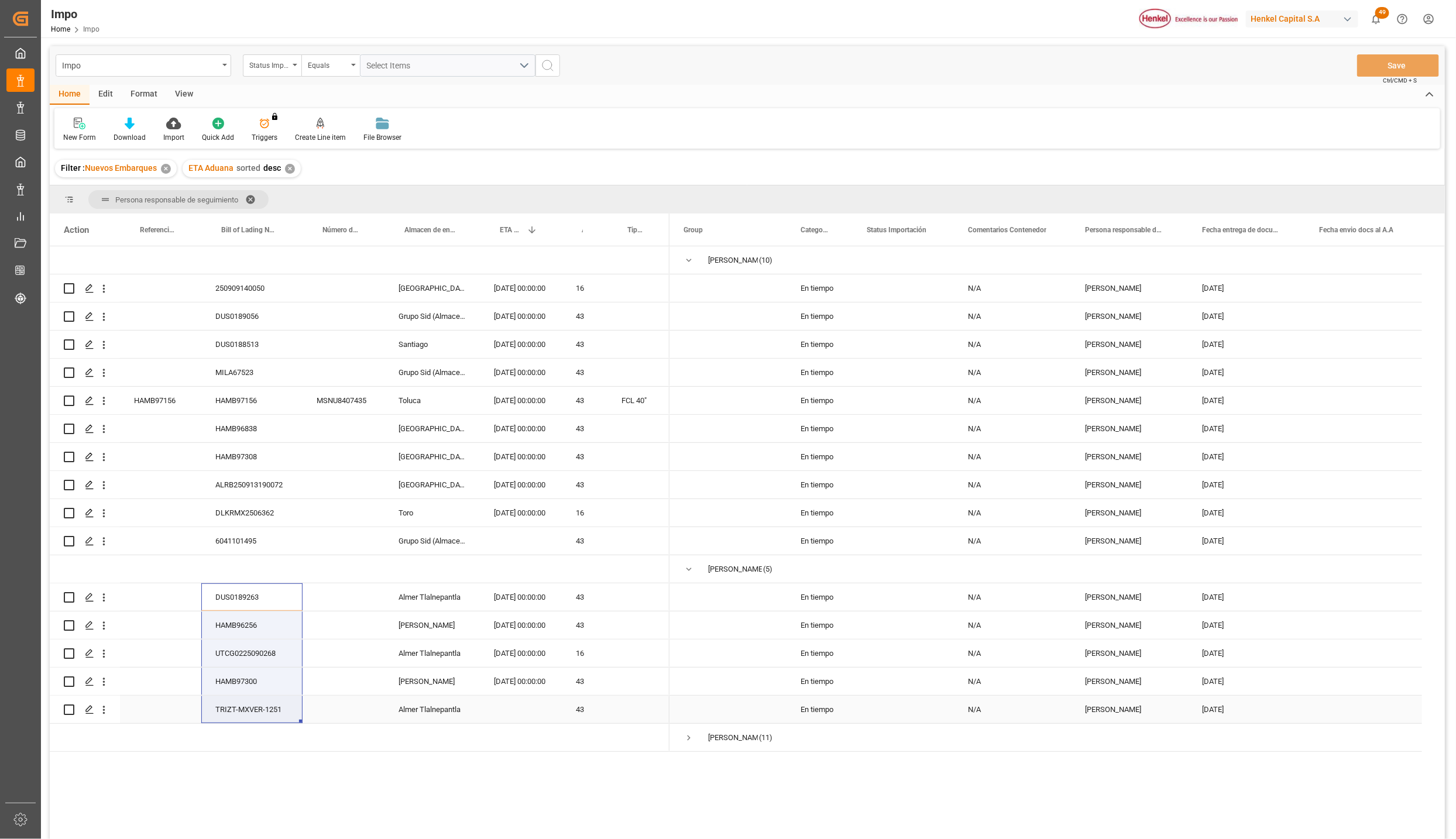
drag, startPoint x: 252, startPoint y: 607, endPoint x: 249, endPoint y: 696, distance: 89.1
click at [249, 696] on div "250909140050 Salamanca [DATE] 00:00:00 16 DUS0189056 Grupo Sid (Almacenaje y Di…" at bounding box center [359, 499] width 620 height 505
click at [166, 123] on icon at bounding box center [173, 123] width 15 height 12
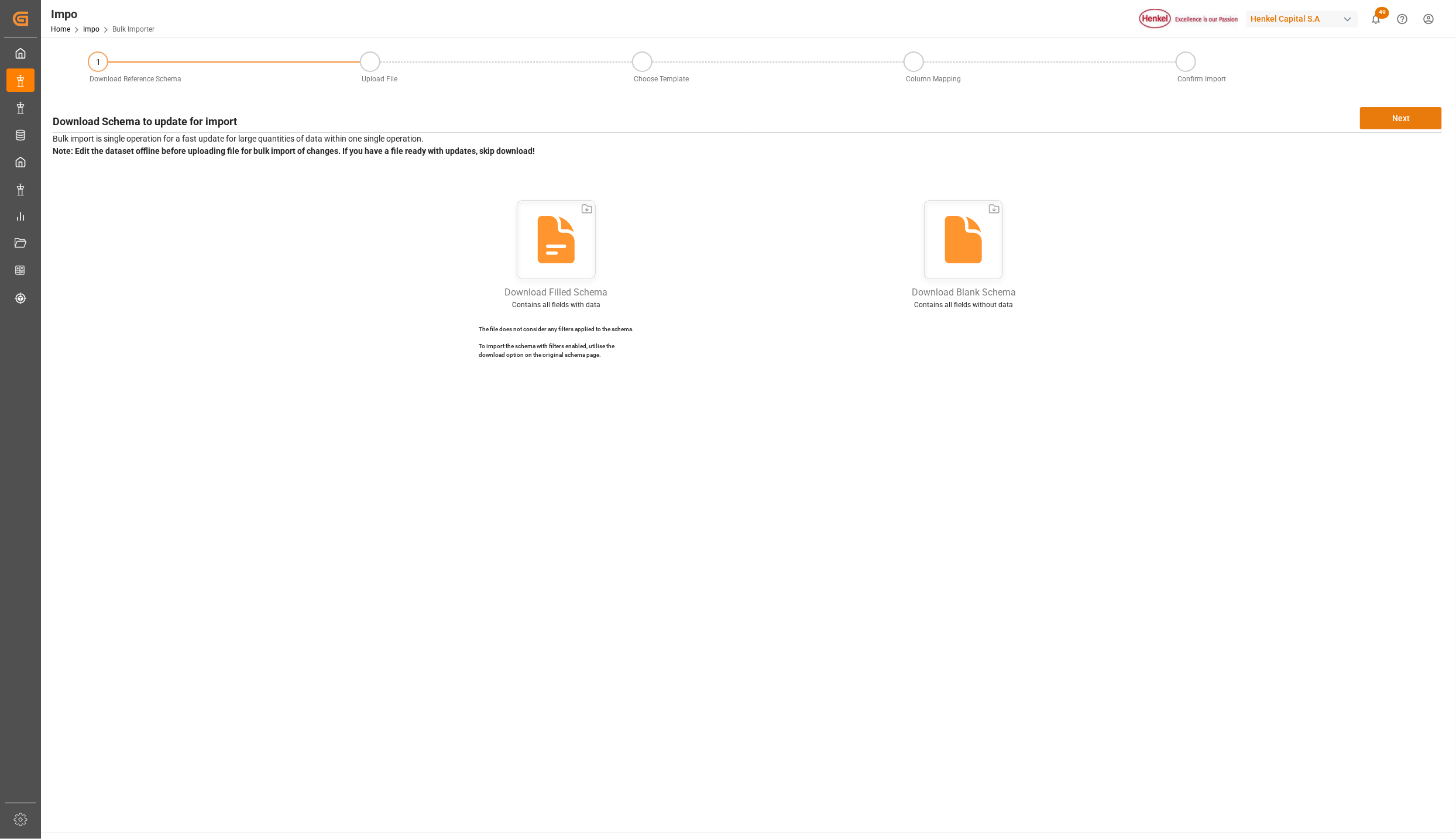
click at [1373, 117] on button "Next" at bounding box center [1401, 118] width 82 height 22
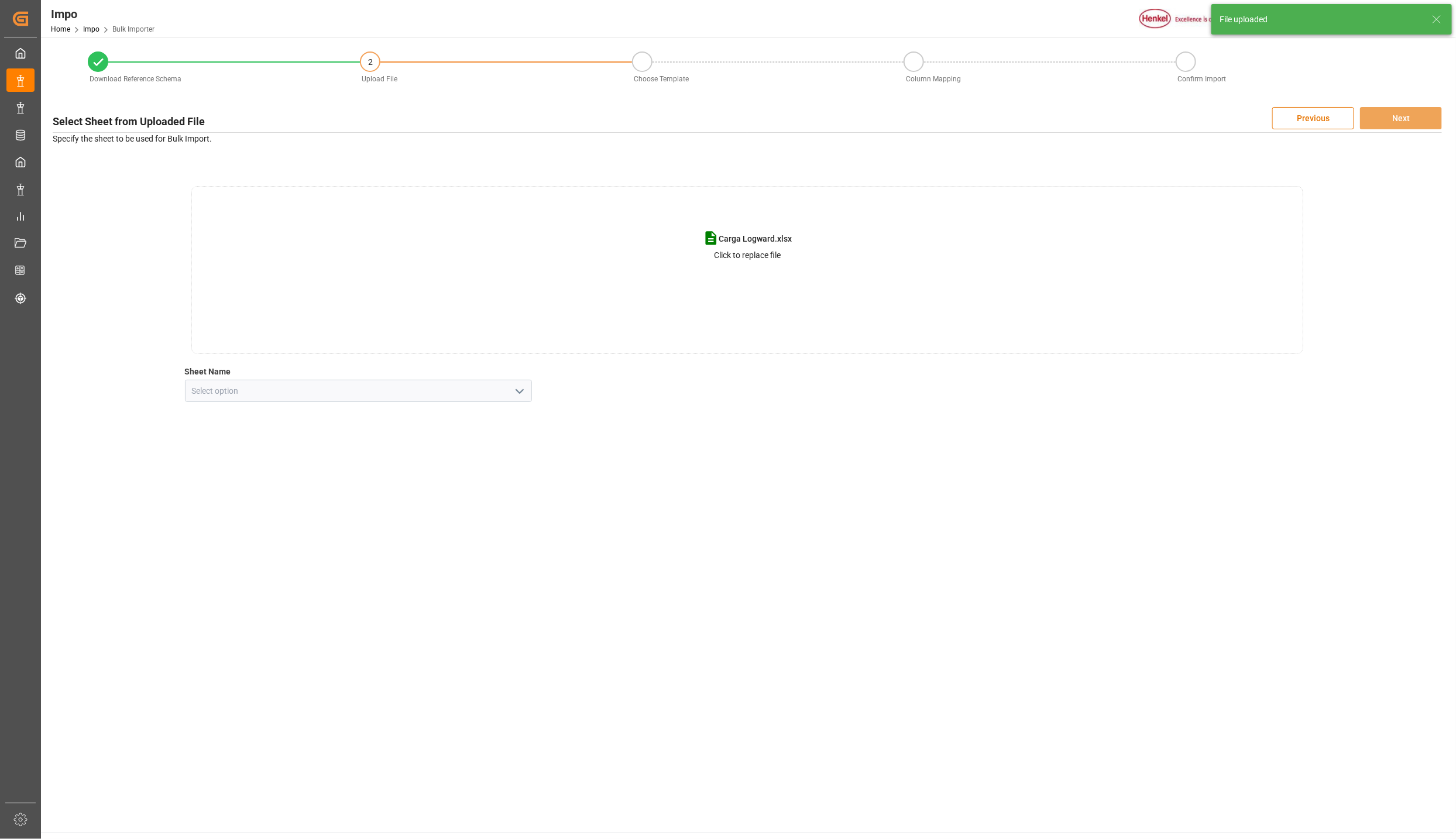
click at [515, 386] on icon "open menu" at bounding box center [520, 391] width 14 height 14
click at [246, 414] on div "CNT" at bounding box center [359, 417] width 347 height 26
type input "CNT"
click at [1395, 125] on button "Next" at bounding box center [1401, 118] width 82 height 22
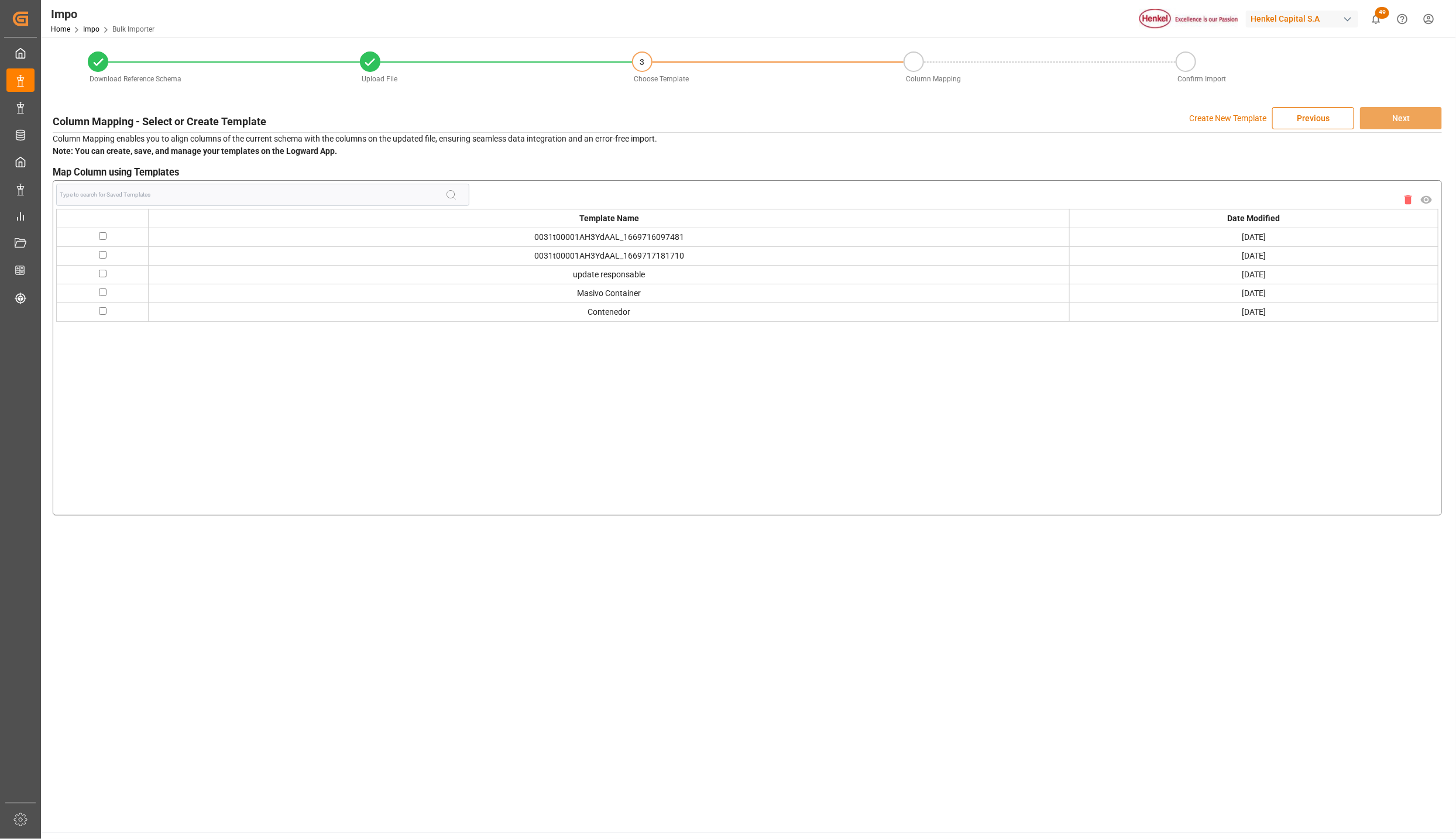
click at [103, 291] on input "checkbox" at bounding box center [103, 292] width 7 height 7
checkbox input "true"
click at [1418, 116] on button "Next" at bounding box center [1401, 118] width 82 height 22
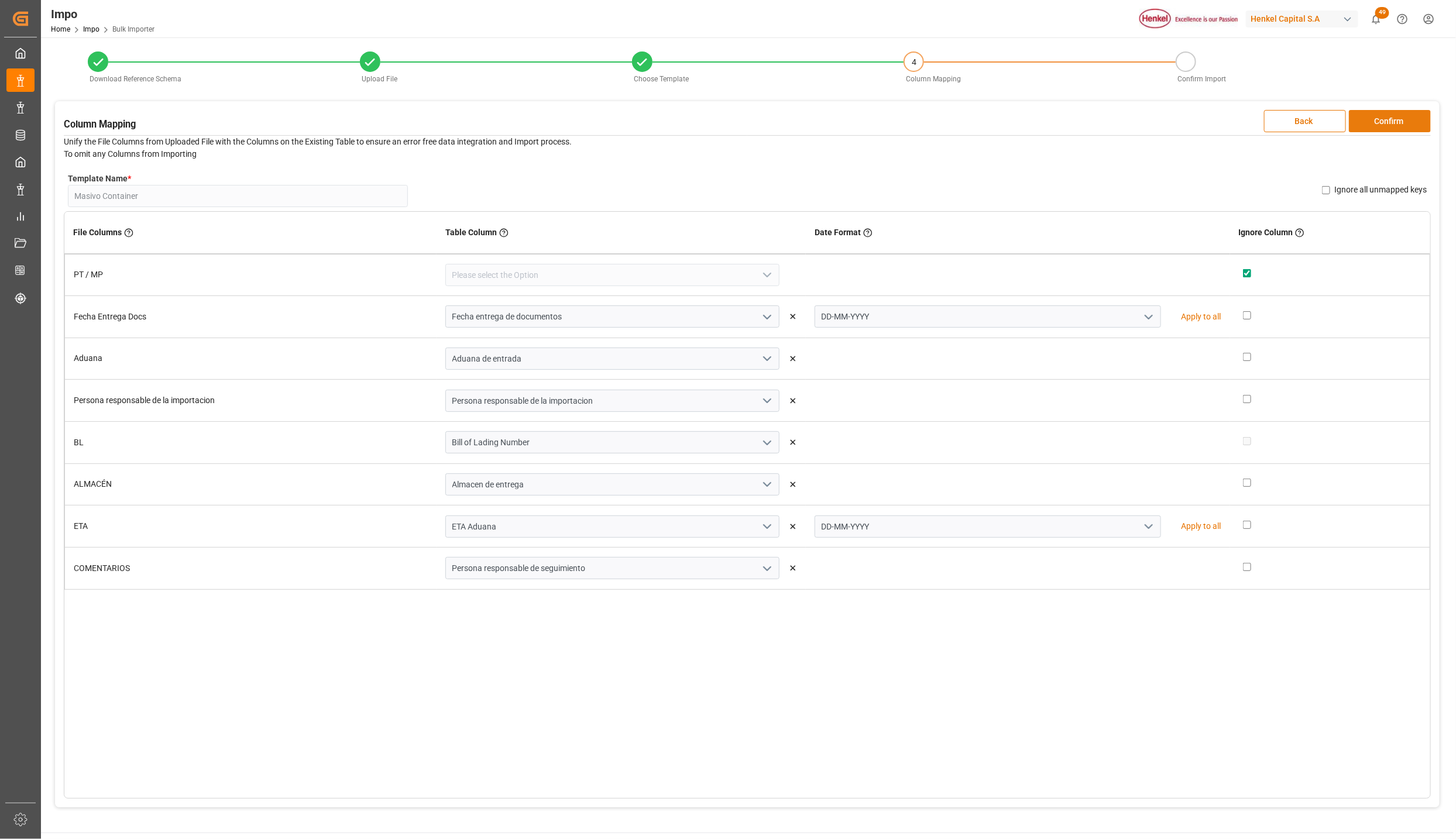
click at [1375, 120] on button "Confirm" at bounding box center [1390, 121] width 82 height 22
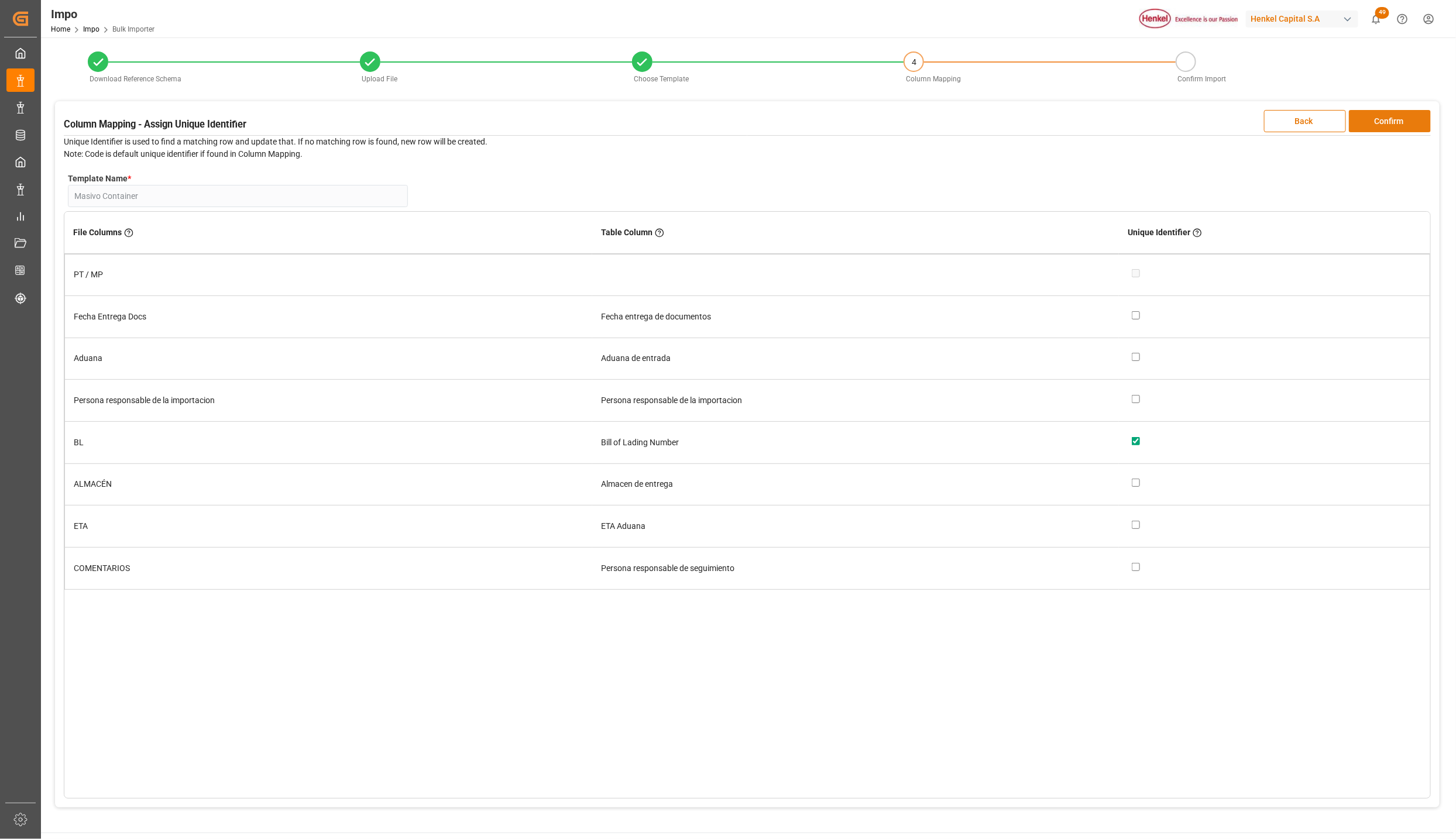
click at [1375, 120] on button "Confirm" at bounding box center [1390, 121] width 82 height 22
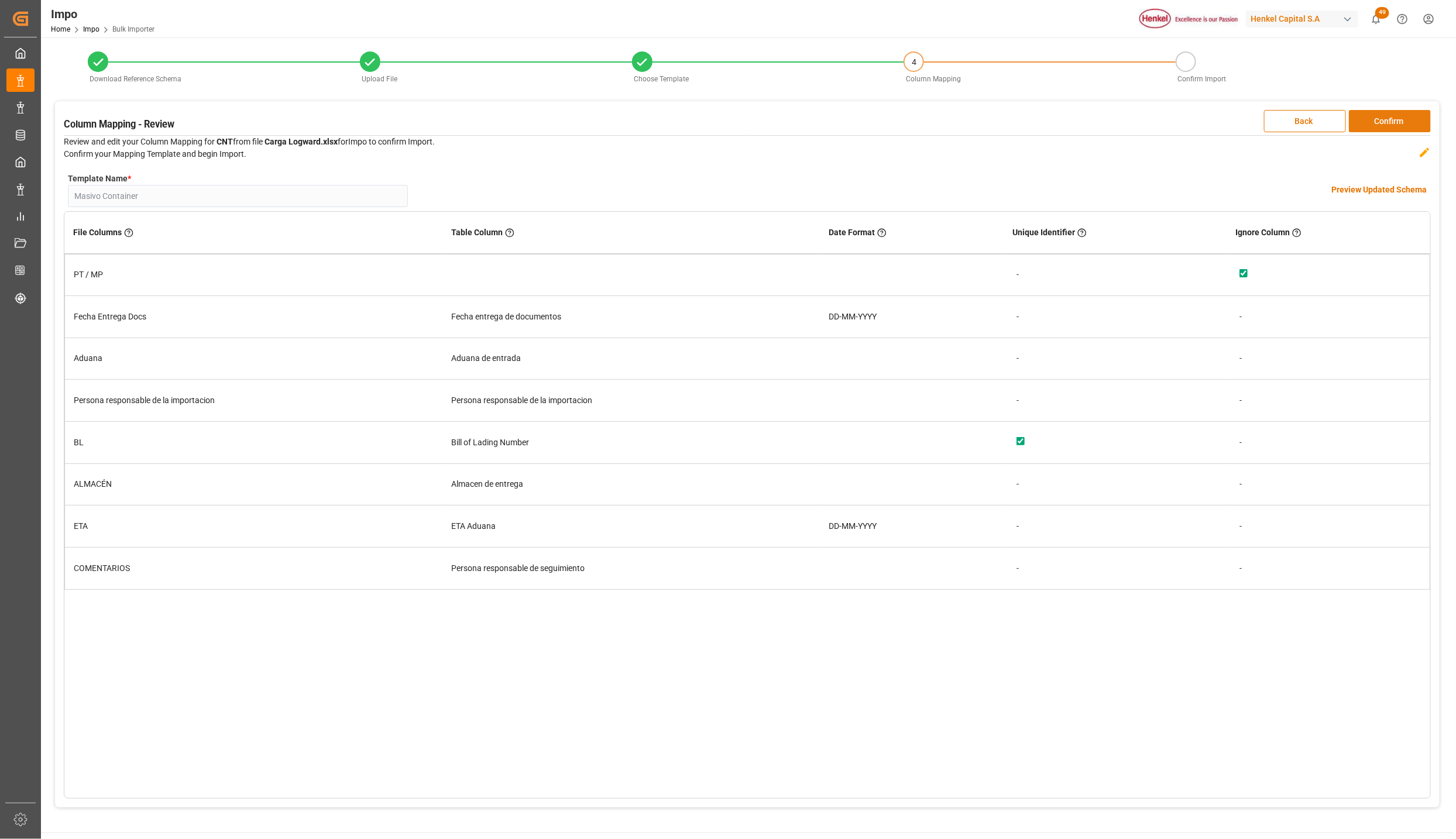
click at [1375, 120] on button "Confirm" at bounding box center [1390, 121] width 82 height 22
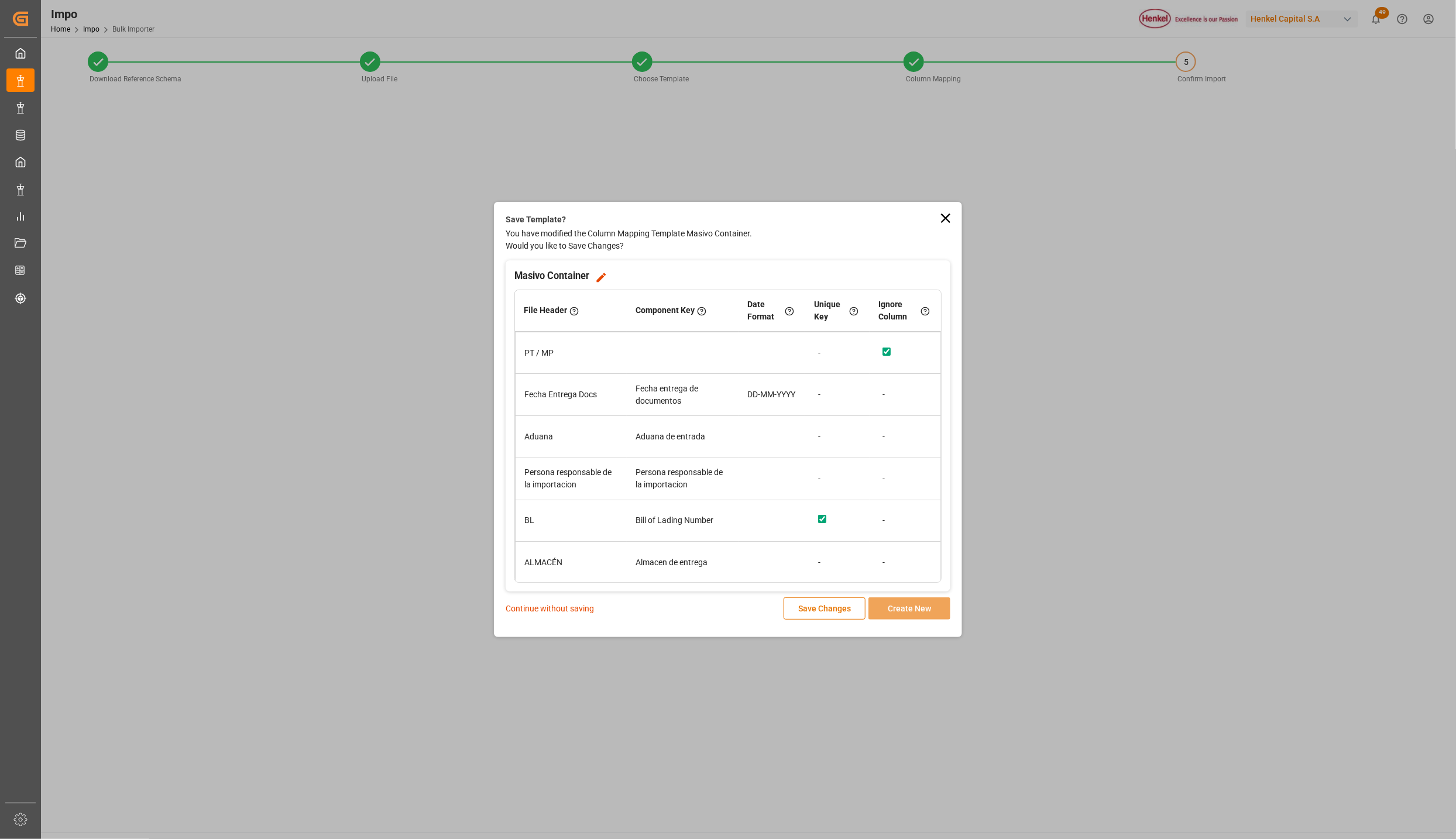
click at [567, 607] on p "Continue without saving" at bounding box center [549, 609] width 89 height 12
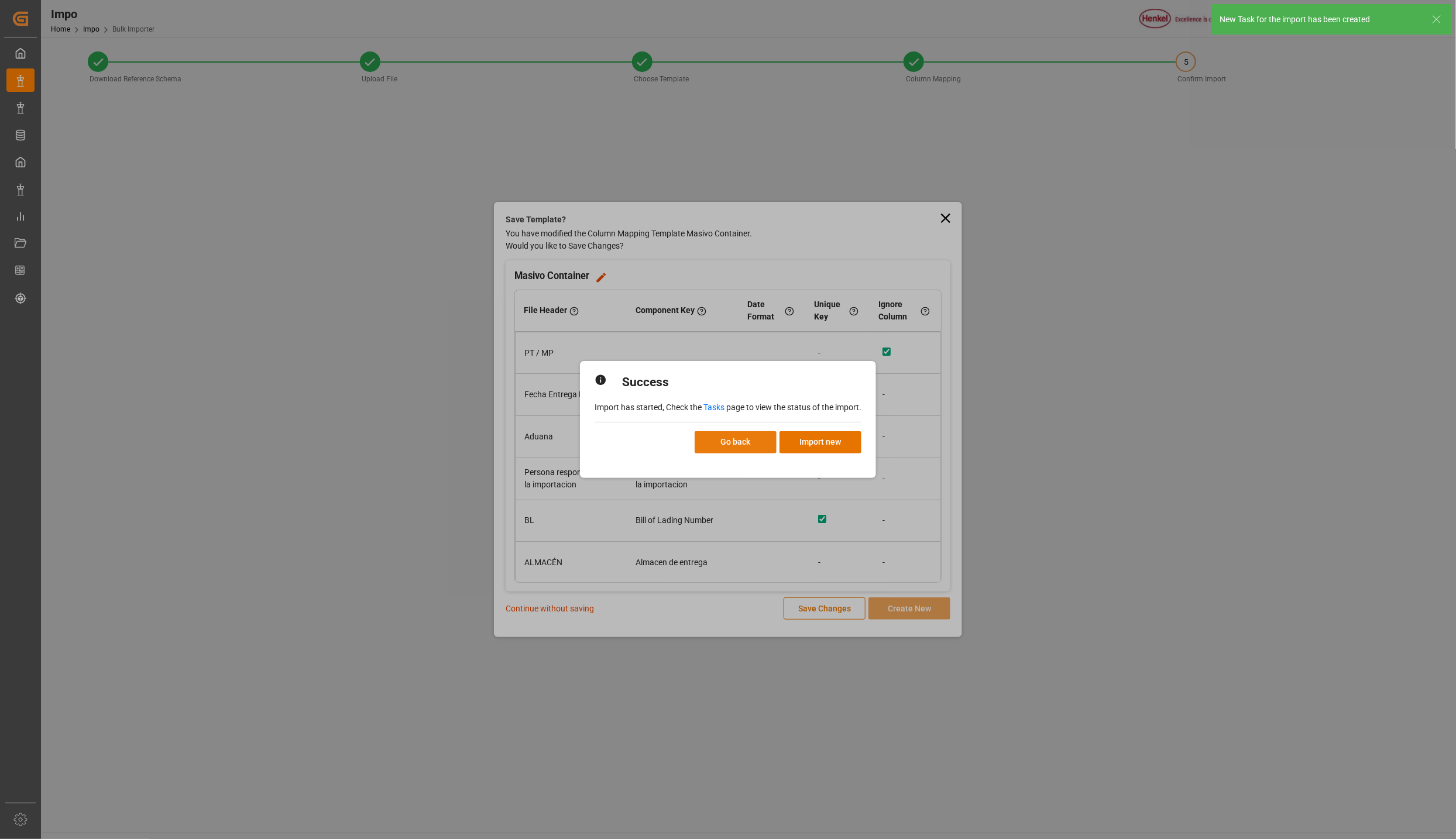
click at [722, 442] on button "Go back" at bounding box center [736, 442] width 82 height 22
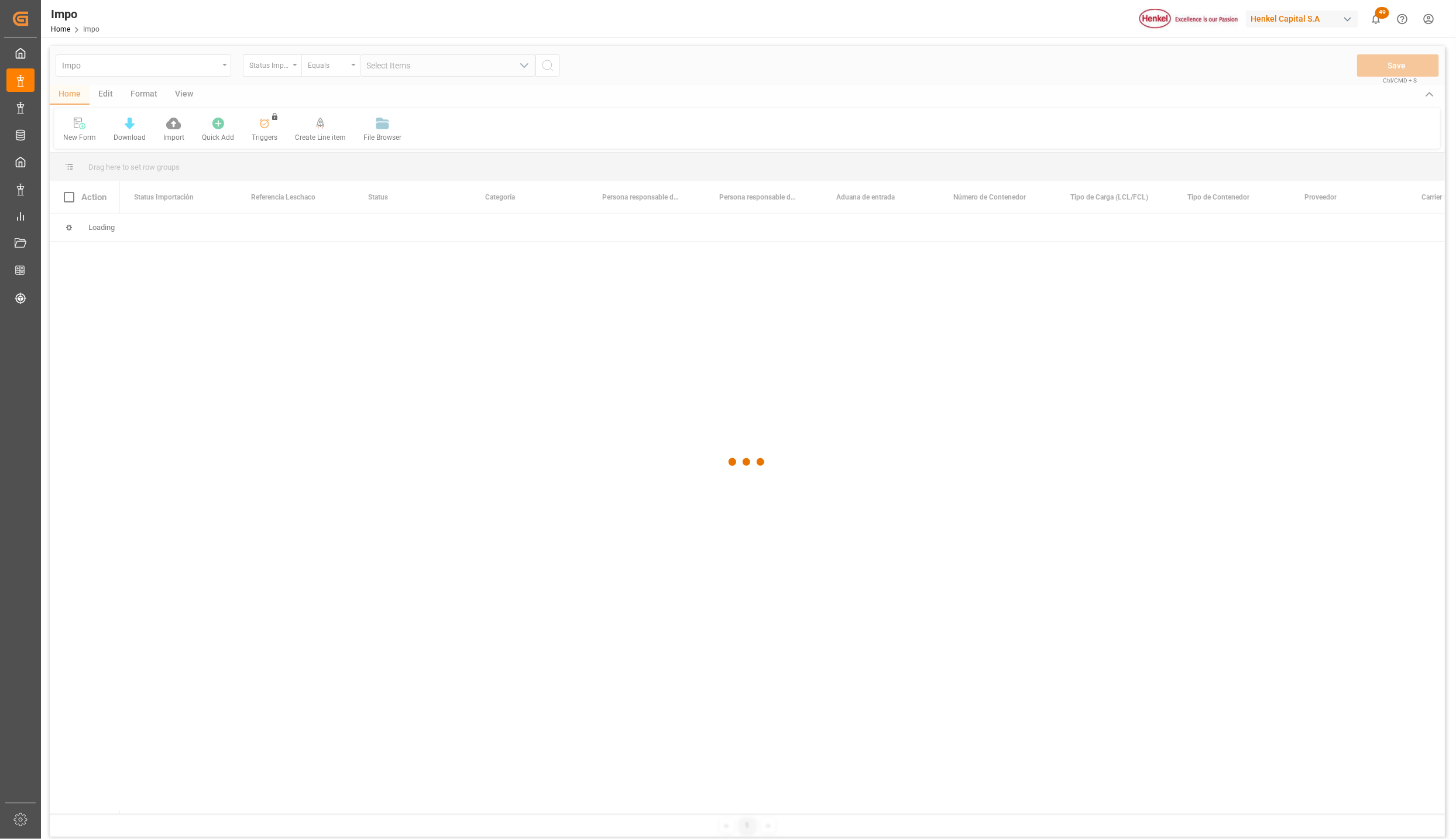
click at [722, 442] on div at bounding box center [747, 462] width 1396 height 832
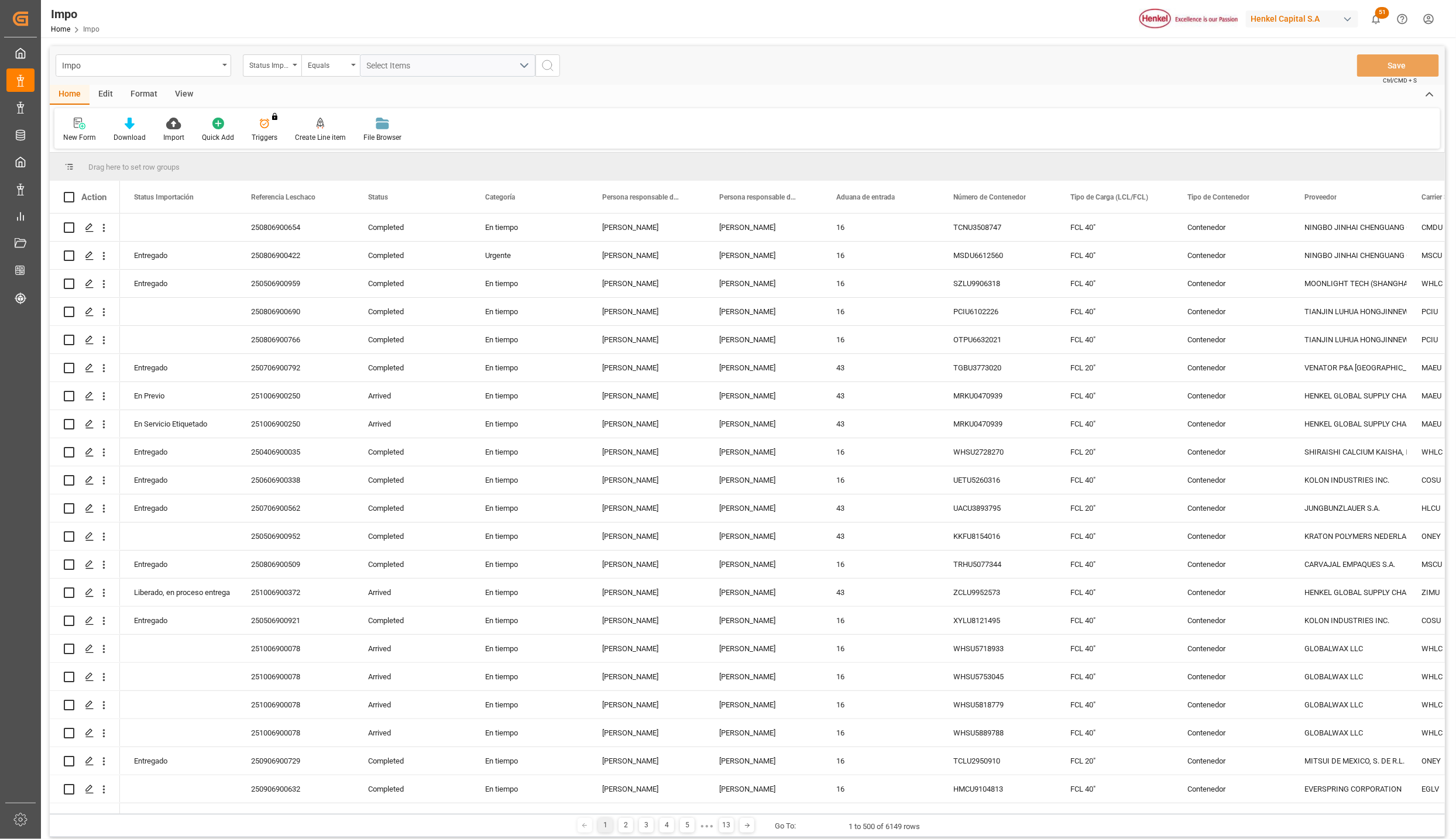
click at [145, 92] on div "Format" at bounding box center [143, 95] width 45 height 20
click at [74, 134] on div "Filter Rows" at bounding box center [81, 137] width 35 height 10
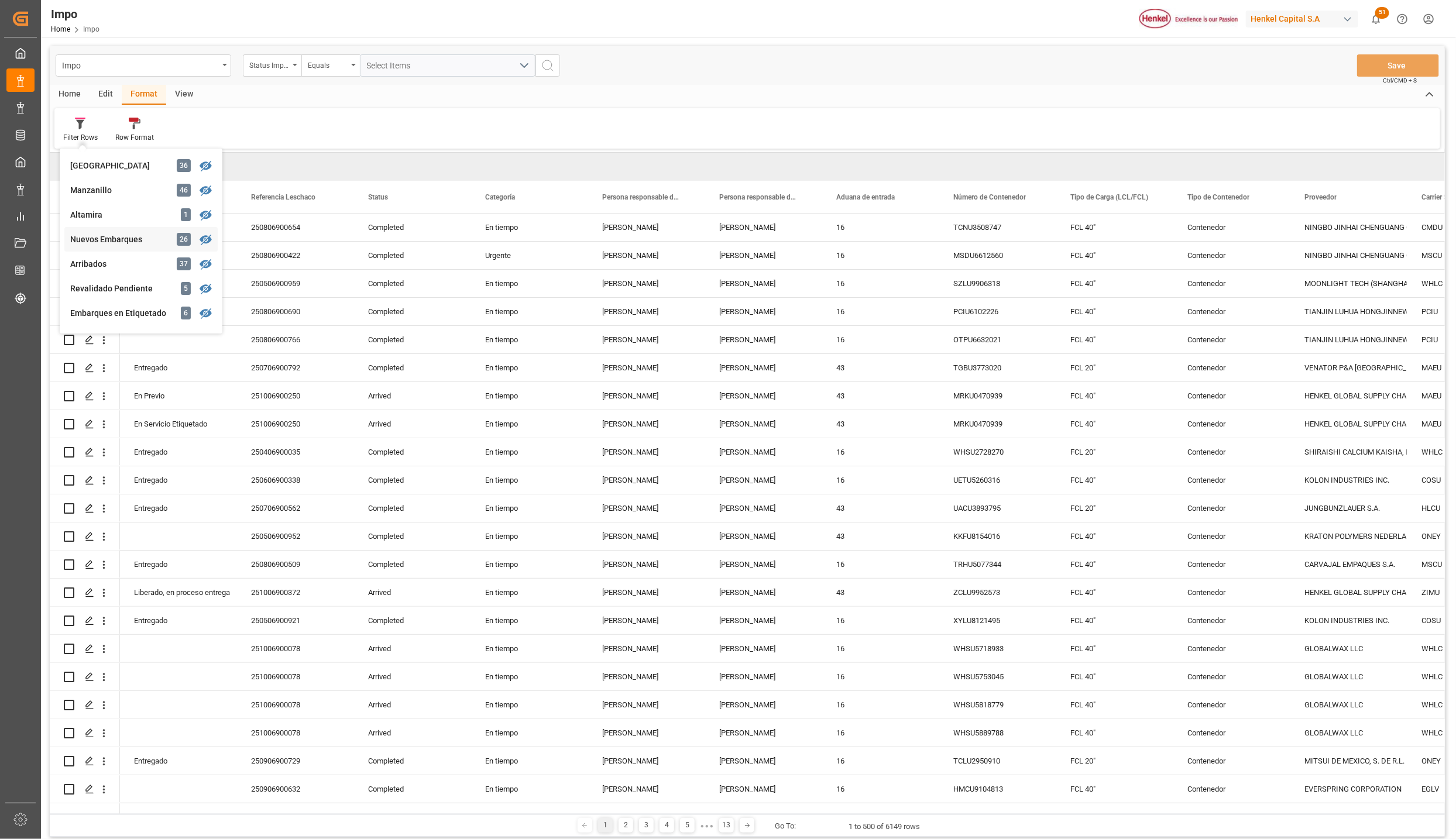
click at [111, 243] on div "Nuevos Embarques" at bounding box center [121, 240] width 103 height 12
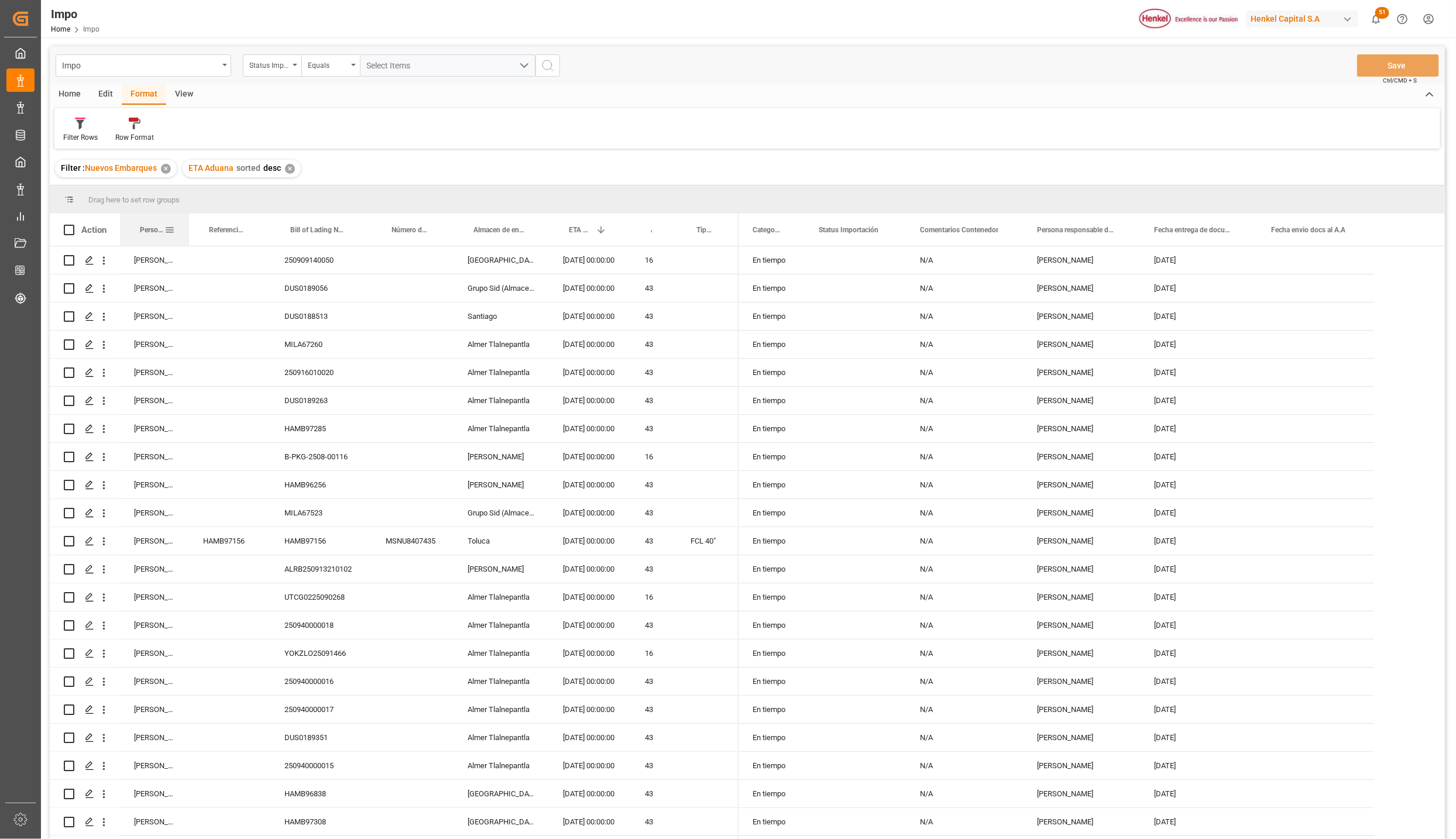
drag, startPoint x: 170, startPoint y: 223, endPoint x: 187, endPoint y: 223, distance: 17.0
click at [187, 223] on div at bounding box center [189, 229] width 5 height 32
drag, startPoint x: 162, startPoint y: 227, endPoint x: 163, endPoint y: 209, distance: 18.0
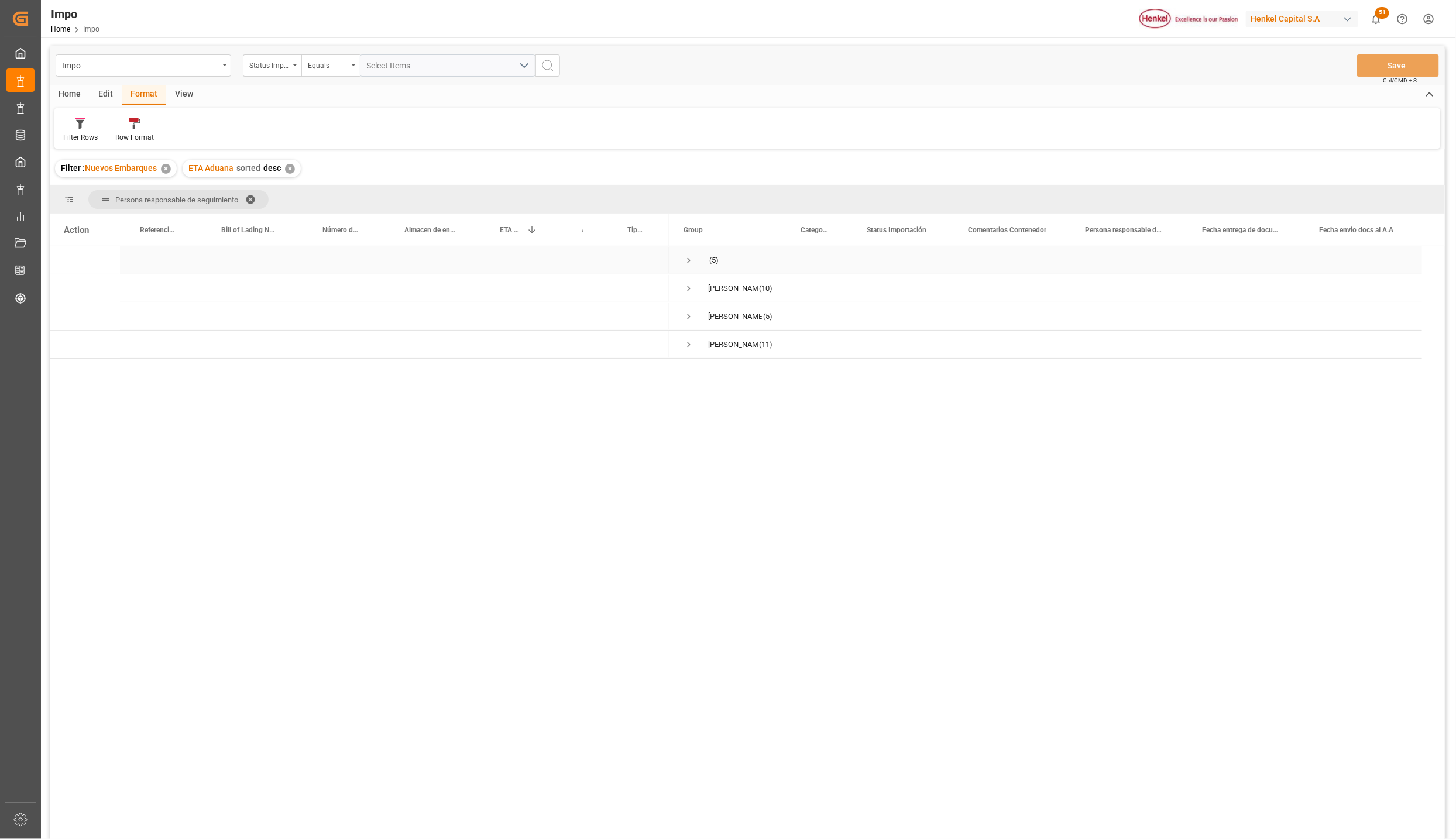
click at [689, 260] on span "Press SPACE to select this row." at bounding box center [689, 260] width 10 height 10
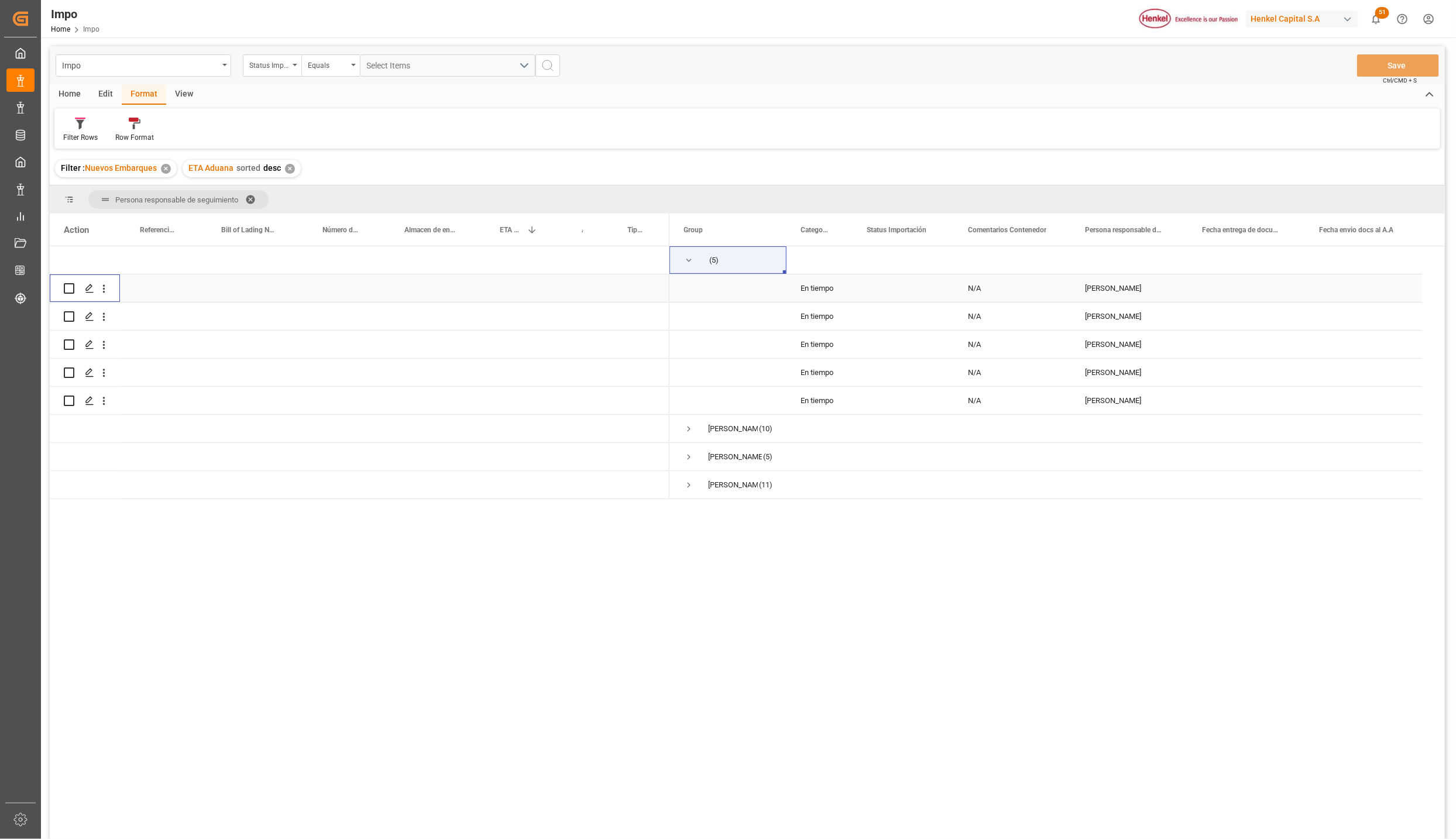
click at [70, 287] on input "Press Space to toggle row selection (unchecked)" at bounding box center [69, 288] width 10 height 10
checkbox input "true"
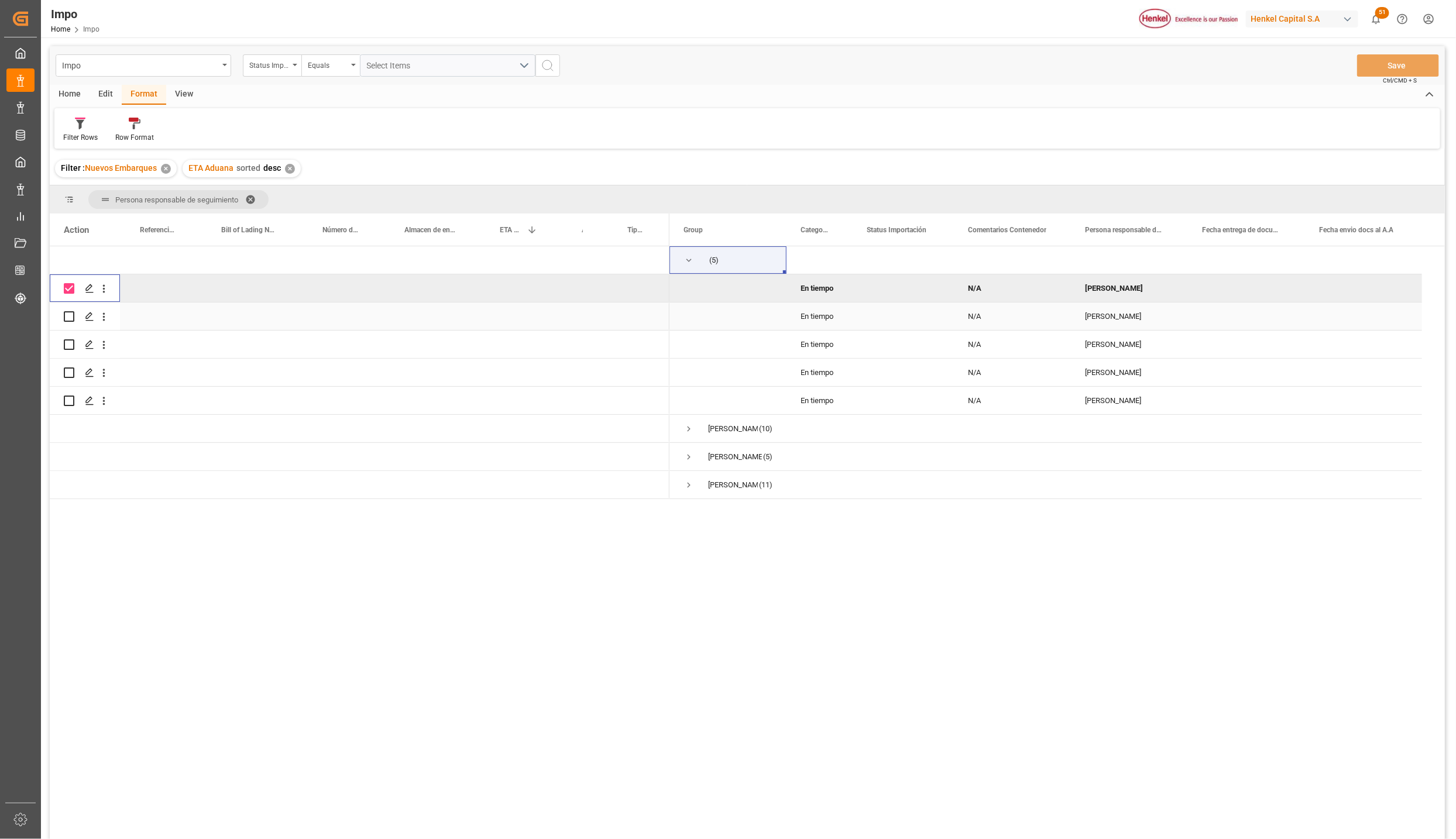
click at [65, 314] on input "Press Space to toggle row selection (unchecked)" at bounding box center [69, 316] width 10 height 10
checkbox input "true"
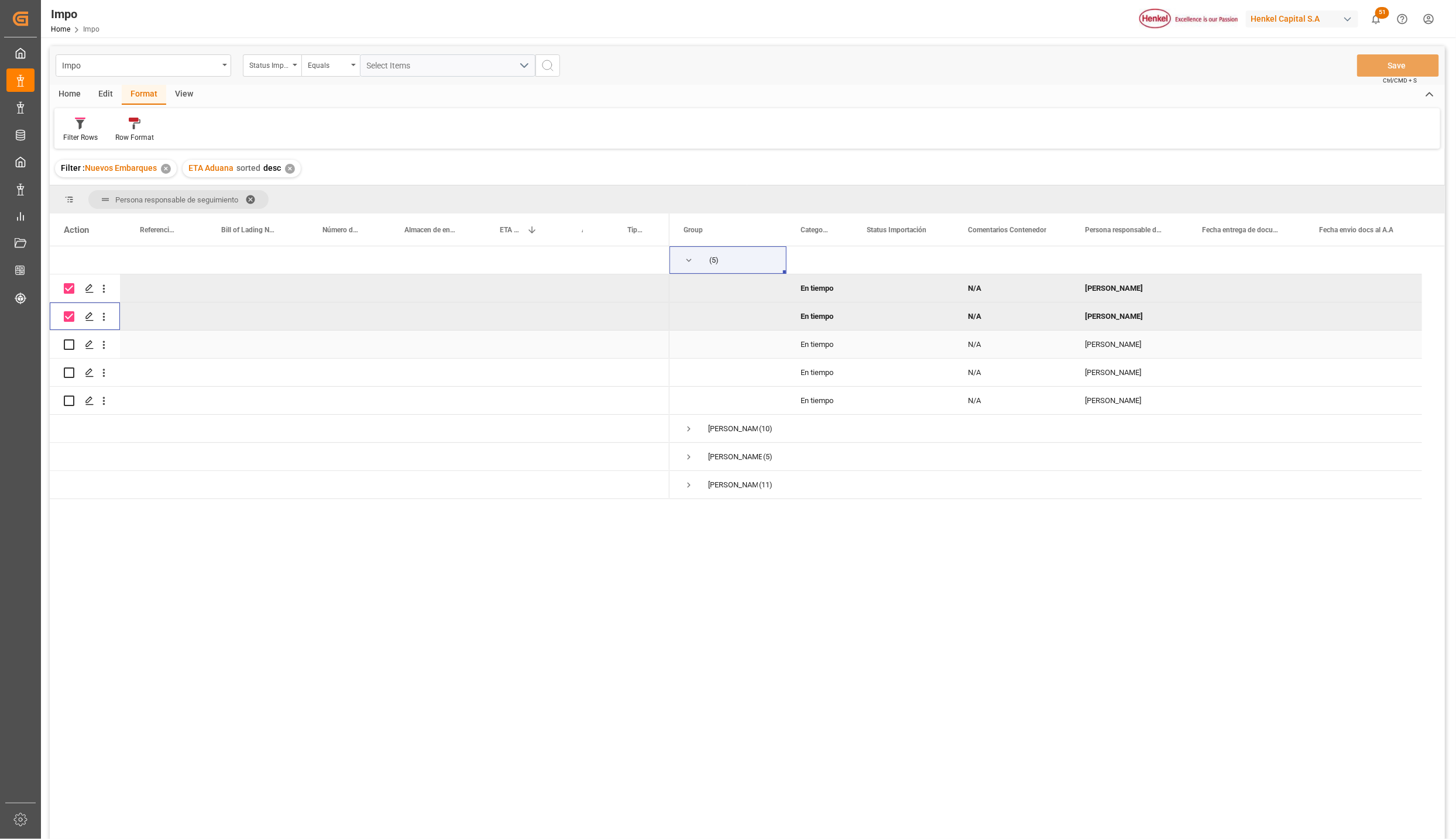
click at [67, 344] on input "Press Space to toggle row selection (unchecked)" at bounding box center [69, 344] width 10 height 10
checkbox input "true"
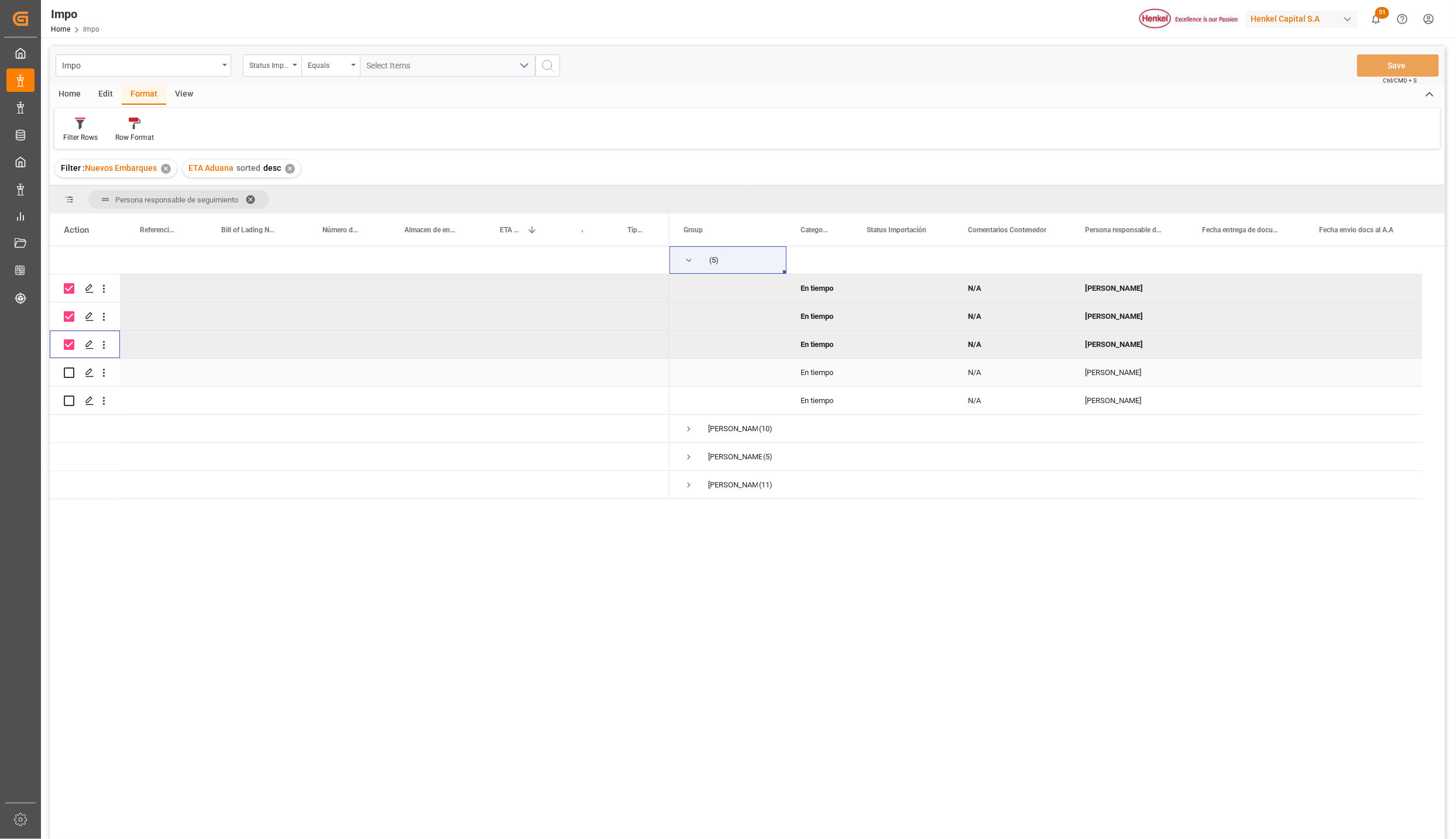
click at [67, 374] on input "Press Space to toggle row selection (unchecked)" at bounding box center [69, 372] width 10 height 10
checkbox input "true"
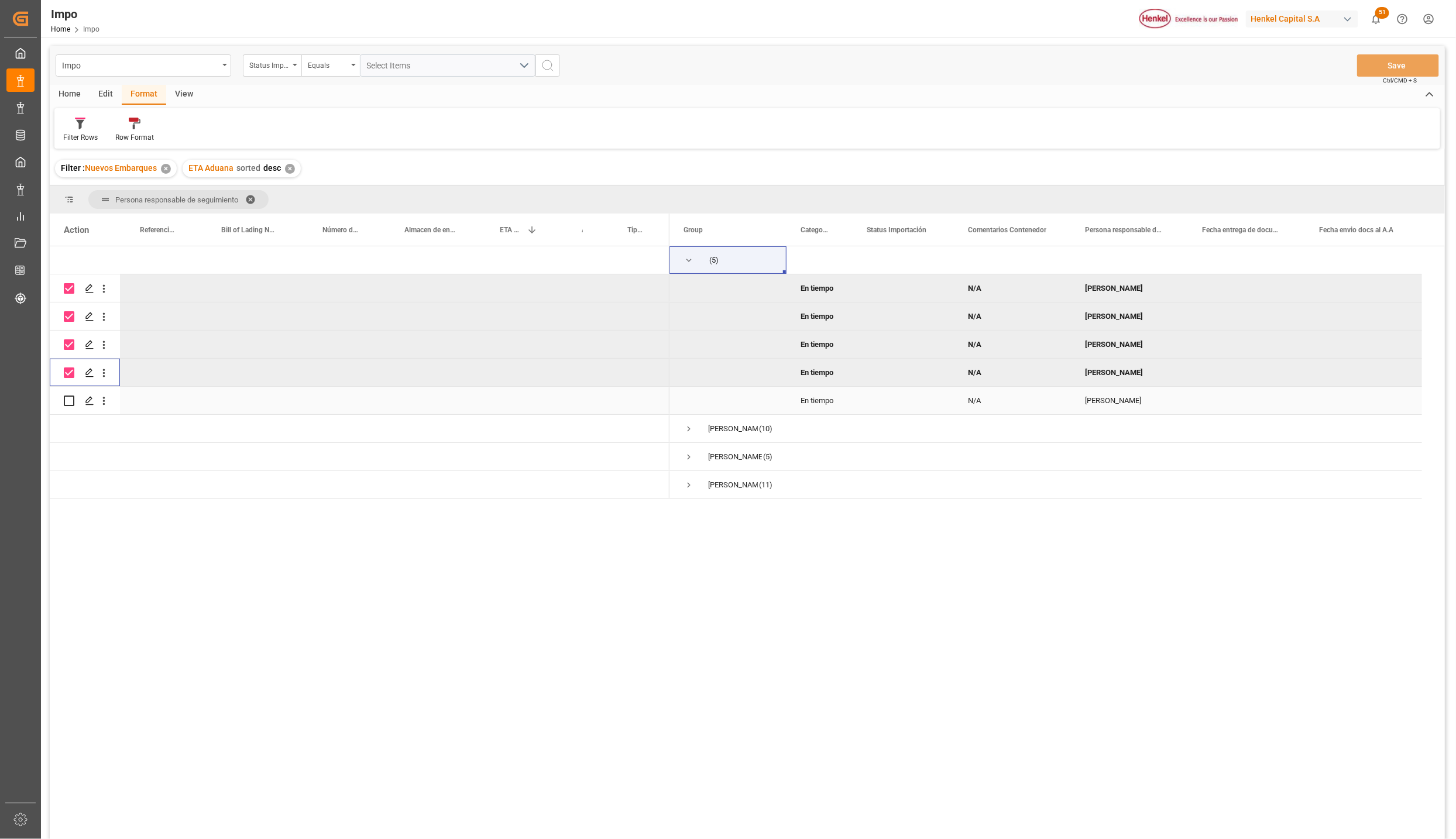
click at [69, 394] on div "Press SPACE to select this row." at bounding box center [69, 401] width 10 height 27
click at [74, 403] on div "Press SPACE to select this row." at bounding box center [85, 400] width 42 height 26
click at [64, 397] on input "Press Space to toggle row selection (unchecked)" at bounding box center [69, 400] width 10 height 10
checkbox input "true"
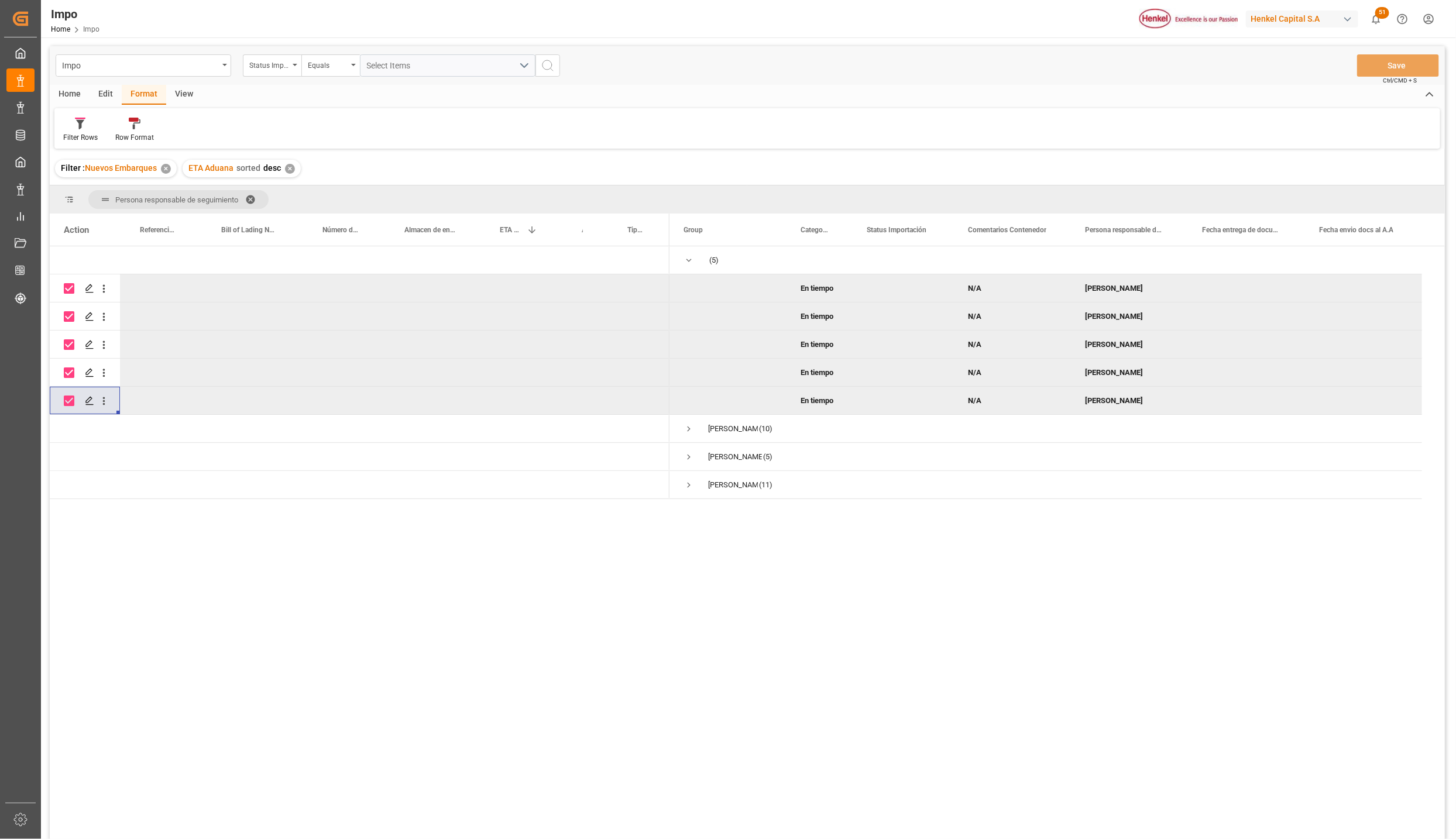
click at [67, 97] on div "Home" at bounding box center [69, 95] width 40 height 20
click at [109, 93] on div "Edit" at bounding box center [106, 95] width 32 height 20
click at [220, 126] on div at bounding box center [230, 123] width 35 height 12
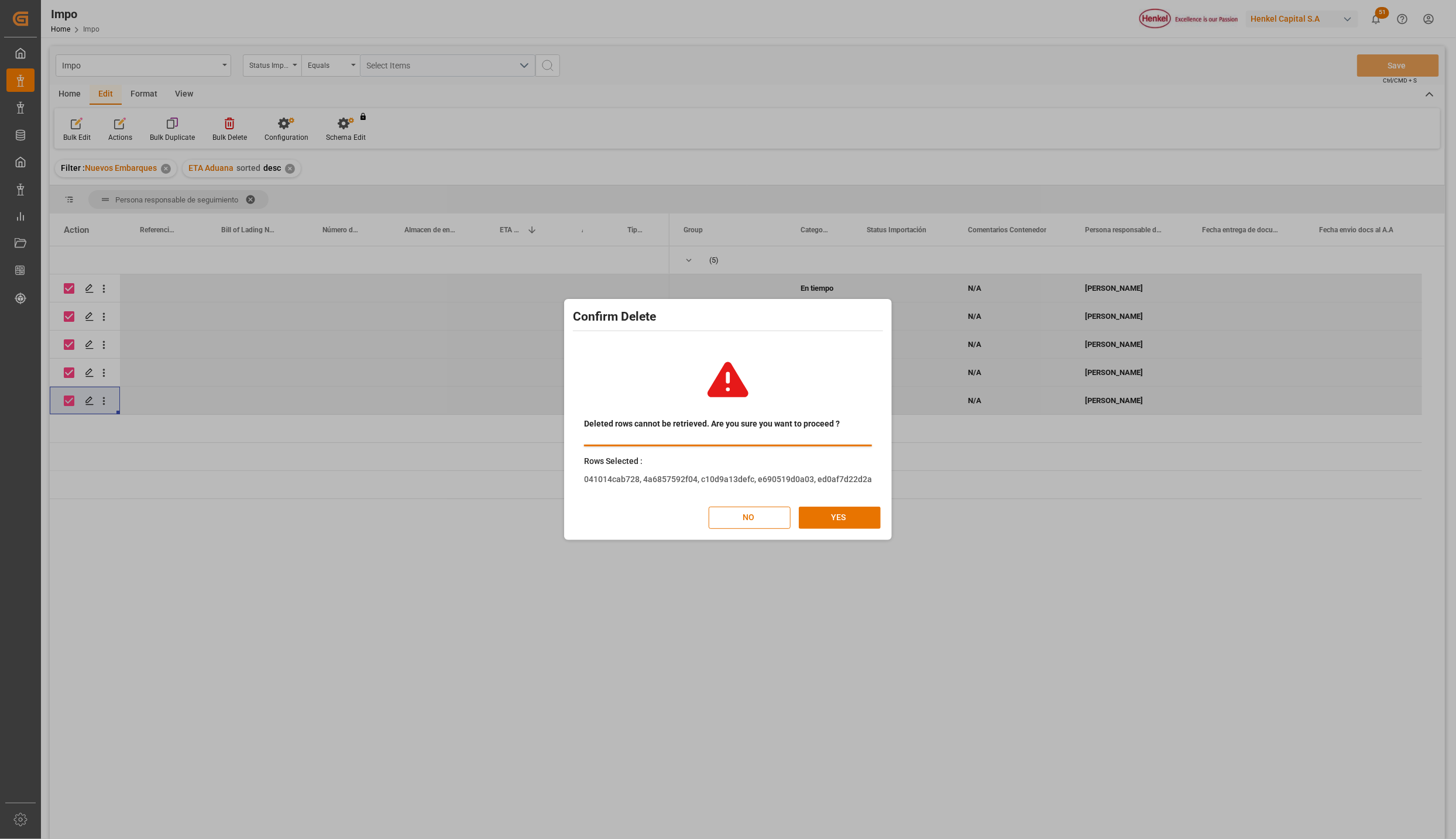
click at [847, 505] on div "Deleted rows cannot be retrieved. Are you sure you want to proceed ? Rows Selec…" at bounding box center [728, 438] width 322 height 198
click at [850, 513] on button "YES" at bounding box center [840, 517] width 82 height 22
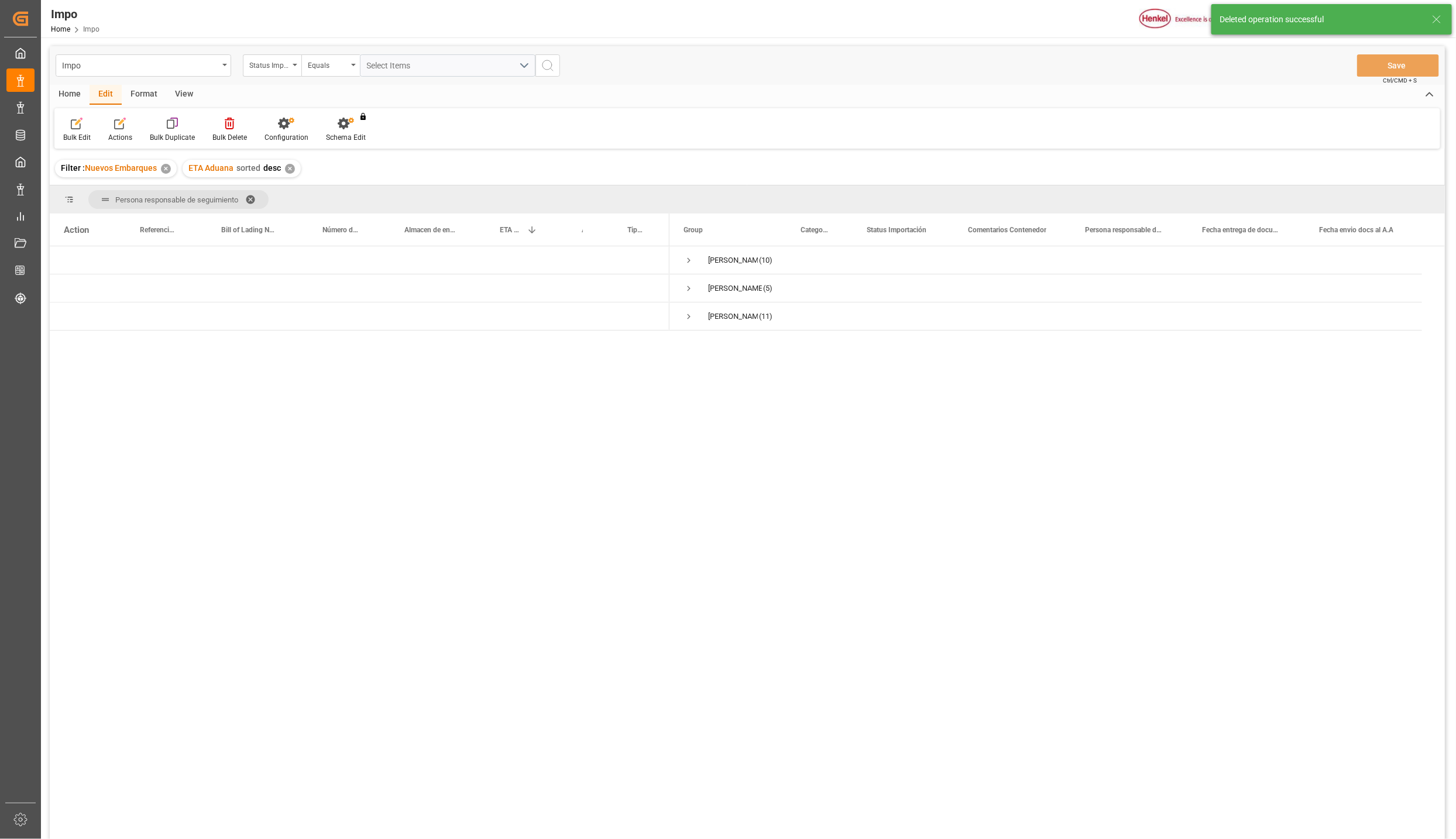
click at [72, 93] on div "Home" at bounding box center [69, 95] width 40 height 20
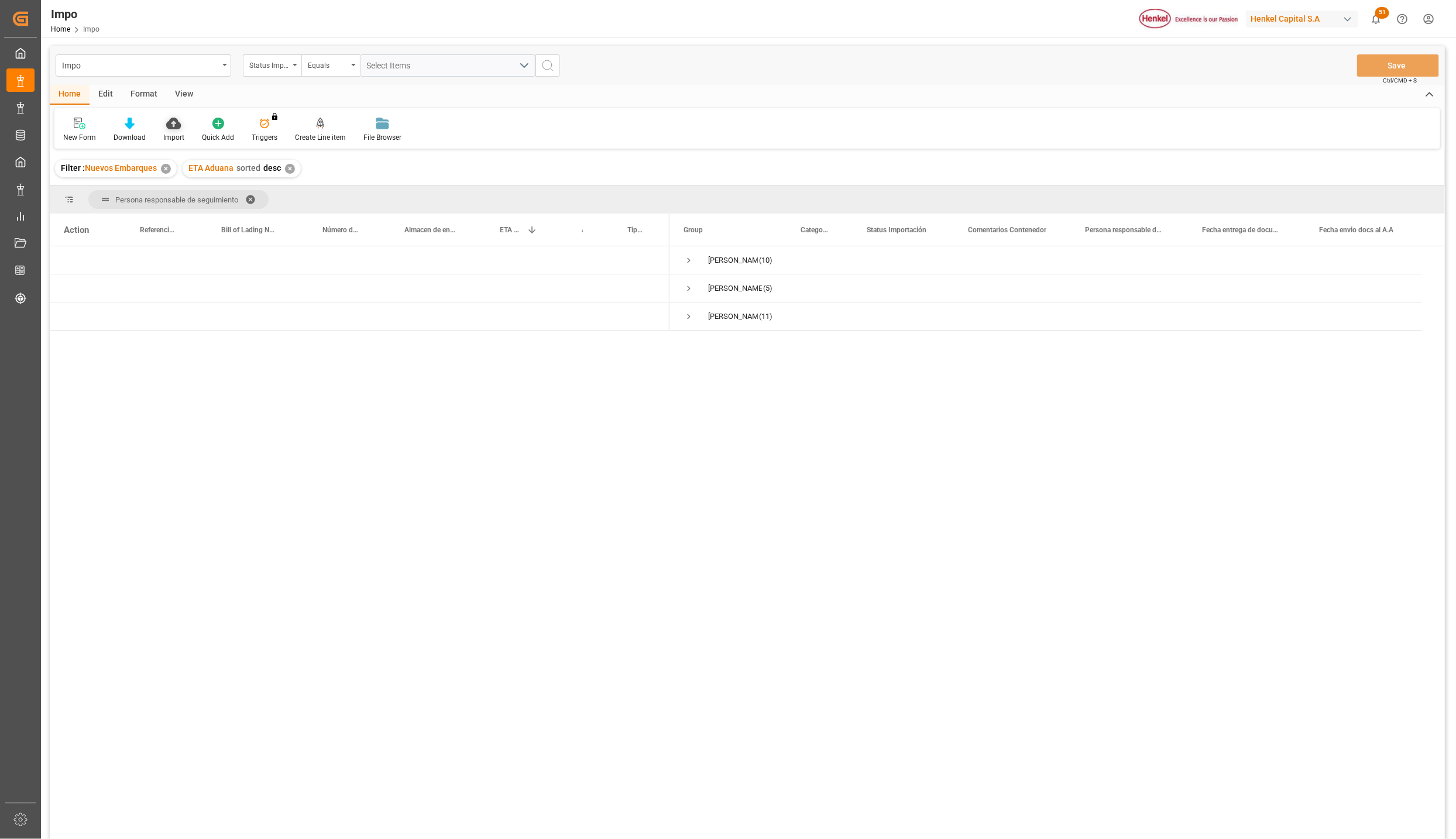
drag, startPoint x: 72, startPoint y: 93, endPoint x: 183, endPoint y: 132, distance: 117.7
click at [183, 132] on div "Import" at bounding box center [173, 130] width 38 height 26
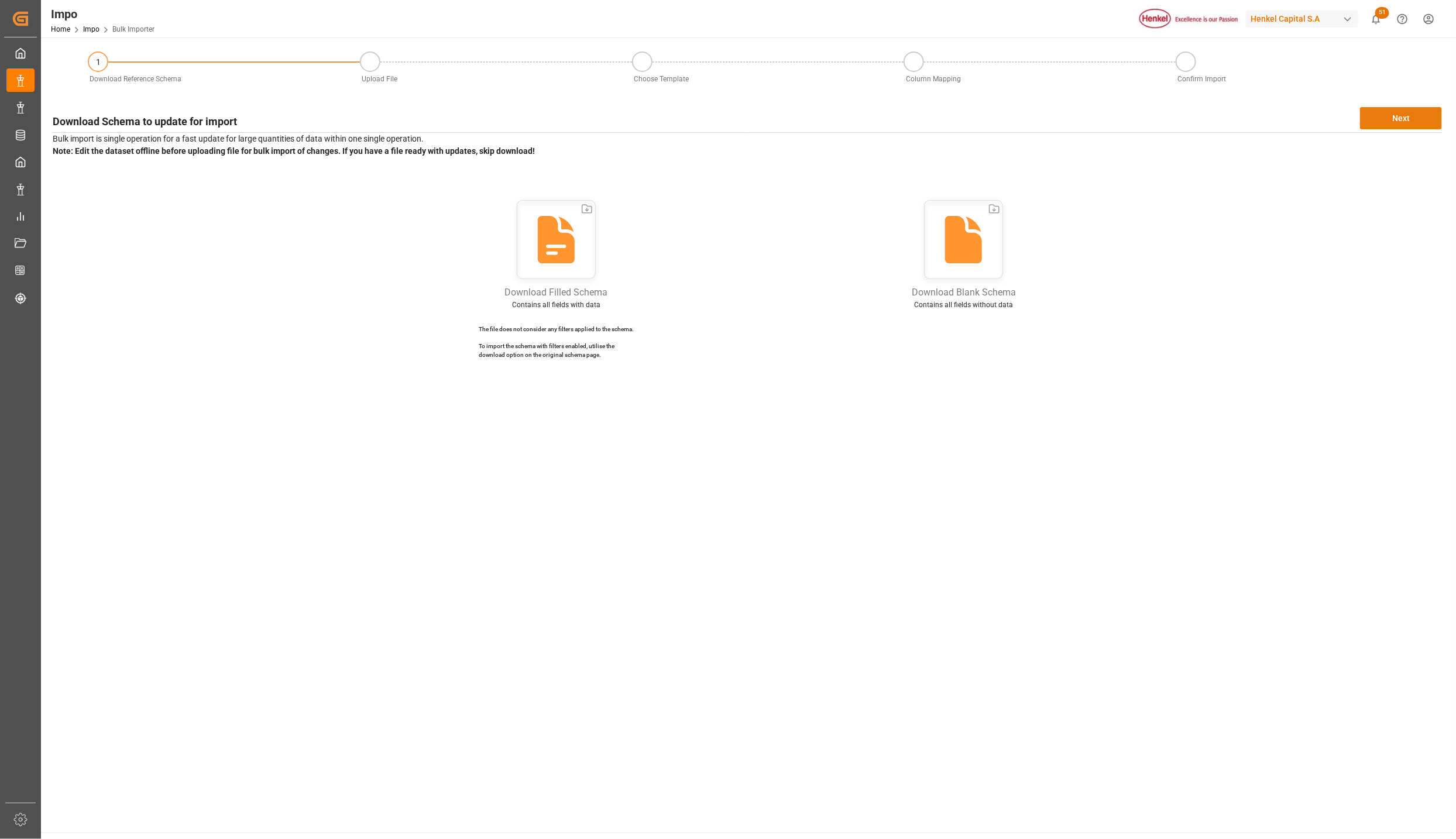
click at [1386, 120] on button "Next" at bounding box center [1401, 118] width 82 height 22
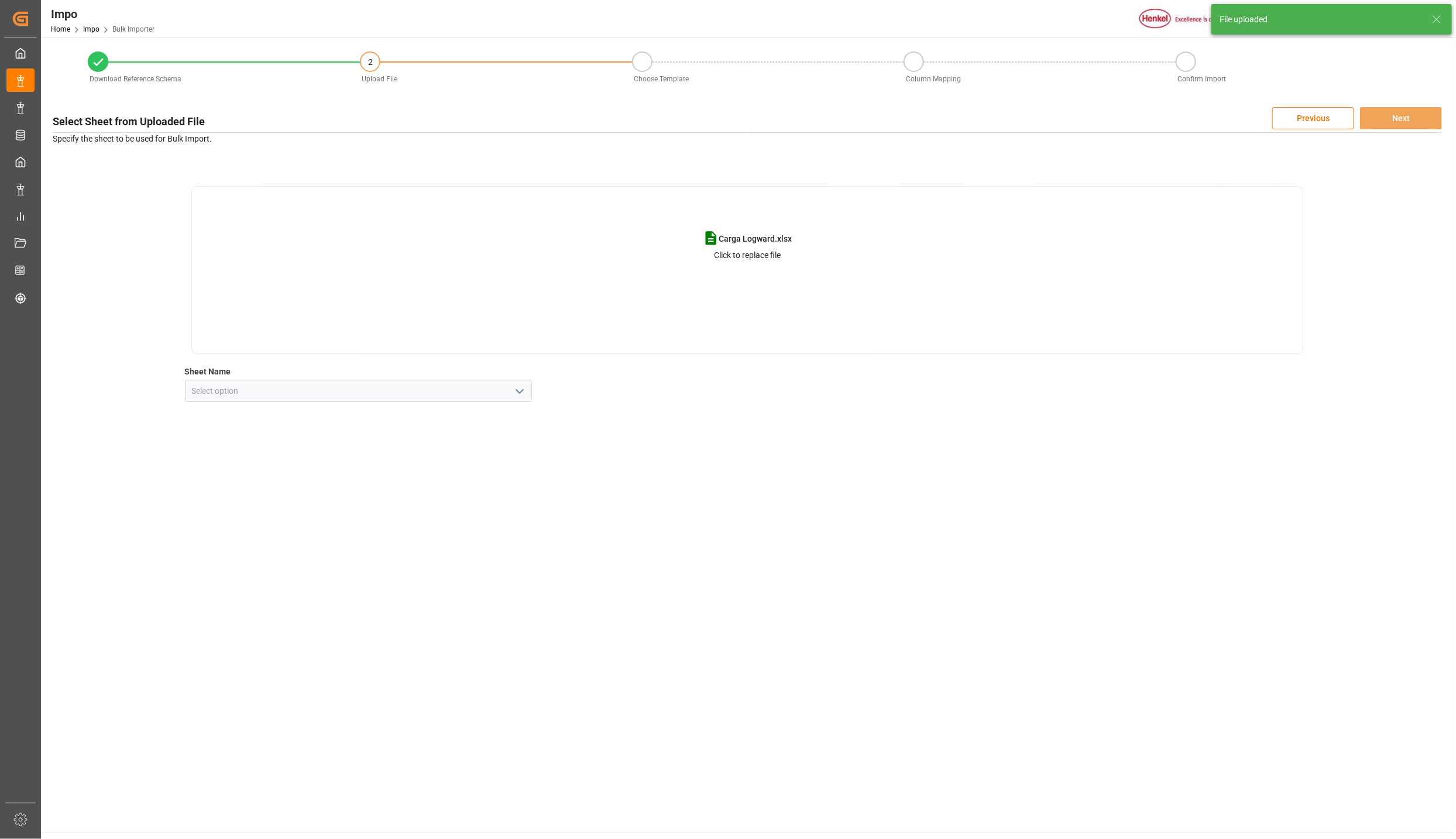
click at [518, 397] on icon "open menu" at bounding box center [520, 391] width 14 height 14
click at [277, 423] on div "CNT" at bounding box center [359, 417] width 347 height 26
type input "CNT"
click at [1385, 120] on button "Next" at bounding box center [1401, 118] width 82 height 22
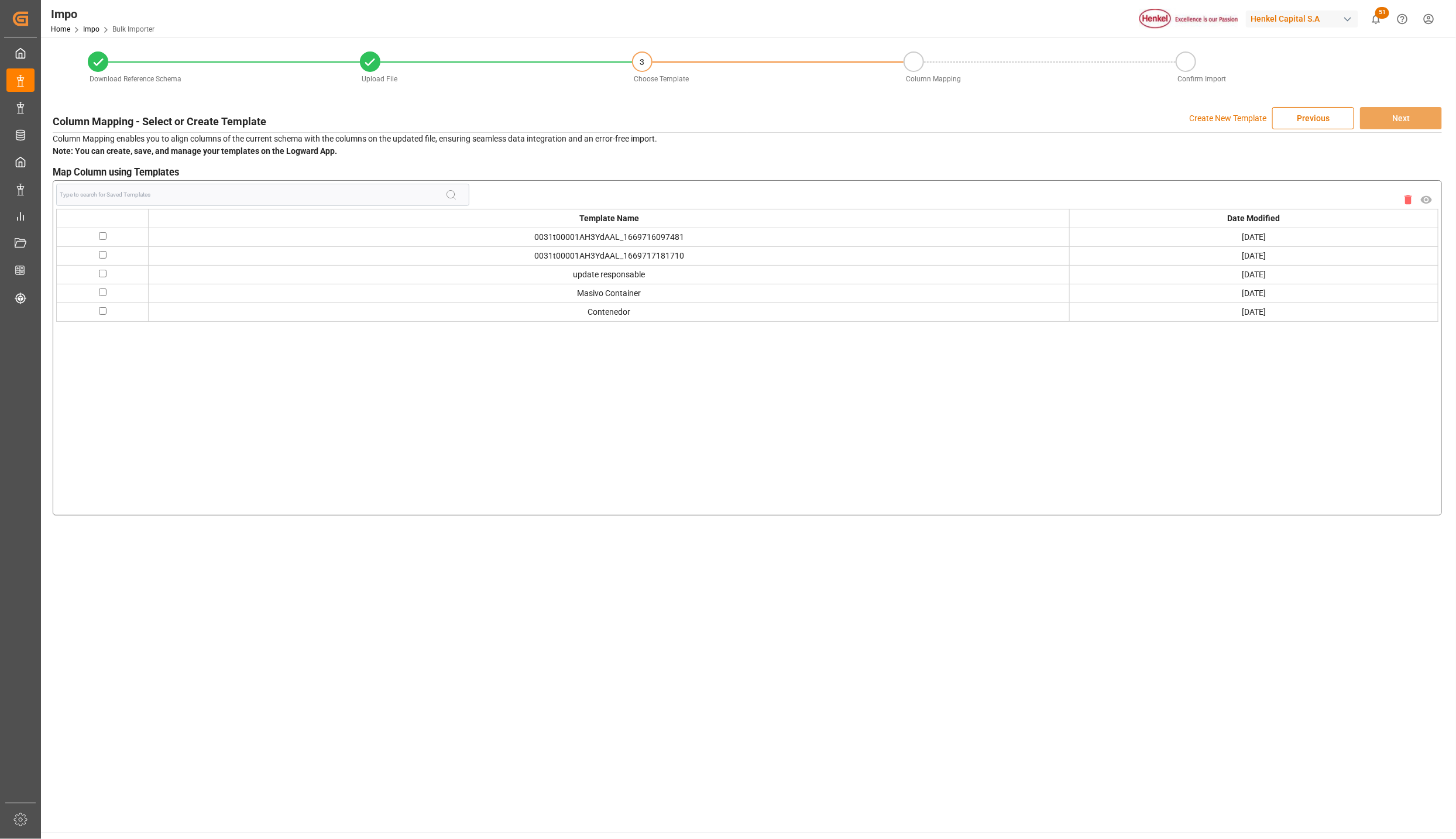
click at [106, 292] on input "checkbox" at bounding box center [103, 292] width 7 height 7
checkbox input "true"
click at [1403, 111] on button "Next" at bounding box center [1401, 118] width 82 height 22
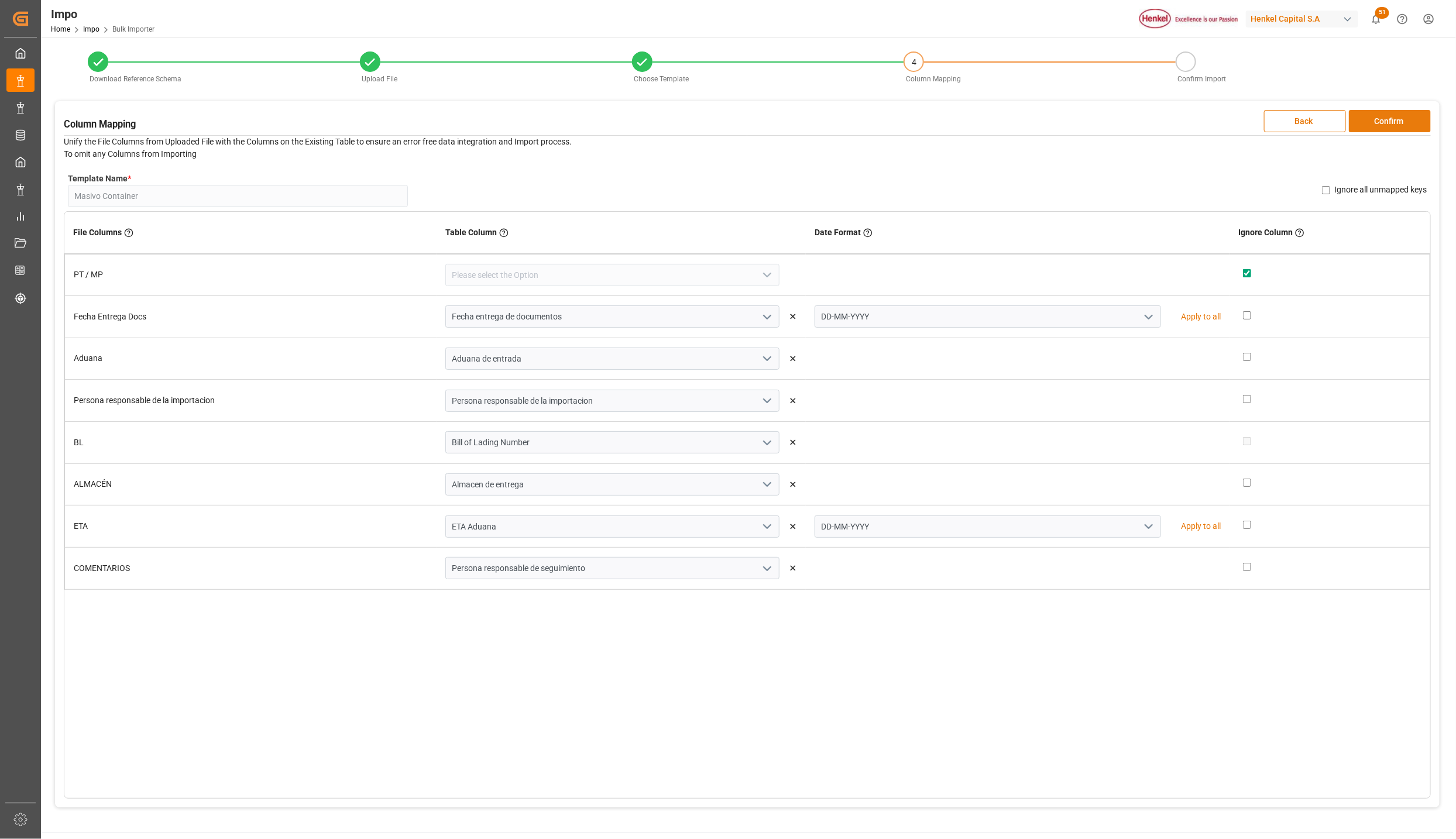
click at [1377, 118] on button "Confirm" at bounding box center [1390, 121] width 82 height 22
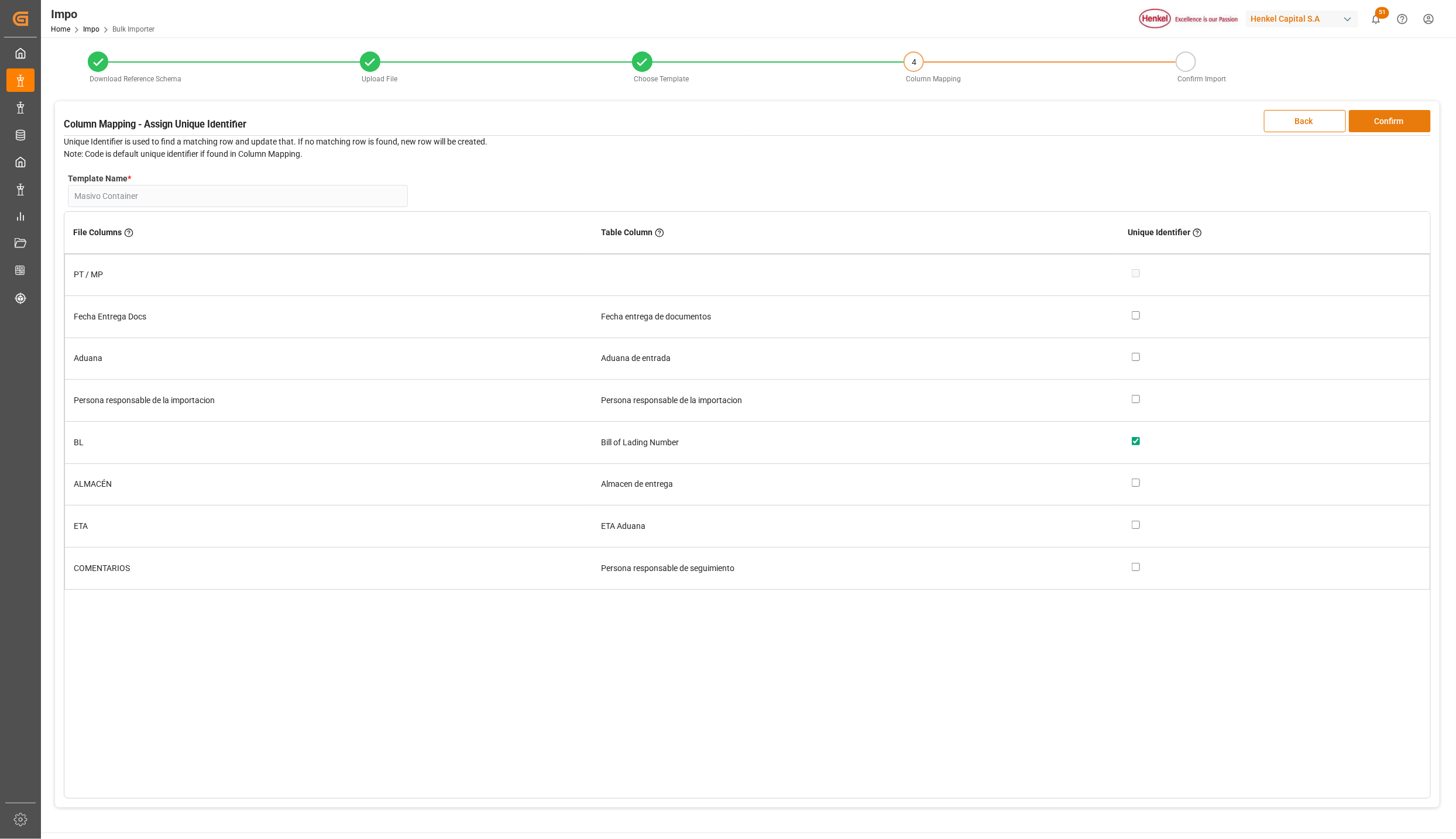
click at [1377, 118] on button "Confirm" at bounding box center [1390, 121] width 82 height 22
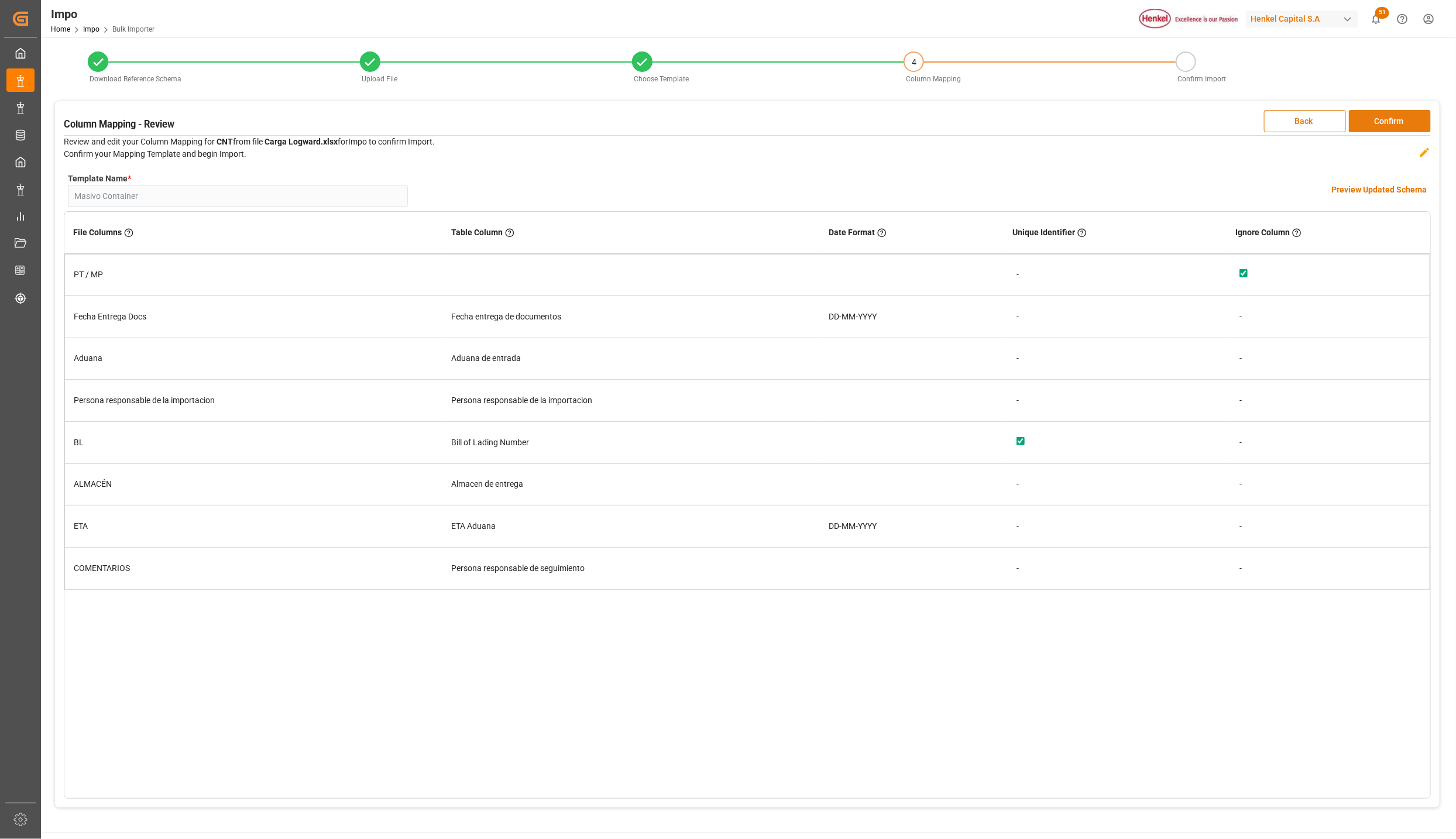
click at [1377, 118] on button "Confirm" at bounding box center [1390, 121] width 82 height 22
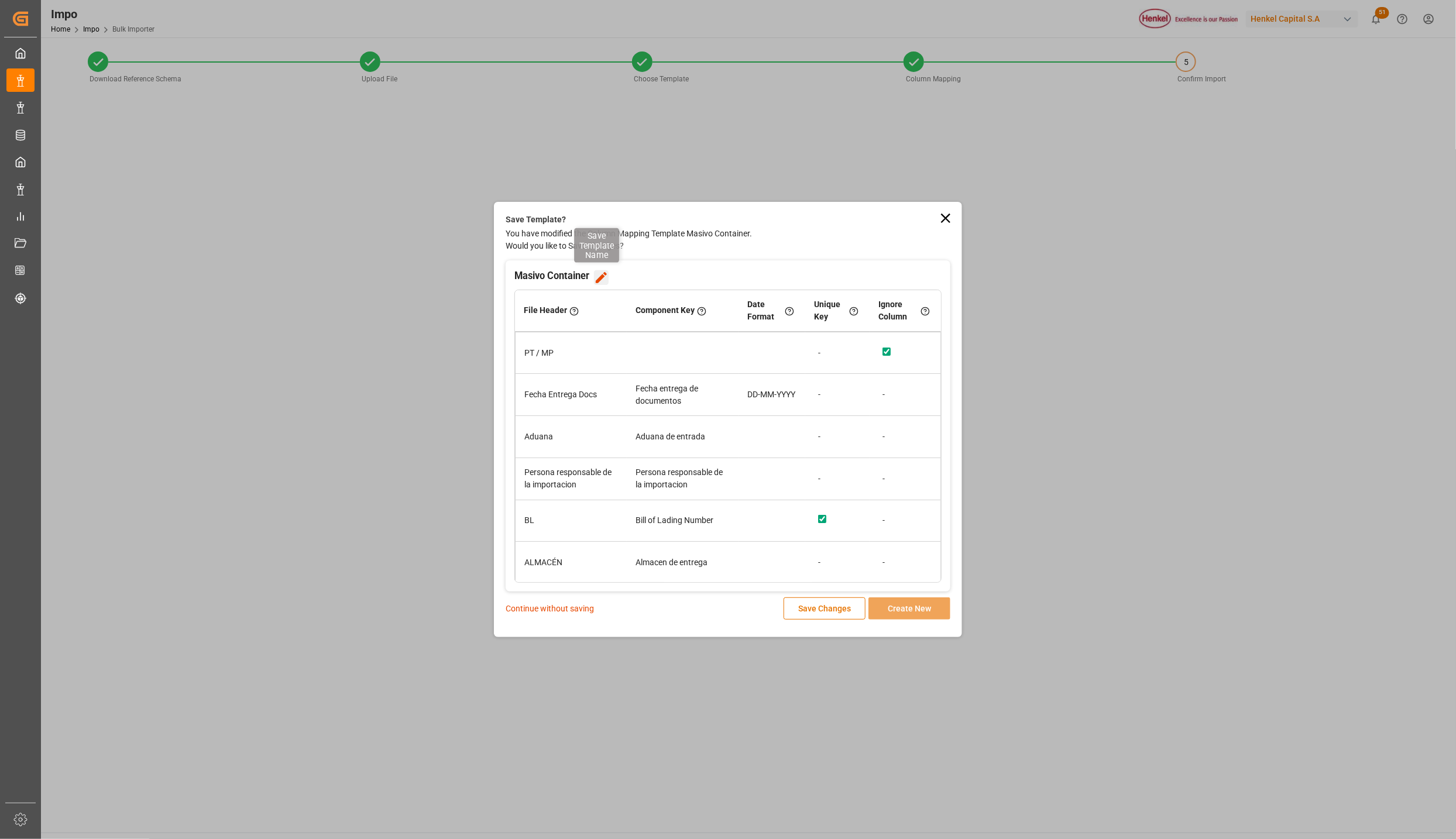
click at [598, 276] on icon "button" at bounding box center [601, 278] width 15 height 15
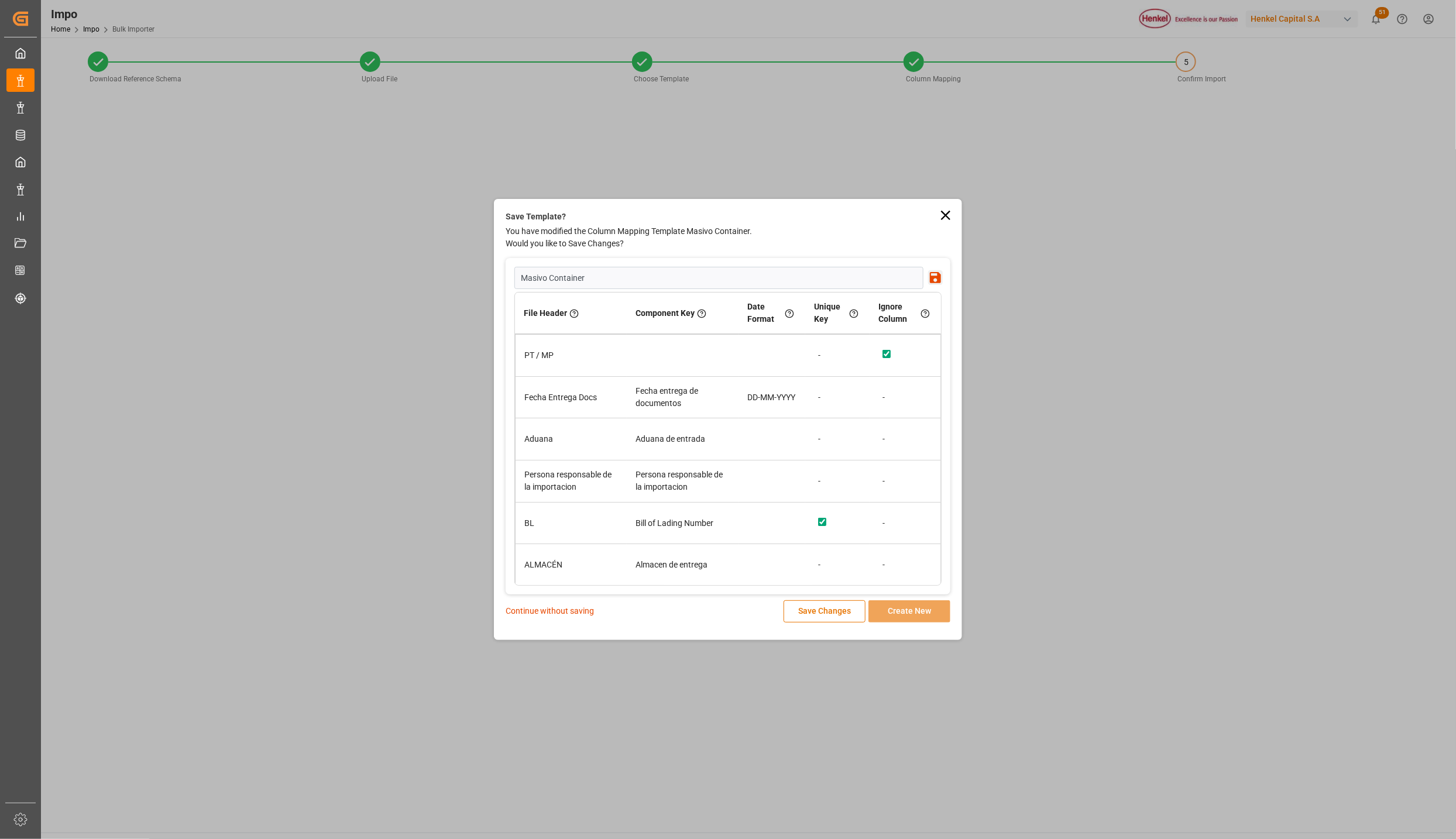
click at [952, 221] on icon at bounding box center [946, 215] width 16 height 16
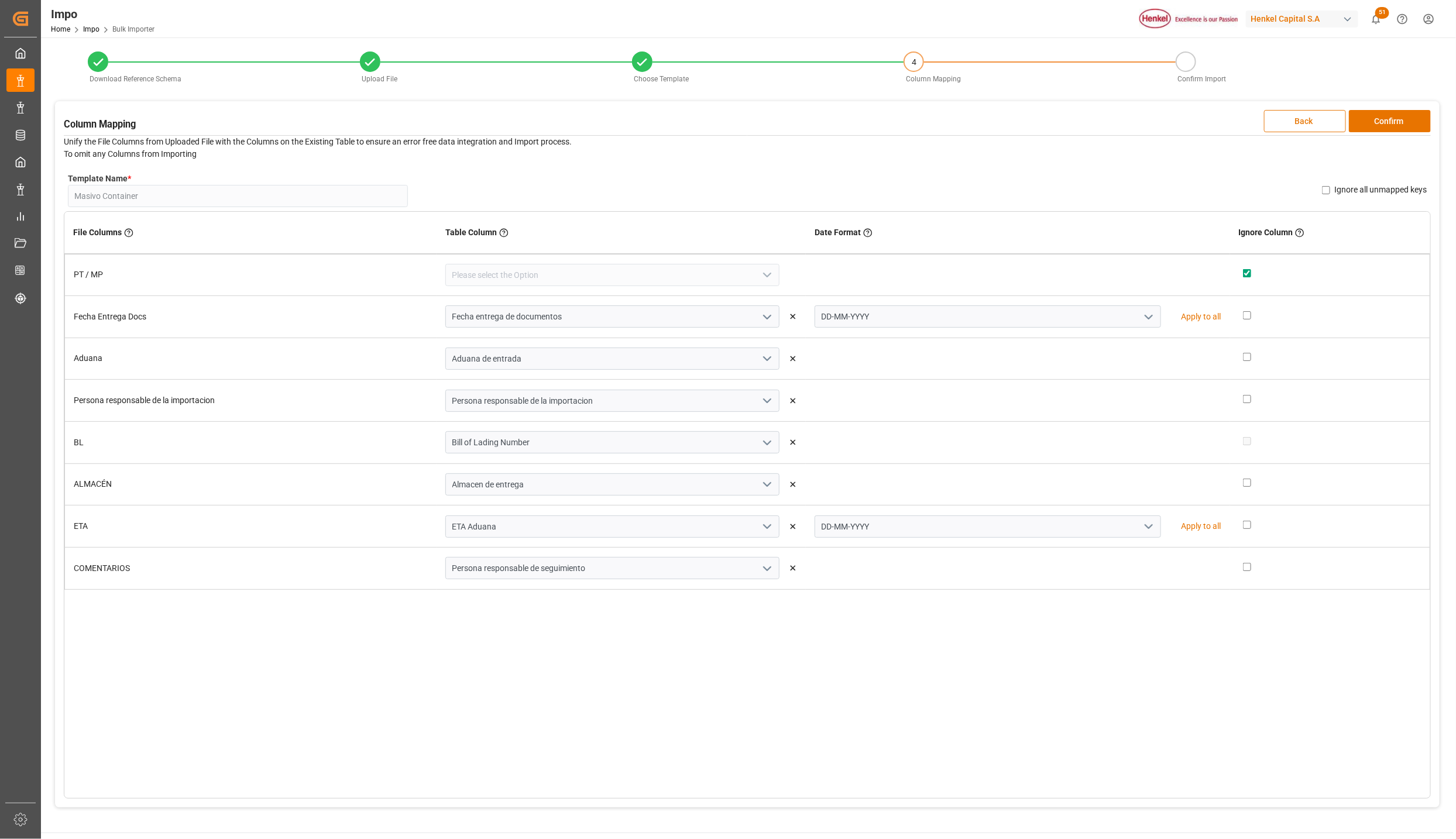
click at [1320, 123] on button "Back" at bounding box center [1305, 121] width 82 height 22
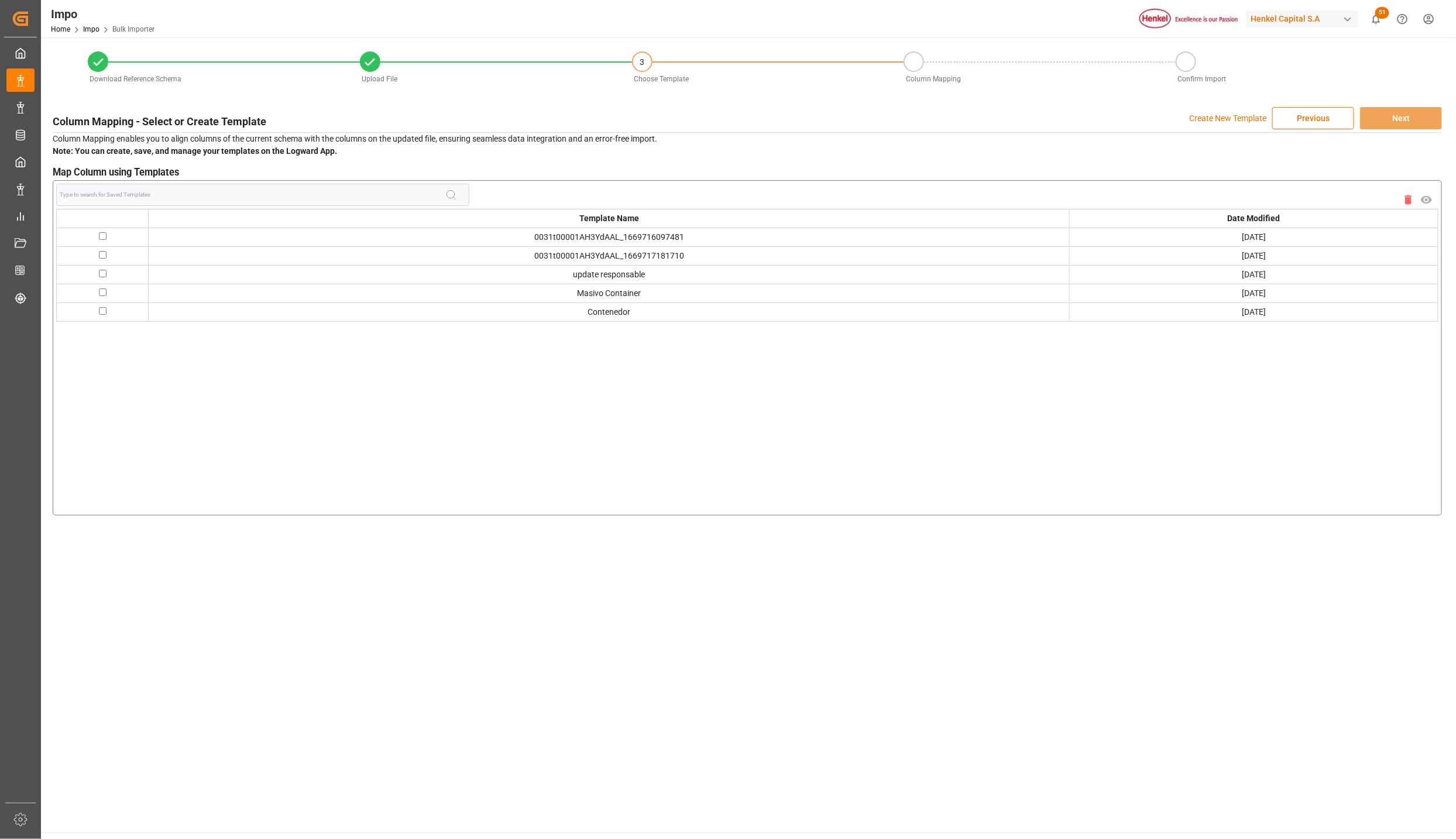
click at [103, 295] on input "checkbox" at bounding box center [103, 292] width 7 height 7
checkbox input "true"
click at [1399, 107] on button "Next" at bounding box center [1401, 118] width 82 height 22
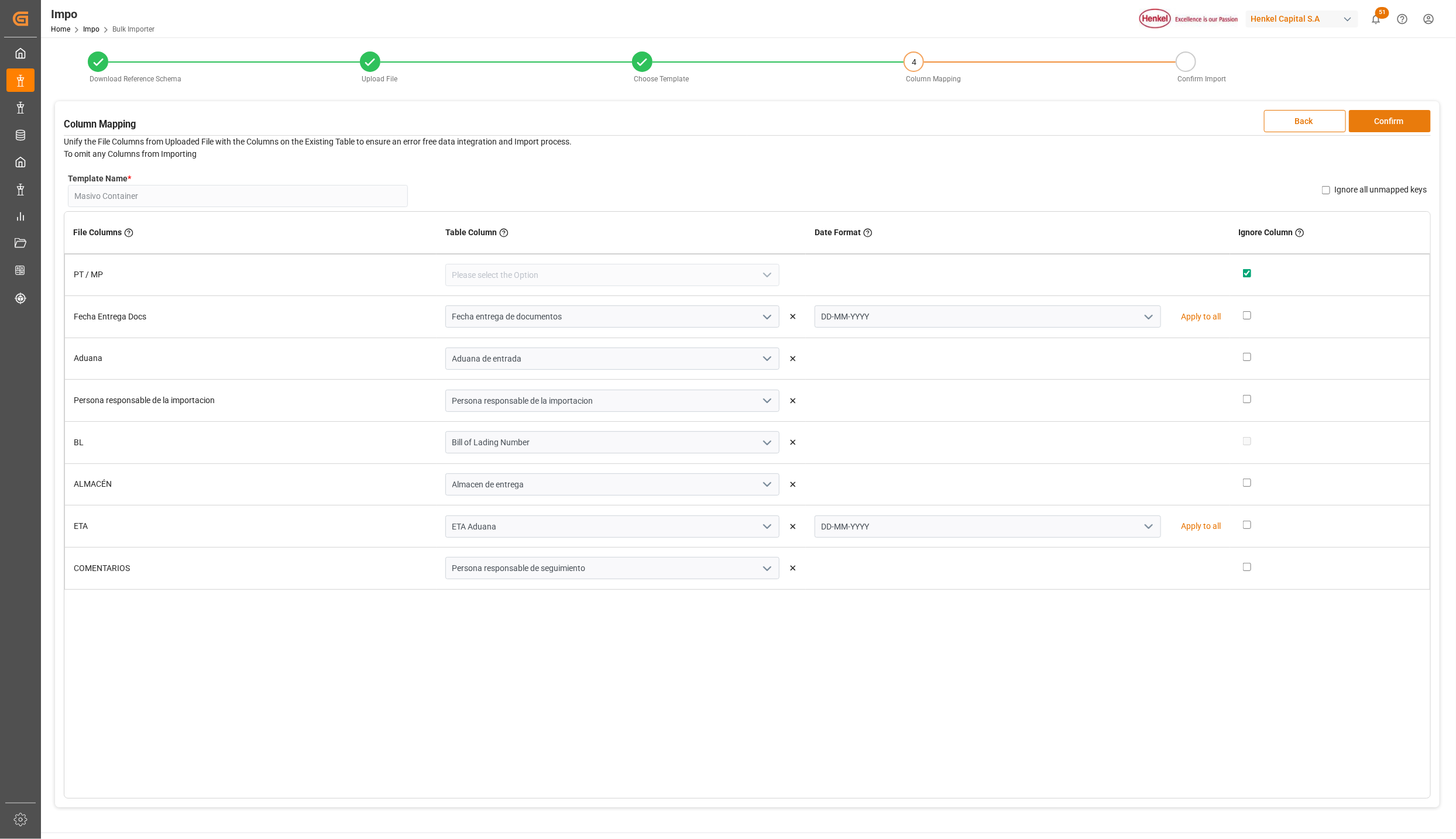
click at [1400, 111] on button "Confirm" at bounding box center [1390, 121] width 82 height 22
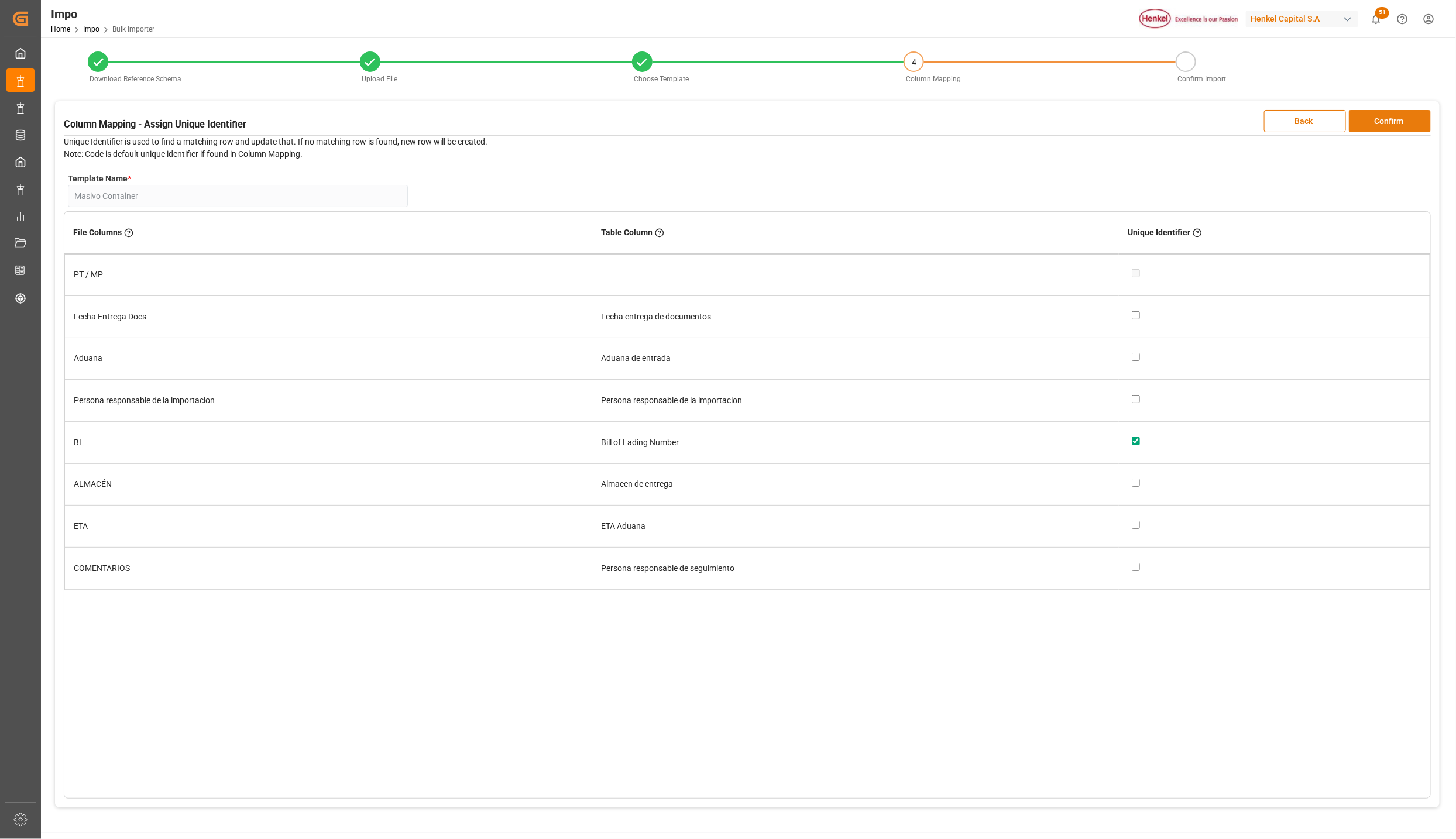
click at [1400, 111] on button "Confirm" at bounding box center [1390, 121] width 82 height 22
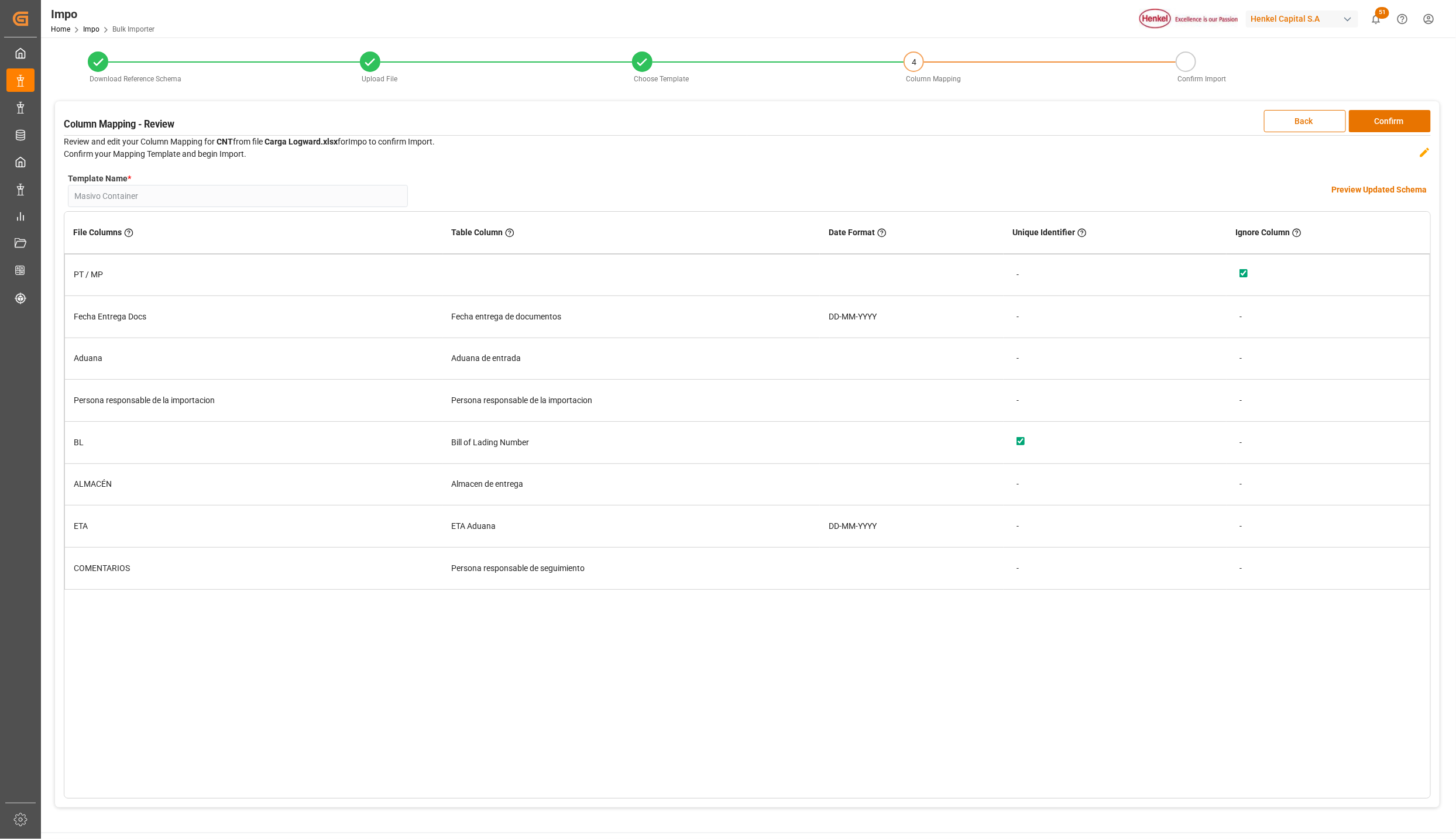
click at [1356, 192] on h4 "Preview Updated Schema" at bounding box center [1379, 190] width 95 height 12
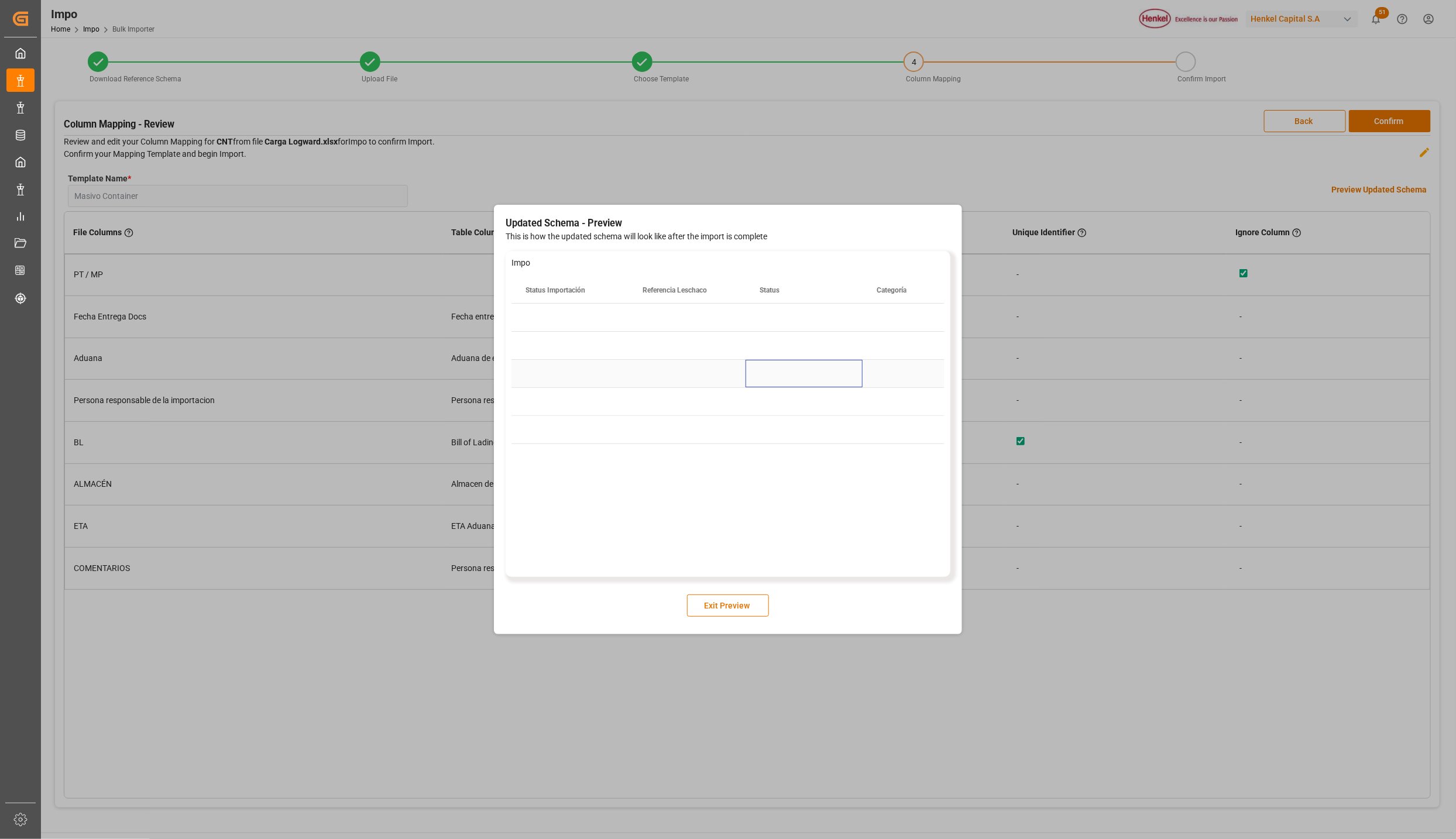
click at [761, 369] on div "Press SPACE to select this row." at bounding box center [804, 373] width 117 height 27
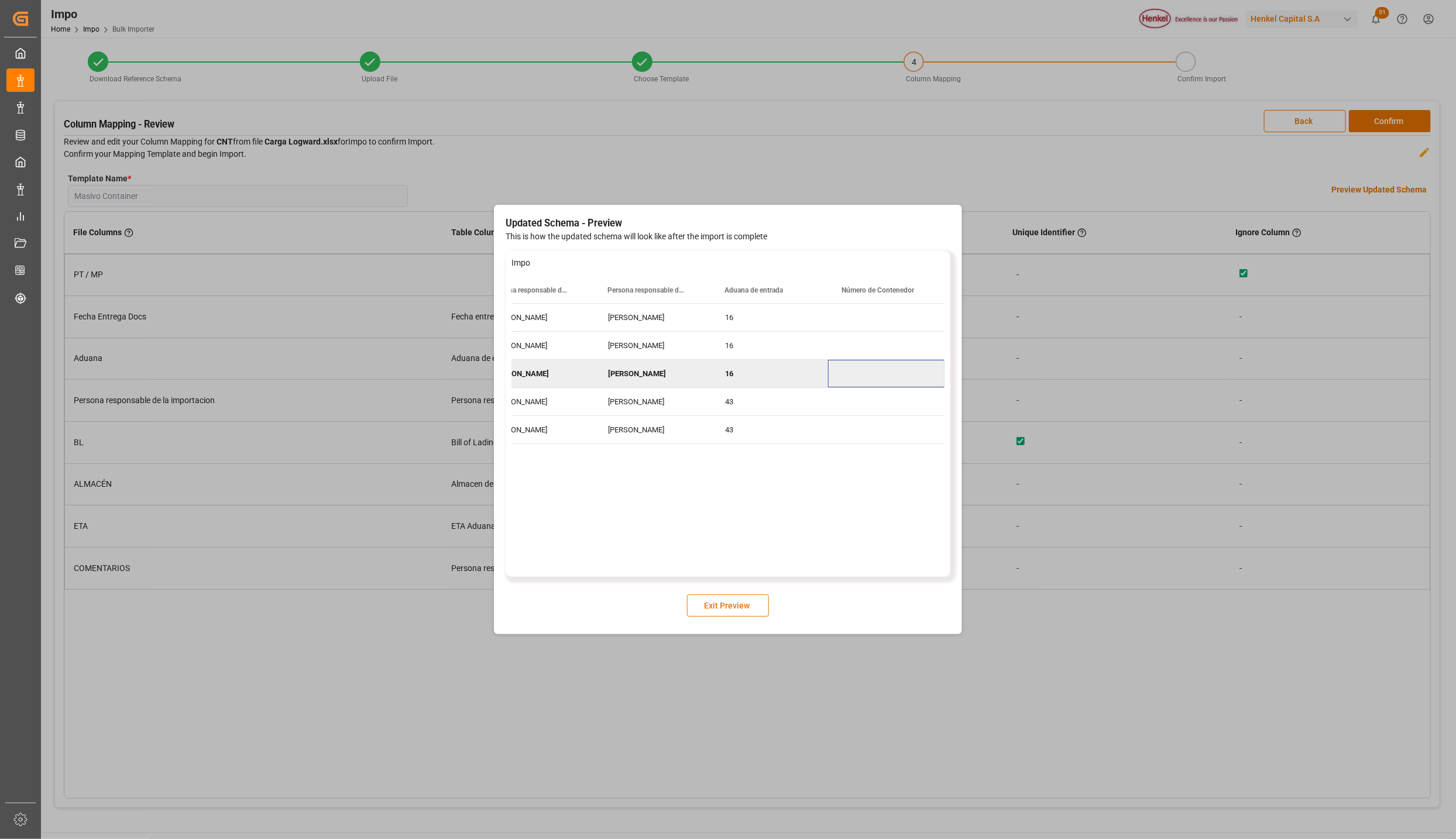
scroll to position [0, 620]
click at [708, 601] on button "Exit Preview" at bounding box center [728, 605] width 82 height 22
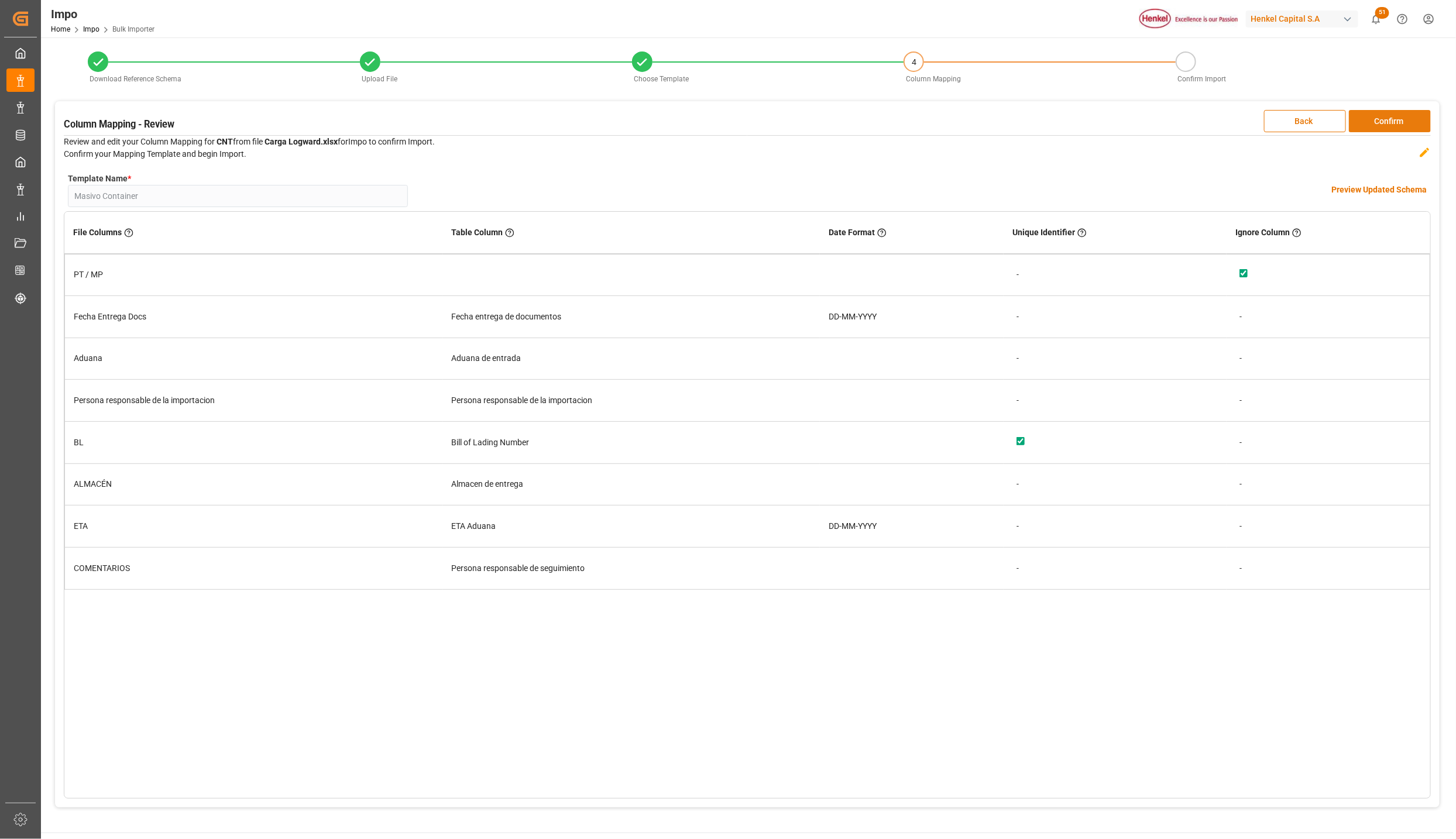
click at [1410, 114] on button "Confirm" at bounding box center [1390, 121] width 82 height 22
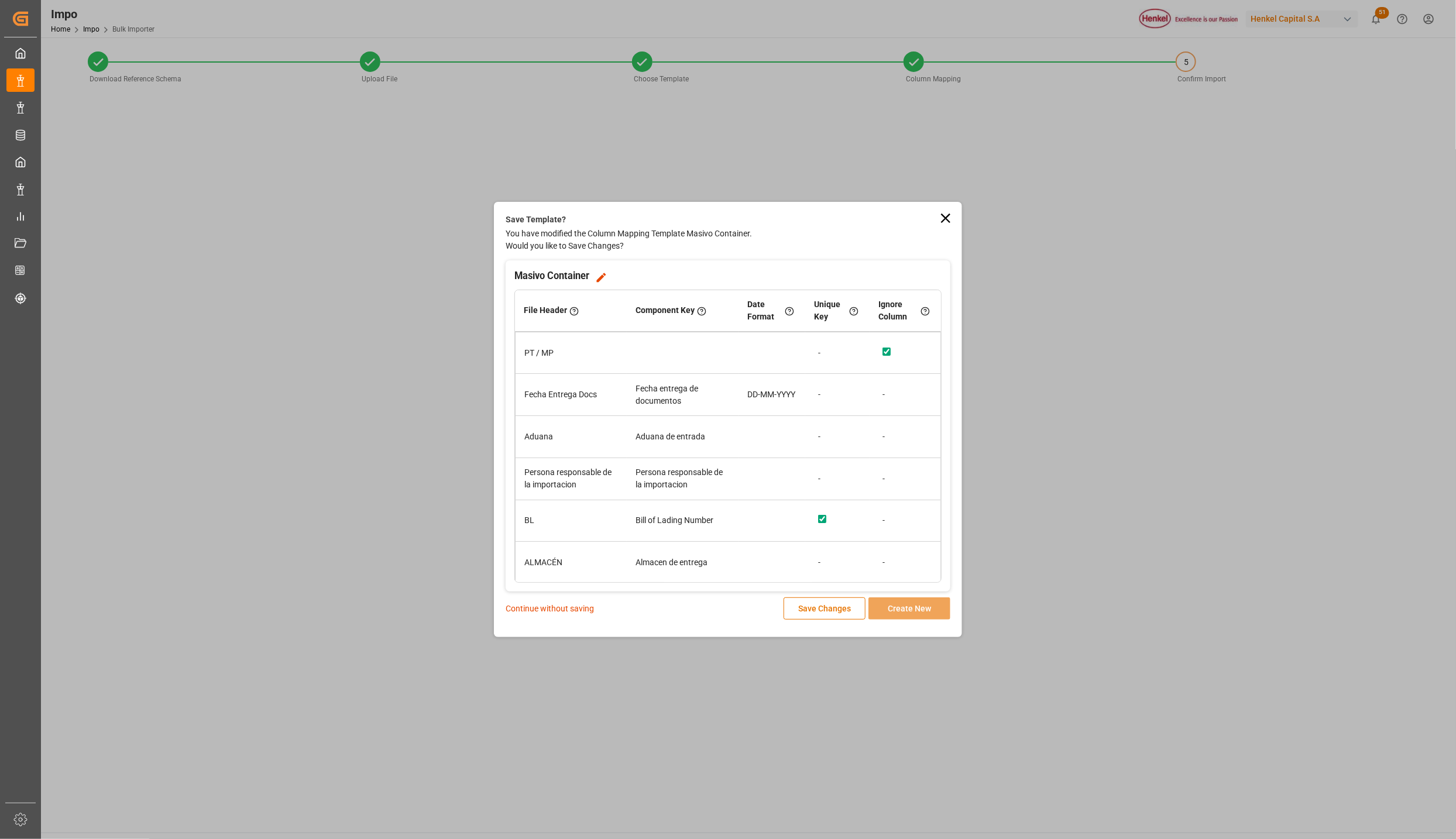
click at [584, 610] on p "Continue without saving" at bounding box center [549, 609] width 89 height 12
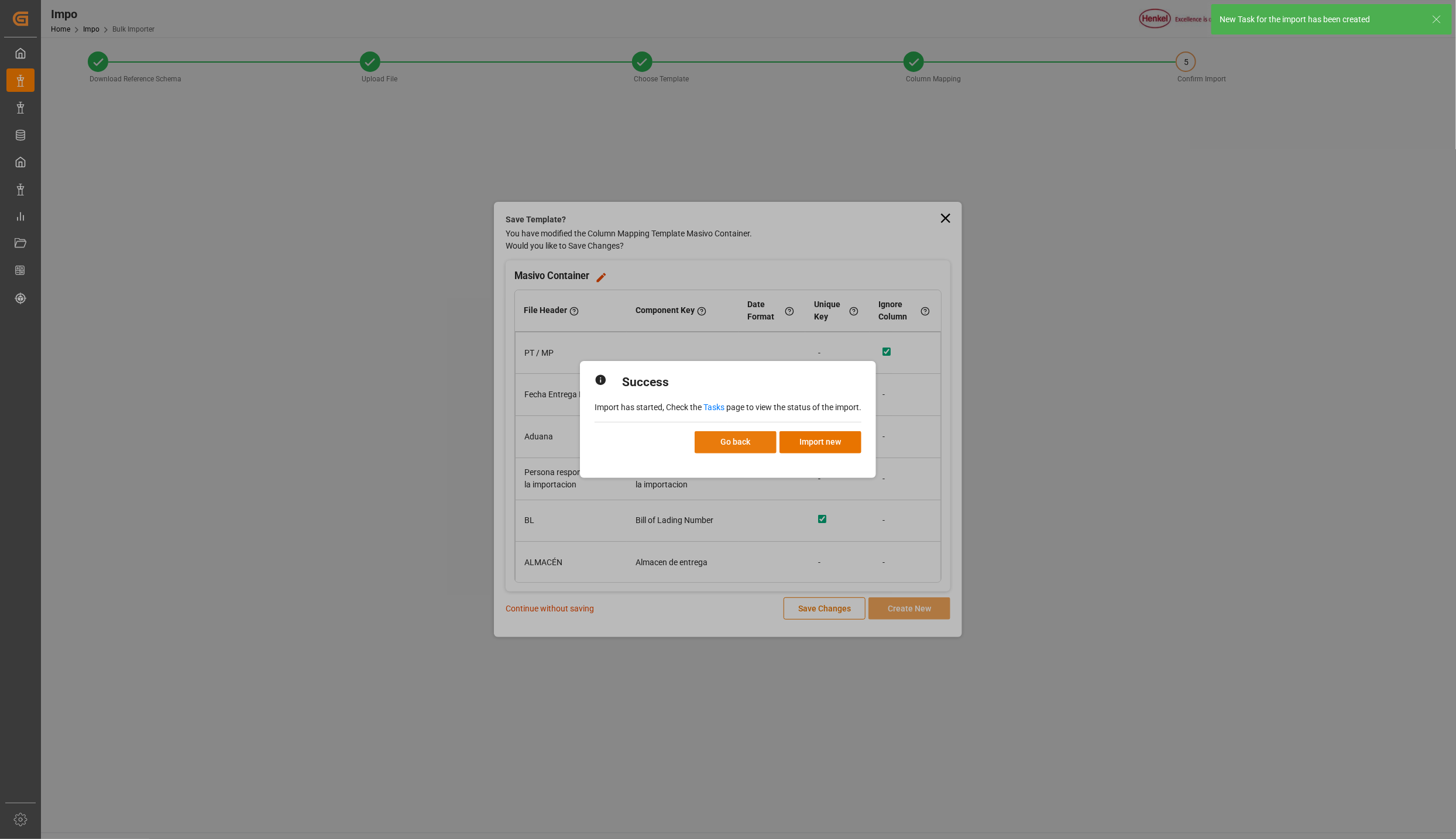
click at [754, 436] on button "Go back" at bounding box center [736, 442] width 82 height 22
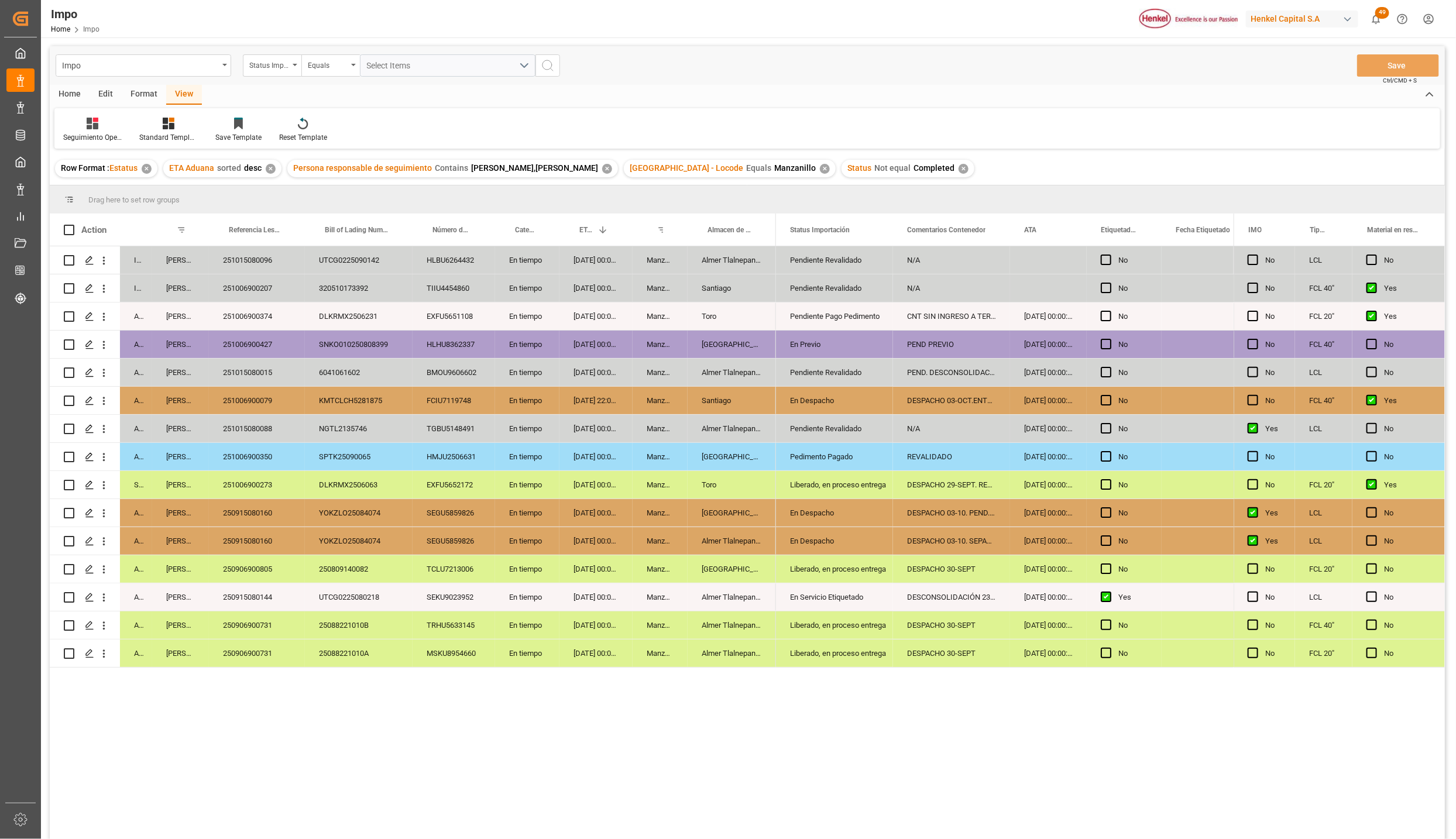
click at [269, 258] on div "251015080096" at bounding box center [256, 260] width 96 height 27
click at [1008, 259] on div "N/A" at bounding box center [952, 260] width 117 height 27
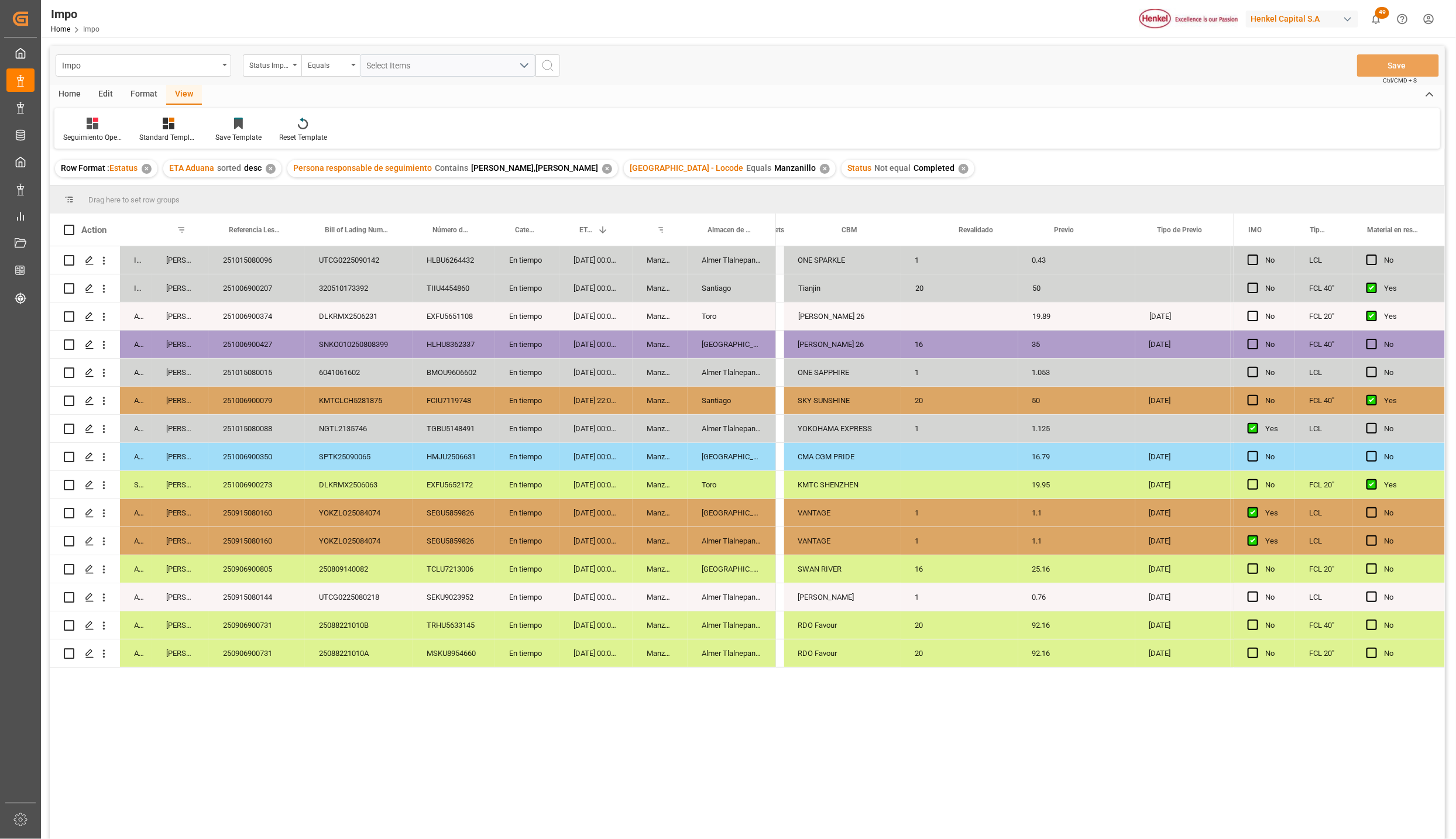
scroll to position [0, 1775]
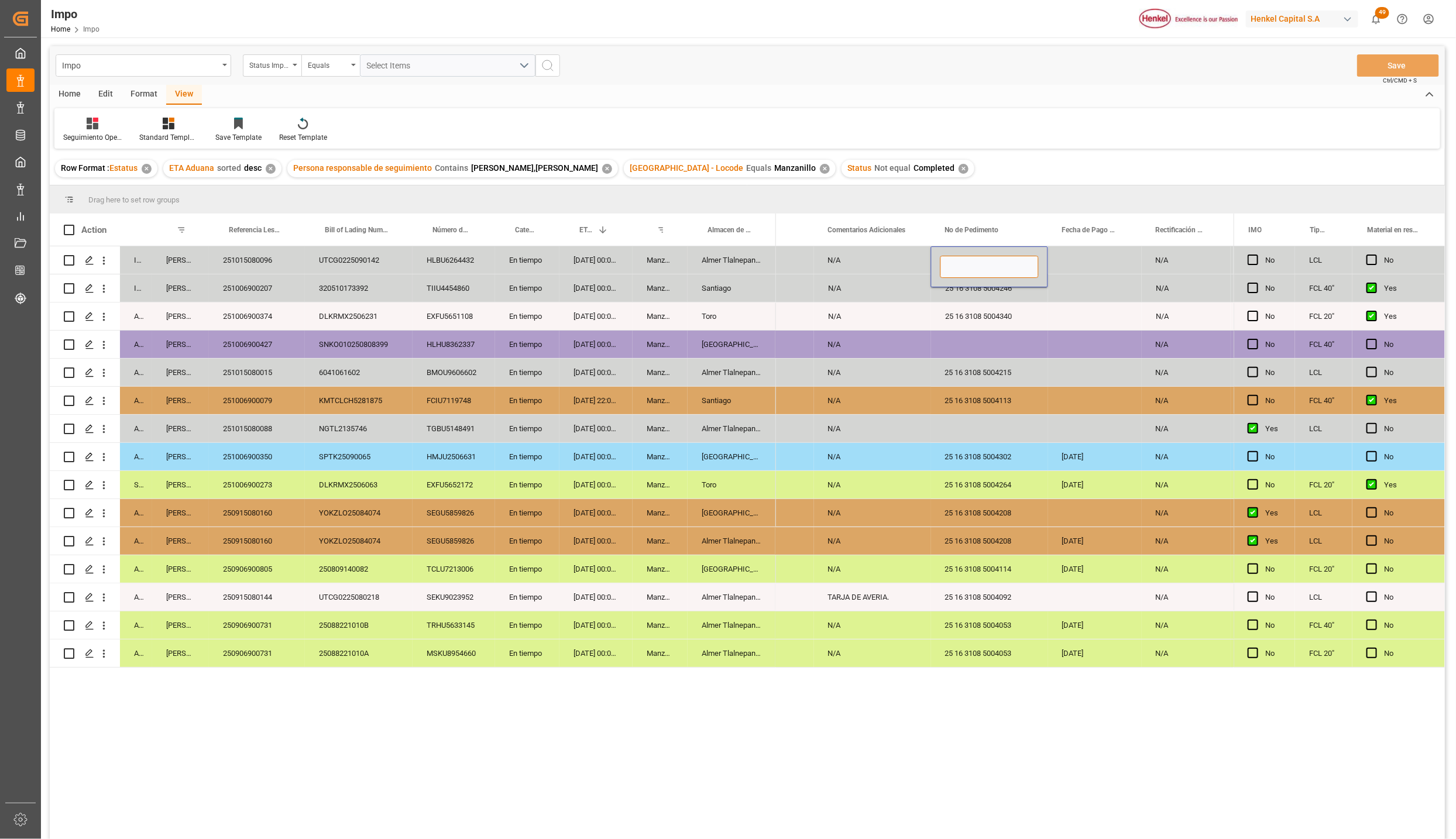
click at [996, 265] on input "Press SPACE to select this row." at bounding box center [990, 267] width 98 height 22
paste input "25 16 3108 5004411"
type input "25 16 3108 5004411"
click at [1021, 363] on div "25 16 3108 5004215" at bounding box center [990, 372] width 117 height 27
click at [1371, 68] on button "Save" at bounding box center [1398, 65] width 82 height 22
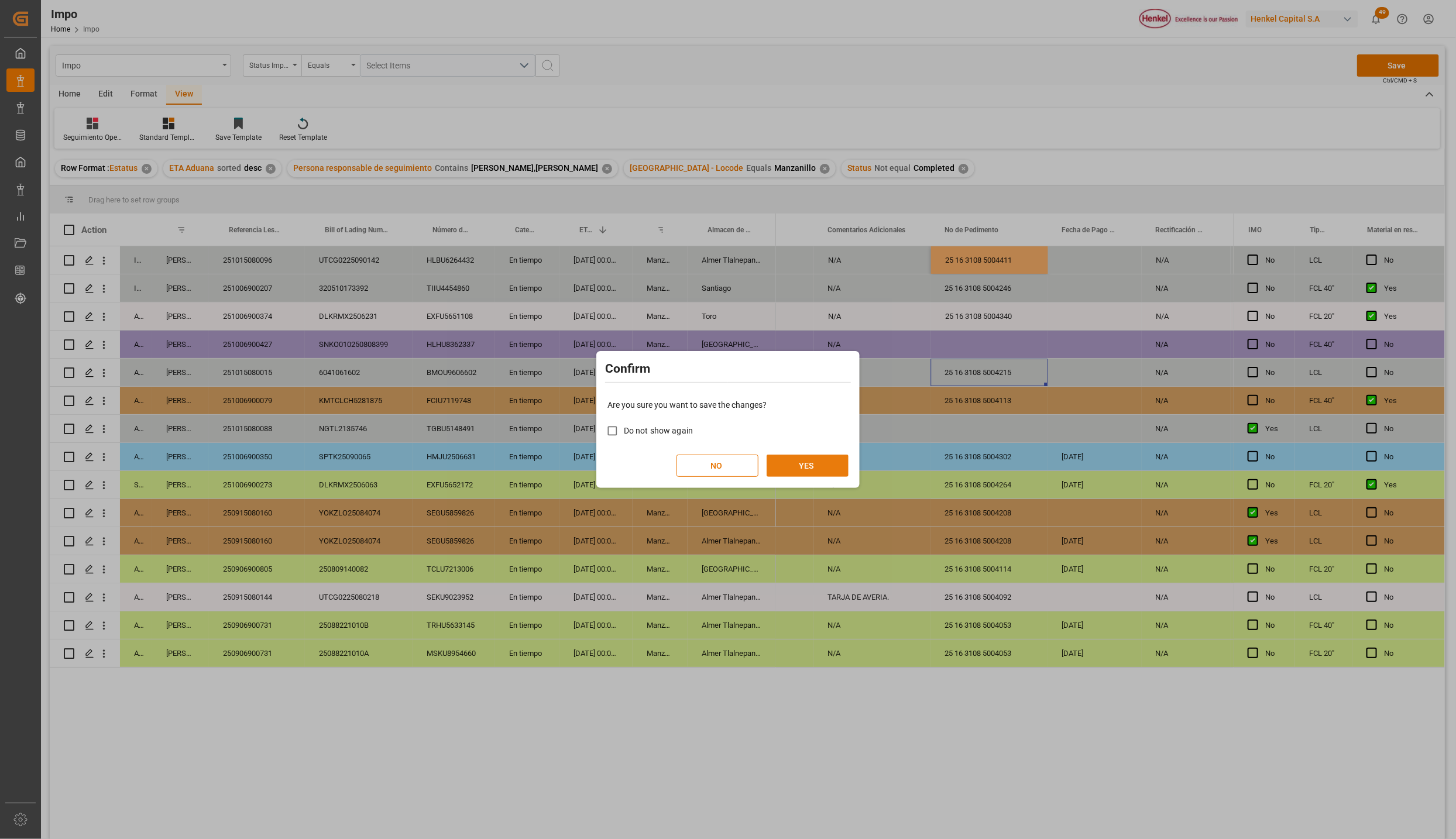
click at [798, 461] on button "YES" at bounding box center [808, 466] width 82 height 22
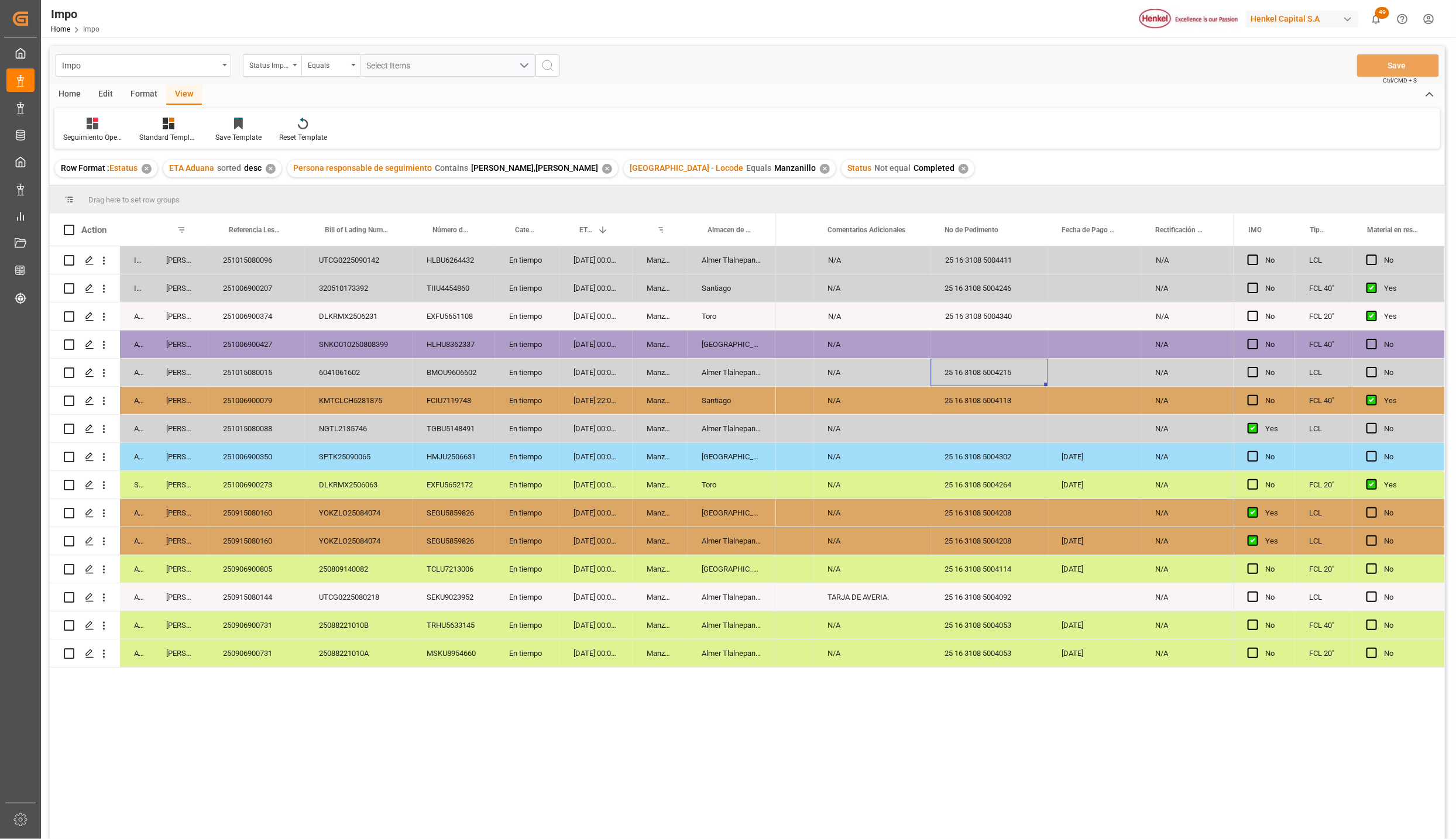
click at [527, 267] on div "En tiempo" at bounding box center [527, 260] width 64 height 27
click at [750, 262] on div "Almer Tlalnepantla" at bounding box center [732, 260] width 89 height 27
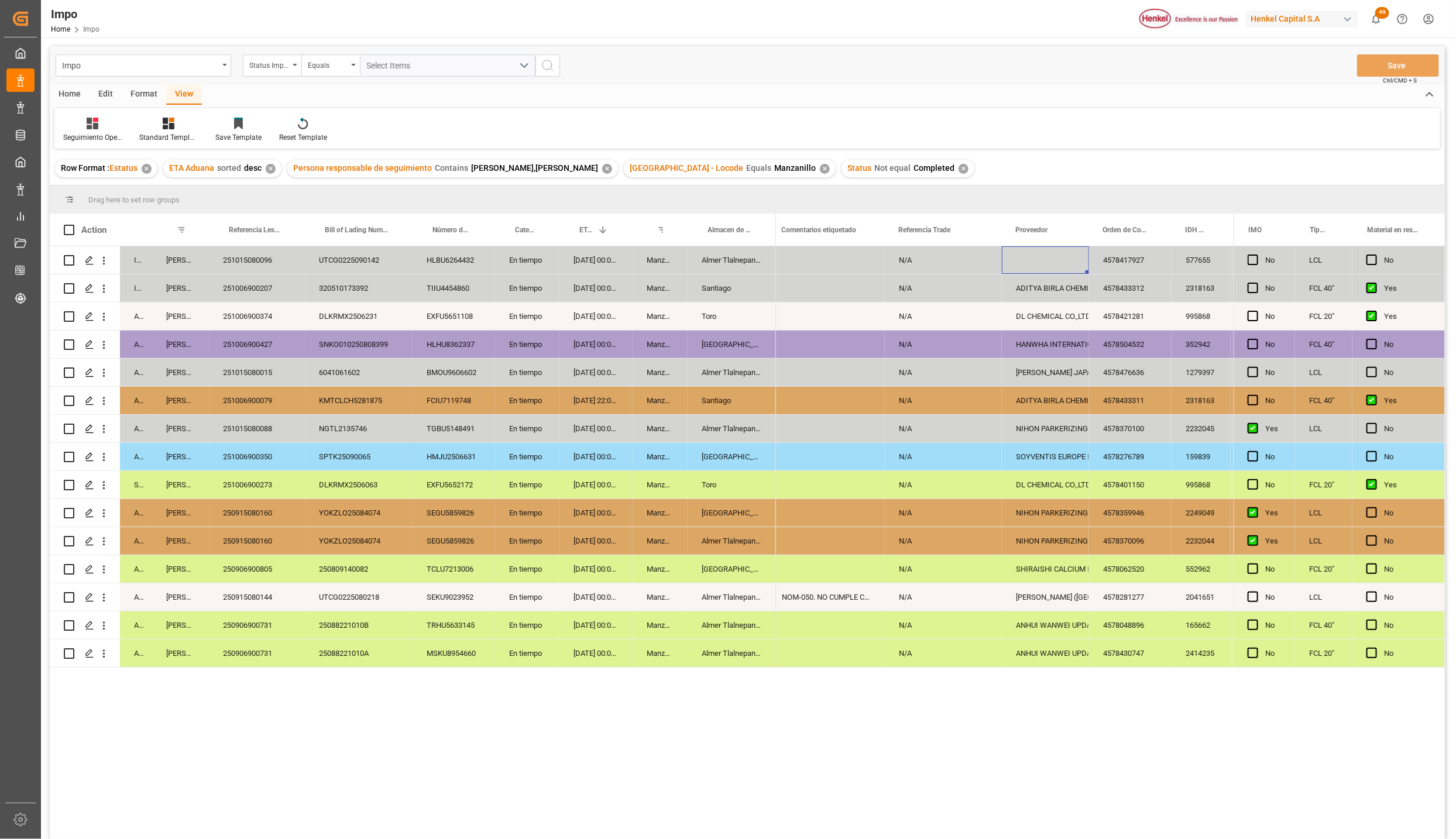
click at [1040, 251] on div "Press SPACE to select this row." at bounding box center [1045, 260] width 87 height 27
click at [1029, 270] on input "Press SPACE to select this row." at bounding box center [1046, 267] width 68 height 22
click at [1066, 271] on icon "open menu" at bounding box center [1067, 267] width 14 height 14
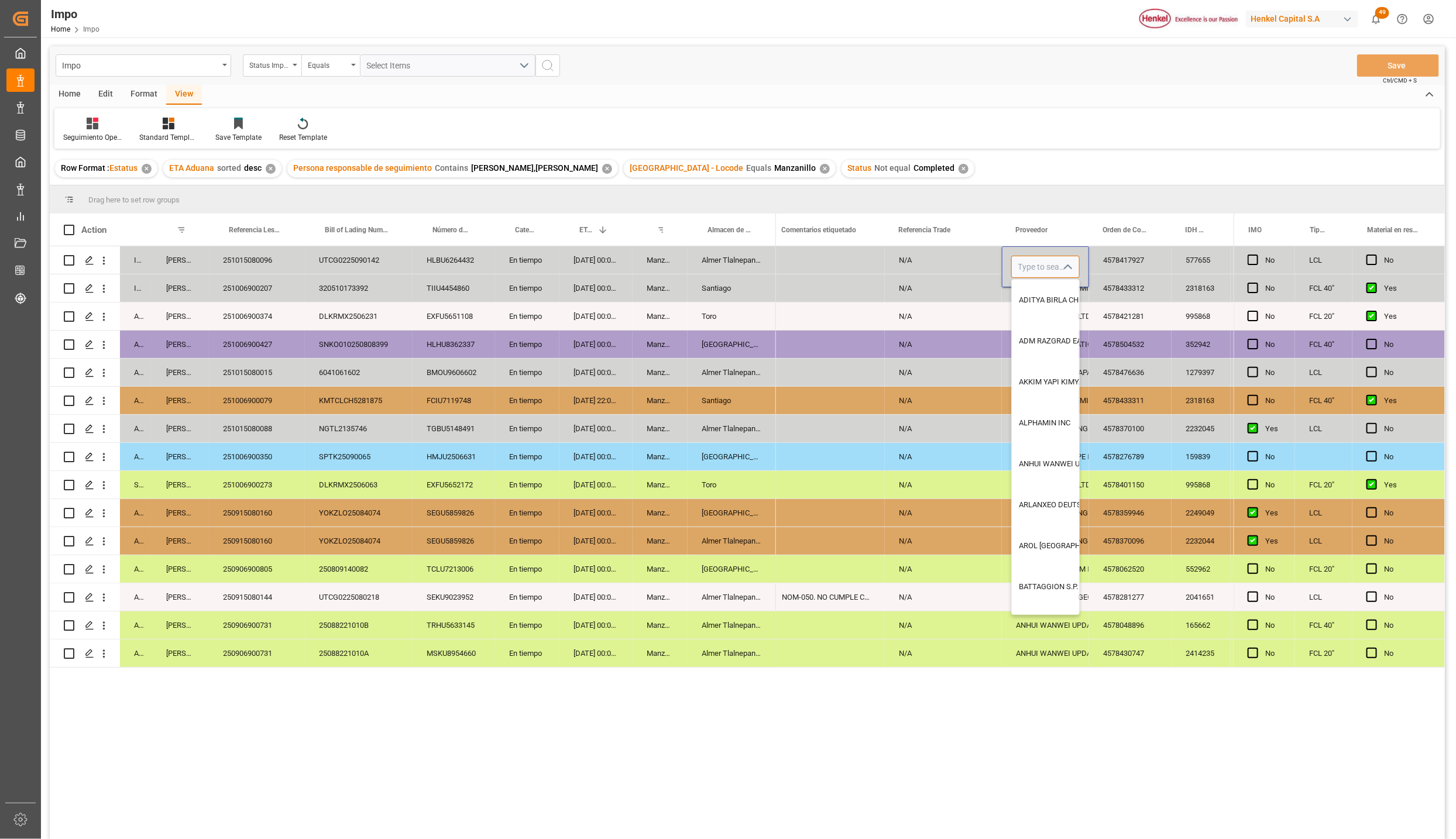
click at [1045, 271] on input "Press SPACE to select this row." at bounding box center [1046, 267] width 68 height 22
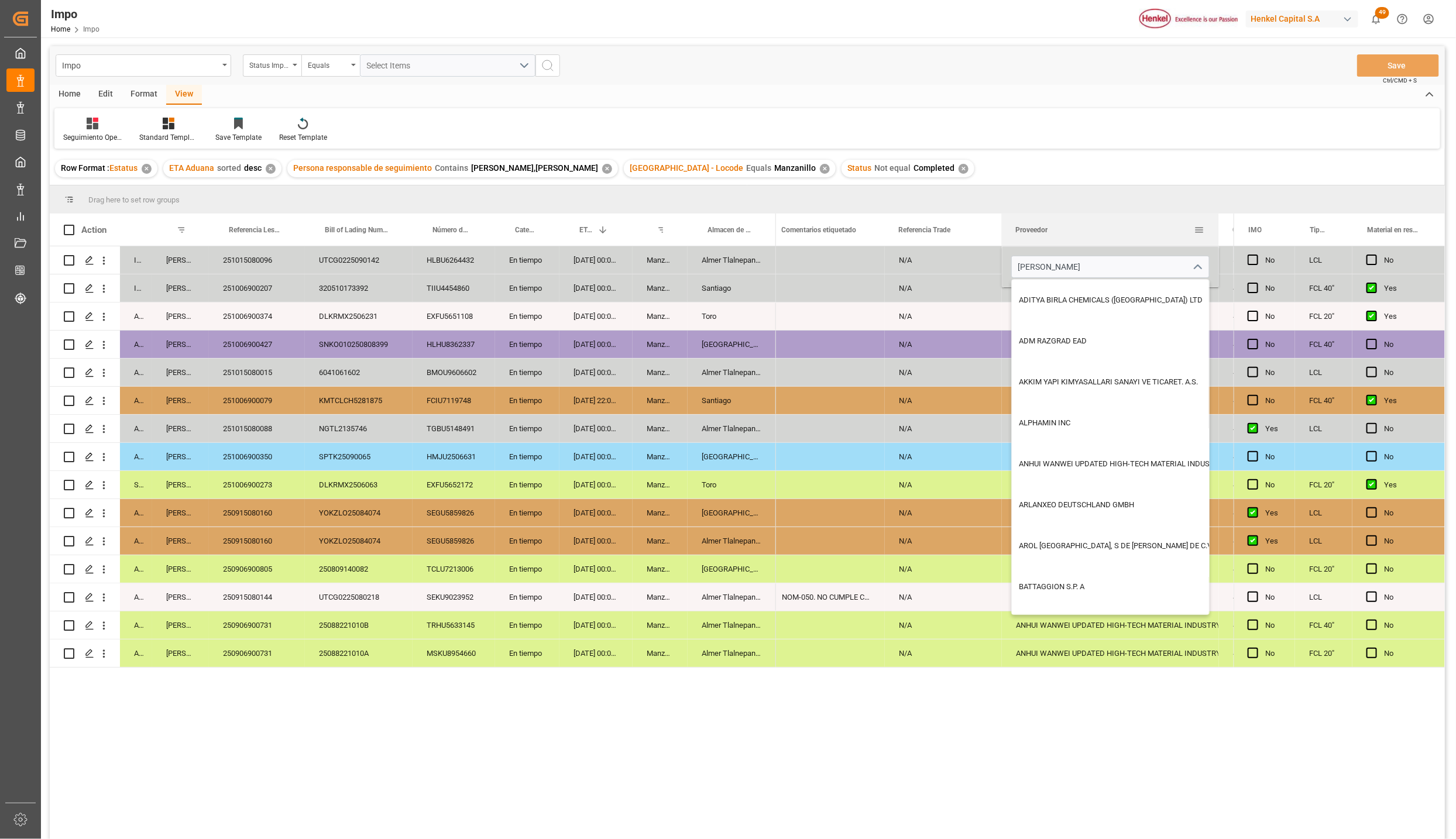
drag, startPoint x: 1087, startPoint y: 220, endPoint x: 1217, endPoint y: 228, distance: 130.2
click at [1217, 228] on div at bounding box center [1219, 229] width 5 height 32
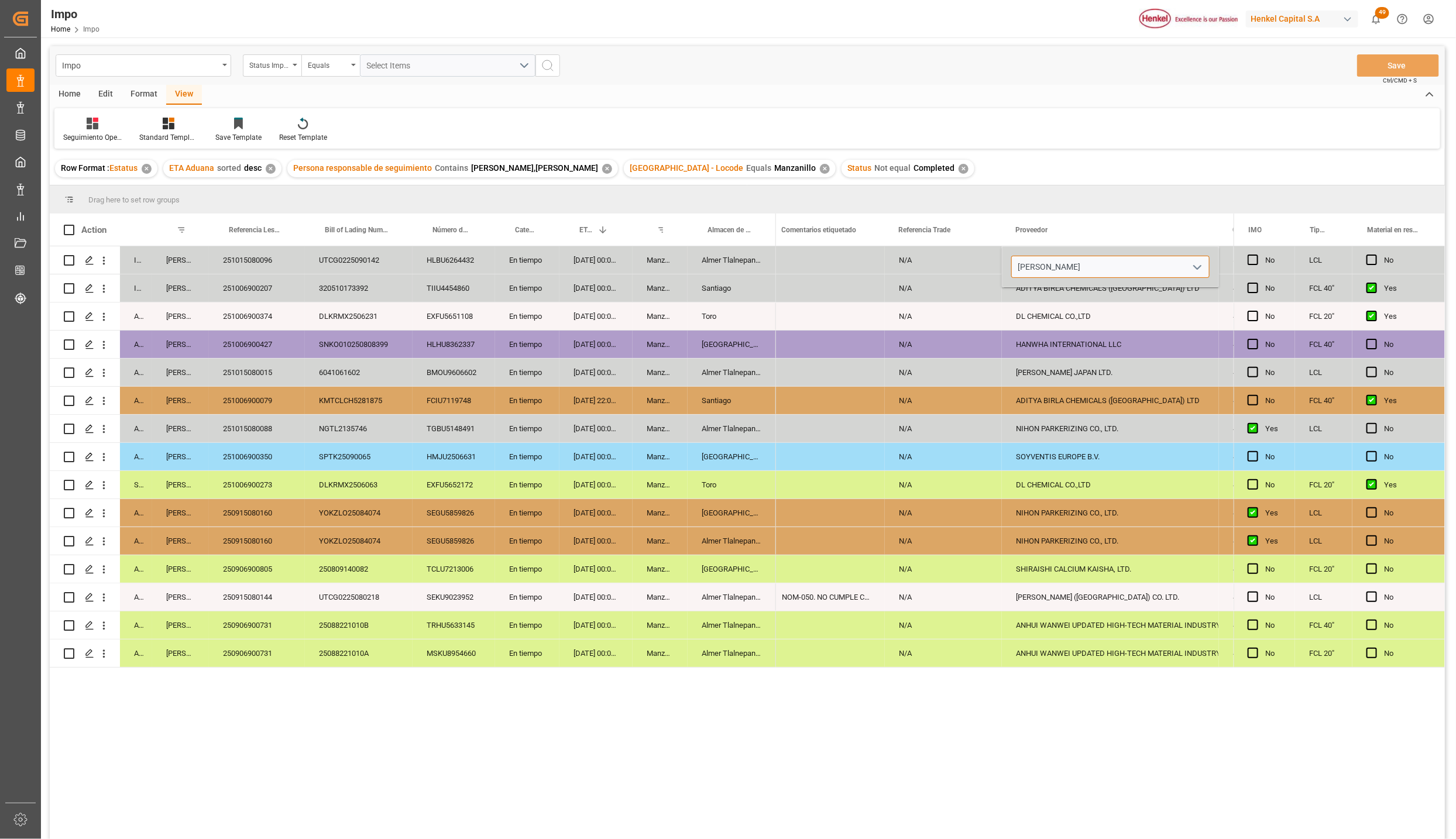
click at [1065, 262] on input "henkel" at bounding box center [1110, 267] width 198 height 22
click at [1098, 304] on div "HENKEL GLOBAL SUPPLY CHAIN B.V." at bounding box center [1110, 300] width 197 height 41
type input "HENKEL GLOBAL SUPPLY CHAIN B.V."
click at [358, 270] on div "UTCG0225090142" at bounding box center [359, 260] width 107 height 27
click at [1017, 257] on div "HENKEL GLOBAL SUPPLY CHAIN B.V." at bounding box center [1110, 261] width 189 height 27
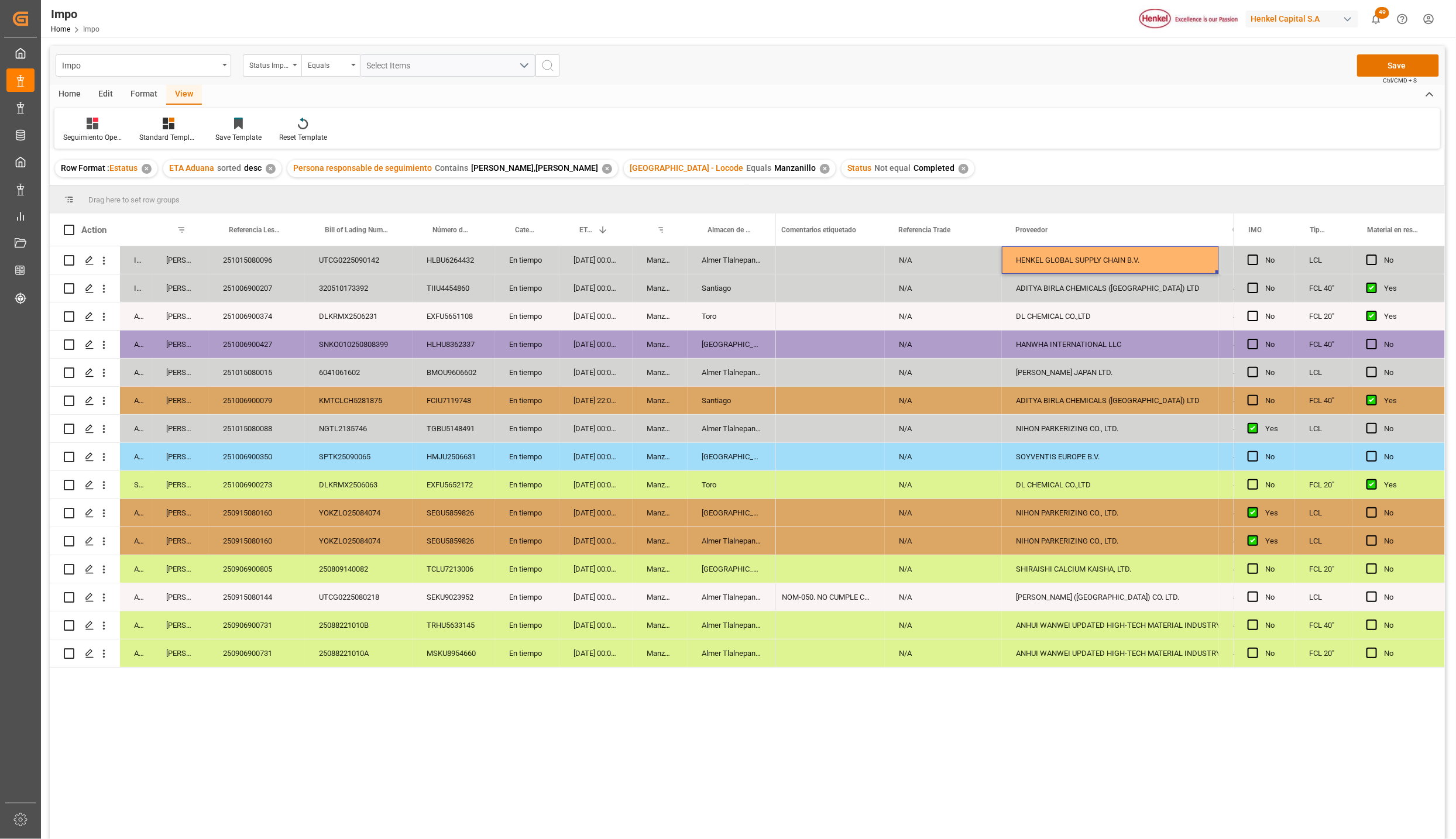
click at [1017, 257] on div "HENKEL GLOBAL SUPPLY CHAIN B.V." at bounding box center [1110, 261] width 189 height 27
click at [1050, 270] on input "HENKEL GLOBAL SUPPLY CHAIN B.V." at bounding box center [1110, 267] width 198 height 22
drag, startPoint x: 1050, startPoint y: 270, endPoint x: 1159, endPoint y: 272, distance: 109.0
click at [1159, 271] on input "HENKEL GLOBAL SUPPLY CHAIN B.V." at bounding box center [1110, 267] width 198 height 22
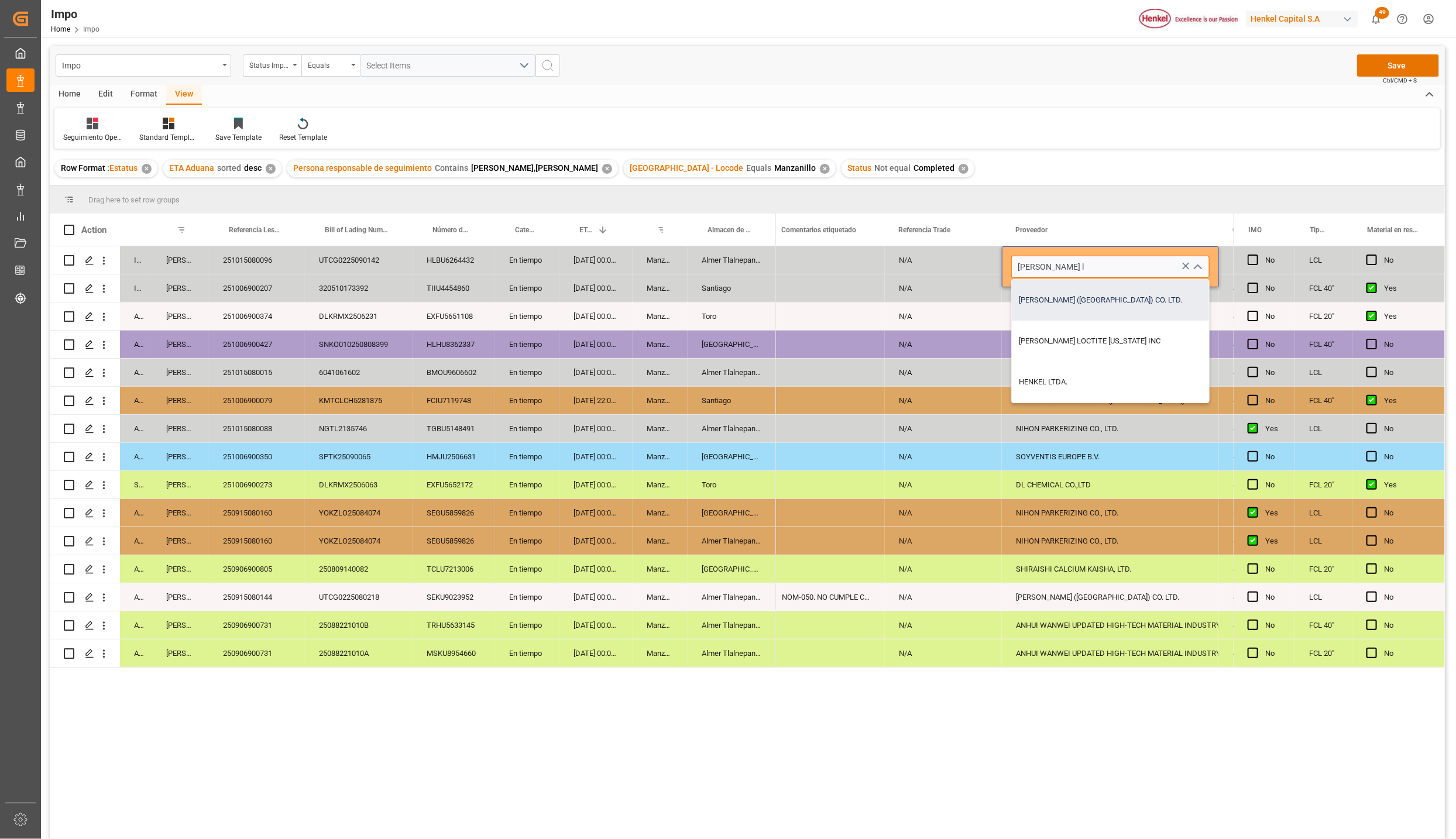
click at [1143, 290] on div "HENKEL LOCTITE (CHINA) CO. LTD." at bounding box center [1110, 300] width 197 height 41
type input "HENKEL LOCTITE (CHINA) CO. LTD."
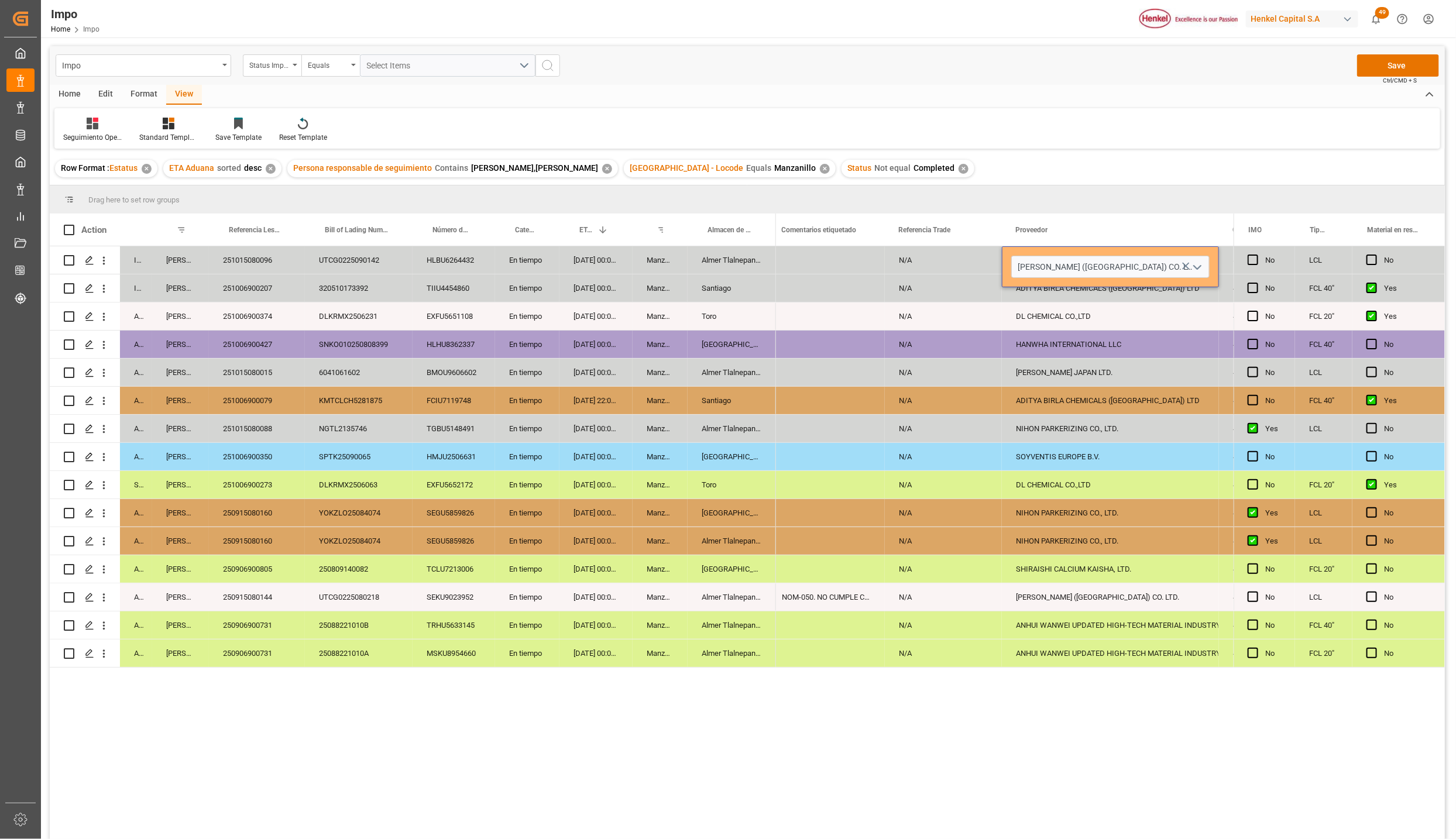
click at [1080, 485] on div "DL CHEMICAL CO.,LTD" at bounding box center [1110, 485] width 189 height 27
click at [1413, 64] on button "Save" at bounding box center [1398, 65] width 82 height 22
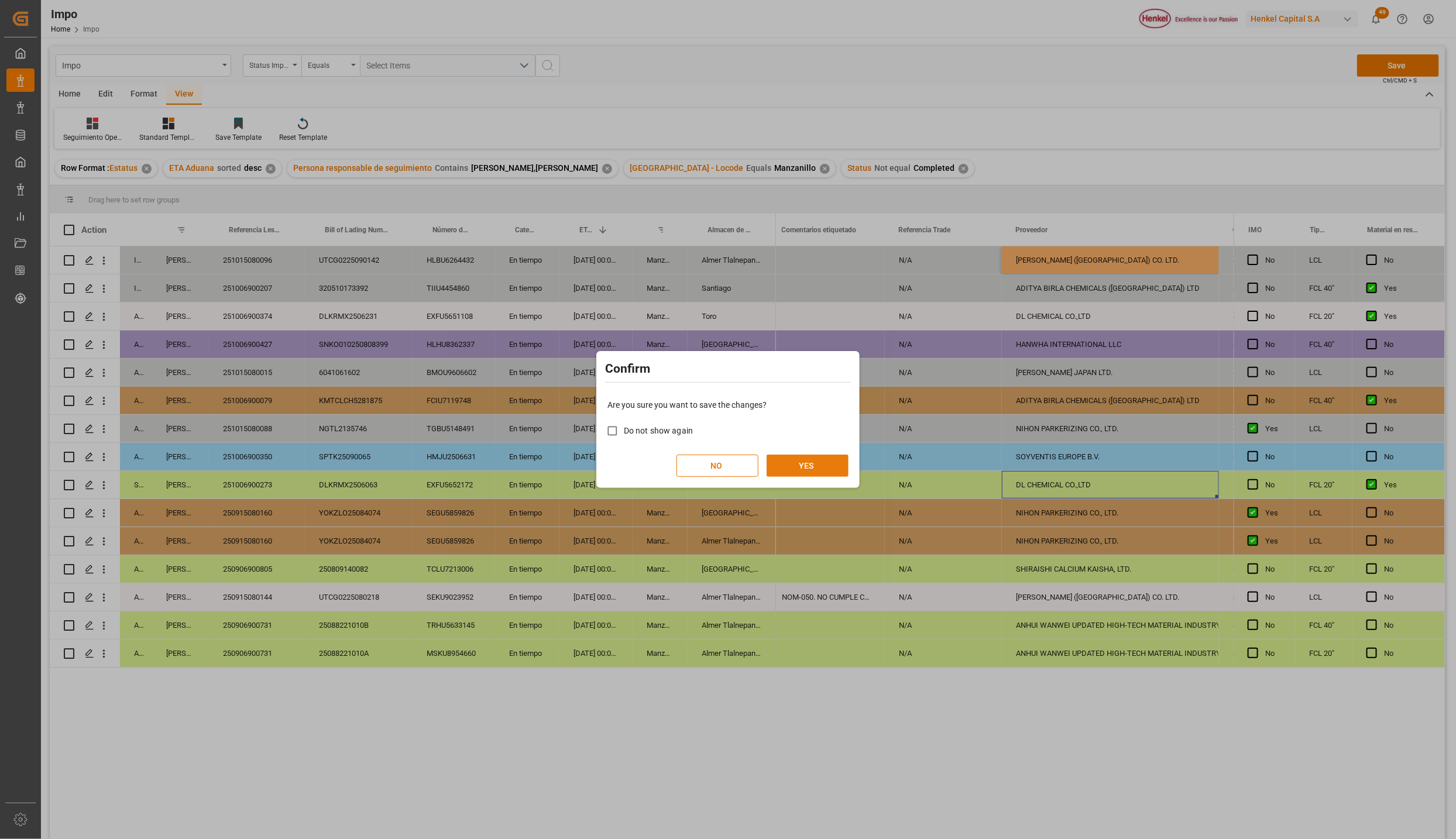
click at [838, 472] on button "YES" at bounding box center [808, 466] width 82 height 22
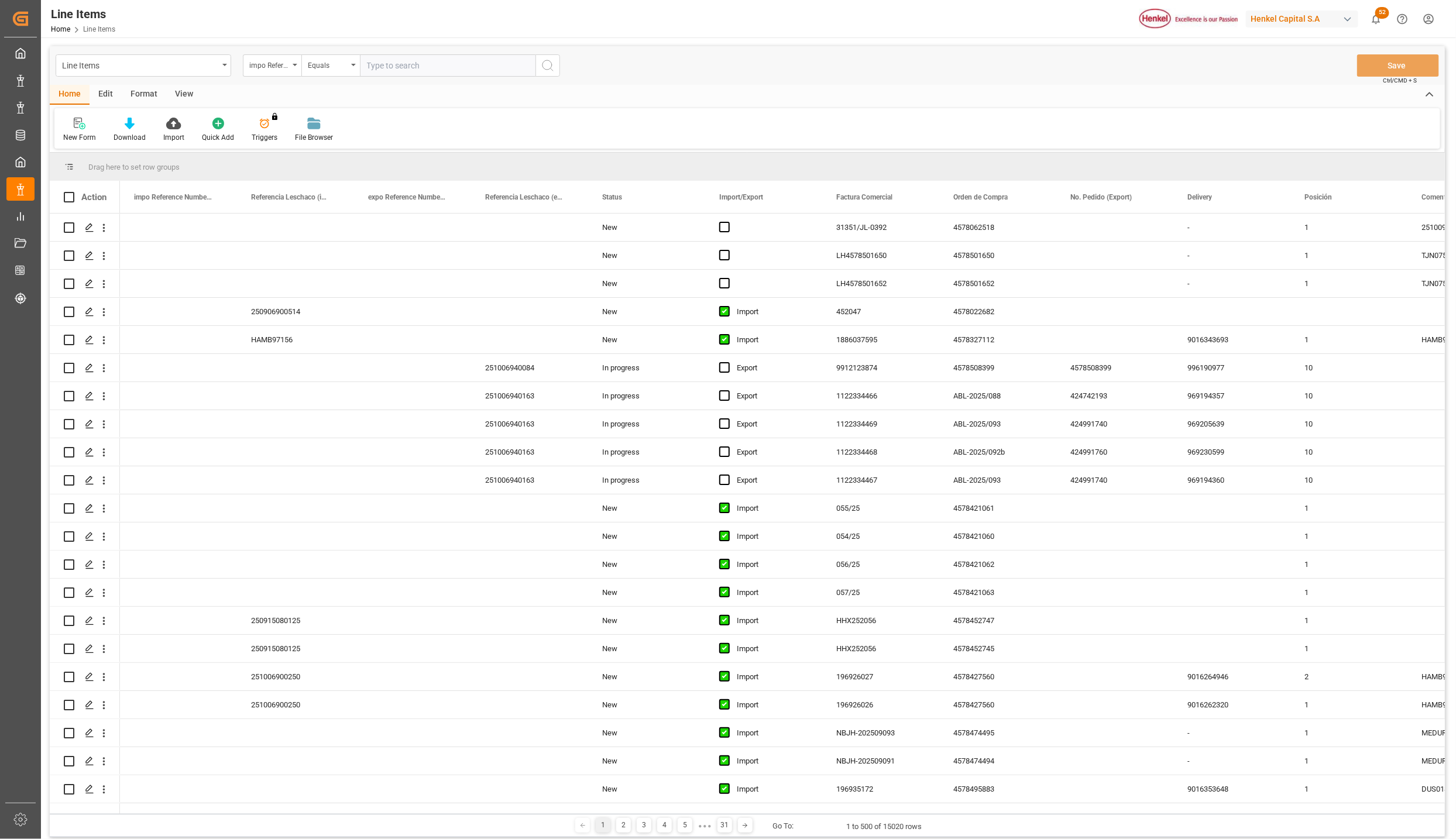
click at [218, 102] on div "Home Edit Format View" at bounding box center [747, 95] width 1396 height 20
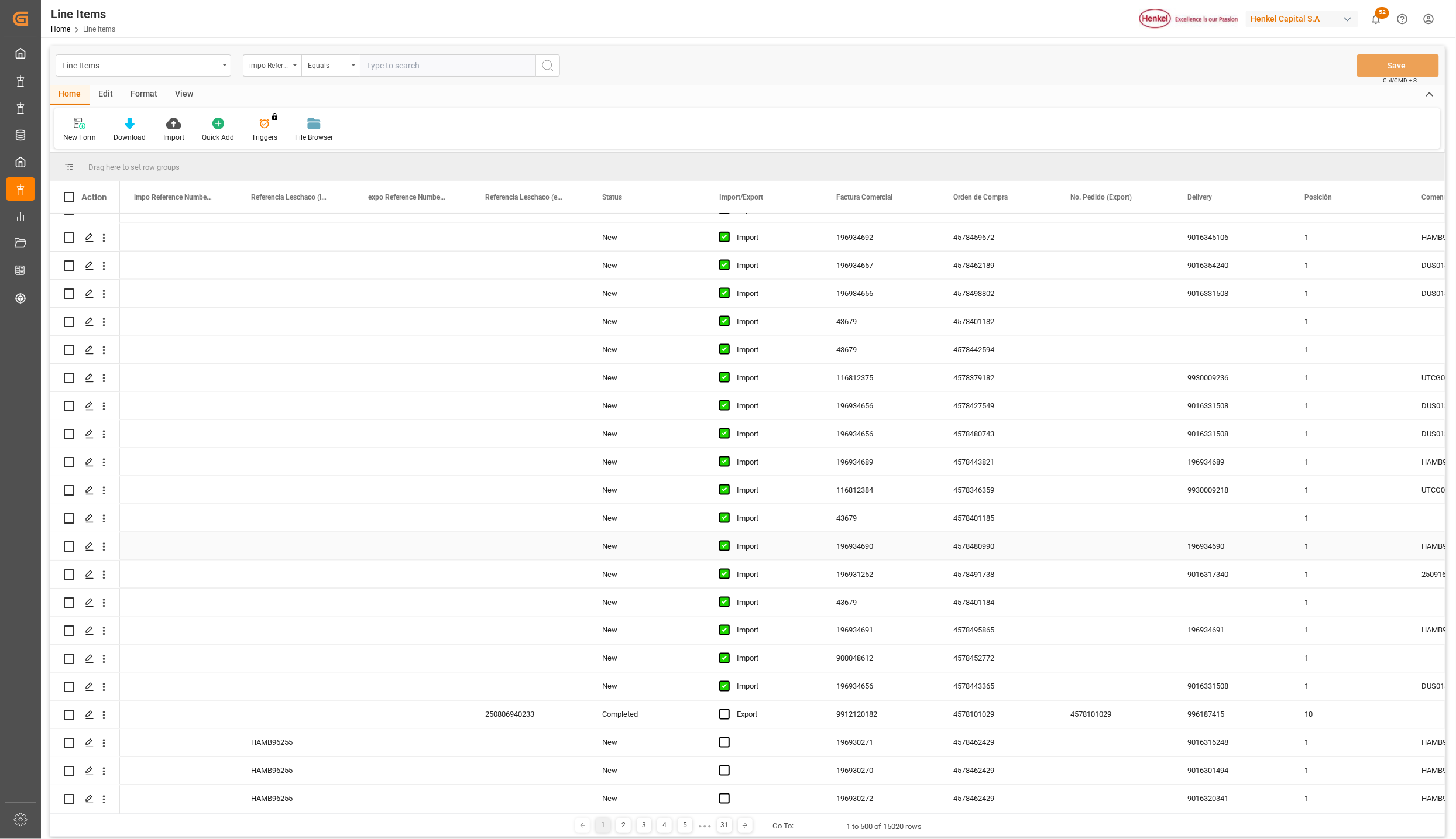
scroll to position [1316, 0]
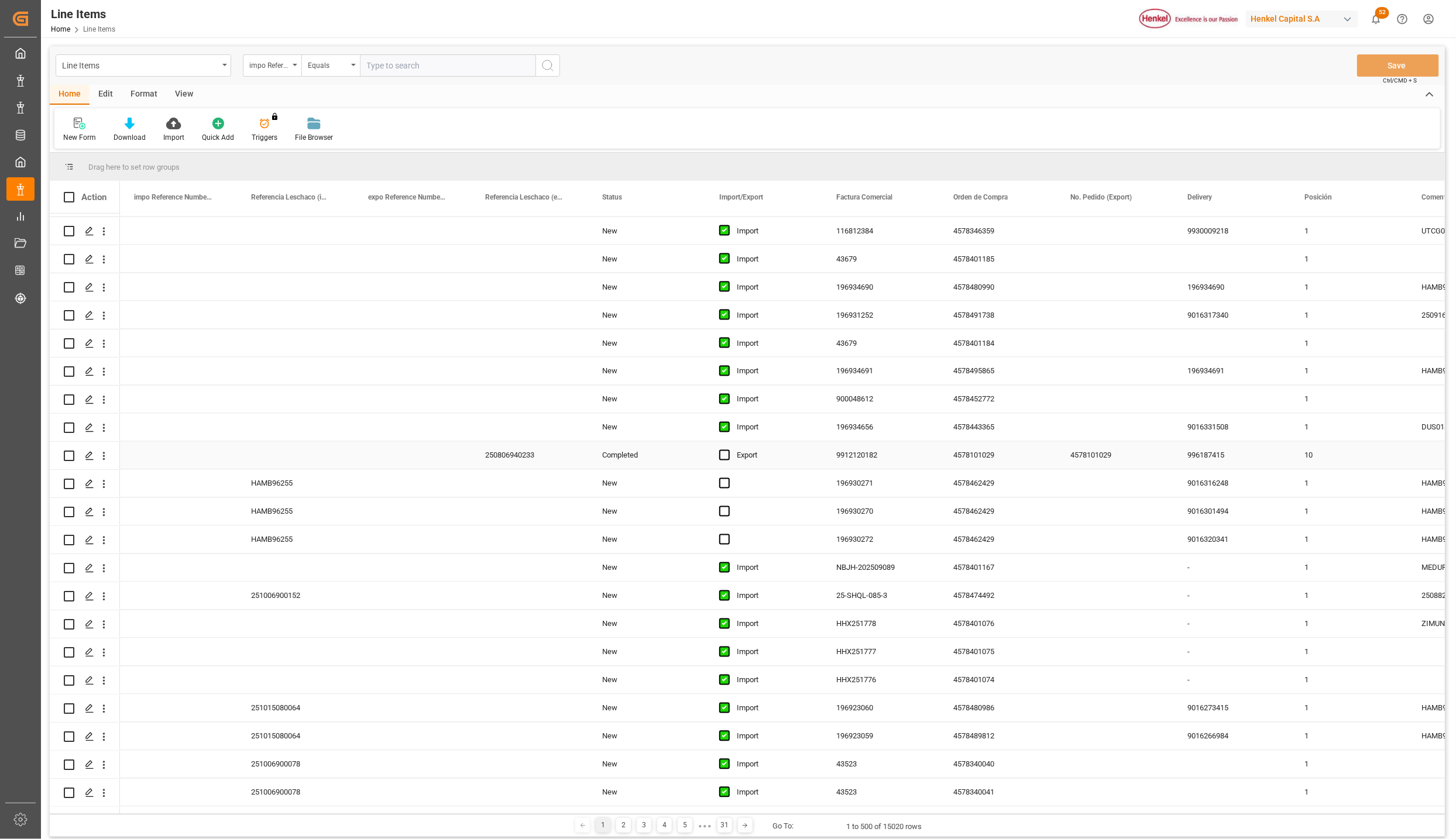
click at [753, 433] on div "Import" at bounding box center [772, 428] width 71 height 27
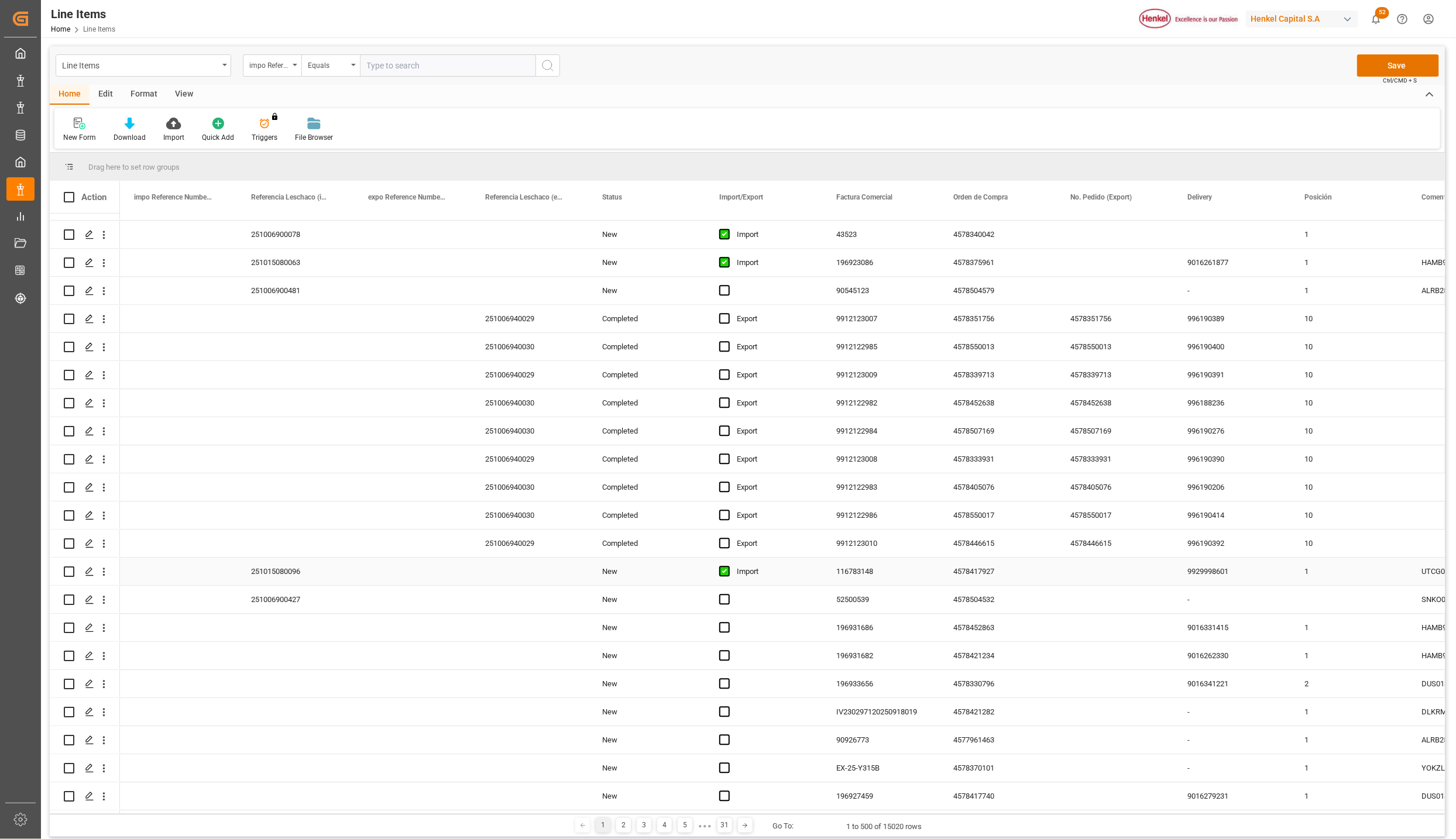
scroll to position [2106, 0]
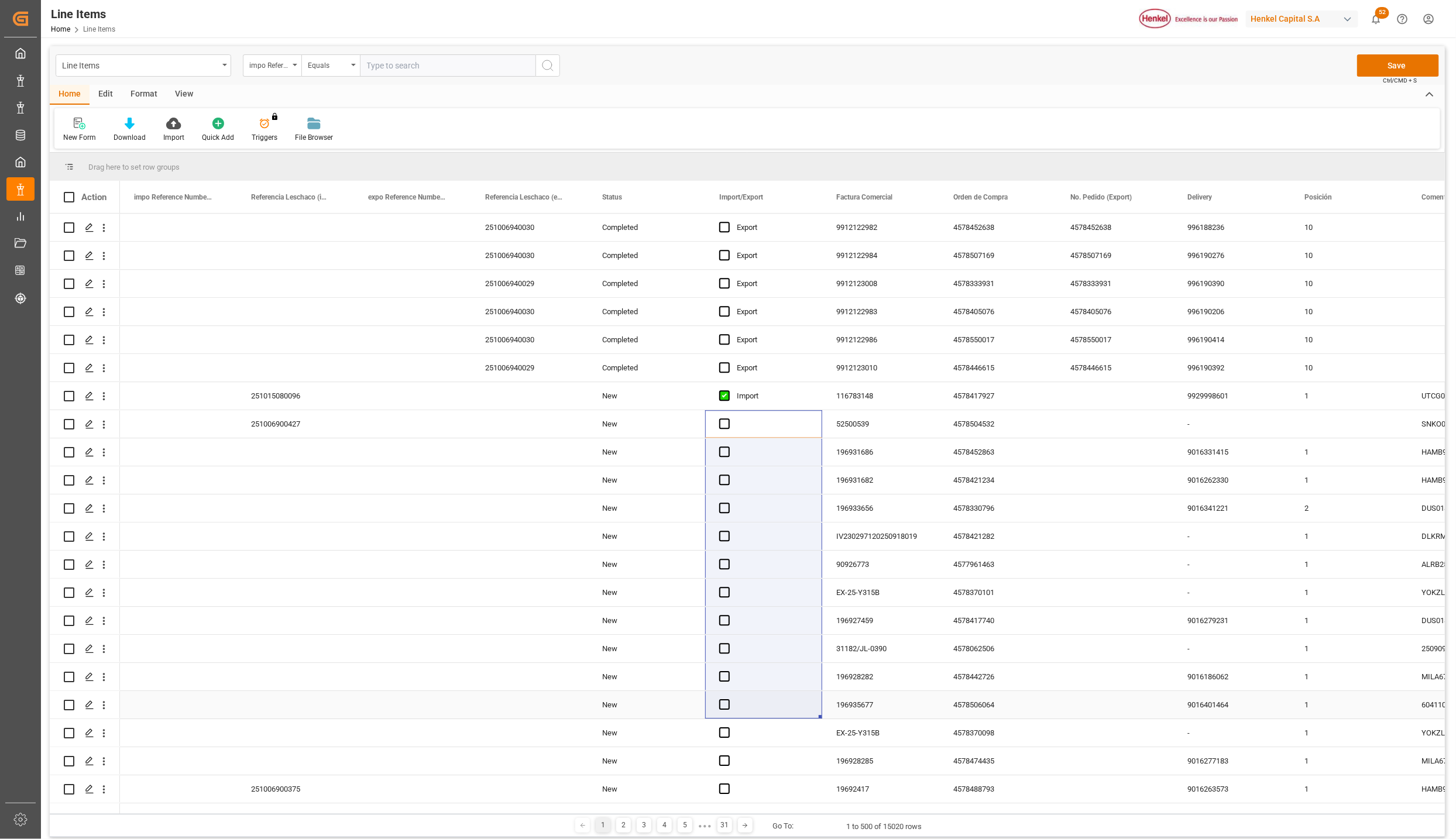
drag, startPoint x: 720, startPoint y: 694, endPoint x: 726, endPoint y: 713, distance: 19.9
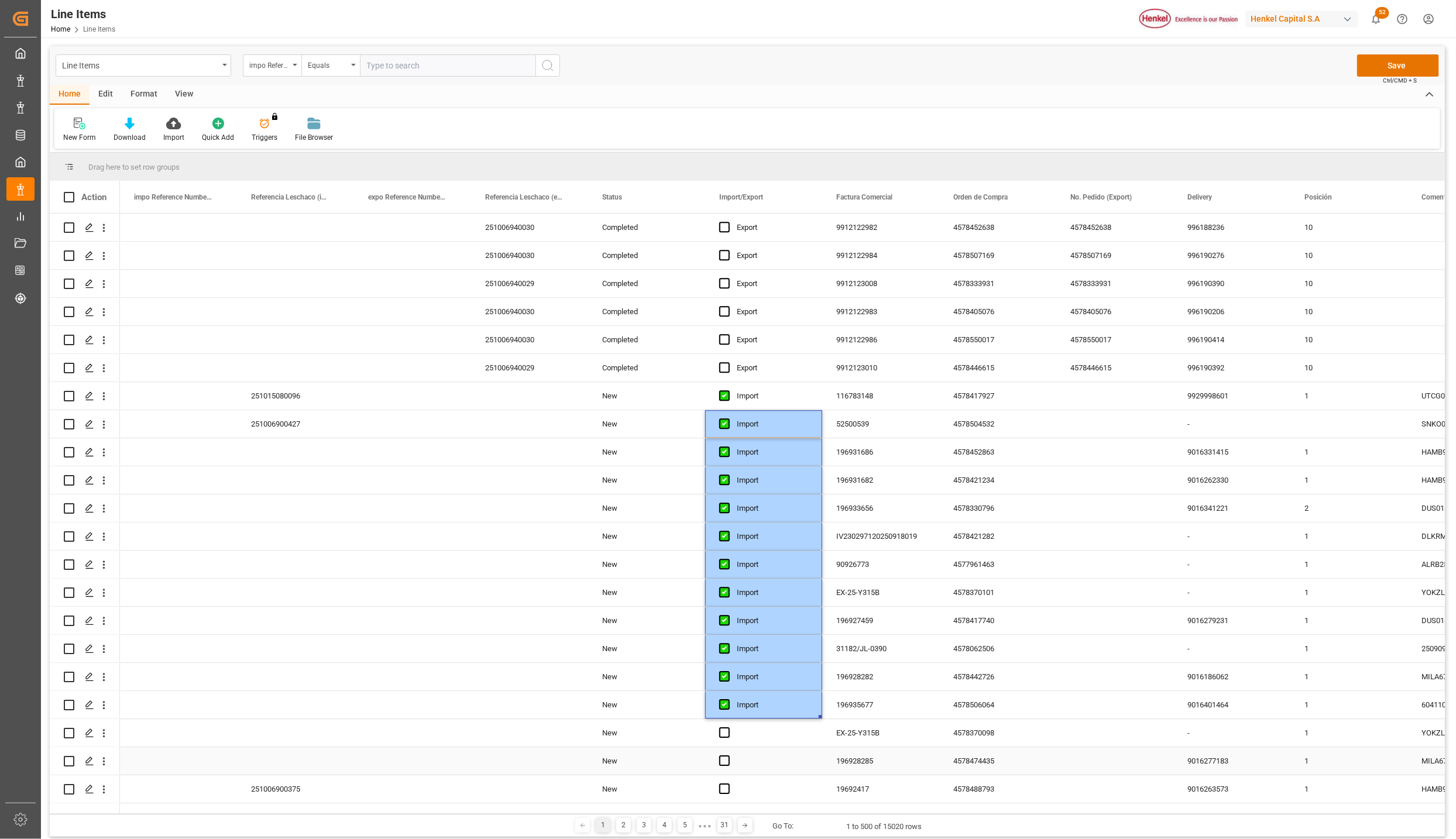
scroll to position [2369, 0]
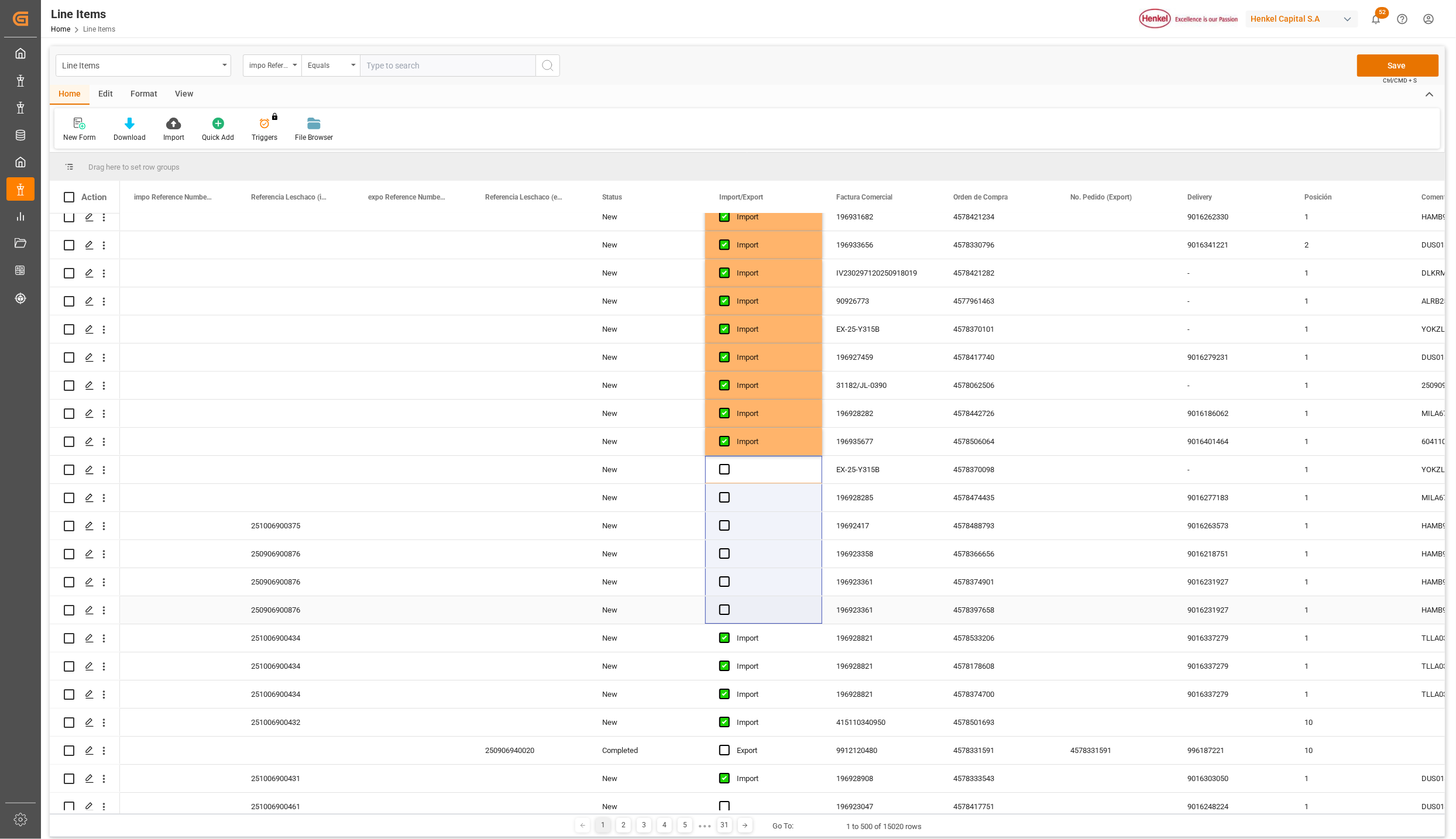
drag, startPoint x: 750, startPoint y: 561, endPoint x: 784, endPoint y: 616, distance: 64.7
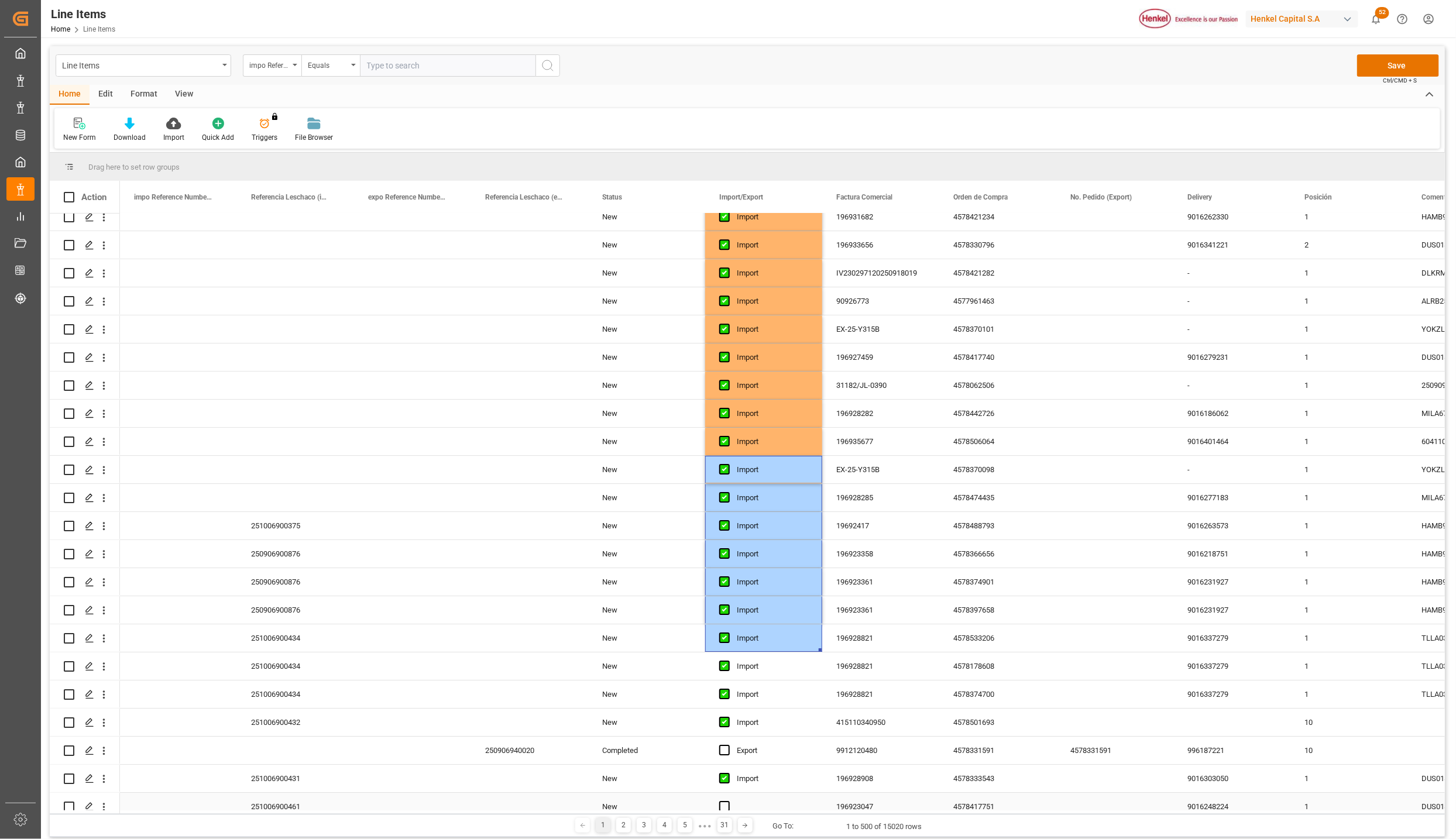
scroll to position [2633, 0]
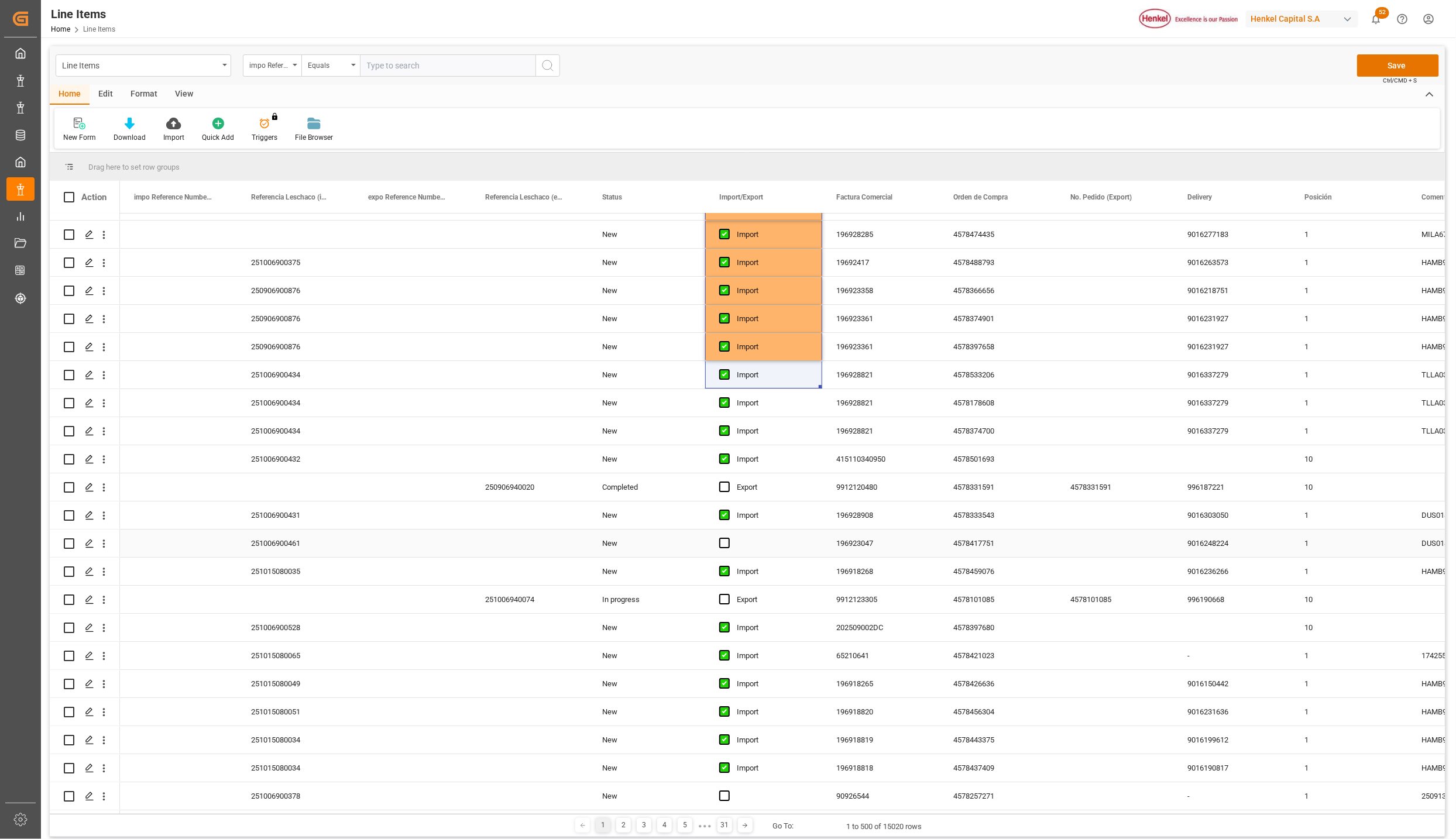
click at [752, 542] on div "Press SPACE to select this row." at bounding box center [764, 543] width 117 height 27
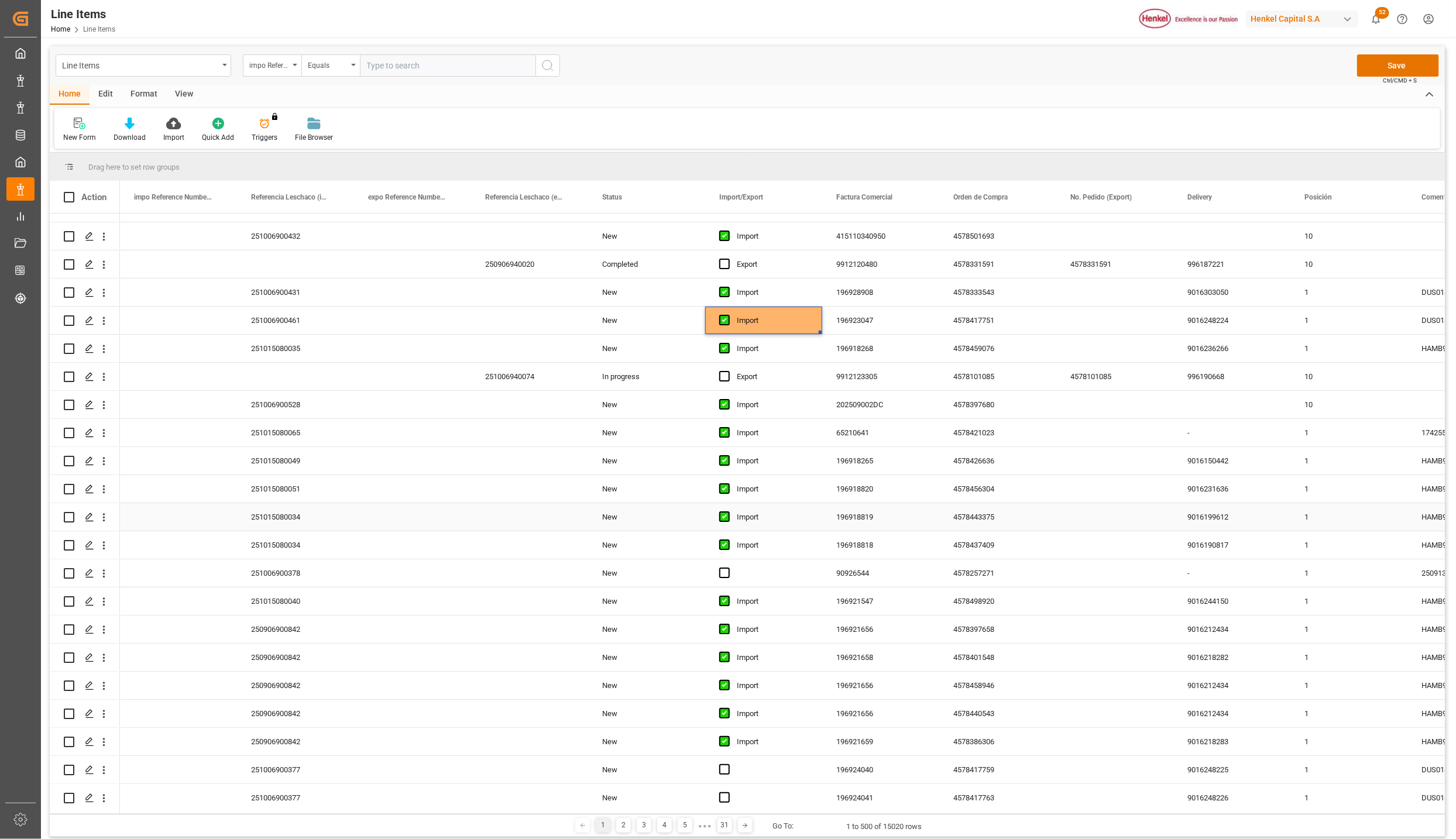
scroll to position [2896, 0]
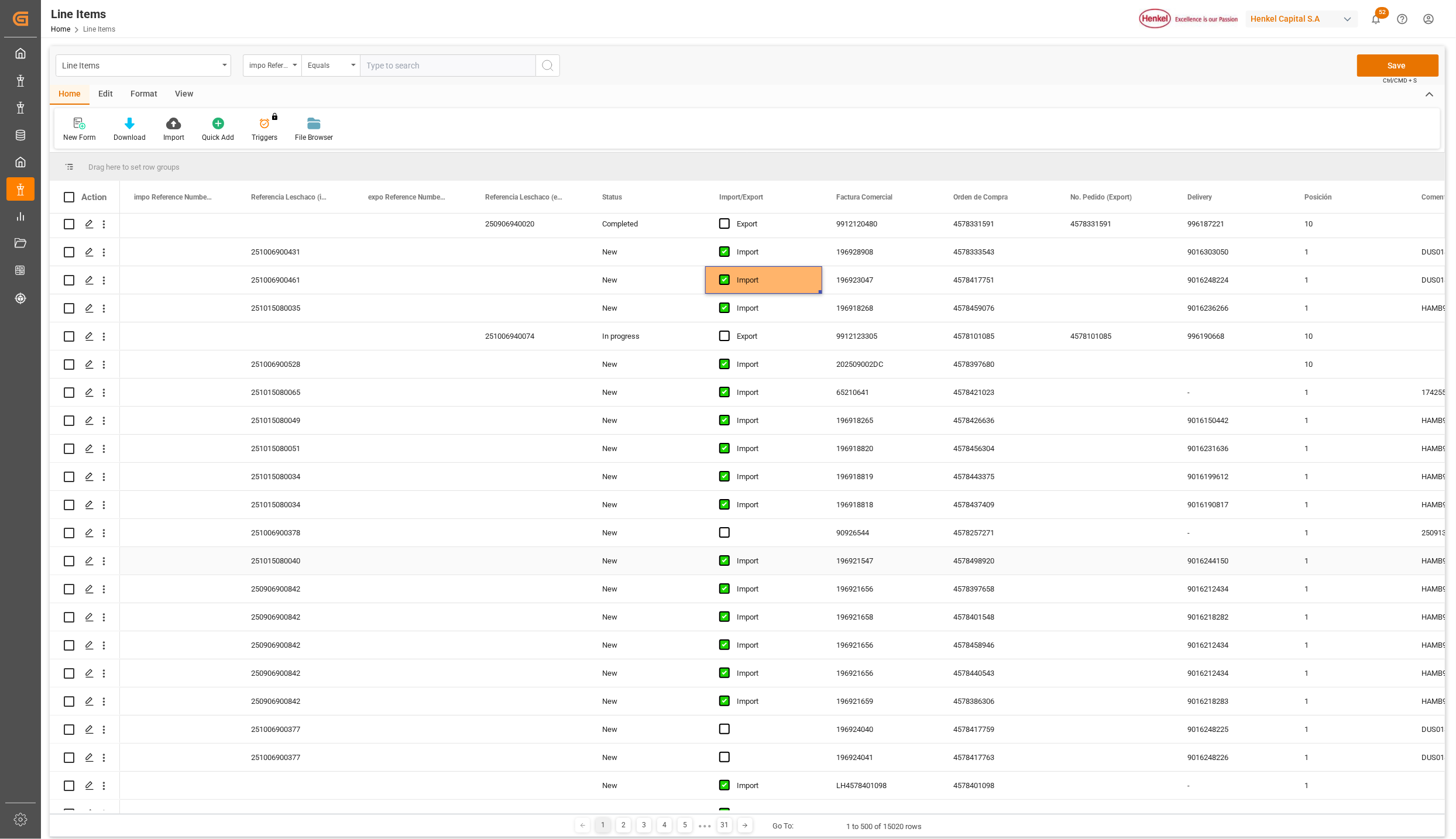
click at [756, 532] on div "Press SPACE to select this row." at bounding box center [764, 532] width 117 height 27
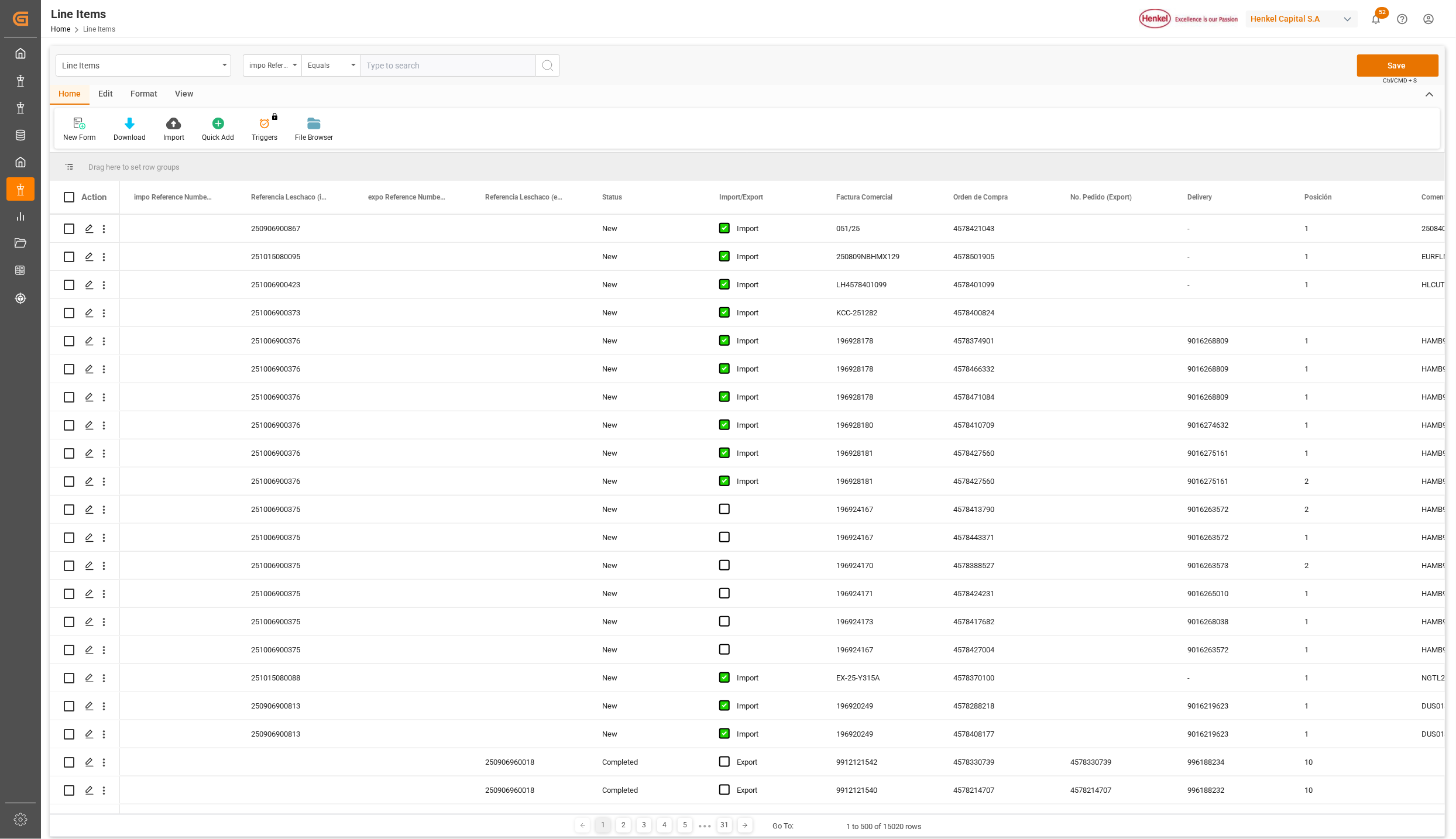
scroll to position [3510, 0]
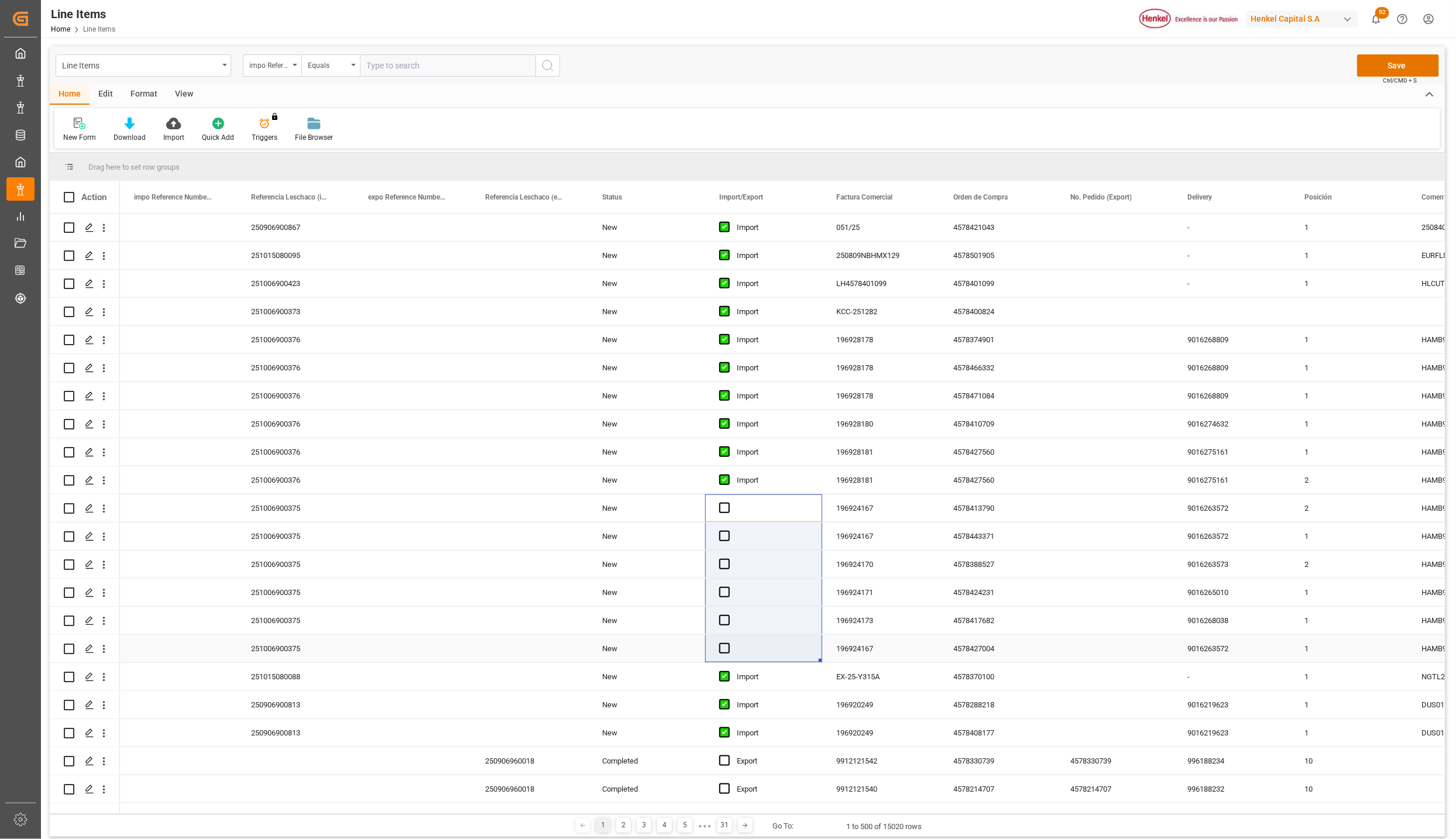
drag, startPoint x: 745, startPoint y: 592, endPoint x: 745, endPoint y: 657, distance: 65.0
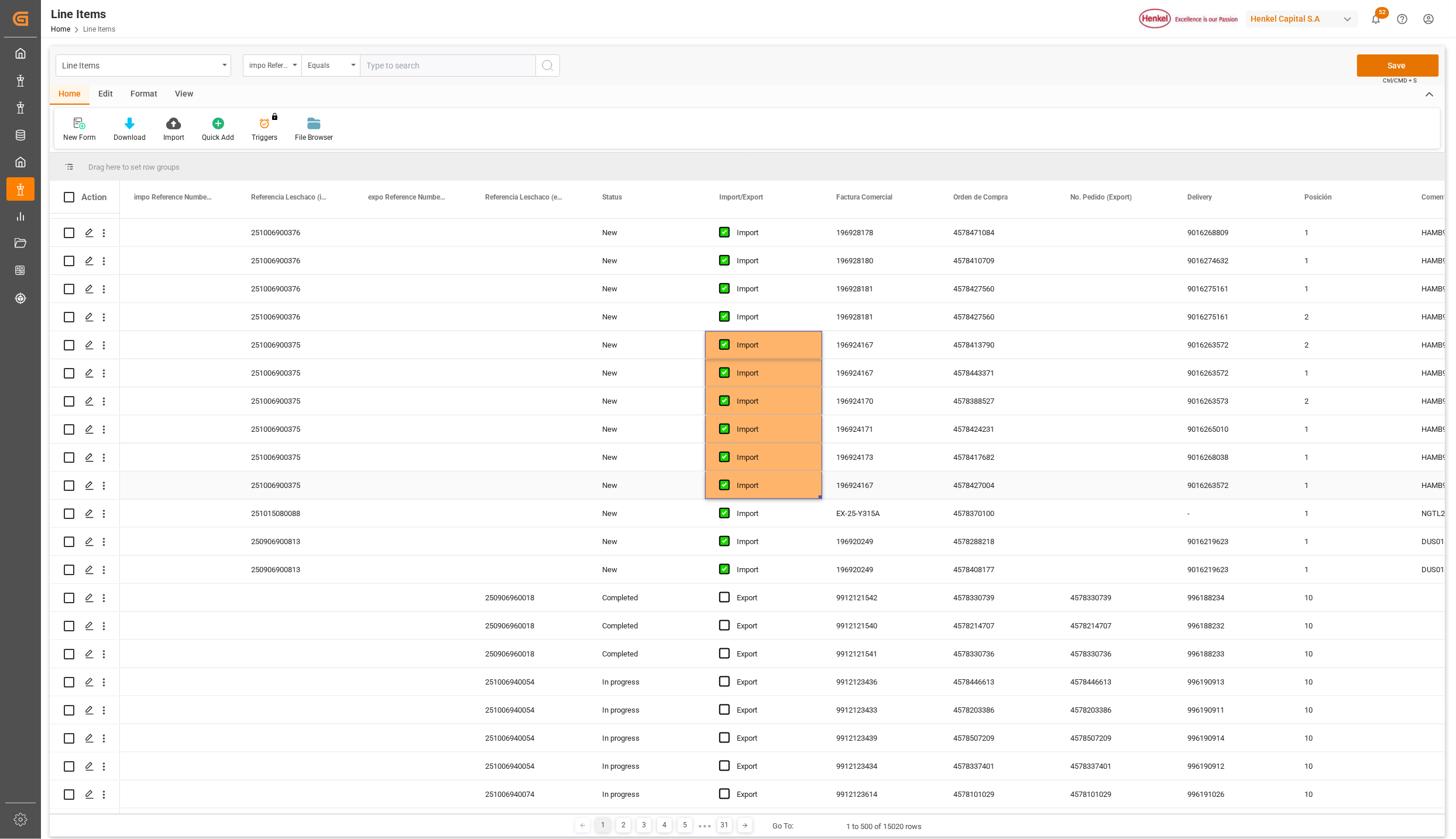
scroll to position [3949, 0]
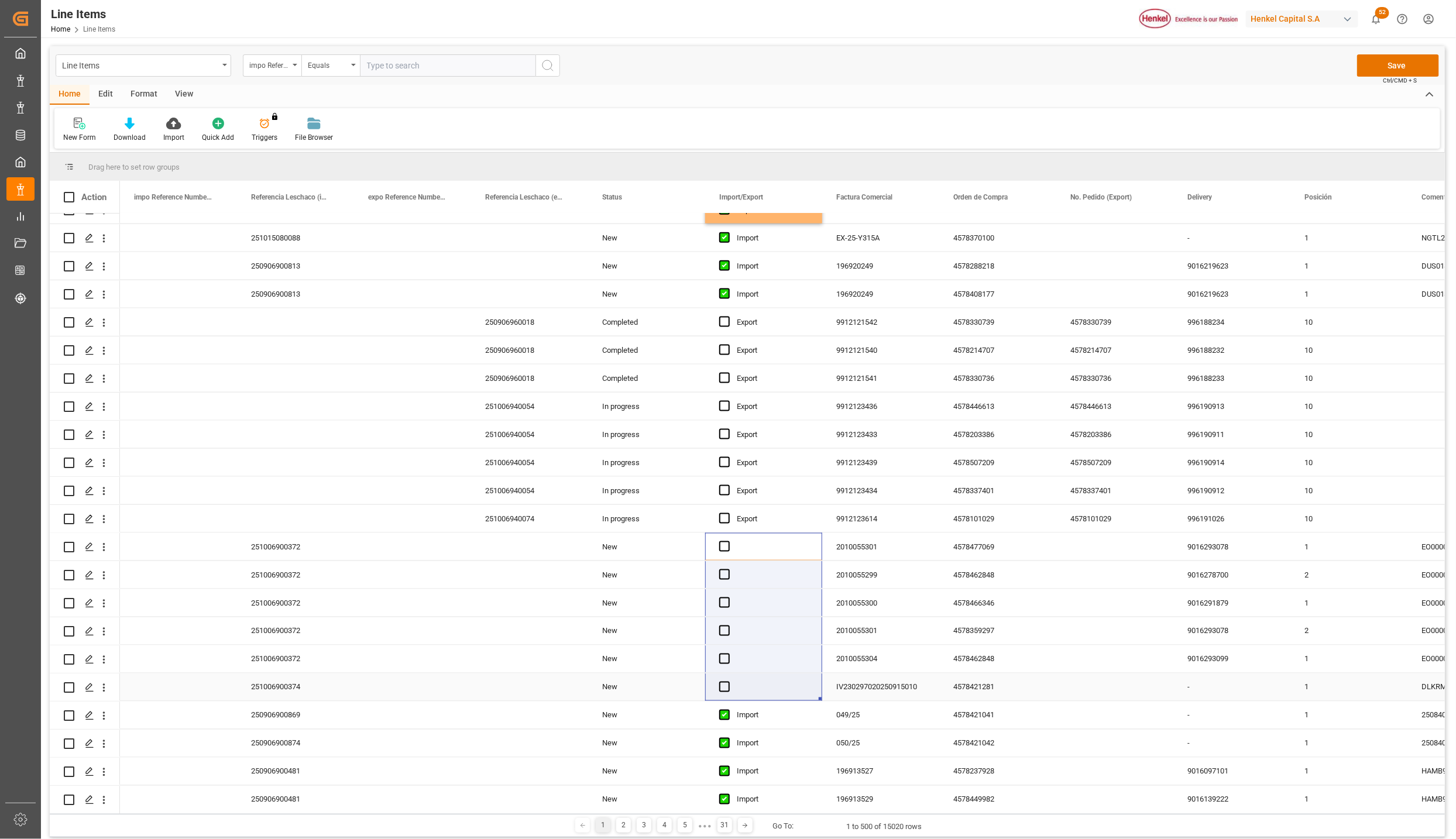
drag, startPoint x: 739, startPoint y: 541, endPoint x: 737, endPoint y: 680, distance: 139.0
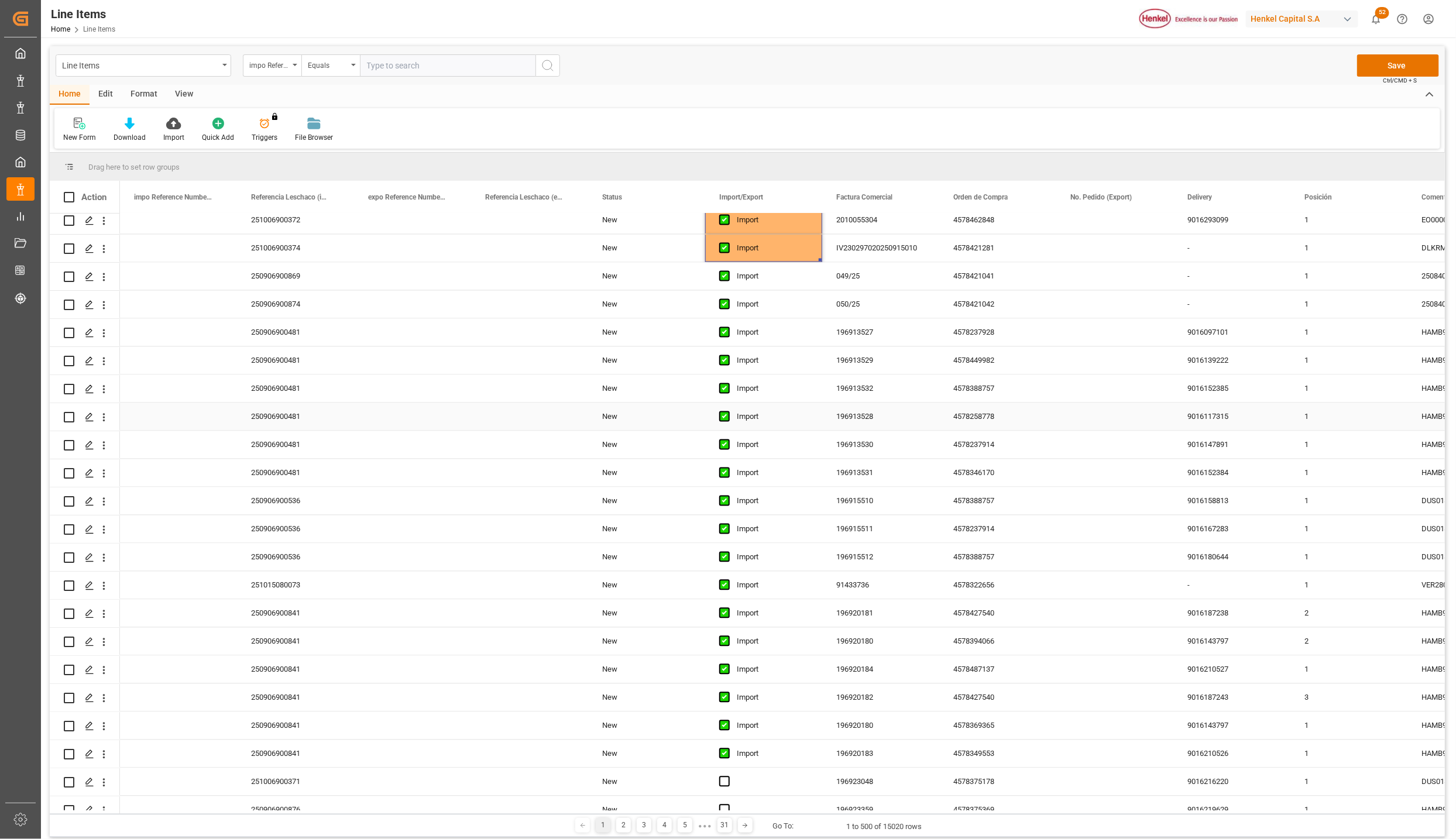
scroll to position [4827, 0]
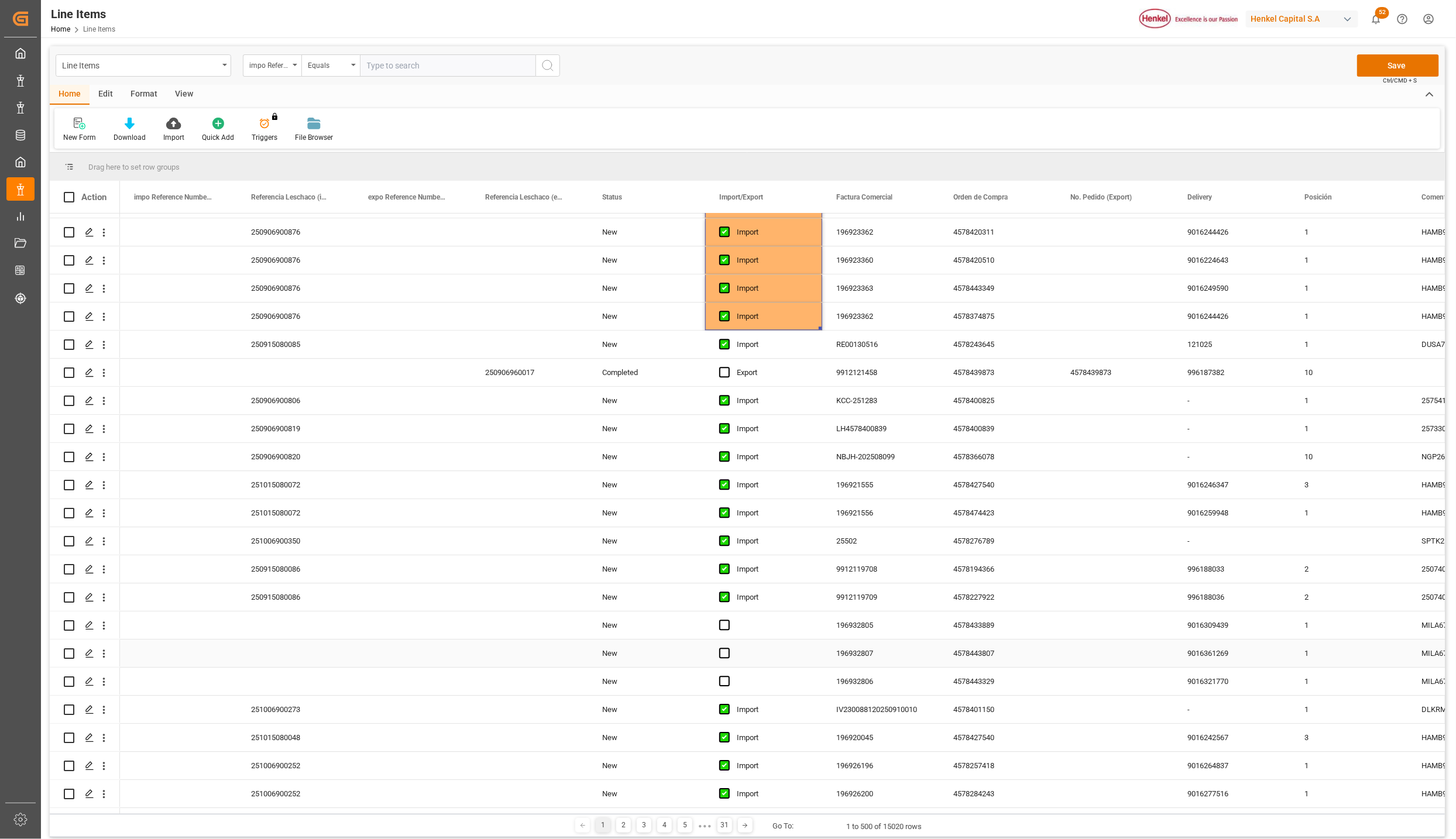
scroll to position [5177, 0]
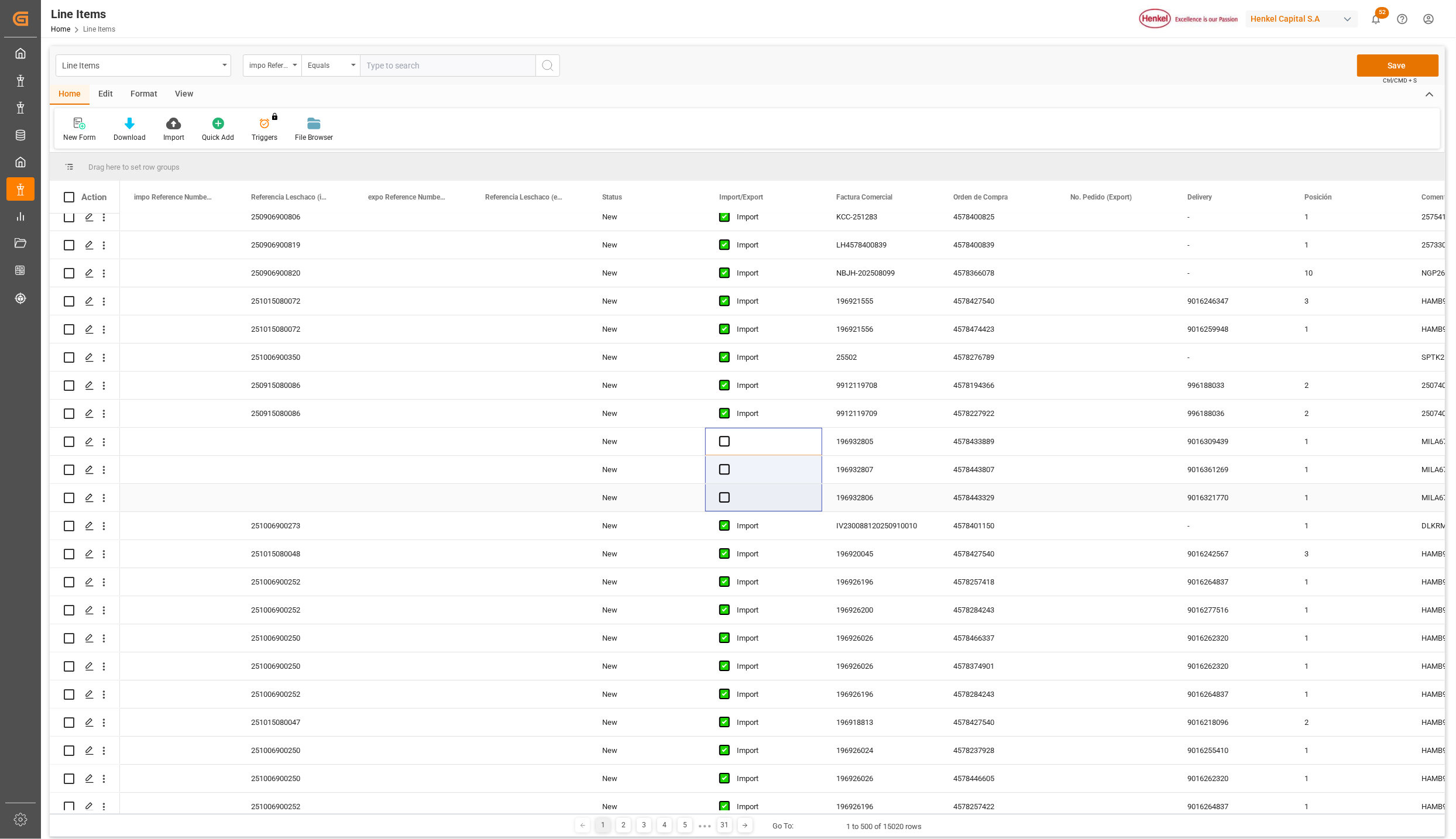
drag, startPoint x: 745, startPoint y: 441, endPoint x: 752, endPoint y: 513, distance: 72.3
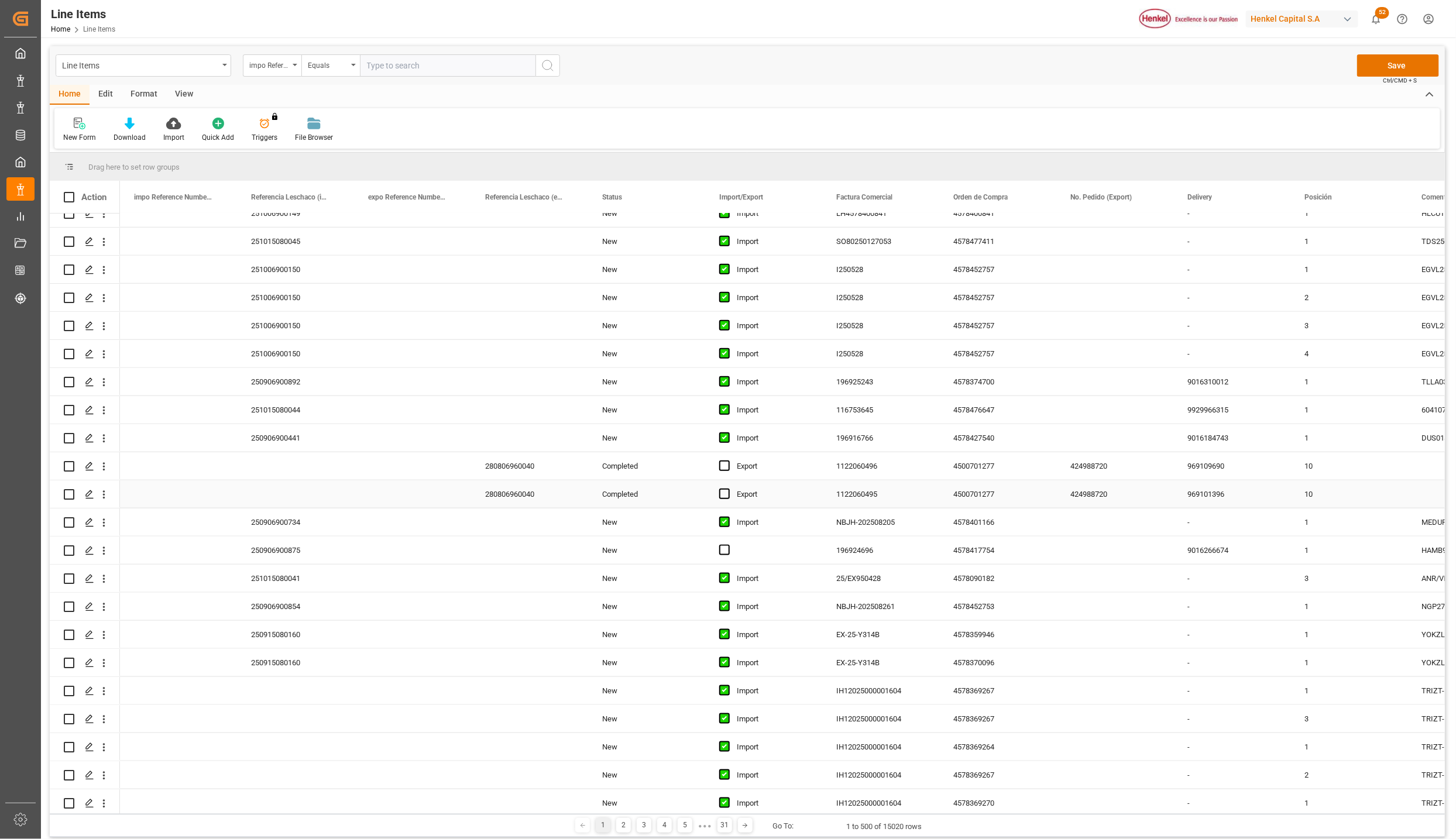
scroll to position [6581, 0]
click at [748, 545] on div "Press SPACE to select this row." at bounding box center [772, 542] width 71 height 4
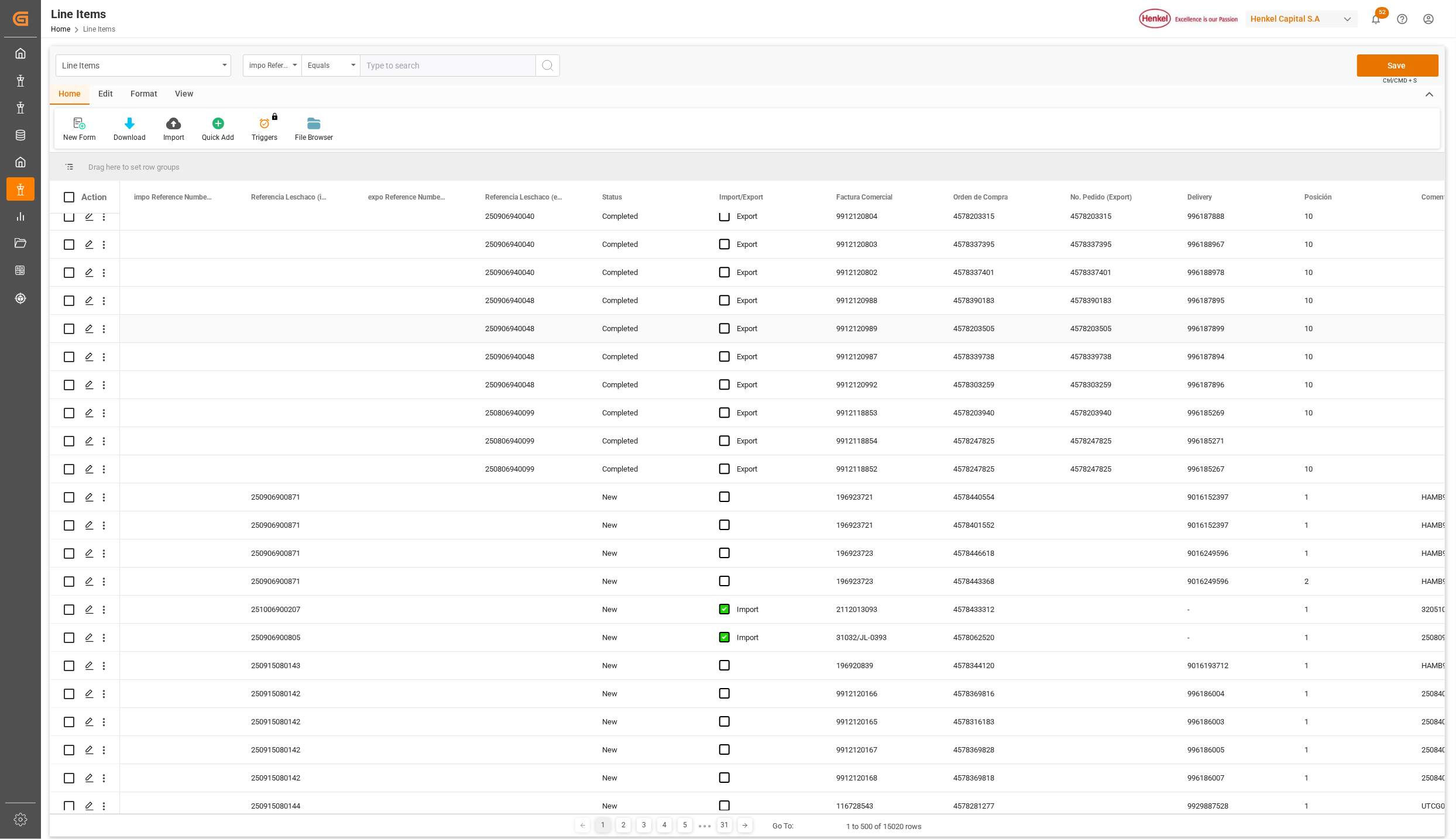
scroll to position [8161, 0]
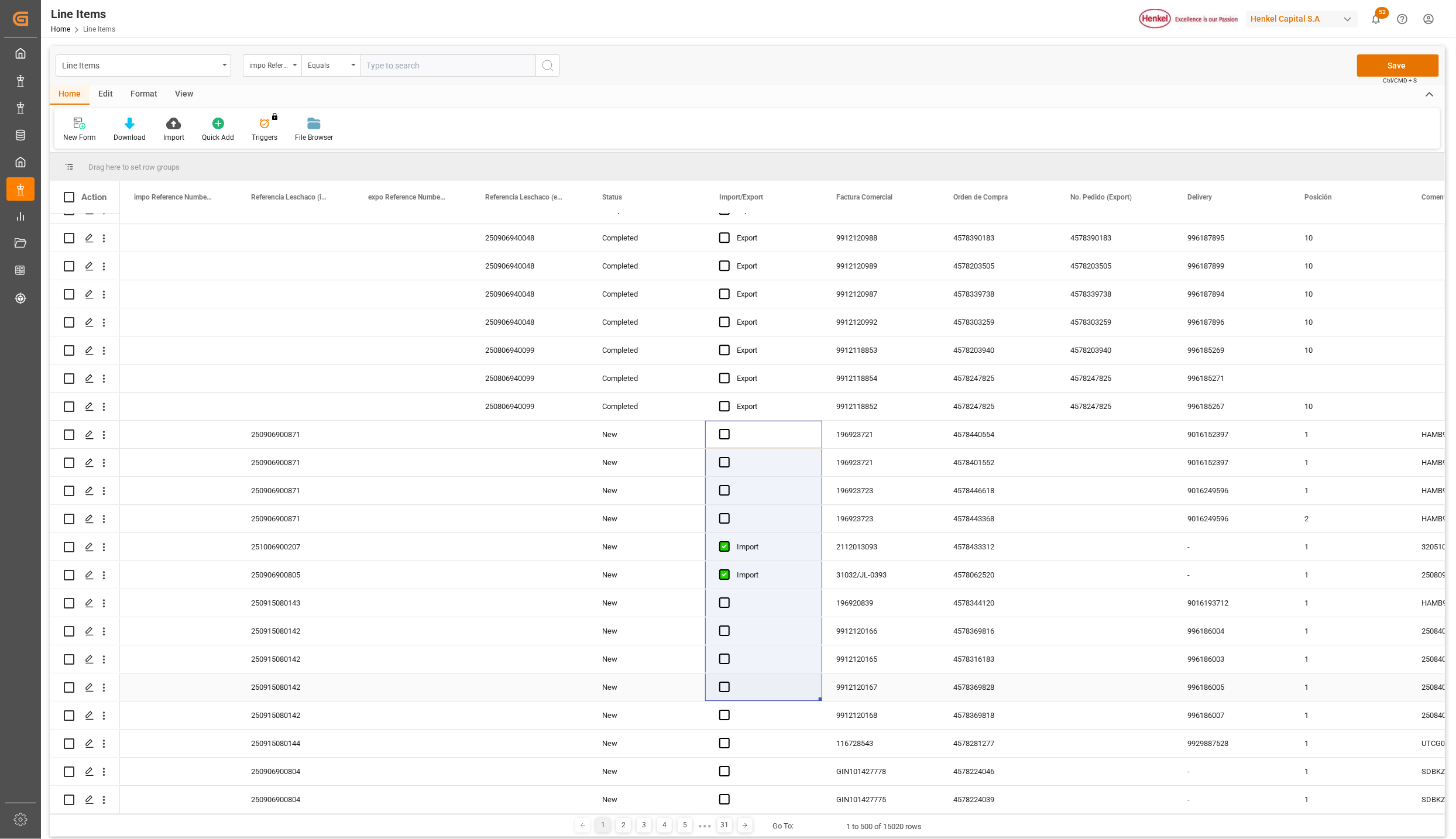
drag, startPoint x: 748, startPoint y: 634, endPoint x: 752, endPoint y: 676, distance: 42.2
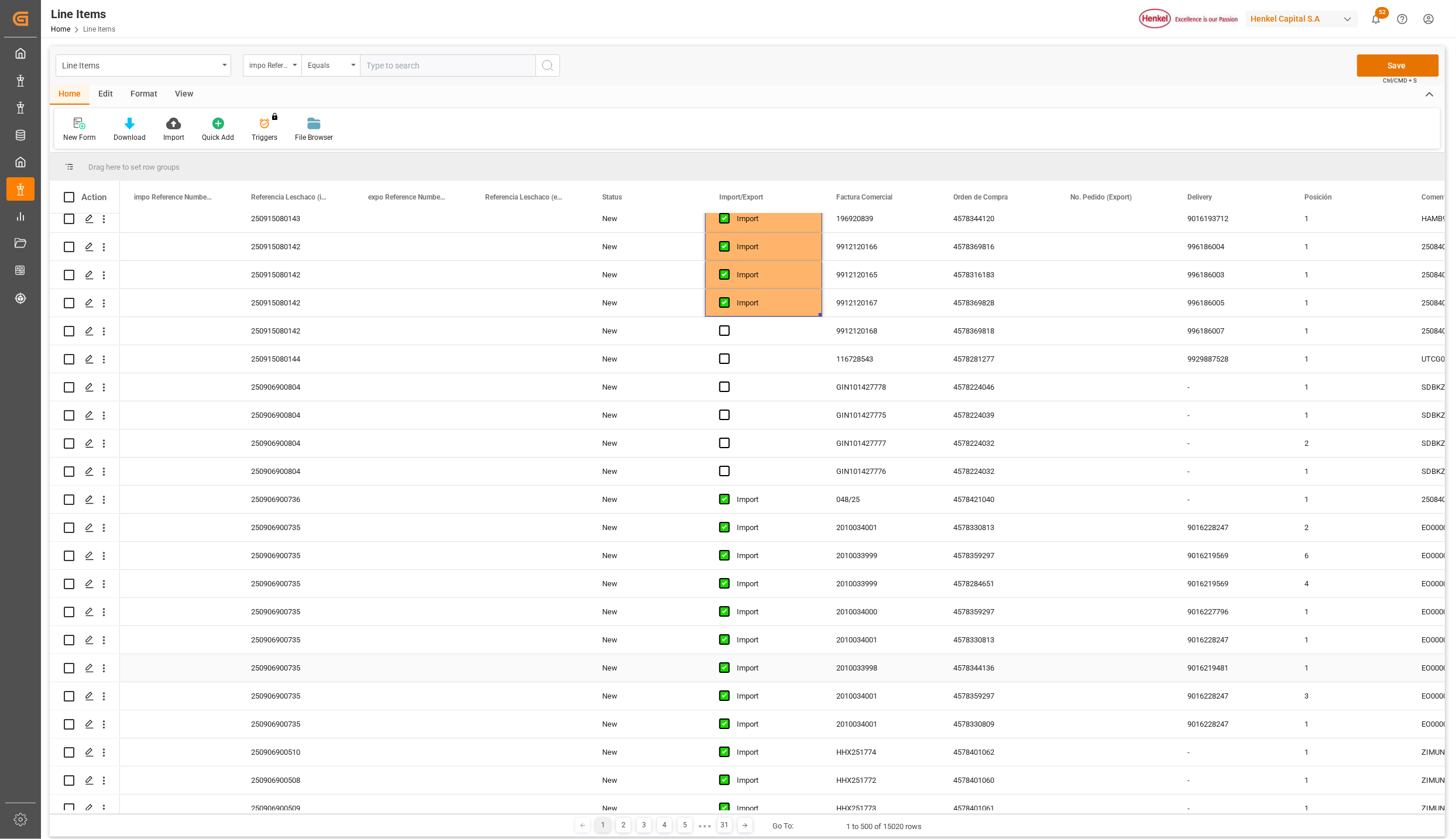
scroll to position [8600, 0]
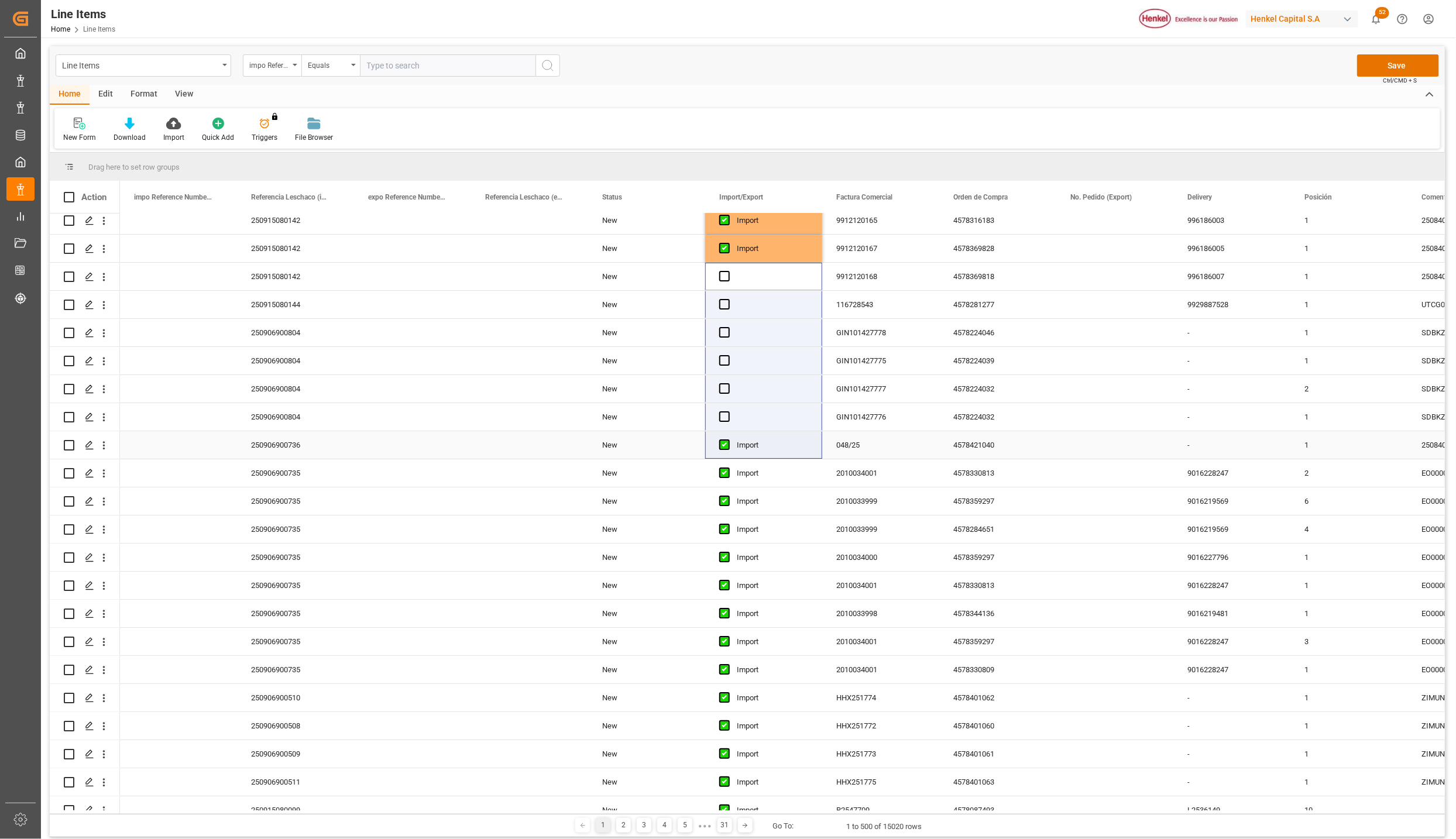
drag, startPoint x: 748, startPoint y: 277, endPoint x: 727, endPoint y: 463, distance: 187.2
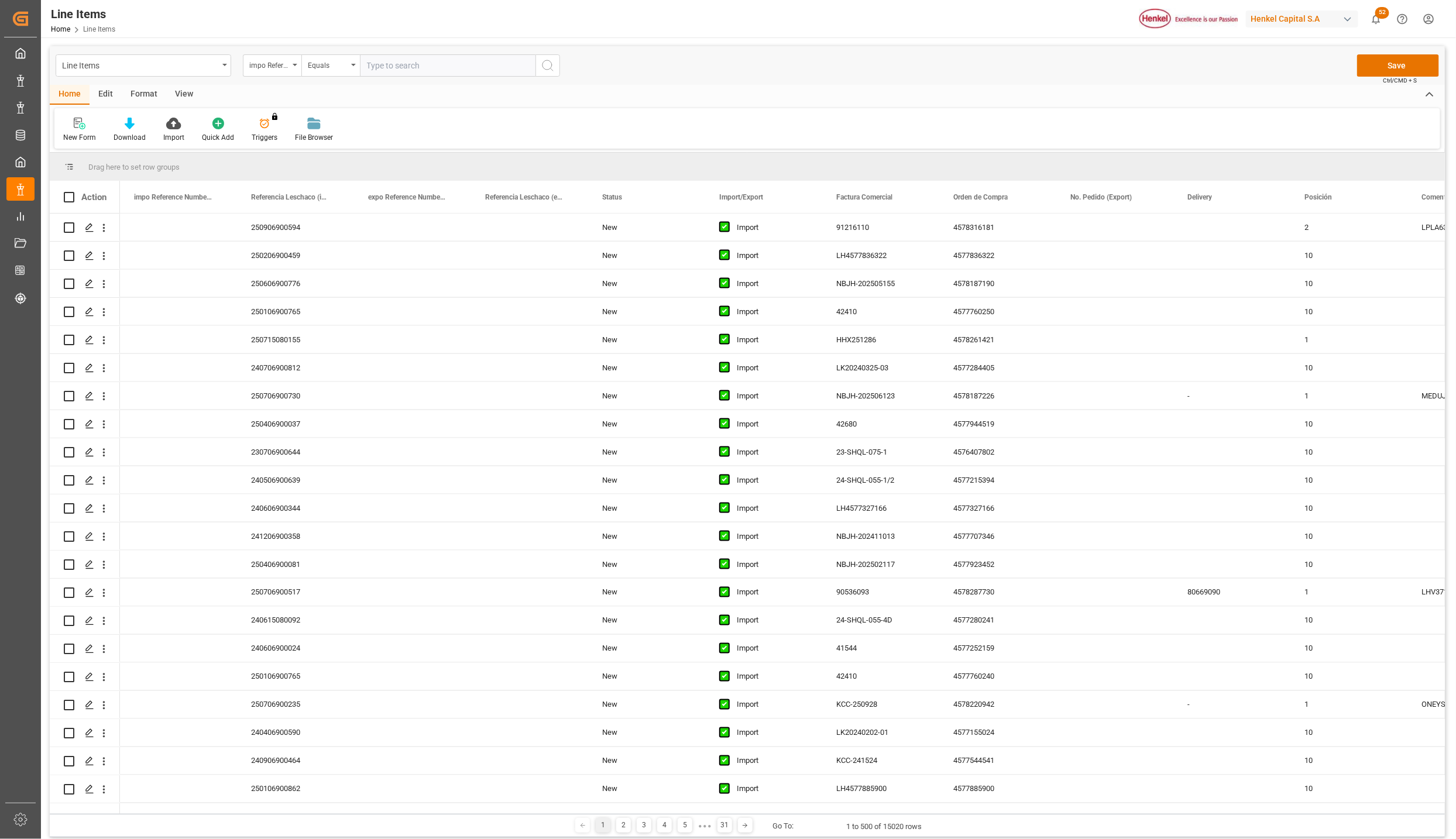
scroll to position [9477, 0]
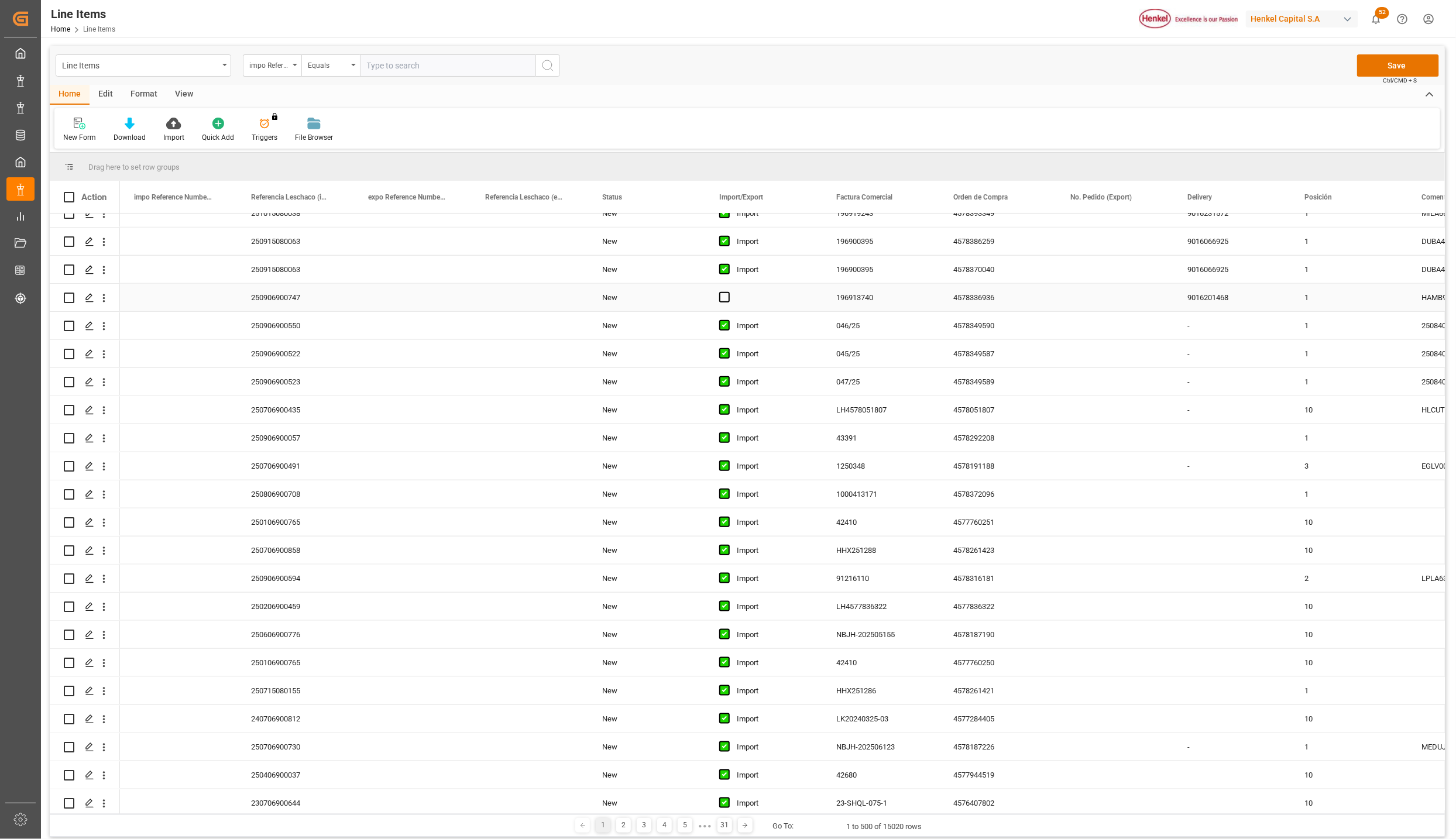
click at [750, 303] on div "Press SPACE to select this row." at bounding box center [764, 297] width 117 height 27
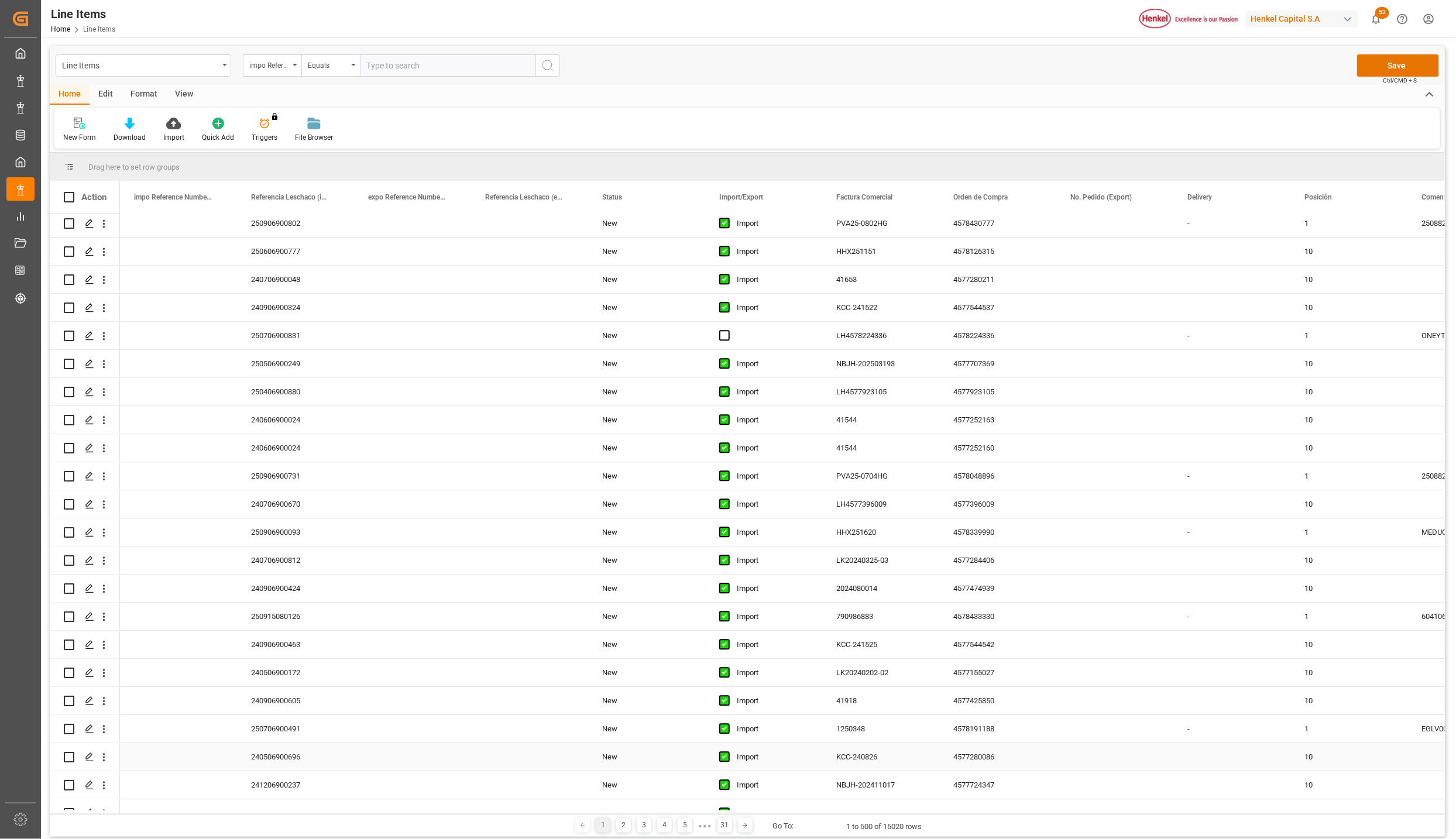
scroll to position [10531, 0]
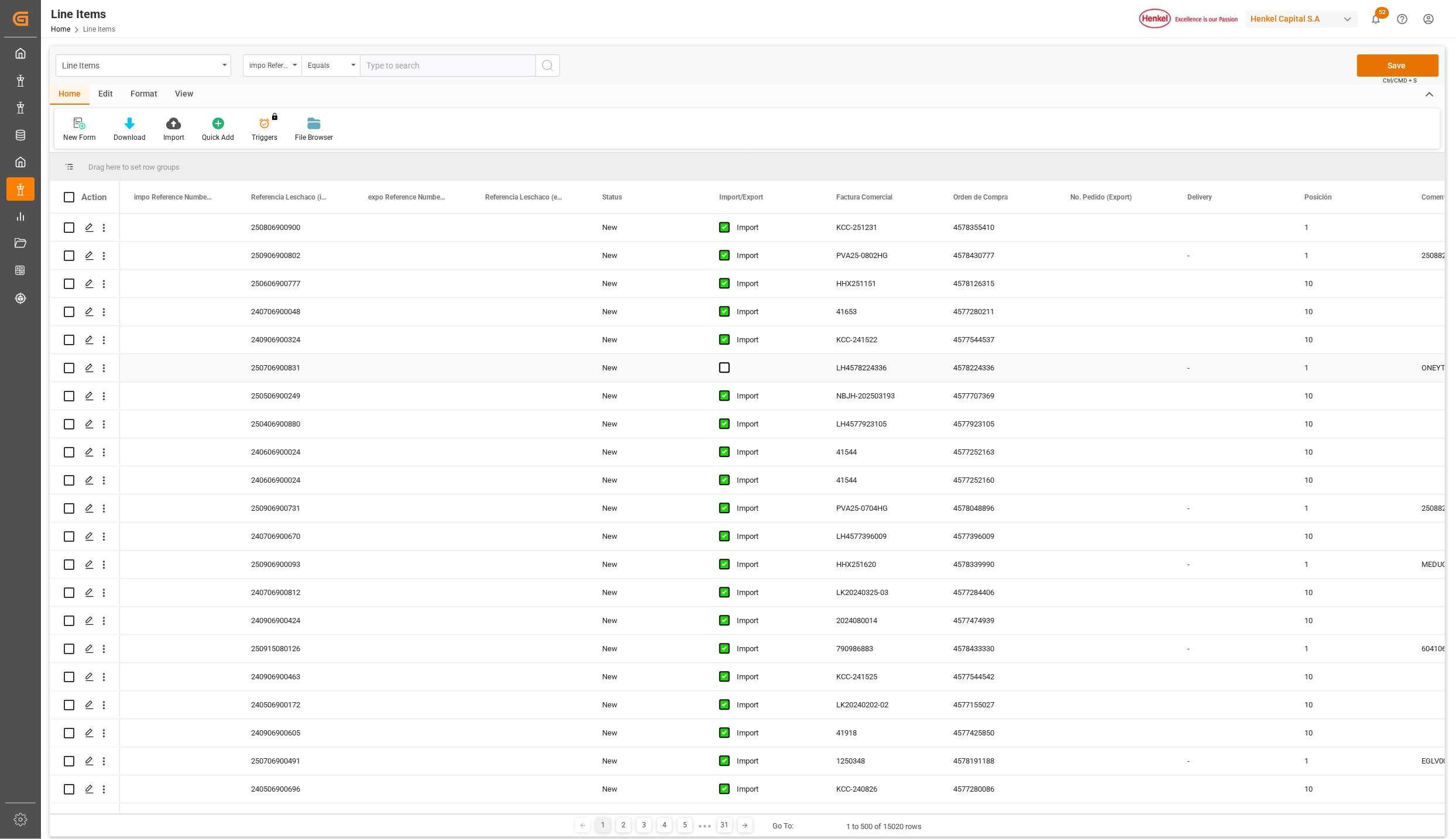
click at [747, 370] on div "Press SPACE to select this row." at bounding box center [764, 367] width 117 height 27
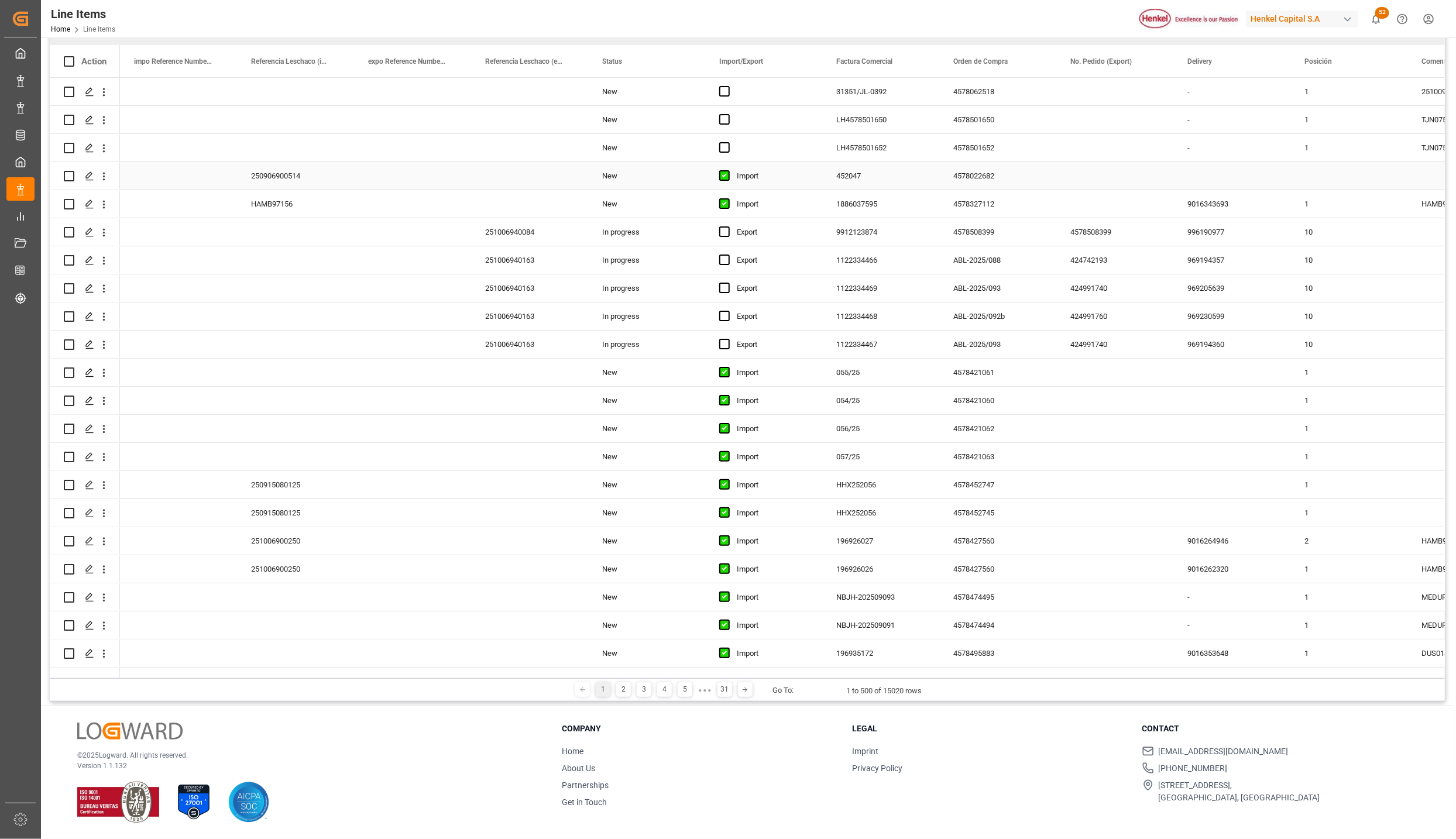
scroll to position [0, 0]
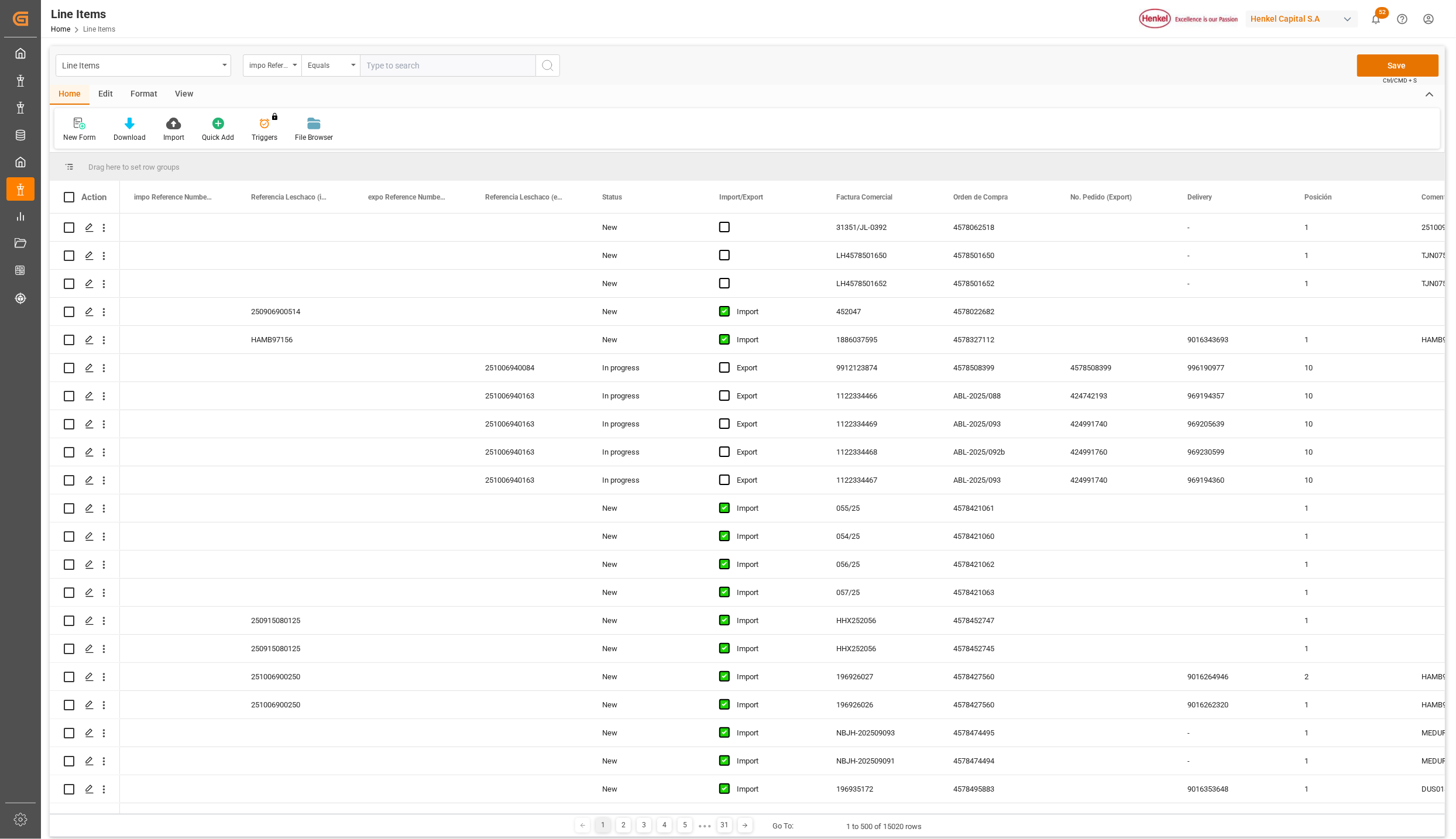
click at [1389, 52] on div "Line Items impo Reference Number WF Equals Save Ctrl/CMD + S" at bounding box center [747, 65] width 1396 height 38
click at [1375, 65] on button "Save" at bounding box center [1398, 65] width 82 height 22
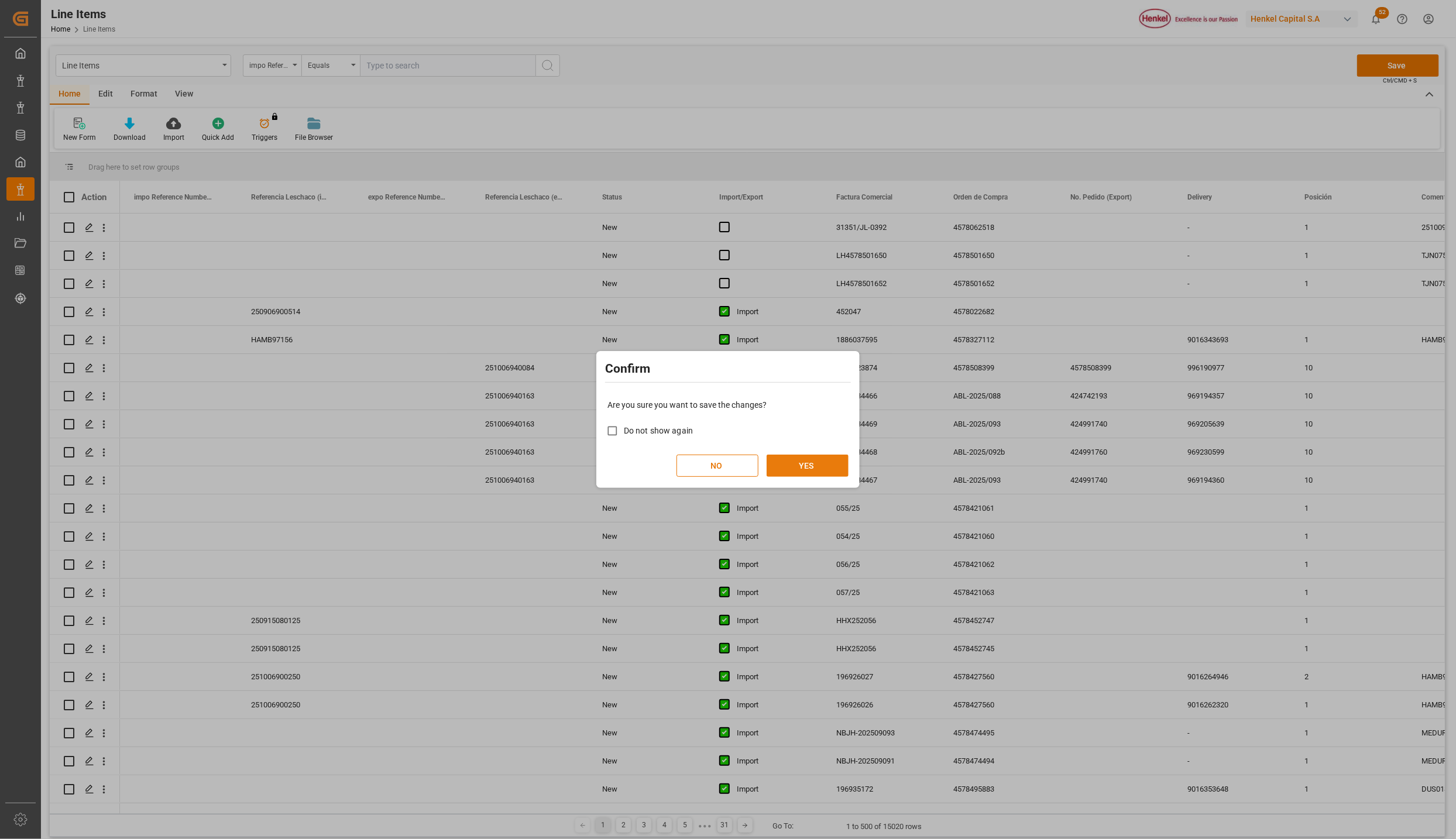
click at [841, 461] on button "YES" at bounding box center [808, 466] width 82 height 22
